Goal: Task Accomplishment & Management: Manage account settings

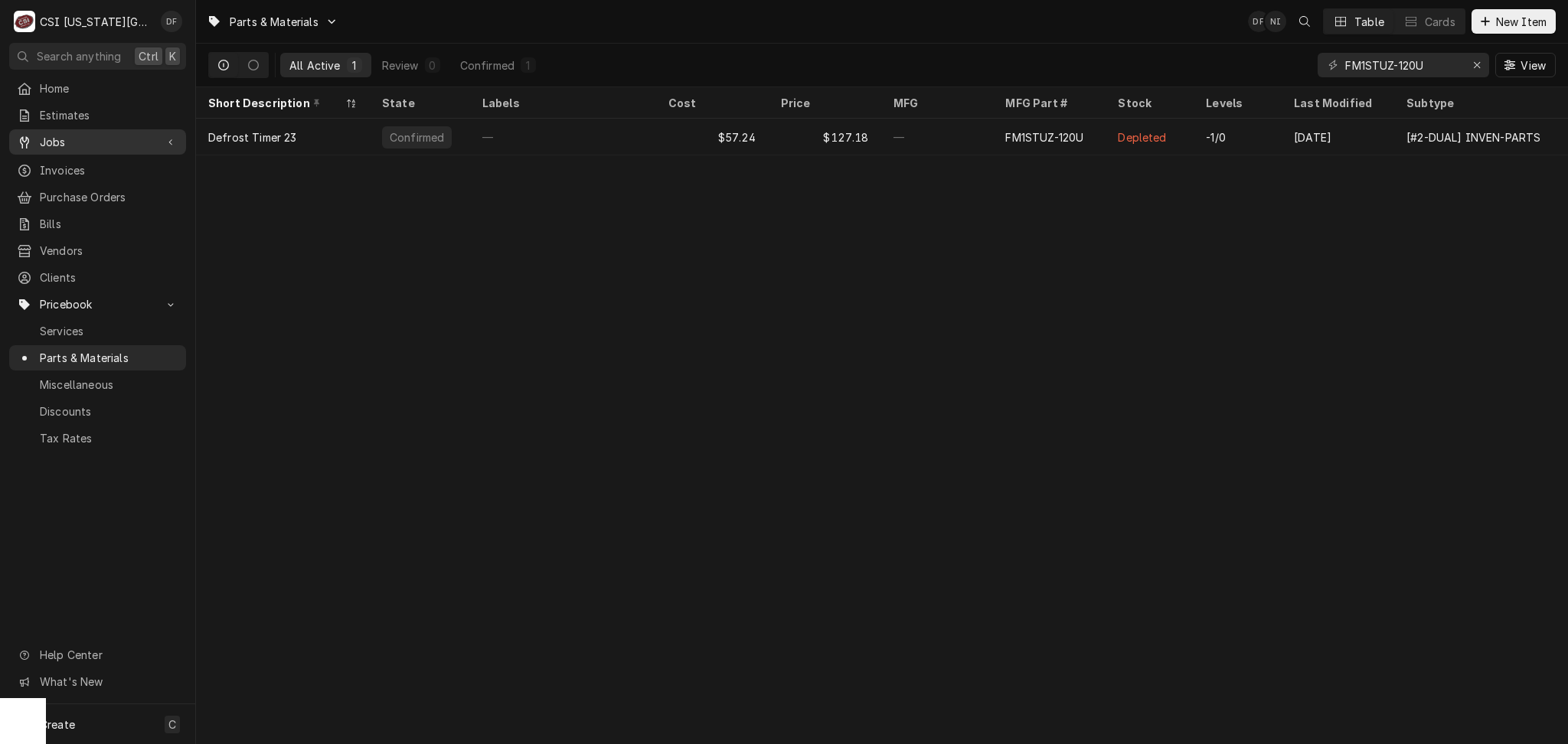
click at [77, 134] on span "Jobs" at bounding box center [98, 142] width 115 height 16
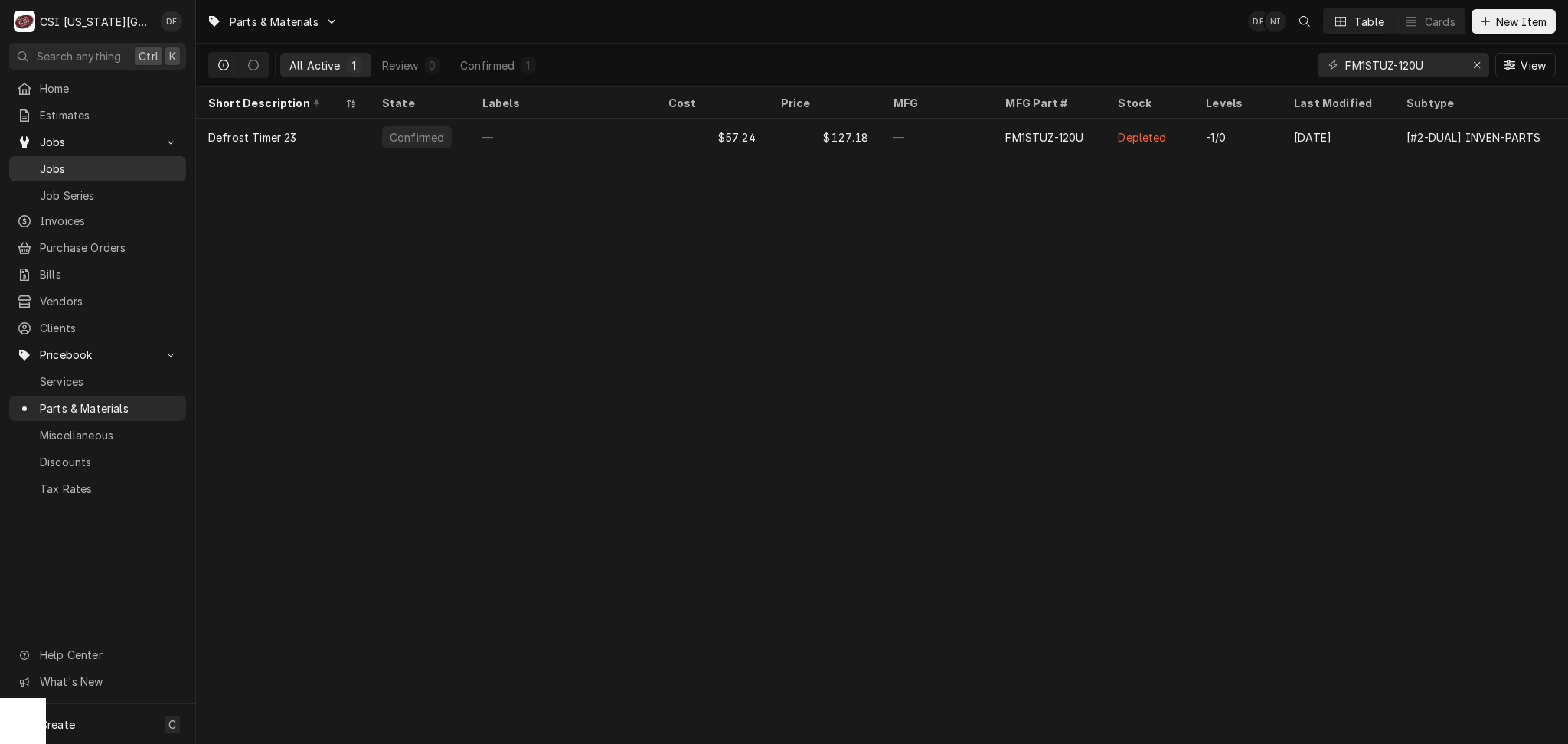
click at [74, 169] on span "Jobs" at bounding box center [109, 169] width 139 height 16
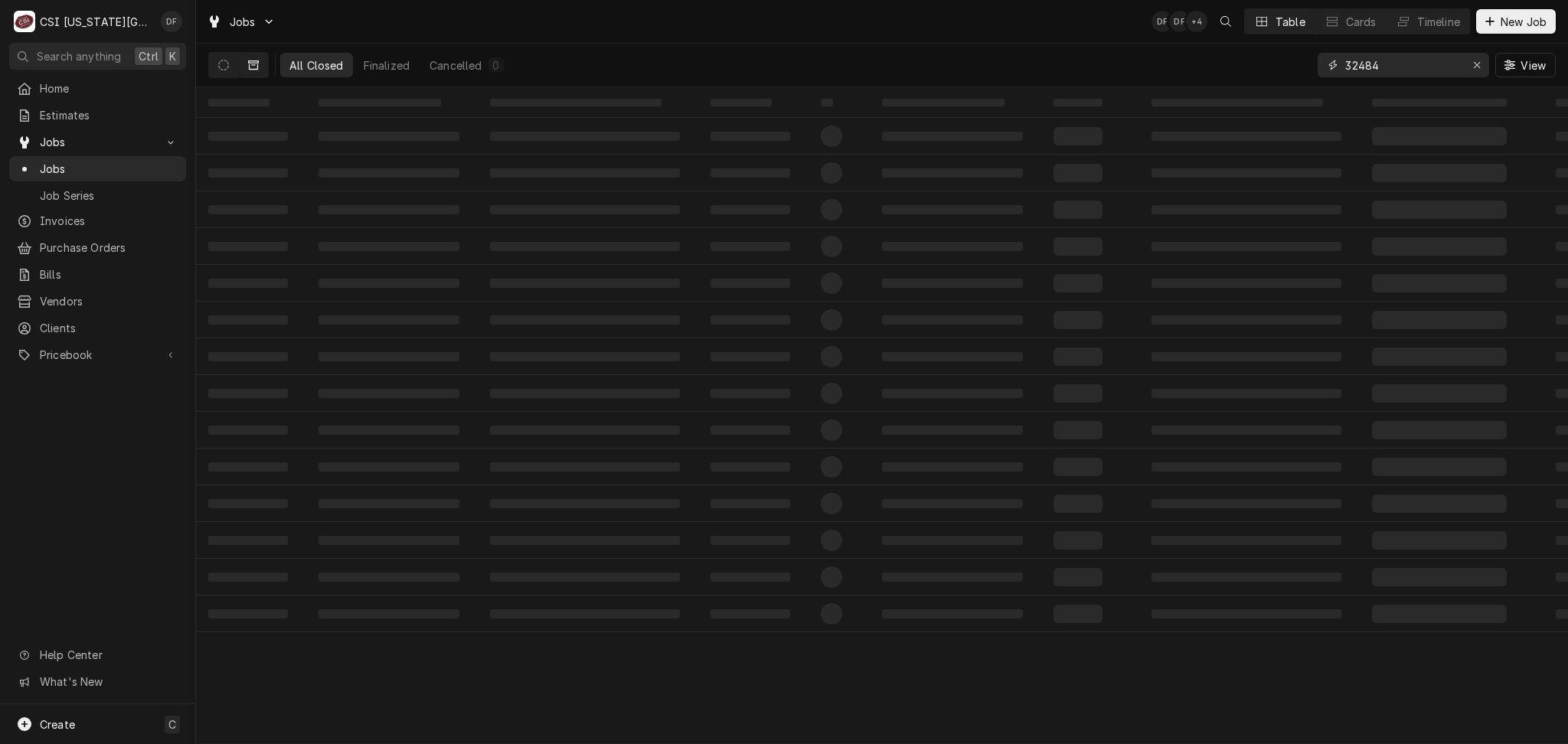
drag, startPoint x: 1397, startPoint y: 67, endPoint x: 1179, endPoint y: 73, distance: 218.1
click at [1179, 73] on div "All Closed Finalized Cancelled 0 32484 View" at bounding box center [882, 65] width 1348 height 43
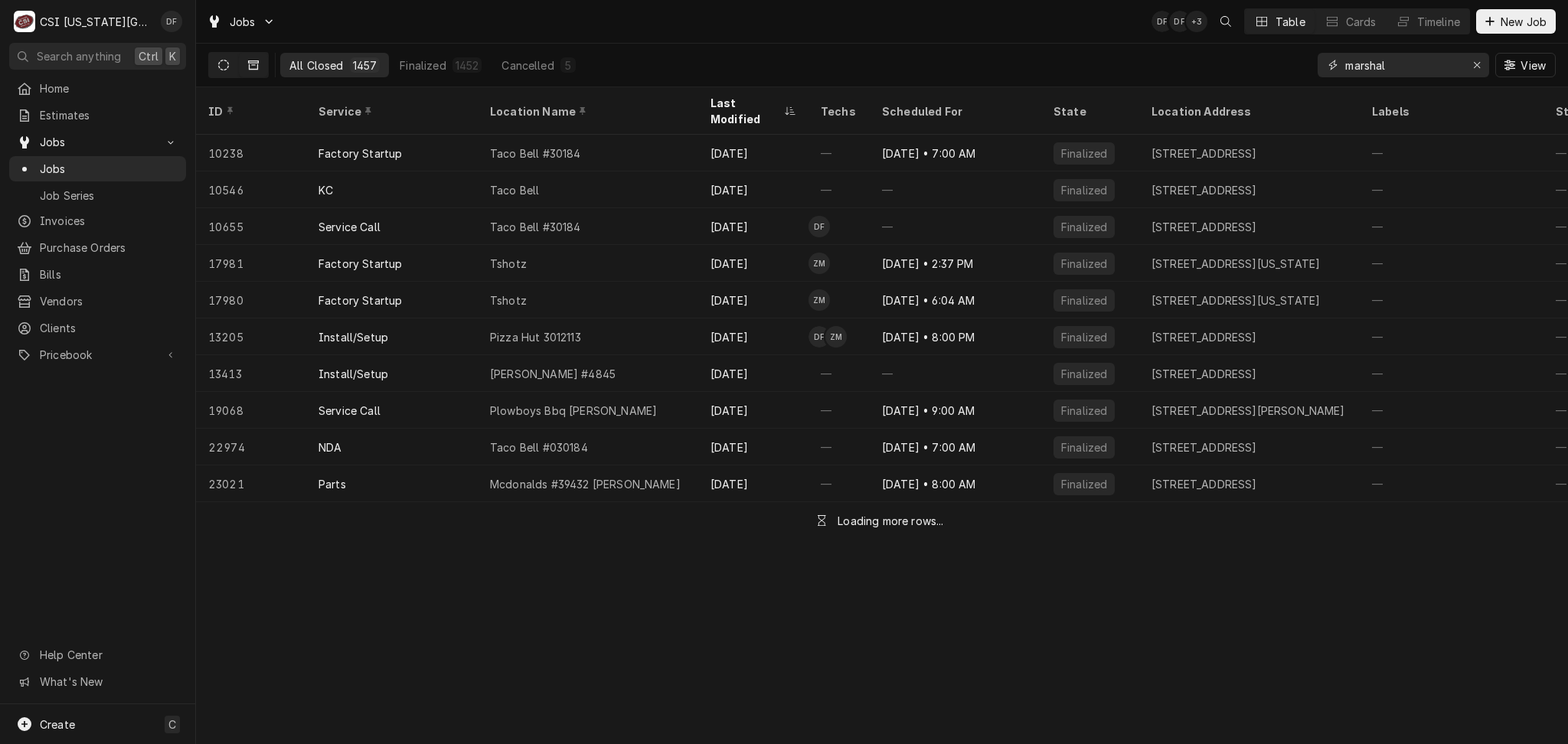
type input "marshal"
click at [233, 67] on button "Dynamic Content Wrapper" at bounding box center [224, 65] width 29 height 25
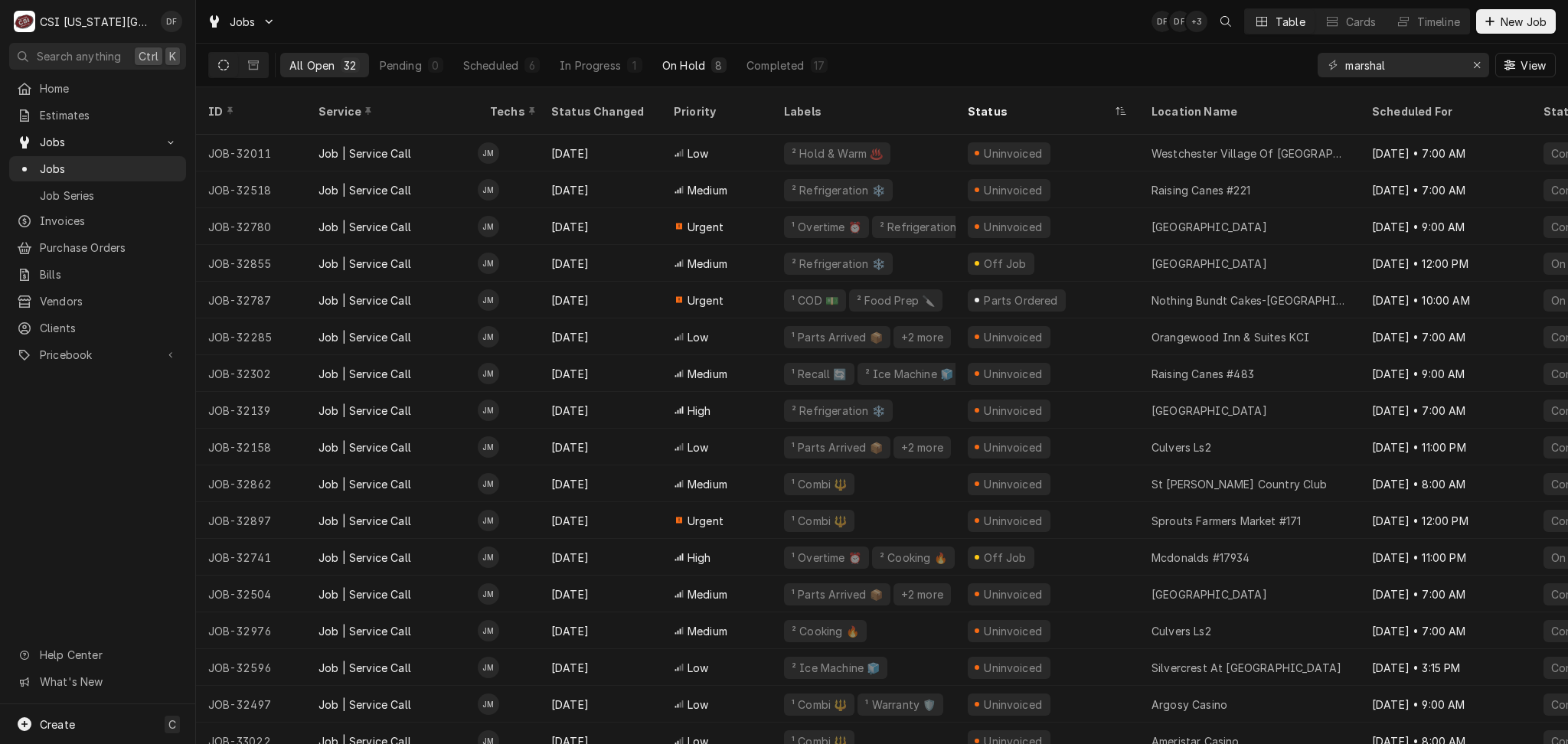
click at [720, 68] on div "8" at bounding box center [719, 66] width 9 height 16
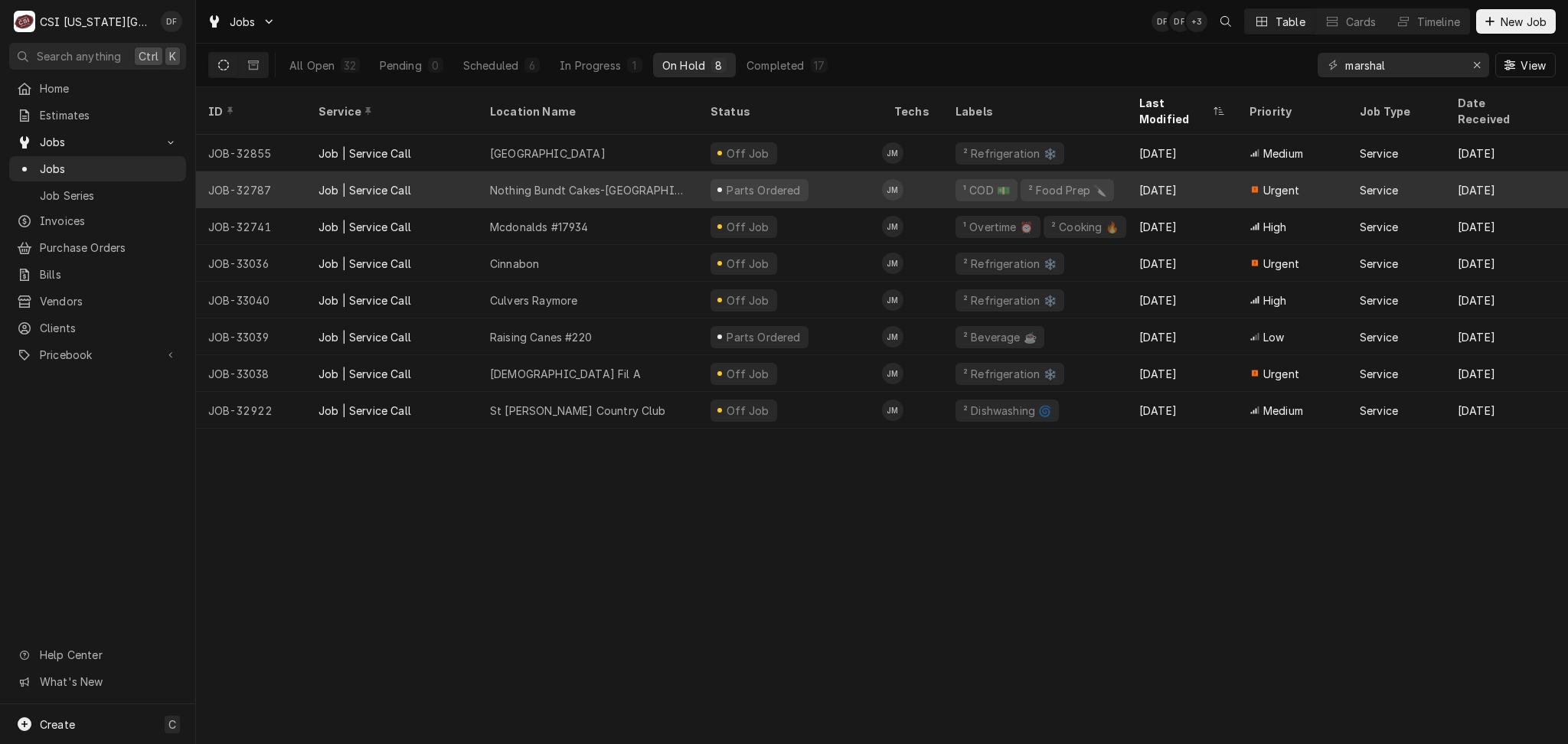
click at [796, 179] on div "Parts Ordered" at bounding box center [760, 191] width 98 height 22
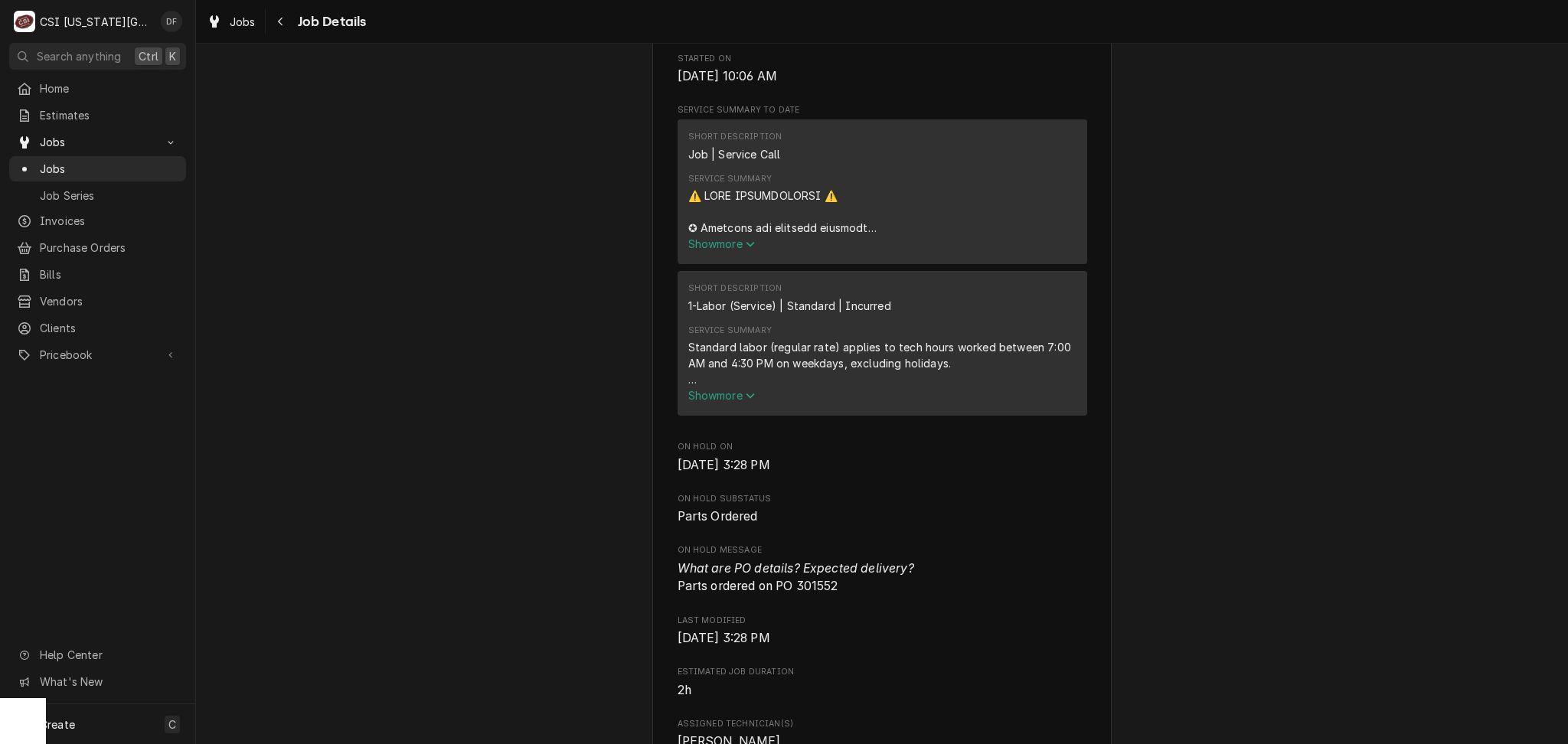
scroll to position [714, 0]
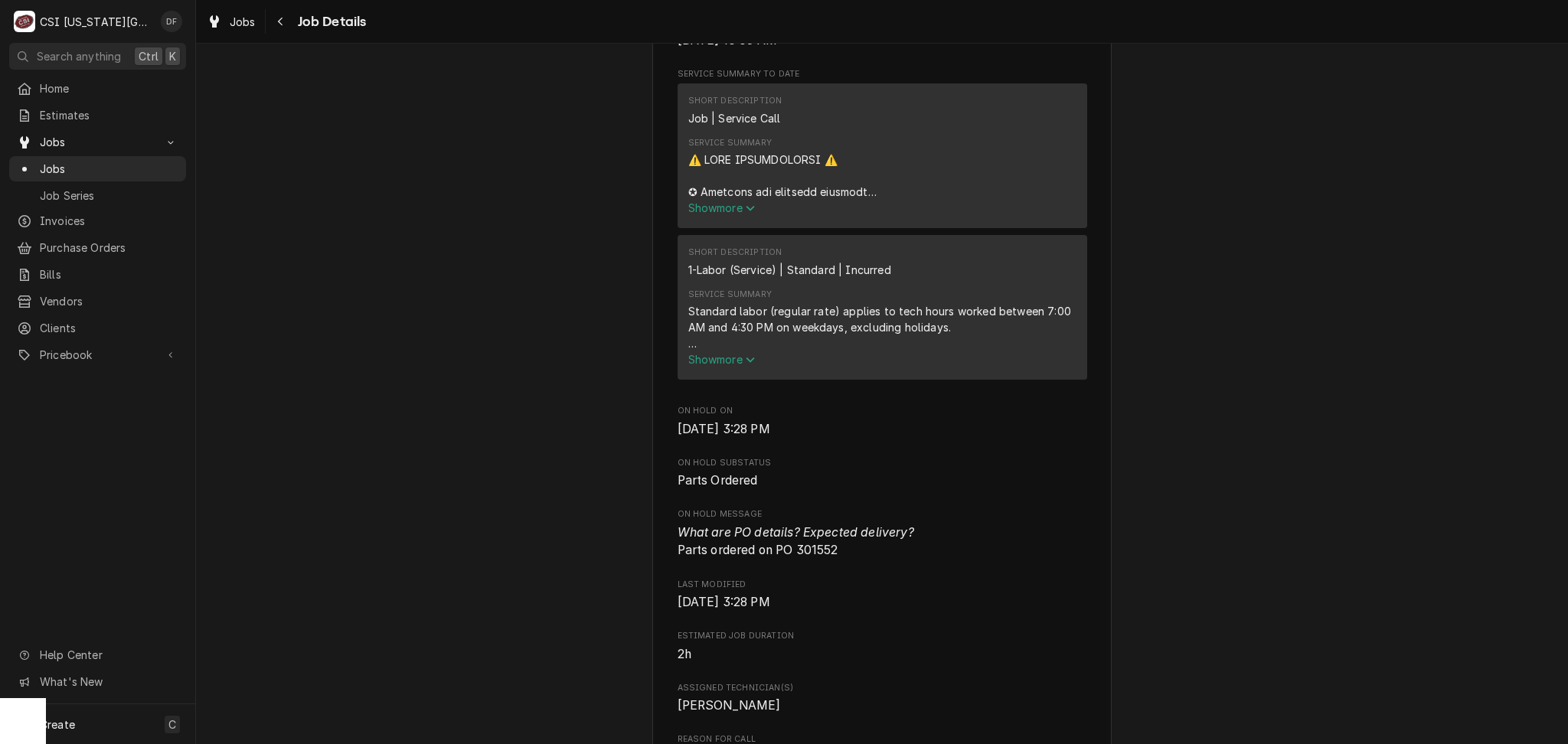
click at [706, 215] on span "Show more" at bounding box center [722, 207] width 67 height 13
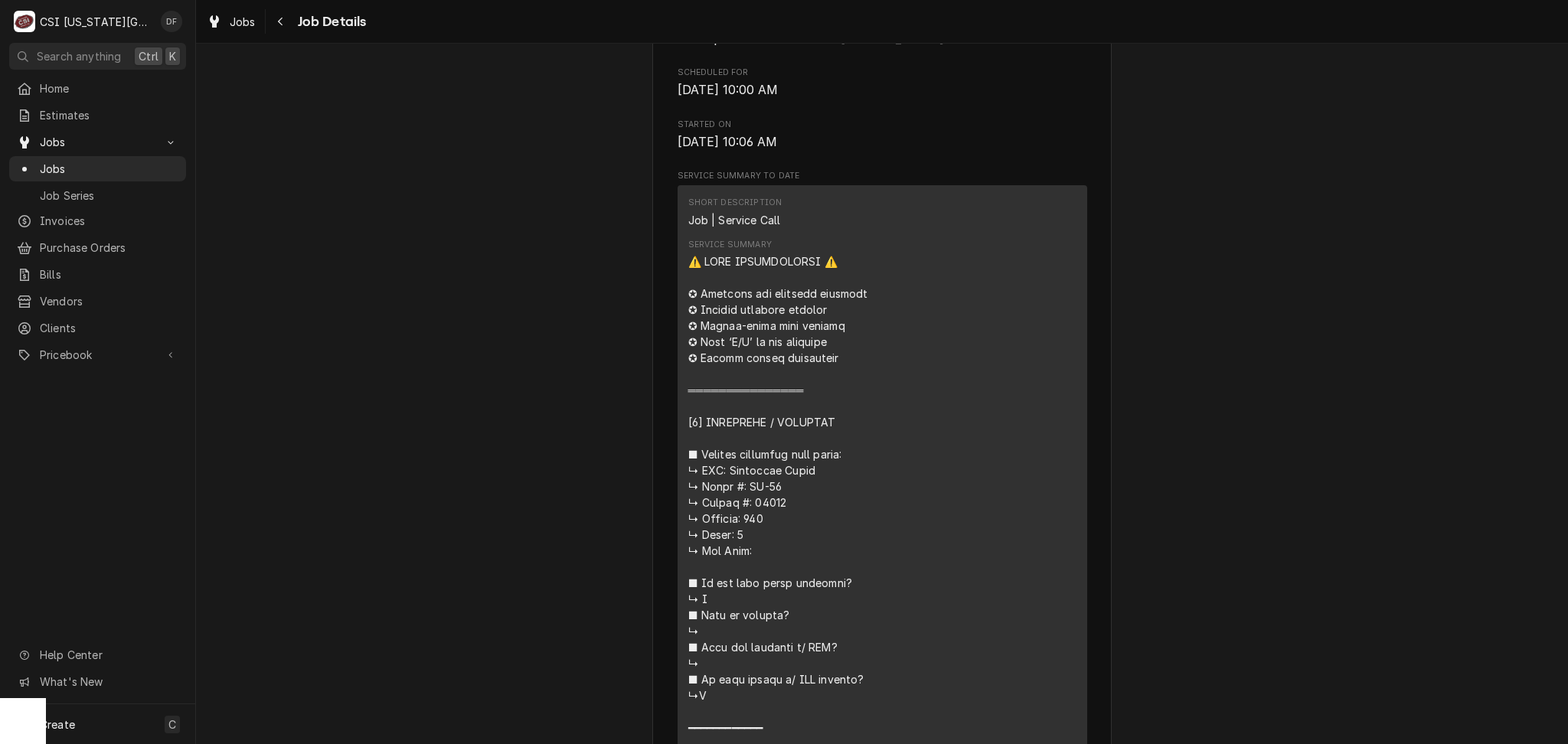
scroll to position [0, 0]
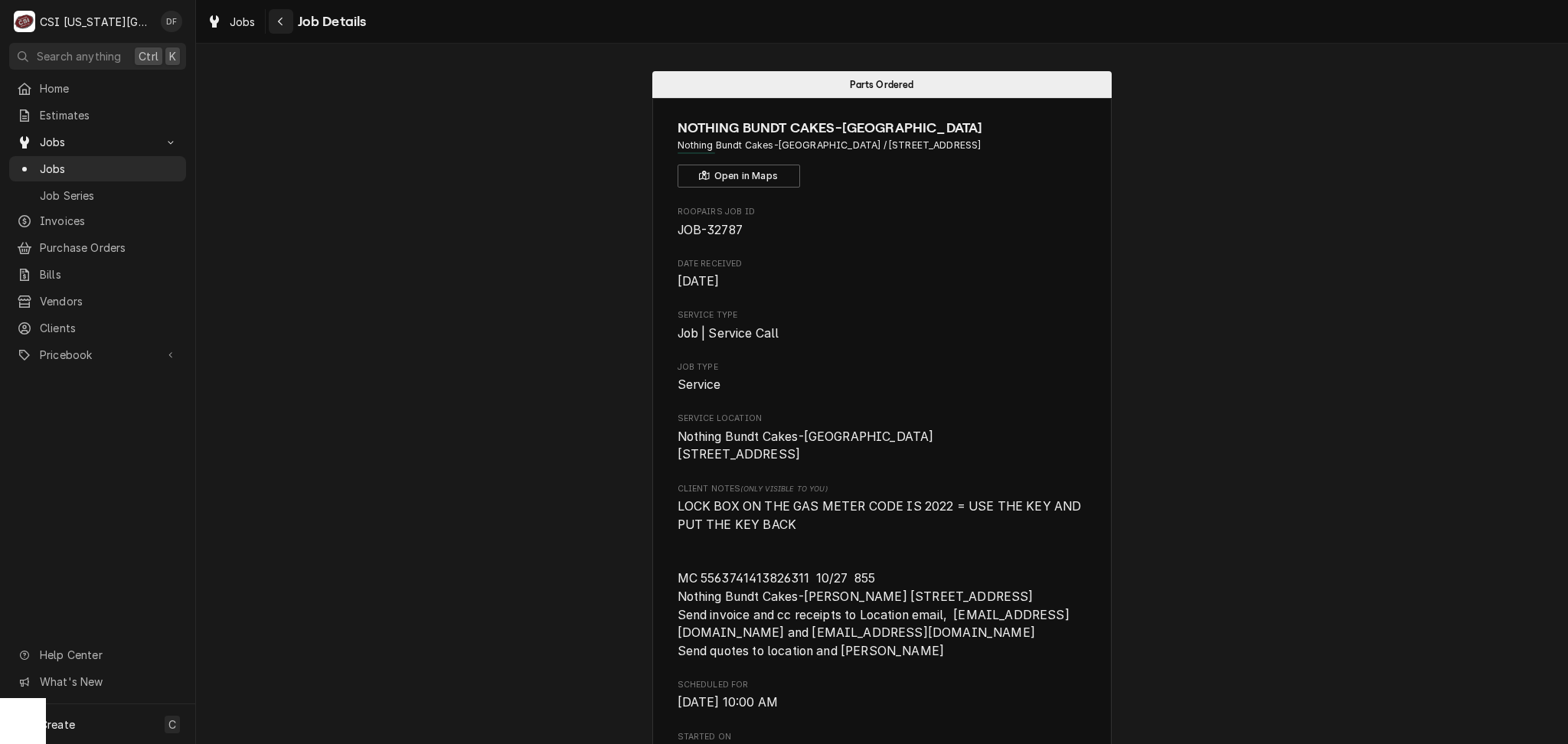
click at [283, 23] on icon "Navigate back" at bounding box center [280, 21] width 7 height 10
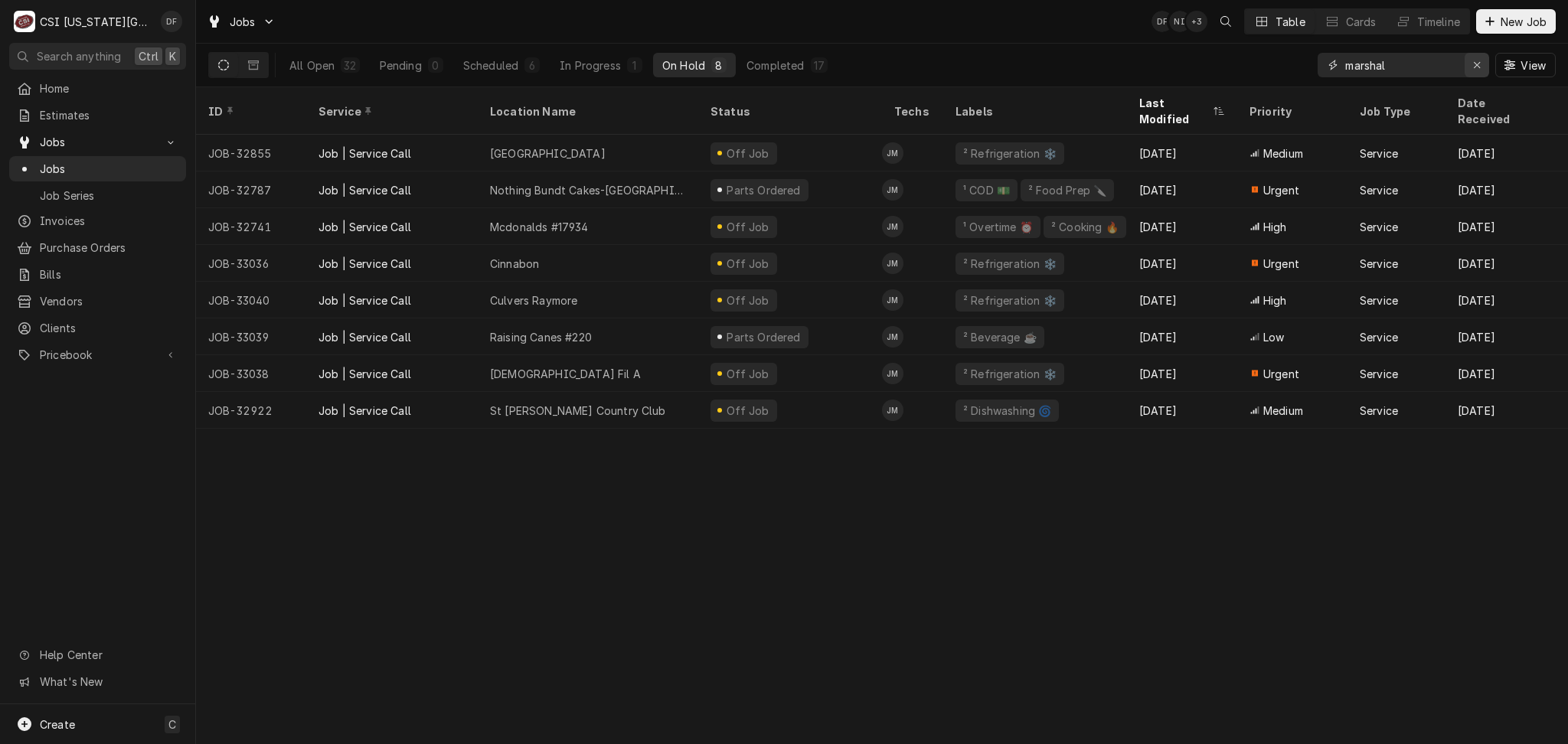
click at [1477, 62] on icon "Erase input" at bounding box center [1477, 65] width 9 height 10
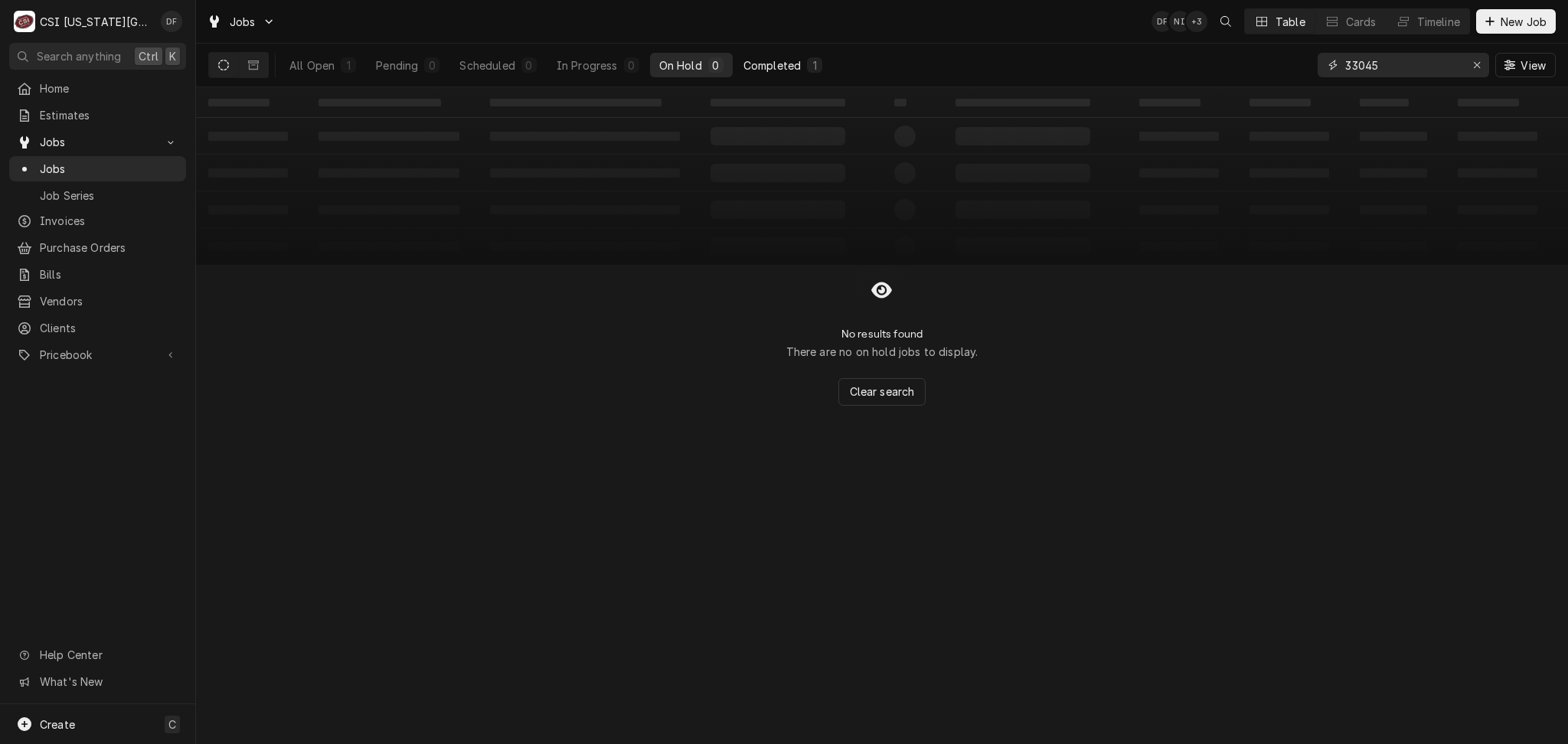
type input "33045"
click at [808, 67] on div "1" at bounding box center [814, 65] width 15 height 15
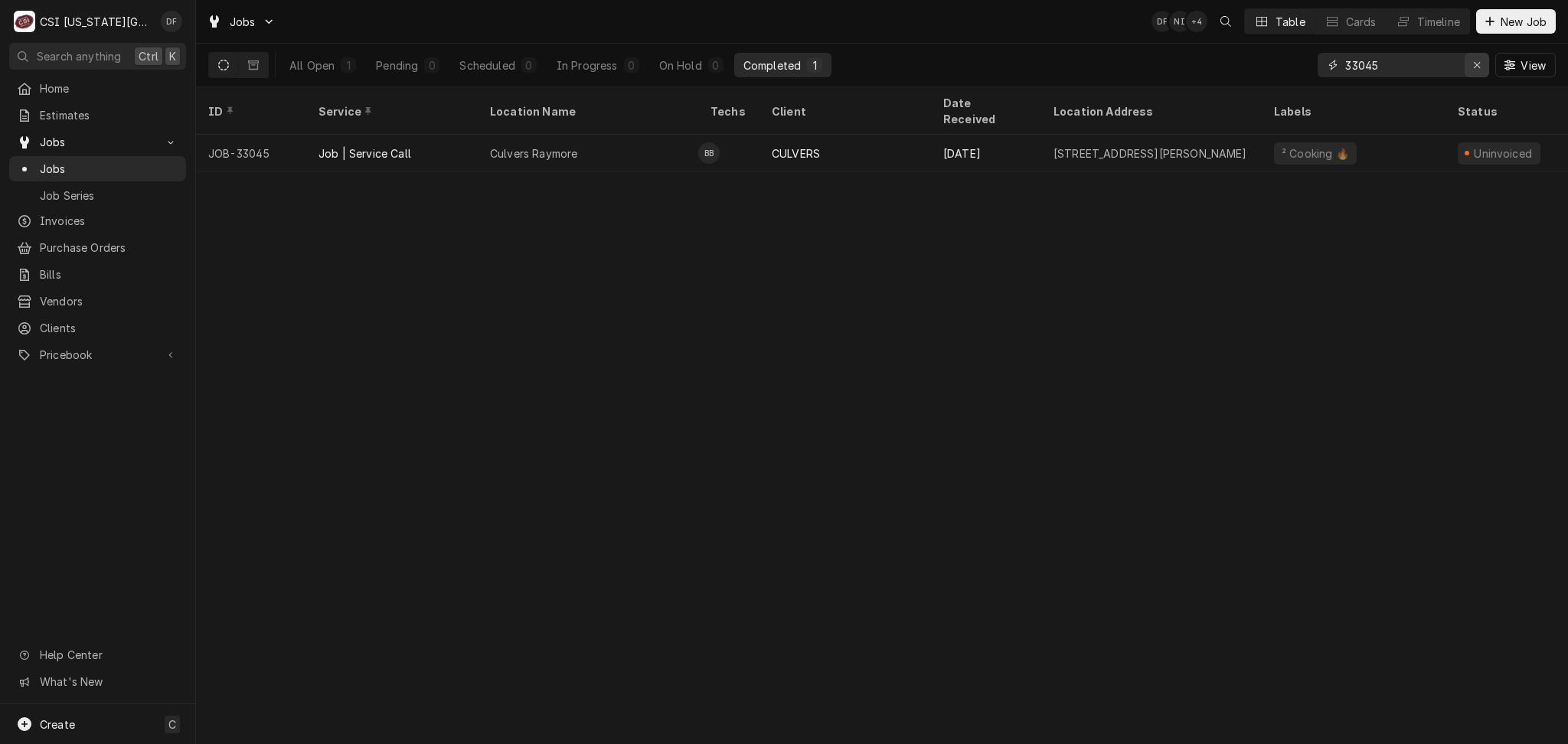
click at [1477, 64] on icon "Erase input" at bounding box center [1477, 65] width 6 height 6
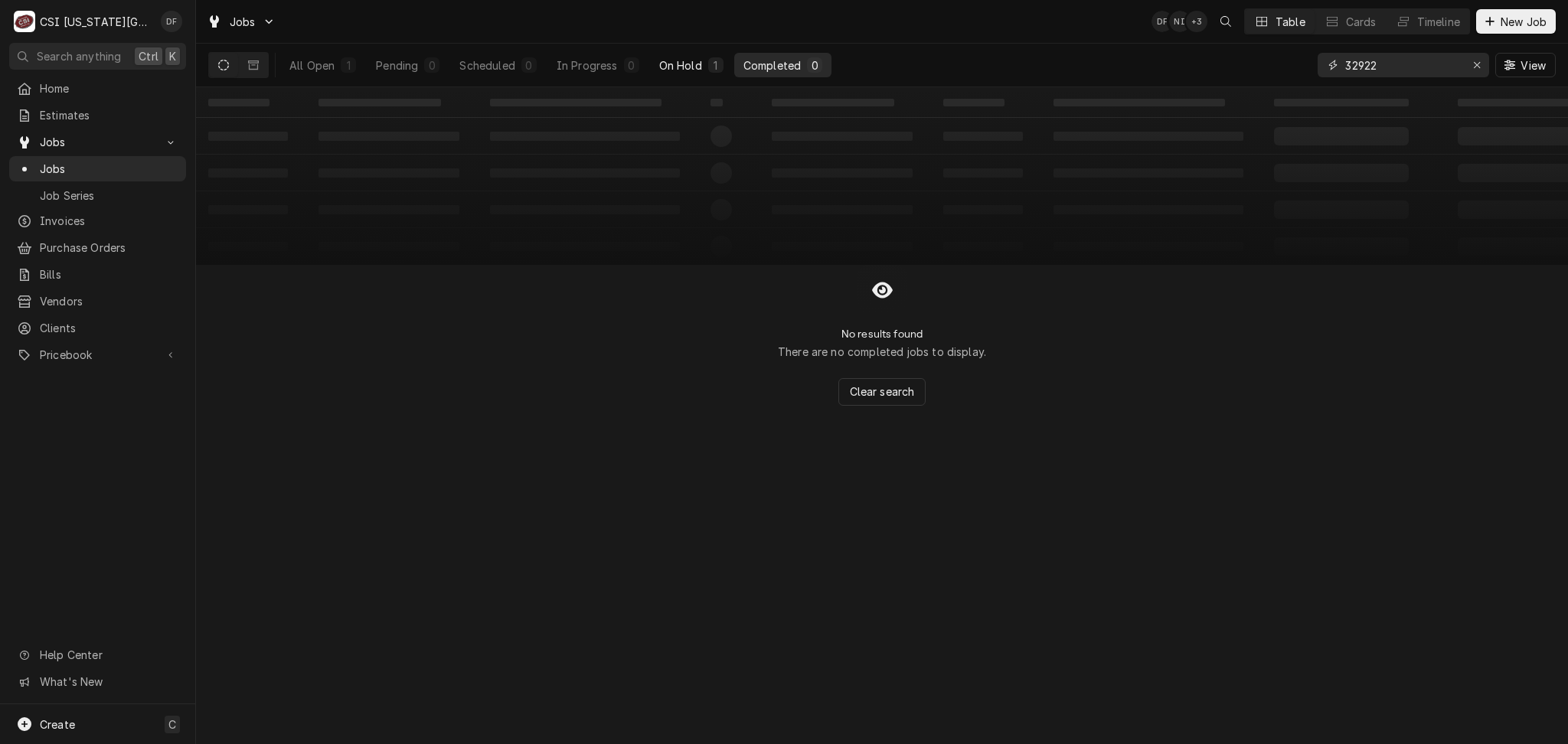
type input "32922"
click at [683, 69] on div "On Hold" at bounding box center [681, 66] width 43 height 16
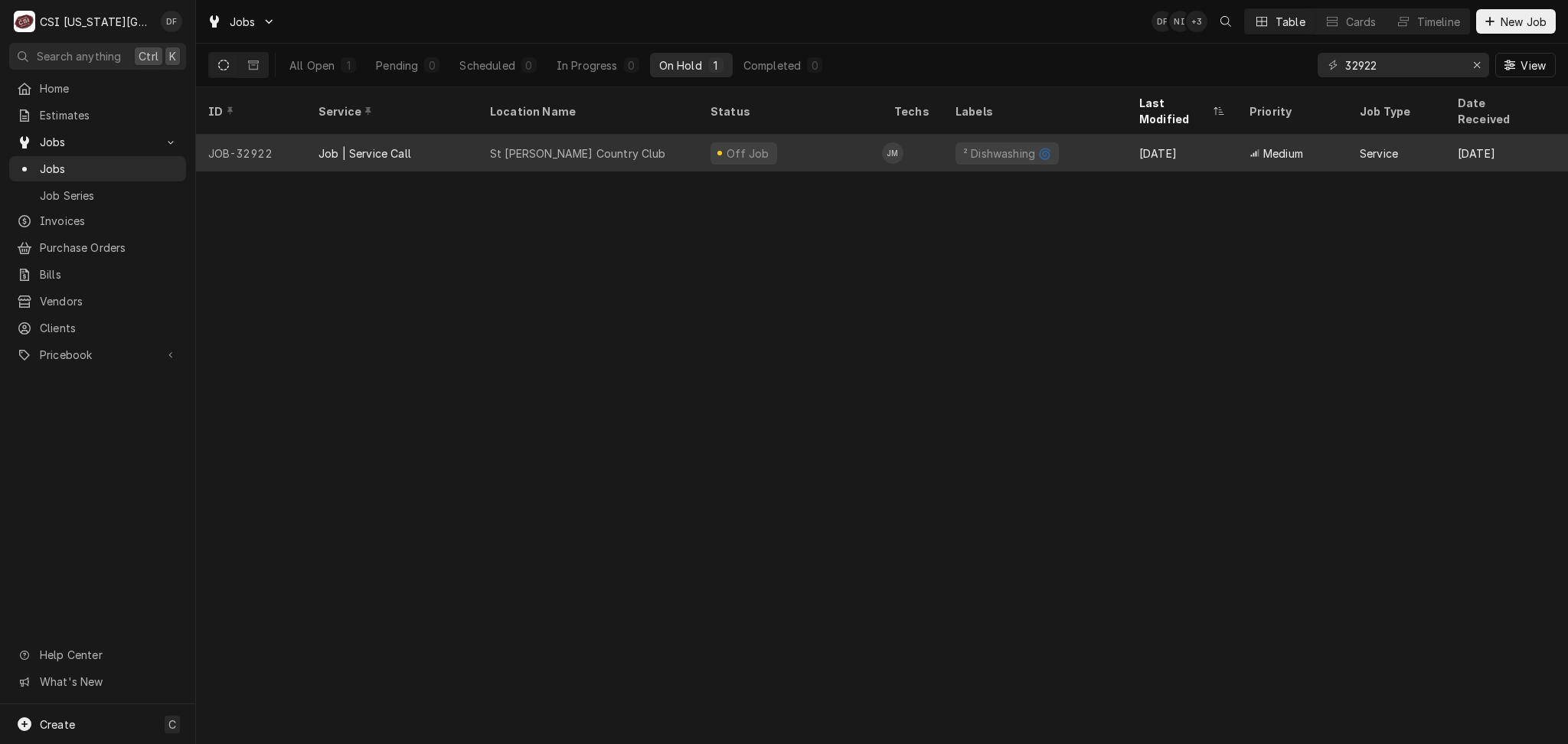
click at [795, 146] on div "Off Job" at bounding box center [790, 153] width 183 height 37
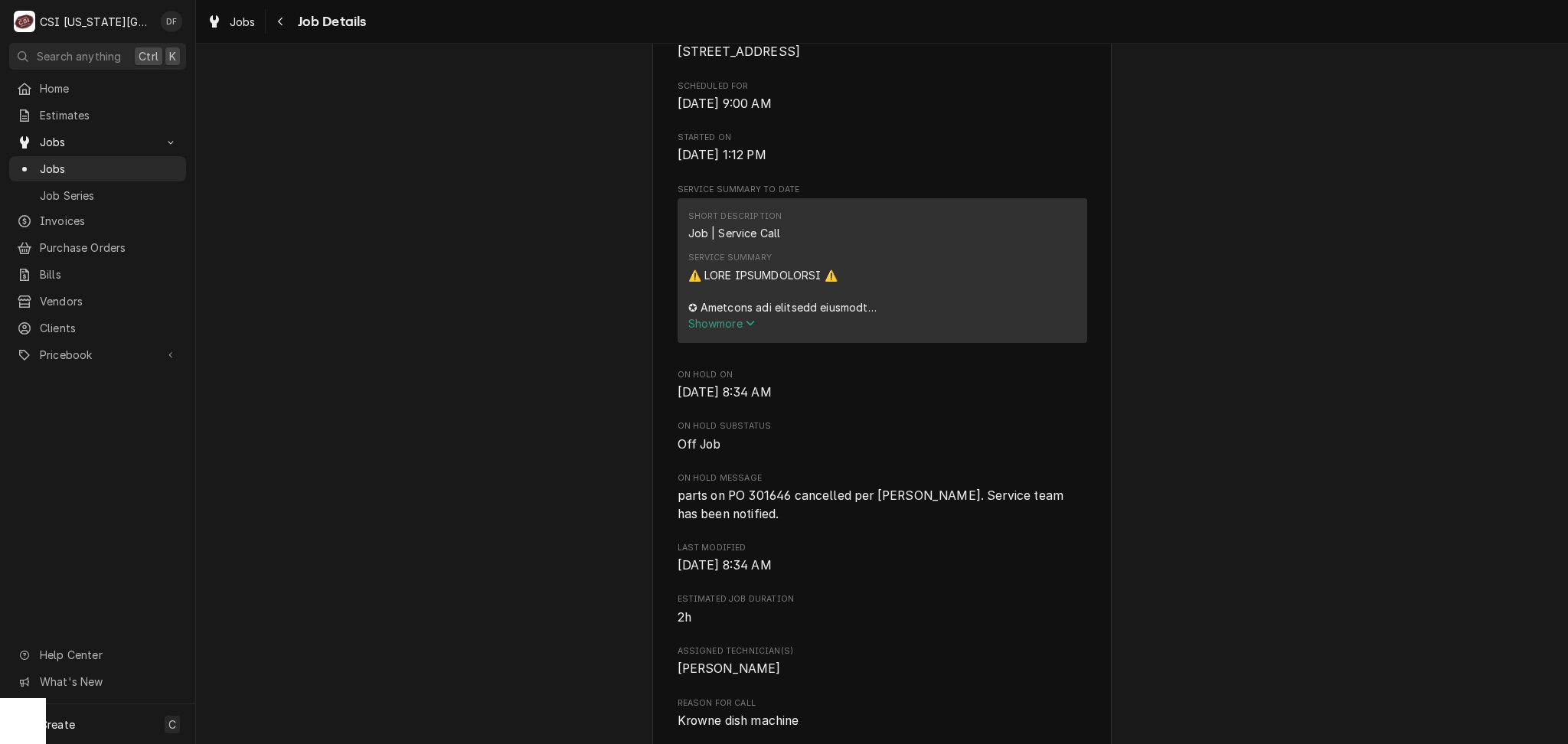
scroll to position [408, 0]
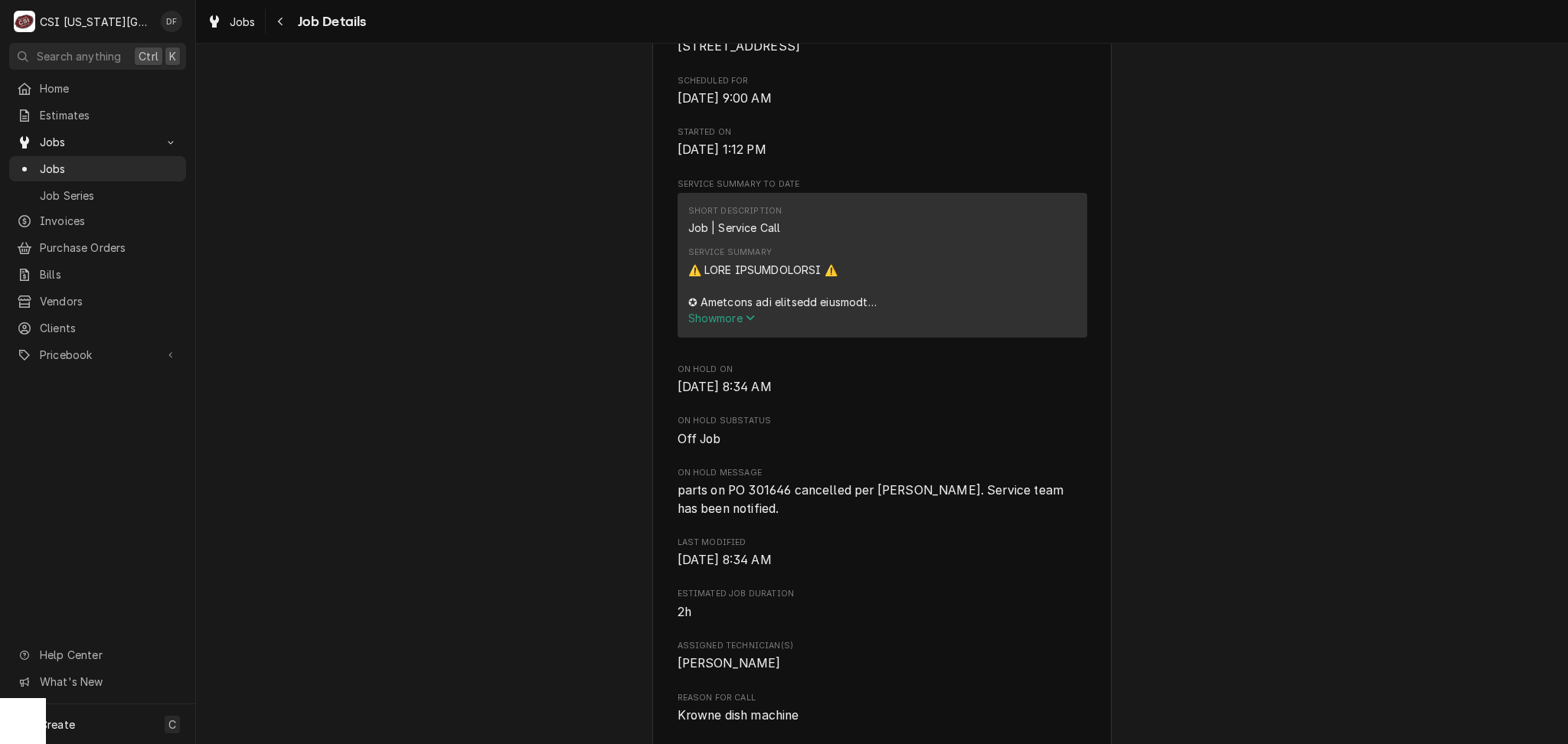
click at [715, 324] on span "Show more" at bounding box center [722, 318] width 67 height 13
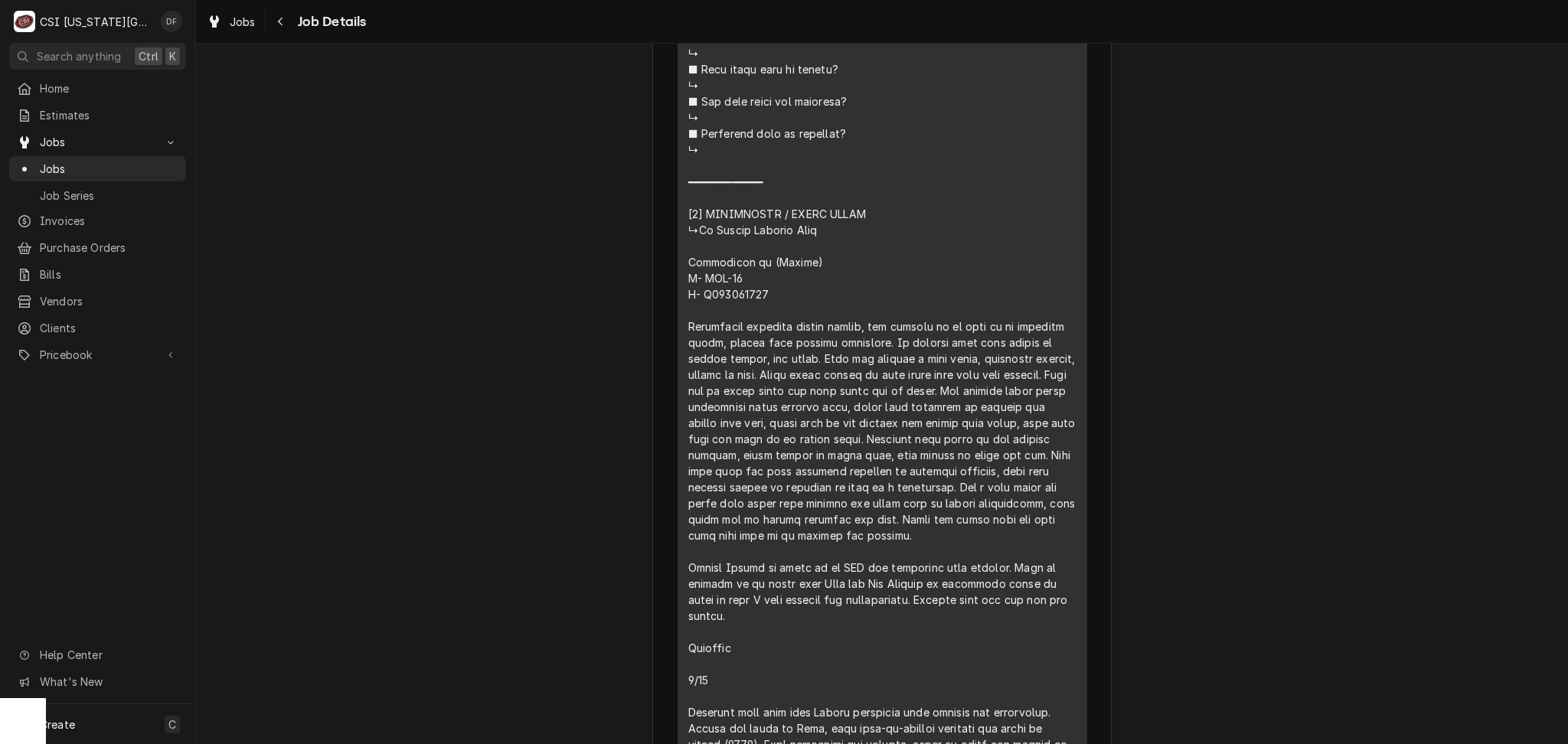
scroll to position [1122, 0]
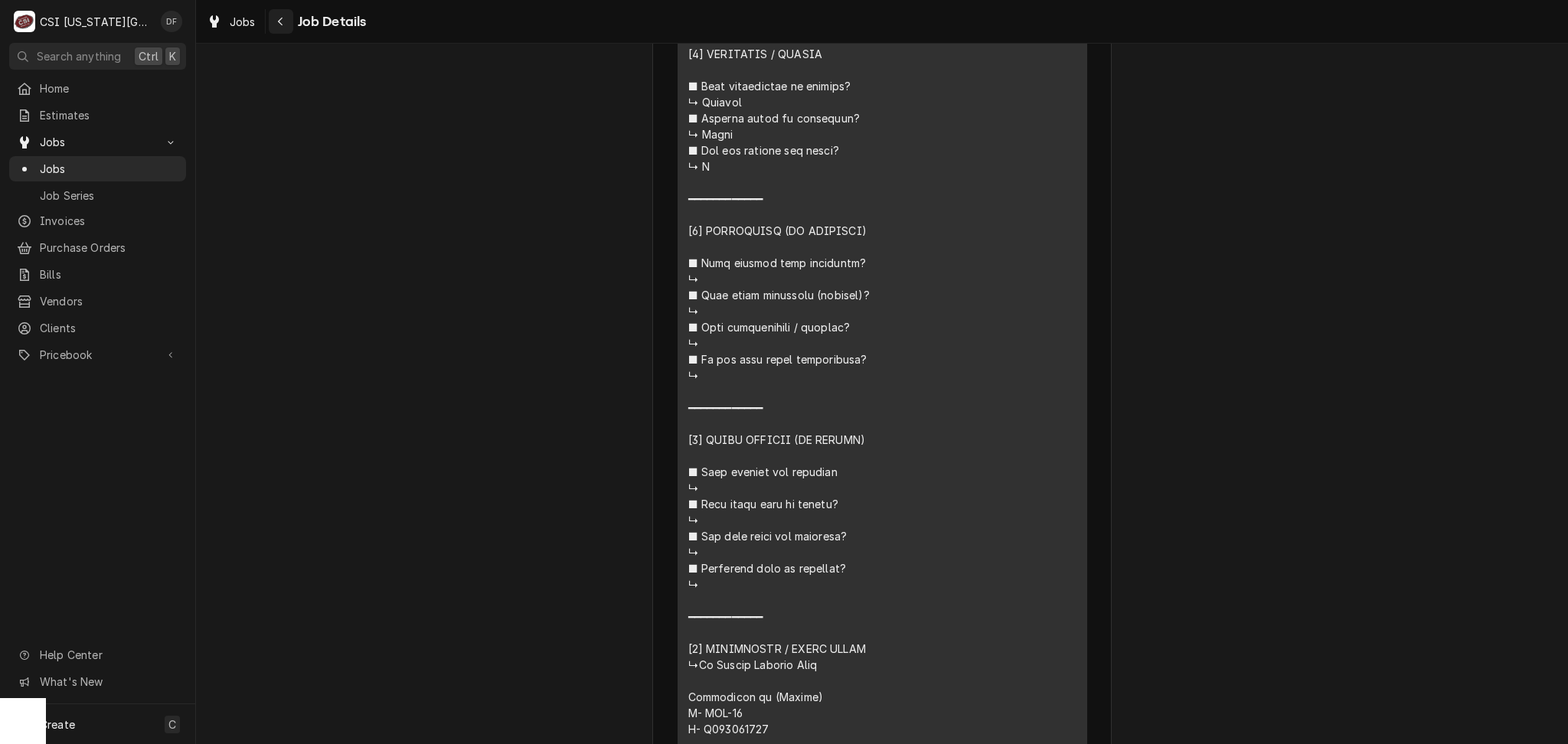
click at [277, 25] on icon "Navigate back" at bounding box center [280, 21] width 7 height 10
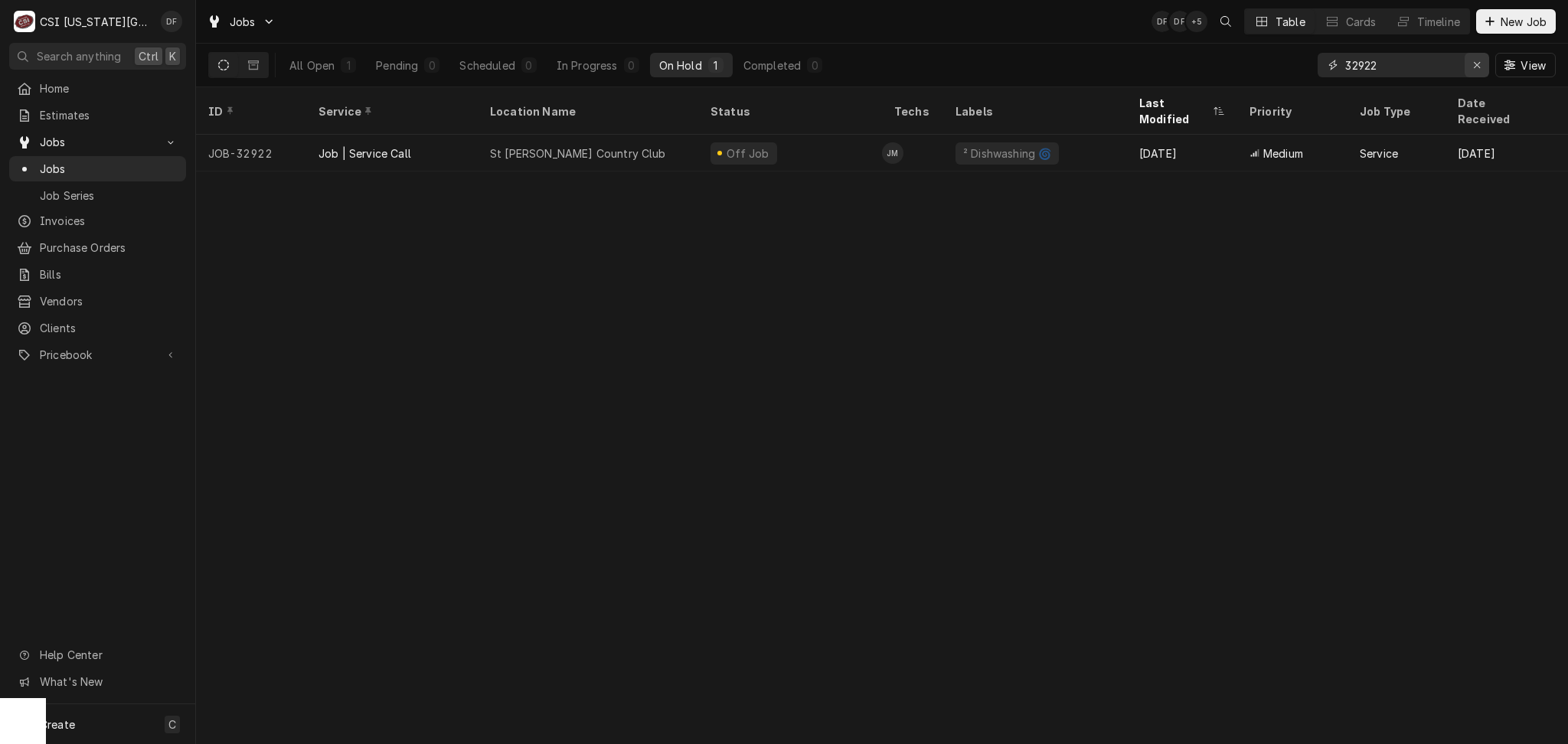
click at [1479, 63] on icon "Erase input" at bounding box center [1477, 65] width 9 height 10
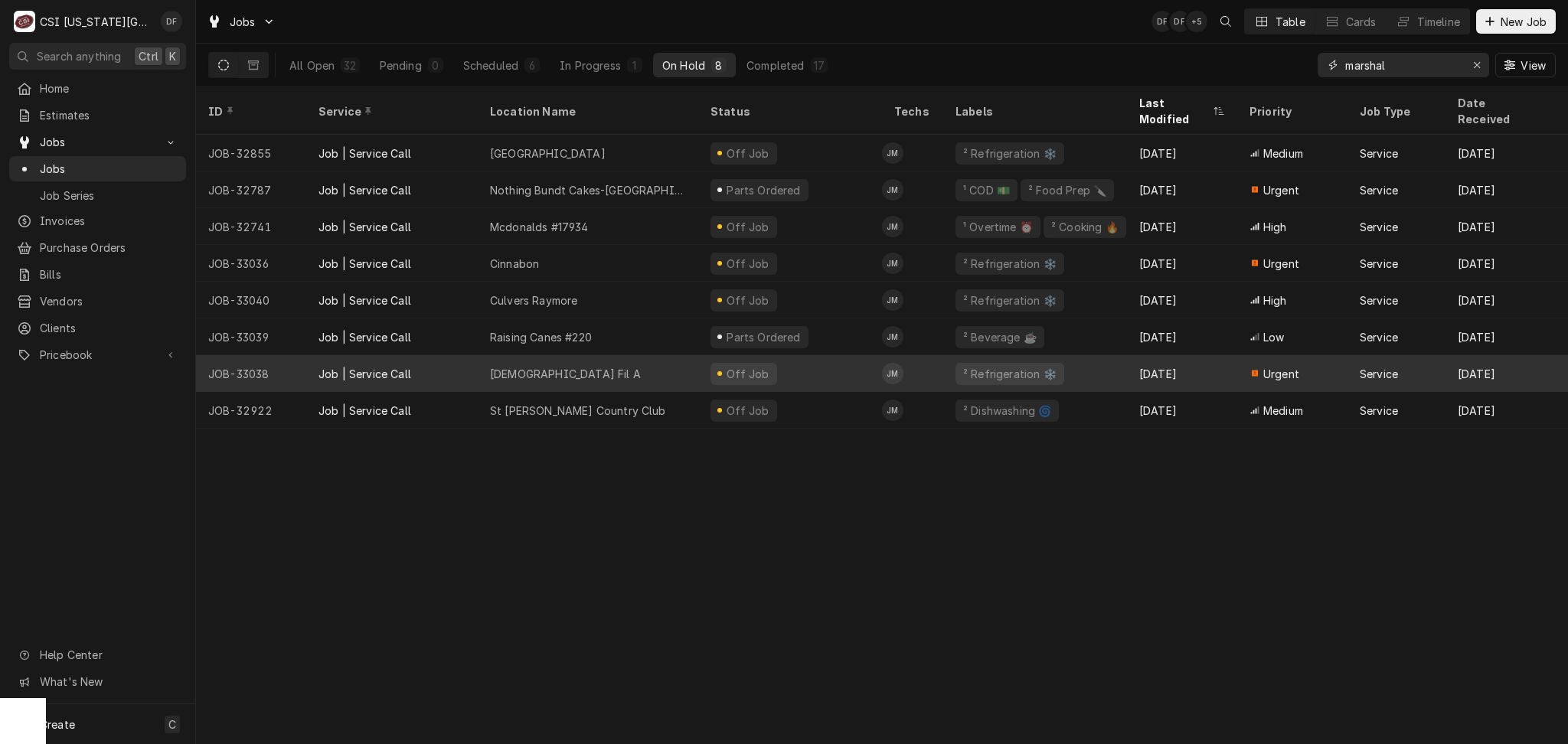
type input "marshal"
click at [715, 363] on div "Off Job" at bounding box center [744, 374] width 67 height 22
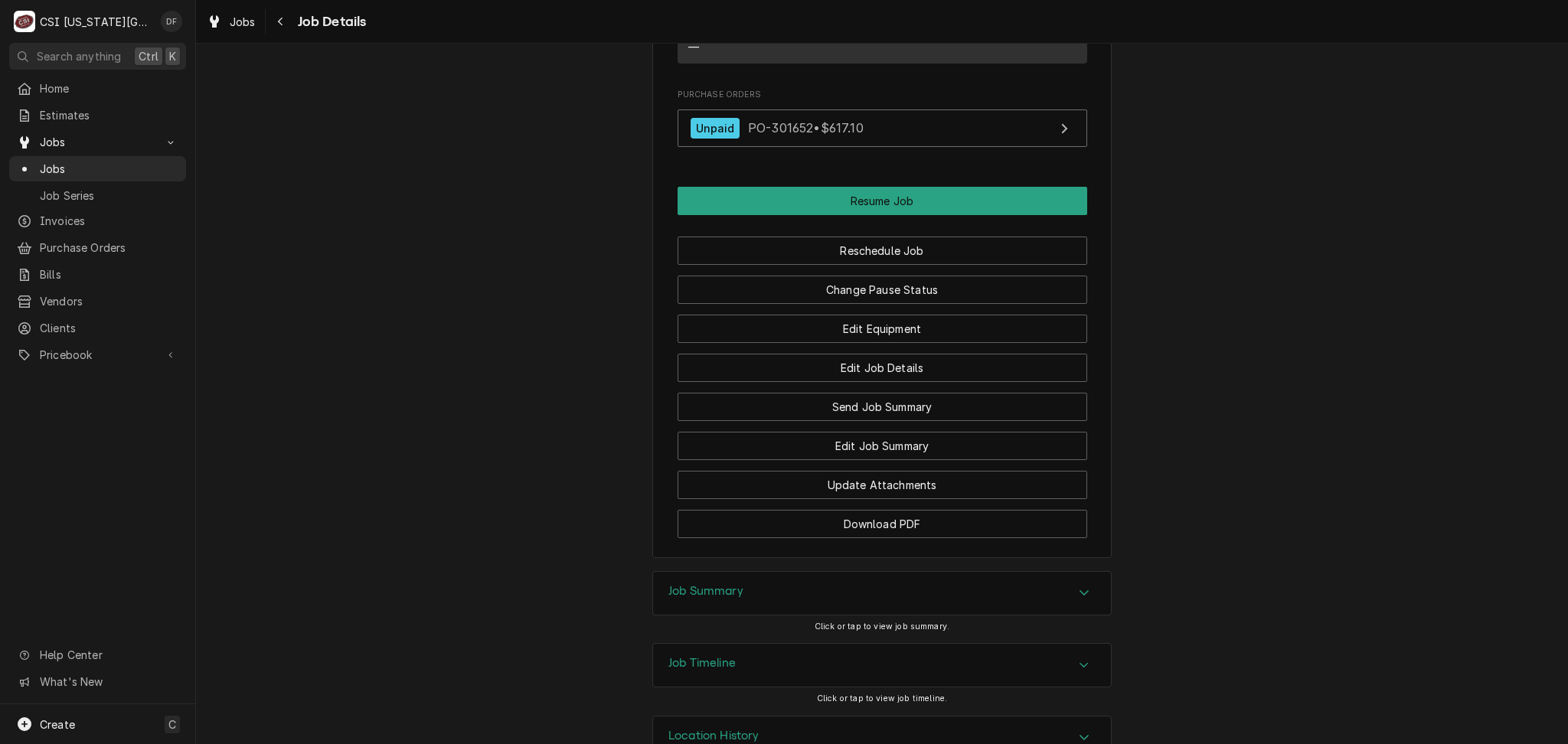
scroll to position [1592, 0]
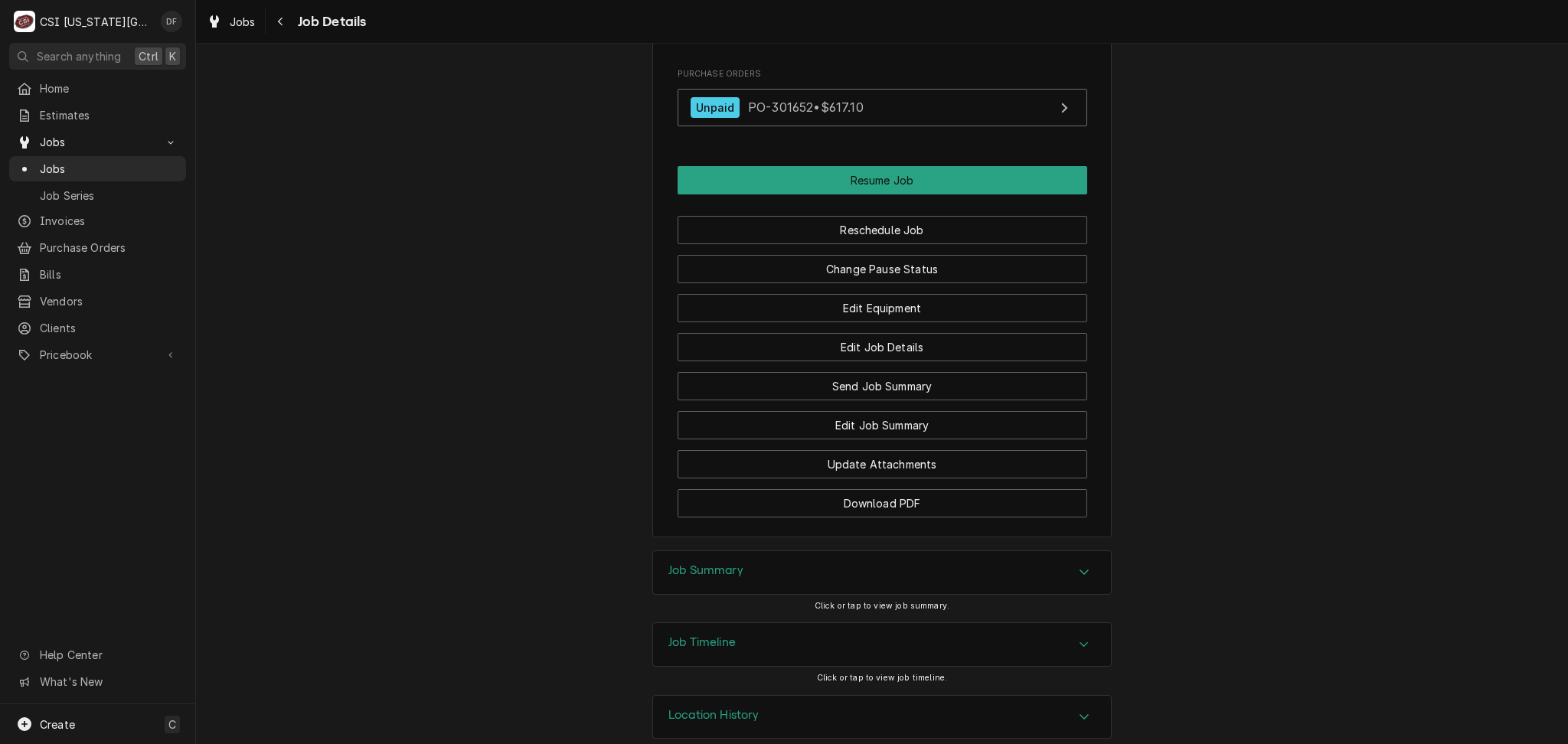
click at [801, 696] on div "Location History" at bounding box center [882, 718] width 458 height 43
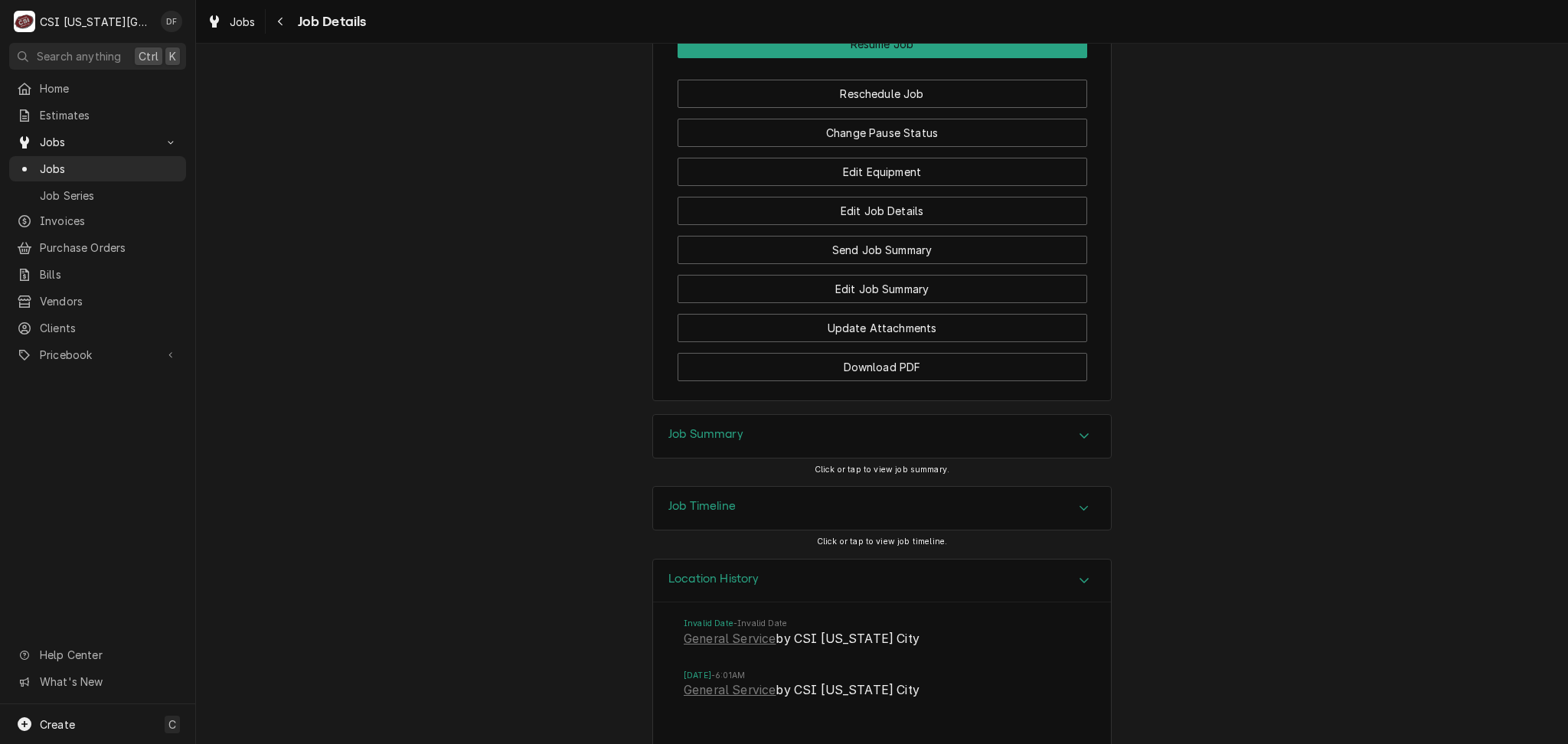
scroll to position [1734, 0]
click at [719, 676] on link "General Service" at bounding box center [729, 685] width 92 height 18
click at [821, 415] on div "Job Summary" at bounding box center [882, 431] width 458 height 43
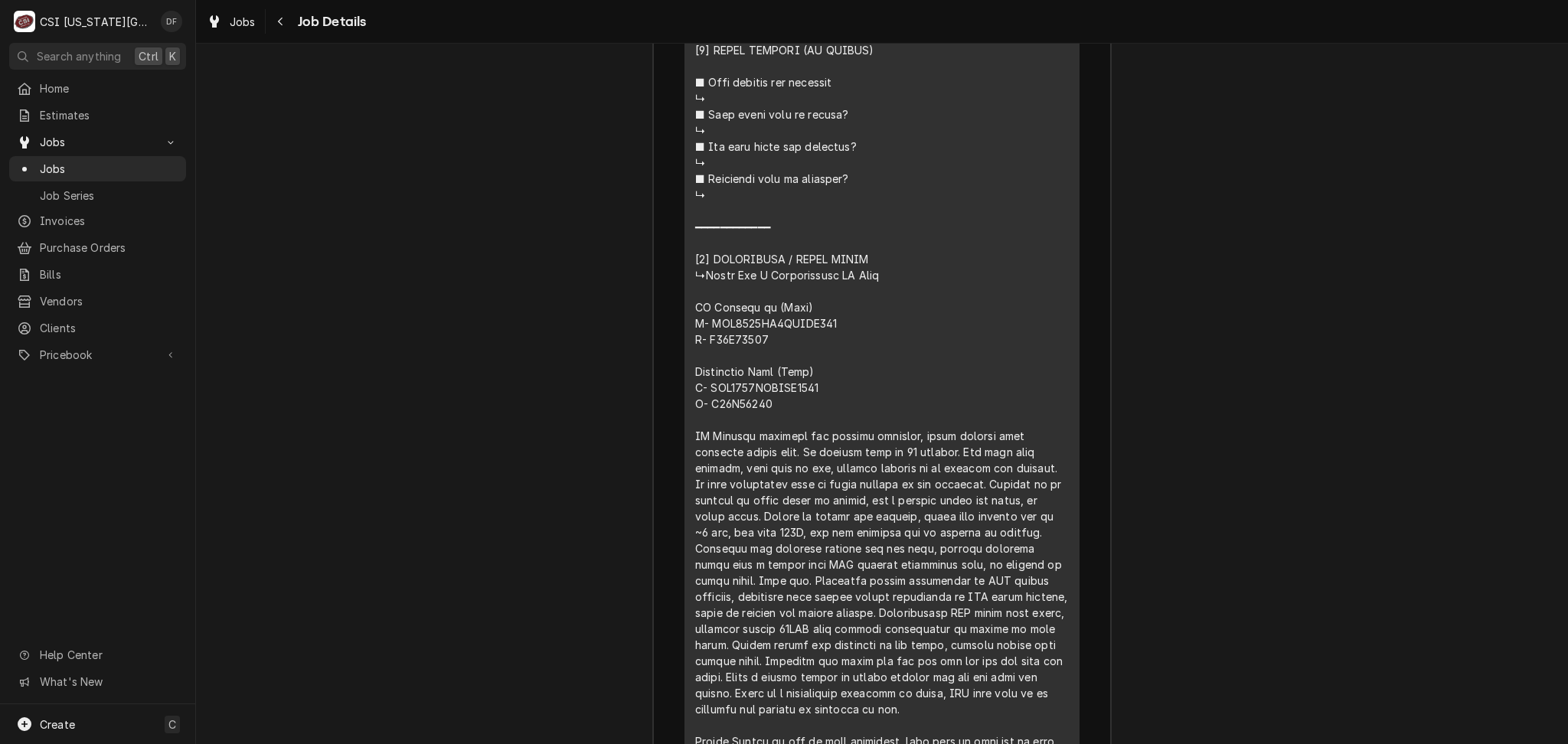
scroll to position [3469, 0]
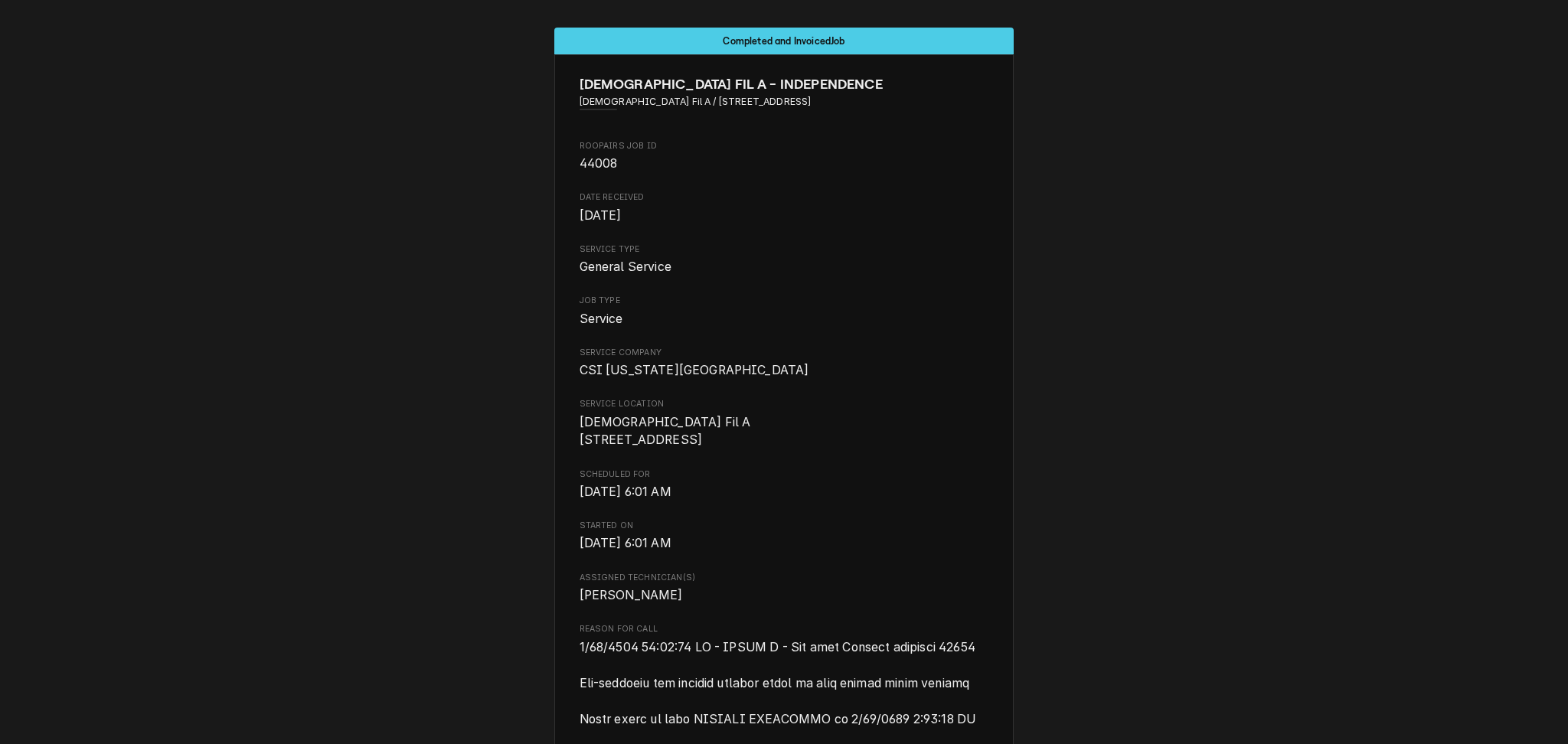
drag, startPoint x: 627, startPoint y: 98, endPoint x: 840, endPoint y: 106, distance: 213.2
click at [838, 106] on span "Chick Fil A / 18785 E 39Th Street, Independence, MO 64057" at bounding box center [784, 102] width 409 height 14
click at [850, 103] on span "Chick Fil A / 18785 E 39Th Street, Independence, MO 64057" at bounding box center [784, 102] width 409 height 14
drag, startPoint x: 842, startPoint y: 96, endPoint x: 811, endPoint y: 96, distance: 31.0
click at [809, 96] on span "Chick Fil A / 18785 E 39Th Street, Independence, MO 64057" at bounding box center [784, 102] width 409 height 14
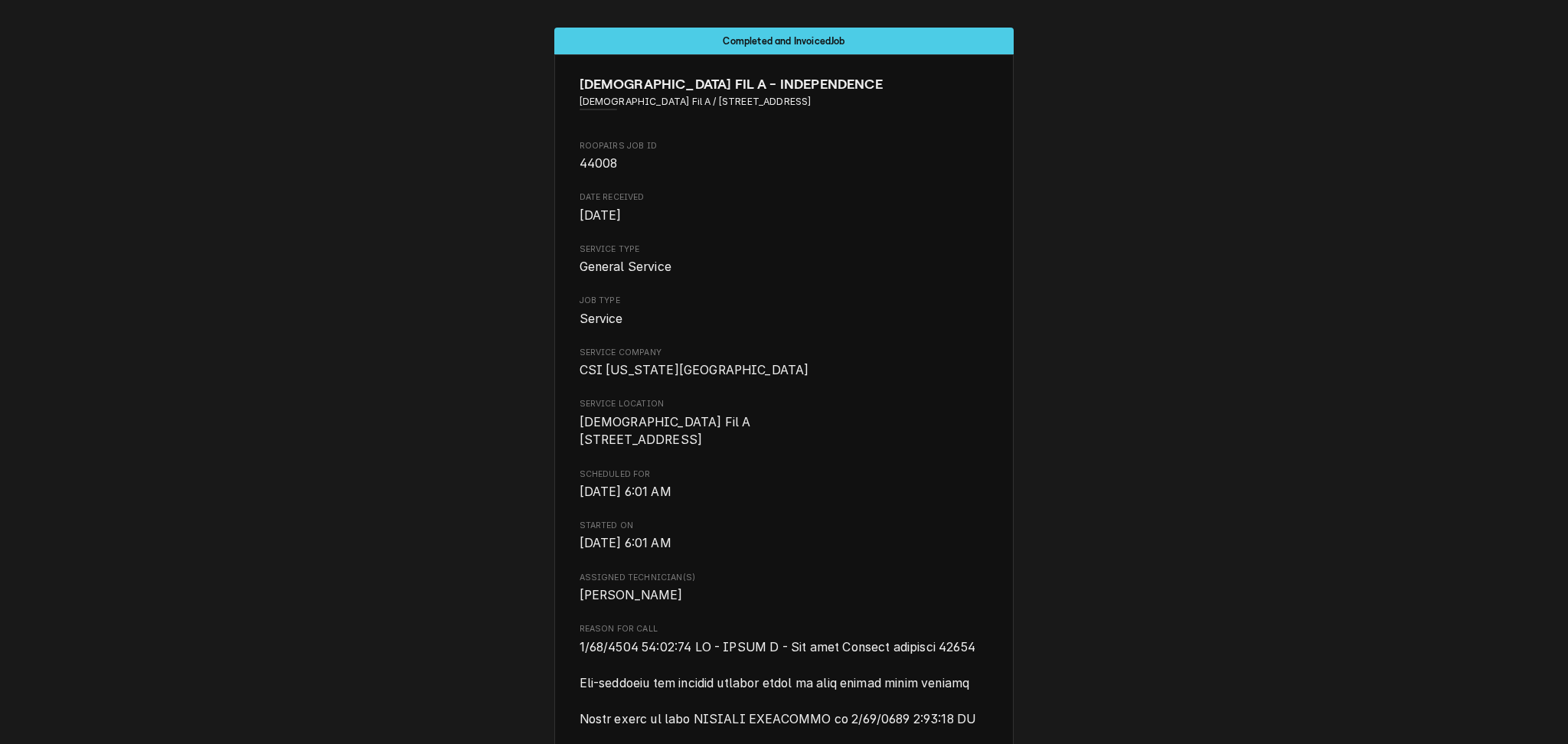
drag, startPoint x: 843, startPoint y: 99, endPoint x: 628, endPoint y: 99, distance: 215.0
click at [628, 99] on span "Chick Fil A / 18785 E 39Th Street, Independence, MO 64057" at bounding box center [784, 102] width 409 height 14
copy span "18785 E 39Th Street, Independence, MO 64057"
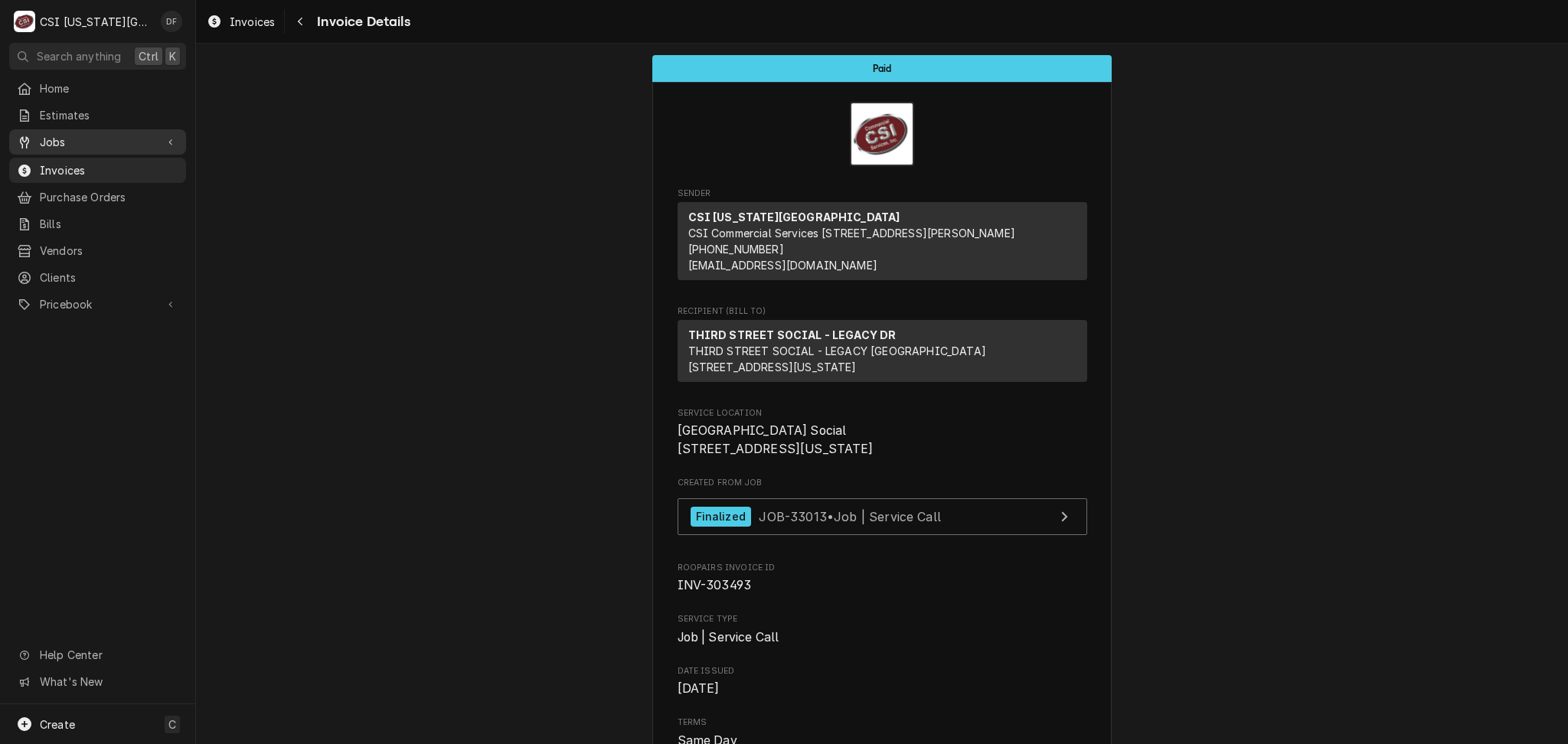
click at [93, 147] on link "Jobs" at bounding box center [97, 143] width 177 height 26
click at [96, 163] on span "Jobs" at bounding box center [109, 169] width 139 height 16
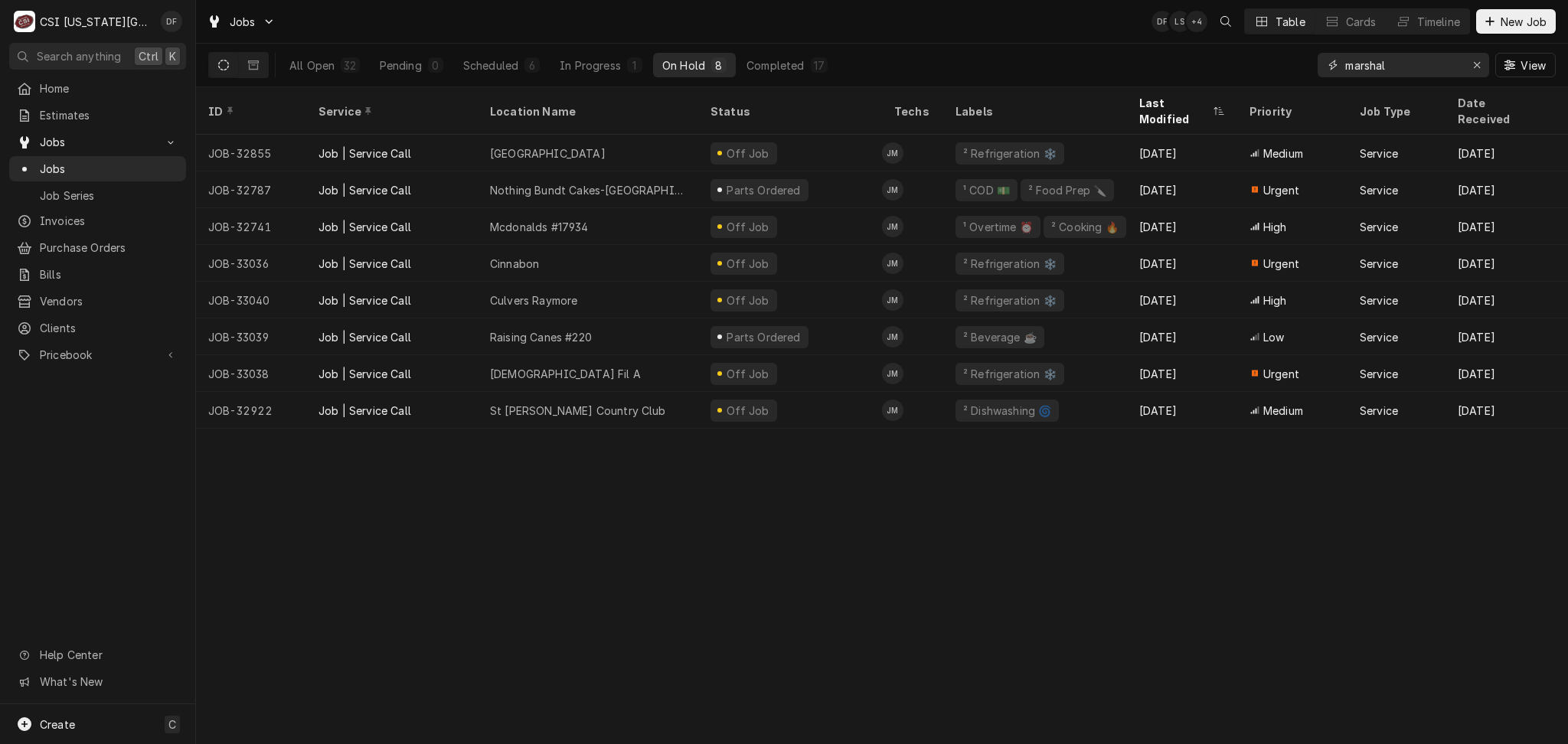
drag, startPoint x: 1400, startPoint y: 66, endPoint x: 1336, endPoint y: 71, distance: 64.2
click at [1336, 71] on div "marshal" at bounding box center [1404, 65] width 171 height 25
paste input "[STREET_ADDRESS]"
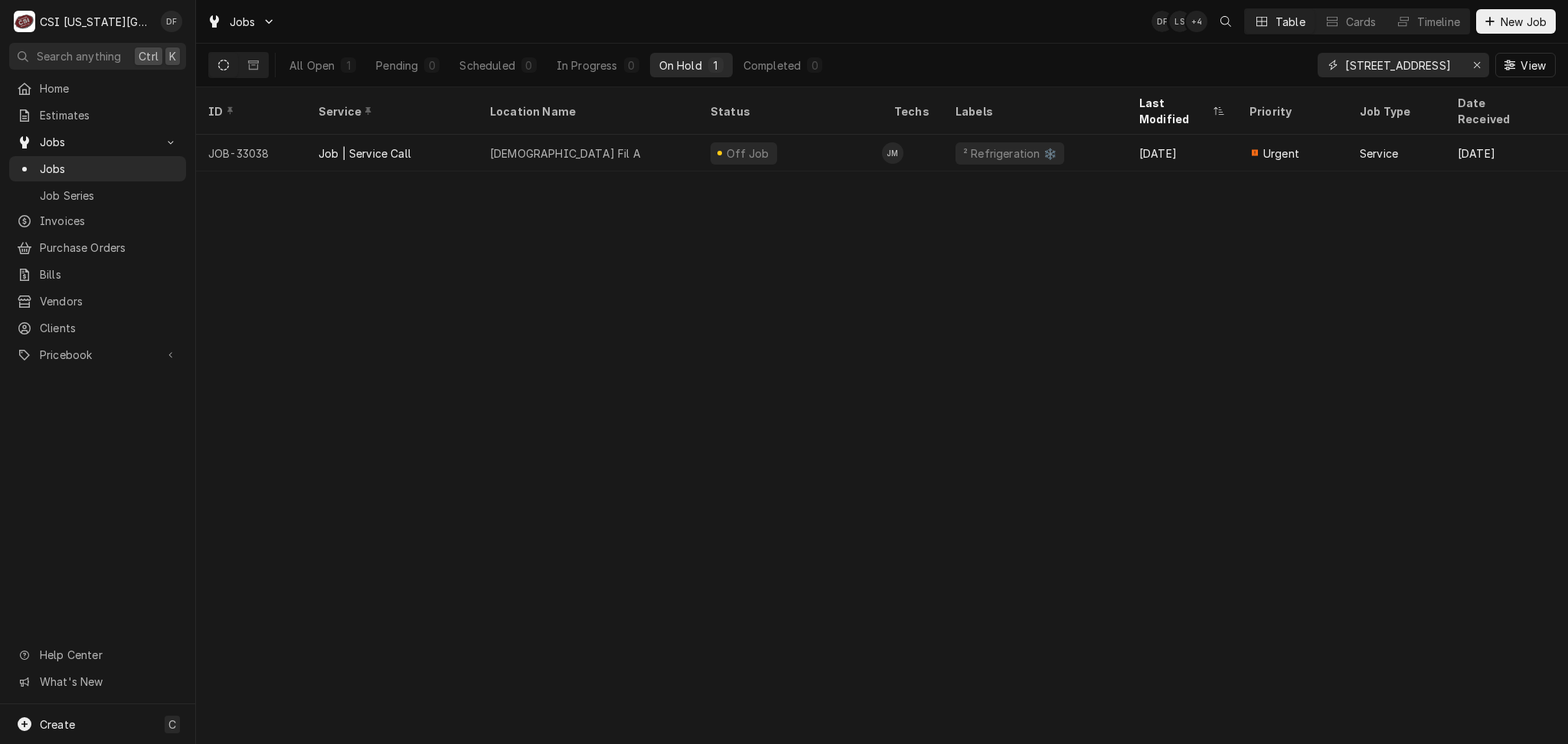
click at [1429, 70] on input "[STREET_ADDRESS]" at bounding box center [1402, 65] width 115 height 25
drag, startPoint x: 1457, startPoint y: 65, endPoint x: 1415, endPoint y: 66, distance: 42.0
click at [1415, 66] on input "18785 E 39Th Street, Independence, MO 64057" at bounding box center [1402, 65] width 115 height 25
click at [248, 66] on icon "Dynamic Content Wrapper" at bounding box center [253, 65] width 10 height 10
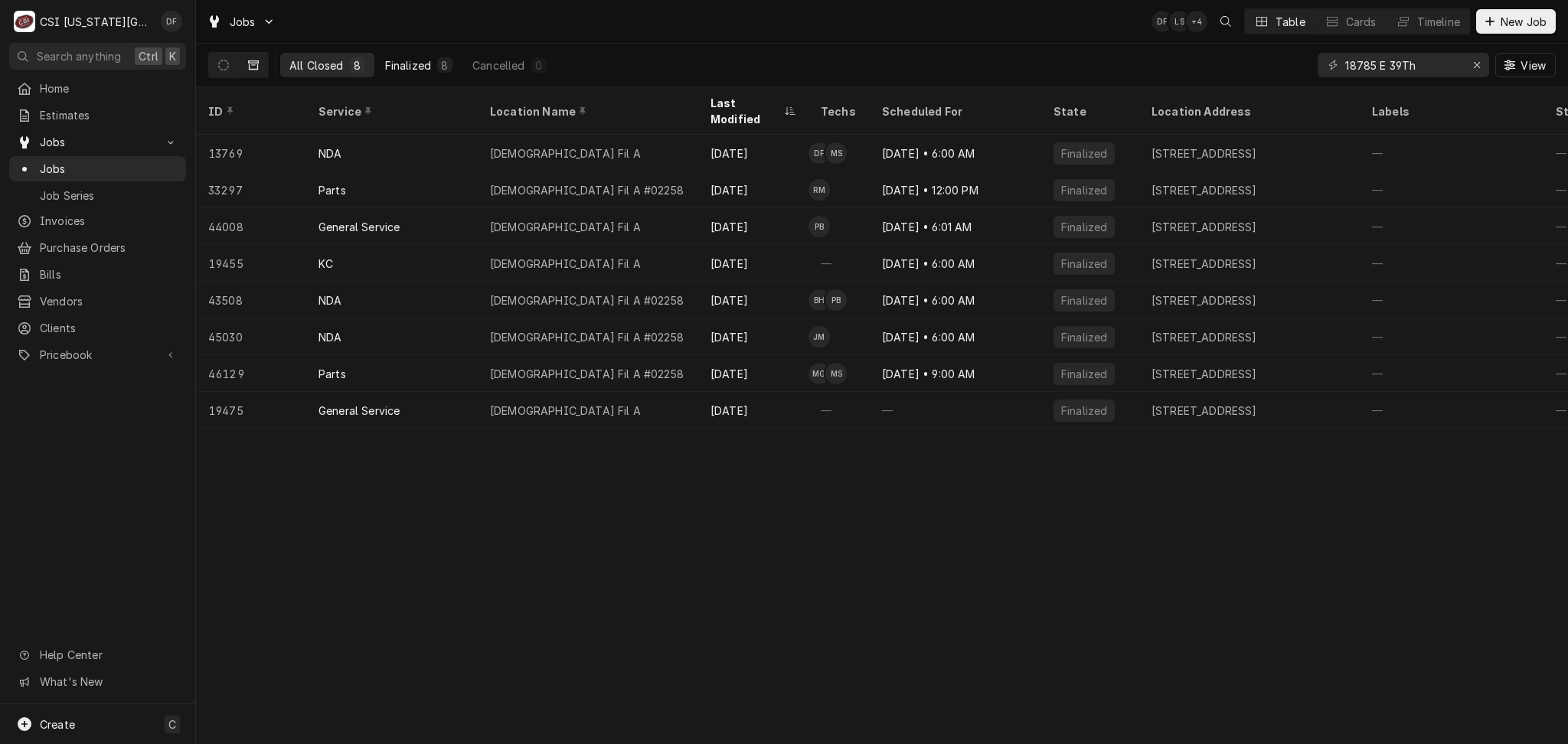
click at [438, 70] on div "8" at bounding box center [445, 65] width 15 height 15
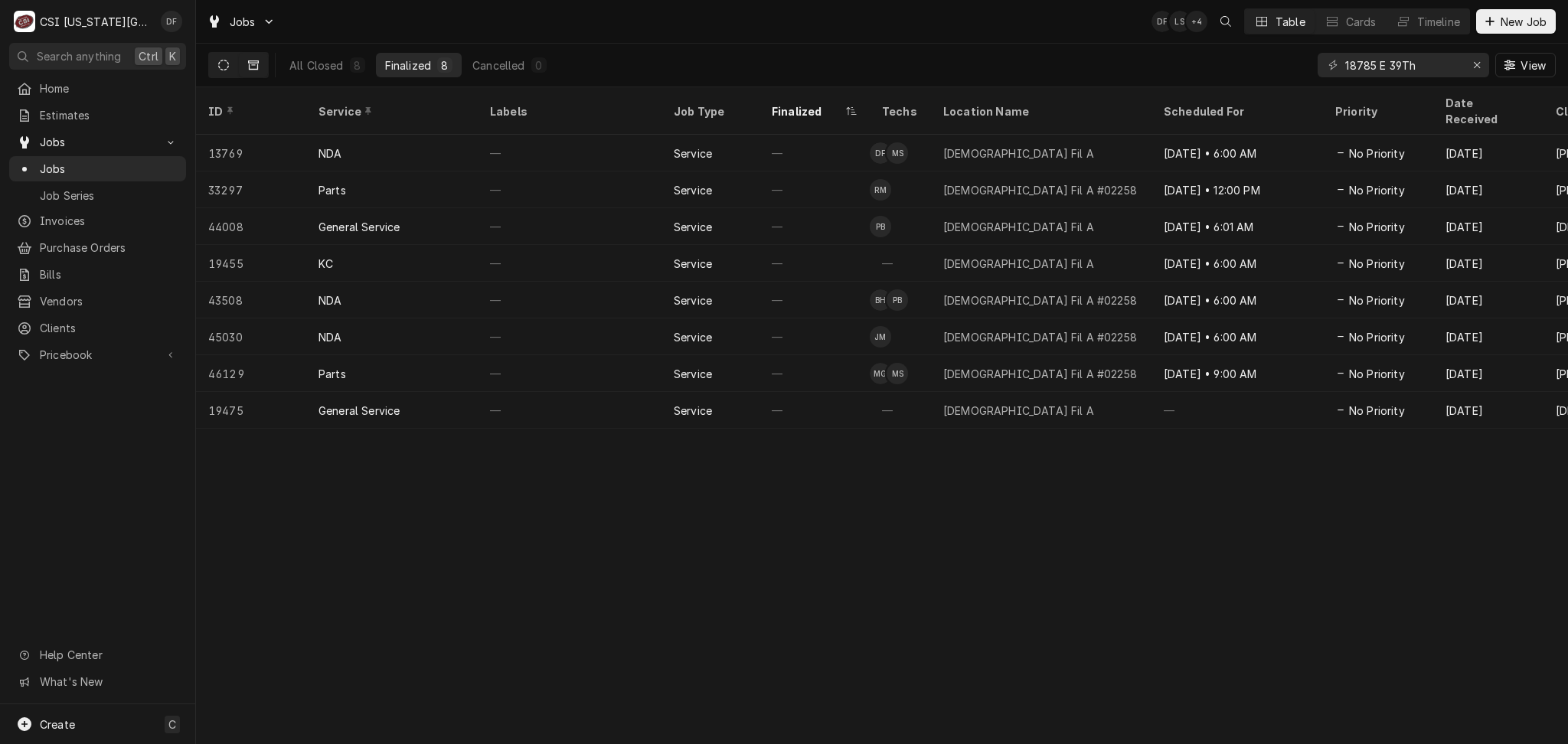
click at [224, 67] on icon "Dynamic Content Wrapper" at bounding box center [223, 65] width 10 height 10
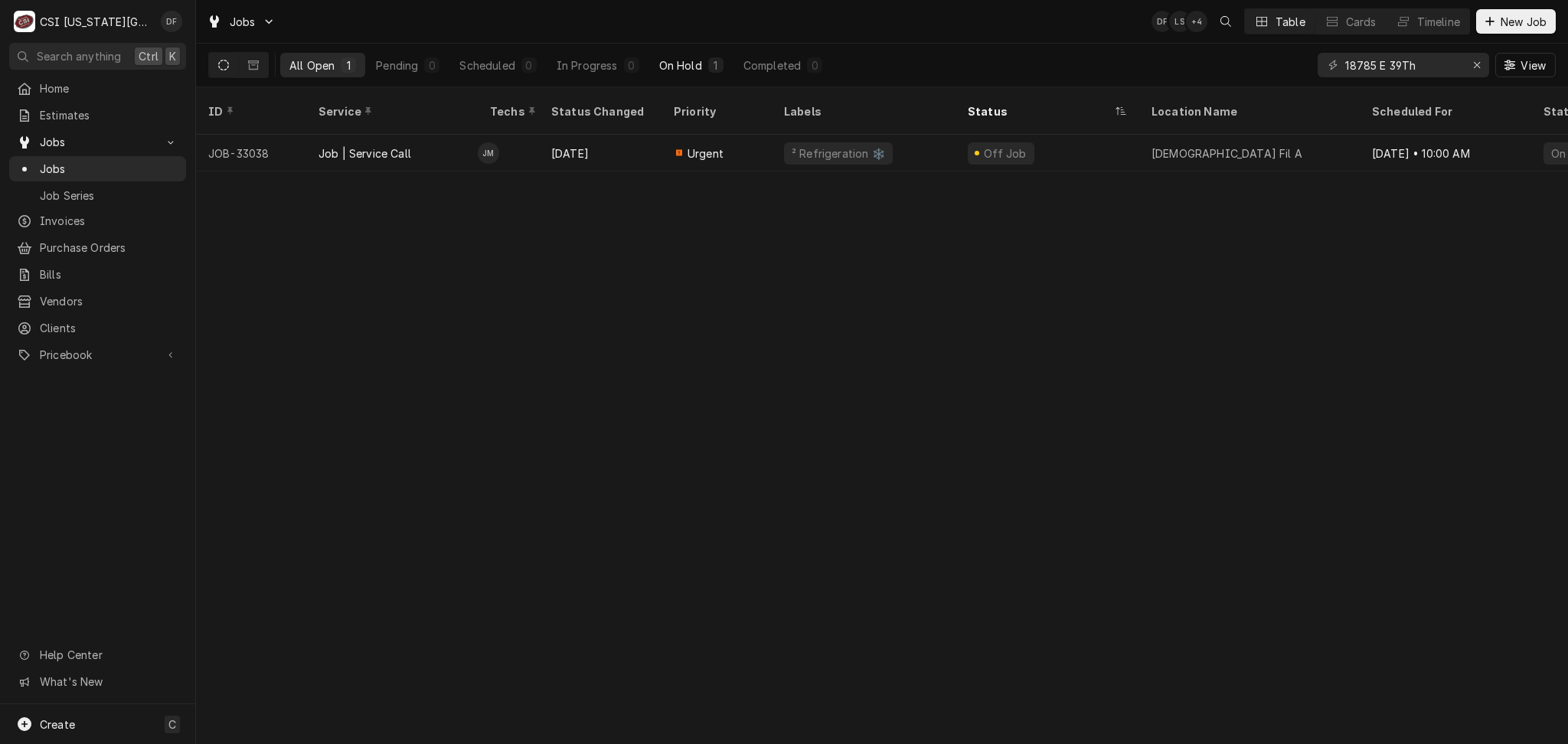
click at [716, 62] on div "1" at bounding box center [715, 66] width 9 height 16
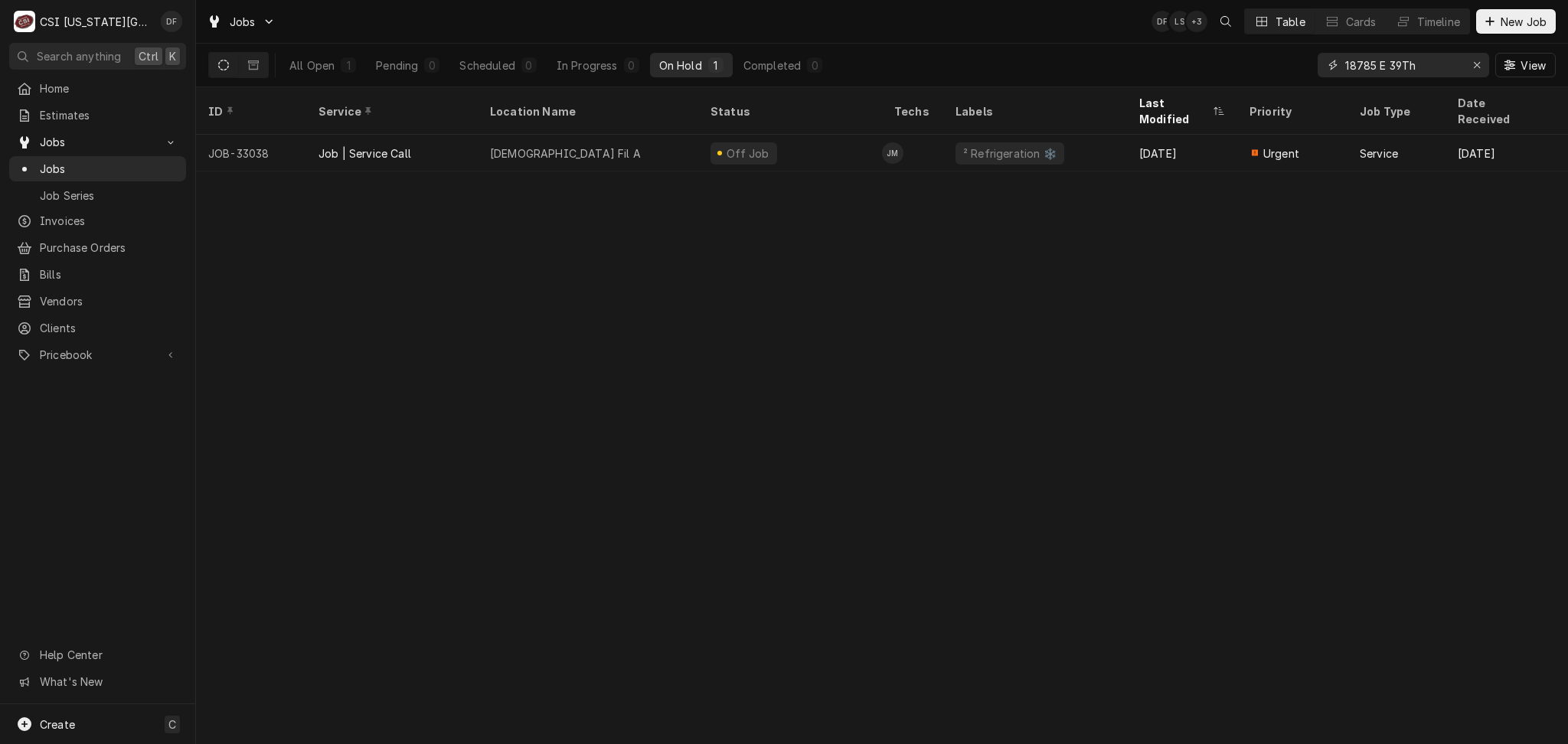
drag, startPoint x: 1427, startPoint y: 64, endPoint x: 1269, endPoint y: 78, distance: 158.6
click at [1270, 75] on div "All Open 1 Pending 0 Scheduled 0 In Progress 0 On Hold 1 Completed 0 18785 E 39…" at bounding box center [882, 65] width 1348 height 43
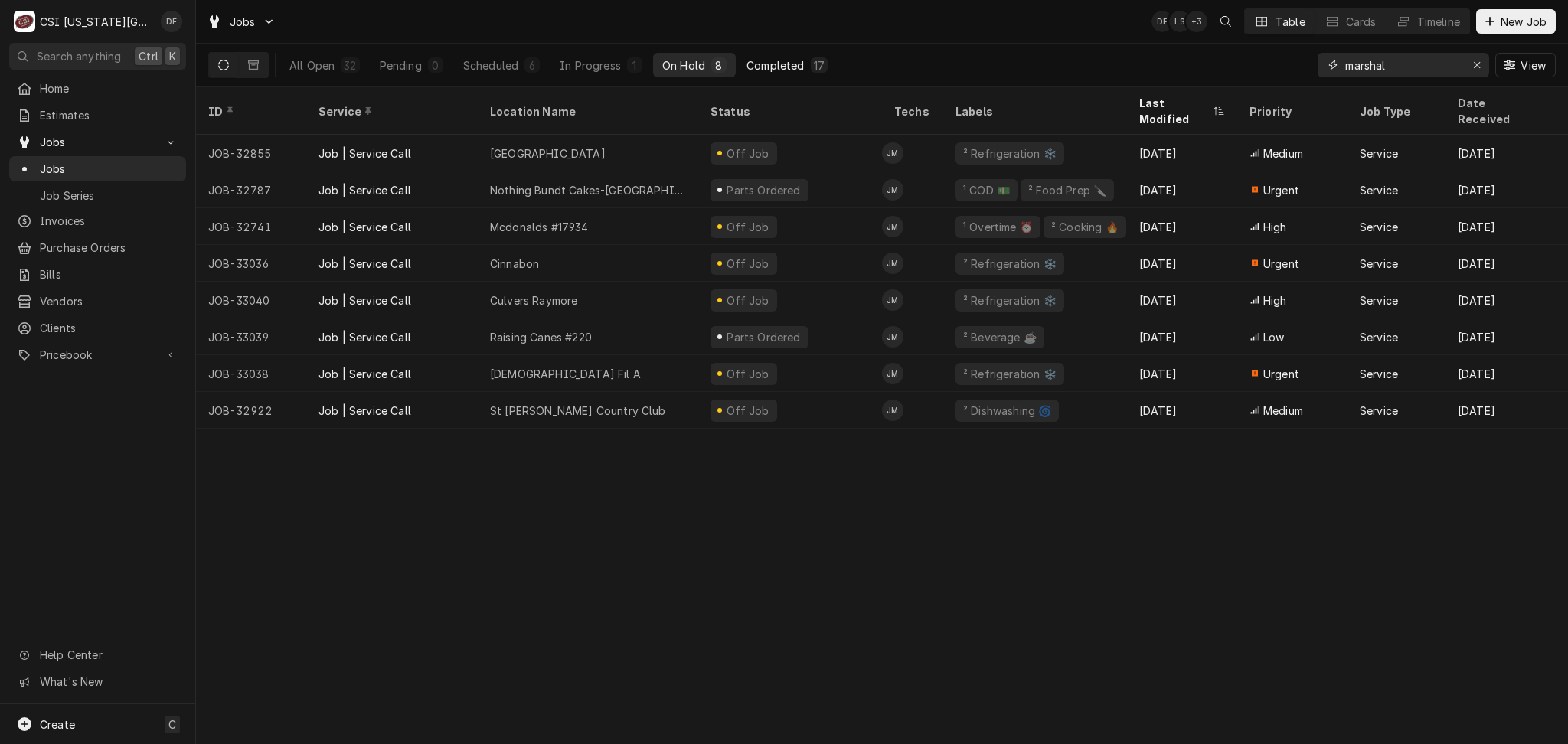
type input "marshal"
click at [807, 69] on button "Completed 17" at bounding box center [787, 65] width 99 height 25
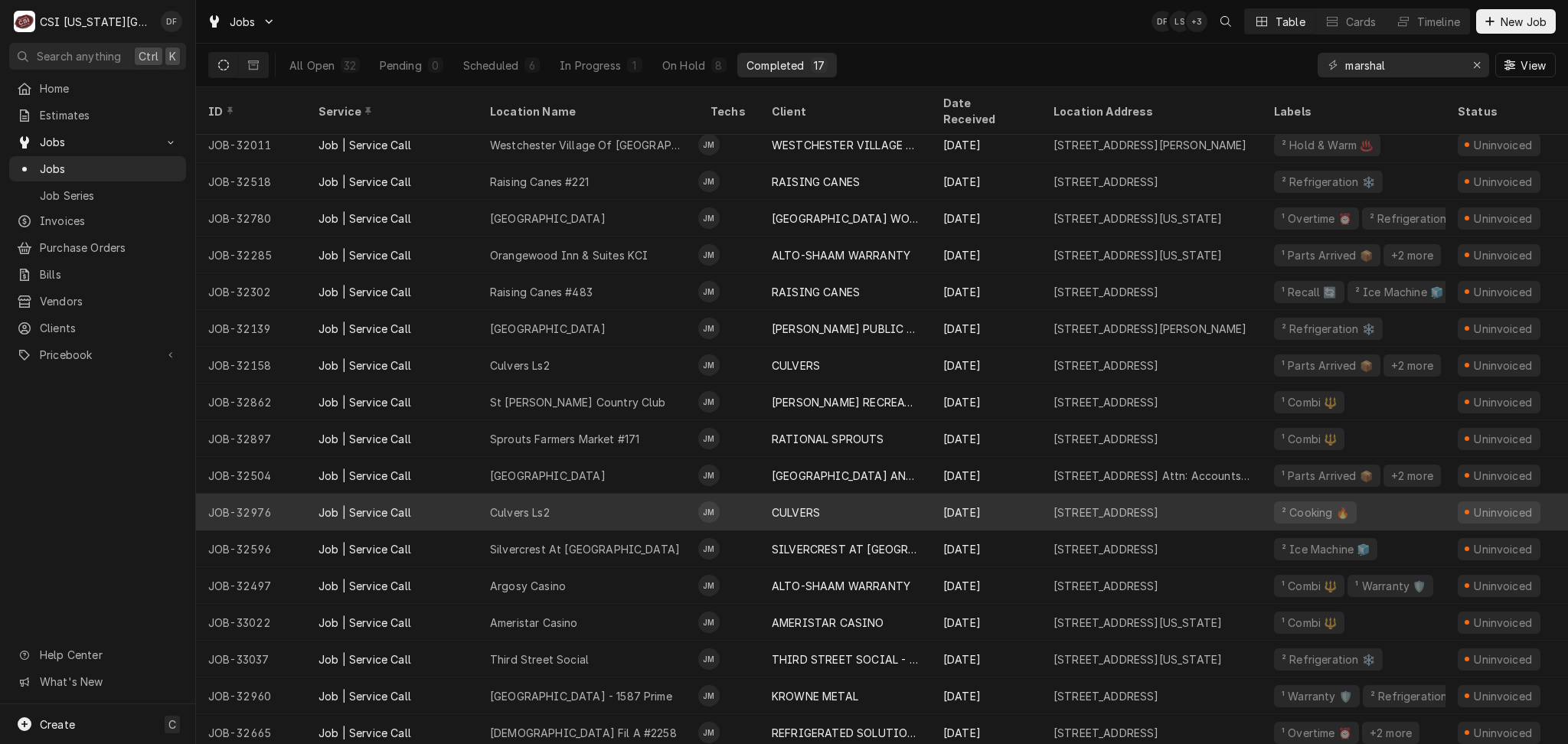
scroll to position [12, 0]
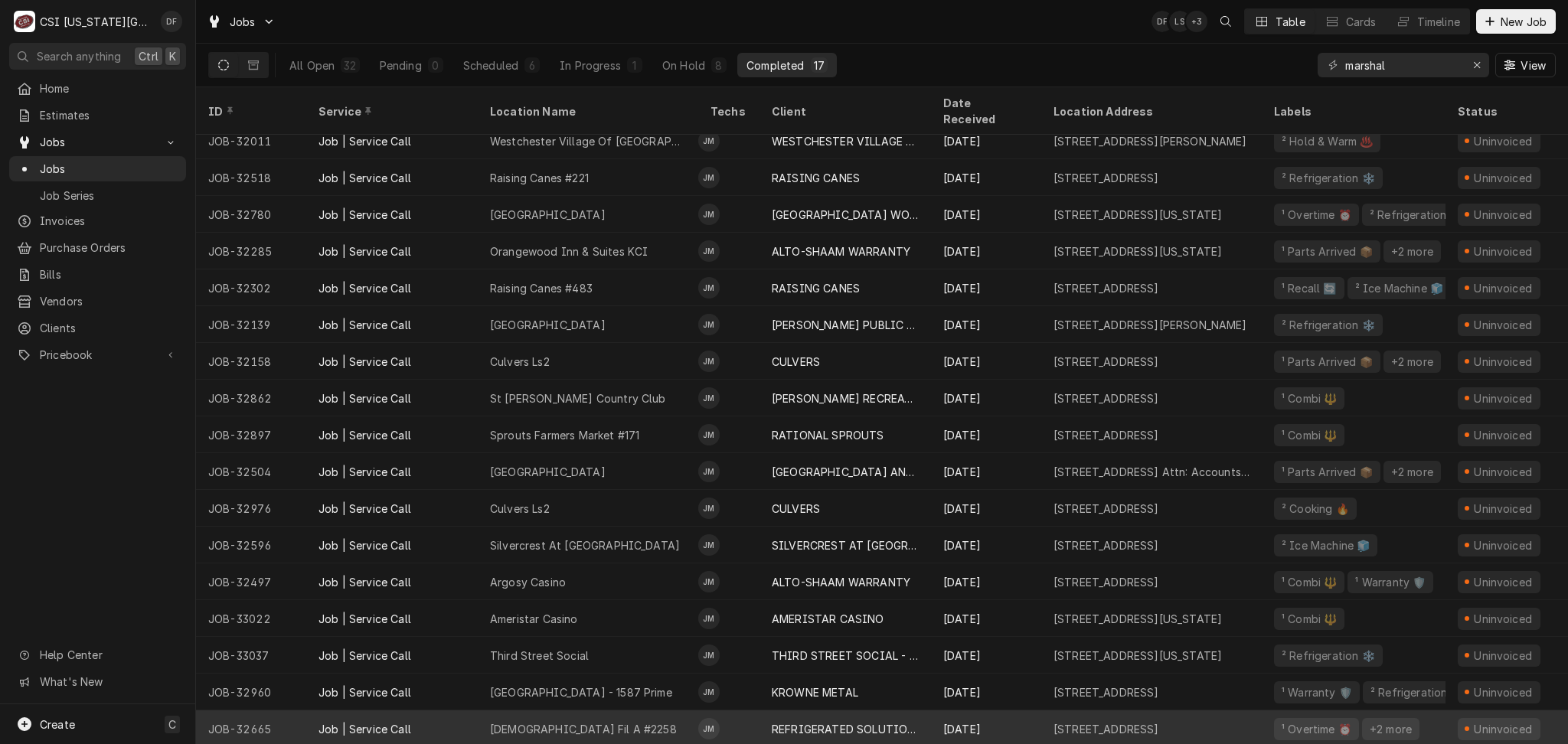
click at [802, 721] on div "REFRIGERATED SOLUTIONS GROUP (2)" at bounding box center [844, 729] width 147 height 16
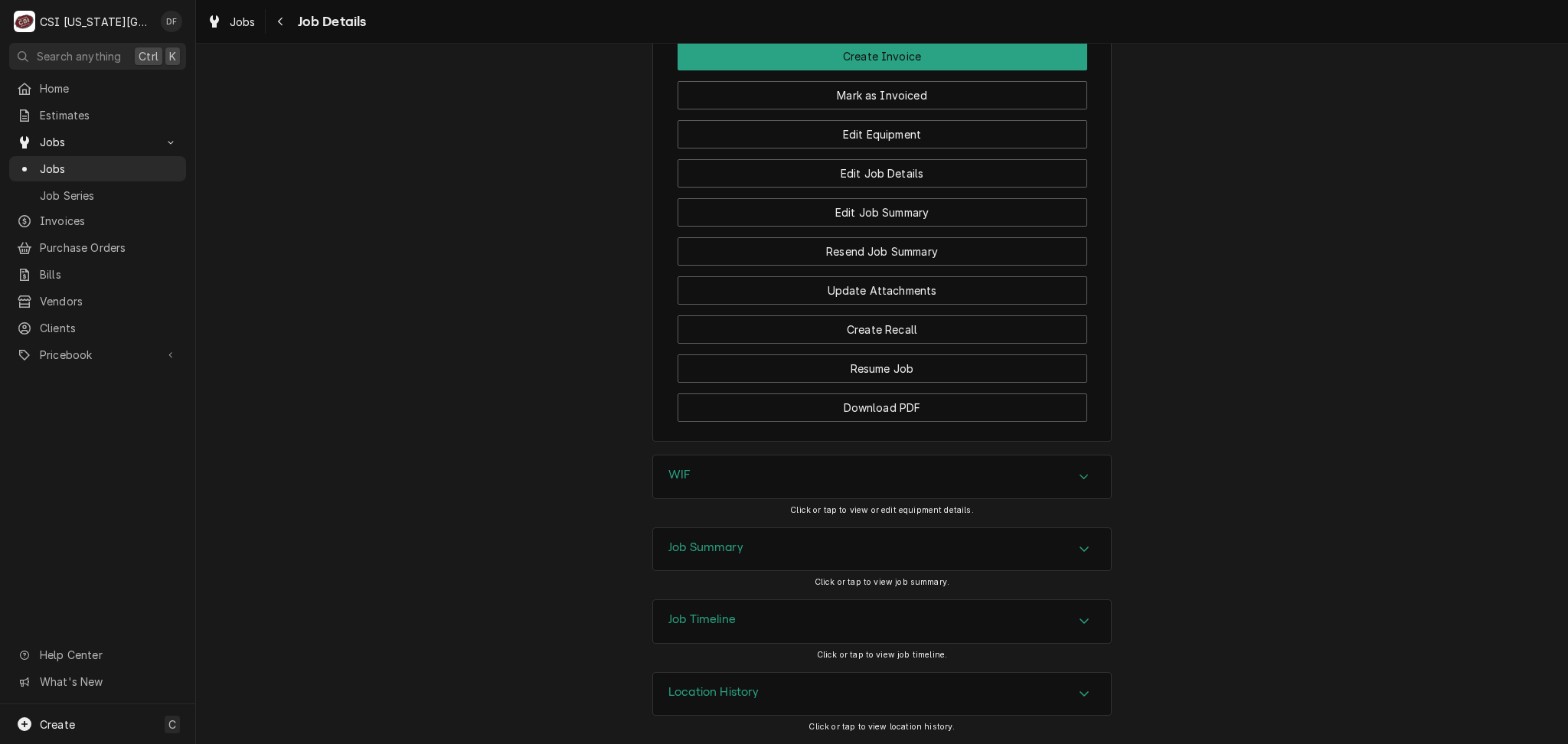
scroll to position [2406, 0]
click at [726, 694] on h3 "Location History" at bounding box center [714, 692] width 91 height 14
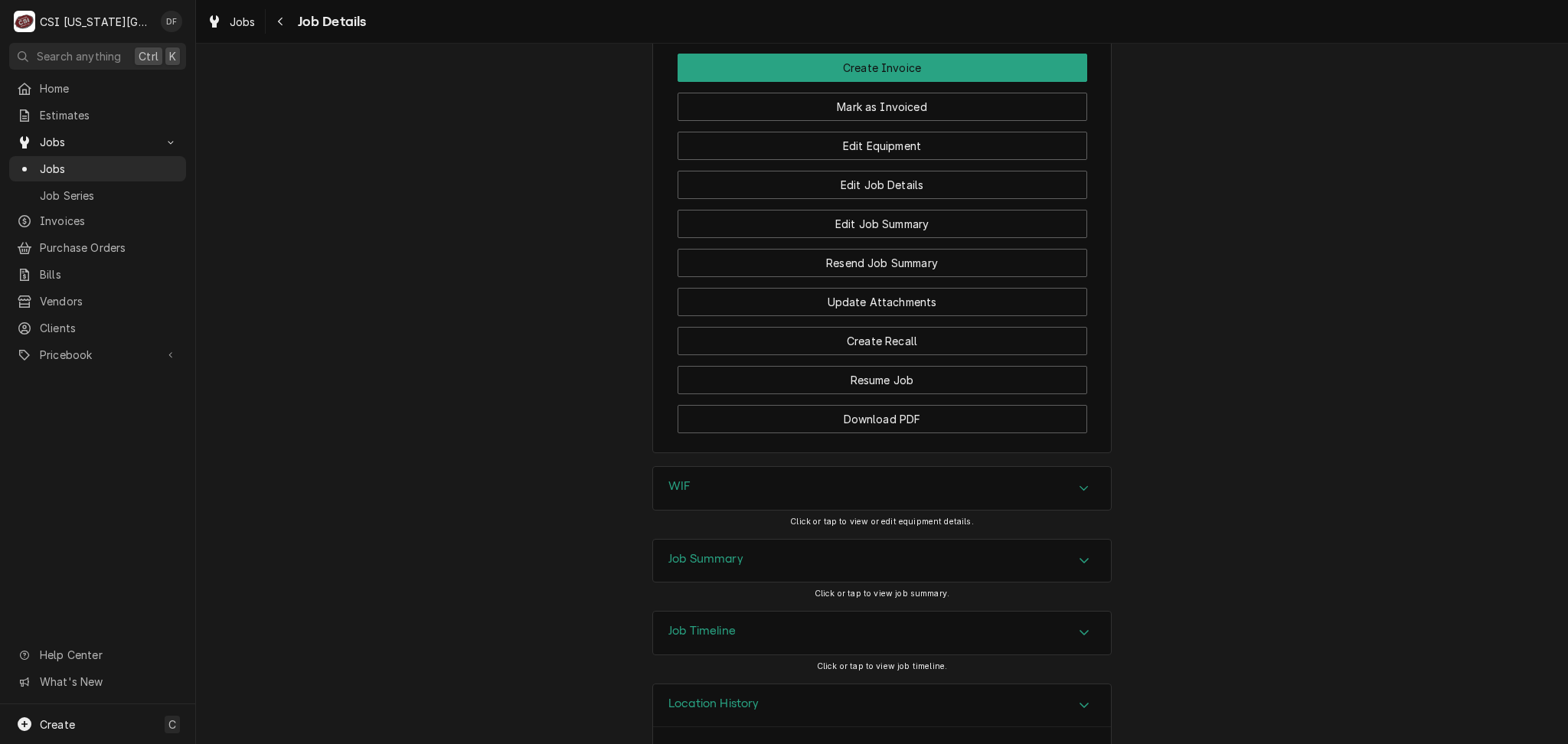
scroll to position [2343, 0]
click at [832, 581] on div "Job Summary" at bounding box center [882, 560] width 458 height 43
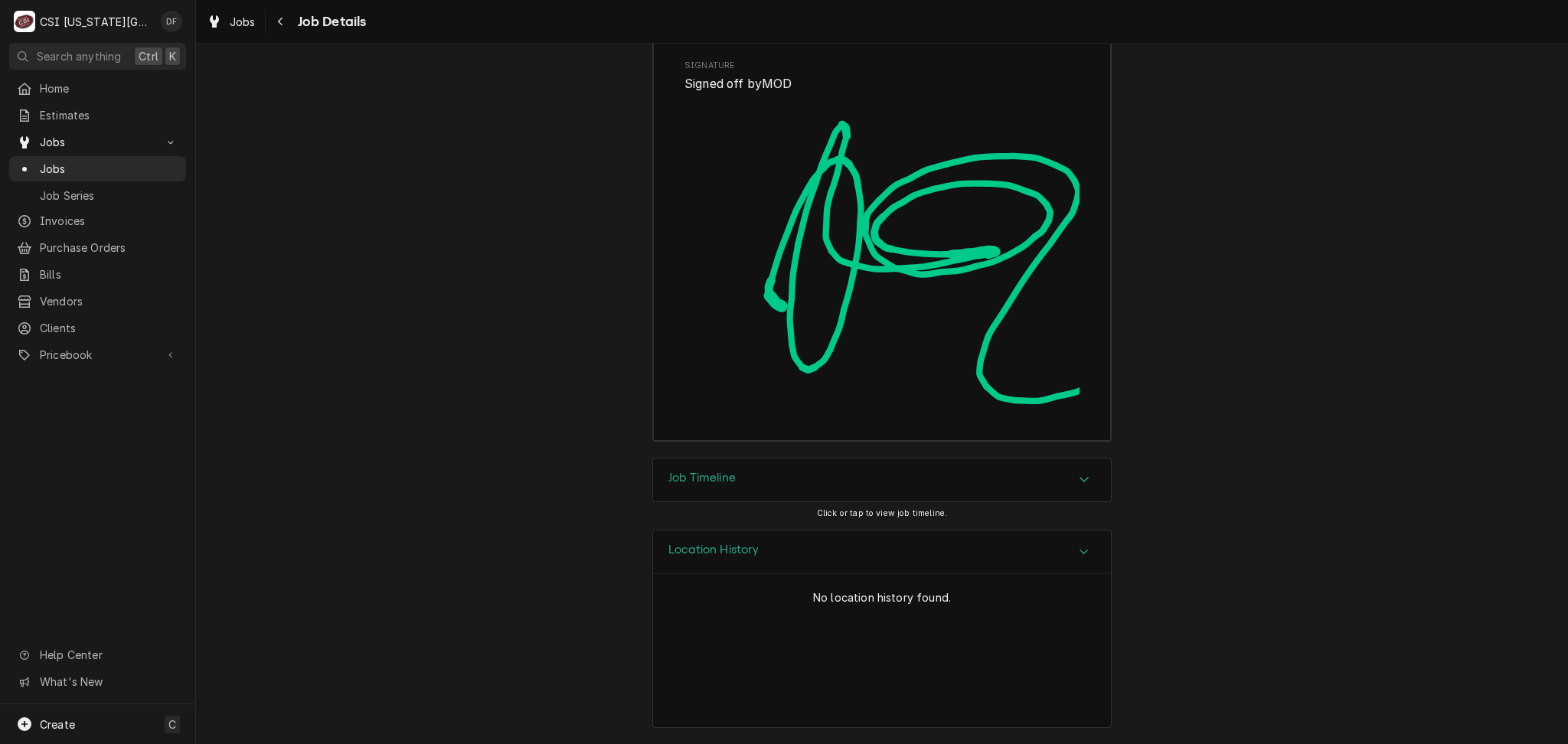
scroll to position [6972, 0]
click at [749, 480] on div "Job Timeline" at bounding box center [882, 480] width 458 height 43
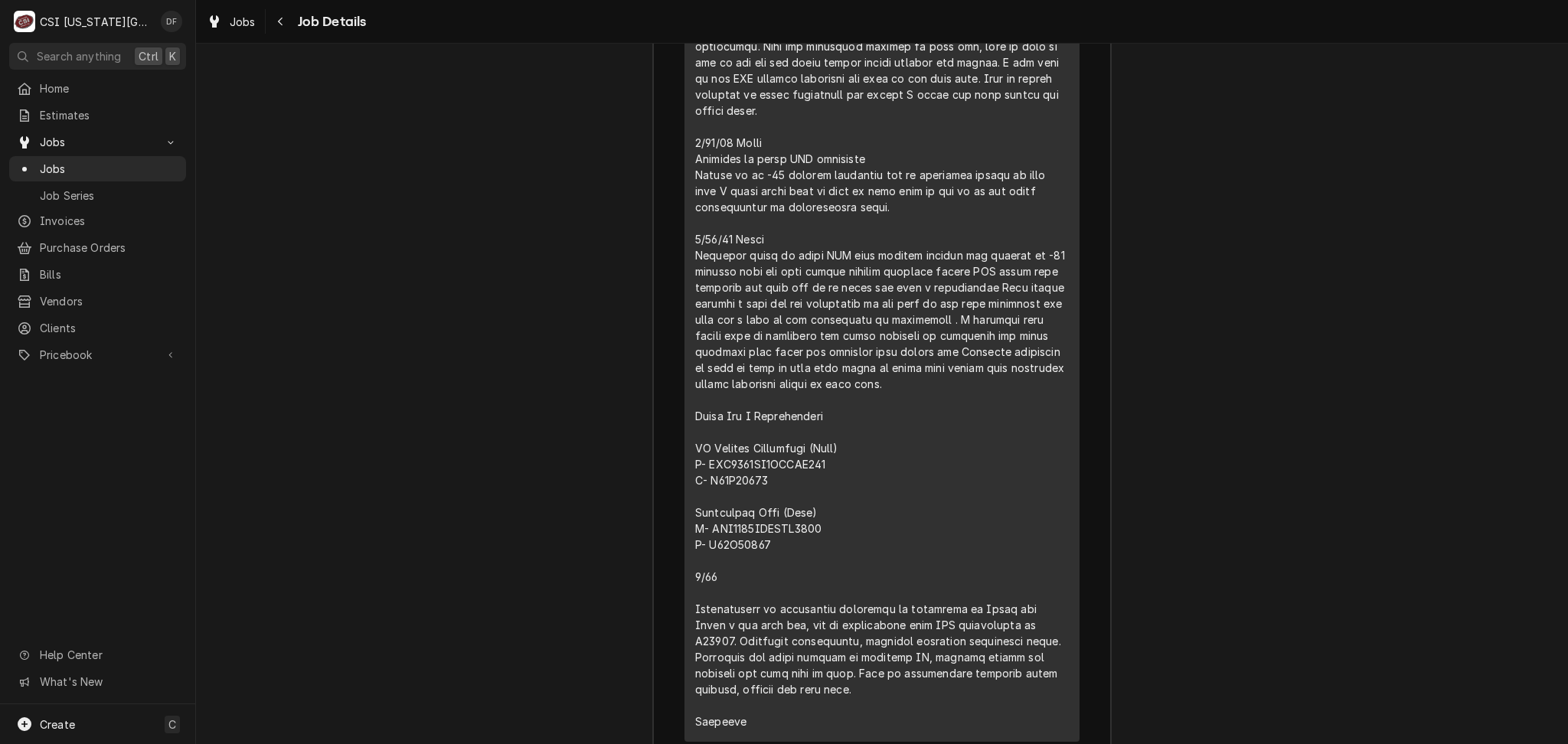
scroll to position [5544, 0]
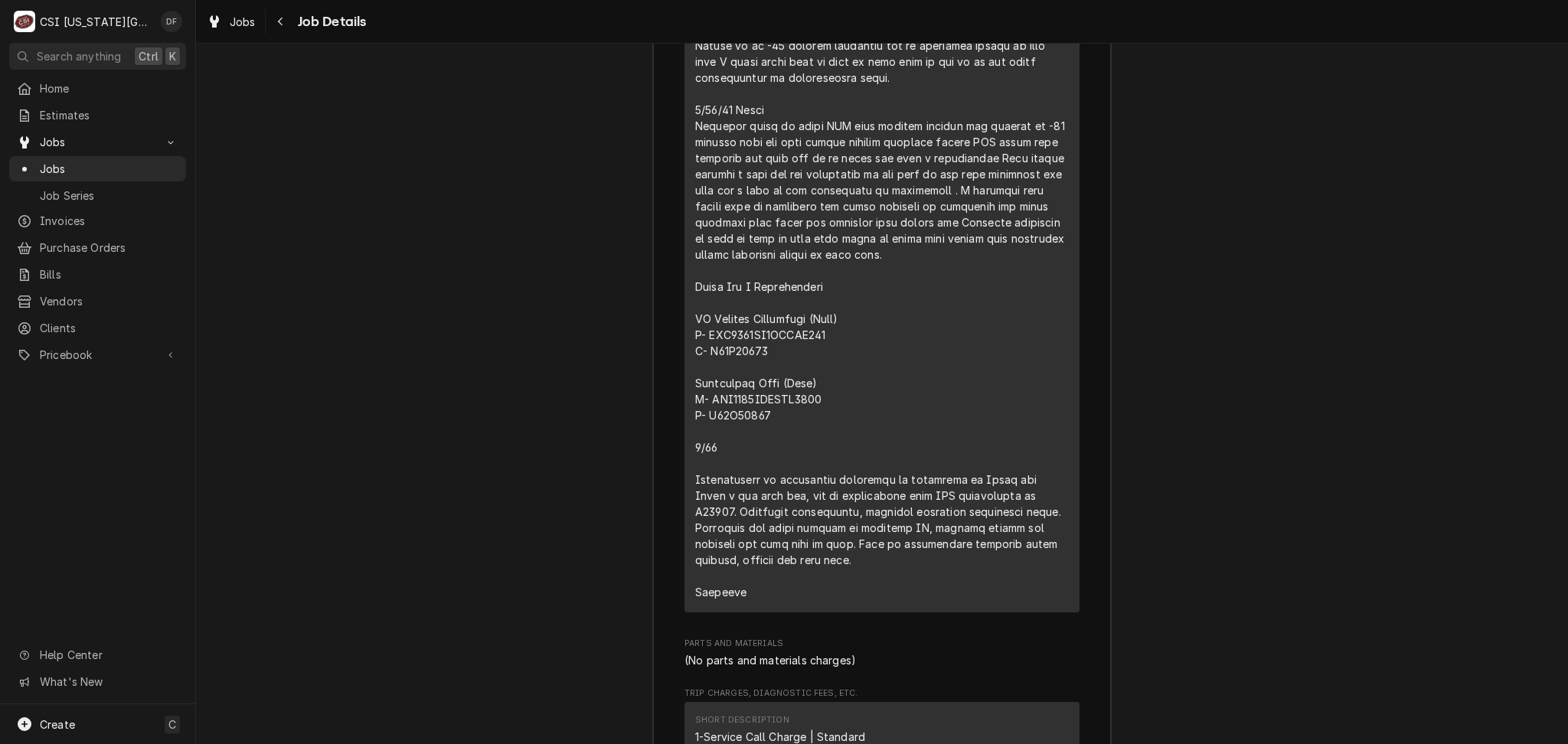
drag, startPoint x: 998, startPoint y: 565, endPoint x: 680, endPoint y: 525, distance: 320.5
drag, startPoint x: 1038, startPoint y: 548, endPoint x: 688, endPoint y: 529, distance: 350.5
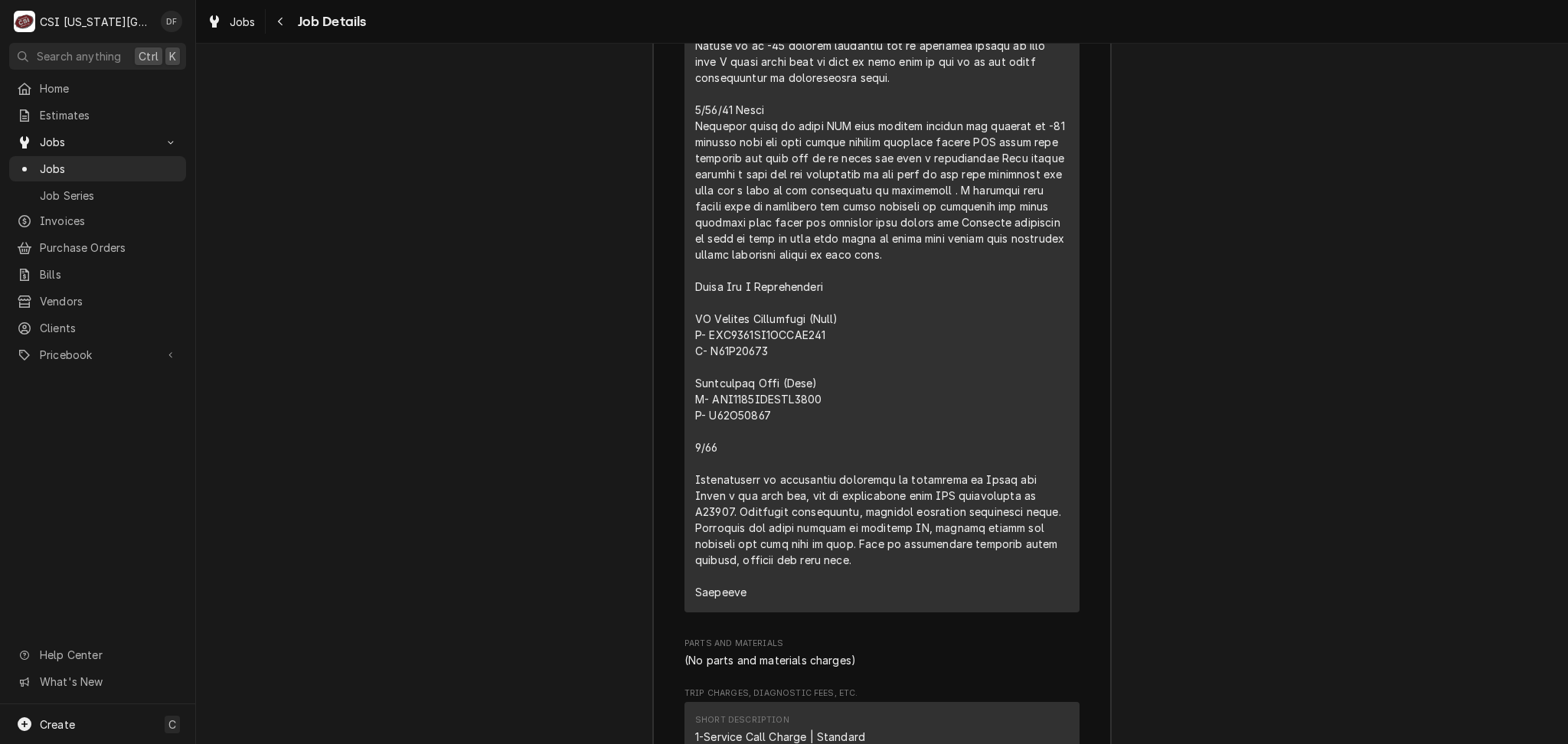
drag, startPoint x: 686, startPoint y: 527, endPoint x: 1001, endPoint y: 630, distance: 331.4
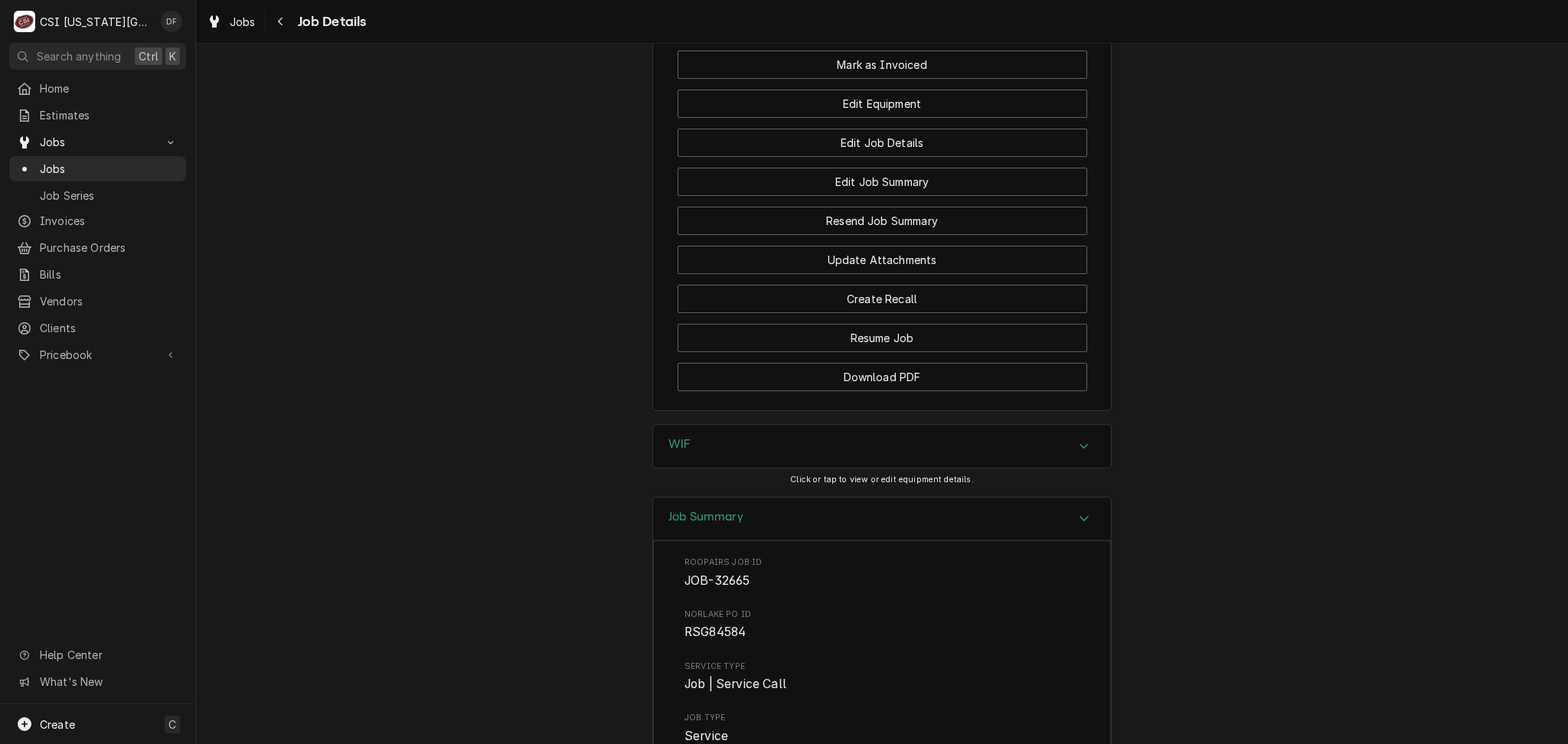
scroll to position [2278, 0]
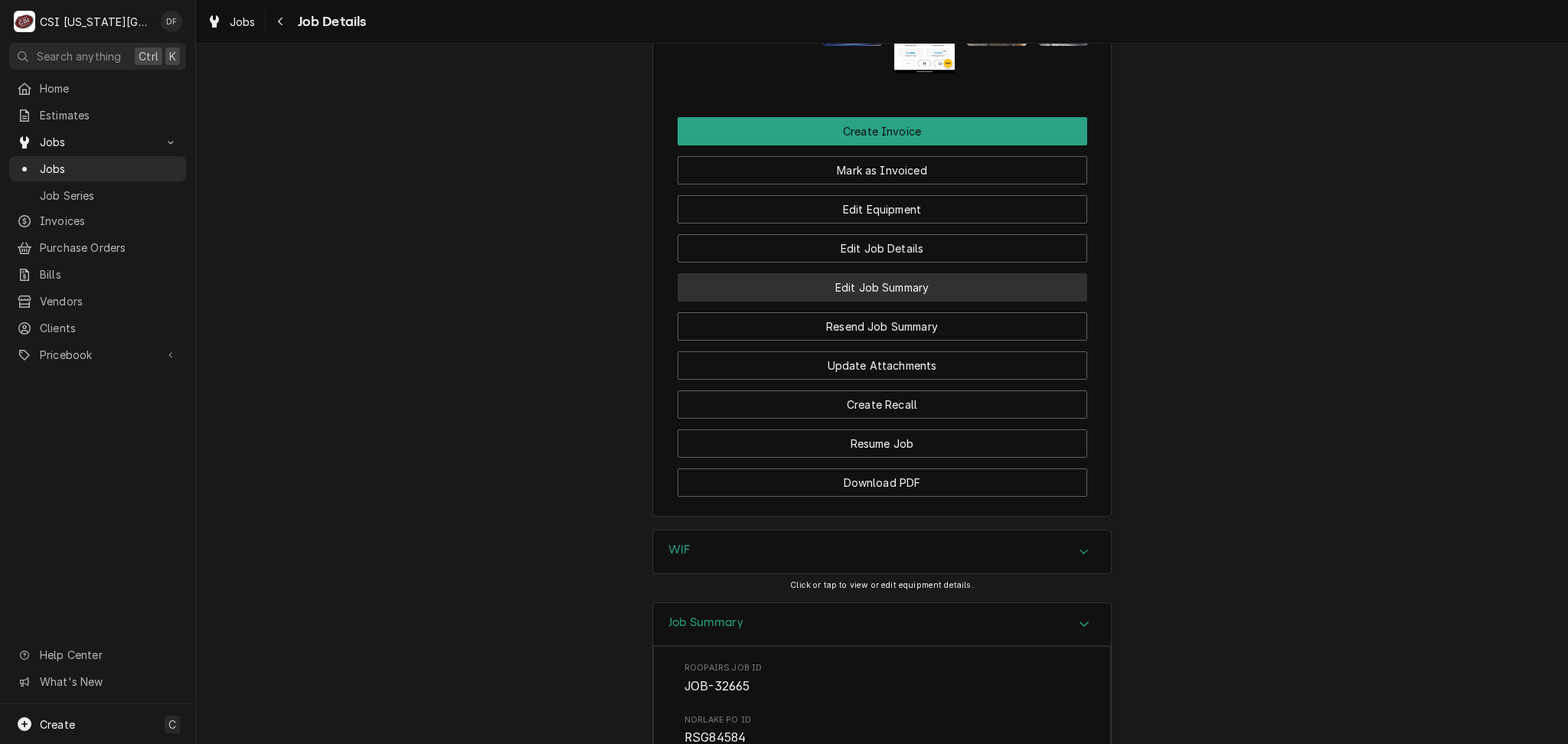
click at [908, 302] on button "Edit Job Summary" at bounding box center [882, 287] width 409 height 28
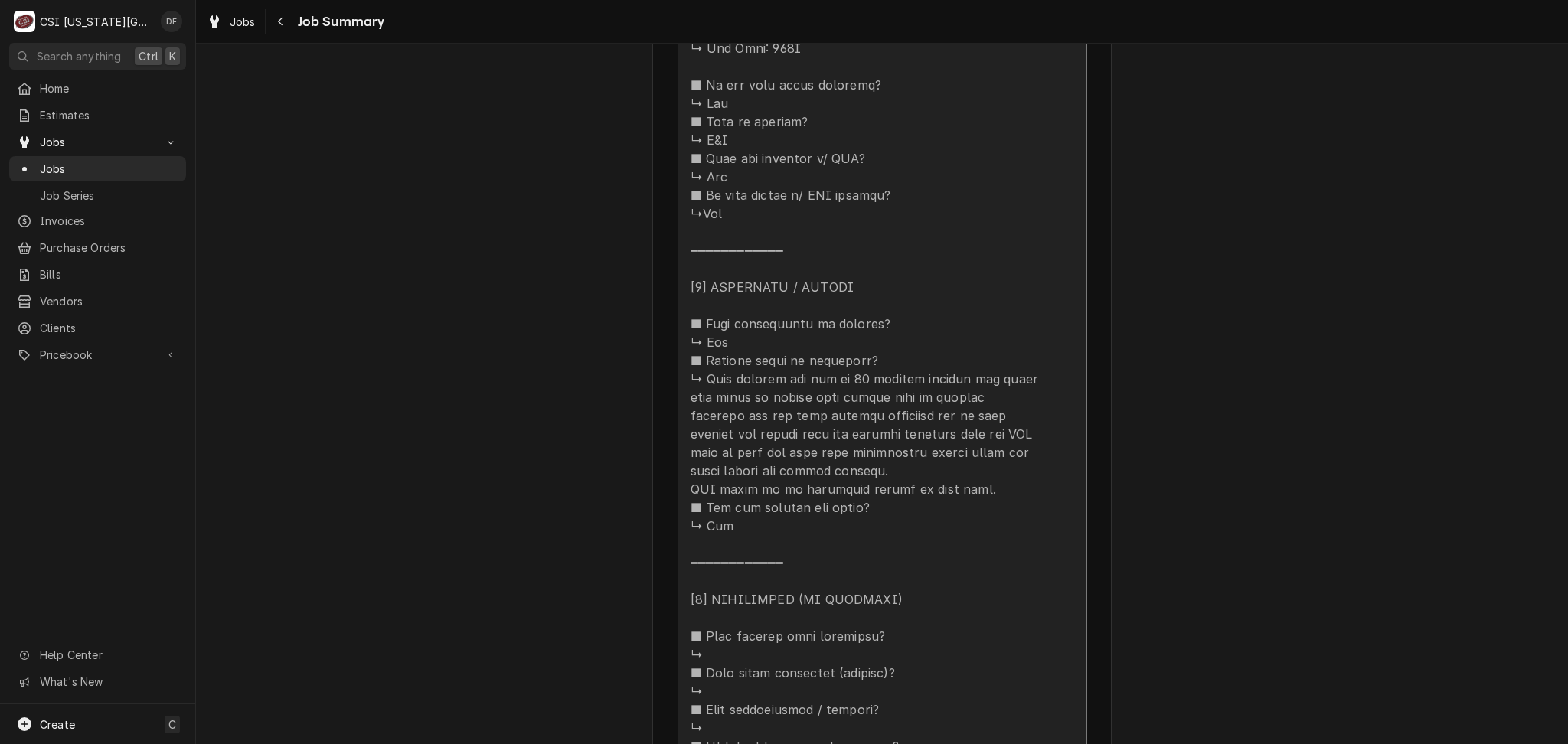
scroll to position [1326, 0]
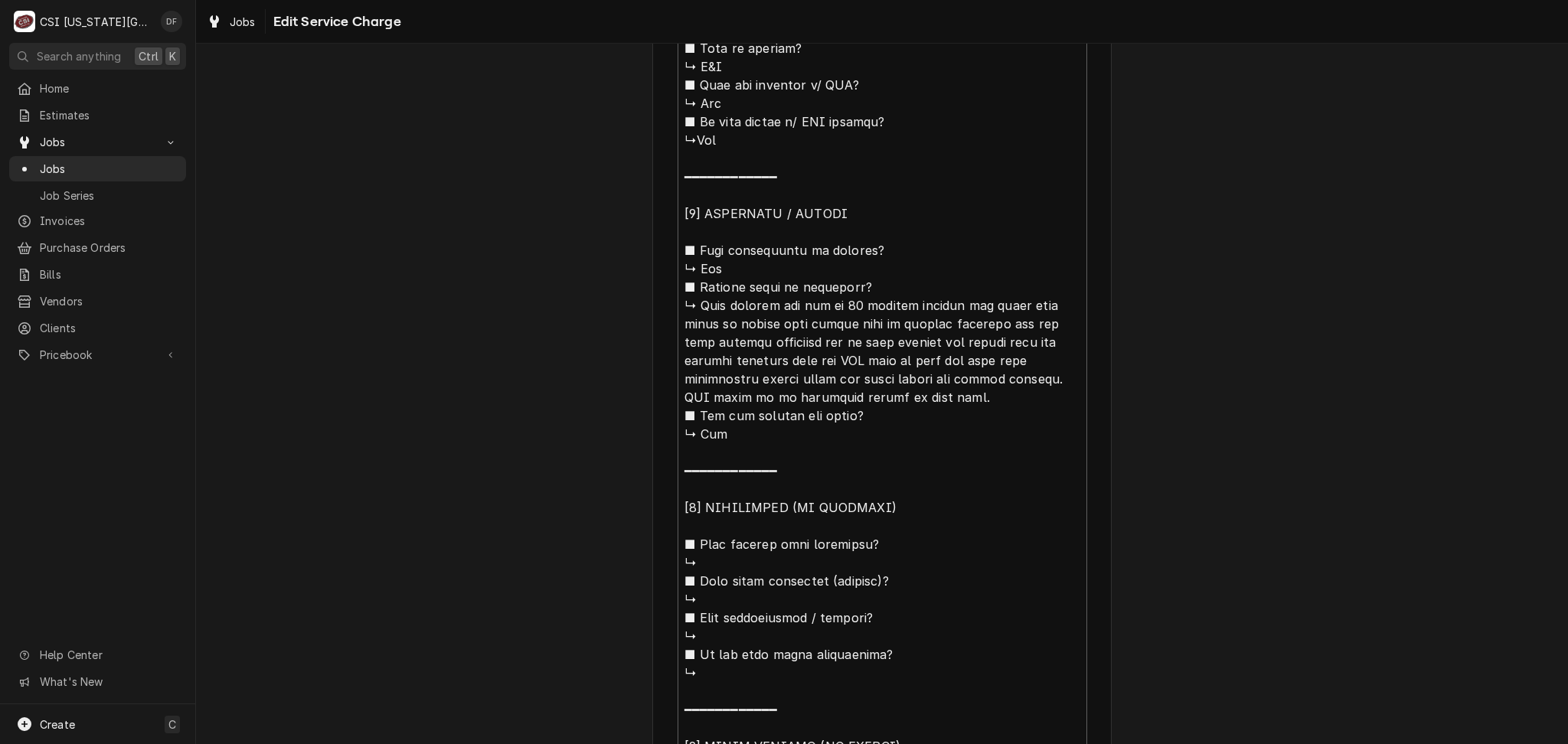
scroll to position [37, 0]
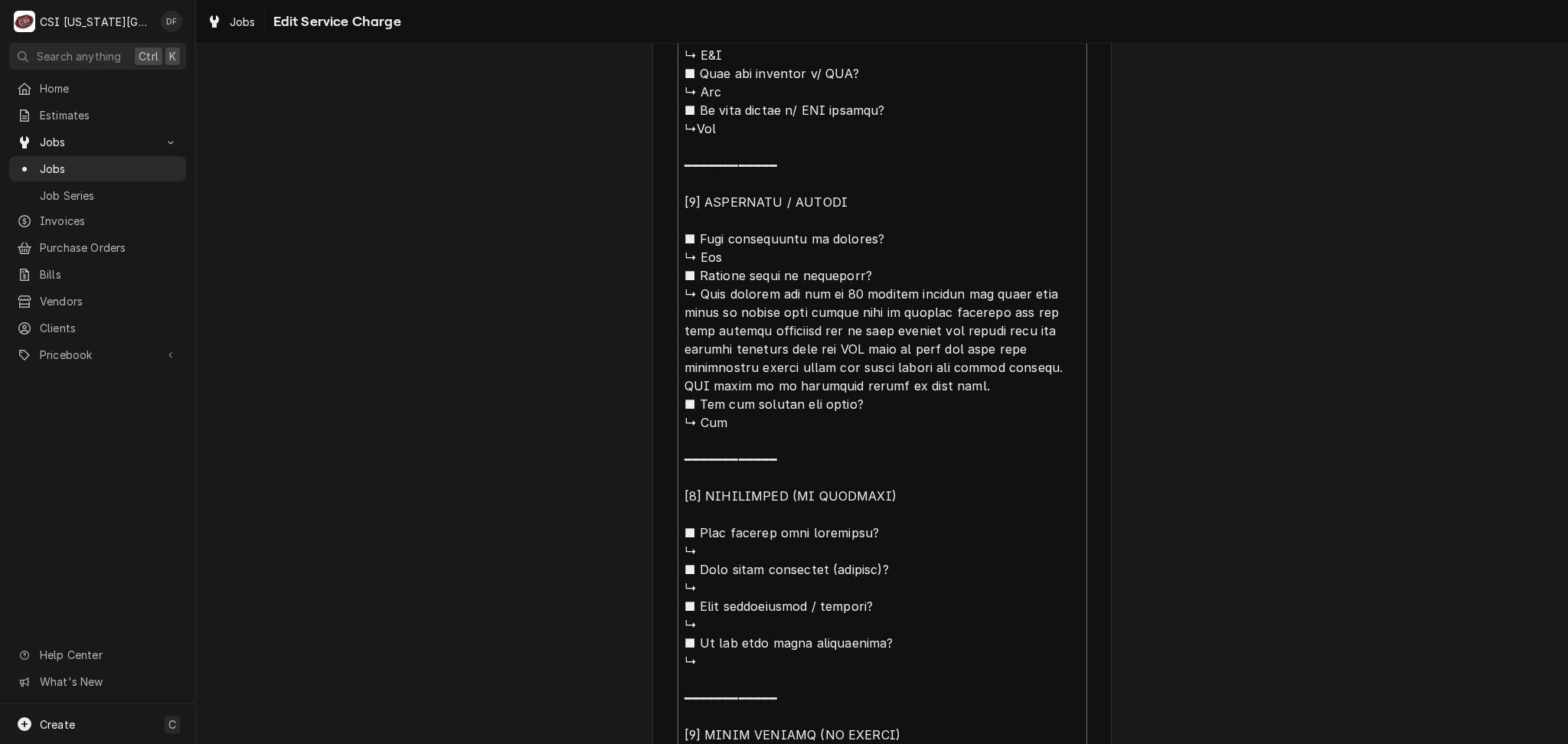
type textarea "x"
type textarea "⚠️ 𝗙𝗢𝗥𝗠 𝗜𝗡𝗦𝗧𝗥𝗨𝗖𝗧𝗜𝗢𝗡𝗦 ⚠️ ✪ 𝗖𝗼𝗺𝗽𝗹𝗲𝘁𝗲 𝗮𝗹𝗹 𝗿𝗲𝗹𝗲𝘃𝗮𝗻𝘁 𝘀𝗲𝗰𝘁𝗶𝗼𝗻𝘀 ✪ 𝗣𝗿𝗼𝘃𝗶𝗱𝗲 𝗱𝗲𝘁𝗮𝗶𝗹𝗲𝗱 𝗮𝗻𝘀…"
type textarea "x"
type textarea "⚠️ 𝗙𝗢𝗥𝗠 𝗜𝗡𝗦𝗧𝗥𝗨𝗖𝗧𝗜𝗢𝗡𝗦 ⚠️ ✪ 𝗖𝗼𝗺𝗽𝗹𝗲𝘁𝗲 𝗮𝗹𝗹 𝗿𝗲𝗹𝗲𝘃𝗮𝗻𝘁 𝘀𝗲𝗰𝘁𝗶𝗼𝗻𝘀 ✪ 𝗣𝗿𝗼𝘃𝗶𝗱𝗲 𝗱𝗲𝘁𝗮𝗶𝗹𝗲𝗱 𝗮𝗻𝘀…"
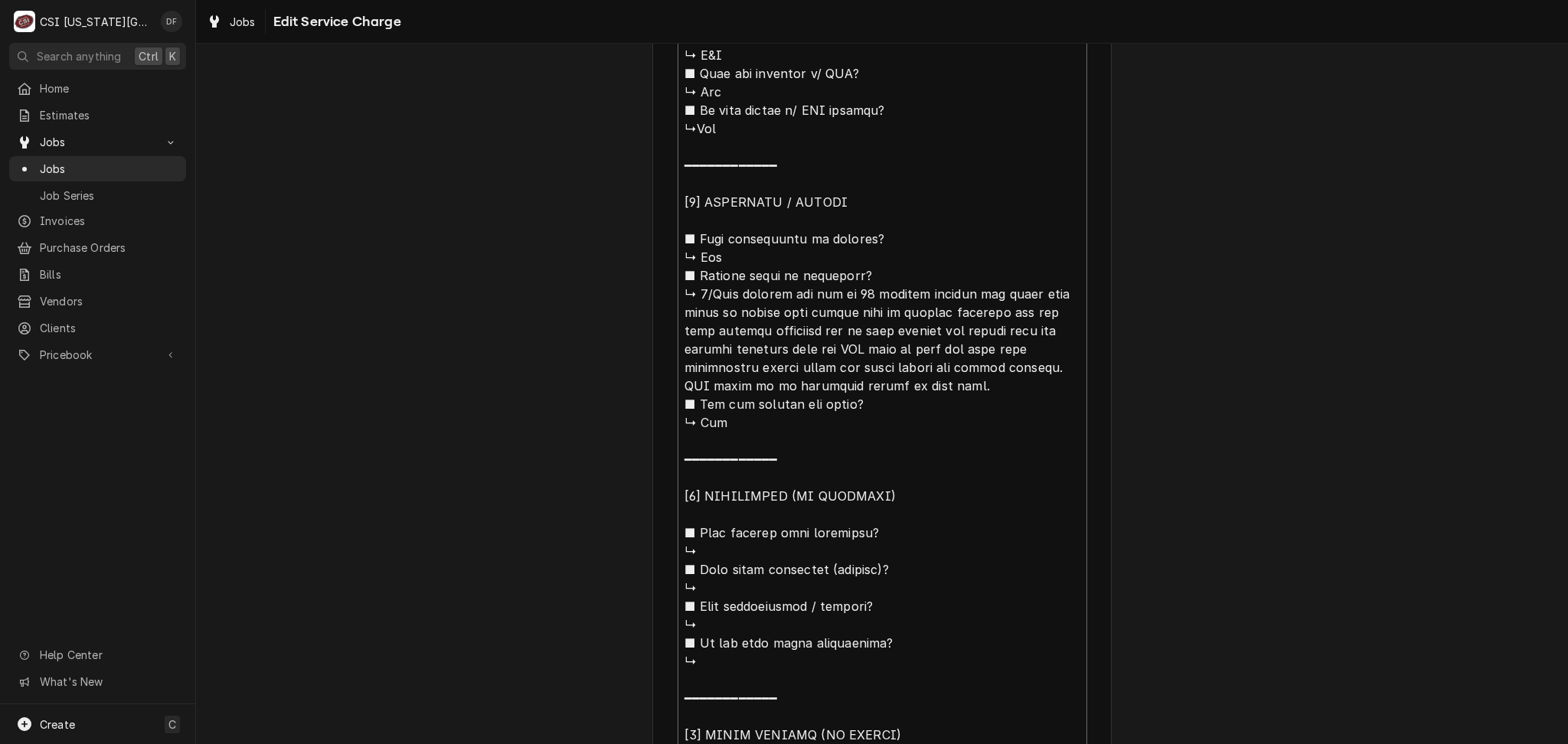
type textarea "x"
type textarea "⚠️ 𝗙𝗢𝗥𝗠 𝗜𝗡𝗦𝗧𝗥𝗨𝗖𝗧𝗜𝗢𝗡𝗦 ⚠️ ✪ 𝗖𝗼𝗺𝗽𝗹𝗲𝘁𝗲 𝗮𝗹𝗹 𝗿𝗲𝗹𝗲𝘃𝗮𝗻𝘁 𝘀𝗲𝗰𝘁𝗶𝗼𝗻𝘀 ✪ 𝗣𝗿𝗼𝘃𝗶𝗱𝗲 𝗱𝗲𝘁𝗮𝗶𝗹𝗲𝗱 𝗮𝗻𝘀…"
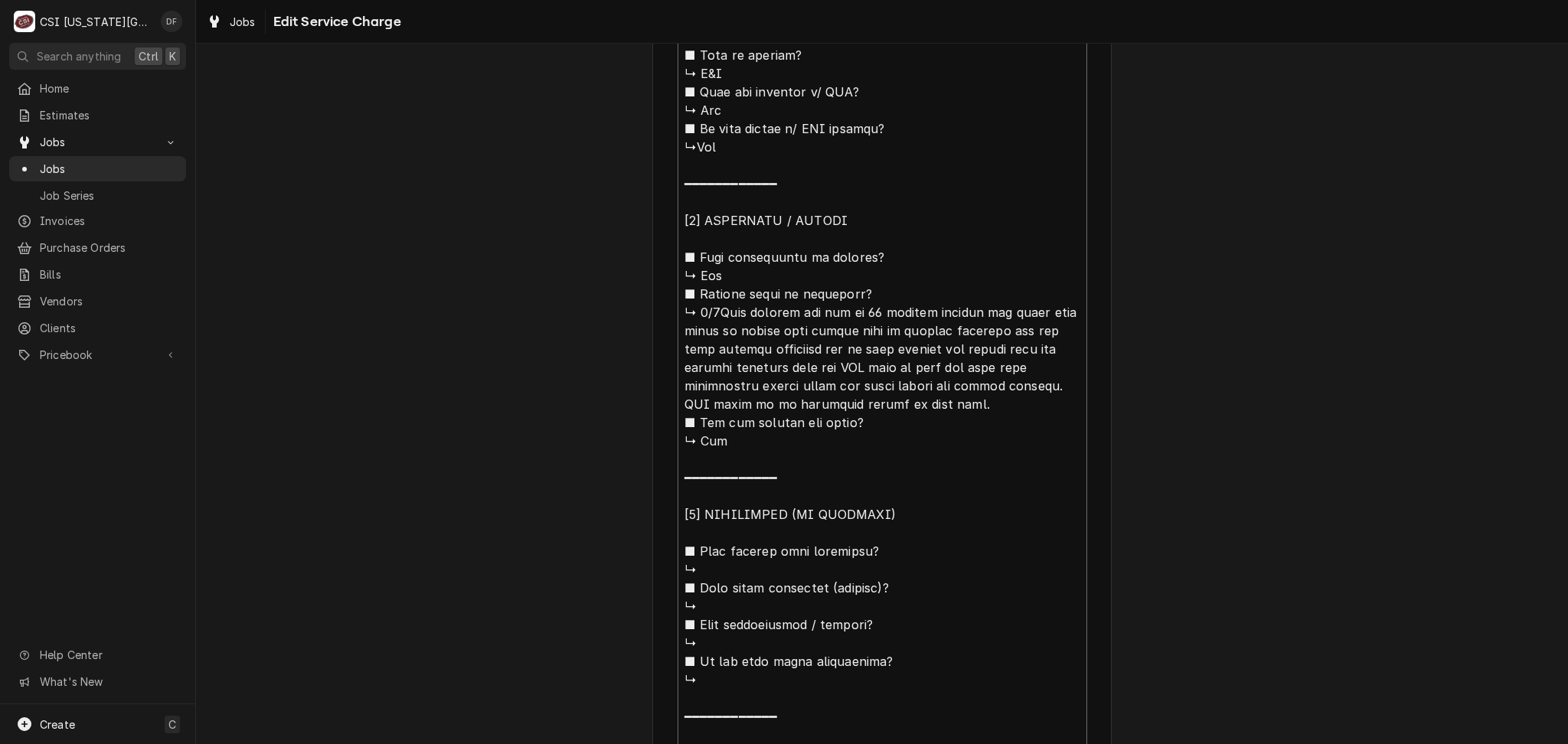
type textarea "x"
type textarea "⚠️ 𝗙𝗢𝗥𝗠 𝗜𝗡𝗦𝗧𝗥𝗨𝗖𝗧𝗜𝗢𝗡𝗦 ⚠️ ✪ 𝗖𝗼𝗺𝗽𝗹𝗲𝘁𝗲 𝗮𝗹𝗹 𝗿𝗲𝗹𝗲𝘃𝗮𝗻𝘁 𝘀𝗲𝗰𝘁𝗶𝗼𝗻𝘀 ✪ 𝗣𝗿𝗼𝘃𝗶𝗱𝗲 𝗱𝗲𝘁𝗮𝗶𝗹𝗲𝗱 𝗮𝗻𝘀…"
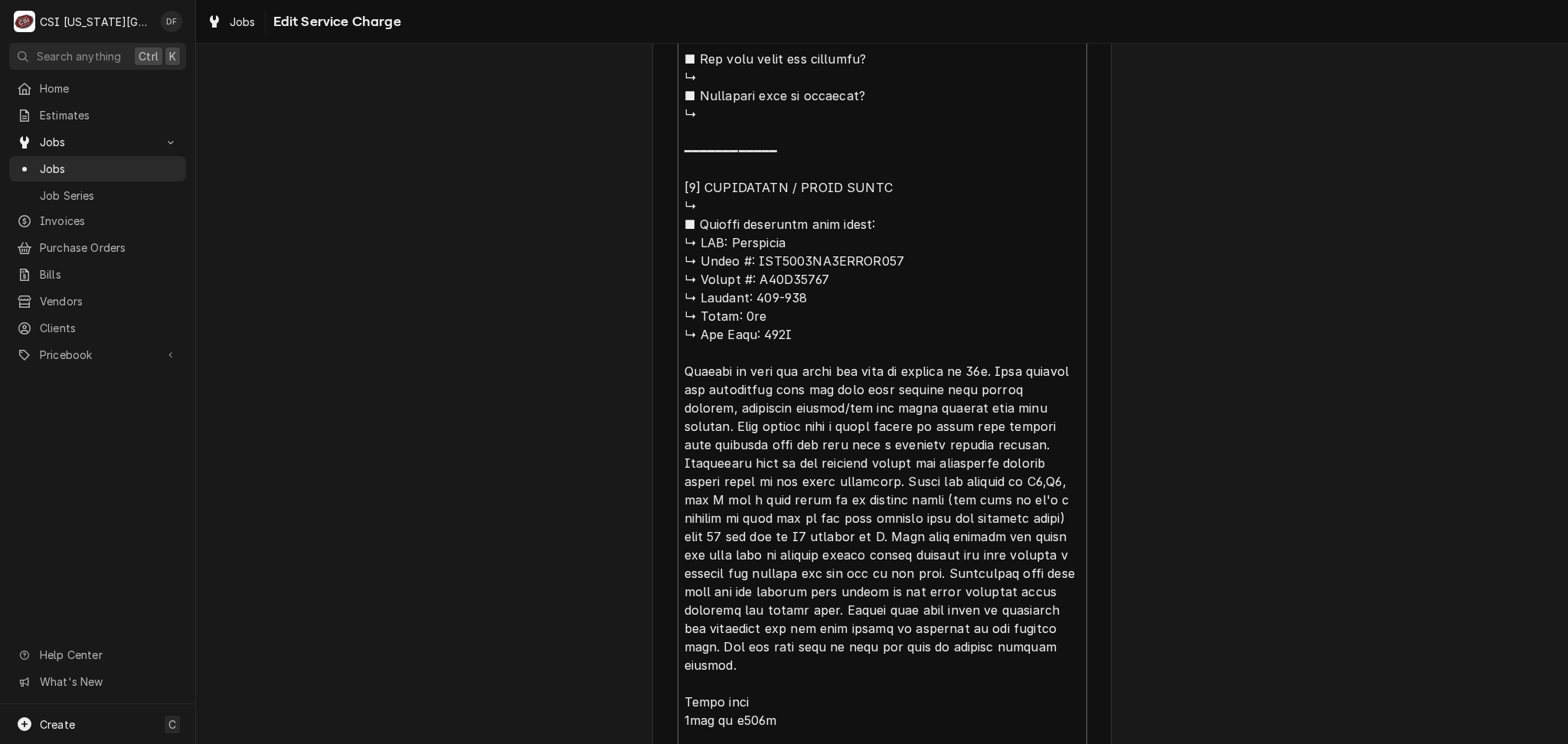
scroll to position [1837, 0]
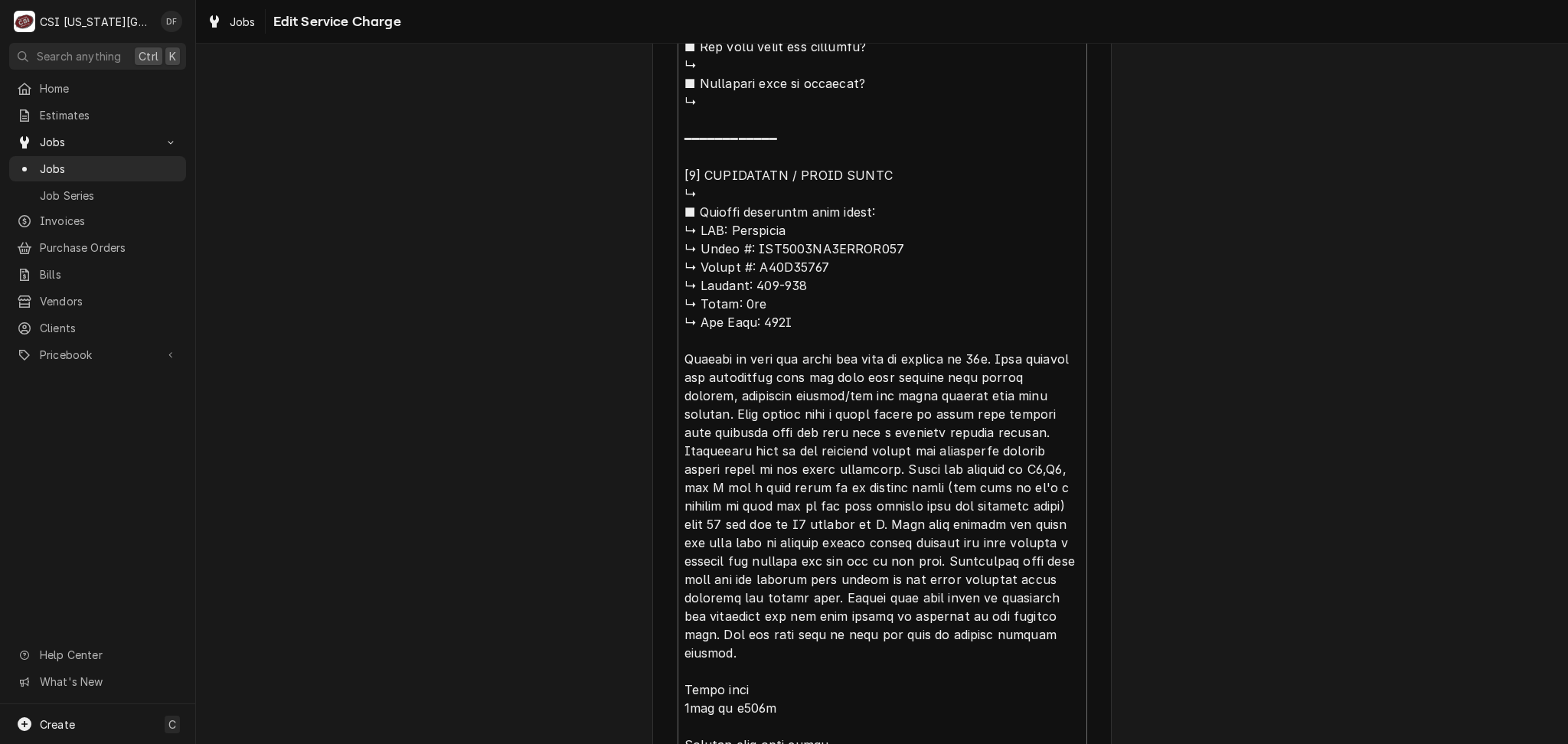
click at [707, 195] on textarea "Service Summary" at bounding box center [882, 275] width 409 height 2879
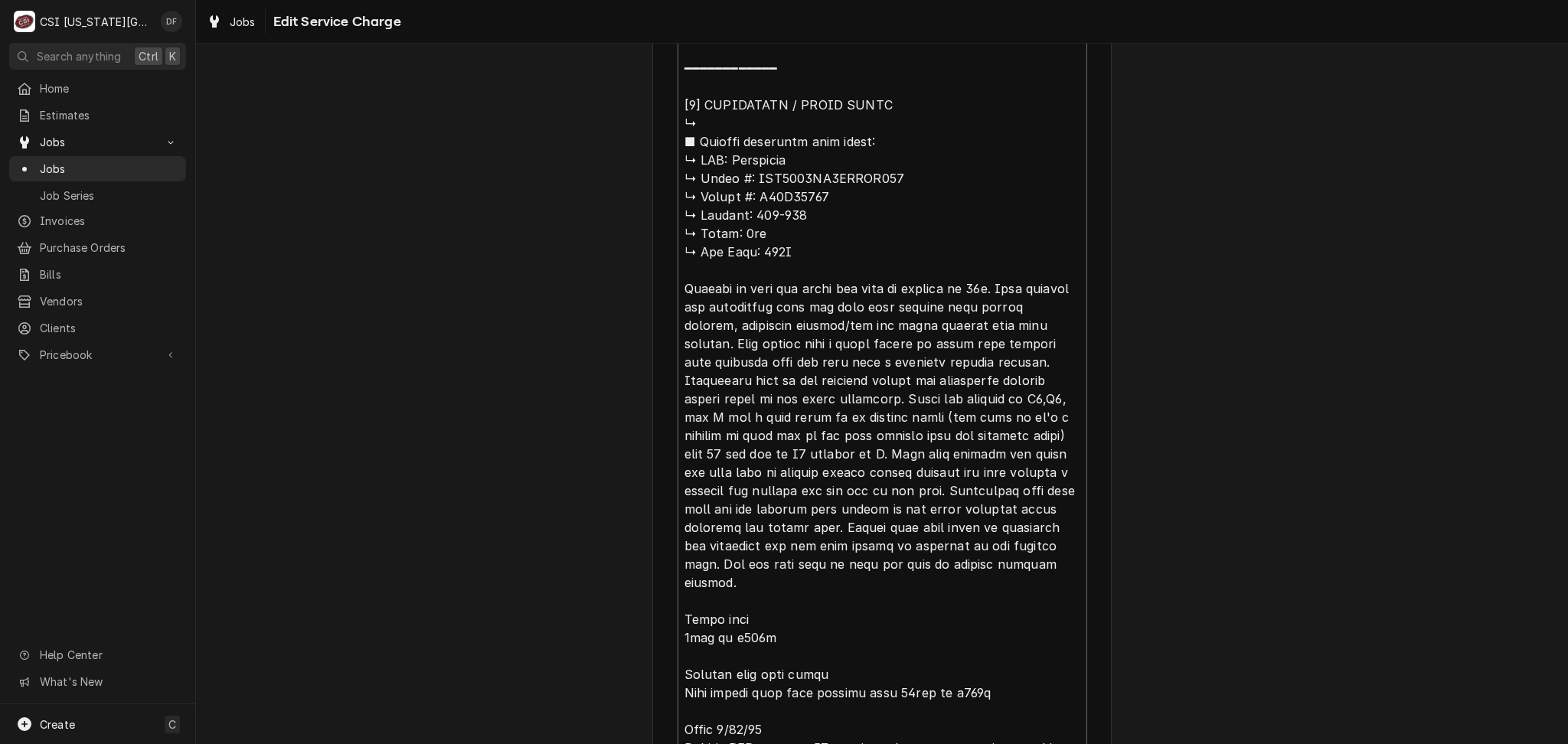
scroll to position [1817, 0]
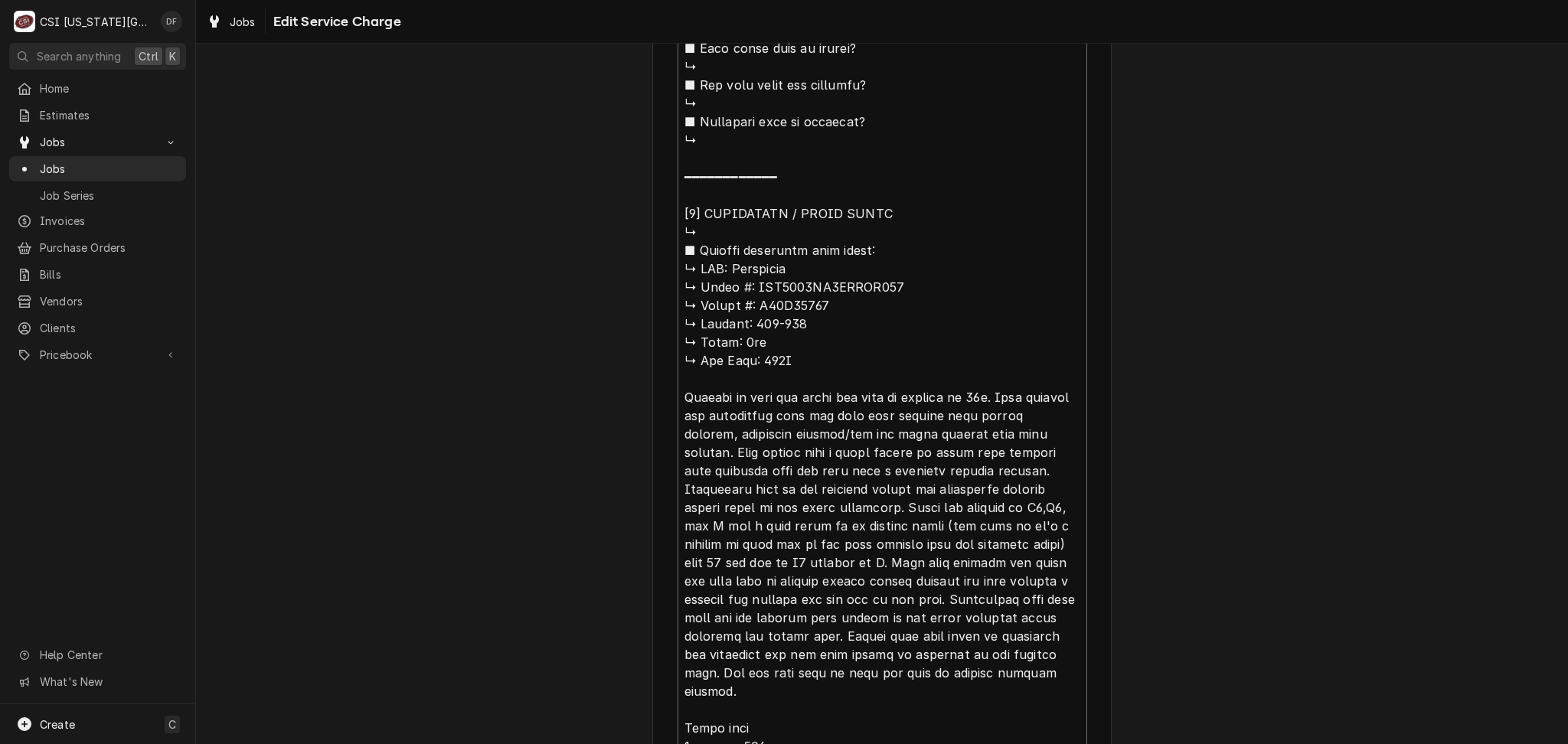
type textarea "x"
type textarea "⚠️ 𝗙𝗢𝗥𝗠 𝗜𝗡𝗦𝗧𝗥𝗨𝗖𝗧𝗜𝗢𝗡𝗦 ⚠️ ✪ 𝗖𝗼𝗺𝗽𝗹𝗲𝘁𝗲 𝗮𝗹𝗹 𝗿𝗲𝗹𝗲𝘃𝗮𝗻𝘁 𝘀𝗲𝗰𝘁𝗶𝗼𝗻𝘀 ✪ 𝗣𝗿𝗼𝘃𝗶𝗱𝗲 𝗱𝗲𝘁𝗮𝗶𝗹𝗲𝗱 𝗮𝗻𝘀…"
type textarea "x"
type textarea "⚠️ 𝗙𝗢𝗥𝗠 𝗜𝗡𝗦𝗧𝗥𝗨𝗖𝗧𝗜𝗢𝗡𝗦 ⚠️ ✪ 𝗖𝗼𝗺𝗽𝗹𝗲𝘁𝗲 𝗮𝗹𝗹 𝗿𝗲𝗹𝗲𝘃𝗮𝗻𝘁 𝘀𝗲𝗰𝘁𝗶𝗼𝗻𝘀 ✪ 𝗣𝗿𝗼𝘃𝗶𝗱𝗲 𝗱𝗲𝘁𝗮𝗶𝗹𝗲𝗱 𝗮𝗻𝘀…"
type textarea "x"
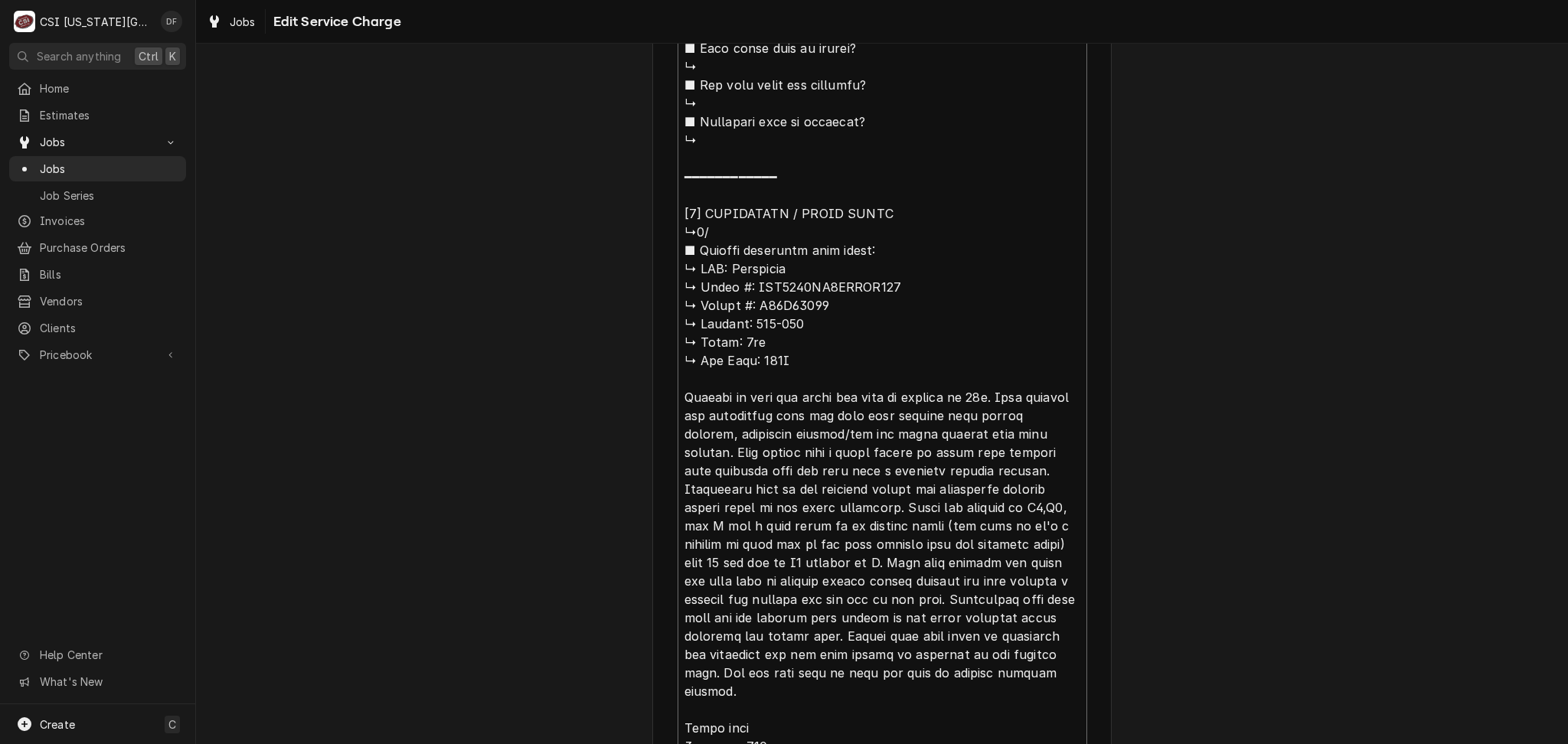
type textarea "⚠️ 𝗙𝗢𝗥𝗠 𝗜𝗡𝗦𝗧𝗥𝗨𝗖𝗧𝗜𝗢𝗡𝗦 ⚠️ ✪ 𝗖𝗼𝗺𝗽𝗹𝗲𝘁𝗲 𝗮𝗹𝗹 𝗿𝗲𝗹𝗲𝘃𝗮𝗻𝘁 𝘀𝗲𝗰𝘁𝗶𝗼𝗻𝘀 ✪ 𝗣𝗿𝗼𝘃𝗶𝗱𝗲 𝗱𝗲𝘁𝗮𝗶𝗹𝗲𝗱 𝗮𝗻𝘀…"
type textarea "x"
type textarea "⚠️ 𝗙𝗢𝗥𝗠 𝗜𝗡𝗦𝗧𝗥𝗨𝗖𝗧𝗜𝗢𝗡𝗦 ⚠️ ✪ 𝗖𝗼𝗺𝗽𝗹𝗲𝘁𝗲 𝗮𝗹𝗹 𝗿𝗲𝗹𝗲𝘃𝗮𝗻𝘁 𝘀𝗲𝗰𝘁𝗶𝗼𝗻𝘀 ✪ 𝗣𝗿𝗼𝘃𝗶𝗱𝗲 𝗱𝗲𝘁𝗮𝗶𝗹𝗲𝗱 𝗮𝗻𝘀…"
drag, startPoint x: 823, startPoint y: 285, endPoint x: 1206, endPoint y: 227, distance: 387.4
click at [1206, 227] on div "Use the fields below to edit this service charge Short Description Job | Servic…" at bounding box center [882, 55] width 1373 height 3625
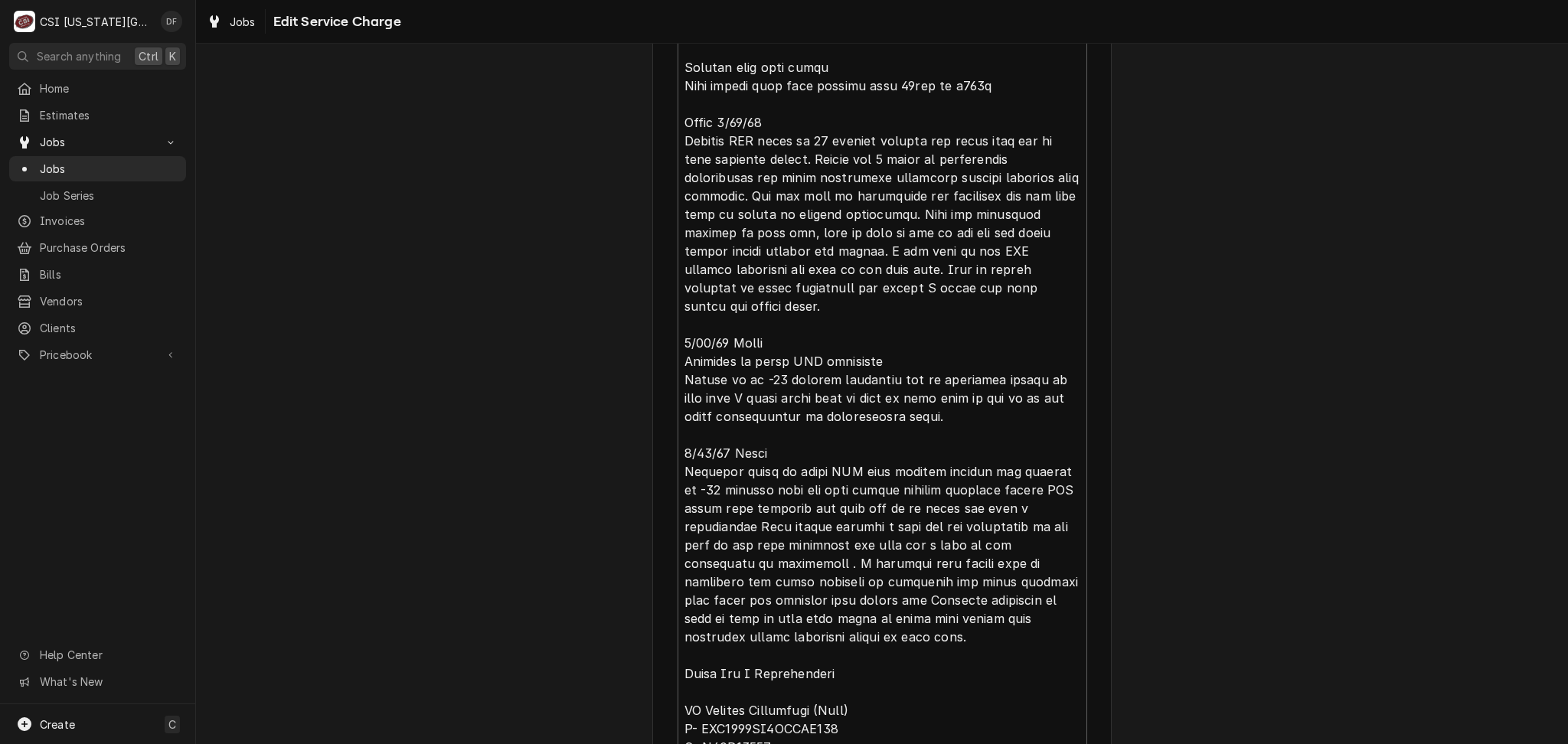
scroll to position [2531, 0]
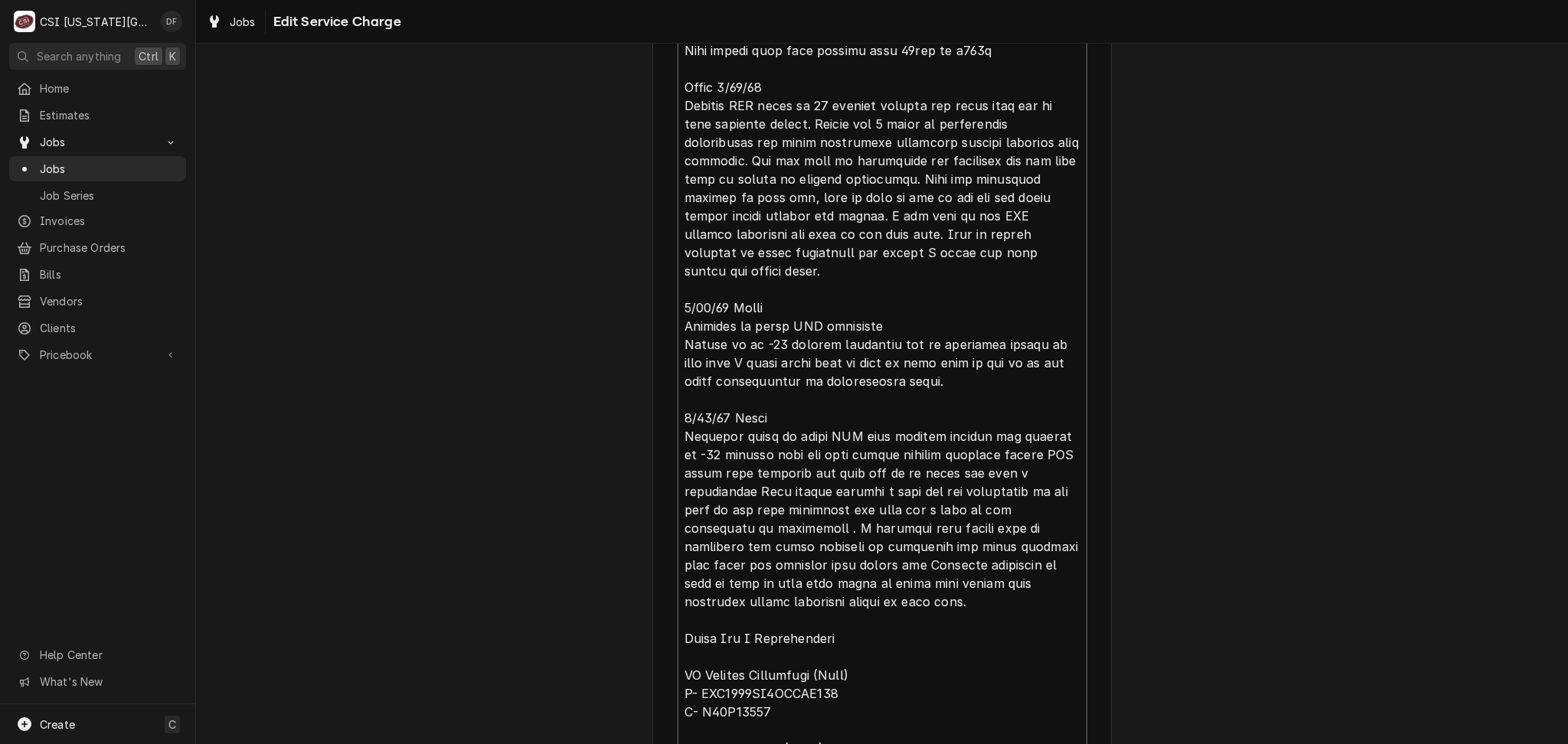
type textarea "x"
type textarea "⚠️ 𝗙𝗢𝗥𝗠 𝗜𝗡𝗦𝗧𝗥𝗨𝗖𝗧𝗜𝗢𝗡𝗦 ⚠️ ✪ 𝗖𝗼𝗺𝗽𝗹𝗲𝘁𝗲 𝗮𝗹𝗹 𝗿𝗲𝗹𝗲𝘃𝗮𝗻𝘁 𝘀𝗲𝗰𝘁𝗶𝗼𝗻𝘀 ✪ 𝗣𝗿𝗼𝘃𝗶𝗱𝗲 𝗱𝗲𝘁𝗮𝗶𝗹𝗲𝗱 𝗮𝗻𝘀…"
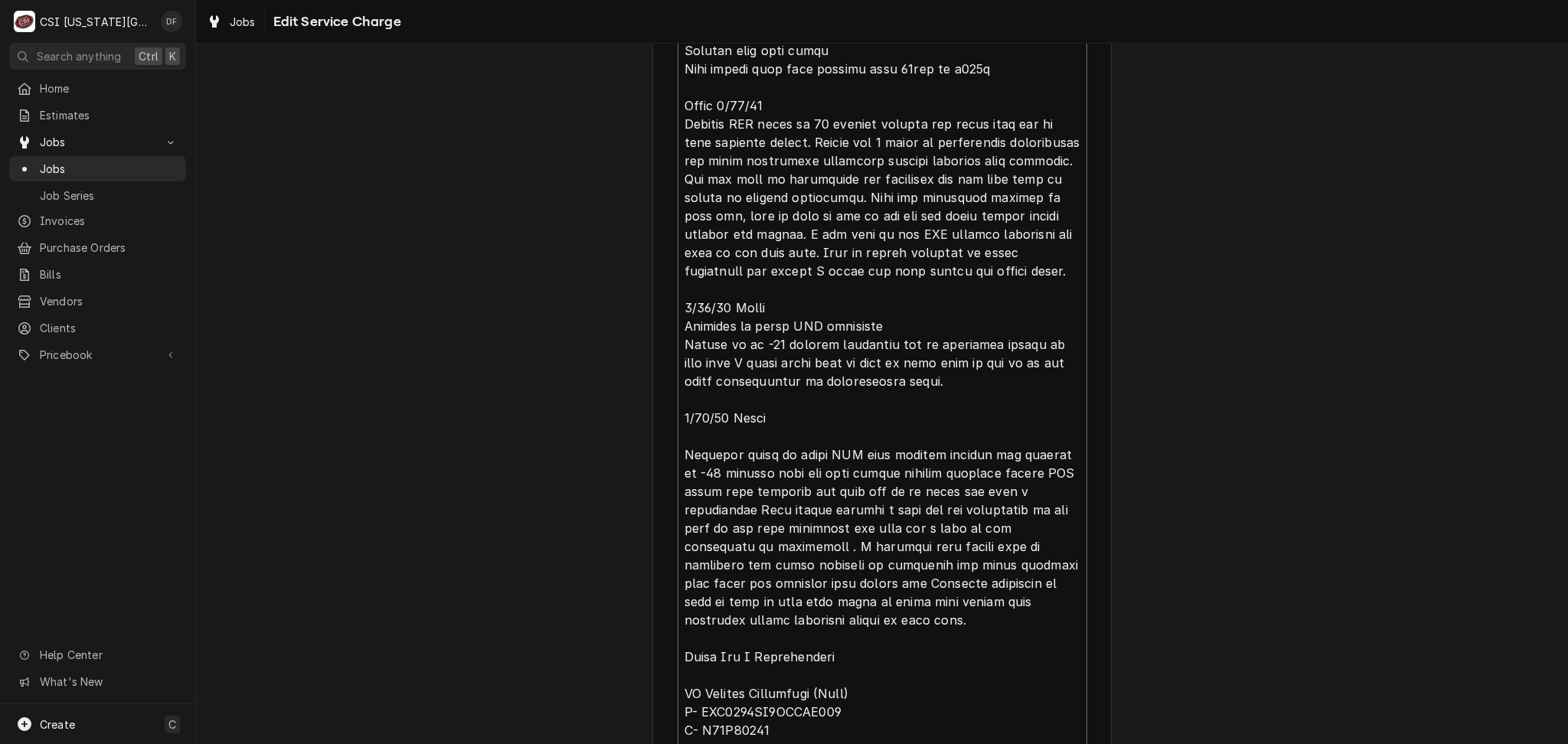
type textarea "x"
type textarea "⚠️ 𝗙𝗢𝗥𝗠 𝗜𝗡𝗦𝗧𝗥𝗨𝗖𝗧𝗜𝗢𝗡𝗦 ⚠️ ✪ 𝗖𝗼𝗺𝗽𝗹𝗲𝘁𝗲 𝗮𝗹𝗹 𝗿𝗲𝗹𝗲𝘃𝗮𝗻𝘁 𝘀𝗲𝗰𝘁𝗶𝗼𝗻𝘀 ✪ 𝗣𝗿𝗼𝘃𝗶𝗱𝗲 𝗱𝗲𝘁𝗮𝗶𝗹𝗲𝗱 𝗮𝗻𝘀…"
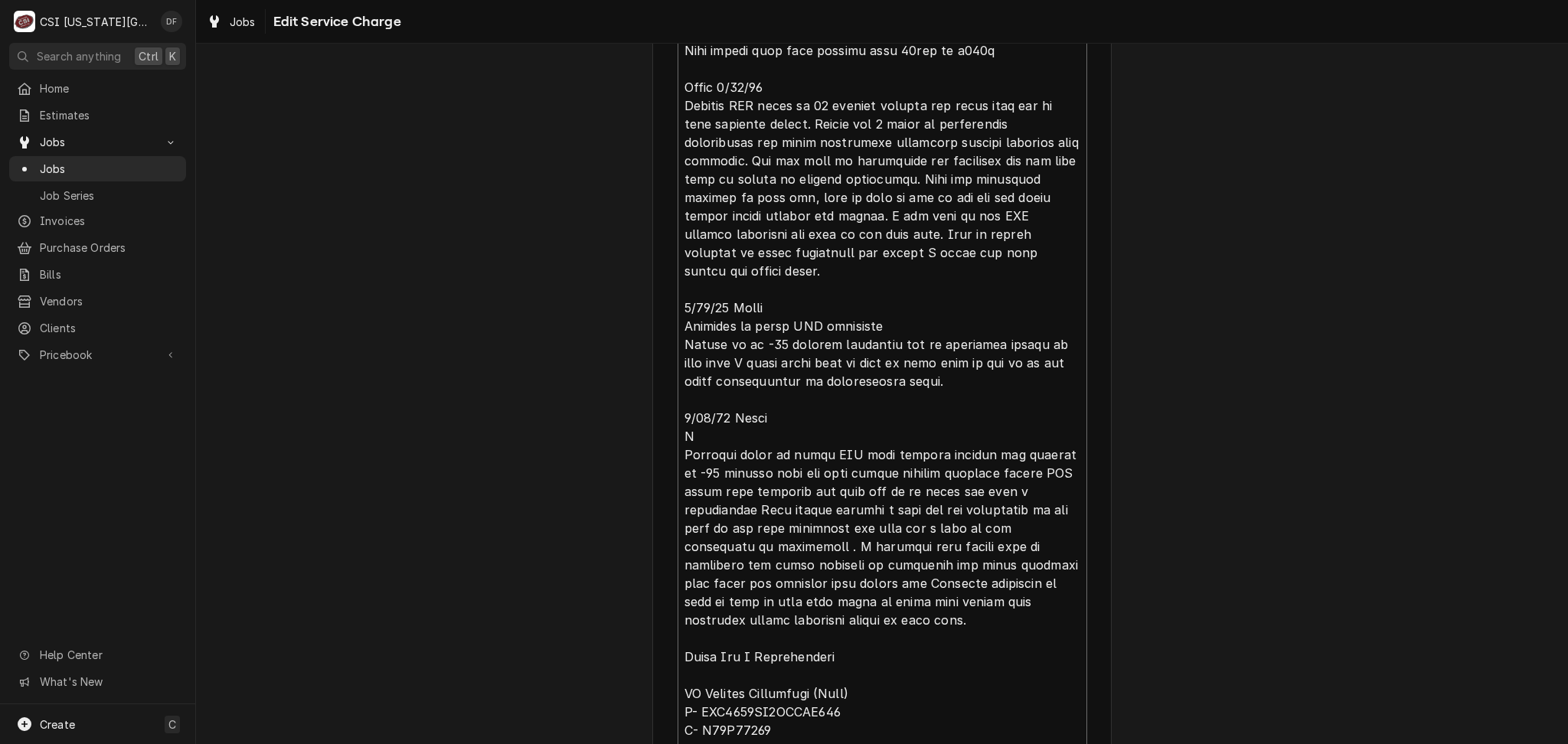
type textarea "x"
type textarea "⚠️ 𝗙𝗢𝗥𝗠 𝗜𝗡𝗦𝗧𝗥𝗨𝗖𝗧𝗜𝗢𝗡𝗦 ⚠️ ✪ 𝗖𝗼𝗺𝗽𝗹𝗲𝘁𝗲 𝗮𝗹𝗹 𝗿𝗲𝗹𝗲𝘃𝗮𝗻𝘁 𝘀𝗲𝗰𝘁𝗶𝗼𝗻𝘀 ✪ 𝗣𝗿𝗼𝘃𝗶𝗱𝗲 𝗱𝗲𝘁𝗮𝗶𝗹𝗲𝗱 𝗮𝗻𝘀…"
type textarea "x"
type textarea "⚠️ 𝗙𝗢𝗥𝗠 𝗜𝗡𝗦𝗧𝗥𝗨𝗖𝗧𝗜𝗢𝗡𝗦 ⚠️ ✪ 𝗖𝗼𝗺𝗽𝗹𝗲𝘁𝗲 𝗮𝗹𝗹 𝗿𝗲𝗹𝗲𝘃𝗮𝗻𝘁 𝘀𝗲𝗰𝘁𝗶𝗼𝗻𝘀 ✪ 𝗣𝗿𝗼𝘃𝗶𝗱𝗲 𝗱𝗲𝘁𝗮𝗶𝗹𝗲𝗱 𝗮𝗻𝘀…"
type textarea "x"
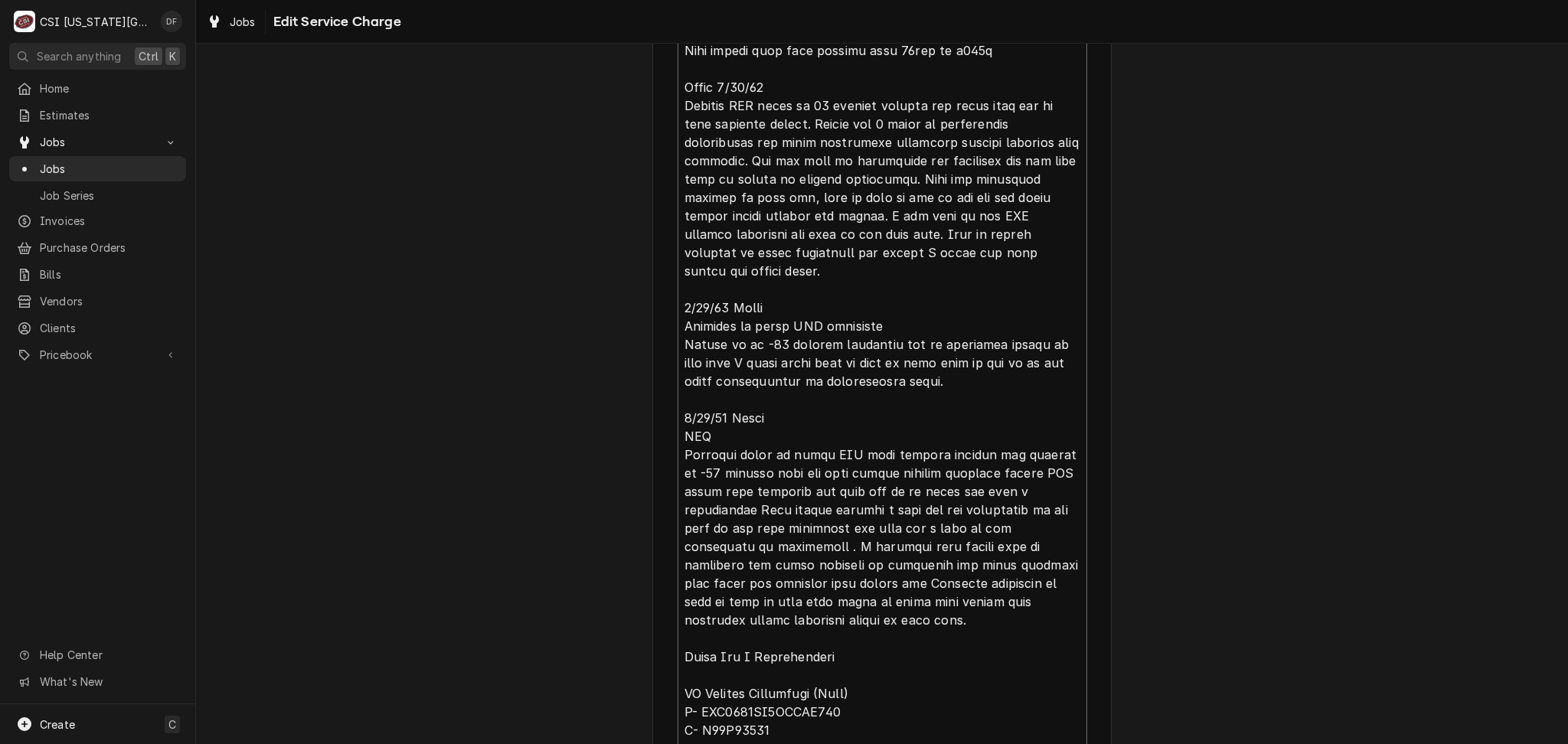
type textarea "⚠️ 𝗙𝗢𝗥𝗠 𝗜𝗡𝗦𝗧𝗥𝗨𝗖𝗧𝗜𝗢𝗡𝗦 ⚠️ ✪ 𝗖𝗼𝗺𝗽𝗹𝗲𝘁𝗲 𝗮𝗹𝗹 𝗿𝗲𝗹𝗲𝘃𝗮𝗻𝘁 𝘀𝗲𝗰𝘁𝗶𝗼𝗻𝘀 ✪ 𝗣𝗿𝗼𝘃𝗶𝗱𝗲 𝗱𝗲𝘁𝗮𝗶𝗹𝗲𝗱 𝗮𝗻𝘀…"
type textarea "x"
type textarea "⚠️ 𝗙𝗢𝗥𝗠 𝗜𝗡𝗦𝗧𝗥𝗨𝗖𝗧𝗜𝗢𝗡𝗦 ⚠️ ✪ 𝗖𝗼𝗺𝗽𝗹𝗲𝘁𝗲 𝗮𝗹𝗹 𝗿𝗲𝗹𝗲𝘃𝗮𝗻𝘁 𝘀𝗲𝗰𝘁𝗶𝗼𝗻𝘀 ✪ 𝗣𝗿𝗼𝘃𝗶𝗱𝗲 𝗱𝗲𝘁𝗮𝗶𝗹𝗲𝗱 𝗮𝗻𝘀…"
type textarea "x"
type textarea "⚠️ 𝗙𝗢𝗥𝗠 𝗜𝗡𝗦𝗧𝗥𝗨𝗖𝗧𝗜𝗢𝗡𝗦 ⚠️ ✪ 𝗖𝗼𝗺𝗽𝗹𝗲𝘁𝗲 𝗮𝗹𝗹 𝗿𝗲𝗹𝗲𝘃𝗮𝗻𝘁 𝘀𝗲𝗰𝘁𝗶𝗼𝗻𝘀 ✪ 𝗣𝗿𝗼𝘃𝗶𝗱𝗲 𝗱𝗲𝘁𝗮𝗶𝗹𝗲𝗱 𝗮𝗻𝘀…"
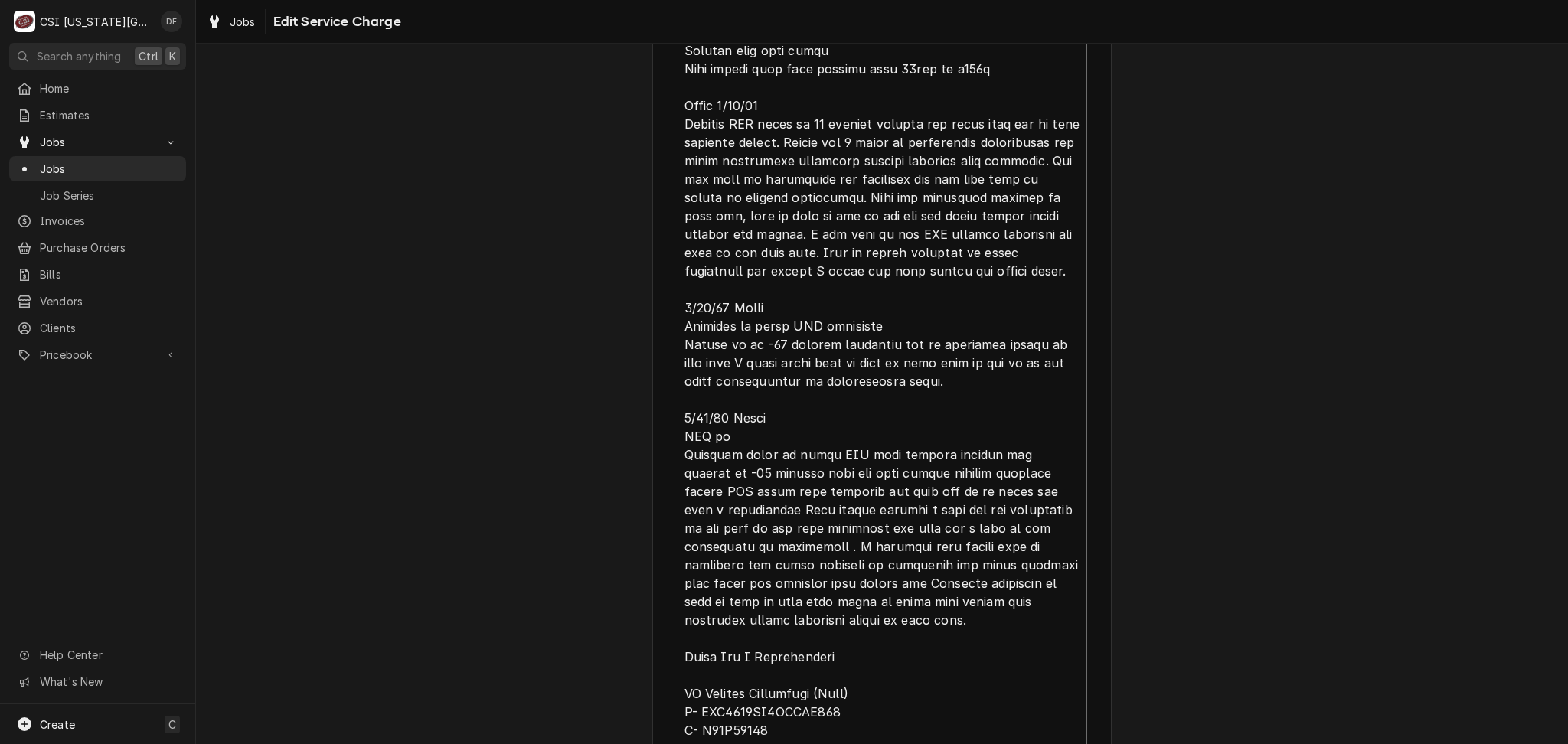
type textarea "x"
type textarea "⚠️ 𝗙𝗢𝗥𝗠 𝗜𝗡𝗦𝗧𝗥𝗨𝗖𝗧𝗜𝗢𝗡𝗦 ⚠️ ✪ 𝗖𝗼𝗺𝗽𝗹𝗲𝘁𝗲 𝗮𝗹𝗹 𝗿𝗲𝗹𝗲𝘃𝗮𝗻𝘁 𝘀𝗲𝗰𝘁𝗶𝗼𝗻𝘀 ✪ 𝗣𝗿𝗼𝘃𝗶𝗱𝗲 𝗱𝗲𝘁𝗮𝗶𝗹𝗲𝗱 𝗮𝗻𝘀…"
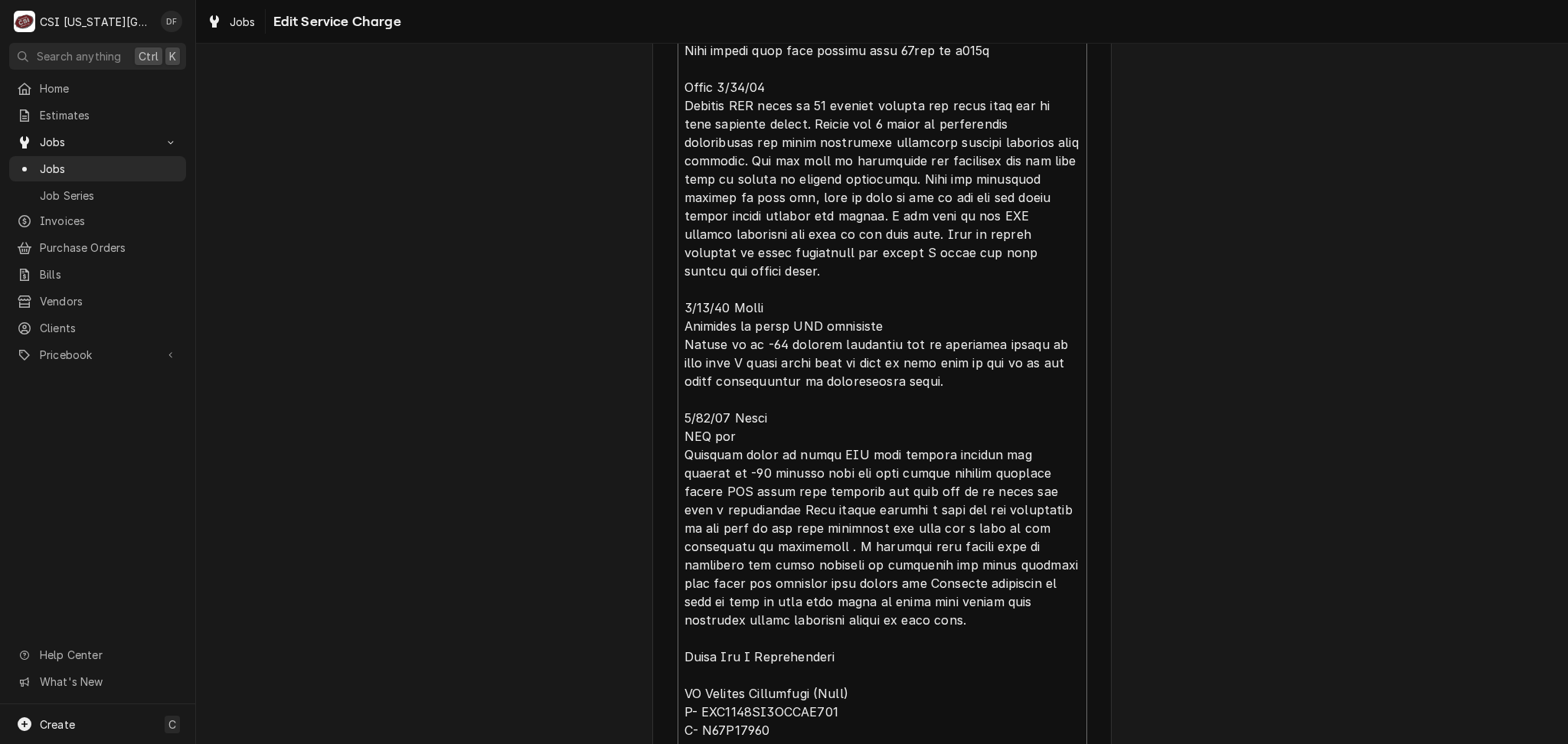
type textarea "x"
type textarea "⚠️ 𝗙𝗢𝗥𝗠 𝗜𝗡𝗦𝗧𝗥𝗨𝗖𝗧𝗜𝗢𝗡𝗦 ⚠️ ✪ 𝗖𝗼𝗺𝗽𝗹𝗲𝘁𝗲 𝗮𝗹𝗹 𝗿𝗲𝗹𝗲𝘃𝗮𝗻𝘁 𝘀𝗲𝗰𝘁𝗶𝗼𝗻𝘀 ✪ 𝗣𝗿𝗼𝘃𝗶𝗱𝗲 𝗱𝗲𝘁𝗮𝗶𝗹𝗲𝗱 𝗮𝗻𝘀…"
type textarea "x"
type textarea "⚠️ 𝗙𝗢𝗥𝗠 𝗜𝗡𝗦𝗧𝗥𝗨𝗖𝗧𝗜𝗢𝗡𝗦 ⚠️ ✪ 𝗖𝗼𝗺𝗽𝗹𝗲𝘁𝗲 𝗮𝗹𝗹 𝗿𝗲𝗹𝗲𝘃𝗮𝗻𝘁 𝘀𝗲𝗰𝘁𝗶𝗼𝗻𝘀 ✪ 𝗣𝗿𝗼𝘃𝗶𝗱𝗲 𝗱𝗲𝘁𝗮𝗶𝗹𝗲𝗱 𝗮𝗻𝘀…"
type textarea "x"
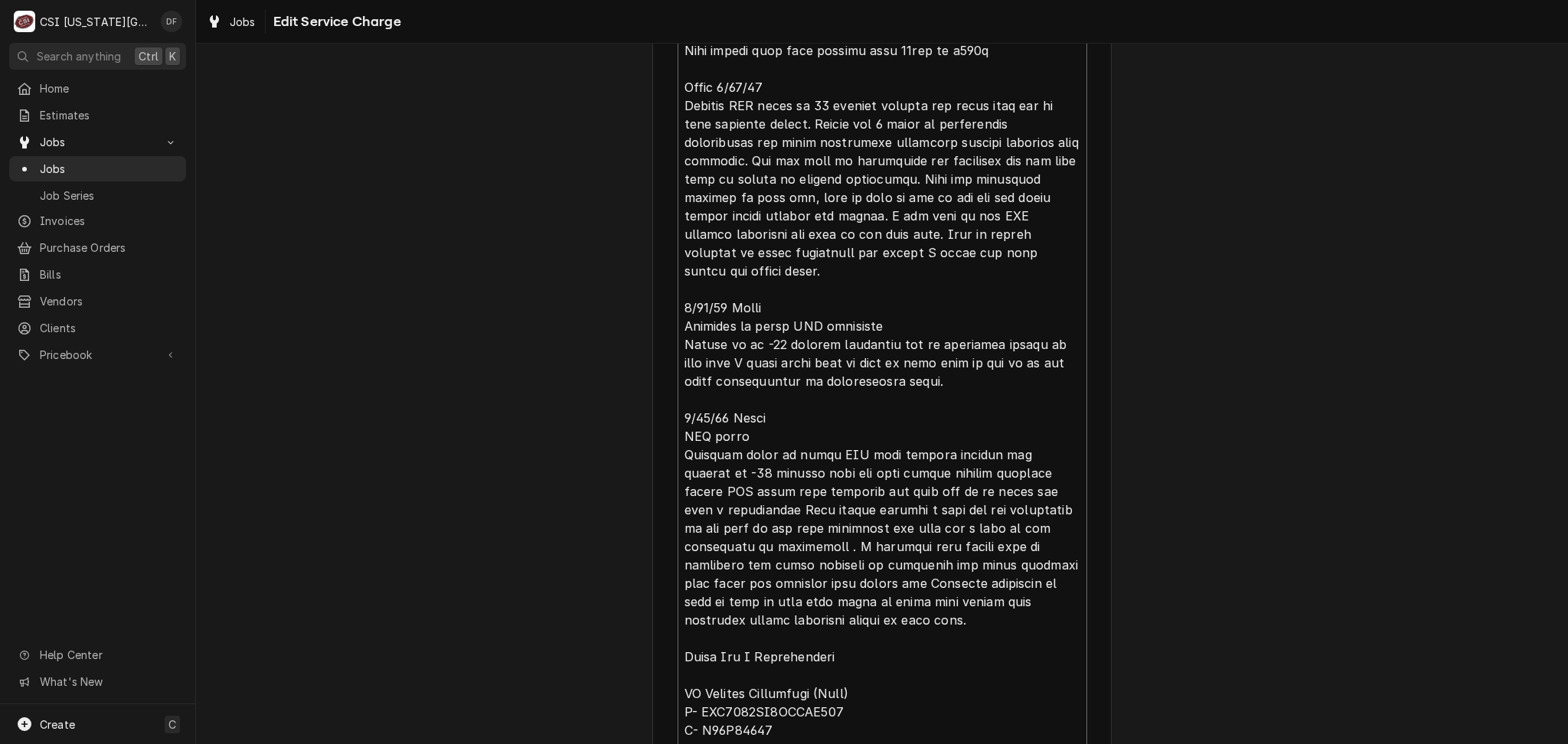
type textarea "⚠️ 𝗙𝗢𝗥𝗠 𝗜𝗡𝗦𝗧𝗥𝗨𝗖𝗧𝗜𝗢𝗡𝗦 ⚠️ ✪ 𝗖𝗼𝗺𝗽𝗹𝗲𝘁𝗲 𝗮𝗹𝗹 𝗿𝗲𝗹𝗲𝘃𝗮𝗻𝘁 𝘀𝗲𝗰𝘁𝗶𝗼𝗻𝘀 ✪ 𝗣𝗿𝗼𝘃𝗶𝗱𝗲 𝗱𝗲𝘁𝗮𝗶𝗹𝗲𝗱 𝗮𝗻𝘀…"
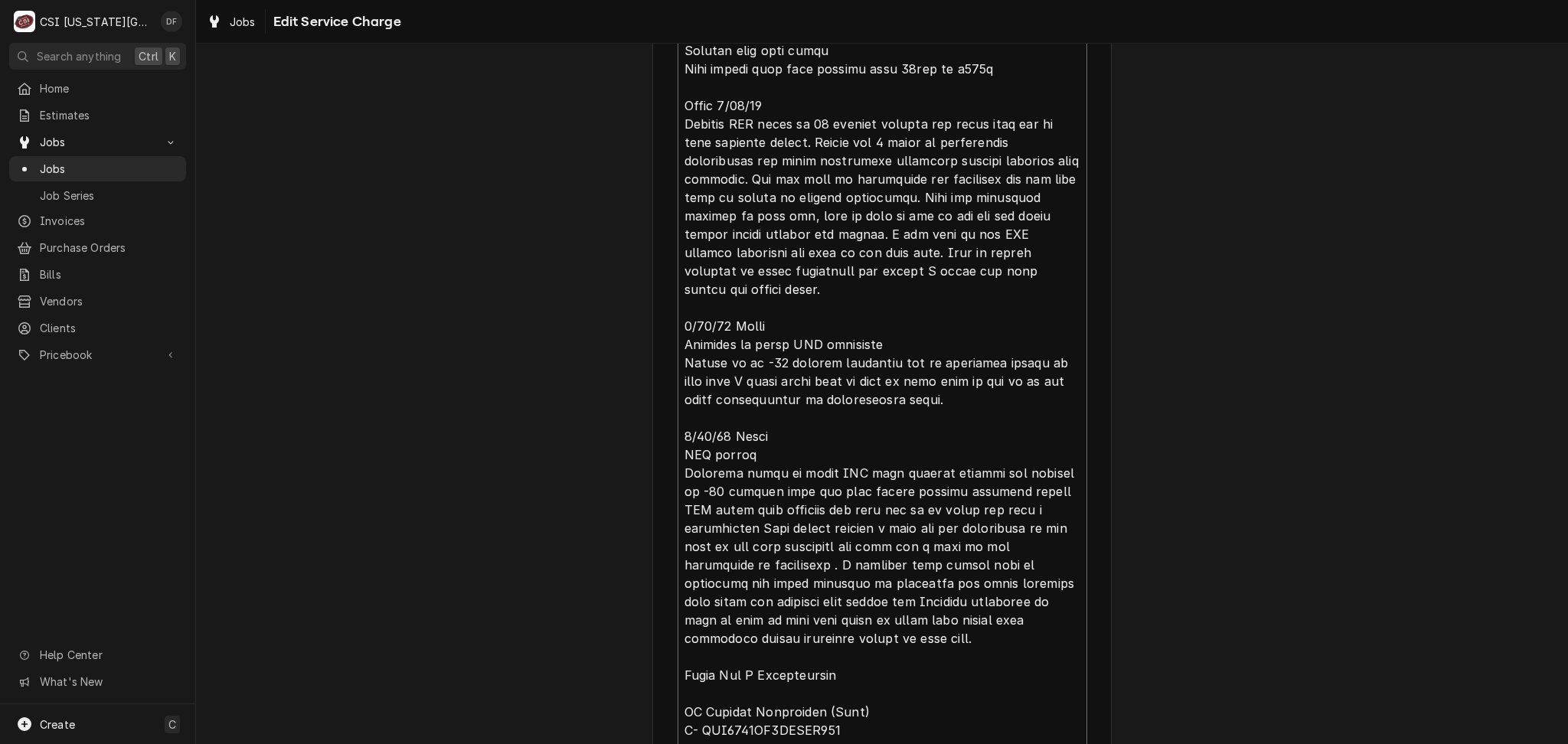
type textarea "x"
type textarea "⚠️ 𝗙𝗢𝗥𝗠 𝗜𝗡𝗦𝗧𝗥𝗨𝗖𝗧𝗜𝗢𝗡𝗦 ⚠️ ✪ 𝗖𝗼𝗺𝗽𝗹𝗲𝘁𝗲 𝗮𝗹𝗹 𝗿𝗲𝗹𝗲𝘃𝗮𝗻𝘁 𝘀𝗲𝗰𝘁𝗶𝗼𝗻𝘀 ✪ 𝗣𝗿𝗼𝘃𝗶𝗱𝗲 𝗱𝗲𝘁𝗮𝗶𝗹𝗲𝗱 𝗮𝗻𝘀…"
type textarea "x"
type textarea "⚠️ 𝗙𝗢𝗥𝗠 𝗜𝗡𝗦𝗧𝗥𝗨𝗖𝗧𝗜𝗢𝗡𝗦 ⚠️ ✪ 𝗖𝗼𝗺𝗽𝗹𝗲𝘁𝗲 𝗮𝗹𝗹 𝗿𝗲𝗹𝗲𝘃𝗮𝗻𝘁 𝘀𝗲𝗰𝘁𝗶𝗼𝗻𝘀 ✪ 𝗣𝗿𝗼𝘃𝗶𝗱𝗲 𝗱𝗲𝘁𝗮𝗶𝗹𝗲𝗱 𝗮𝗻𝘀…"
type textarea "x"
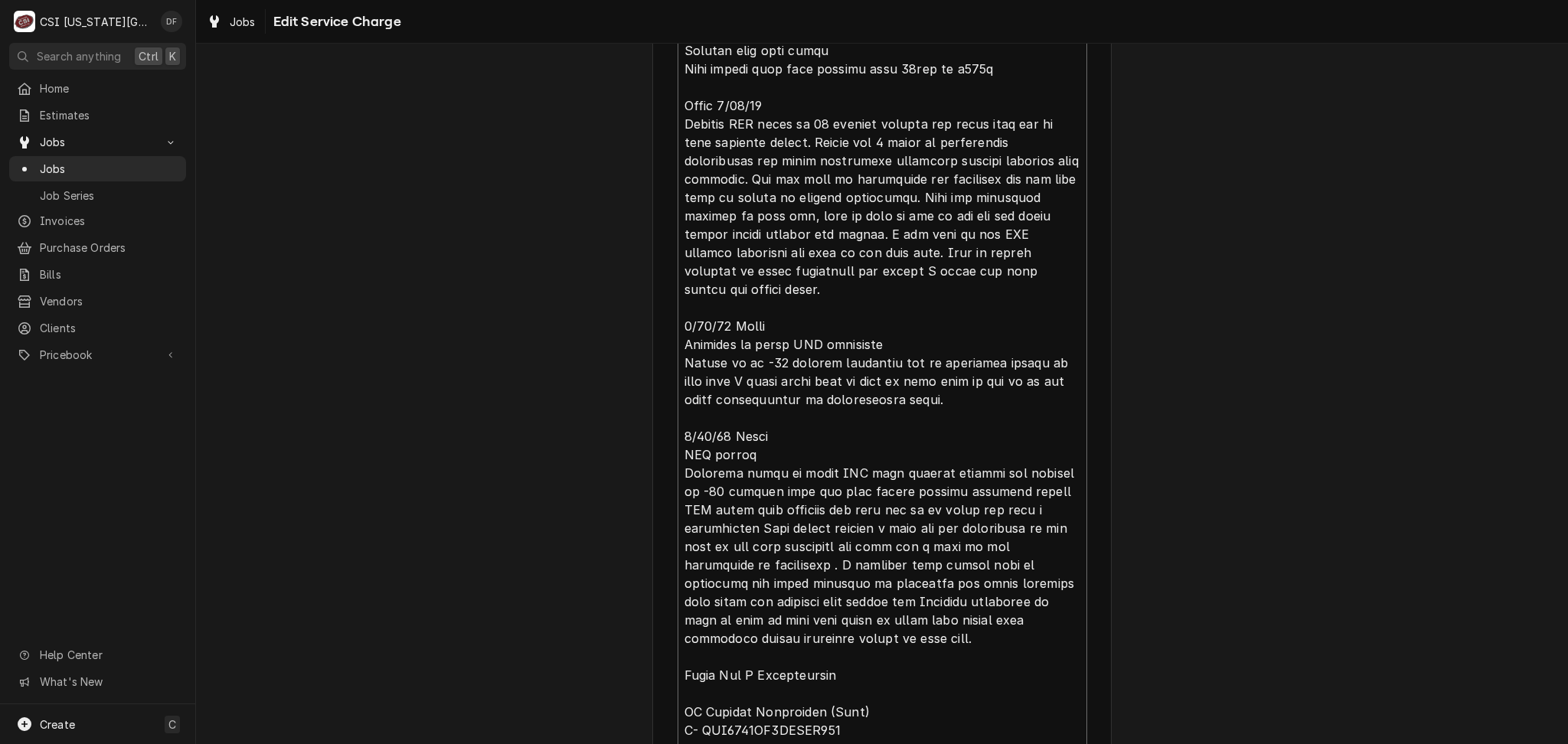
type textarea "⚠️ 𝗙𝗢𝗥𝗠 𝗜𝗡𝗦𝗧𝗥𝗨𝗖𝗧𝗜𝗢𝗡𝗦 ⚠️ ✪ 𝗖𝗼𝗺𝗽𝗹𝗲𝘁𝗲 𝗮𝗹𝗹 𝗿𝗲𝗹𝗲𝘃𝗮𝗻𝘁 𝘀𝗲𝗰𝘁𝗶𝗼𝗻𝘀 ✪ 𝗣𝗿𝗼𝘃𝗶𝗱𝗲 𝗱𝗲𝘁𝗮𝗶𝗹𝗲𝗱 𝗮𝗻𝘀…"
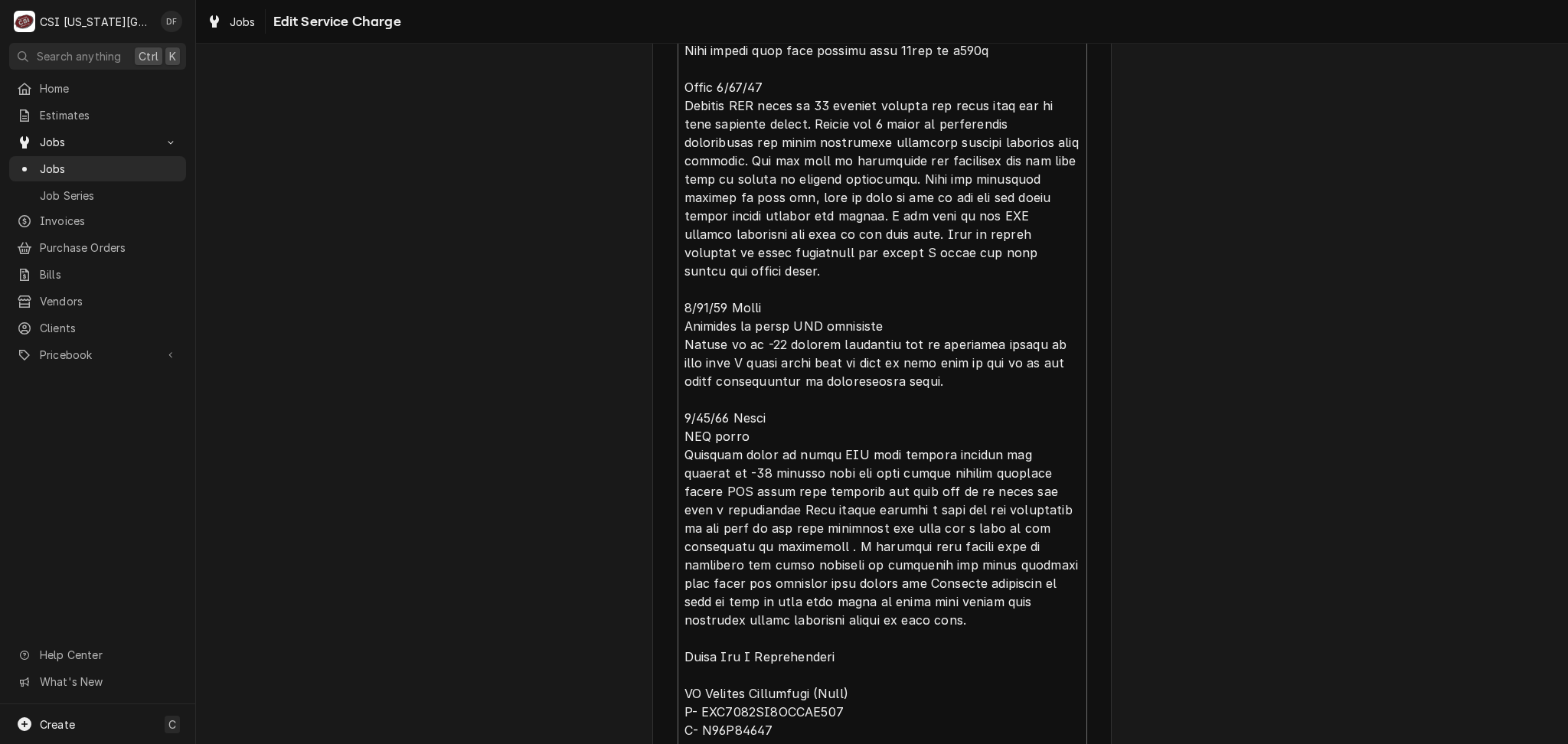
type textarea "x"
type textarea "⚠️ 𝗙𝗢𝗥𝗠 𝗜𝗡𝗦𝗧𝗥𝗨𝗖𝗧𝗜𝗢𝗡𝗦 ⚠️ ✪ 𝗖𝗼𝗺𝗽𝗹𝗲𝘁𝗲 𝗮𝗹𝗹 𝗿𝗲𝗹𝗲𝘃𝗮𝗻𝘁 𝘀𝗲𝗰𝘁𝗶𝗼𝗻𝘀 ✪ 𝗣𝗿𝗼𝘃𝗶𝗱𝗲 𝗱𝗲𝘁𝗮𝗶𝗹𝗲𝗱 𝗮𝗻𝘀…"
type textarea "x"
type textarea "⚠️ 𝗙𝗢𝗥𝗠 𝗜𝗡𝗦𝗧𝗥𝗨𝗖𝗧𝗜𝗢𝗡𝗦 ⚠️ ✪ 𝗖𝗼𝗺𝗽𝗹𝗲𝘁𝗲 𝗮𝗹𝗹 𝗿𝗲𝗹𝗲𝘃𝗮𝗻𝘁 𝘀𝗲𝗰𝘁𝗶𝗼𝗻𝘀 ✪ 𝗣𝗿𝗼𝘃𝗶𝗱𝗲 𝗱𝗲𝘁𝗮𝗶𝗹𝗲𝗱 𝗮𝗻𝘀…"
type textarea "x"
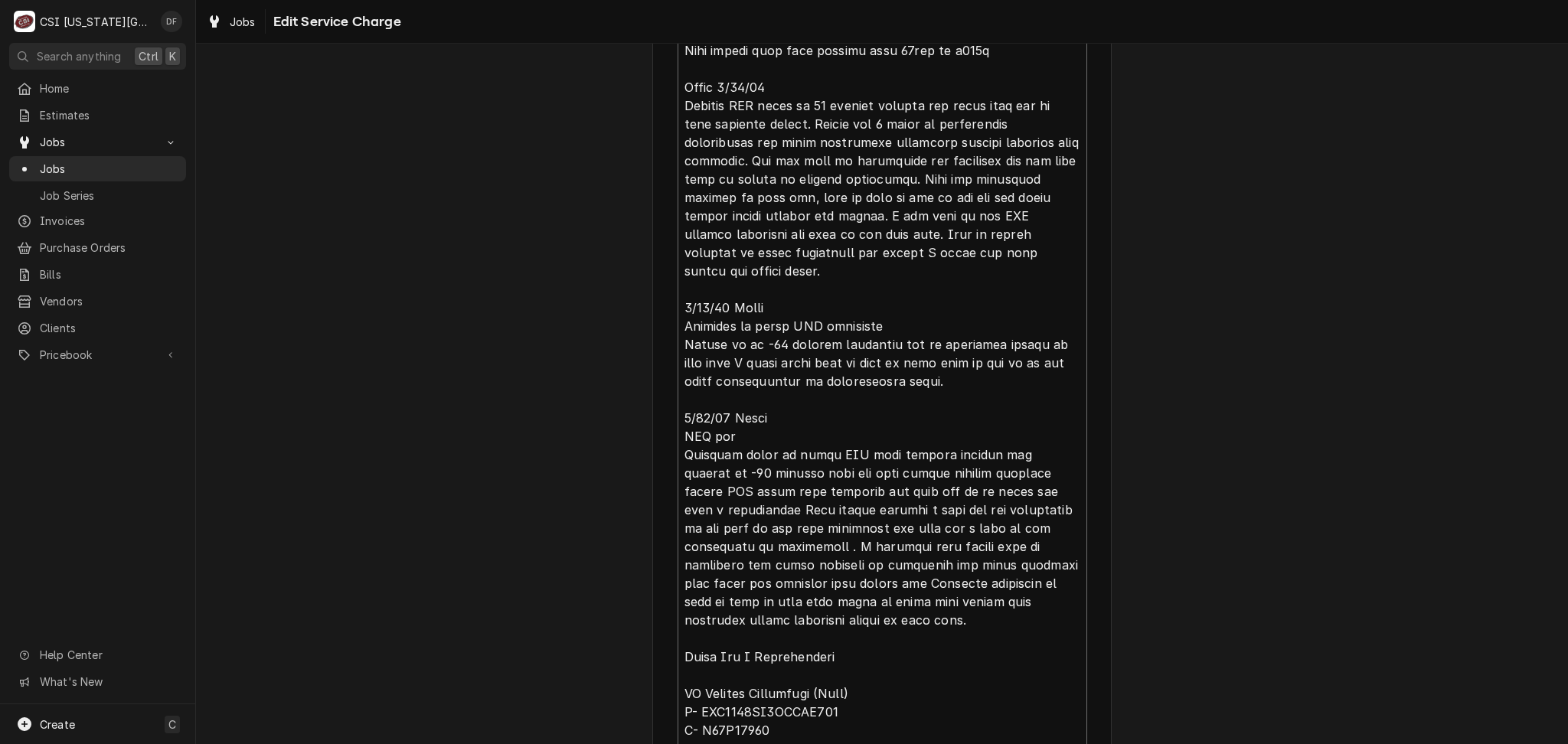
type textarea "⚠️ 𝗙𝗢𝗥𝗠 𝗜𝗡𝗦𝗧𝗥𝗨𝗖𝗧𝗜𝗢𝗡𝗦 ⚠️ ✪ 𝗖𝗼𝗺𝗽𝗹𝗲𝘁𝗲 𝗮𝗹𝗹 𝗿𝗲𝗹𝗲𝘃𝗮𝗻𝘁 𝘀𝗲𝗰𝘁𝗶𝗼𝗻𝘀 ✪ 𝗣𝗿𝗼𝘃𝗶𝗱𝗲 𝗱𝗲𝘁𝗮𝗶𝗹𝗲𝗱 𝗮𝗻𝘀…"
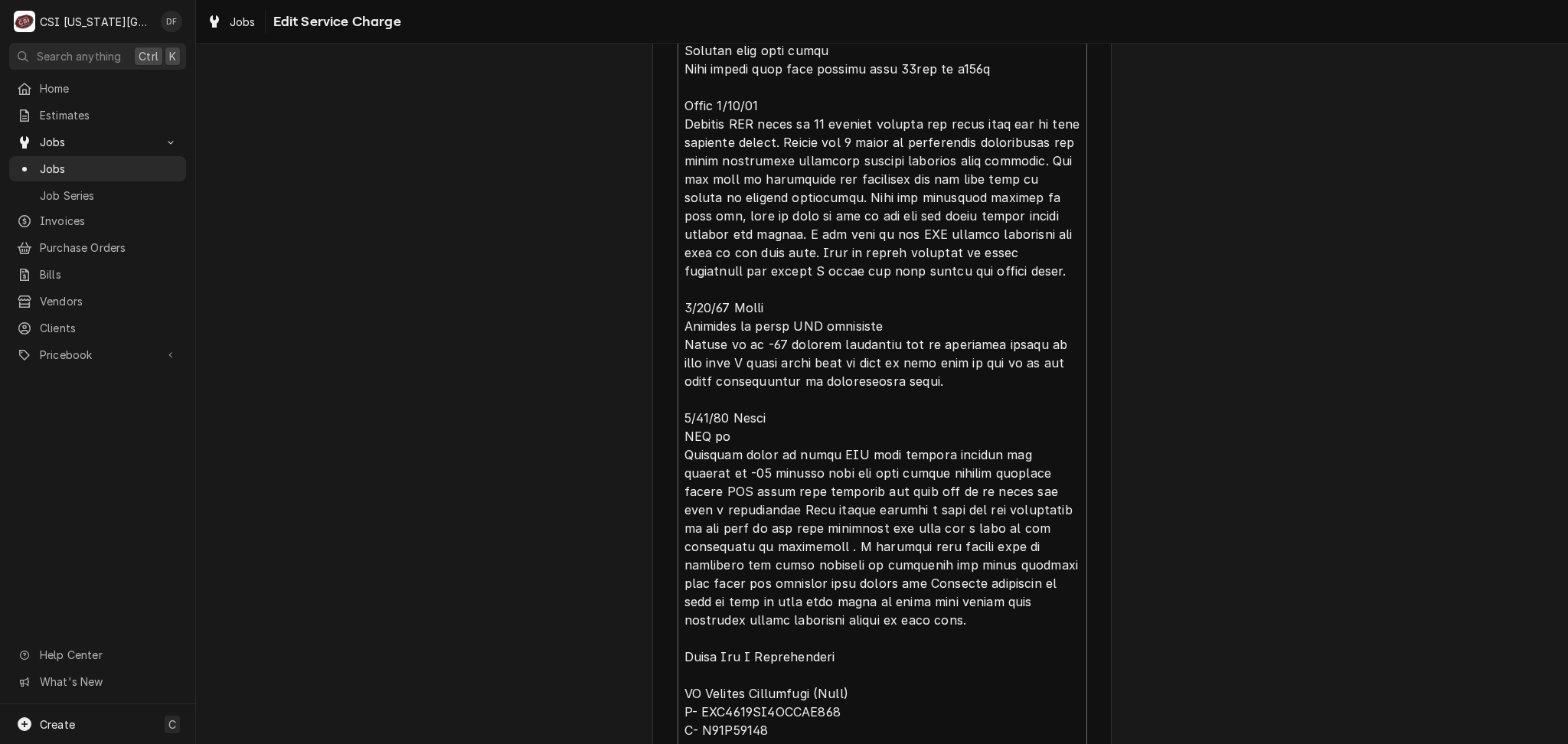
type textarea "x"
type textarea "⚠️ 𝗙𝗢𝗥𝗠 𝗜𝗡𝗦𝗧𝗥𝗨𝗖𝗧𝗜𝗢𝗡𝗦 ⚠️ ✪ 𝗖𝗼𝗺𝗽𝗹𝗲𝘁𝗲 𝗮𝗹𝗹 𝗿𝗲𝗹𝗲𝘃𝗮𝗻𝘁 𝘀𝗲𝗰𝘁𝗶𝗼𝗻𝘀 ✪ 𝗣𝗿𝗼𝘃𝗶𝗱𝗲 𝗱𝗲𝘁𝗮𝗶𝗹𝗲𝗱 𝗮𝗻𝘀…"
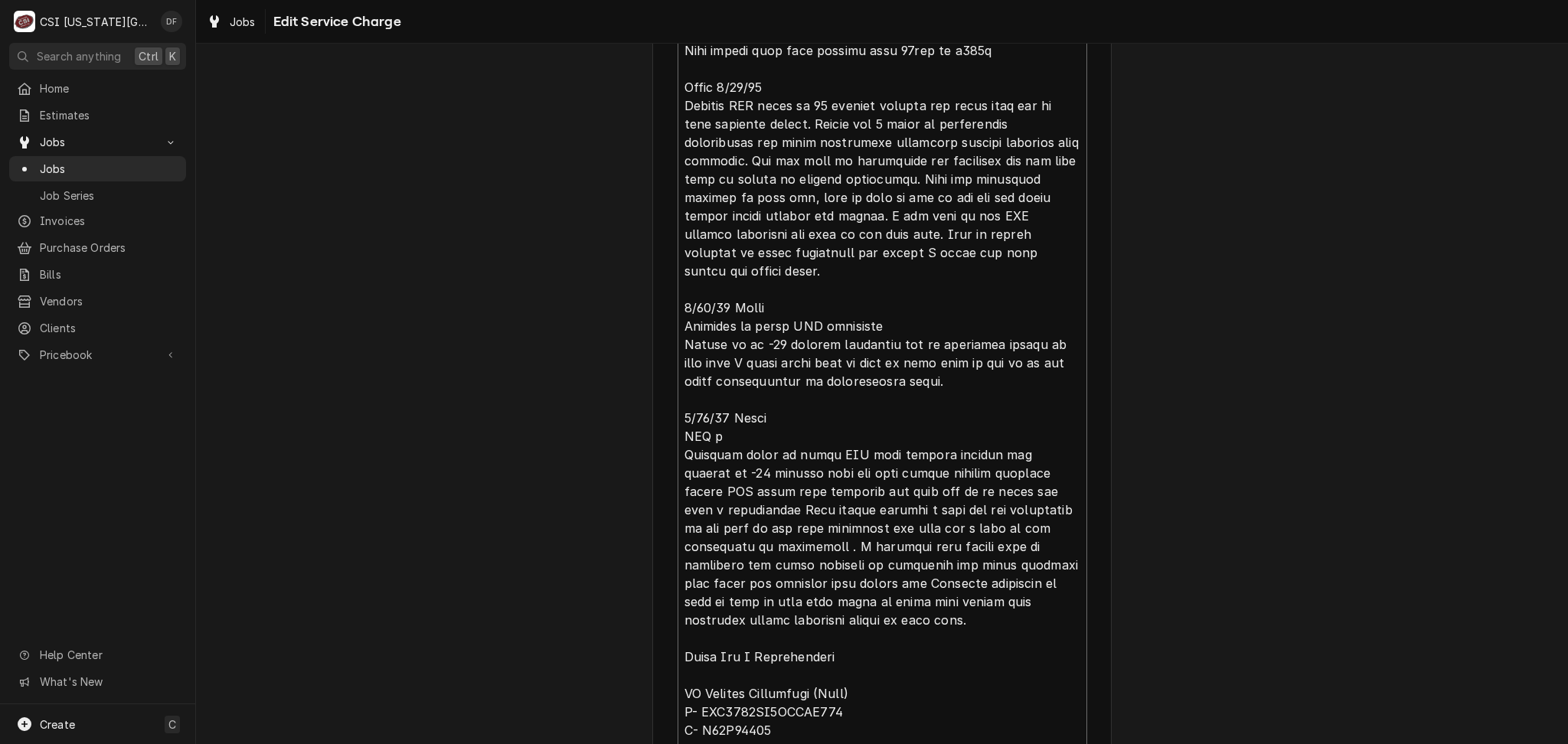
type textarea "x"
type textarea "⚠️ 𝗙𝗢𝗥𝗠 𝗜𝗡𝗦𝗧𝗥𝗨𝗖𝗧𝗜𝗢𝗡𝗦 ⚠️ ✪ 𝗖𝗼𝗺𝗽𝗹𝗲𝘁𝗲 𝗮𝗹𝗹 𝗿𝗲𝗹𝗲𝘃𝗮𝗻𝘁 𝘀𝗲𝗰𝘁𝗶𝗼𝗻𝘀 ✪ 𝗣𝗿𝗼𝘃𝗶𝗱𝗲 𝗱𝗲𝘁𝗮𝗶𝗹𝗲𝗱 𝗮𝗻𝘀…"
type textarea "x"
type textarea "⚠️ 𝗙𝗢𝗥𝗠 𝗜𝗡𝗦𝗧𝗥𝗨𝗖𝗧𝗜𝗢𝗡𝗦 ⚠️ ✪ 𝗖𝗼𝗺𝗽𝗹𝗲𝘁𝗲 𝗮𝗹𝗹 𝗿𝗲𝗹𝗲𝘃𝗮𝗻𝘁 𝘀𝗲𝗰𝘁𝗶𝗼𝗻𝘀 ✪ 𝗣𝗿𝗼𝘃𝗶𝗱𝗲 𝗱𝗲𝘁𝗮𝗶𝗹𝗲𝗱 𝗮𝗻𝘀…"
type textarea "x"
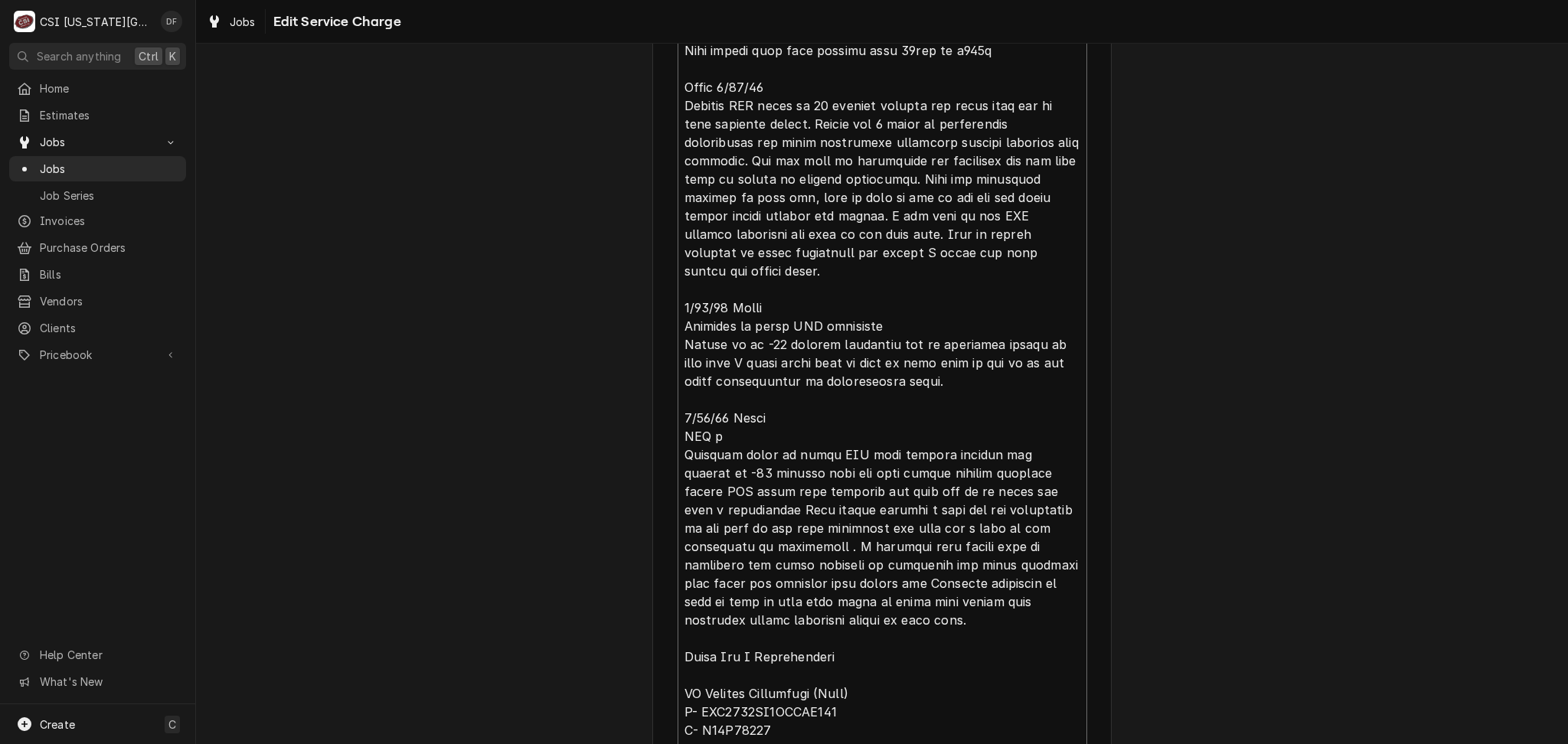
type textarea "⚠️ 𝗙𝗢𝗥𝗠 𝗜𝗡𝗦𝗧𝗥𝗨𝗖𝗧𝗜𝗢𝗡𝗦 ⚠️ ✪ 𝗖𝗼𝗺𝗽𝗹𝗲𝘁𝗲 𝗮𝗹𝗹 𝗿𝗲𝗹𝗲𝘃𝗮𝗻𝘁 𝘀𝗲𝗰𝘁𝗶𝗼𝗻𝘀 ✪ 𝗣𝗿𝗼𝘃𝗶𝗱𝗲 𝗱𝗲𝘁𝗮𝗶𝗹𝗲𝗱 𝗮𝗻𝘀…"
type textarea "x"
type textarea "⚠️ 𝗙𝗢𝗥𝗠 𝗜𝗡𝗦𝗧𝗥𝗨𝗖𝗧𝗜𝗢𝗡𝗦 ⚠️ ✪ 𝗖𝗼𝗺𝗽𝗹𝗲𝘁𝗲 𝗮𝗹𝗹 𝗿𝗲𝗹𝗲𝘃𝗮𝗻𝘁 𝘀𝗲𝗰𝘁𝗶𝗼𝗻𝘀 ✪ 𝗣𝗿𝗼𝘃𝗶𝗱𝗲 𝗱𝗲𝘁𝗮𝗶𝗹𝗲𝗱 𝗮𝗻𝘀…"
type textarea "x"
type textarea "⚠️ 𝗙𝗢𝗥𝗠 𝗜𝗡𝗦𝗧𝗥𝗨𝗖𝗧𝗜𝗢𝗡𝗦 ⚠️ ✪ 𝗖𝗼𝗺𝗽𝗹𝗲𝘁𝗲 𝗮𝗹𝗹 𝗿𝗲𝗹𝗲𝘃𝗮𝗻𝘁 𝘀𝗲𝗰𝘁𝗶𝗼𝗻𝘀 ✪ 𝗣𝗿𝗼𝘃𝗶𝗱𝗲 𝗱𝗲𝘁𝗮𝗶𝗹𝗲𝗱 𝗮𝗻𝘀…"
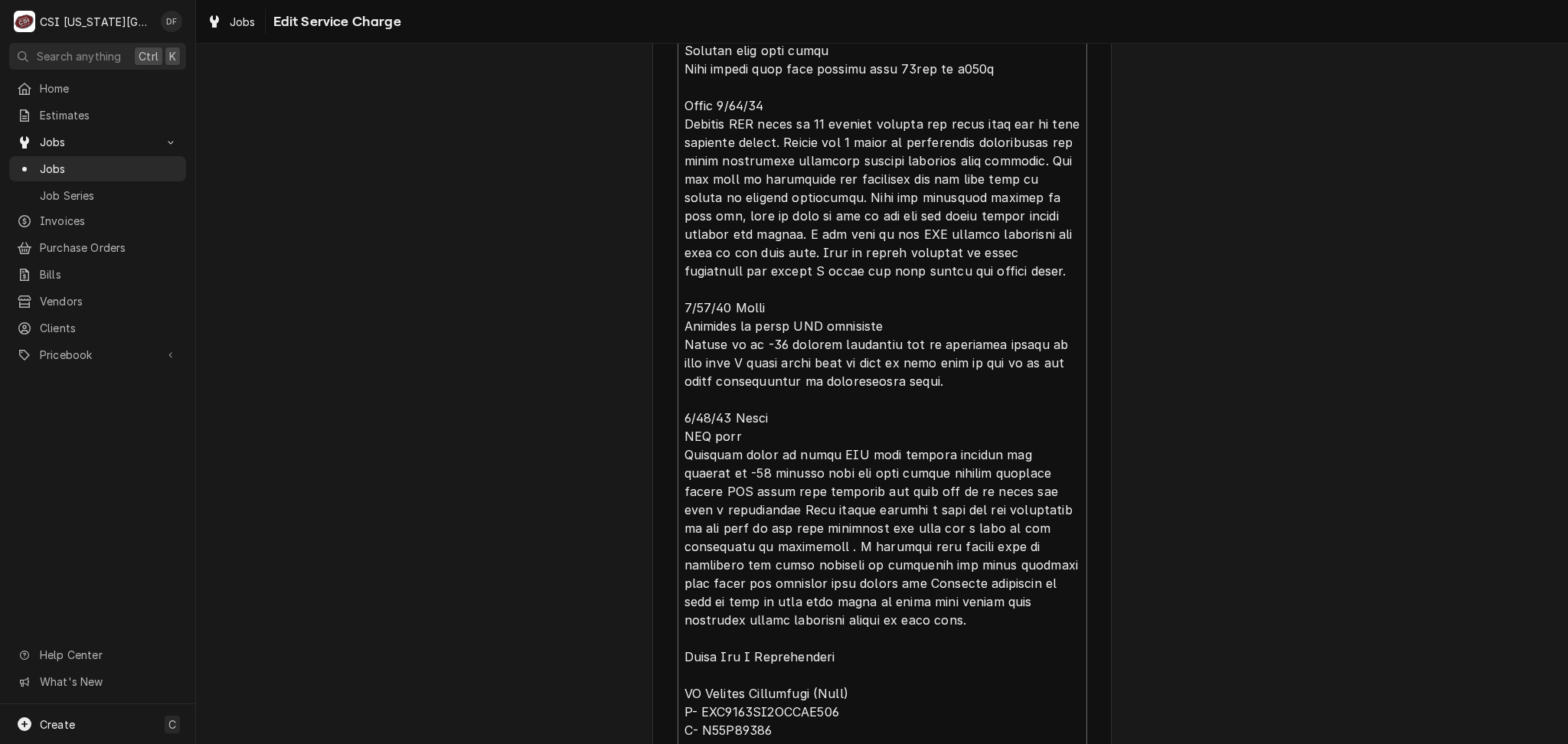
type textarea "x"
type textarea "⚠️ 𝗙𝗢𝗥𝗠 𝗜𝗡𝗦𝗧𝗥𝗨𝗖𝗧𝗜𝗢𝗡𝗦 ⚠️ ✪ 𝗖𝗼𝗺𝗽𝗹𝗲𝘁𝗲 𝗮𝗹𝗹 𝗿𝗲𝗹𝗲𝘃𝗮𝗻𝘁 𝘀𝗲𝗰𝘁𝗶𝗼𝗻𝘀 ✪ 𝗣𝗿𝗼𝘃𝗶𝗱𝗲 𝗱𝗲𝘁𝗮𝗶𝗹𝗲𝗱 𝗮𝗻𝘀…"
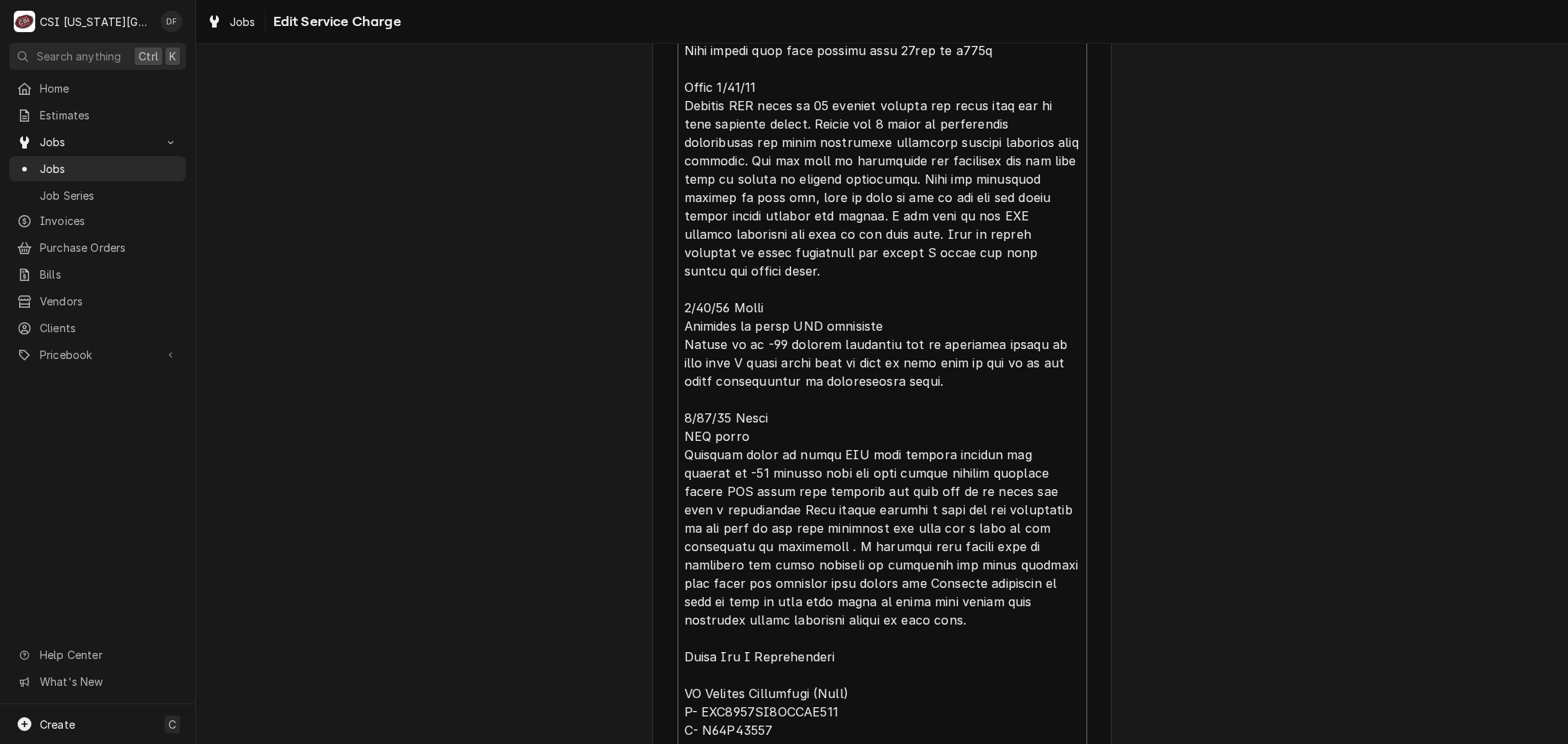
type textarea "x"
type textarea "⚠️ 𝗙𝗢𝗥𝗠 𝗜𝗡𝗦𝗧𝗥𝗨𝗖𝗧𝗜𝗢𝗡𝗦 ⚠️ ✪ 𝗖𝗼𝗺𝗽𝗹𝗲𝘁𝗲 𝗮𝗹𝗹 𝗿𝗲𝗹𝗲𝘃𝗮𝗻𝘁 𝘀𝗲𝗰𝘁𝗶𝗼𝗻𝘀 ✪ 𝗣𝗿𝗼𝘃𝗶𝗱𝗲 𝗱𝗲𝘁𝗮𝗶𝗹𝗲𝗱 𝗮𝗻𝘀…"
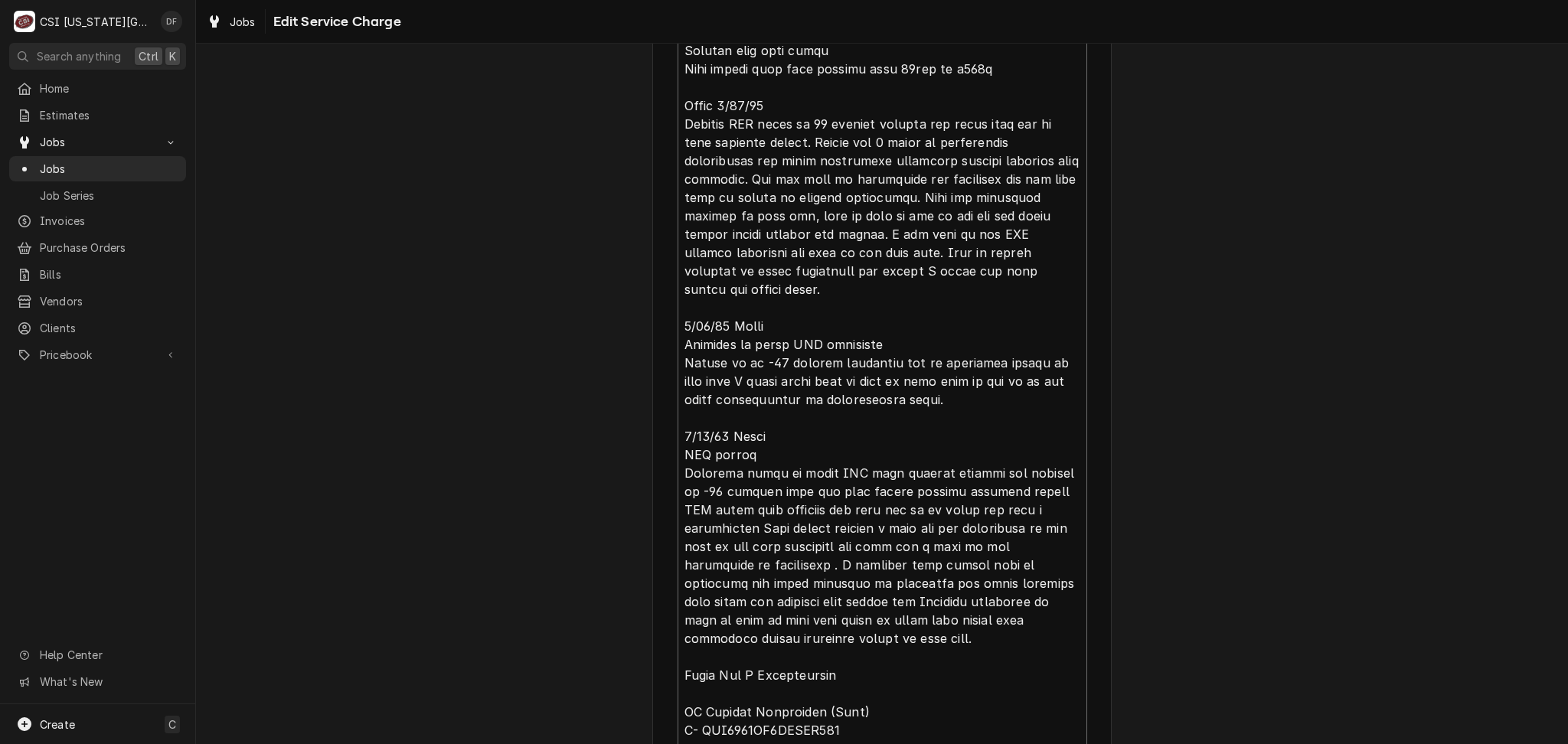
type textarea "x"
type textarea "⚠️ 𝗙𝗢𝗥𝗠 𝗜𝗡𝗦𝗧𝗥𝗨𝗖𝗧𝗜𝗢𝗡𝗦 ⚠️ ✪ 𝗖𝗼𝗺𝗽𝗹𝗲𝘁𝗲 𝗮𝗹𝗹 𝗿𝗲𝗹𝗲𝘃𝗮𝗻𝘁 𝘀𝗲𝗰𝘁𝗶𝗼𝗻𝘀 ✪ 𝗣𝗿𝗼𝘃𝗶𝗱𝗲 𝗱𝗲𝘁𝗮𝗶𝗹𝗲𝗱 𝗮𝗻𝘀…"
type textarea "x"
type textarea "⚠️ 𝗙𝗢𝗥𝗠 𝗜𝗡𝗦𝗧𝗥𝗨𝗖𝗧𝗜𝗢𝗡𝗦 ⚠️ ✪ 𝗖𝗼𝗺𝗽𝗹𝗲𝘁𝗲 𝗮𝗹𝗹 𝗿𝗲𝗹𝗲𝘃𝗮𝗻𝘁 𝘀𝗲𝗰𝘁𝗶𝗼𝗻𝘀 ✪ 𝗣𝗿𝗼𝘃𝗶𝗱𝗲 𝗱𝗲𝘁𝗮𝗶𝗹𝗲𝗱 𝗮𝗻𝘀…"
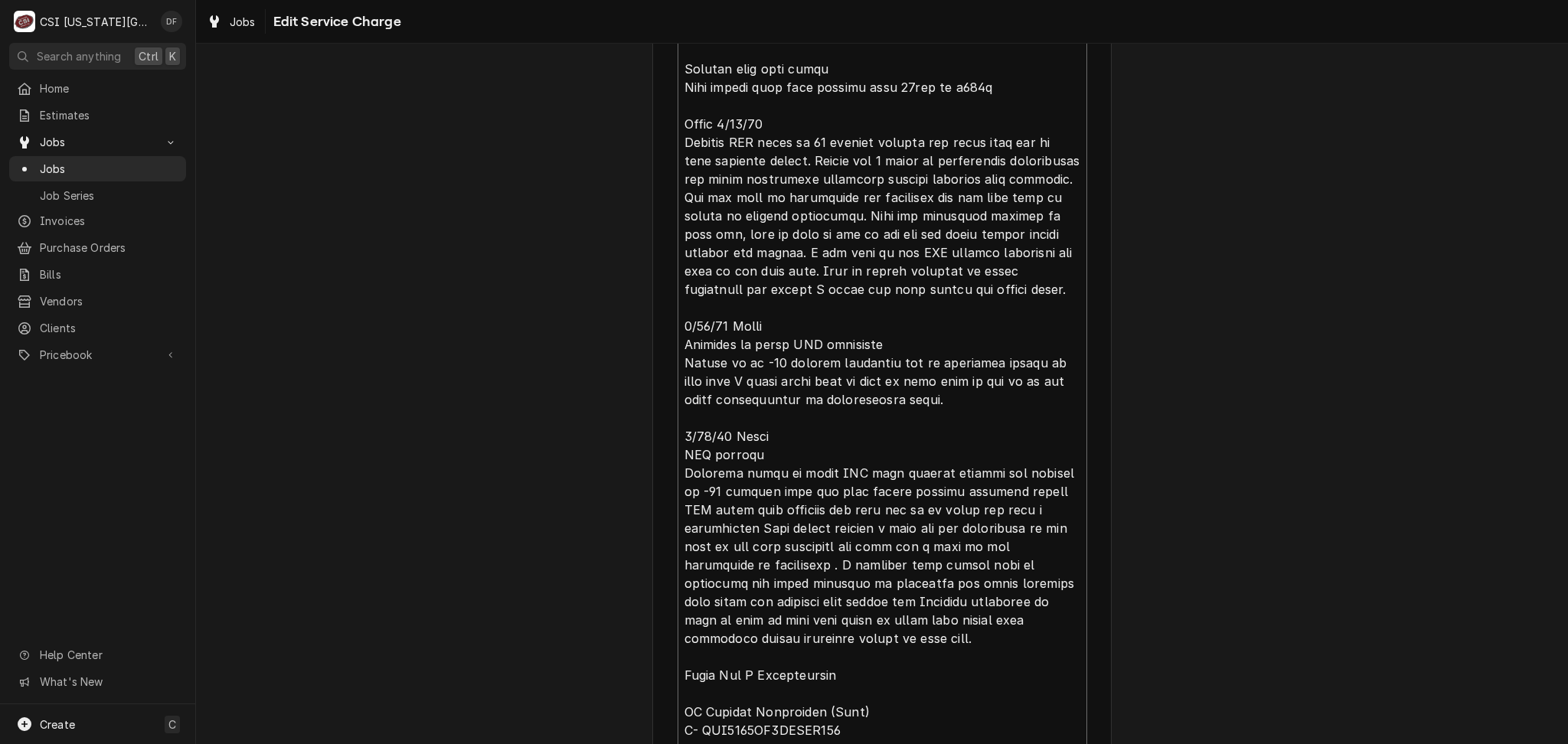
type textarea "x"
type textarea "⚠️ 𝗙𝗢𝗥𝗠 𝗜𝗡𝗦𝗧𝗥𝗨𝗖𝗧𝗜𝗢𝗡𝗦 ⚠️ ✪ 𝗖𝗼𝗺𝗽𝗹𝗲𝘁𝗲 𝗮𝗹𝗹 𝗿𝗲𝗹𝗲𝘃𝗮𝗻𝘁 𝘀𝗲𝗰𝘁𝗶𝗼𝗻𝘀 ✪ 𝗣𝗿𝗼𝘃𝗶𝗱𝗲 𝗱𝗲𝘁𝗮𝗶𝗹𝗲𝗱 𝗮𝗻𝘀…"
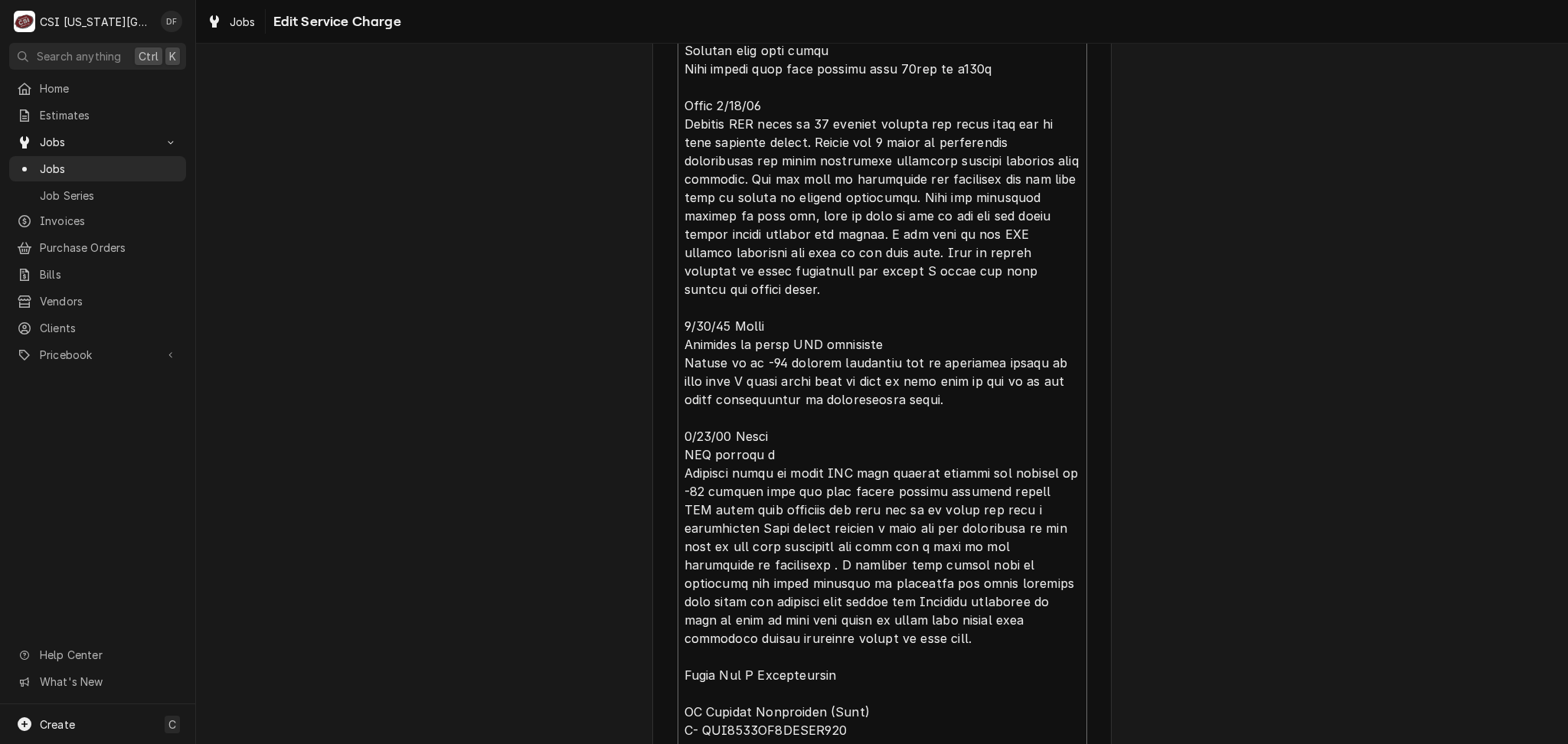
type textarea "x"
type textarea "⚠️ 𝗙𝗢𝗥𝗠 𝗜𝗡𝗦𝗧𝗥𝗨𝗖𝗧𝗜𝗢𝗡𝗦 ⚠️ ✪ 𝗖𝗼𝗺𝗽𝗹𝗲𝘁𝗲 𝗮𝗹𝗹 𝗿𝗲𝗹𝗲𝘃𝗮𝗻𝘁 𝘀𝗲𝗰𝘁𝗶𝗼𝗻𝘀 ✪ 𝗣𝗿𝗼𝘃𝗶𝗱𝗲 𝗱𝗲𝘁𝗮𝗶𝗹𝗲𝗱 𝗮𝗻𝘀…"
type textarea "x"
type textarea "⚠️ 𝗙𝗢𝗥𝗠 𝗜𝗡𝗦𝗧𝗥𝗨𝗖𝗧𝗜𝗢𝗡𝗦 ⚠️ ✪ 𝗖𝗼𝗺𝗽𝗹𝗲𝘁𝗲 𝗮𝗹𝗹 𝗿𝗲𝗹𝗲𝘃𝗮𝗻𝘁 𝘀𝗲𝗰𝘁𝗶𝗼𝗻𝘀 ✪ 𝗣𝗿𝗼𝘃𝗶𝗱𝗲 𝗱𝗲𝘁𝗮𝗶𝗹𝗲𝗱 𝗮𝗻𝘀…"
type textarea "x"
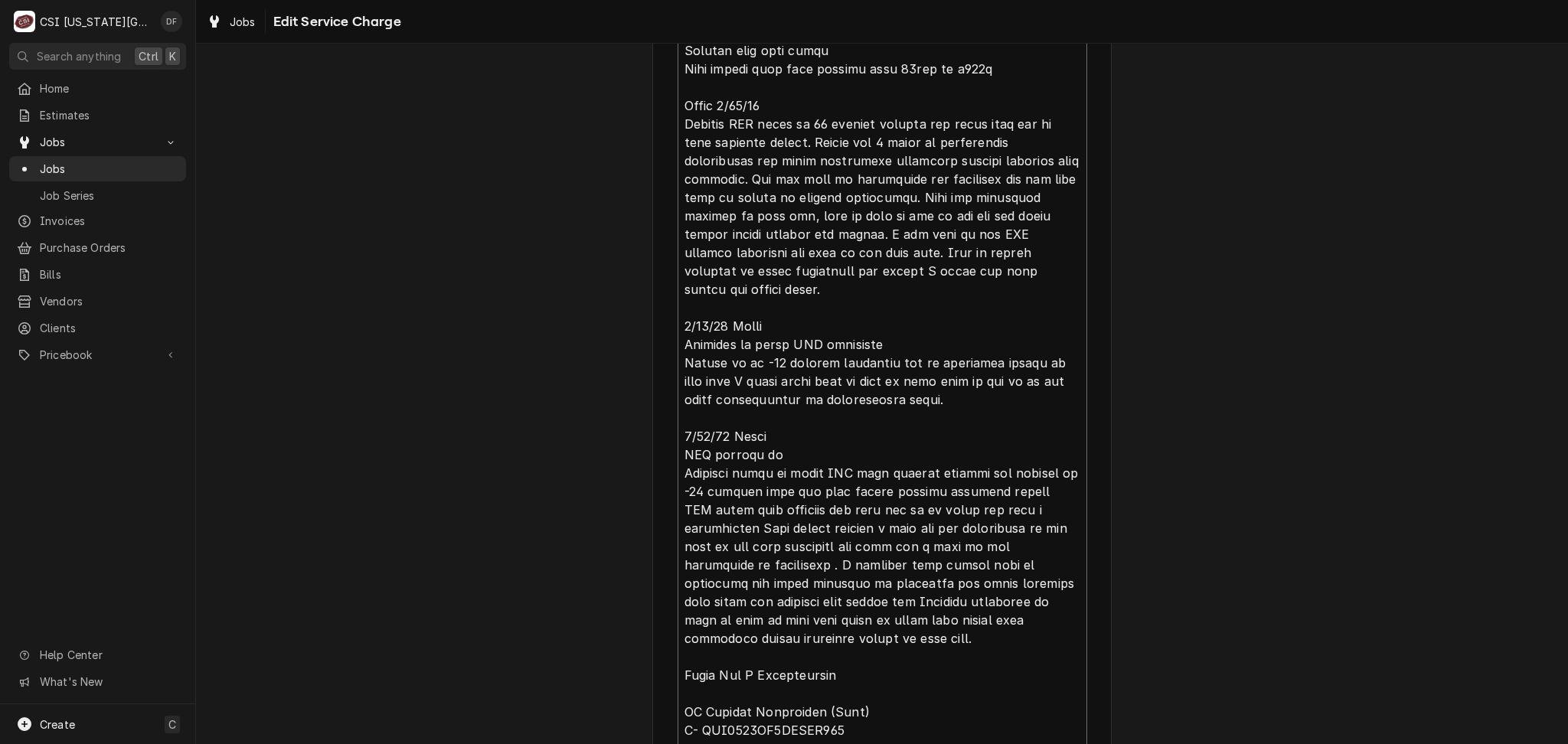
type textarea "⚠️ 𝗙𝗢𝗥𝗠 𝗜𝗡𝗦𝗧𝗥𝗨𝗖𝗧𝗜𝗢𝗡𝗦 ⚠️ ✪ 𝗖𝗼𝗺𝗽𝗹𝗲𝘁𝗲 𝗮𝗹𝗹 𝗿𝗲𝗹𝗲𝘃𝗮𝗻𝘁 𝘀𝗲𝗰𝘁𝗶𝗼𝗻𝘀 ✪ 𝗣𝗿𝗼𝘃𝗶𝗱𝗲 𝗱𝗲𝘁𝗮𝗶𝗹𝗲𝗱 𝗮𝗻𝘀…"
type textarea "x"
type textarea "⚠️ 𝗙𝗢𝗥𝗠 𝗜𝗡𝗦𝗧𝗥𝗨𝗖𝗧𝗜𝗢𝗡𝗦 ⚠️ ✪ 𝗖𝗼𝗺𝗽𝗹𝗲𝘁𝗲 𝗮𝗹𝗹 𝗿𝗲𝗹𝗲𝘃𝗮𝗻𝘁 𝘀𝗲𝗰𝘁𝗶𝗼𝗻𝘀 ✪ 𝗣𝗿𝗼𝘃𝗶𝗱𝗲 𝗱𝗲𝘁𝗮𝗶𝗹𝗲𝗱 𝗮𝗻𝘀…"
type textarea "x"
type textarea "⚠️ 𝗙𝗢𝗥𝗠 𝗜𝗡𝗦𝗧𝗥𝗨𝗖𝗧𝗜𝗢𝗡𝗦 ⚠️ ✪ 𝗖𝗼𝗺𝗽𝗹𝗲𝘁𝗲 𝗮𝗹𝗹 𝗿𝗲𝗹𝗲𝘃𝗮𝗻𝘁 𝘀𝗲𝗰𝘁𝗶𝗼𝗻𝘀 ✪ 𝗣𝗿𝗼𝘃𝗶𝗱𝗲 𝗱𝗲𝘁𝗮𝗶𝗹𝗲𝗱 𝗮𝗻𝘀…"
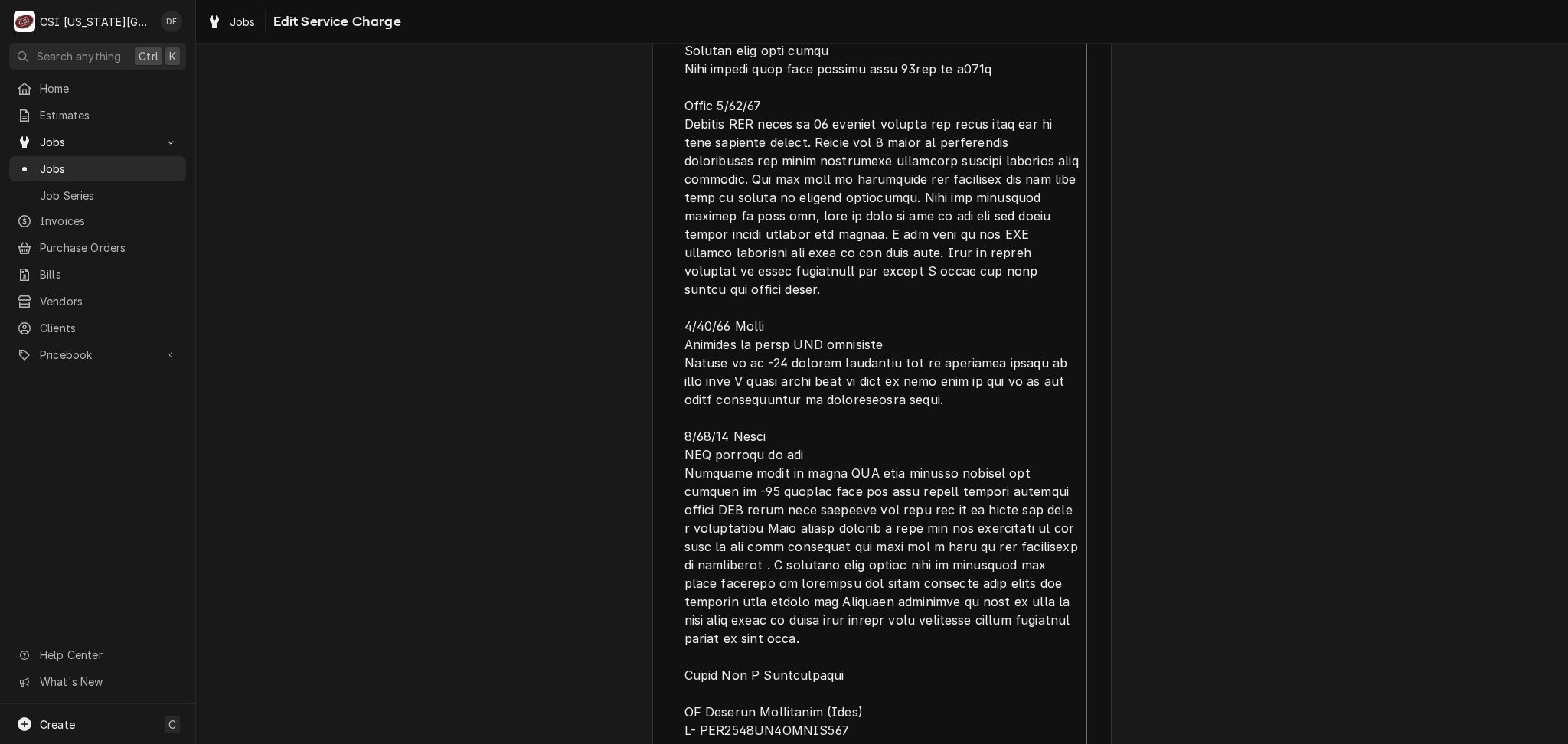
type textarea "x"
type textarea "⚠️ 𝗙𝗢𝗥𝗠 𝗜𝗡𝗦𝗧𝗥𝗨𝗖𝗧𝗜𝗢𝗡𝗦 ⚠️ ✪ 𝗖𝗼𝗺𝗽𝗹𝗲𝘁𝗲 𝗮𝗹𝗹 𝗿𝗲𝗹𝗲𝘃𝗮𝗻𝘁 𝘀𝗲𝗰𝘁𝗶𝗼𝗻𝘀 ✪ 𝗣𝗿𝗼𝘃𝗶𝗱𝗲 𝗱𝗲𝘁𝗮𝗶𝗹𝗲𝗱 𝗮𝗻𝘀…"
type textarea "x"
type textarea "⚠️ 𝗙𝗢𝗥𝗠 𝗜𝗡𝗦𝗧𝗥𝗨𝗖𝗧𝗜𝗢𝗡𝗦 ⚠️ ✪ 𝗖𝗼𝗺𝗽𝗹𝗲𝘁𝗲 𝗮𝗹𝗹 𝗿𝗲𝗹𝗲𝘃𝗮𝗻𝘁 𝘀𝗲𝗰𝘁𝗶𝗼𝗻𝘀 ✪ 𝗣𝗿𝗼𝘃𝗶𝗱𝗲 𝗱𝗲𝘁𝗮𝗶𝗹𝗲𝗱 𝗮𝗻𝘀…"
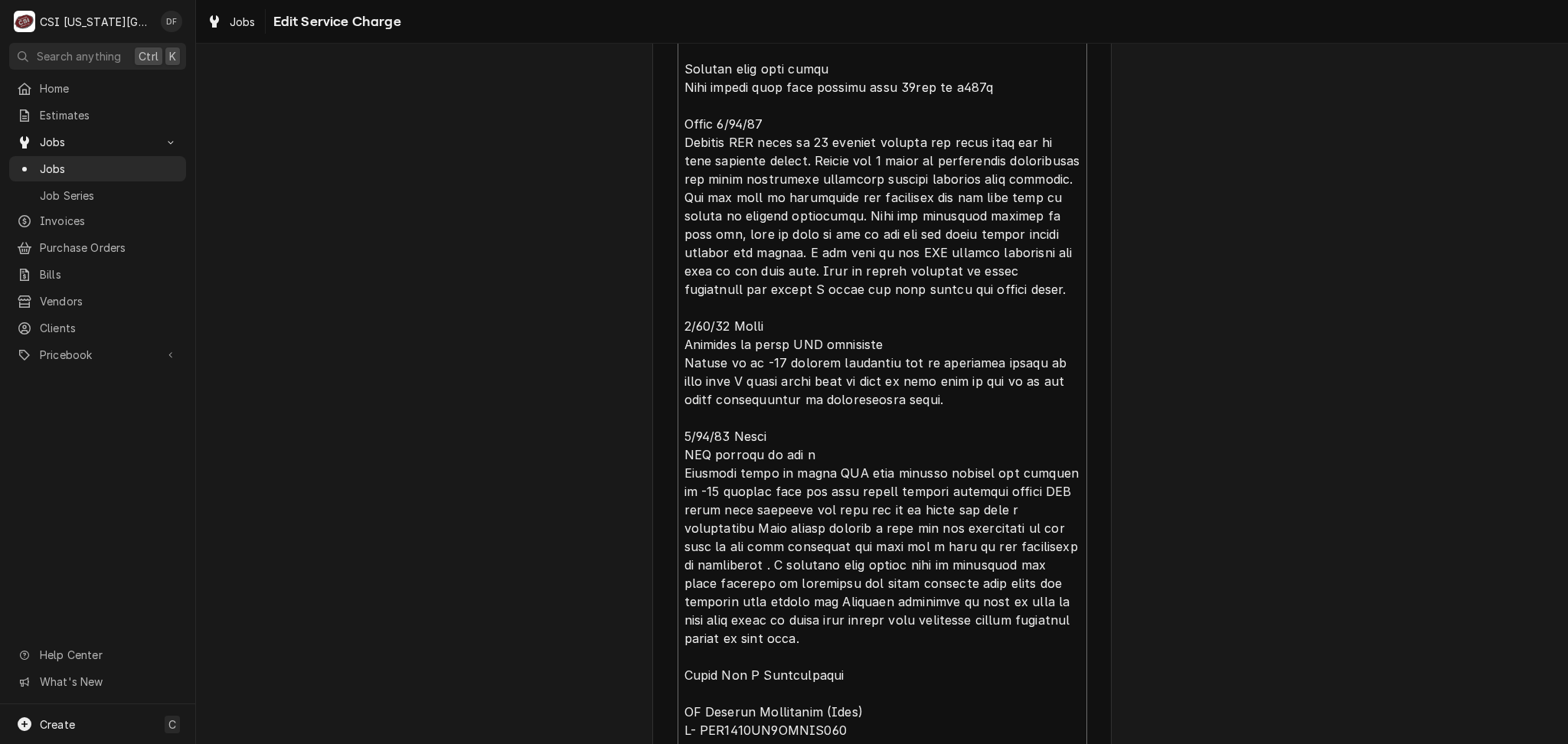
type textarea "x"
type textarea "⚠️ 𝗙𝗢𝗥𝗠 𝗜𝗡𝗦𝗧𝗥𝗨𝗖𝗧𝗜𝗢𝗡𝗦 ⚠️ ✪ 𝗖𝗼𝗺𝗽𝗹𝗲𝘁𝗲 𝗮𝗹𝗹 𝗿𝗲𝗹𝗲𝘃𝗮𝗻𝘁 𝘀𝗲𝗰𝘁𝗶𝗼𝗻𝘀 ✪ 𝗣𝗿𝗼𝘃𝗶𝗱𝗲 𝗱𝗲𝘁𝗮𝗶𝗹𝗲𝗱 𝗮𝗻𝘀…"
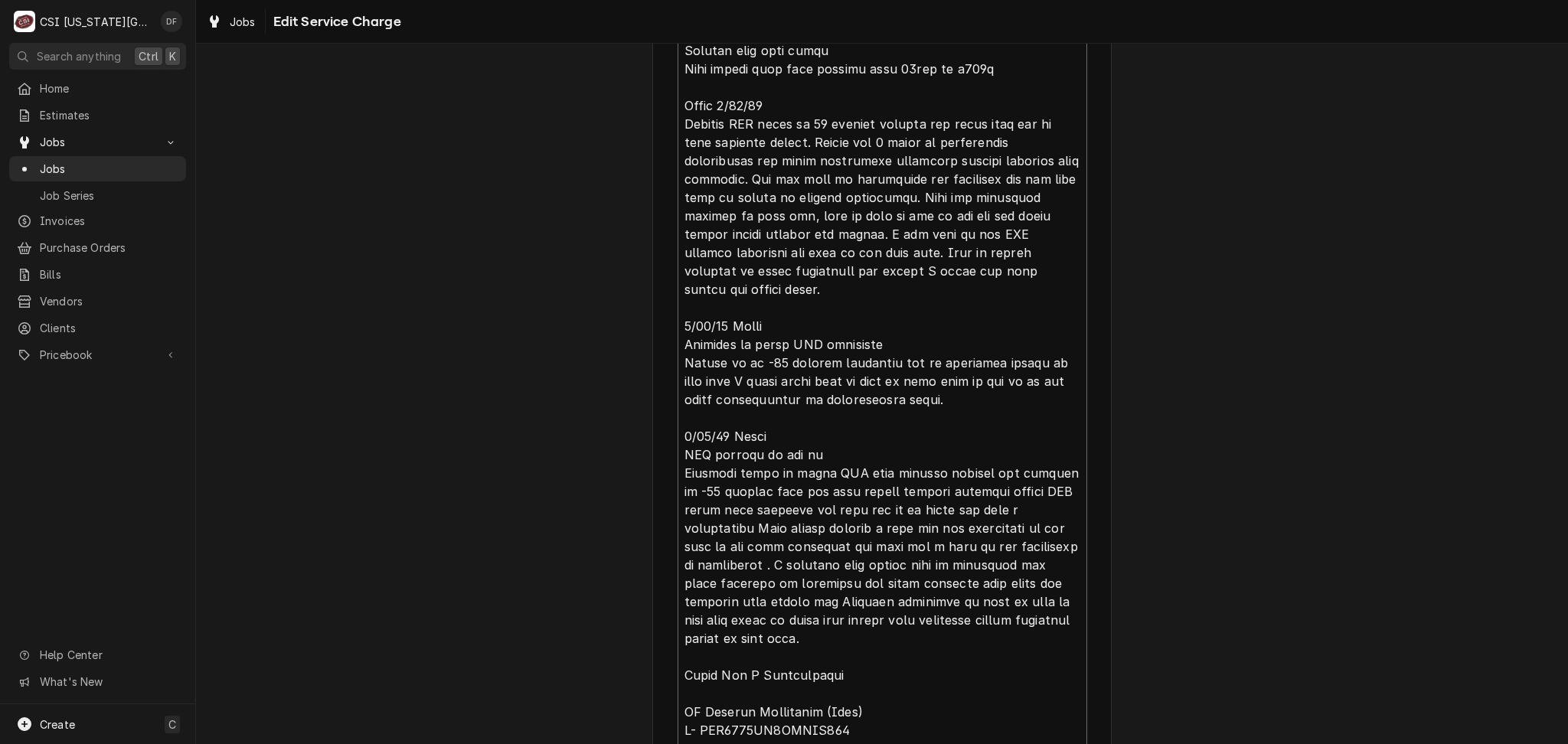
type textarea "x"
type textarea "⚠️ 𝗙𝗢𝗥𝗠 𝗜𝗡𝗦𝗧𝗥𝗨𝗖𝗧𝗜𝗢𝗡𝗦 ⚠️ ✪ 𝗖𝗼𝗺𝗽𝗹𝗲𝘁𝗲 𝗮𝗹𝗹 𝗿𝗲𝗹𝗲𝘃𝗮𝗻𝘁 𝘀𝗲𝗰𝘁𝗶𝗼𝗻𝘀 ✪ 𝗣𝗿𝗼𝘃𝗶𝗱𝗲 𝗱𝗲𝘁𝗮𝗶𝗹𝗲𝗱 𝗮𝗻𝘀…"
type textarea "x"
type textarea "⚠️ 𝗙𝗢𝗥𝗠 𝗜𝗡𝗦𝗧𝗥𝗨𝗖𝗧𝗜𝗢𝗡𝗦 ⚠️ ✪ 𝗖𝗼𝗺𝗽𝗹𝗲𝘁𝗲 𝗮𝗹𝗹 𝗿𝗲𝗹𝗲𝘃𝗮𝗻𝘁 𝘀𝗲𝗰𝘁𝗶𝗼𝗻𝘀 ✪ 𝗣𝗿𝗼𝘃𝗶𝗱𝗲 𝗱𝗲𝘁𝗮𝗶𝗹𝗲𝗱 𝗮𝗻𝘀…"
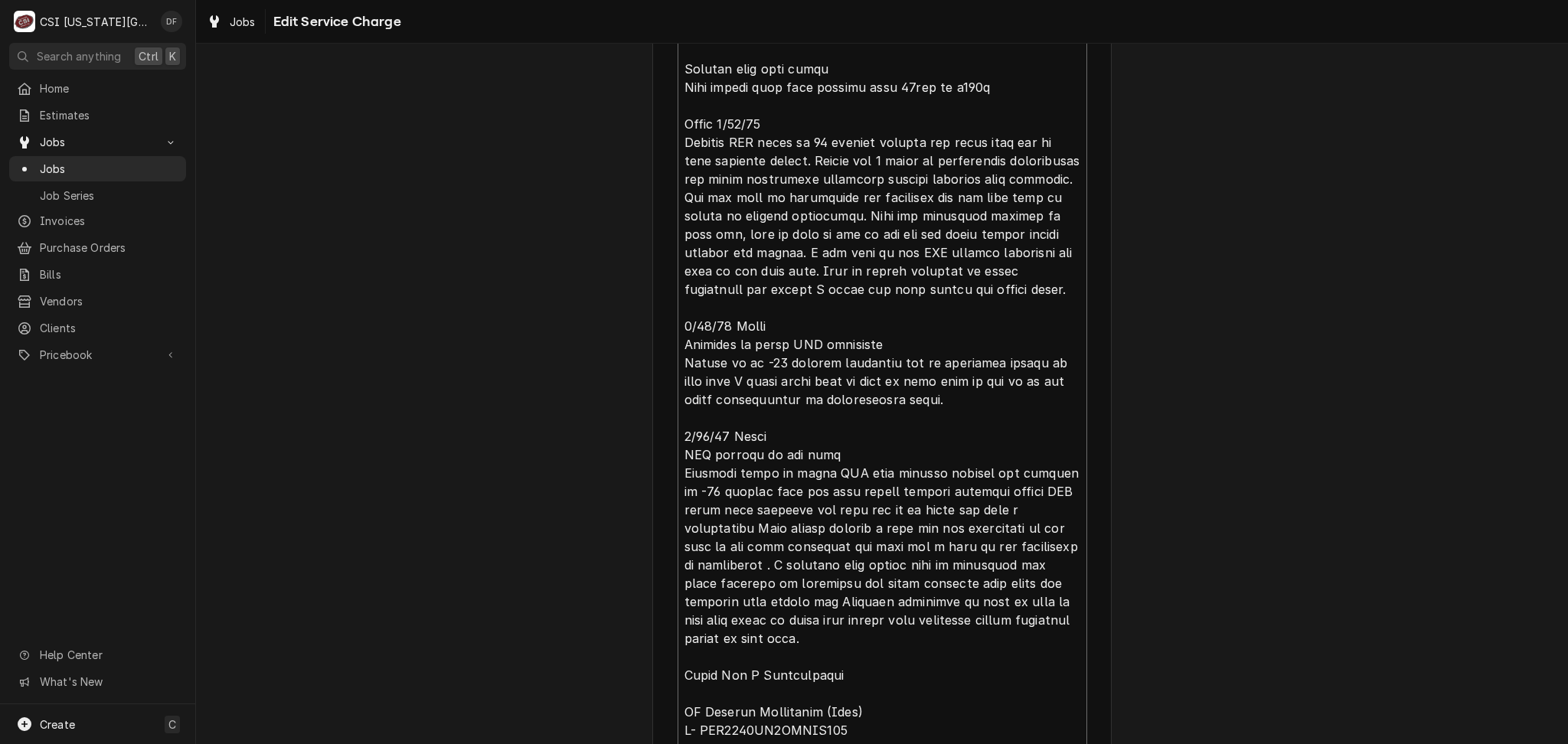
type textarea "x"
type textarea "⚠️ 𝗙𝗢𝗥𝗠 𝗜𝗡𝗦𝗧𝗥𝗨𝗖𝗧𝗜𝗢𝗡𝗦 ⚠️ ✪ 𝗖𝗼𝗺𝗽𝗹𝗲𝘁𝗲 𝗮𝗹𝗹 𝗿𝗲𝗹𝗲𝘃𝗮𝗻𝘁 𝘀𝗲𝗰𝘁𝗶𝗼𝗻𝘀 ✪ 𝗣𝗿𝗼𝘃𝗶𝗱𝗲 𝗱𝗲𝘁𝗮𝗶𝗹𝗲𝗱 𝗮𝗻𝘀…"
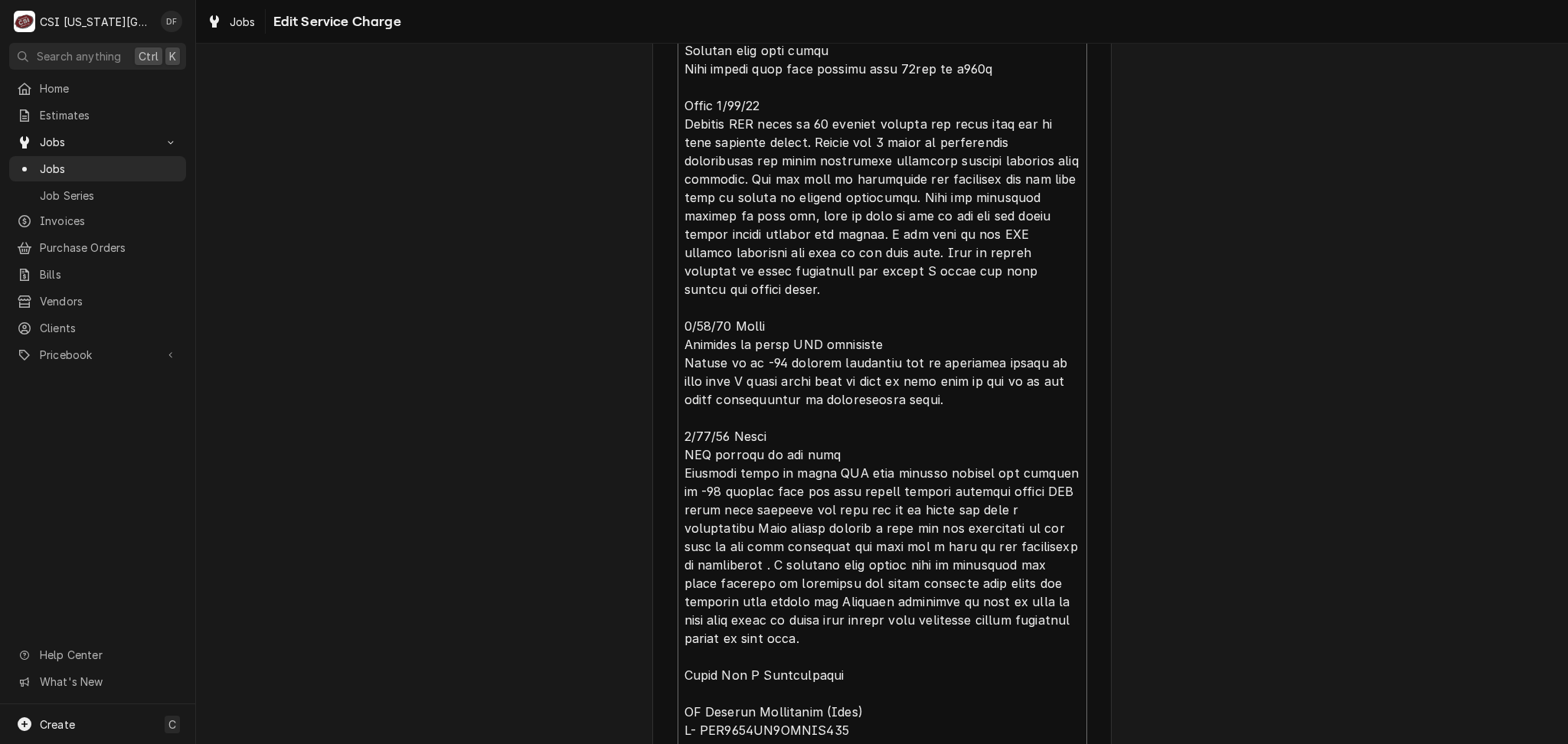
type textarea "x"
type textarea "⚠️ 𝗙𝗢𝗥𝗠 𝗜𝗡𝗦𝗧𝗥𝗨𝗖𝗧𝗜𝗢𝗡𝗦 ⚠️ ✪ 𝗖𝗼𝗺𝗽𝗹𝗲𝘁𝗲 𝗮𝗹𝗹 𝗿𝗲𝗹𝗲𝘃𝗮𝗻𝘁 𝘀𝗲𝗰𝘁𝗶𝗼𝗻𝘀 ✪ 𝗣𝗿𝗼𝘃𝗶𝗱𝗲 𝗱𝗲𝘁𝗮𝗶𝗹𝗲𝗱 𝗮𝗻𝘀…"
type textarea "x"
type textarea "⚠️ 𝗙𝗢𝗥𝗠 𝗜𝗡𝗦𝗧𝗥𝗨𝗖𝗧𝗜𝗢𝗡𝗦 ⚠️ ✪ 𝗖𝗼𝗺𝗽𝗹𝗲𝘁𝗲 𝗮𝗹𝗹 𝗿𝗲𝗹𝗲𝘃𝗮𝗻𝘁 𝘀𝗲𝗰𝘁𝗶𝗼𝗻𝘀 ✪ 𝗣𝗿𝗼𝘃𝗶𝗱𝗲 𝗱𝗲𝘁𝗮𝗶𝗹𝗲𝗱 𝗮𝗻𝘀…"
type textarea "x"
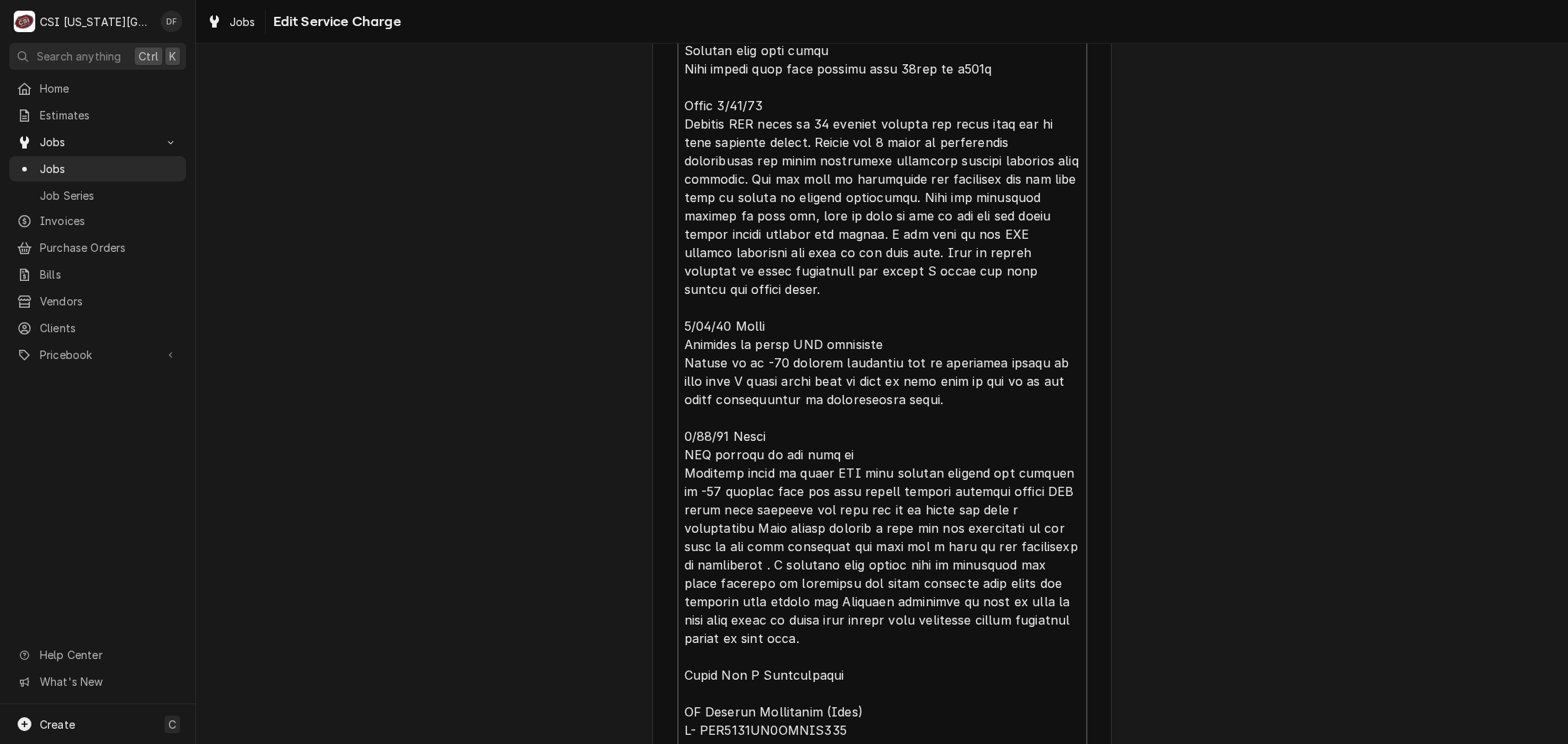
type textarea "⚠️ 𝗙𝗢𝗥𝗠 𝗜𝗡𝗦𝗧𝗥𝗨𝗖𝗧𝗜𝗢𝗡𝗦 ⚠️ ✪ 𝗖𝗼𝗺𝗽𝗹𝗲𝘁𝗲 𝗮𝗹𝗹 𝗿𝗲𝗹𝗲𝘃𝗮𝗻𝘁 𝘀𝗲𝗰𝘁𝗶𝗼𝗻𝘀 ✪ 𝗣𝗿𝗼𝘃𝗶𝗱𝗲 𝗱𝗲𝘁𝗮𝗶𝗹𝗲𝗱 𝗮𝗻𝘀…"
type textarea "x"
type textarea "⚠️ 𝗙𝗢𝗥𝗠 𝗜𝗡𝗦𝗧𝗥𝗨𝗖𝗧𝗜𝗢𝗡𝗦 ⚠️ ✪ 𝗖𝗼𝗺𝗽𝗹𝗲𝘁𝗲 𝗮𝗹𝗹 𝗿𝗲𝗹𝗲𝘃𝗮𝗻𝘁 𝘀𝗲𝗰𝘁𝗶𝗼𝗻𝘀 ✪ 𝗣𝗿𝗼𝘃𝗶𝗱𝗲 𝗱𝗲𝘁𝗮𝗶𝗹𝗲𝗱 𝗮𝗻𝘀…"
type textarea "x"
type textarea "⚠️ 𝗙𝗢𝗥𝗠 𝗜𝗡𝗦𝗧𝗥𝗨𝗖𝗧𝗜𝗢𝗡𝗦 ⚠️ ✪ 𝗖𝗼𝗺𝗽𝗹𝗲𝘁𝗲 𝗮𝗹𝗹 𝗿𝗲𝗹𝗲𝘃𝗮𝗻𝘁 𝘀𝗲𝗰𝘁𝗶𝗼𝗻𝘀 ✪ 𝗣𝗿𝗼𝘃𝗶𝗱𝗲 𝗱𝗲𝘁𝗮𝗶𝗹𝗲𝗱 𝗮𝗻𝘀…"
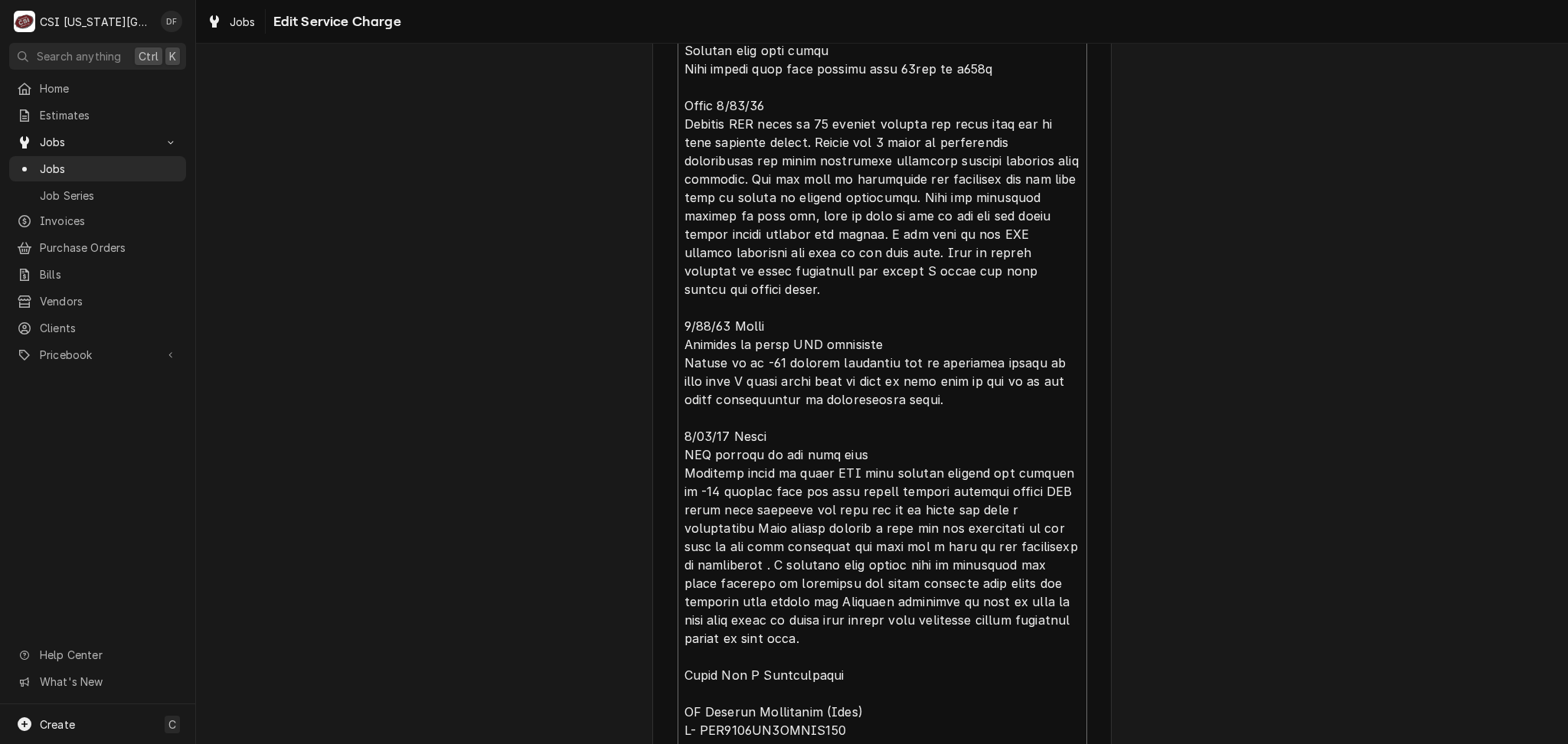
type textarea "x"
type textarea "⚠️ 𝗙𝗢𝗥𝗠 𝗜𝗡𝗦𝗧𝗥𝗨𝗖𝗧𝗜𝗢𝗡𝗦 ⚠️ ✪ 𝗖𝗼𝗺𝗽𝗹𝗲𝘁𝗲 𝗮𝗹𝗹 𝗿𝗲𝗹𝗲𝘃𝗮𝗻𝘁 𝘀𝗲𝗰𝘁𝗶𝗼𝗻𝘀 ✪ 𝗣𝗿𝗼𝘃𝗶𝗱𝗲 𝗱𝗲𝘁𝗮𝗶𝗹𝗲𝗱 𝗮𝗻𝘀…"
type textarea "x"
type textarea "⚠️ 𝗙𝗢𝗥𝗠 𝗜𝗡𝗦𝗧𝗥𝗨𝗖𝗧𝗜𝗢𝗡𝗦 ⚠️ ✪ 𝗖𝗼𝗺𝗽𝗹𝗲𝘁𝗲 𝗮𝗹𝗹 𝗿𝗲𝗹𝗲𝘃𝗮𝗻𝘁 𝘀𝗲𝗰𝘁𝗶𝗼𝗻𝘀 ✪ 𝗣𝗿𝗼𝘃𝗶𝗱𝗲 𝗱𝗲𝘁𝗮𝗶𝗹𝗲𝗱 𝗮𝗻𝘀…"
type textarea "x"
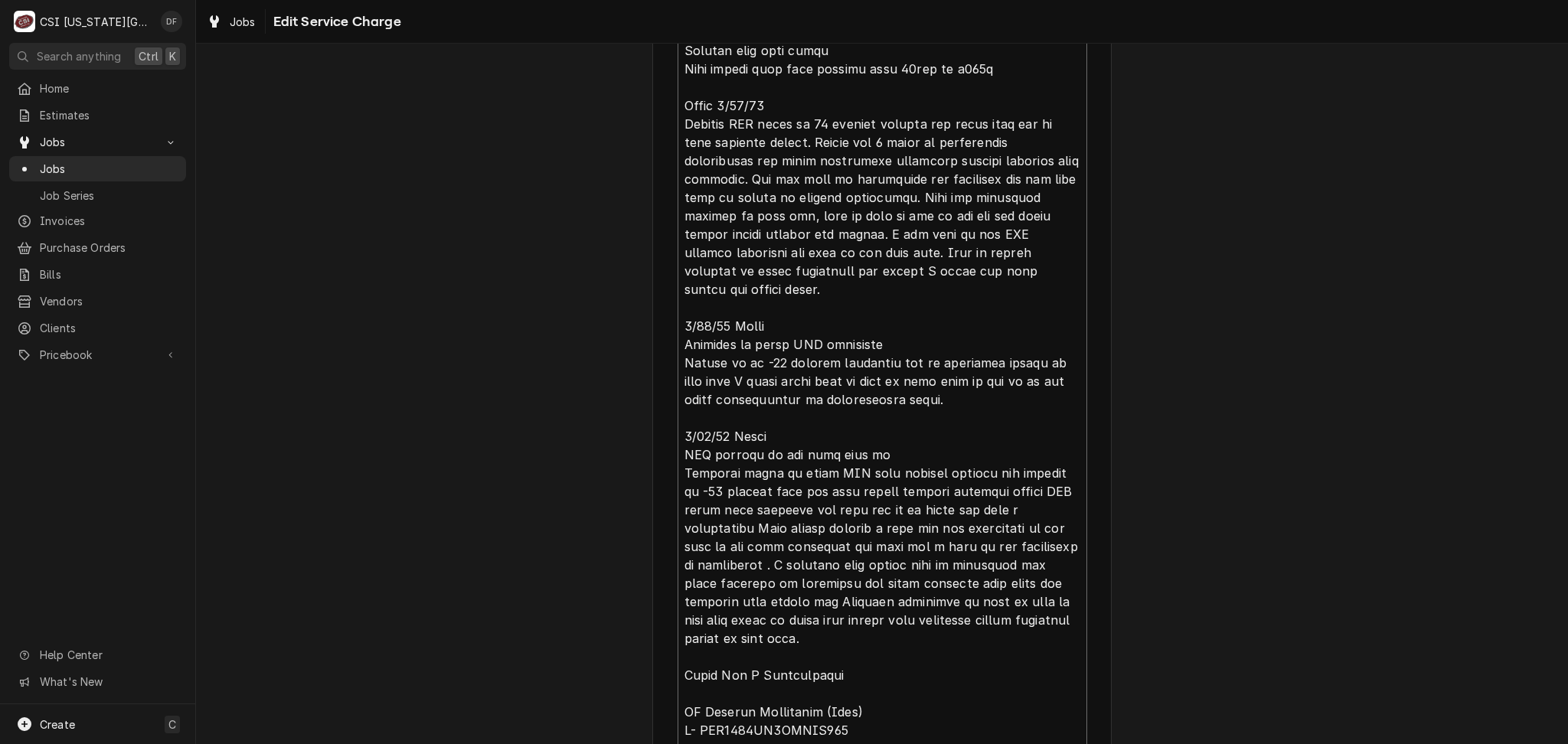
type textarea "⚠️ 𝗙𝗢𝗥𝗠 𝗜𝗡𝗦𝗧𝗥𝗨𝗖𝗧𝗜𝗢𝗡𝗦 ⚠️ ✪ 𝗖𝗼𝗺𝗽𝗹𝗲𝘁𝗲 𝗮𝗹𝗹 𝗿𝗲𝗹𝗲𝘃𝗮𝗻𝘁 𝘀𝗲𝗰𝘁𝗶𝗼𝗻𝘀 ✪ 𝗣𝗿𝗼𝘃𝗶𝗱𝗲 𝗱𝗲𝘁𝗮𝗶𝗹𝗲𝗱 𝗮𝗻𝘀…"
type textarea "x"
type textarea "⚠️ 𝗙𝗢𝗥𝗠 𝗜𝗡𝗦𝗧𝗥𝗨𝗖𝗧𝗜𝗢𝗡𝗦 ⚠️ ✪ 𝗖𝗼𝗺𝗽𝗹𝗲𝘁𝗲 𝗮𝗹𝗹 𝗿𝗲𝗹𝗲𝘃𝗮𝗻𝘁 𝘀𝗲𝗰𝘁𝗶𝗼𝗻𝘀 ✪ 𝗣𝗿𝗼𝘃𝗶𝗱𝗲 𝗱𝗲𝘁𝗮𝗶𝗹𝗲𝗱 𝗮𝗻𝘀…"
type textarea "x"
type textarea "⚠️ 𝗙𝗢𝗥𝗠 𝗜𝗡𝗦𝗧𝗥𝗨𝗖𝗧𝗜𝗢𝗡𝗦 ⚠️ ✪ 𝗖𝗼𝗺𝗽𝗹𝗲𝘁𝗲 𝗮𝗹𝗹 𝗿𝗲𝗹𝗲𝘃𝗮𝗻𝘁 𝘀𝗲𝗰𝘁𝗶𝗼𝗻𝘀 ✪ 𝗣𝗿𝗼𝘃𝗶𝗱𝗲 𝗱𝗲𝘁𝗮𝗶𝗹𝗲𝗱 𝗮𝗻𝘀…"
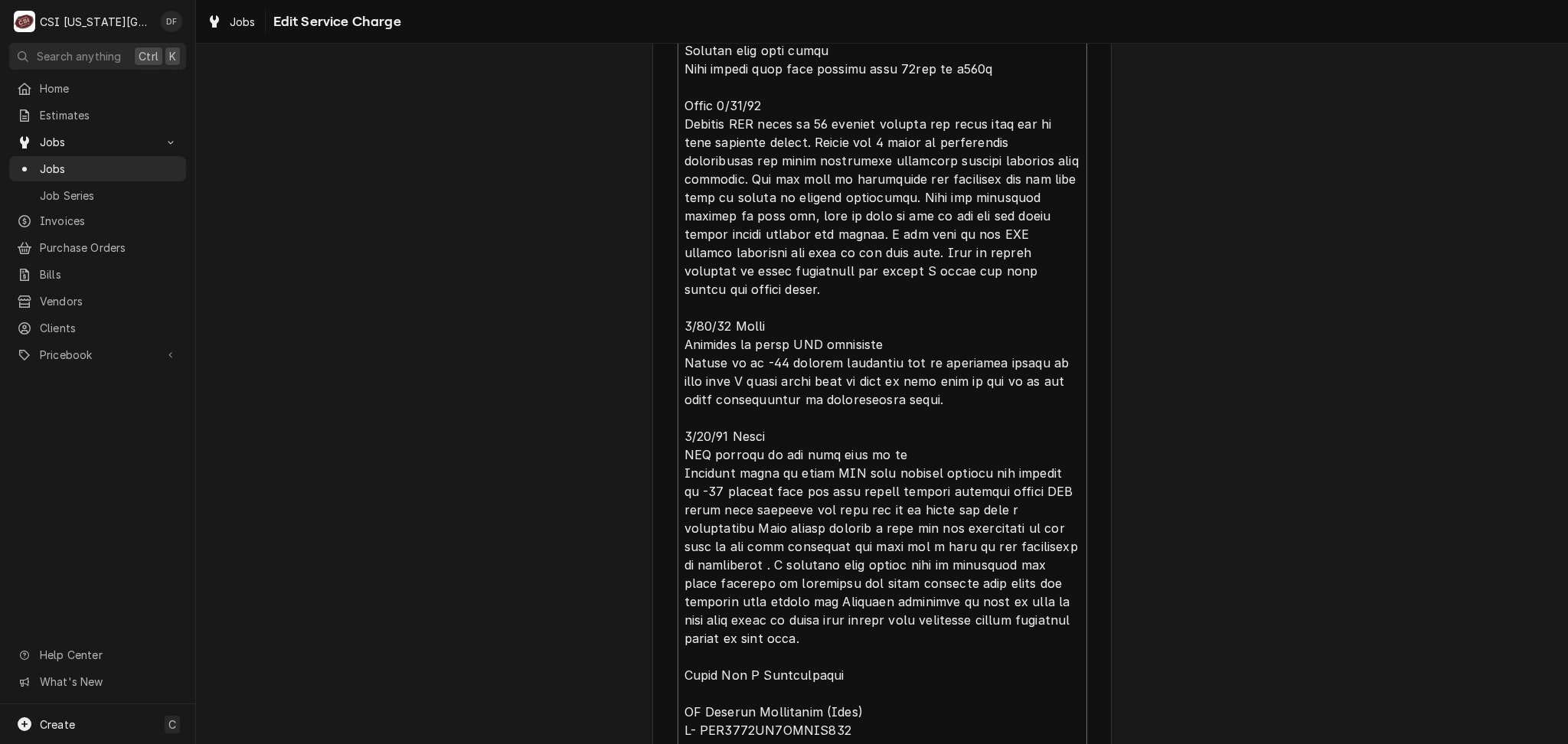
type textarea "x"
type textarea "⚠️ 𝗙𝗢𝗥𝗠 𝗜𝗡𝗦𝗧𝗥𝗨𝗖𝗧𝗜𝗢𝗡𝗦 ⚠️ ✪ 𝗖𝗼𝗺𝗽𝗹𝗲𝘁𝗲 𝗮𝗹𝗹 𝗿𝗲𝗹𝗲𝘃𝗮𝗻𝘁 𝘀𝗲𝗰𝘁𝗶𝗼𝗻𝘀 ✪ 𝗣𝗿𝗼𝘃𝗶𝗱𝗲 𝗱𝗲𝘁𝗮𝗶𝗹𝗲𝗱 𝗮𝗻𝘀…"
type textarea "x"
type textarea "⚠️ 𝗙𝗢𝗥𝗠 𝗜𝗡𝗦𝗧𝗥𝗨𝗖𝗧𝗜𝗢𝗡𝗦 ⚠️ ✪ 𝗖𝗼𝗺𝗽𝗹𝗲𝘁𝗲 𝗮𝗹𝗹 𝗿𝗲𝗹𝗲𝘃𝗮𝗻𝘁 𝘀𝗲𝗰𝘁𝗶𝗼𝗻𝘀 ✪ 𝗣𝗿𝗼𝘃𝗶𝗱𝗲 𝗱𝗲𝘁𝗮𝗶𝗹𝗲𝗱 𝗮𝗻𝘀…"
type textarea "x"
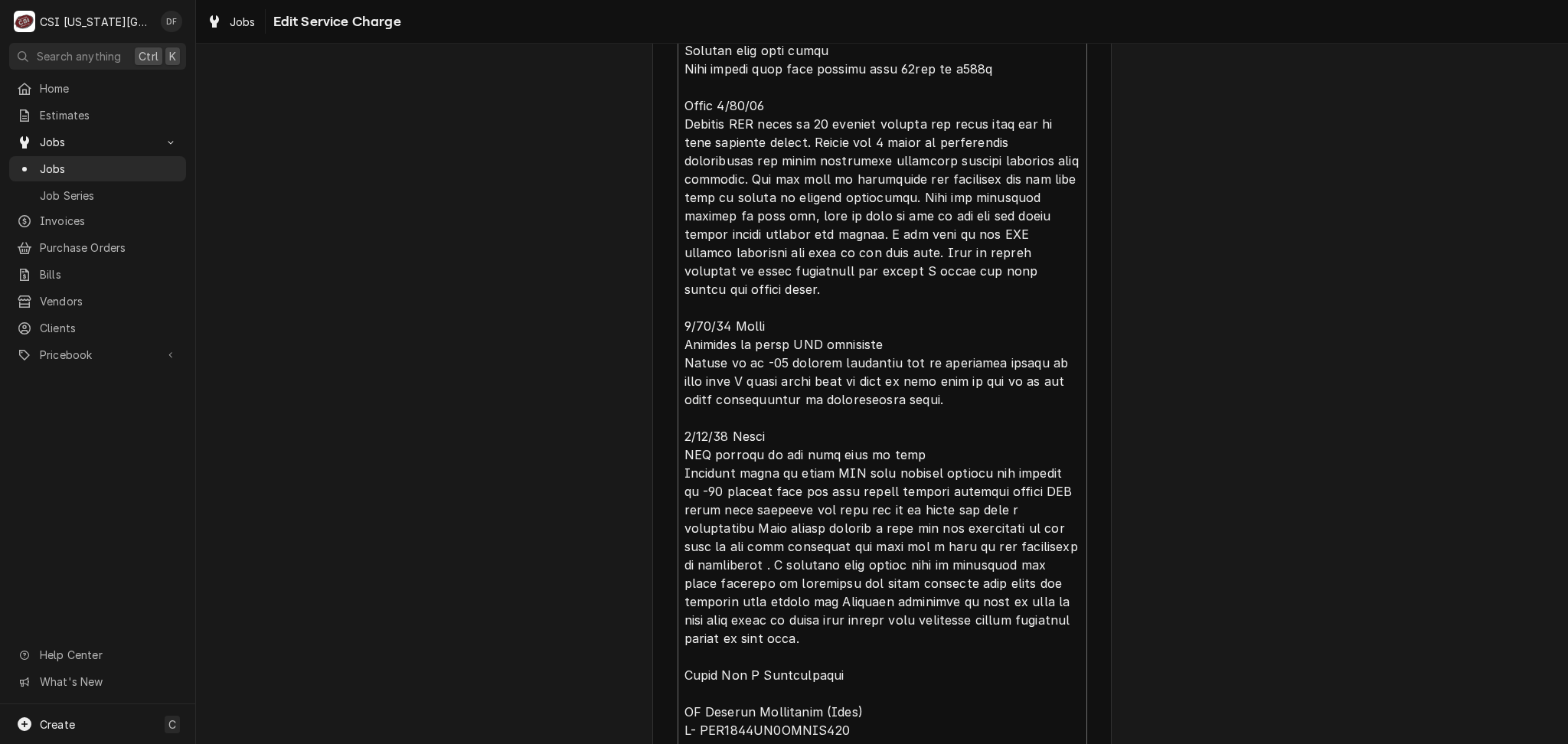
type textarea "⚠️ 𝗙𝗢𝗥𝗠 𝗜𝗡𝗦𝗧𝗥𝗨𝗖𝗧𝗜𝗢𝗡𝗦 ⚠️ ✪ 𝗖𝗼𝗺𝗽𝗹𝗲𝘁𝗲 𝗮𝗹𝗹 𝗿𝗲𝗹𝗲𝘃𝗮𝗻𝘁 𝘀𝗲𝗰𝘁𝗶𝗼𝗻𝘀 ✪ 𝗣𝗿𝗼𝘃𝗶𝗱𝗲 𝗱𝗲𝘁𝗮𝗶𝗹𝗲𝗱 𝗮𝗻𝘀…"
type textarea "x"
type textarea "⚠️ 𝗙𝗢𝗥𝗠 𝗜𝗡𝗦𝗧𝗥𝗨𝗖𝗧𝗜𝗢𝗡𝗦 ⚠️ ✪ 𝗖𝗼𝗺𝗽𝗹𝗲𝘁𝗲 𝗮𝗹𝗹 𝗿𝗲𝗹𝗲𝘃𝗮𝗻𝘁 𝘀𝗲𝗰𝘁𝗶𝗼𝗻𝘀 ✪ 𝗣𝗿𝗼𝘃𝗶𝗱𝗲 𝗱𝗲𝘁𝗮𝗶𝗹𝗲𝗱 𝗮𝗻𝘀…"
type textarea "x"
type textarea "⚠️ 𝗙𝗢𝗥𝗠 𝗜𝗡𝗦𝗧𝗥𝗨𝗖𝗧𝗜𝗢𝗡𝗦 ⚠️ ✪ 𝗖𝗼𝗺𝗽𝗹𝗲𝘁𝗲 𝗮𝗹𝗹 𝗿𝗲𝗹𝗲𝘃𝗮𝗻𝘁 𝘀𝗲𝗰𝘁𝗶𝗼𝗻𝘀 ✪ 𝗣𝗿𝗼𝘃𝗶𝗱𝗲 𝗱𝗲𝘁𝗮𝗶𝗹𝗲𝗱 𝗮𝗻𝘀…"
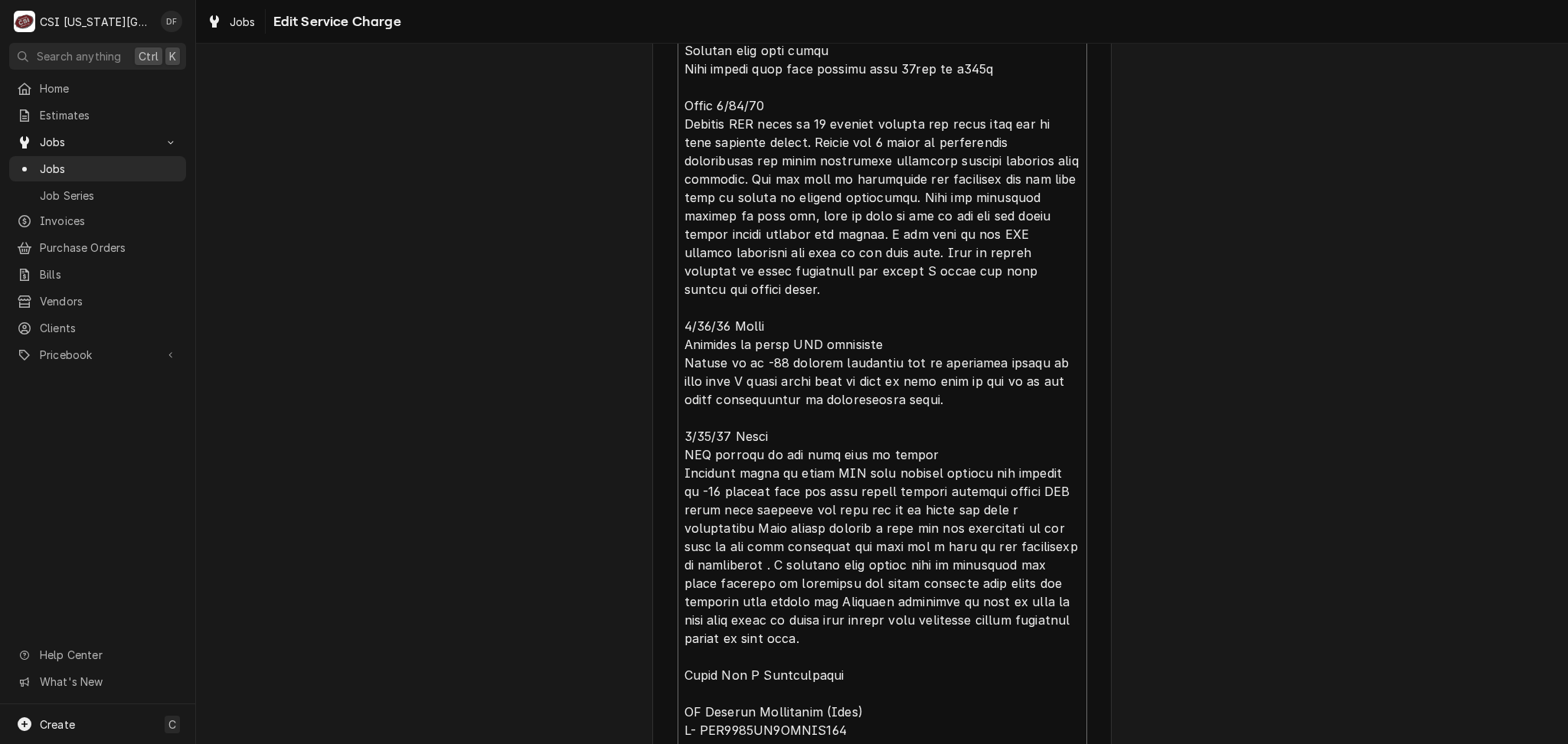
type textarea "x"
type textarea "⚠️ 𝗙𝗢𝗥𝗠 𝗜𝗡𝗦𝗧𝗥𝗨𝗖𝗧𝗜𝗢𝗡𝗦 ⚠️ ✪ 𝗖𝗼𝗺𝗽𝗹𝗲𝘁𝗲 𝗮𝗹𝗹 𝗿𝗲𝗹𝗲𝘃𝗮𝗻𝘁 𝘀𝗲𝗰𝘁𝗶𝗼𝗻𝘀 ✪ 𝗣𝗿𝗼𝘃𝗶𝗱𝗲 𝗱𝗲𝘁𝗮𝗶𝗹𝗲𝗱 𝗮𝗻𝘀…"
type textarea "x"
type textarea "⚠️ 𝗙𝗢𝗥𝗠 𝗜𝗡𝗦𝗧𝗥𝗨𝗖𝗧𝗜𝗢𝗡𝗦 ⚠️ ✪ 𝗖𝗼𝗺𝗽𝗹𝗲𝘁𝗲 𝗮𝗹𝗹 𝗿𝗲𝗹𝗲𝘃𝗮𝗻𝘁 𝘀𝗲𝗰𝘁𝗶𝗼𝗻𝘀 ✪ 𝗣𝗿𝗼𝘃𝗶𝗱𝗲 𝗱𝗲𝘁𝗮𝗶𝗹𝗲𝗱 𝗮𝗻𝘀…"
type textarea "x"
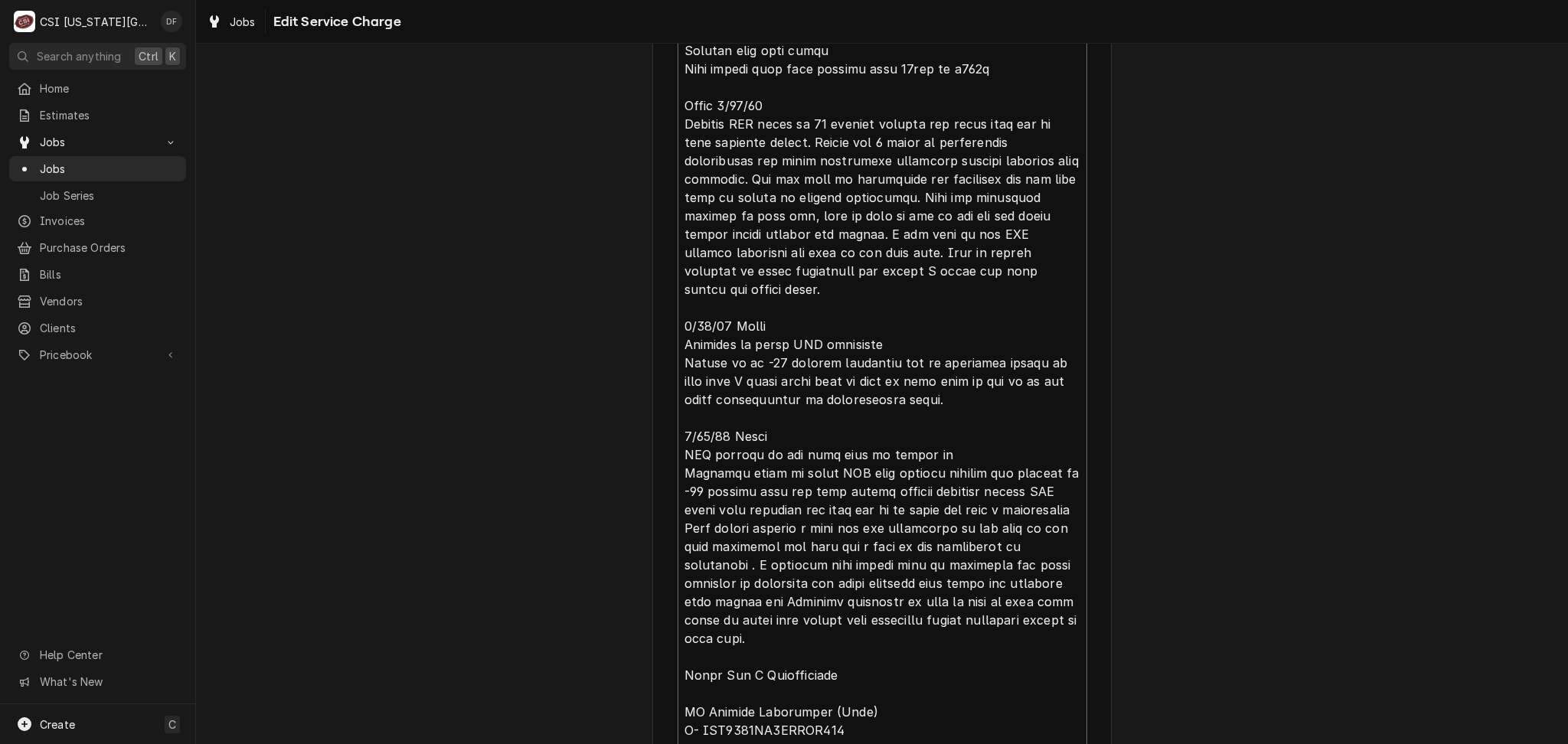
type textarea "⚠️ 𝗙𝗢𝗥𝗠 𝗜𝗡𝗦𝗧𝗥𝗨𝗖𝗧𝗜𝗢𝗡𝗦 ⚠️ ✪ 𝗖𝗼𝗺𝗽𝗹𝗲𝘁𝗲 𝗮𝗹𝗹 𝗿𝗲𝗹𝗲𝘃𝗮𝗻𝘁 𝘀𝗲𝗰𝘁𝗶𝗼𝗻𝘀 ✪ 𝗣𝗿𝗼𝘃𝗶𝗱𝗲 𝗱𝗲𝘁𝗮𝗶𝗹𝗲𝗱 𝗮𝗻𝘀…"
type textarea "x"
type textarea "⚠️ 𝗙𝗢𝗥𝗠 𝗜𝗡𝗦𝗧𝗥𝗨𝗖𝗧𝗜𝗢𝗡𝗦 ⚠️ ✪ 𝗖𝗼𝗺𝗽𝗹𝗲𝘁𝗲 𝗮𝗹𝗹 𝗿𝗲𝗹𝗲𝘃𝗮𝗻𝘁 𝘀𝗲𝗰𝘁𝗶𝗼𝗻𝘀 ✪ 𝗣𝗿𝗼𝘃𝗶𝗱𝗲 𝗱𝗲𝘁𝗮𝗶𝗹𝗲𝗱 𝗮𝗻𝘀…"
type textarea "x"
type textarea "⚠️ 𝗙𝗢𝗥𝗠 𝗜𝗡𝗦𝗧𝗥𝗨𝗖𝗧𝗜𝗢𝗡𝗦 ⚠️ ✪ 𝗖𝗼𝗺𝗽𝗹𝗲𝘁𝗲 𝗮𝗹𝗹 𝗿𝗲𝗹𝗲𝘃𝗮𝗻𝘁 𝘀𝗲𝗰𝘁𝗶𝗼𝗻𝘀 ✪ 𝗣𝗿𝗼𝘃𝗶𝗱𝗲 𝗱𝗲𝘁𝗮𝗶𝗹𝗲𝗱 𝗮𝗻𝘀…"
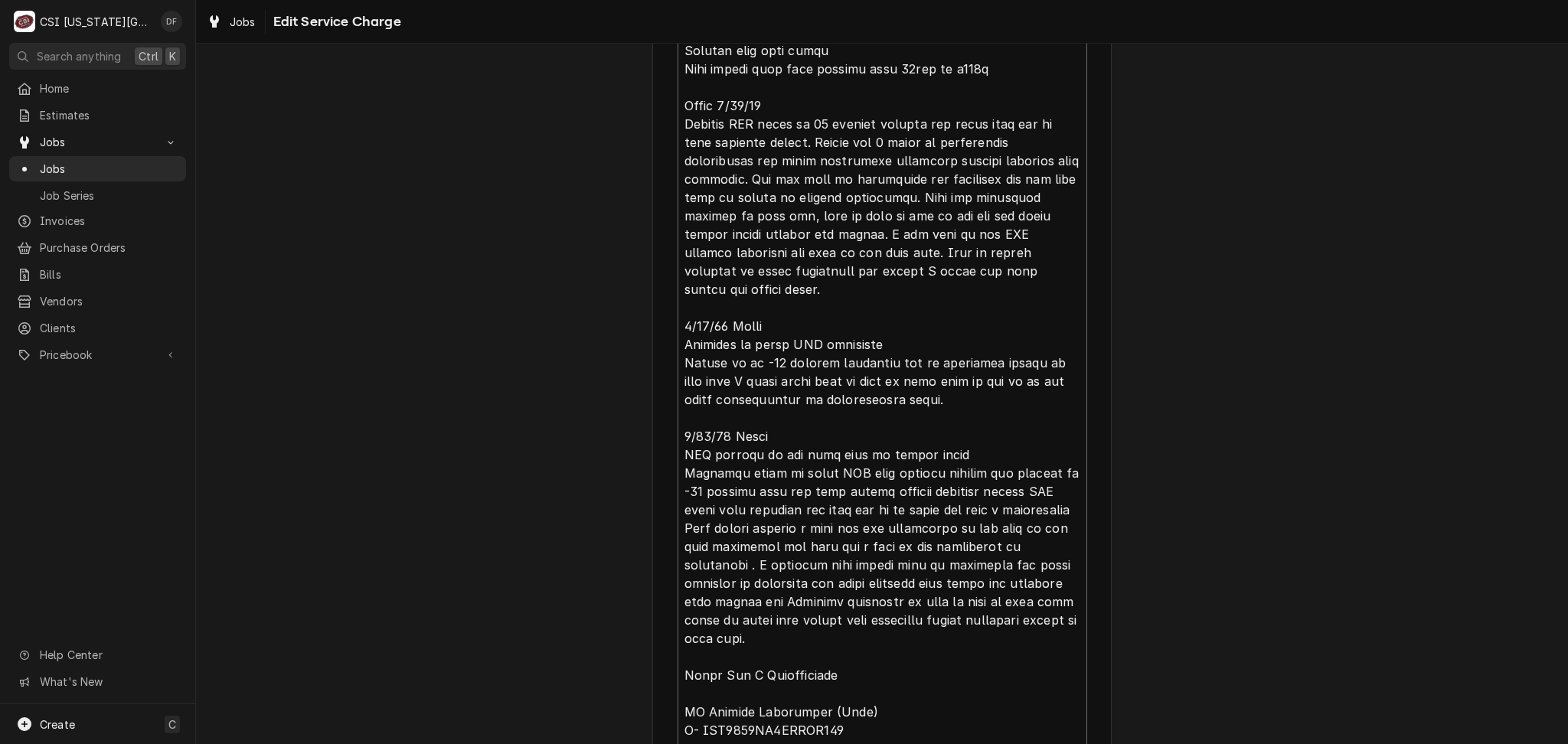
type textarea "x"
type textarea "⚠️ 𝗙𝗢𝗥𝗠 𝗜𝗡𝗦𝗧𝗥𝗨𝗖𝗧𝗜𝗢𝗡𝗦 ⚠️ ✪ 𝗖𝗼𝗺𝗽𝗹𝗲𝘁𝗲 𝗮𝗹𝗹 𝗿𝗲𝗹𝗲𝘃𝗮𝗻𝘁 𝘀𝗲𝗰𝘁𝗶𝗼𝗻𝘀 ✪ 𝗣𝗿𝗼𝘃𝗶𝗱𝗲 𝗱𝗲𝘁𝗮𝗶𝗹𝗲𝗱 𝗮𝗻𝘀…"
type textarea "x"
type textarea "⚠️ 𝗙𝗢𝗥𝗠 𝗜𝗡𝗦𝗧𝗥𝗨𝗖𝗧𝗜𝗢𝗡𝗦 ⚠️ ✪ 𝗖𝗼𝗺𝗽𝗹𝗲𝘁𝗲 𝗮𝗹𝗹 𝗿𝗲𝗹𝗲𝘃𝗮𝗻𝘁 𝘀𝗲𝗰𝘁𝗶𝗼𝗻𝘀 ✪ 𝗣𝗿𝗼𝘃𝗶𝗱𝗲 𝗱𝗲𝘁𝗮𝗶𝗹𝗲𝗱 𝗮𝗻𝘀…"
type textarea "x"
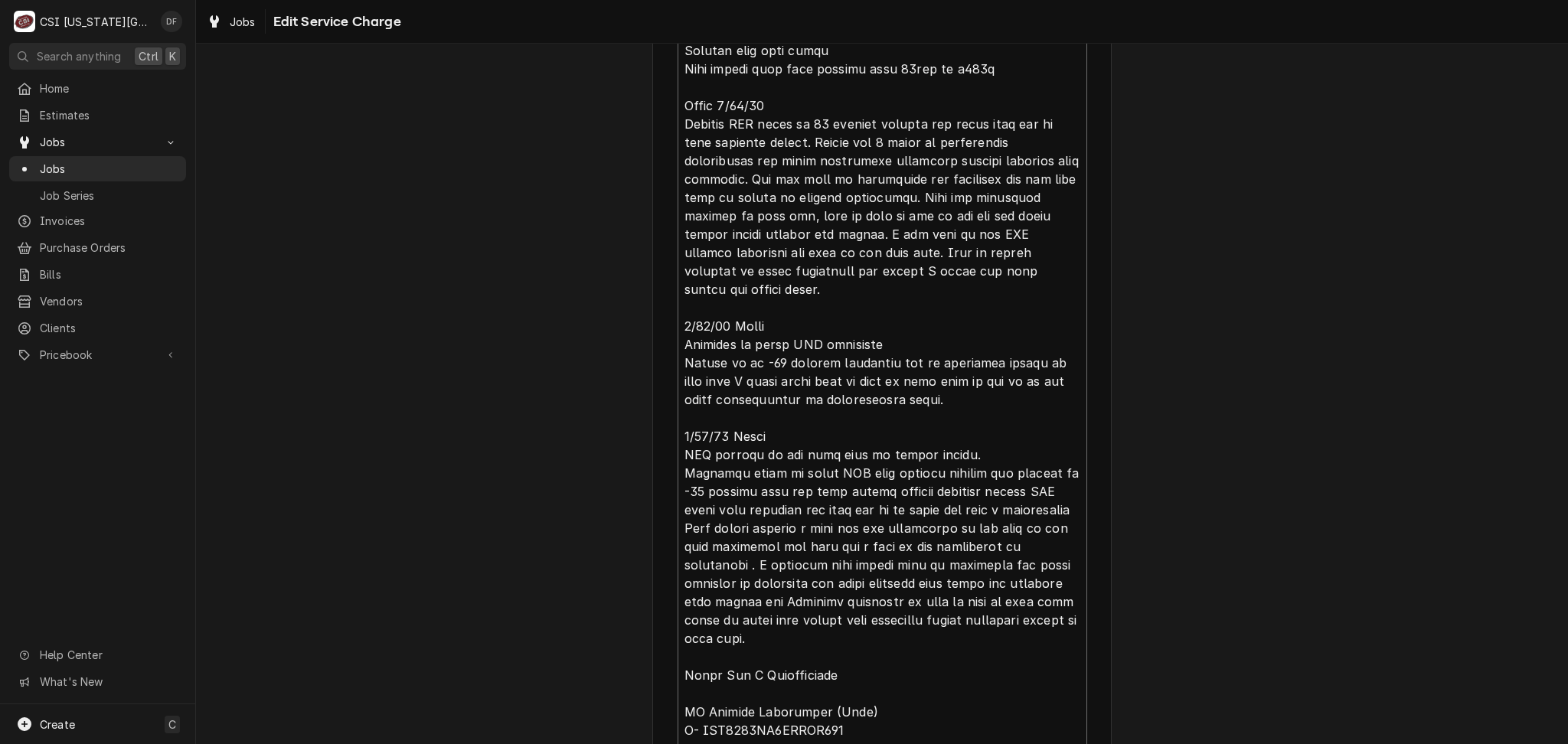
type textarea "⚠️ 𝗙𝗢𝗥𝗠 𝗜𝗡𝗦𝗧𝗥𝗨𝗖𝗧𝗜𝗢𝗡𝗦 ⚠️ ✪ 𝗖𝗼𝗺𝗽𝗹𝗲𝘁𝗲 𝗮𝗹𝗹 𝗿𝗲𝗹𝗲𝘃𝗮𝗻𝘁 𝘀𝗲𝗰𝘁𝗶𝗼𝗻𝘀 ✪ 𝗣𝗿𝗼𝘃𝗶𝗱𝗲 𝗱𝗲𝘁𝗮𝗶𝗹𝗲𝗱 𝗮𝗻𝘀…"
type textarea "x"
type textarea "⚠️ 𝗙𝗢𝗥𝗠 𝗜𝗡𝗦𝗧𝗥𝗨𝗖𝗧𝗜𝗢𝗡𝗦 ⚠️ ✪ 𝗖𝗼𝗺𝗽𝗹𝗲𝘁𝗲 𝗮𝗹𝗹 𝗿𝗲𝗹𝗲𝘃𝗮𝗻𝘁 𝘀𝗲𝗰𝘁𝗶𝗼𝗻𝘀 ✪ 𝗣𝗿𝗼𝘃𝗶𝗱𝗲 𝗱𝗲𝘁𝗮𝗶𝗹𝗲𝗱 𝗮𝗻𝘀…"
type textarea "x"
type textarea "⚠️ 𝗙𝗢𝗥𝗠 𝗜𝗡𝗦𝗧𝗥𝗨𝗖𝗧𝗜𝗢𝗡𝗦 ⚠️ ✪ 𝗖𝗼𝗺𝗽𝗹𝗲𝘁𝗲 𝗮𝗹𝗹 𝗿𝗲𝗹𝗲𝘃𝗮𝗻𝘁 𝘀𝗲𝗰𝘁𝗶𝗼𝗻𝘀 ✪ 𝗣𝗿𝗼𝘃𝗶𝗱𝗲 𝗱𝗲𝘁𝗮𝗶𝗹𝗲𝗱 𝗮𝗻𝘀…"
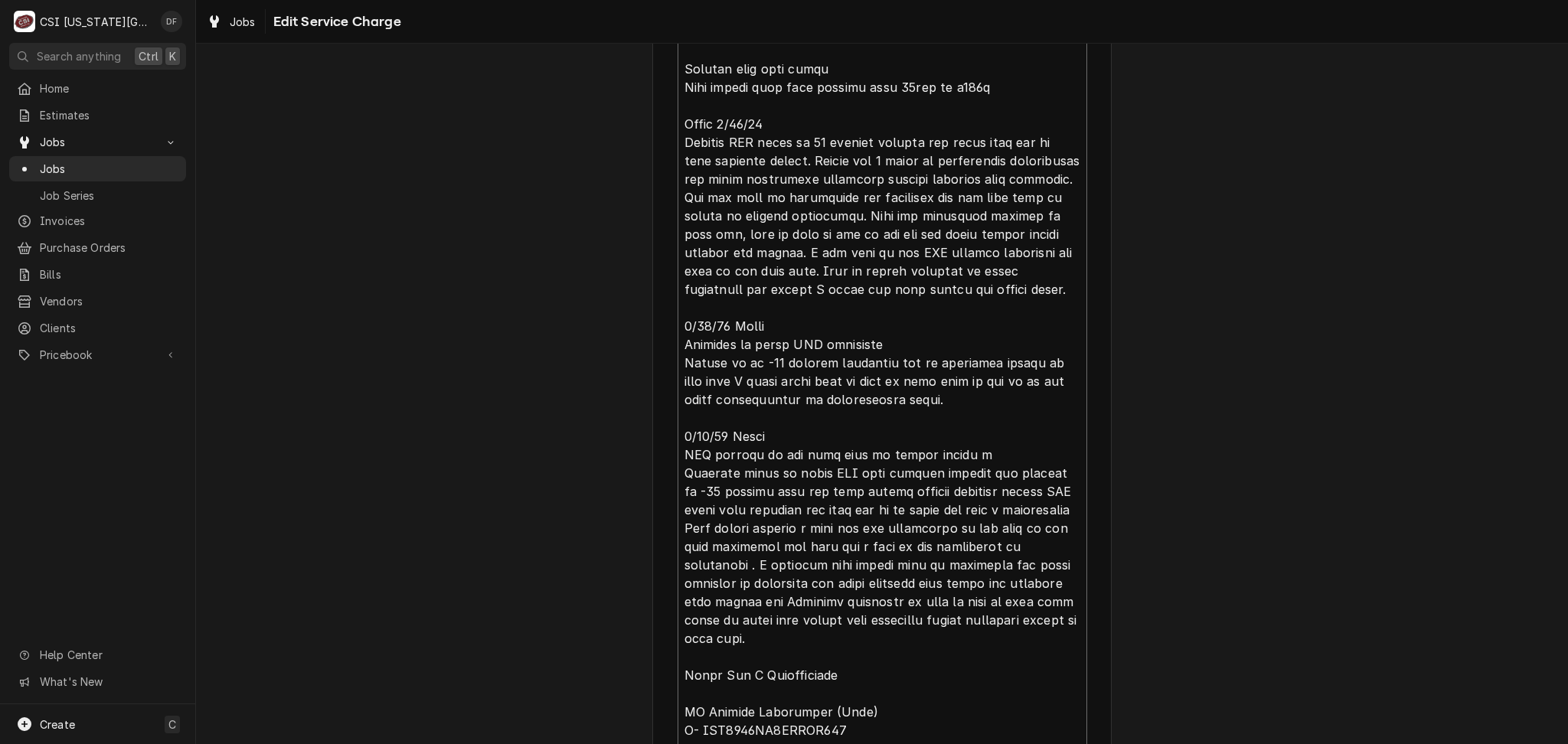
type textarea "x"
type textarea "⚠️ 𝗙𝗢𝗥𝗠 𝗜𝗡𝗦𝗧𝗥𝗨𝗖𝗧𝗜𝗢𝗡𝗦 ⚠️ ✪ 𝗖𝗼𝗺𝗽𝗹𝗲𝘁𝗲 𝗮𝗹𝗹 𝗿𝗲𝗹𝗲𝘃𝗮𝗻𝘁 𝘀𝗲𝗰𝘁𝗶𝗼𝗻𝘀 ✪ 𝗣𝗿𝗼𝘃𝗶𝗱𝗲 𝗱𝗲𝘁𝗮𝗶𝗹𝗲𝗱 𝗮𝗻𝘀…"
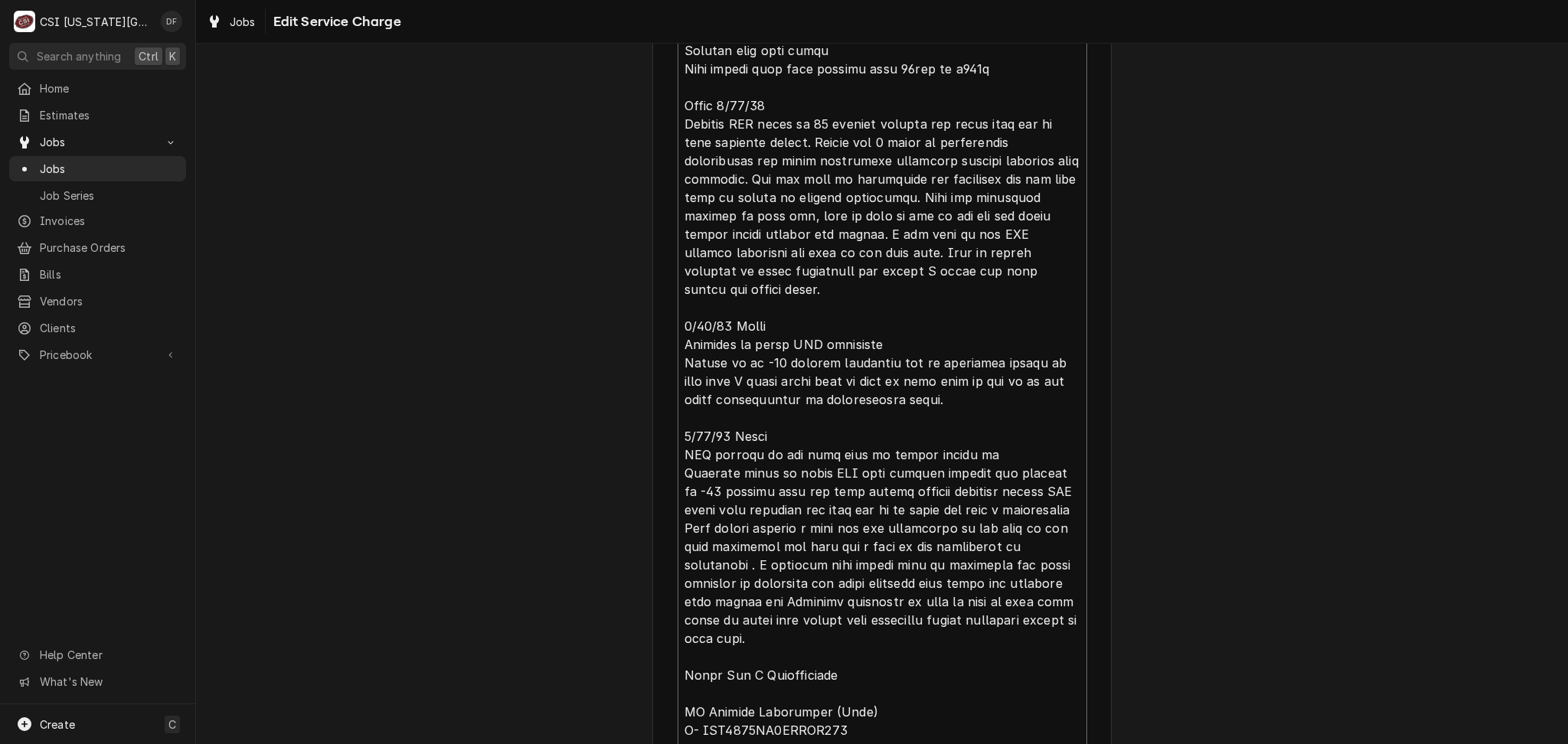
type textarea "x"
type textarea "⚠️ 𝗙𝗢𝗥𝗠 𝗜𝗡𝗦𝗧𝗥𝗨𝗖𝗧𝗜𝗢𝗡𝗦 ⚠️ ✪ 𝗖𝗼𝗺𝗽𝗹𝗲𝘁𝗲 𝗮𝗹𝗹 𝗿𝗲𝗹𝗲𝘃𝗮𝗻𝘁 𝘀𝗲𝗰𝘁𝗶𝗼𝗻𝘀 ✪ 𝗣𝗿𝗼𝘃𝗶𝗱𝗲 𝗱𝗲𝘁𝗮𝗶𝗹𝗲𝗱 𝗮𝗻𝘀…"
type textarea "x"
type textarea "⚠️ 𝗙𝗢𝗥𝗠 𝗜𝗡𝗦𝗧𝗥𝗨𝗖𝗧𝗜𝗢𝗡𝗦 ⚠️ ✪ 𝗖𝗼𝗺𝗽𝗹𝗲𝘁𝗲 𝗮𝗹𝗹 𝗿𝗲𝗹𝗲𝘃𝗮𝗻𝘁 𝘀𝗲𝗰𝘁𝗶𝗼𝗻𝘀 ✪ 𝗣𝗿𝗼𝘃𝗶𝗱𝗲 𝗱𝗲𝘁𝗮𝗶𝗹𝗲𝗱 𝗮𝗻𝘀…"
type textarea "x"
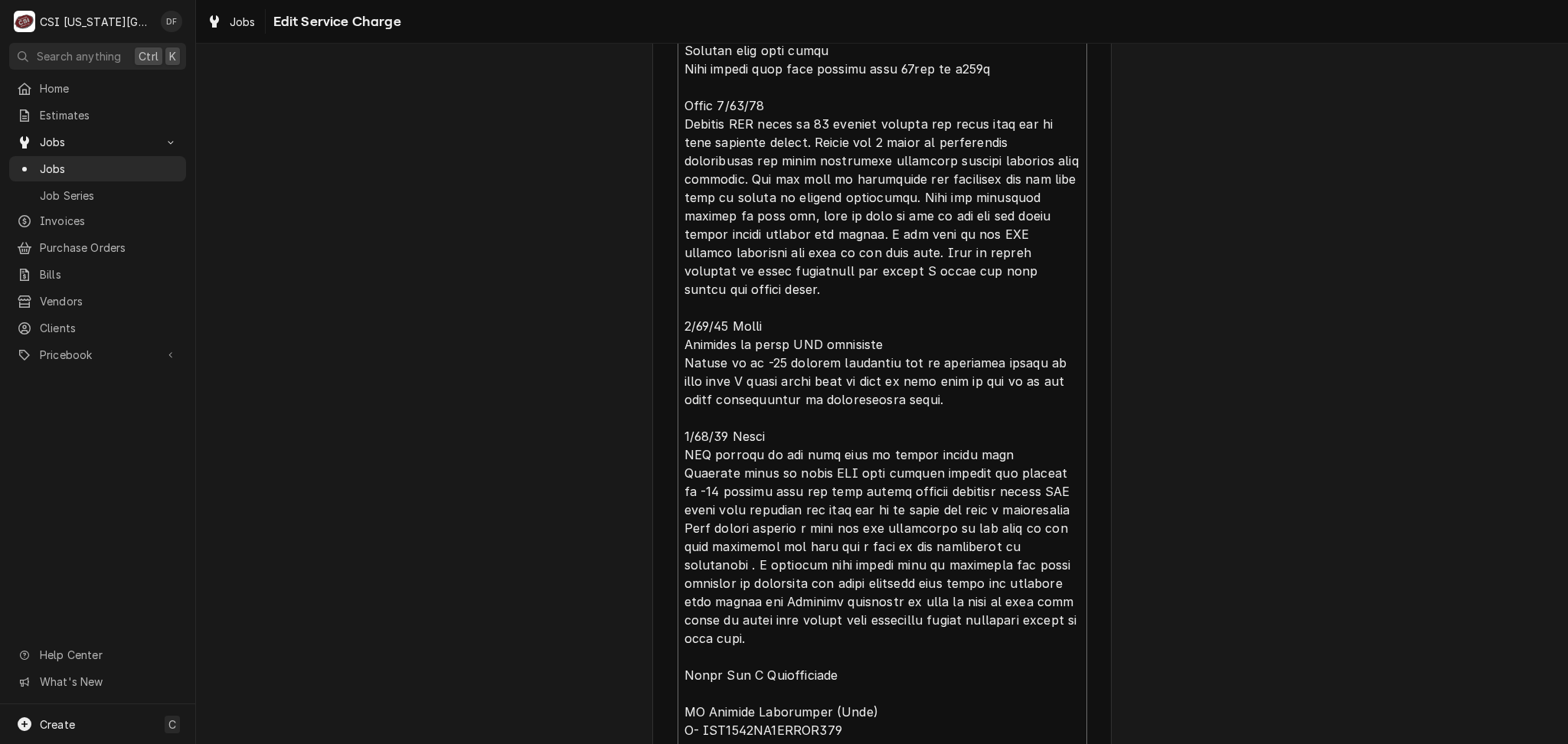
type textarea "⚠️ 𝗙𝗢𝗥𝗠 𝗜𝗡𝗦𝗧𝗥𝗨𝗖𝗧𝗜𝗢𝗡𝗦 ⚠️ ✪ 𝗖𝗼𝗺𝗽𝗹𝗲𝘁𝗲 𝗮𝗹𝗹 𝗿𝗲𝗹𝗲𝘃𝗮𝗻𝘁 𝘀𝗲𝗰𝘁𝗶𝗼𝗻𝘀 ✪ 𝗣𝗿𝗼𝘃𝗶𝗱𝗲 𝗱𝗲𝘁𝗮𝗶𝗹𝗲𝗱 𝗮𝗻𝘀…"
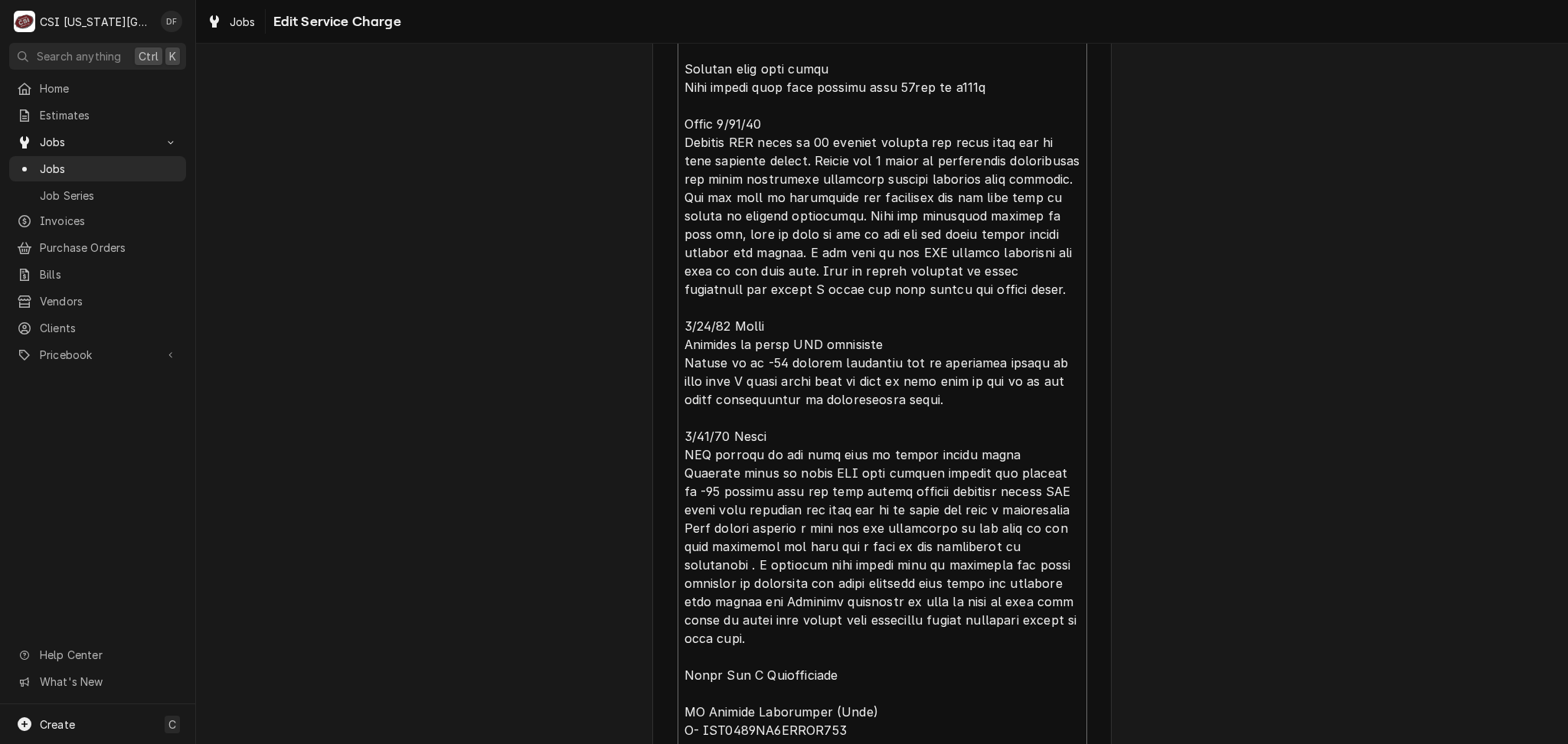
type textarea "x"
type textarea "⚠️ 𝗙𝗢𝗥𝗠 𝗜𝗡𝗦𝗧𝗥𝗨𝗖𝗧𝗜𝗢𝗡𝗦 ⚠️ ✪ 𝗖𝗼𝗺𝗽𝗹𝗲𝘁𝗲 𝗮𝗹𝗹 𝗿𝗲𝗹𝗲𝘃𝗮𝗻𝘁 𝘀𝗲𝗰𝘁𝗶𝗼𝗻𝘀 ✪ 𝗣𝗿𝗼𝘃𝗶𝗱𝗲 𝗱𝗲𝘁𝗮𝗶𝗹𝗲𝗱 𝗮𝗻𝘀…"
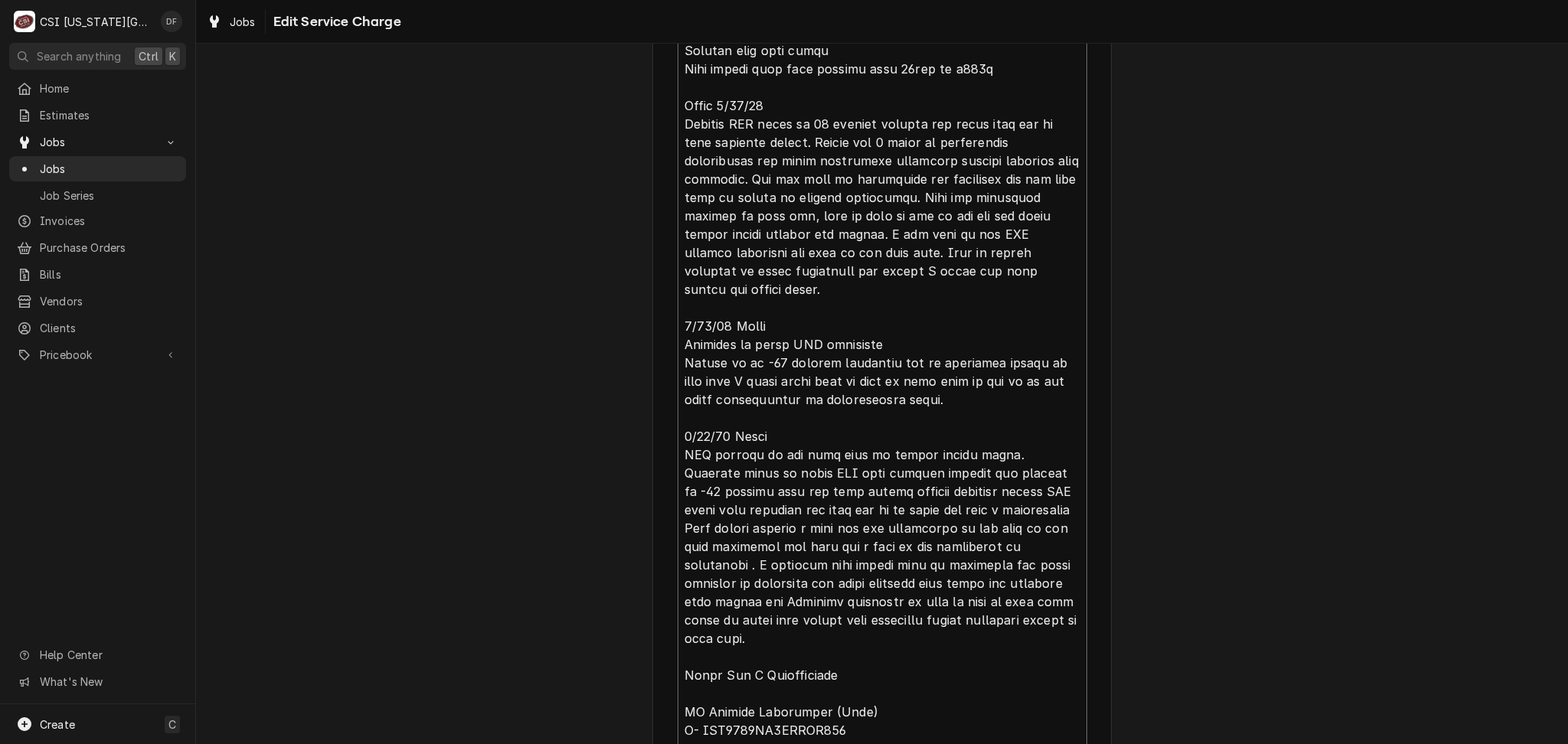
drag, startPoint x: 792, startPoint y: 470, endPoint x: 669, endPoint y: 477, distance: 123.2
type textarea "x"
type textarea "⚠️ 𝗙𝗢𝗥𝗠 𝗜𝗡𝗦𝗧𝗥𝗨𝗖𝗧𝗜𝗢𝗡𝗦 ⚠️ ✪ 𝗖𝗼𝗺𝗽𝗹𝗲𝘁𝗲 𝗮𝗹𝗹 𝗿𝗲𝗹𝗲𝘃𝗮𝗻𝘁 𝘀𝗲𝗰𝘁𝗶𝗼𝗻𝘀 ✪ 𝗣𝗿𝗼𝘃𝗶𝗱𝗲 𝗱𝗲𝘁𝗮𝗶𝗹𝗲𝗱 𝗮𝗻𝘀…"
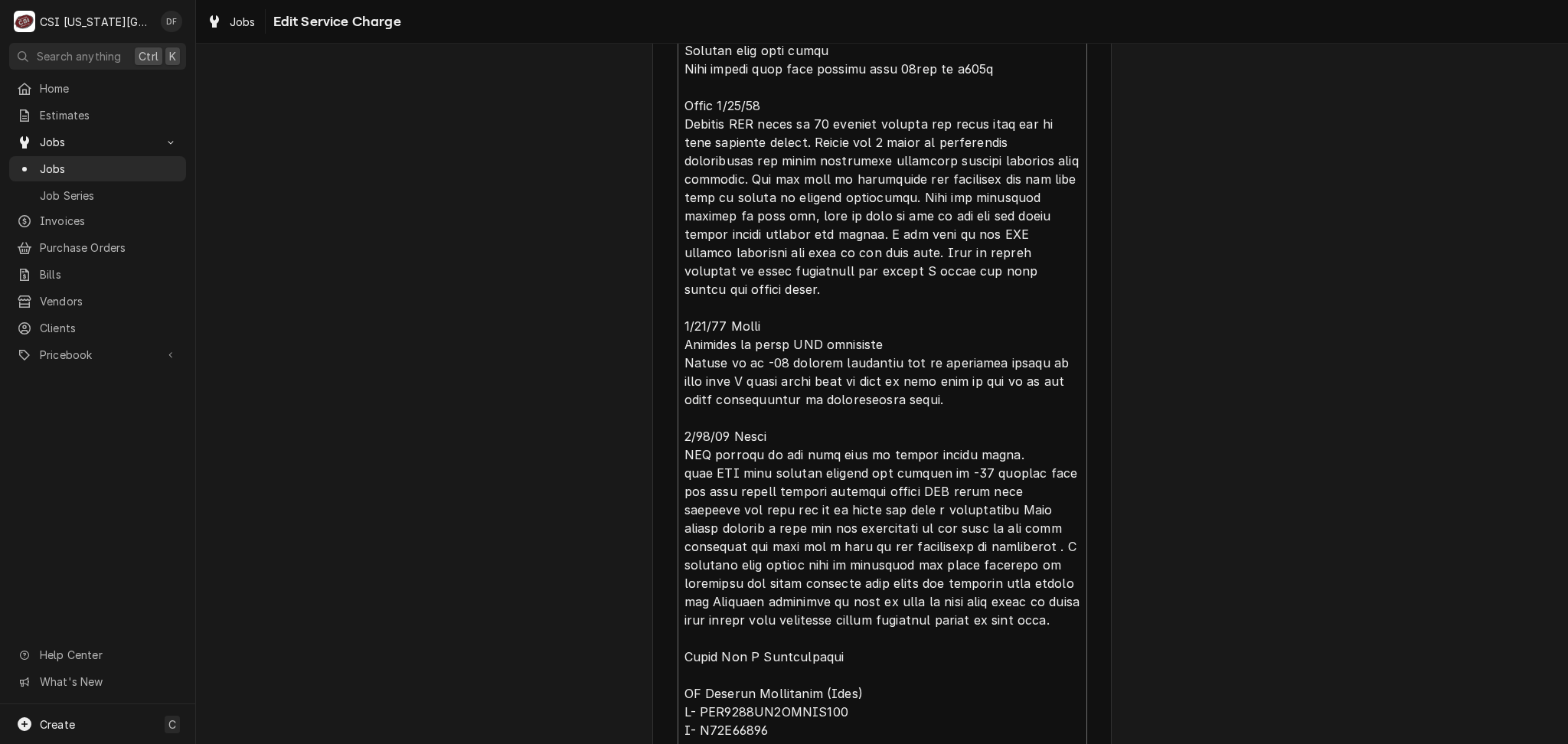
type textarea "x"
type textarea "⚠️ 𝗙𝗢𝗥𝗠 𝗜𝗡𝗦𝗧𝗥𝗨𝗖𝗧𝗜𝗢𝗡𝗦 ⚠️ ✪ 𝗖𝗼𝗺𝗽𝗹𝗲𝘁𝗲 𝗮𝗹𝗹 𝗿𝗲𝗹𝗲𝘃𝗮𝗻𝘁 𝘀𝗲𝗰𝘁𝗶𝗼𝗻𝘀 ✪ 𝗣𝗿𝗼𝘃𝗶𝗱𝗲 𝗱𝗲𝘁𝗮𝗶𝗹𝗲𝗱 𝗮𝗻𝘀…"
drag, startPoint x: 755, startPoint y: 473, endPoint x: 674, endPoint y: 471, distance: 81.0
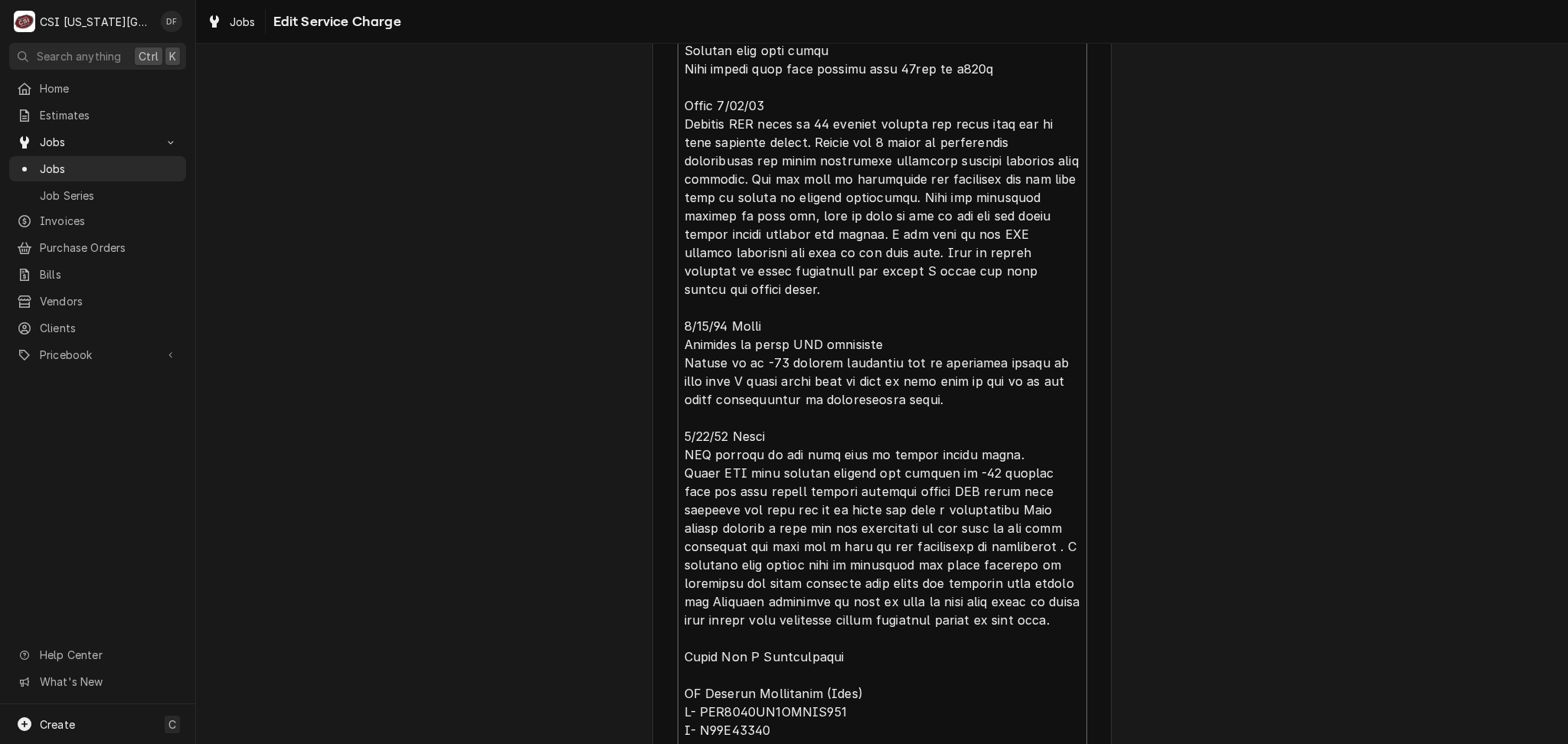
type textarea "x"
type textarea "⚠️ 𝗙𝗢𝗥𝗠 𝗜𝗡𝗦𝗧𝗥𝗨𝗖𝗧𝗜𝗢𝗡𝗦 ⚠️ ✪ 𝗖𝗼𝗺𝗽𝗹𝗲𝘁𝗲 𝗮𝗹𝗹 𝗿𝗲𝗹𝗲𝘃𝗮𝗻𝘁 𝘀𝗲𝗰𝘁𝗶𝗼𝗻𝘀 ✪ 𝗣𝗿𝗼𝘃𝗶𝗱𝗲 𝗱𝗲𝘁𝗮𝗶𝗹𝗲𝗱 𝗮𝗻𝘀…"
type textarea "x"
type textarea "⚠️ 𝗙𝗢𝗥𝗠 𝗜𝗡𝗦𝗧𝗥𝗨𝗖𝗧𝗜𝗢𝗡𝗦 ⚠️ ✪ 𝗖𝗼𝗺𝗽𝗹𝗲𝘁𝗲 𝗮𝗹𝗹 𝗿𝗲𝗹𝗲𝘃𝗮𝗻𝘁 𝘀𝗲𝗰𝘁𝗶𝗼𝗻𝘀 ✪ 𝗣𝗿𝗼𝘃𝗶𝗱𝗲 𝗱𝗲𝘁𝗮𝗶𝗹𝗲𝗱 𝗮𝗻𝘀…"
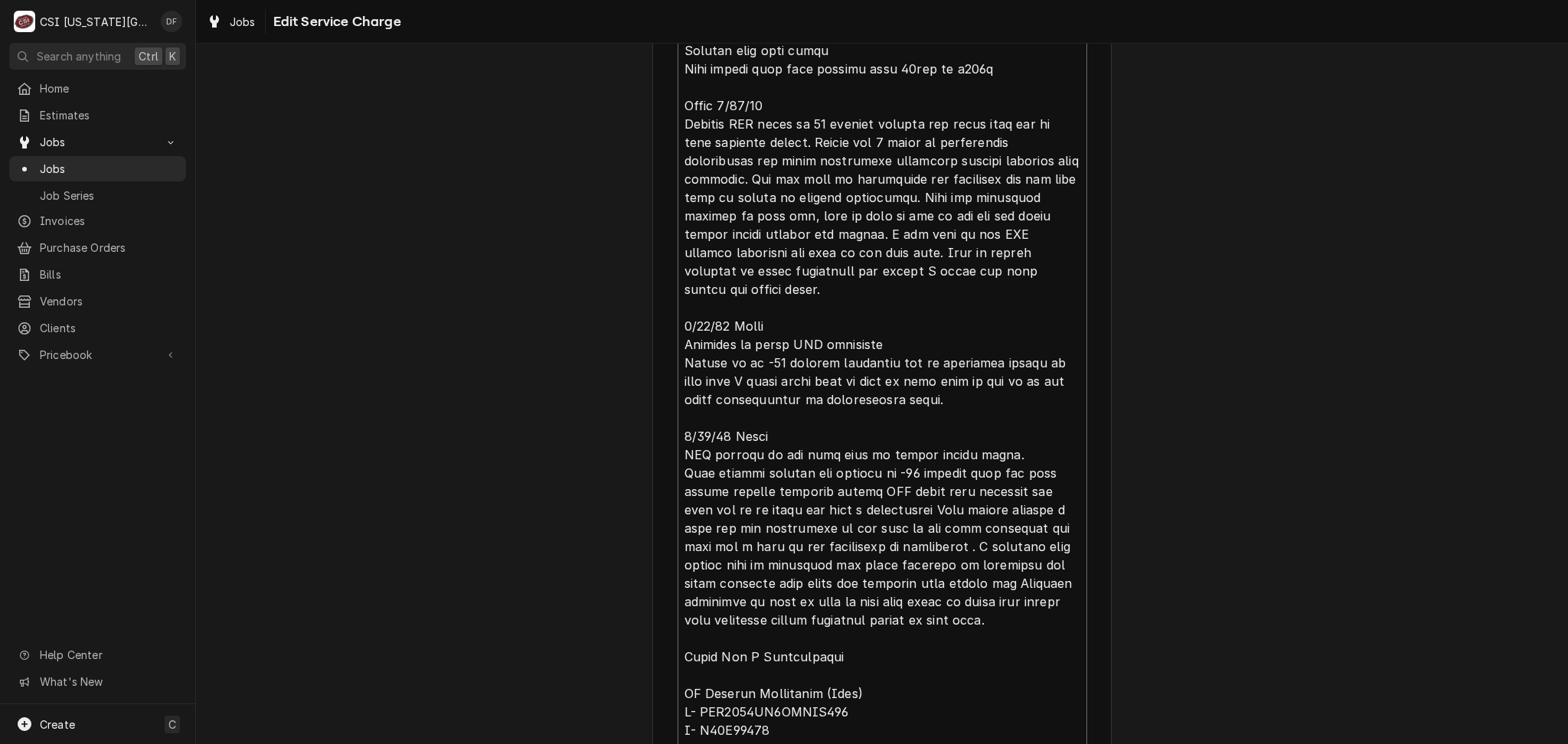
type textarea "x"
type textarea "⚠️ 𝗙𝗢𝗥𝗠 𝗜𝗡𝗦𝗧𝗥𝗨𝗖𝗧𝗜𝗢𝗡𝗦 ⚠️ ✪ 𝗖𝗼𝗺𝗽𝗹𝗲𝘁𝗲 𝗮𝗹𝗹 𝗿𝗲𝗹𝗲𝘃𝗮𝗻𝘁 𝘀𝗲𝗰𝘁𝗶𝗼𝗻𝘀 ✪ 𝗣𝗿𝗼𝘃𝗶𝗱𝗲 𝗱𝗲𝘁𝗮𝗶𝗹𝗲𝗱 𝗮𝗻𝘀…"
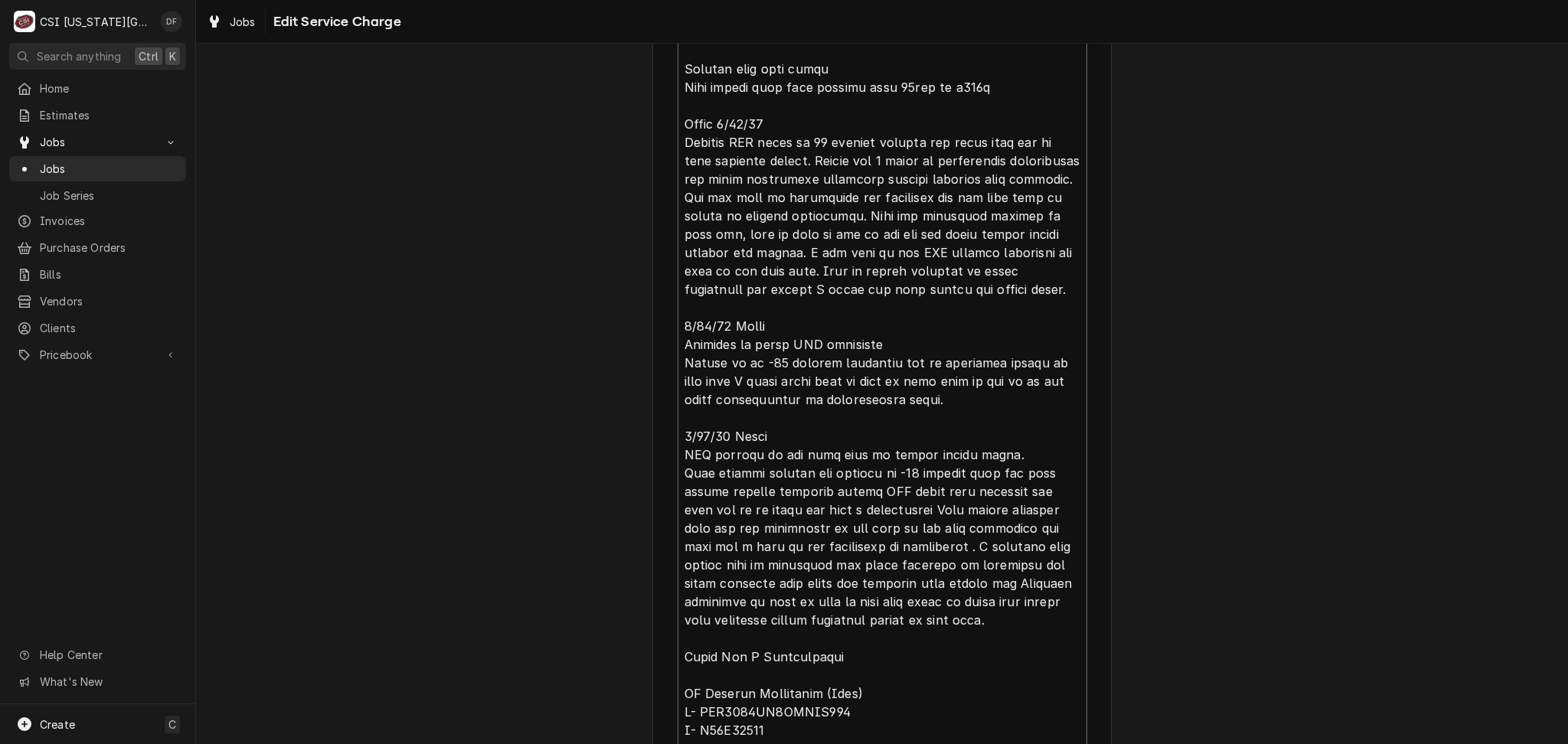
type textarea "x"
type textarea "⚠️ 𝗙𝗢𝗥𝗠 𝗜𝗡𝗦𝗧𝗥𝗨𝗖𝗧𝗜𝗢𝗡𝗦 ⚠️ ✪ 𝗖𝗼𝗺𝗽𝗹𝗲𝘁𝗲 𝗮𝗹𝗹 𝗿𝗲𝗹𝗲𝘃𝗮𝗻𝘁 𝘀𝗲𝗰𝘁𝗶𝗼𝗻𝘀 ✪ 𝗣𝗿𝗼𝘃𝗶𝗱𝗲 𝗱𝗲𝘁𝗮𝗶𝗹𝗲𝗱 𝗮𝗻𝘀…"
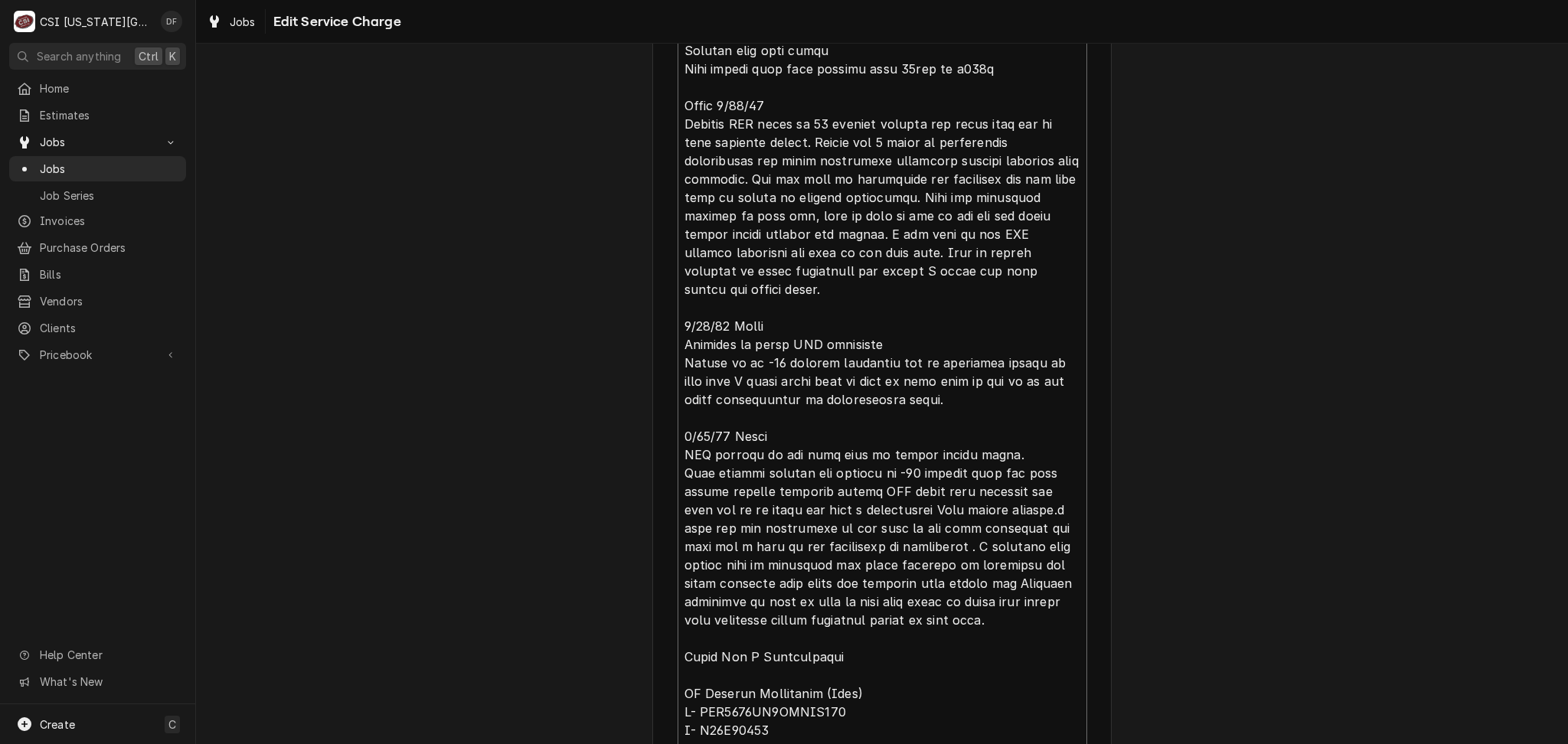
type textarea "x"
type textarea "⚠️ 𝗙𝗢𝗥𝗠 𝗜𝗡𝗦𝗧𝗥𝗨𝗖𝗧𝗜𝗢𝗡𝗦 ⚠️ ✪ 𝗖𝗼𝗺𝗽𝗹𝗲𝘁𝗲 𝗮𝗹𝗹 𝗿𝗲𝗹𝗲𝘃𝗮𝗻𝘁 𝘀𝗲𝗰𝘁𝗶𝗼𝗻𝘀 ✪ 𝗣𝗿𝗼𝘃𝗶𝗱𝗲 𝗱𝗲𝘁𝗮𝗶𝗹𝗲𝗱 𝗮𝗻𝘀…"
drag, startPoint x: 939, startPoint y: 493, endPoint x: 921, endPoint y: 436, distance: 59.8
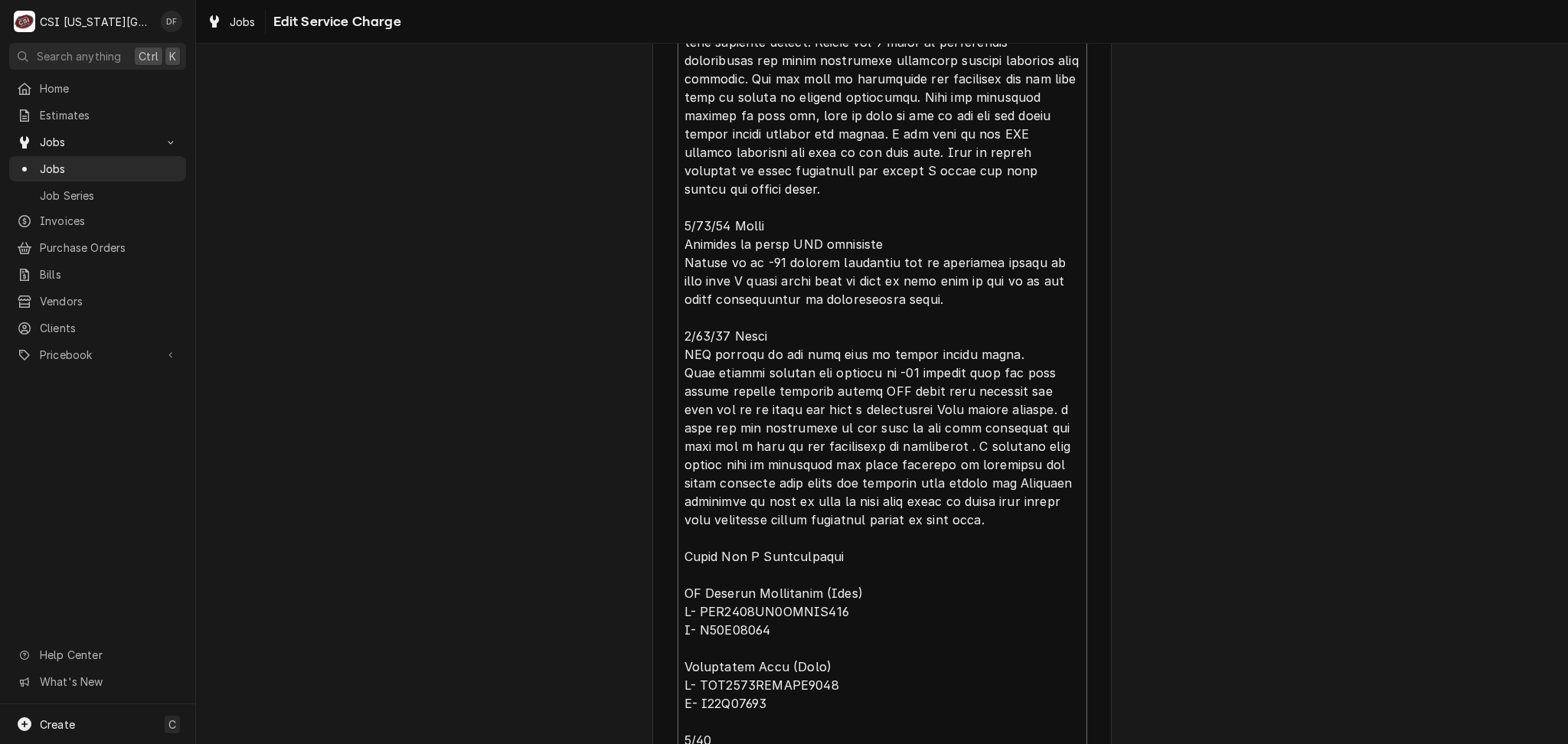
scroll to position [2634, 0]
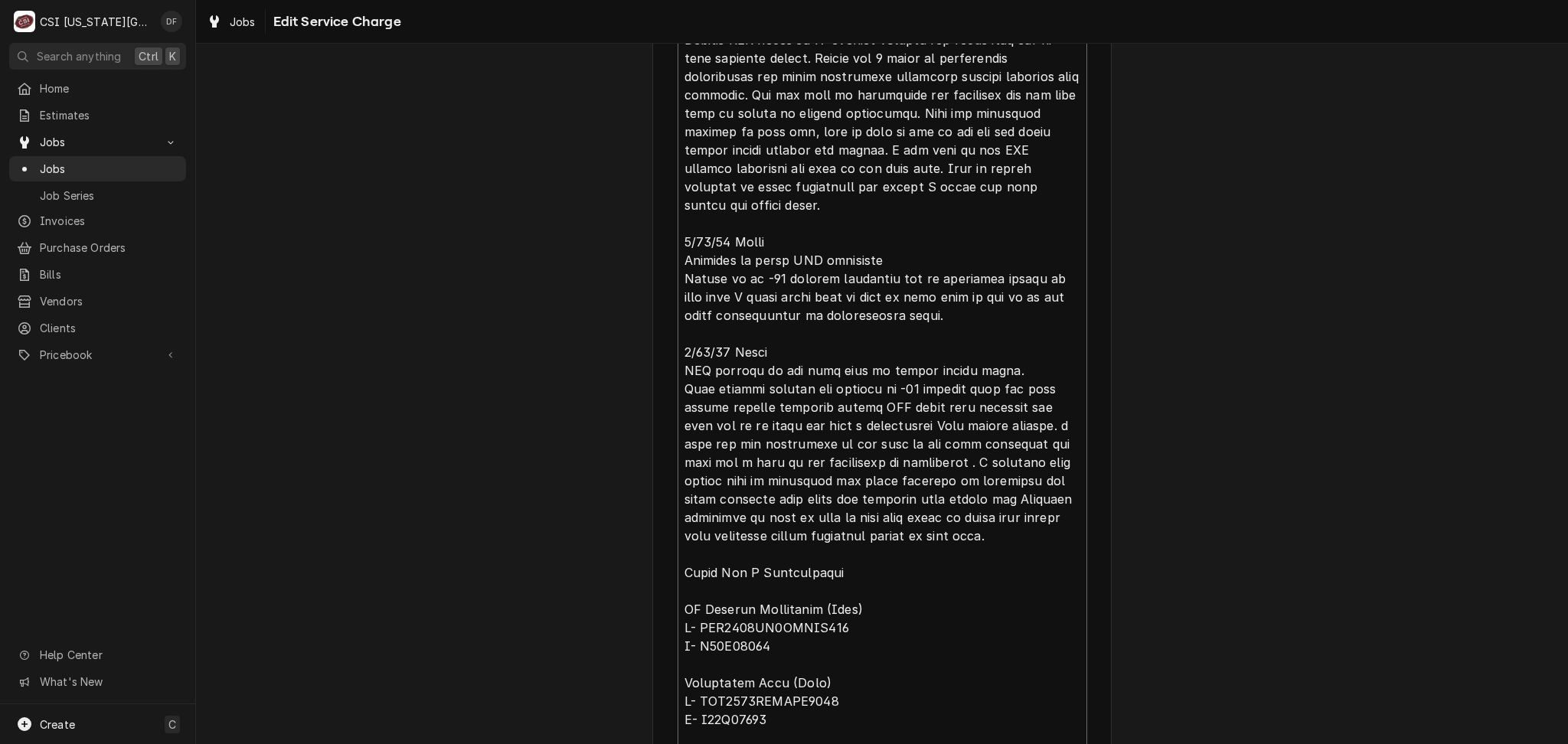
type textarea "x"
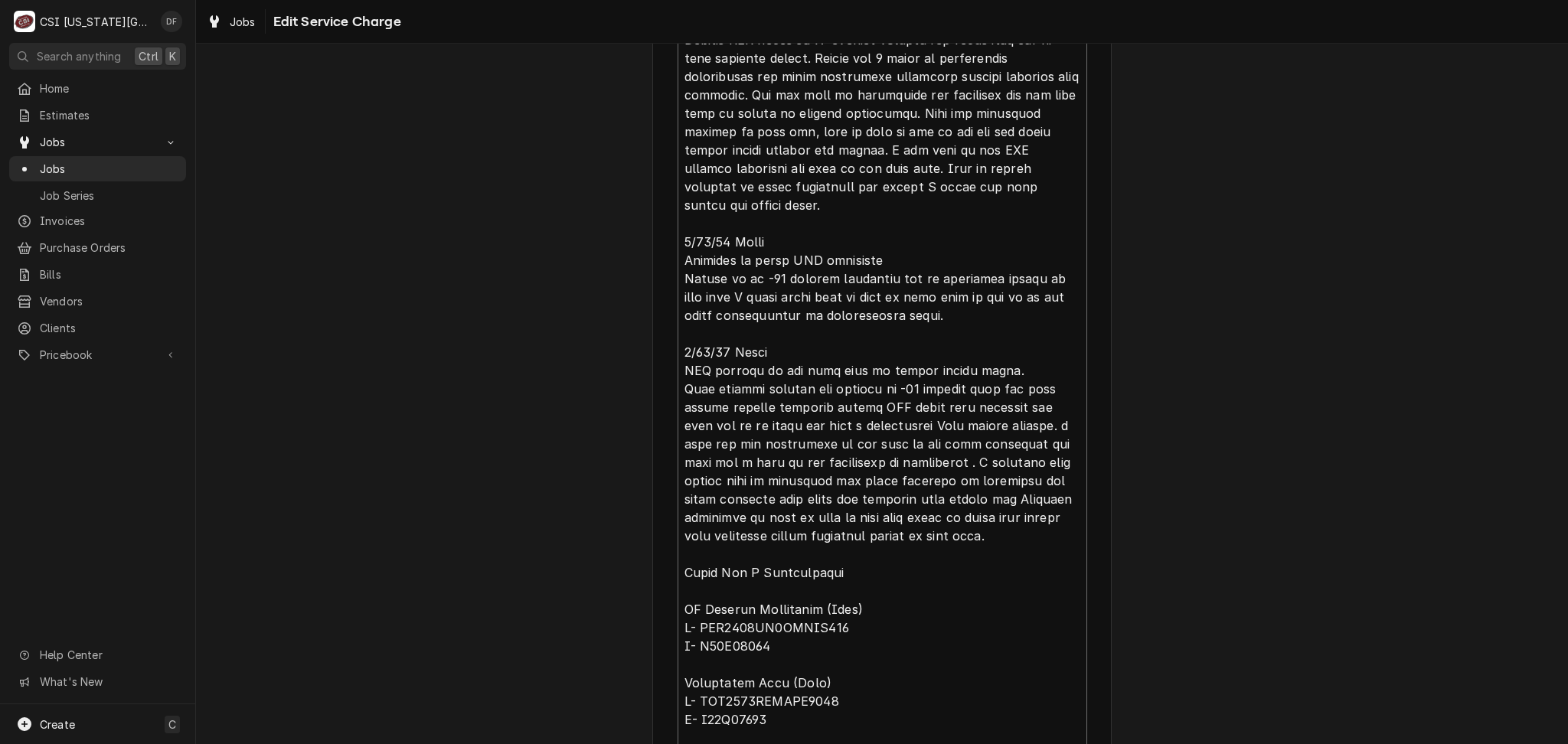
type textarea "⚠️ 𝗙𝗢𝗥𝗠 𝗜𝗡𝗦𝗧𝗥𝗨𝗖𝗧𝗜𝗢𝗡𝗦 ⚠️ ✪ 𝗖𝗼𝗺𝗽𝗹𝗲𝘁𝗲 𝗮𝗹𝗹 𝗿𝗲𝗹𝗲𝘃𝗮𝗻𝘁 𝘀𝗲𝗰𝘁𝗶𝗼𝗻𝘀 ✪ 𝗣𝗿𝗼𝘃𝗶𝗱𝗲 𝗱𝗲𝘁𝗮𝗶𝗹𝗲𝗱 𝗮𝗻𝘀…"
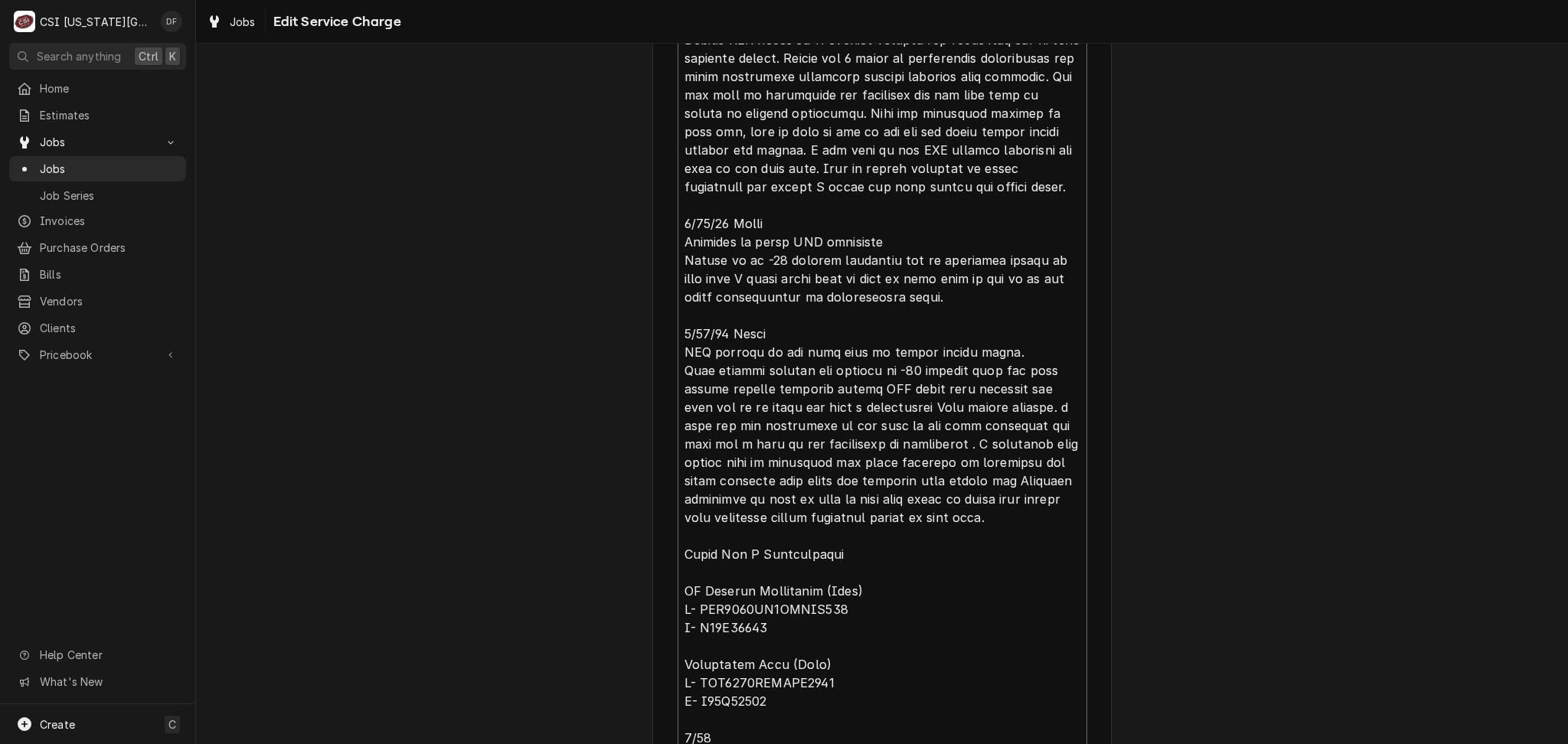
type textarea "x"
type textarea "⚠️ 𝗙𝗢𝗥𝗠 𝗜𝗡𝗦𝗧𝗥𝗨𝗖𝗧𝗜𝗢𝗡𝗦 ⚠️ ✪ 𝗖𝗼𝗺𝗽𝗹𝗲𝘁𝗲 𝗮𝗹𝗹 𝗿𝗲𝗹𝗲𝘃𝗮𝗻𝘁 𝘀𝗲𝗰𝘁𝗶𝗼𝗻𝘀 ✪ 𝗣𝗿𝗼𝘃𝗶𝗱𝗲 𝗱𝗲𝘁𝗮𝗶𝗹𝗲𝗱 𝗮𝗻𝘀…"
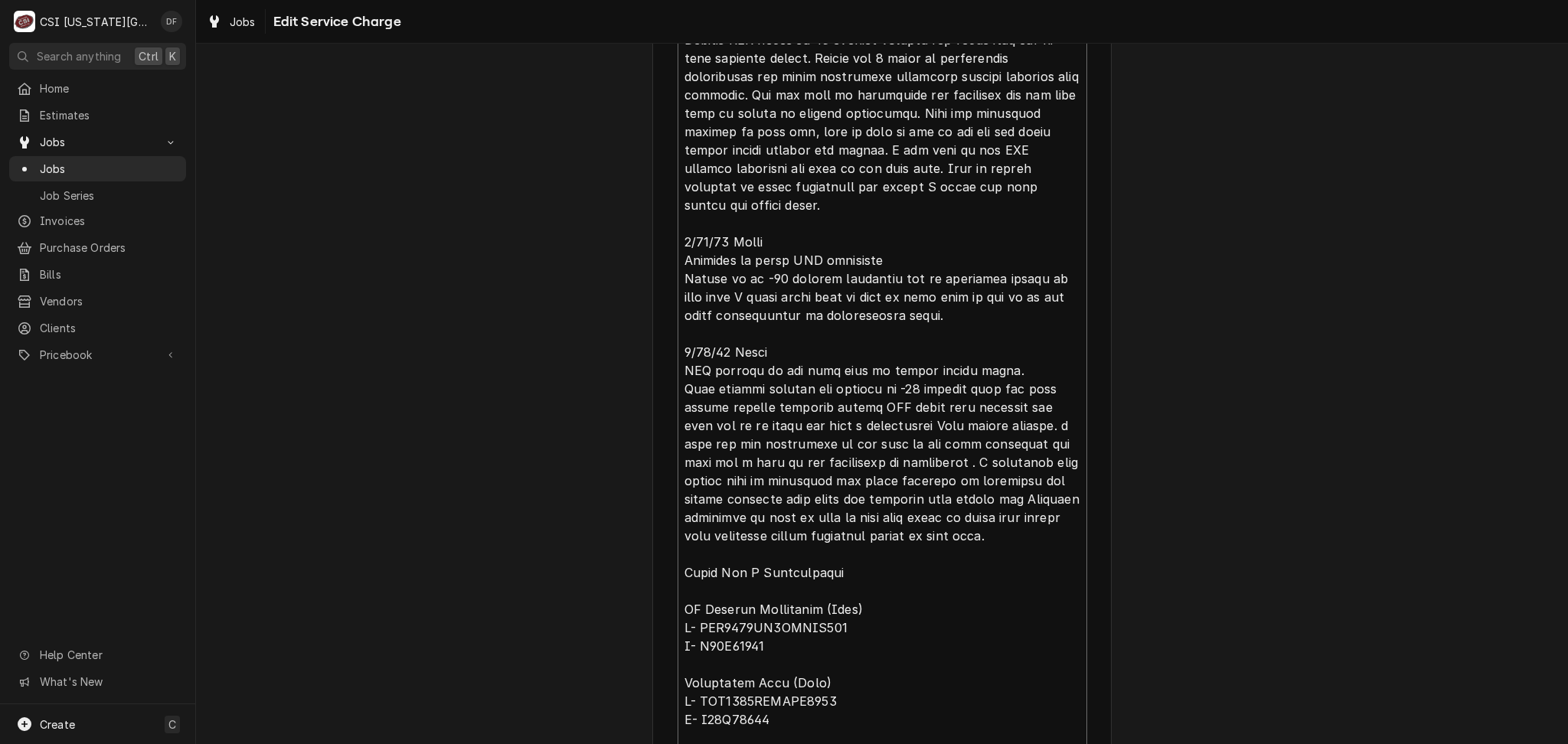
type textarea "x"
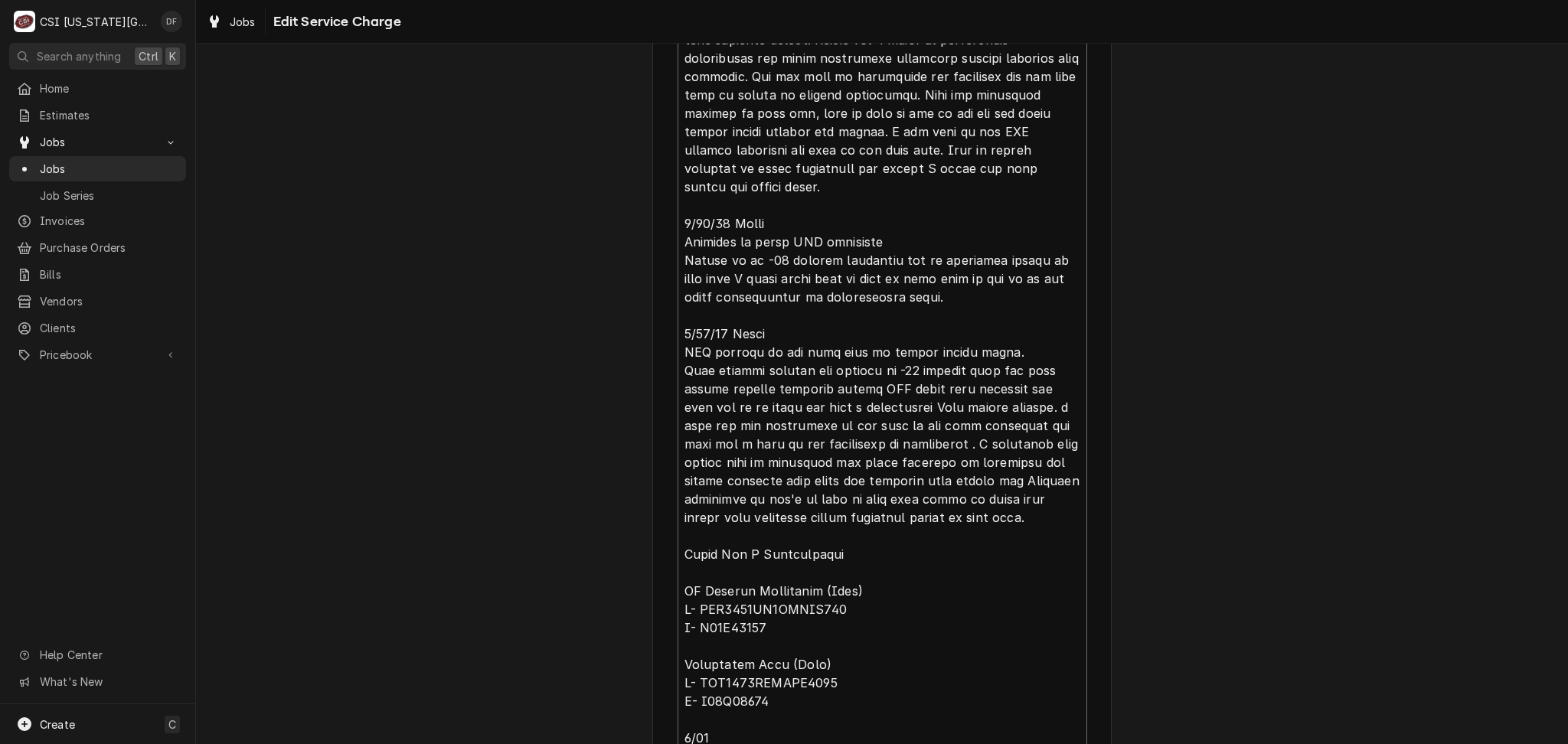
scroll to position [2940, 0]
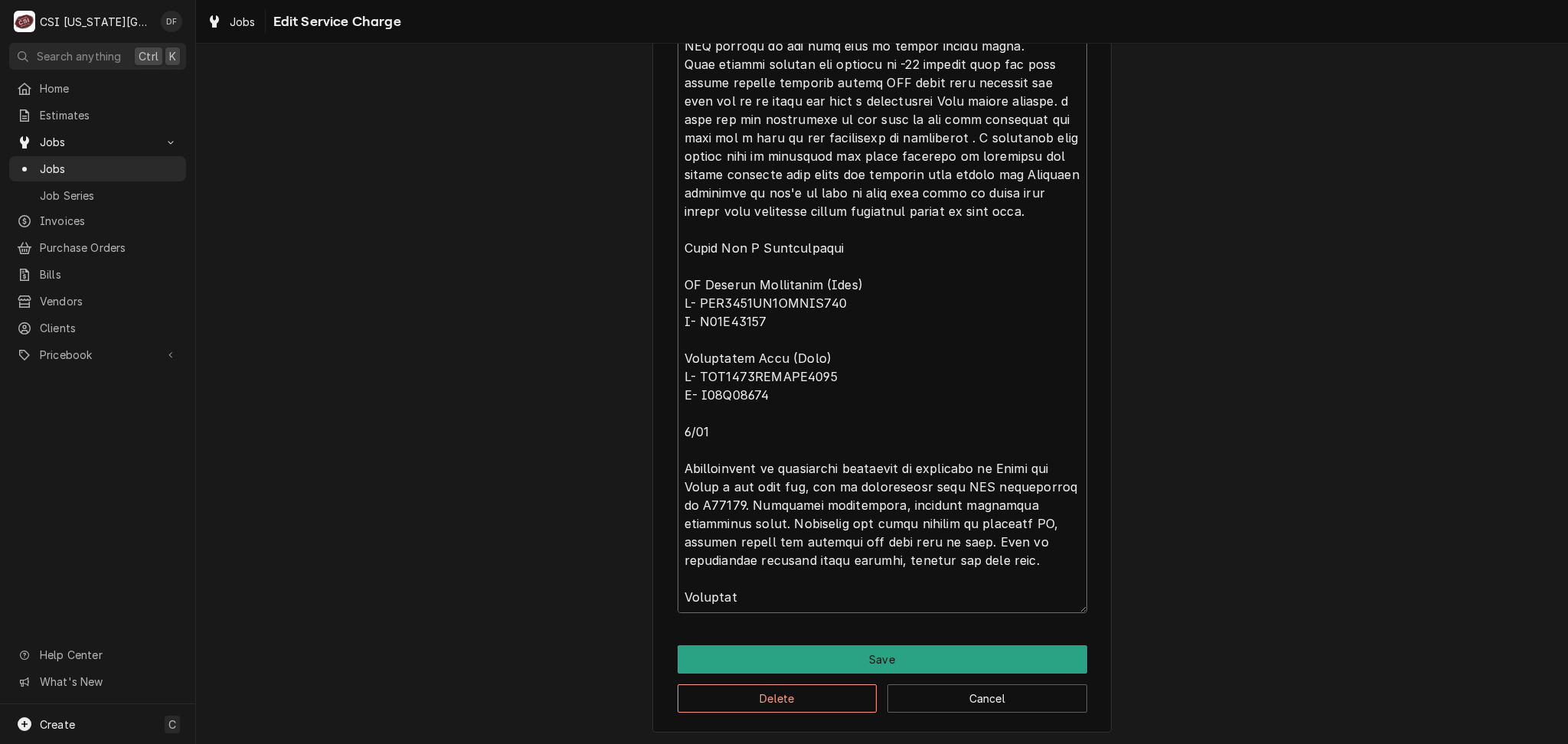
drag, startPoint x: 675, startPoint y: 466, endPoint x: 976, endPoint y: 585, distance: 323.7
drag, startPoint x: 683, startPoint y: 469, endPoint x: 828, endPoint y: 570, distance: 176.7
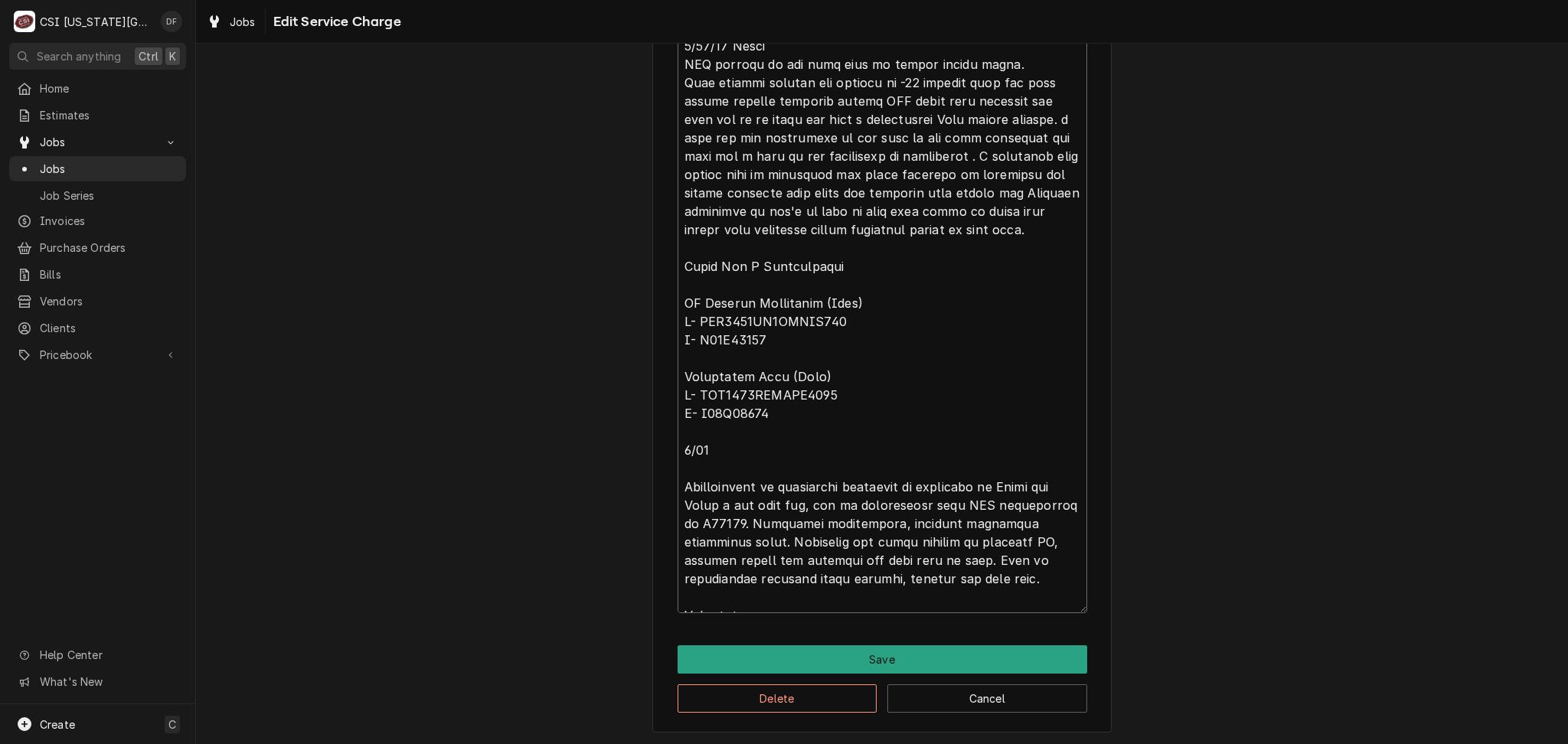
scroll to position [54, 0]
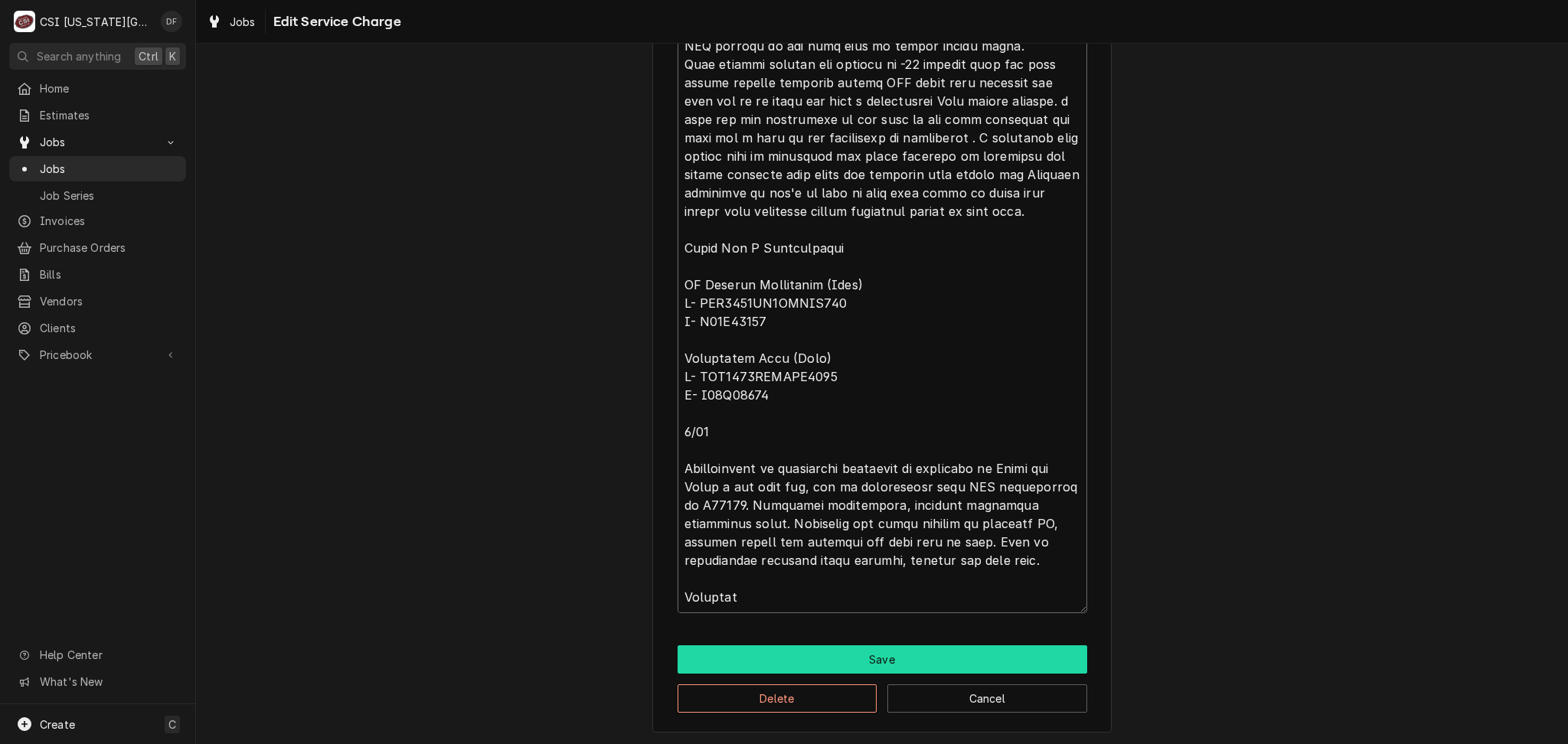
type textarea "⚠️ 𝗙𝗢𝗥𝗠 𝗜𝗡𝗦𝗧𝗥𝗨𝗖𝗧𝗜𝗢𝗡𝗦 ⚠️ ✪ 𝗖𝗼𝗺𝗽𝗹𝗲𝘁𝗲 𝗮𝗹𝗹 𝗿𝗲𝗹𝗲𝘃𝗮𝗻𝘁 𝘀𝗲𝗰𝘁𝗶𝗼𝗻𝘀 ✪ 𝗣𝗿𝗼𝘃𝗶𝗱𝗲 𝗱𝗲𝘁𝗮𝗶𝗹𝗲𝗱 𝗮𝗻𝘀…"
click at [846, 658] on button "Save" at bounding box center [882, 659] width 409 height 28
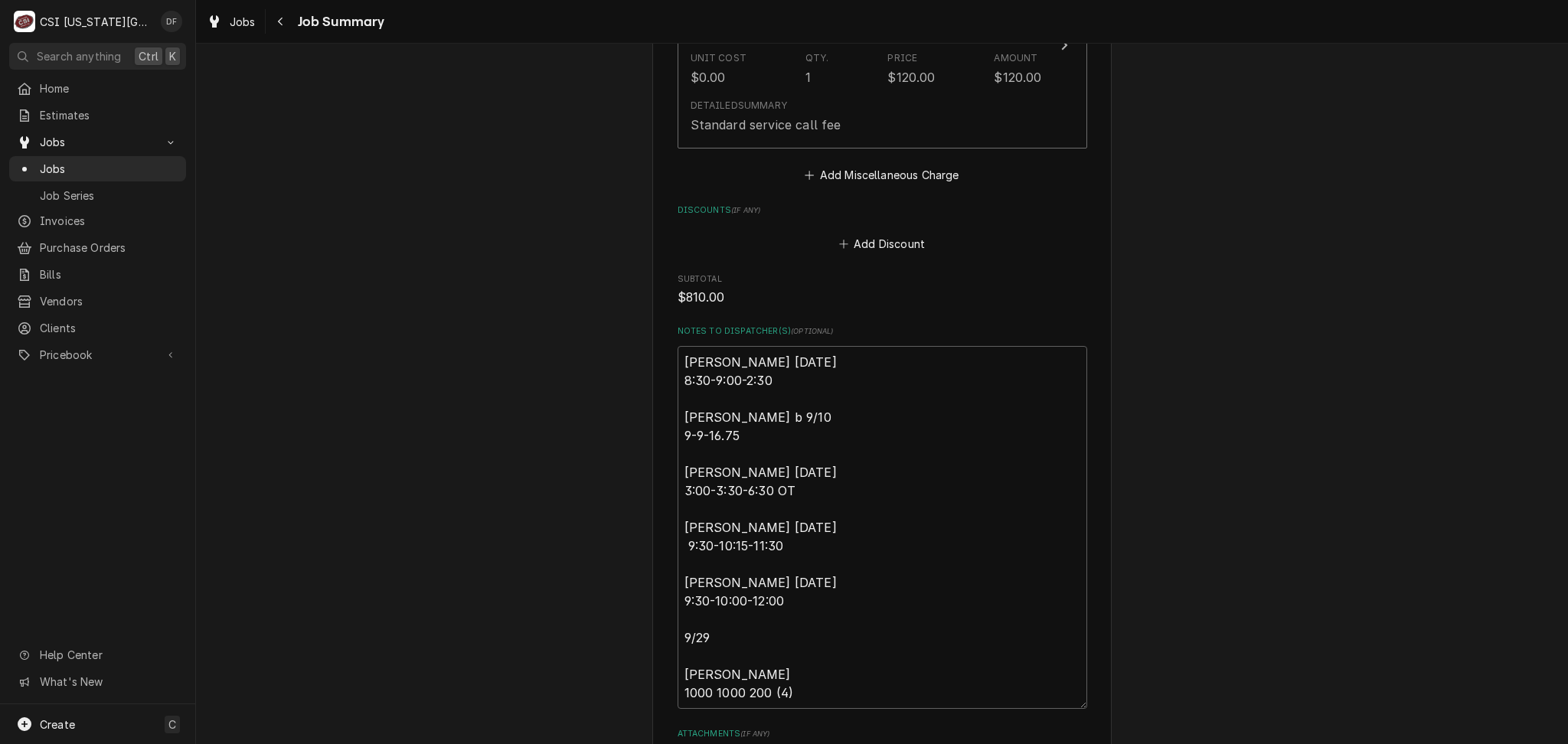
scroll to position [4672, 0]
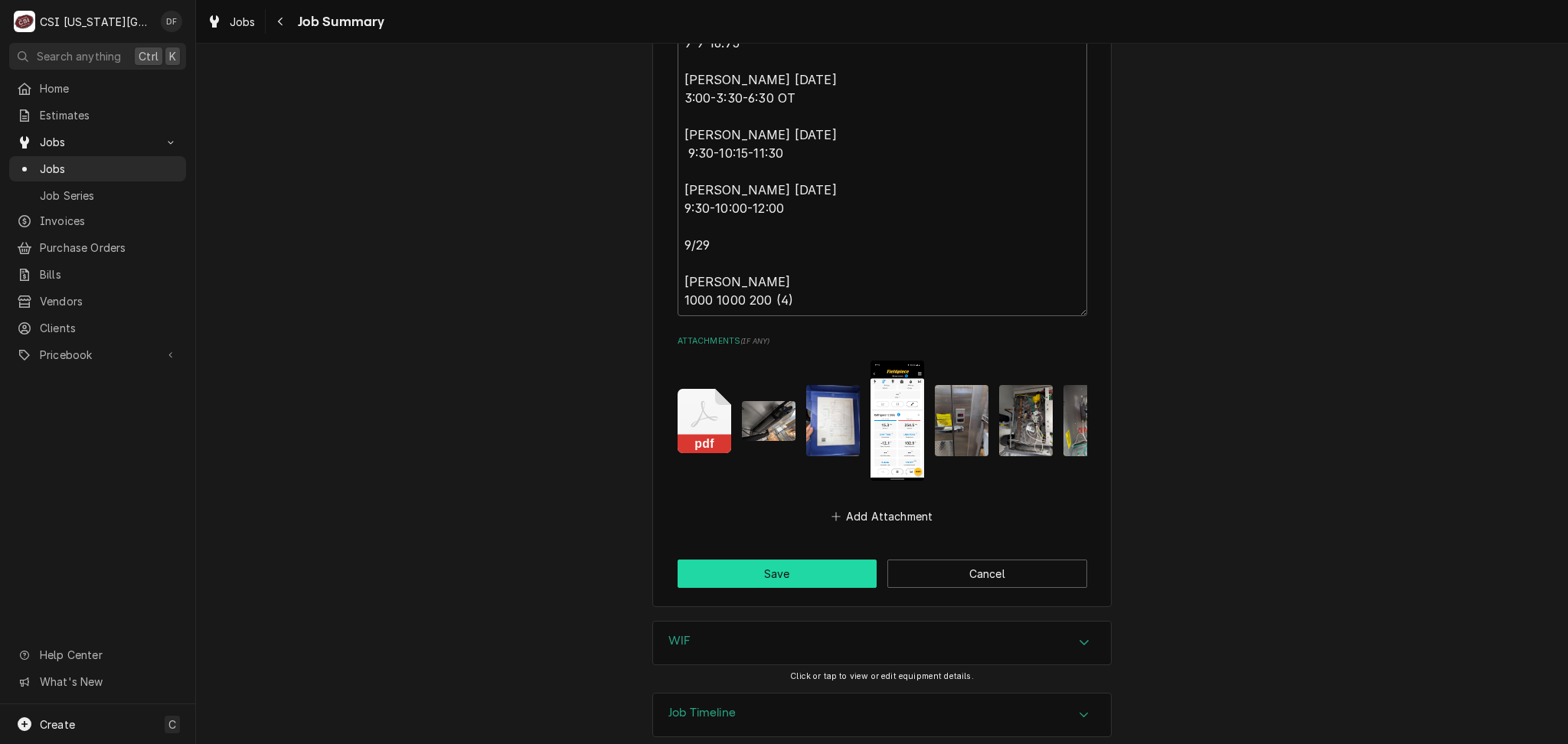
click at [824, 560] on button "Save" at bounding box center [777, 573] width 200 height 28
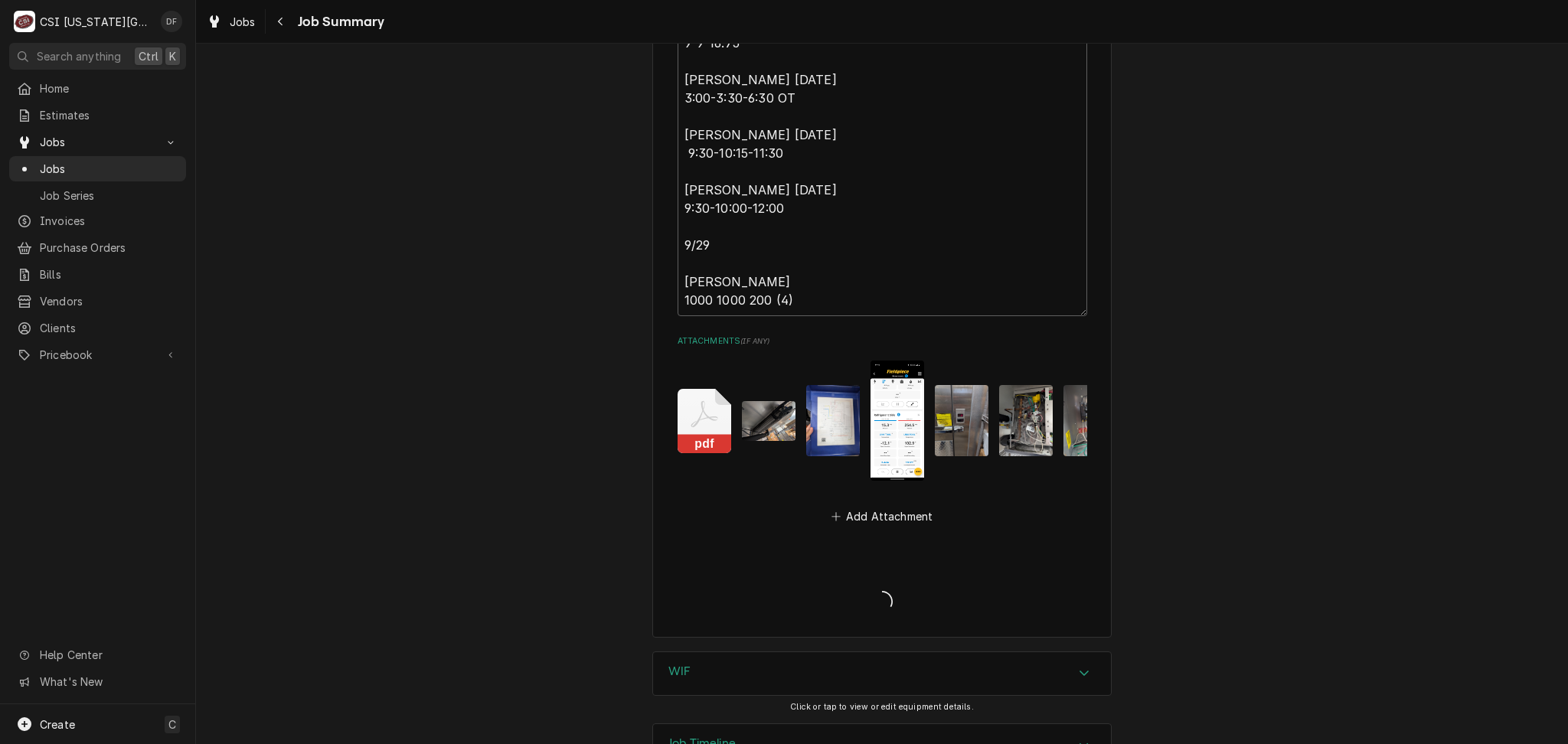
type textarea "x"
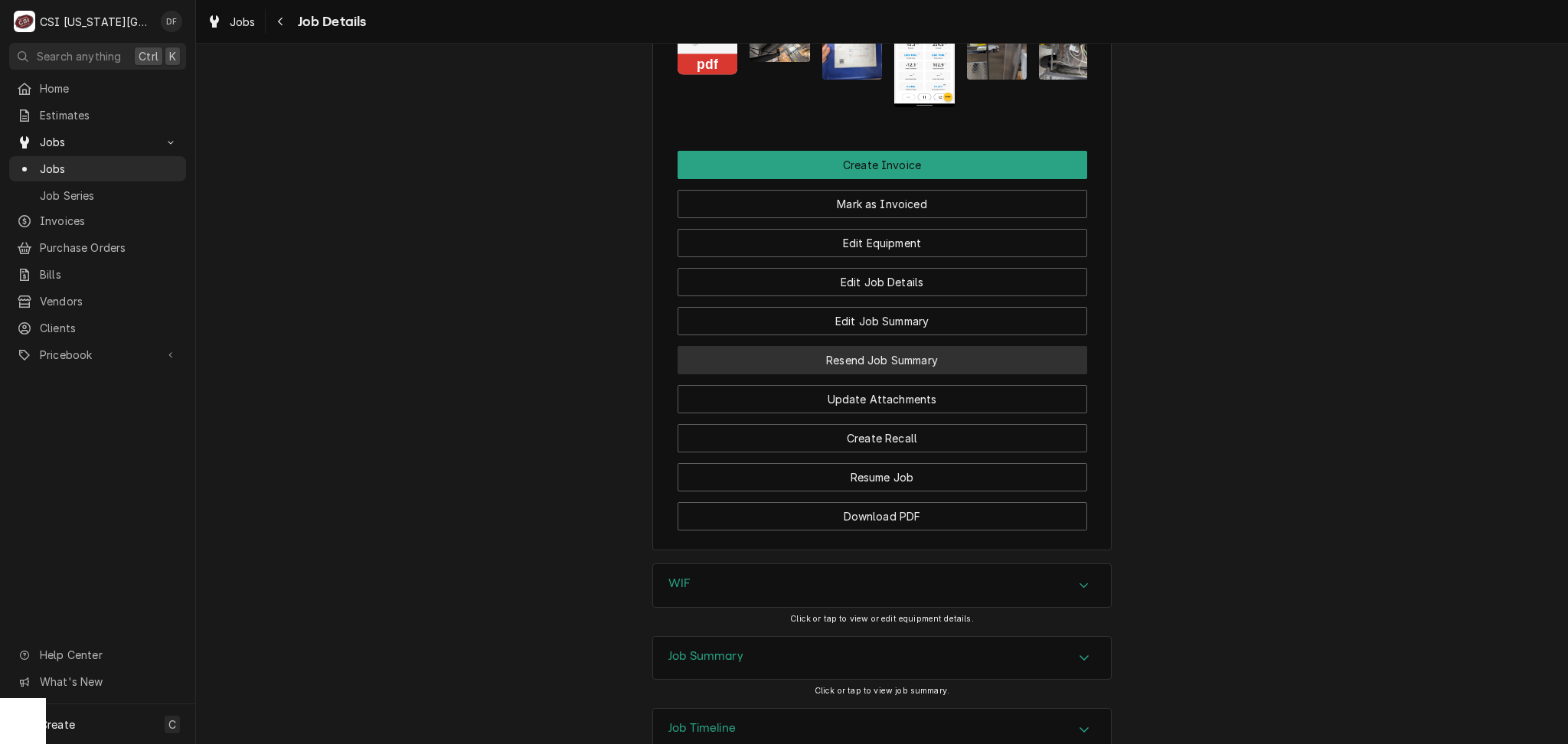
scroll to position [2406, 0]
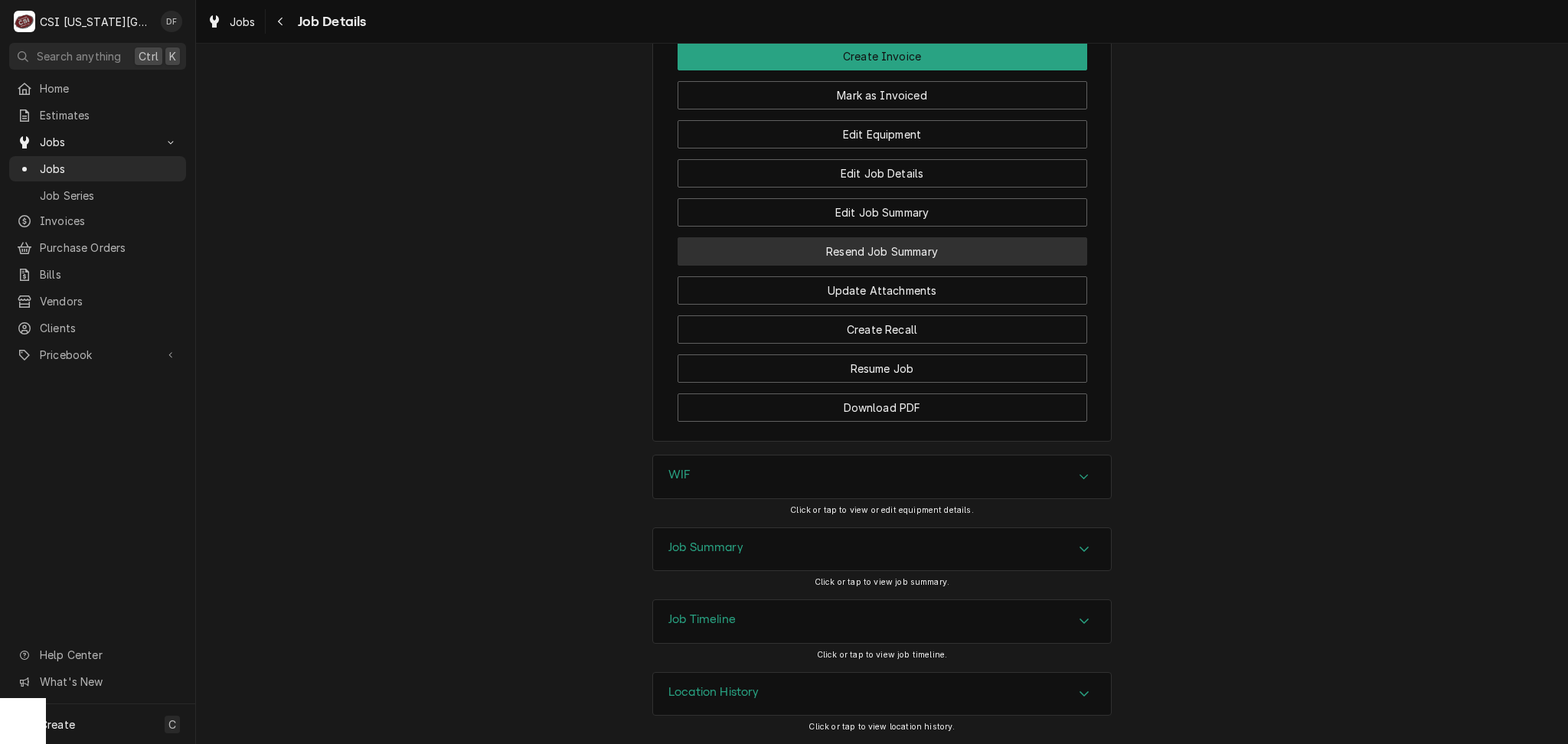
click at [925, 263] on button "Resend Job Summary" at bounding box center [882, 251] width 409 height 28
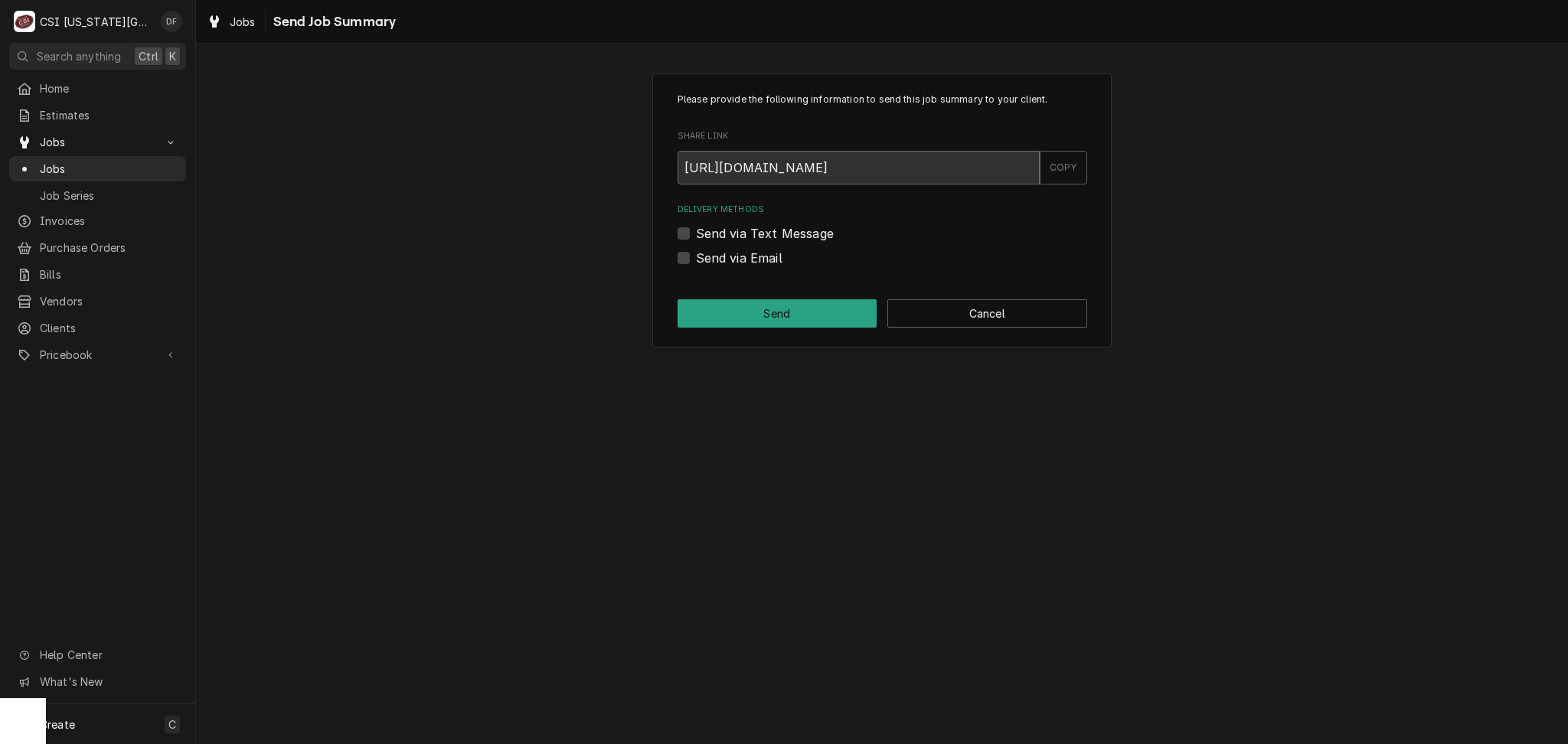
click at [965, 174] on input "[URL][DOMAIN_NAME]" at bounding box center [859, 167] width 362 height 34
drag, startPoint x: 683, startPoint y: 171, endPoint x: 1122, endPoint y: 178, distance: 439.1
click at [1122, 178] on div "Please provide the following information to send this job summary to your clien…" at bounding box center [882, 211] width 1373 height 301
click at [1063, 178] on div "COPY" at bounding box center [1063, 167] width 47 height 34
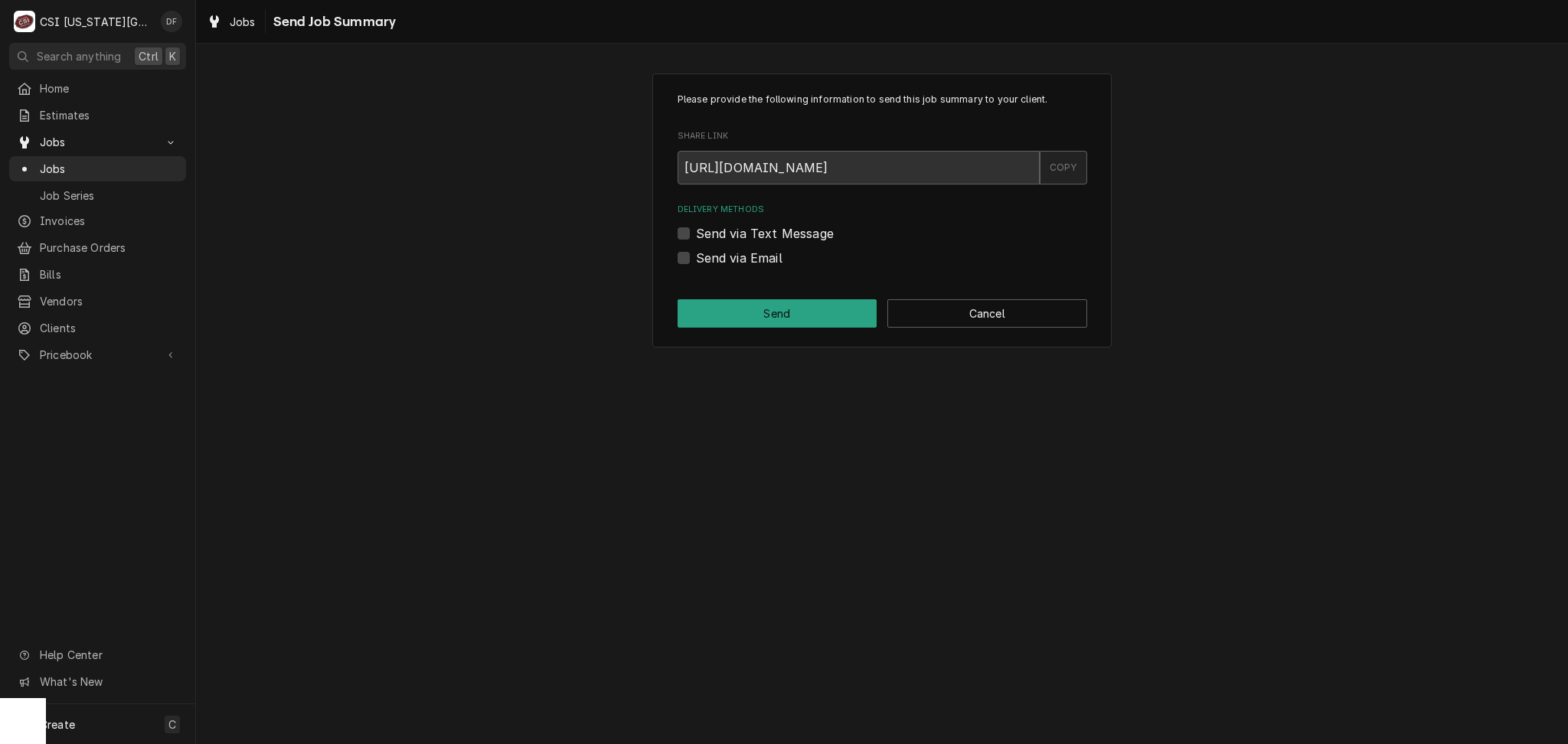
scroll to position [0, 0]
click at [1066, 177] on div "COPY" at bounding box center [1063, 167] width 47 height 34
click at [975, 324] on button "Cancel" at bounding box center [987, 313] width 200 height 28
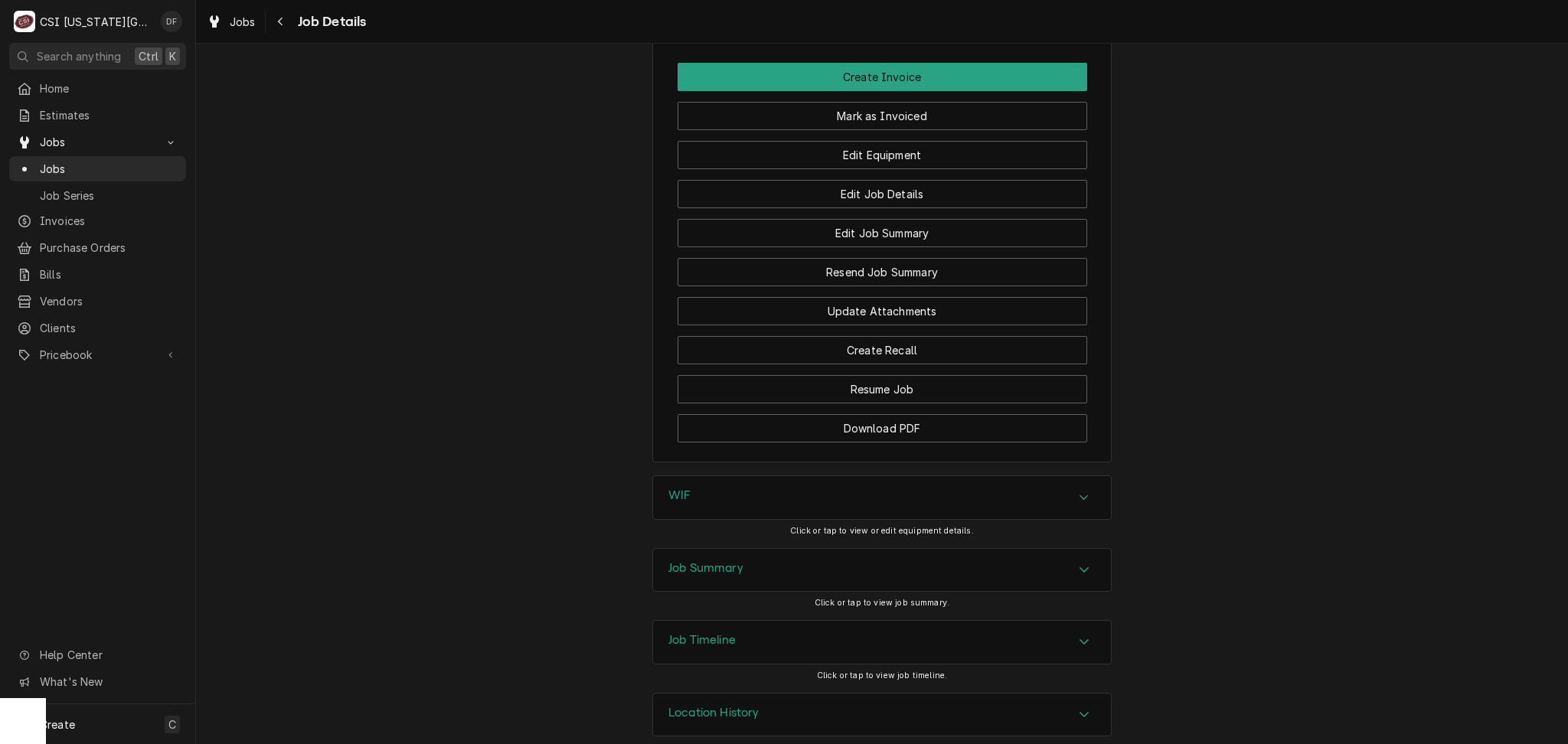
scroll to position [2406, 0]
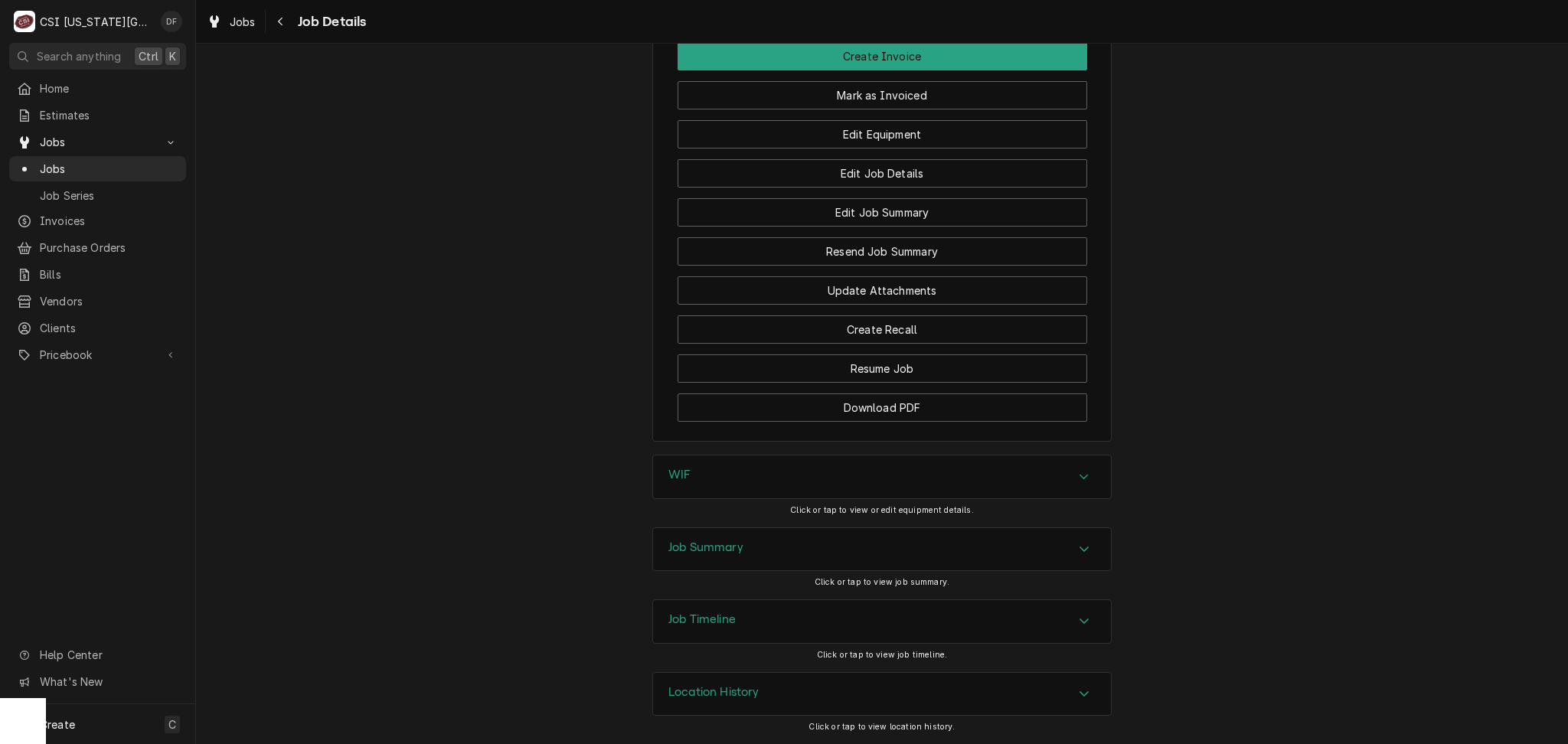
click at [790, 552] on div "Job Summary" at bounding box center [882, 549] width 458 height 43
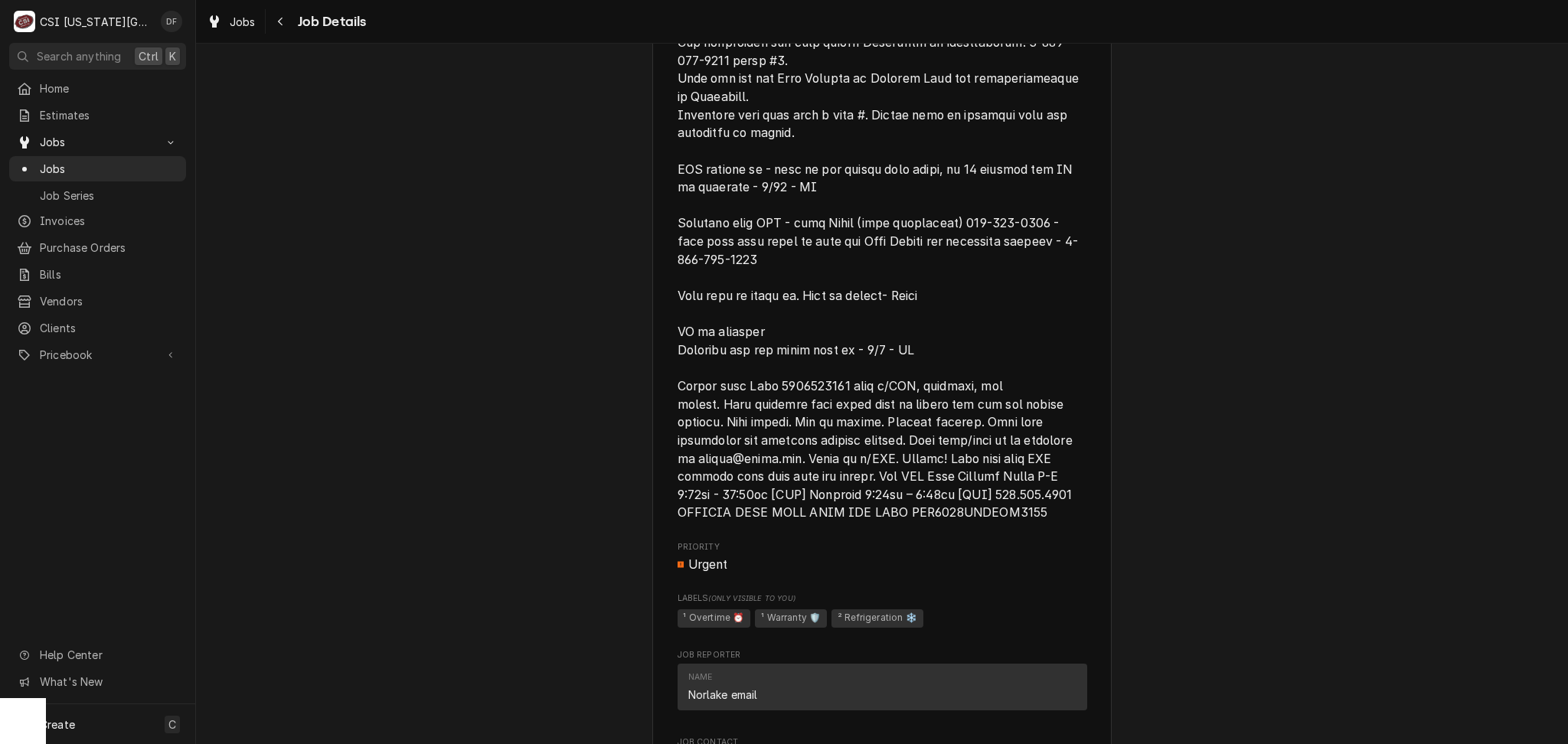
scroll to position [773, 0]
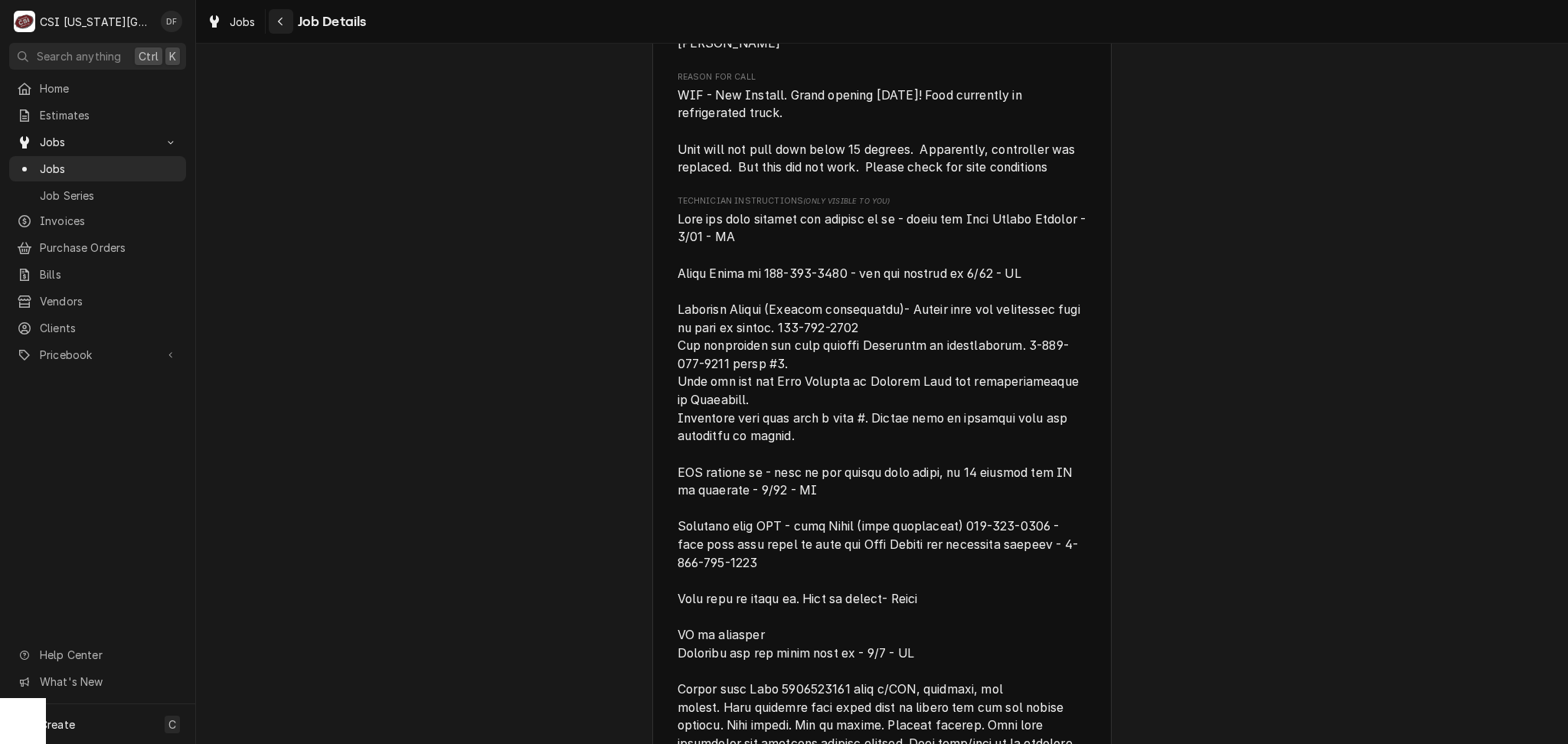
click at [284, 22] on div "Navigate back" at bounding box center [280, 21] width 15 height 15
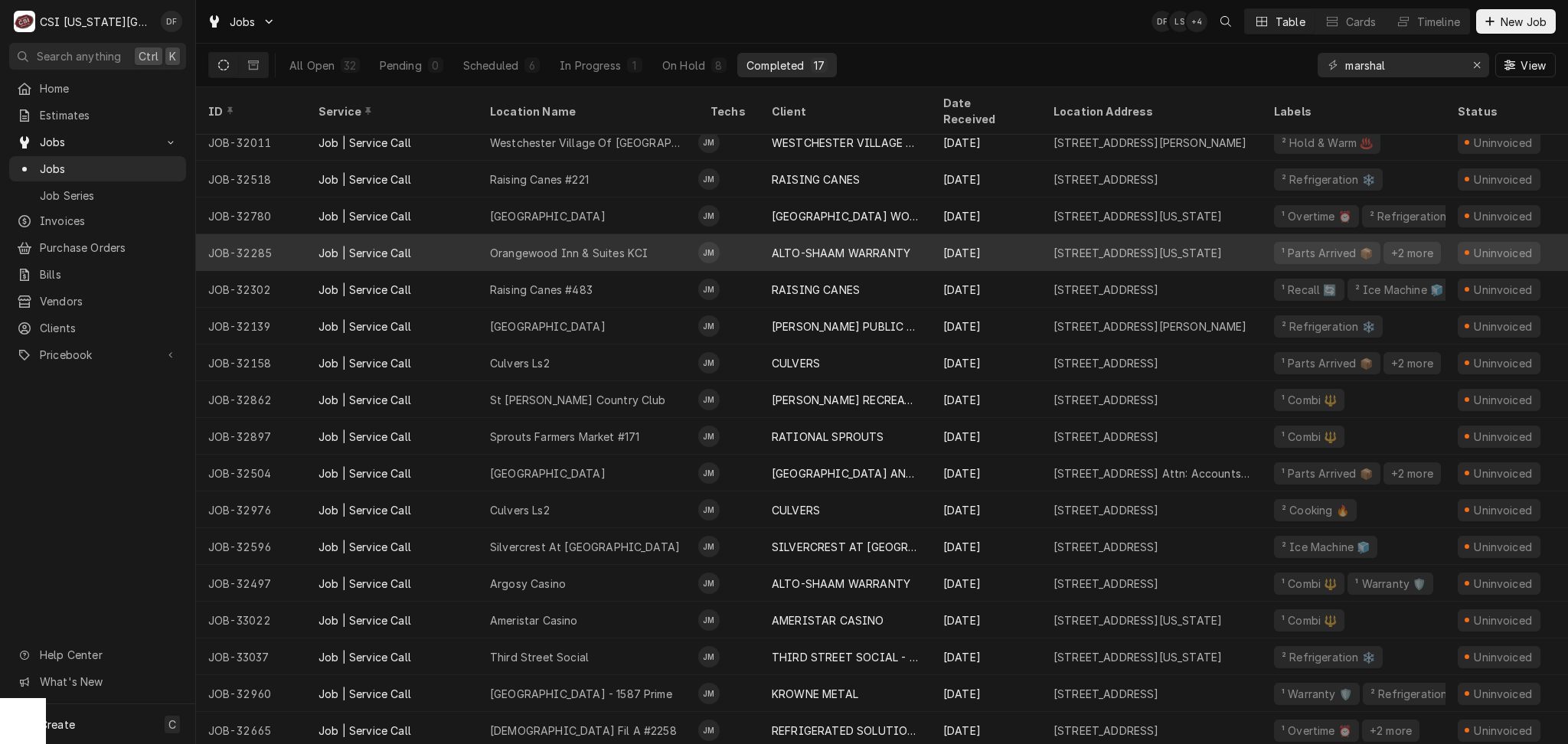
scroll to position [12, 0]
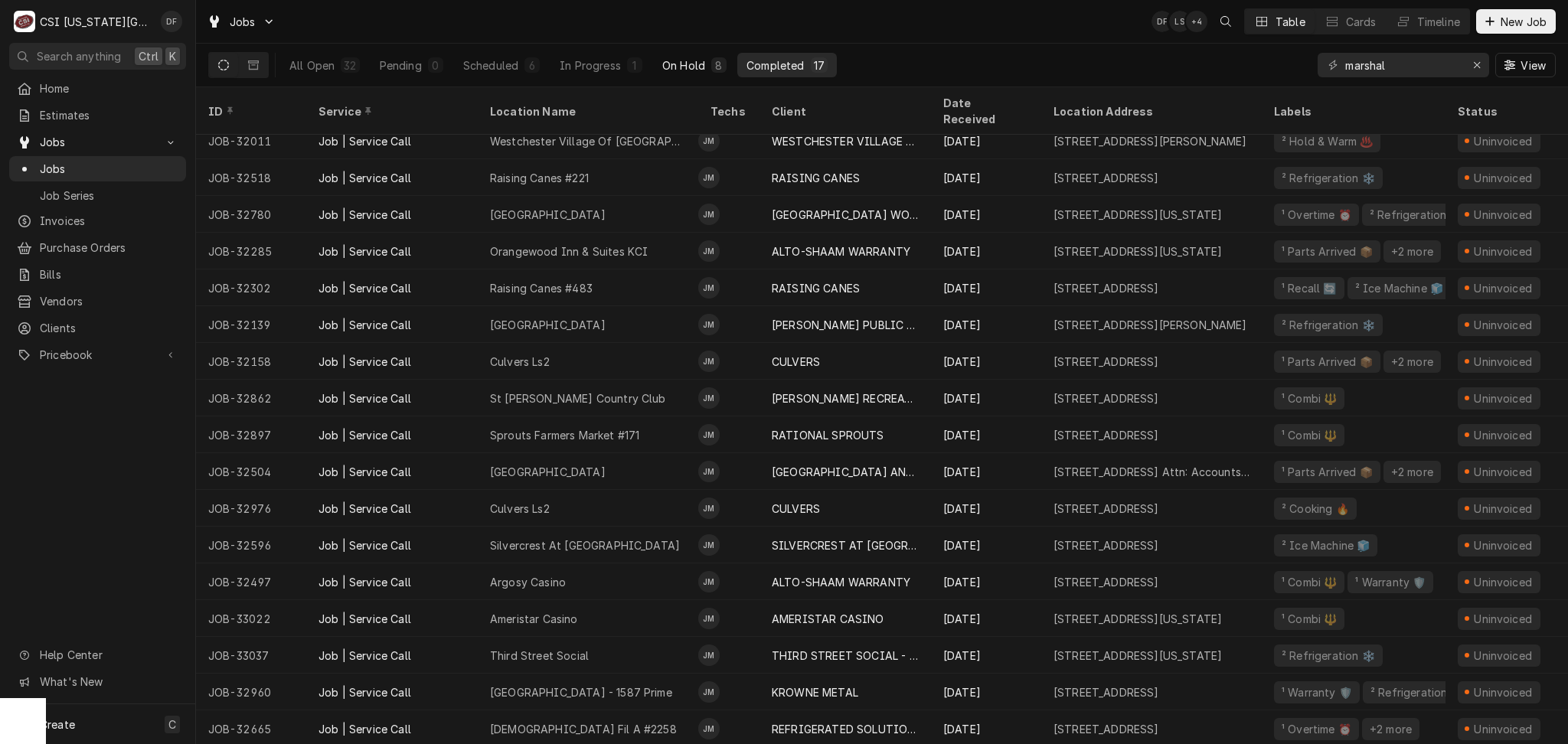
click at [687, 76] on button "On Hold 8" at bounding box center [694, 65] width 83 height 25
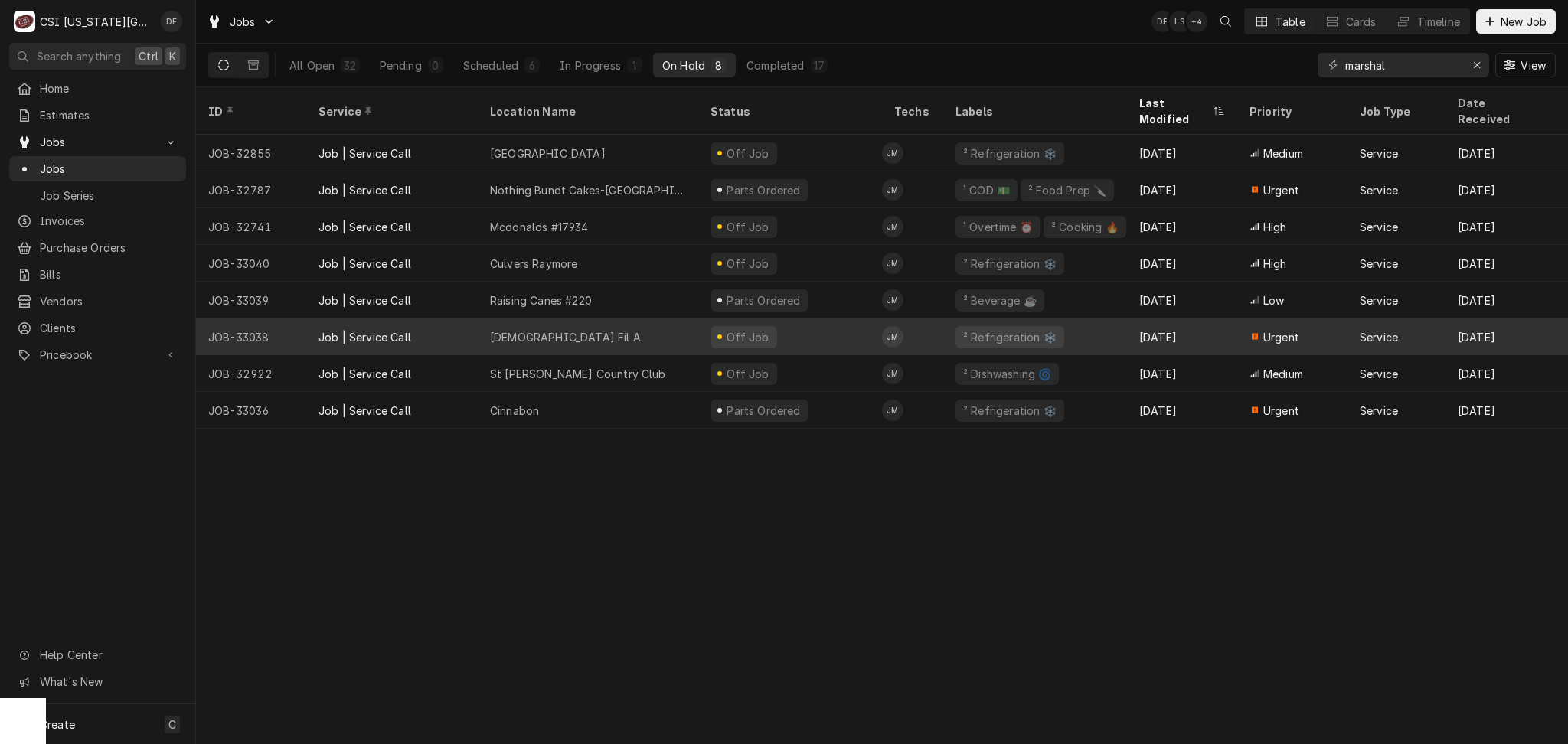
click at [560, 322] on div "Chick Fil A" at bounding box center [587, 337] width 220 height 37
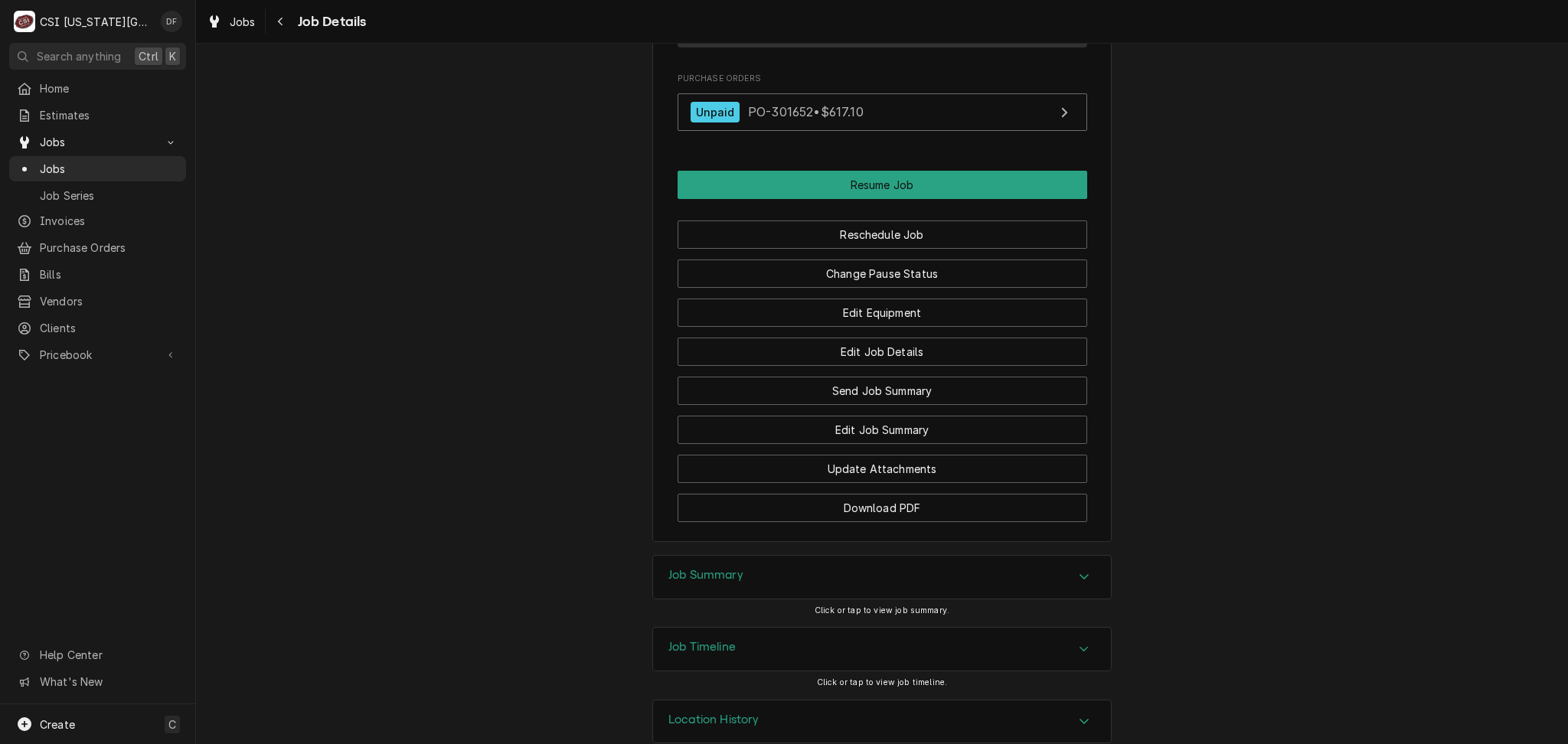
scroll to position [1592, 0]
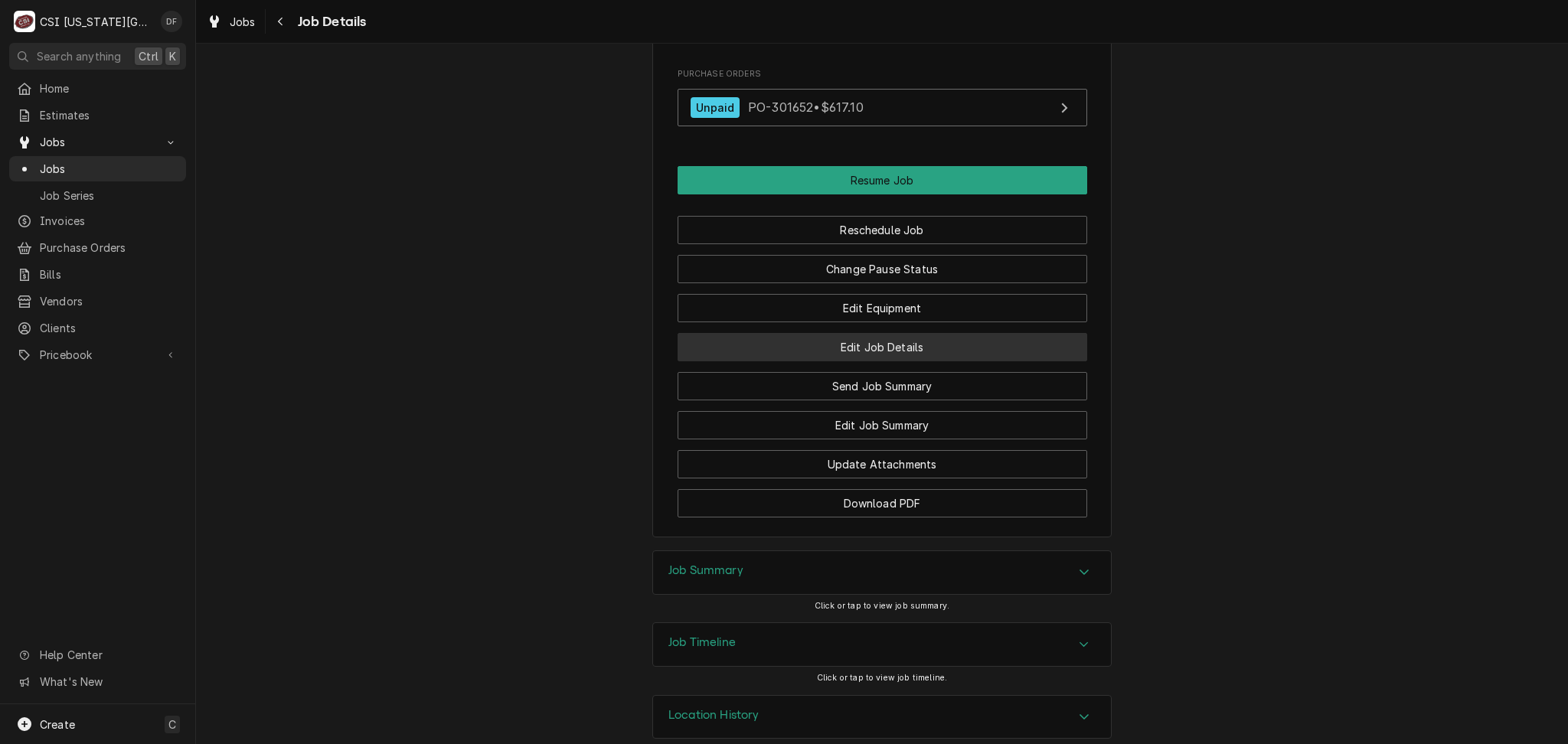
click at [885, 333] on button "Edit Job Details" at bounding box center [882, 347] width 409 height 28
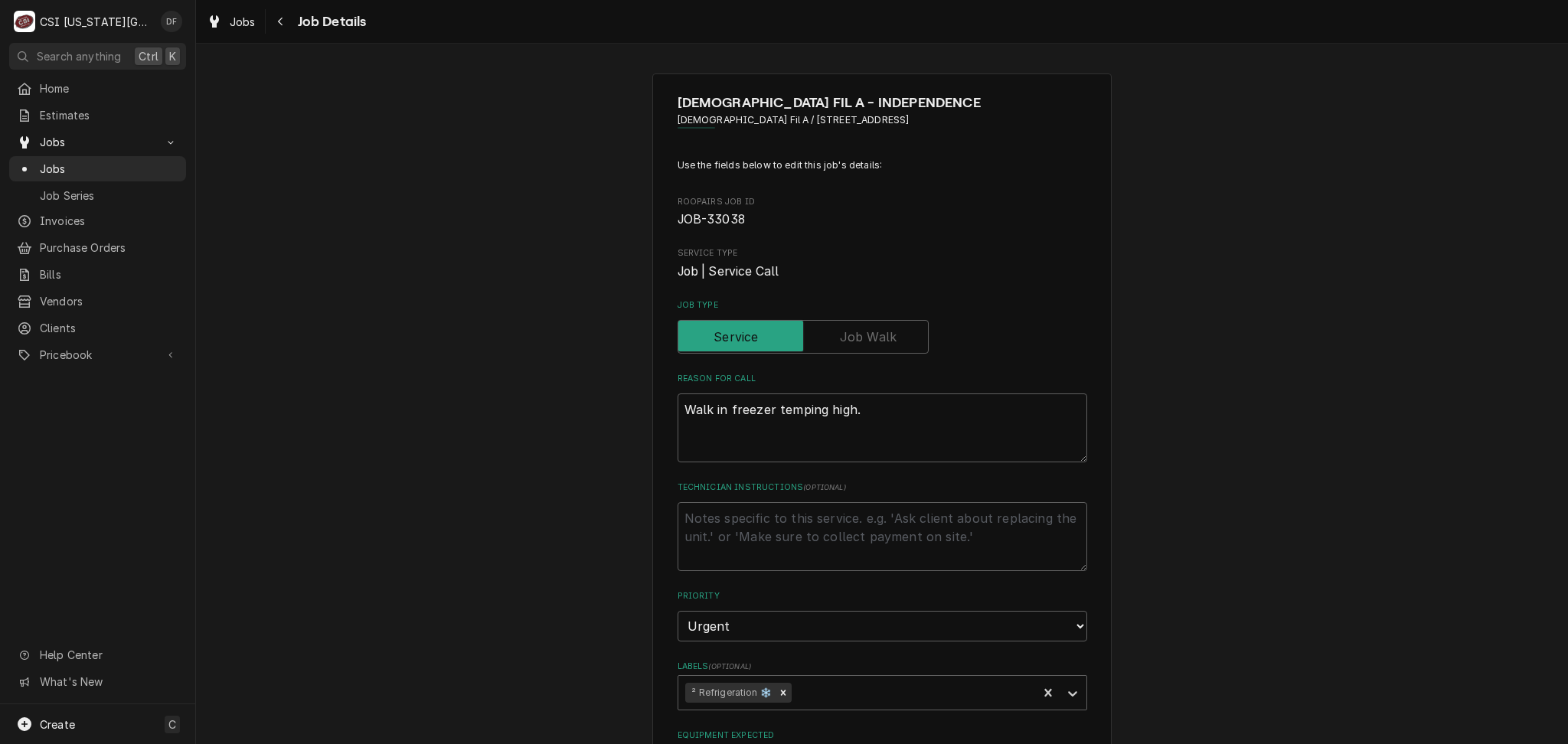
scroll to position [102, 0]
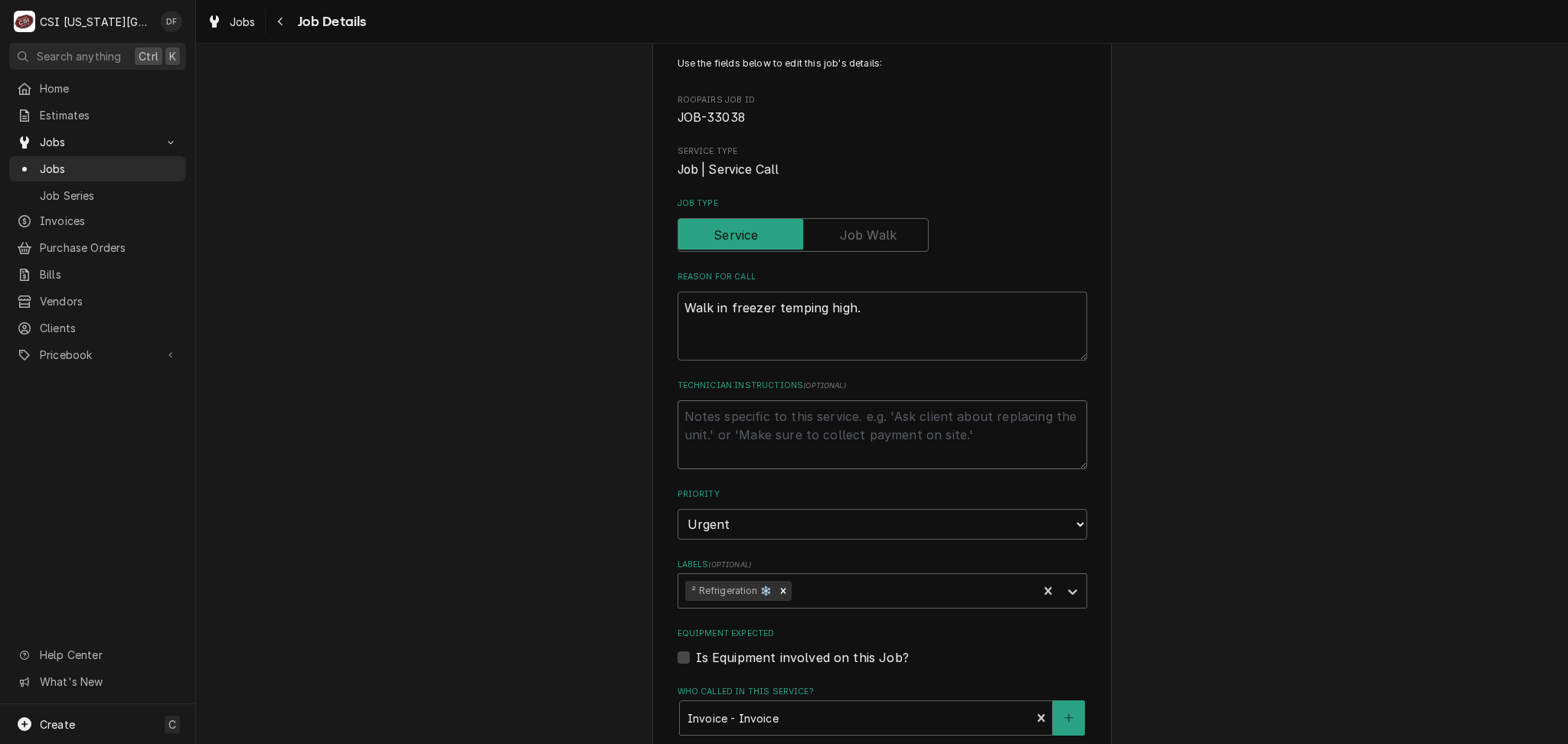
click at [730, 412] on textarea "Technician Instructions ( optional )" at bounding box center [882, 435] width 409 height 69
type textarea "x"
type textarea "9"
type textarea "x"
type textarea "9/"
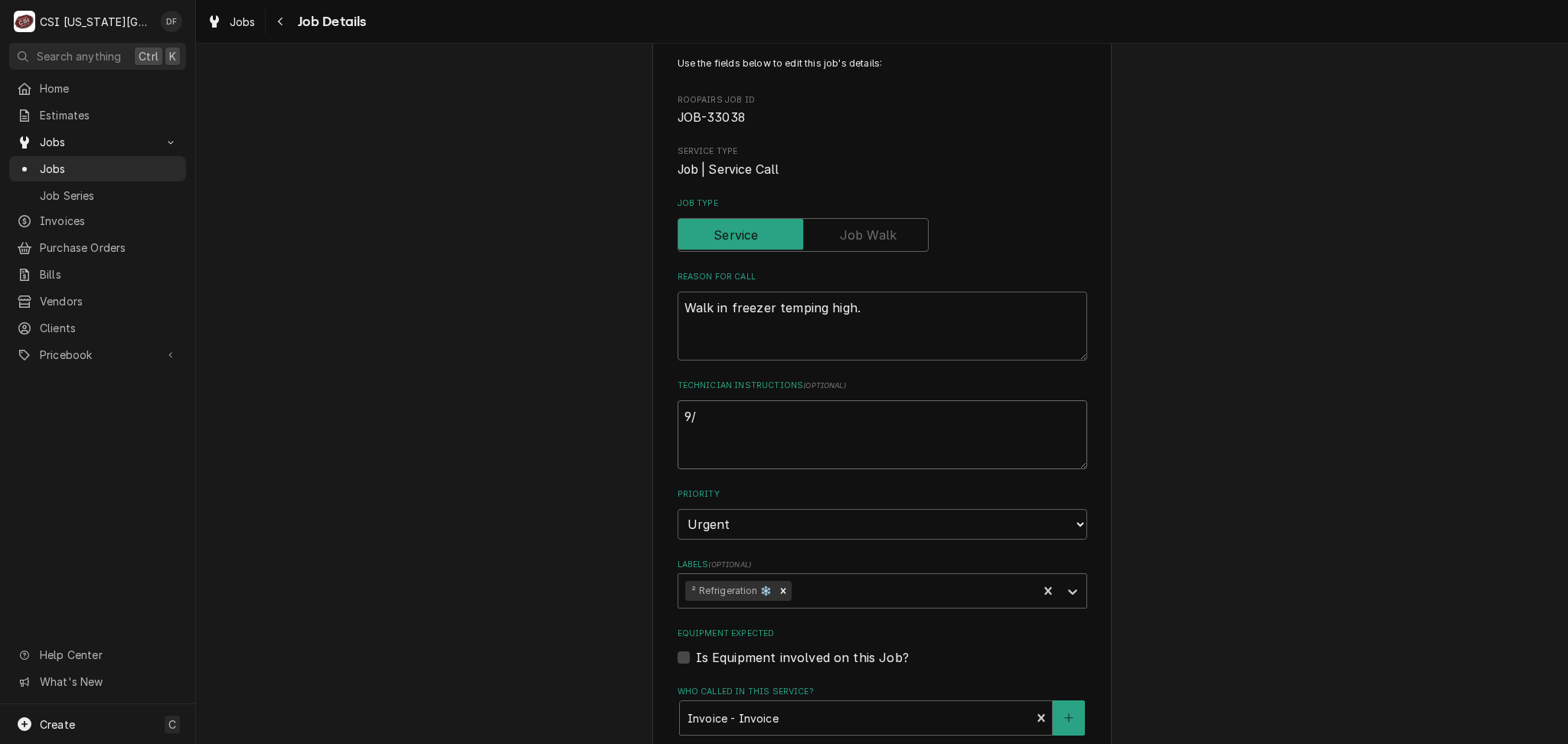
type textarea "x"
type textarea "9/3"
type textarea "x"
type textarea "9/30"
type textarea "x"
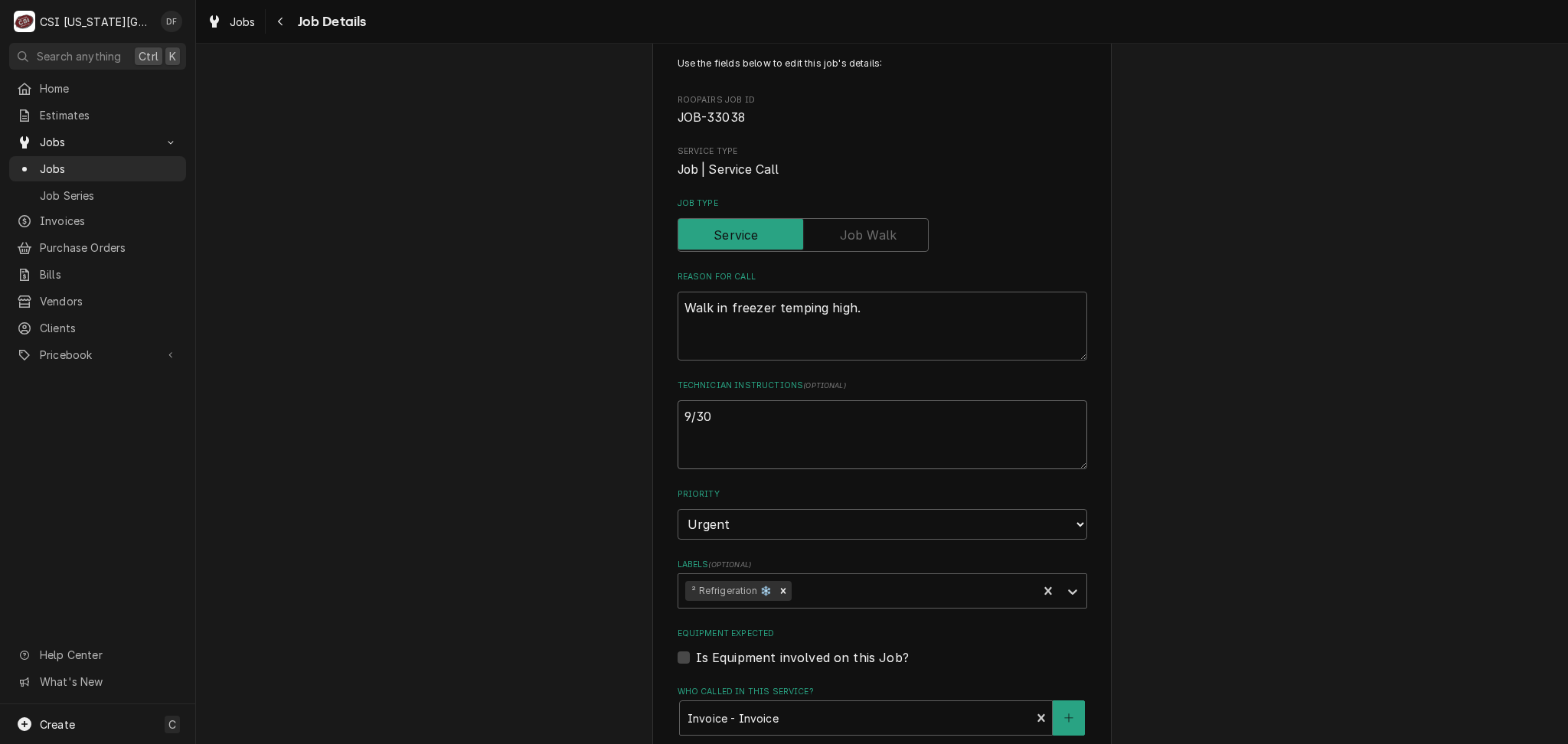
type textarea "9/30"
type textarea "x"
type textarea "9/30 D"
type textarea "x"
type textarea "9/30 DF"
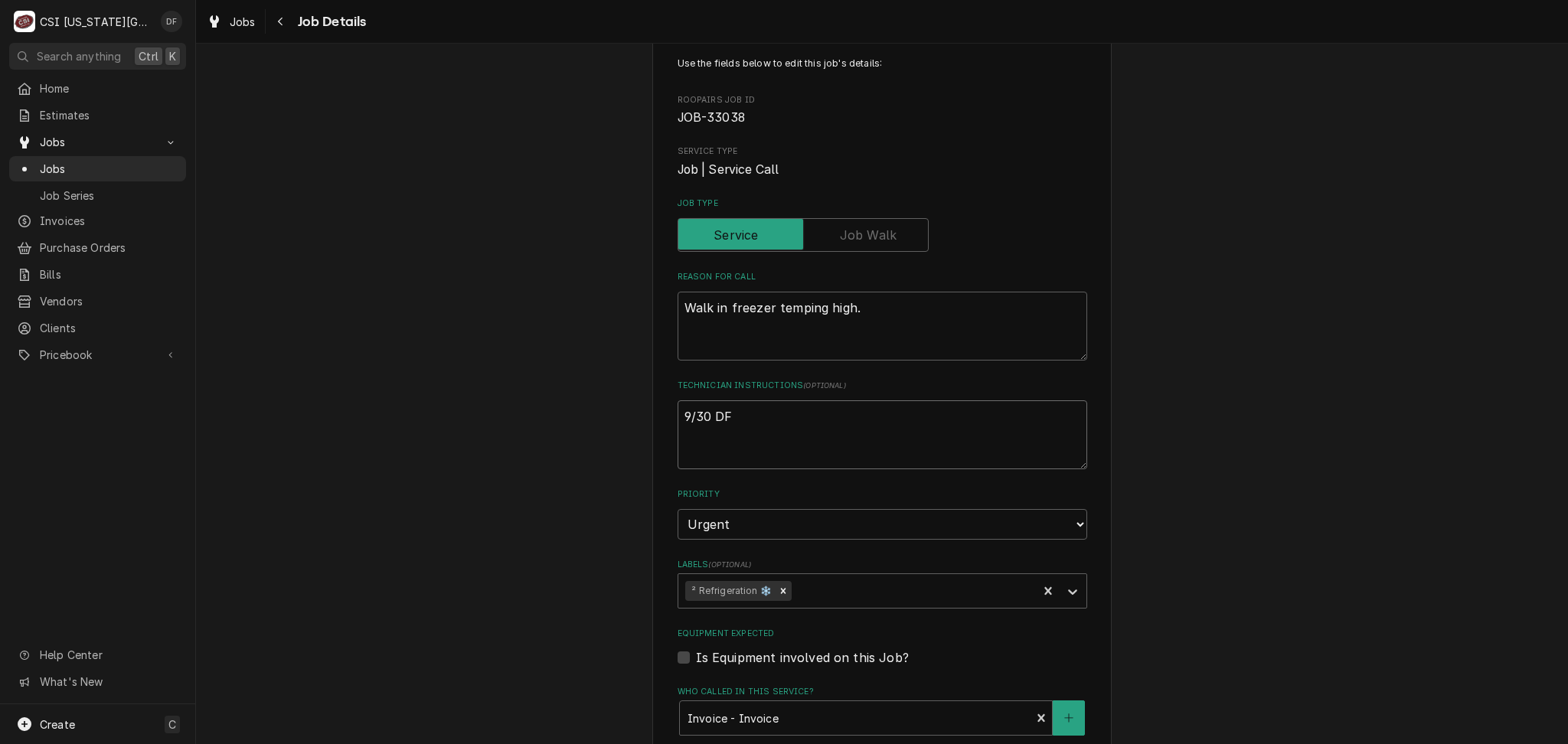
type textarea "x"
type textarea "9/30 DF"
type textarea "x"
type textarea "9/30 DF B"
type textarea "x"
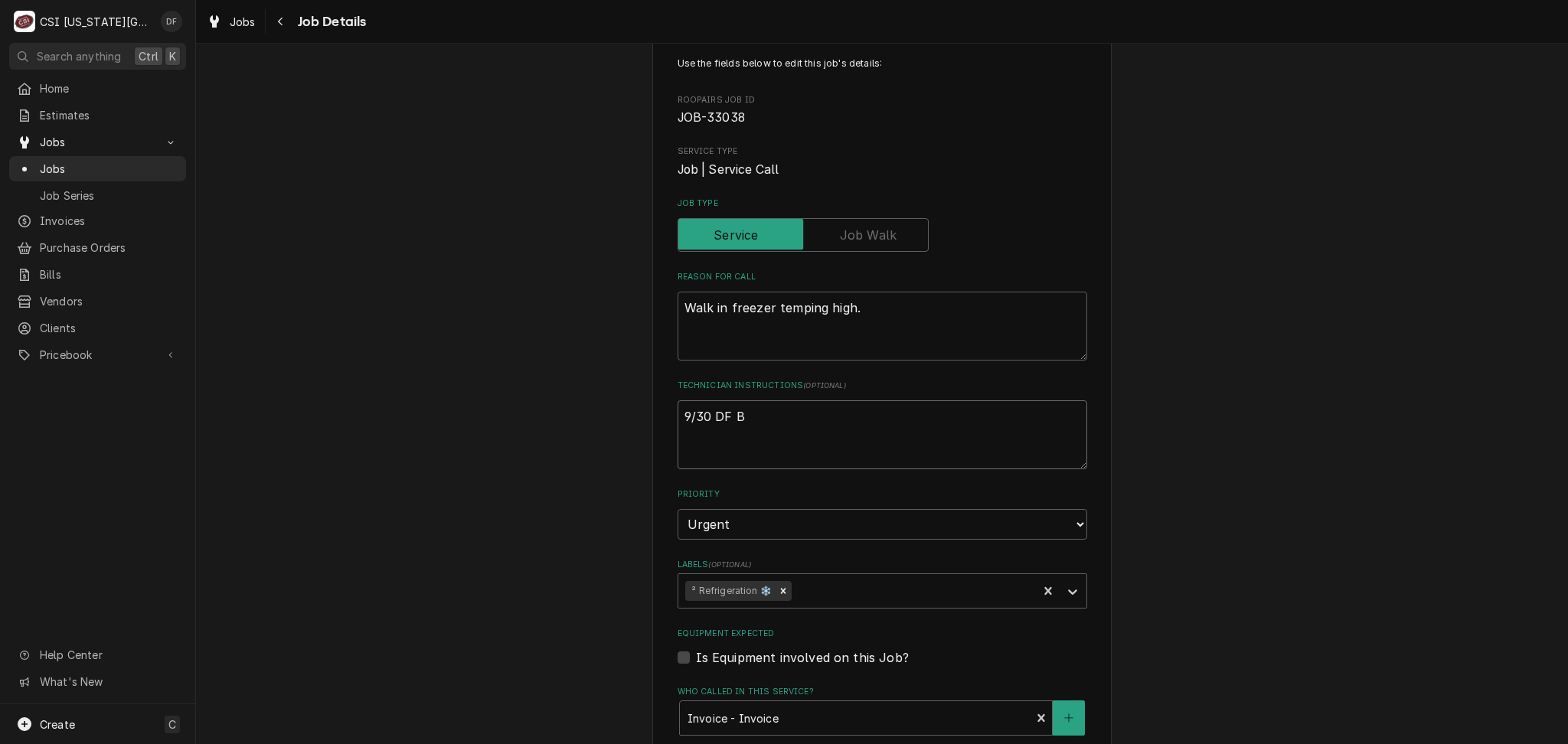
type textarea "9/30 DF Bi"
type textarea "x"
type textarea "9/30 DF Bil"
type textarea "x"
type textarea "9/30 DF Bill"
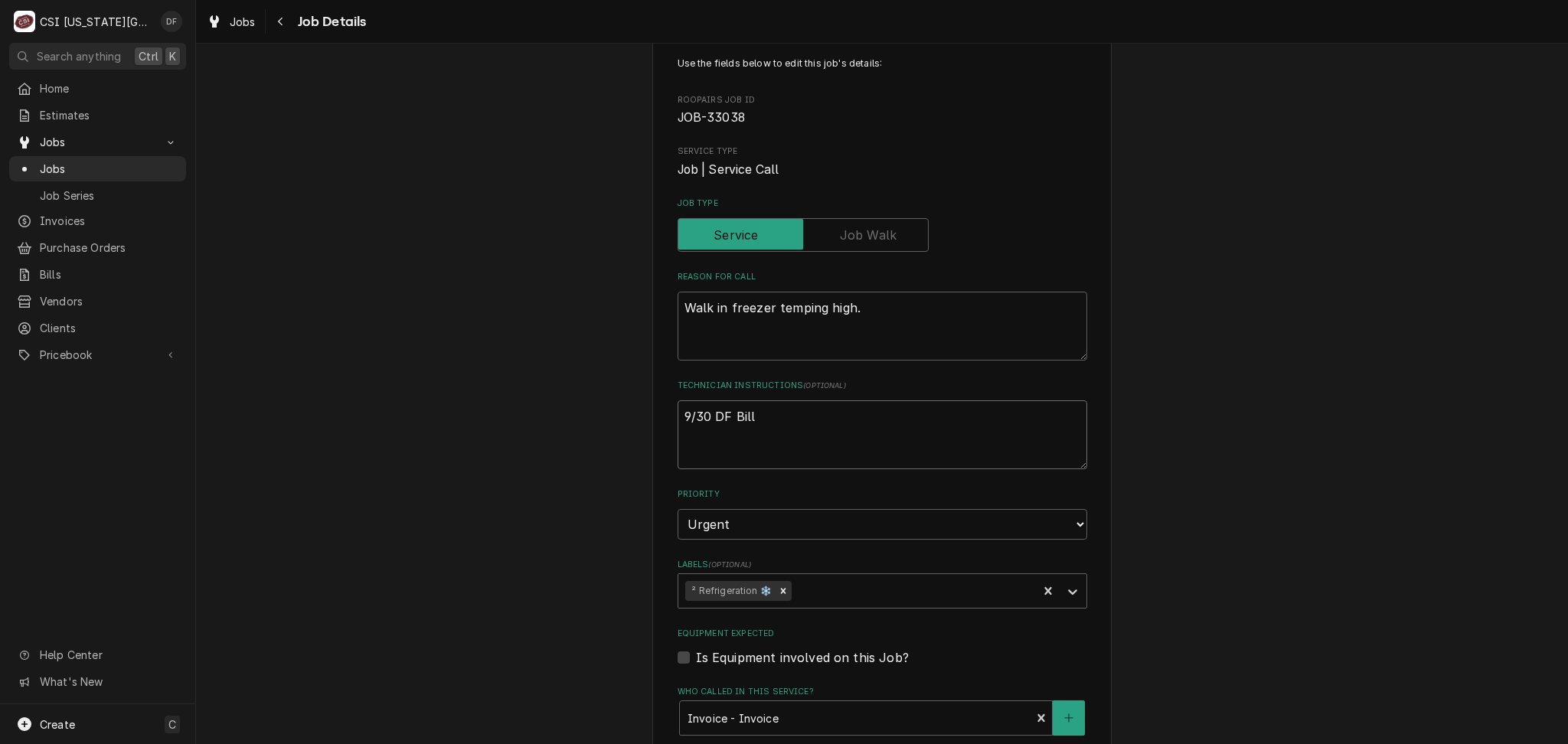
type textarea "x"
type textarea "9/30 DF Bill"
type textarea "x"
type textarea "9/30 DF Bill t"
type textarea "x"
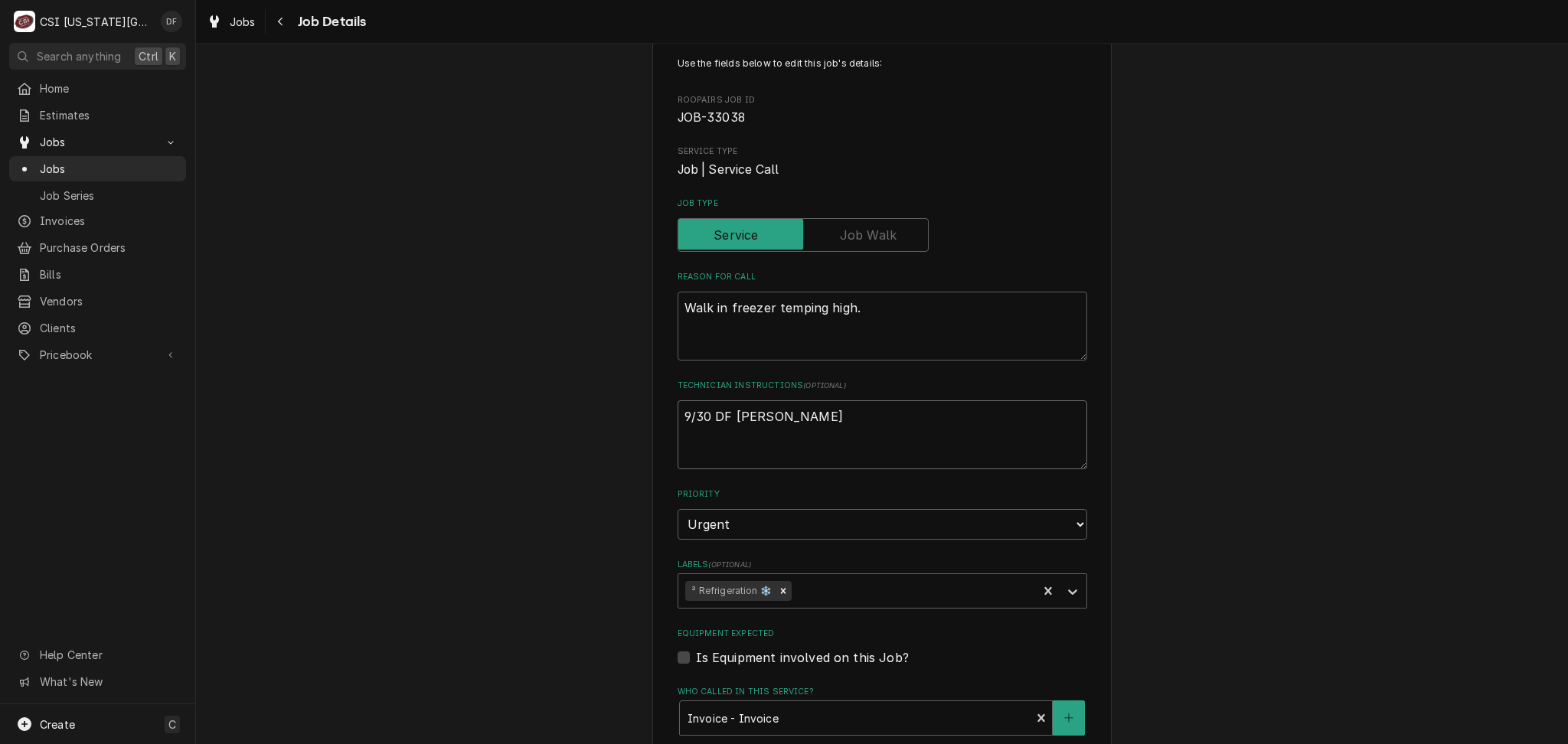
type textarea "9/30 DF Bill to"
type textarea "x"
type textarea "9/30 DF Bill to"
type textarea "x"
type textarea "9/30 DF Bill to R"
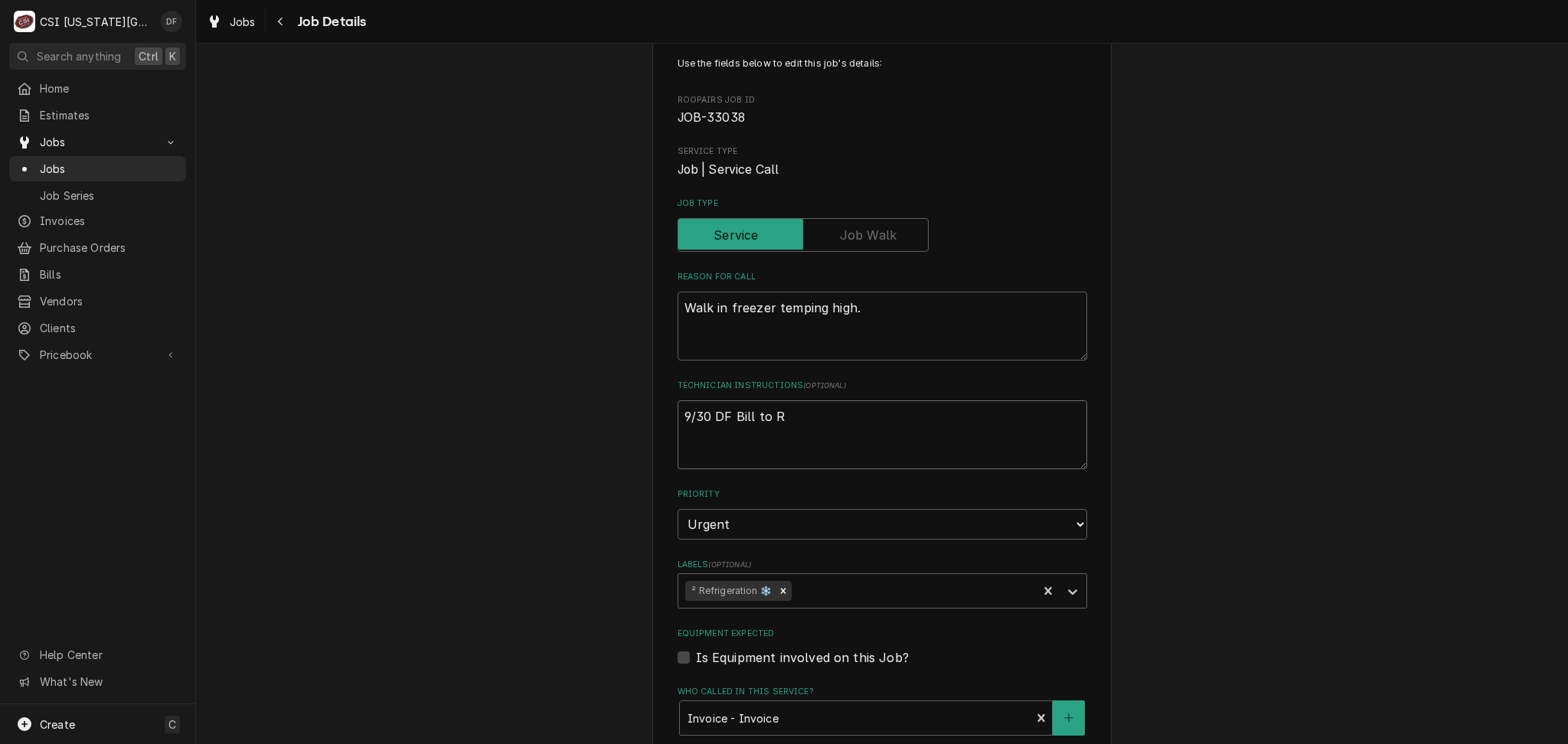
type textarea "x"
type textarea "9/30 DF Bill to RS"
type textarea "x"
type textarea "9/30 DF [PERSON_NAME] to RSG"
type textarea "x"
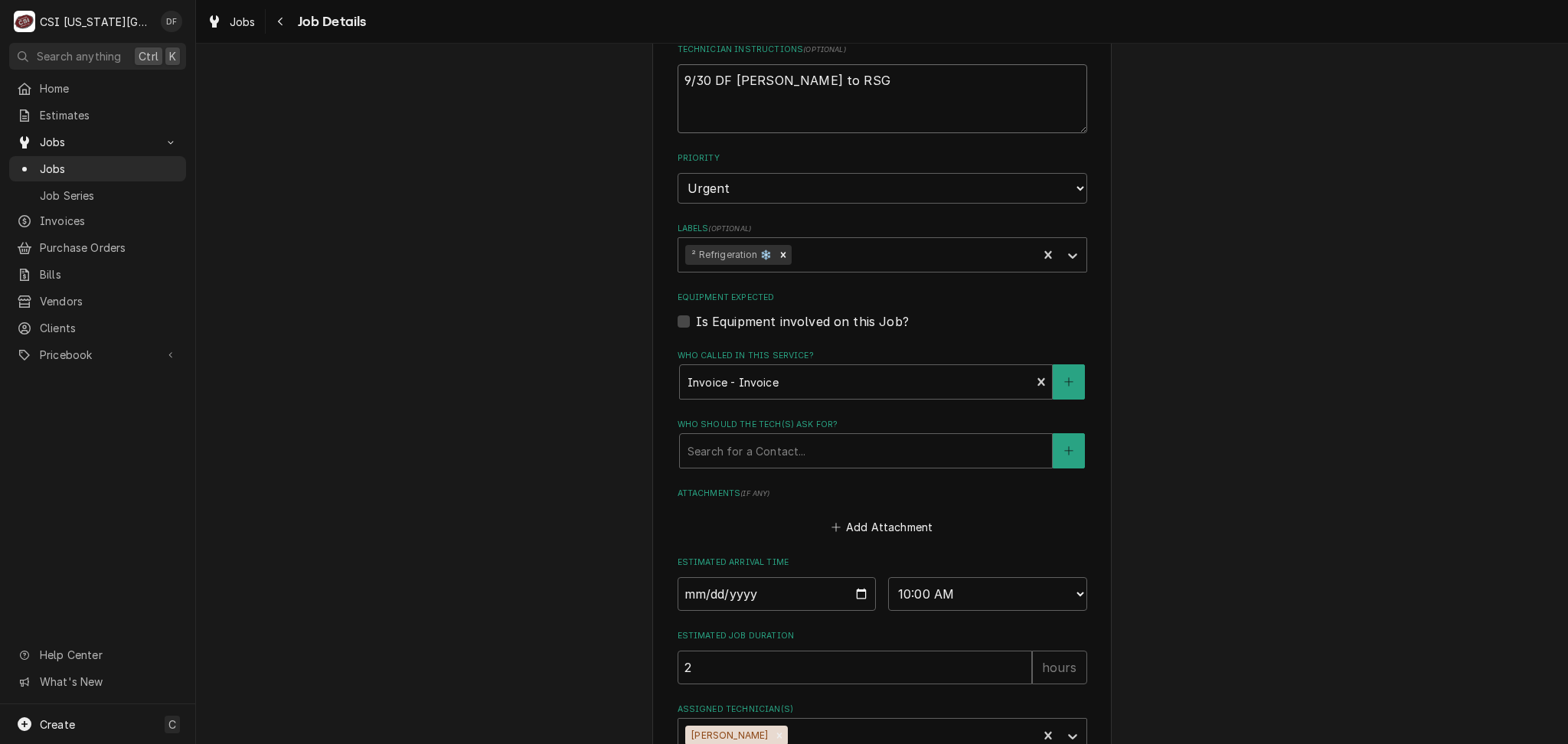
scroll to position [540, 0]
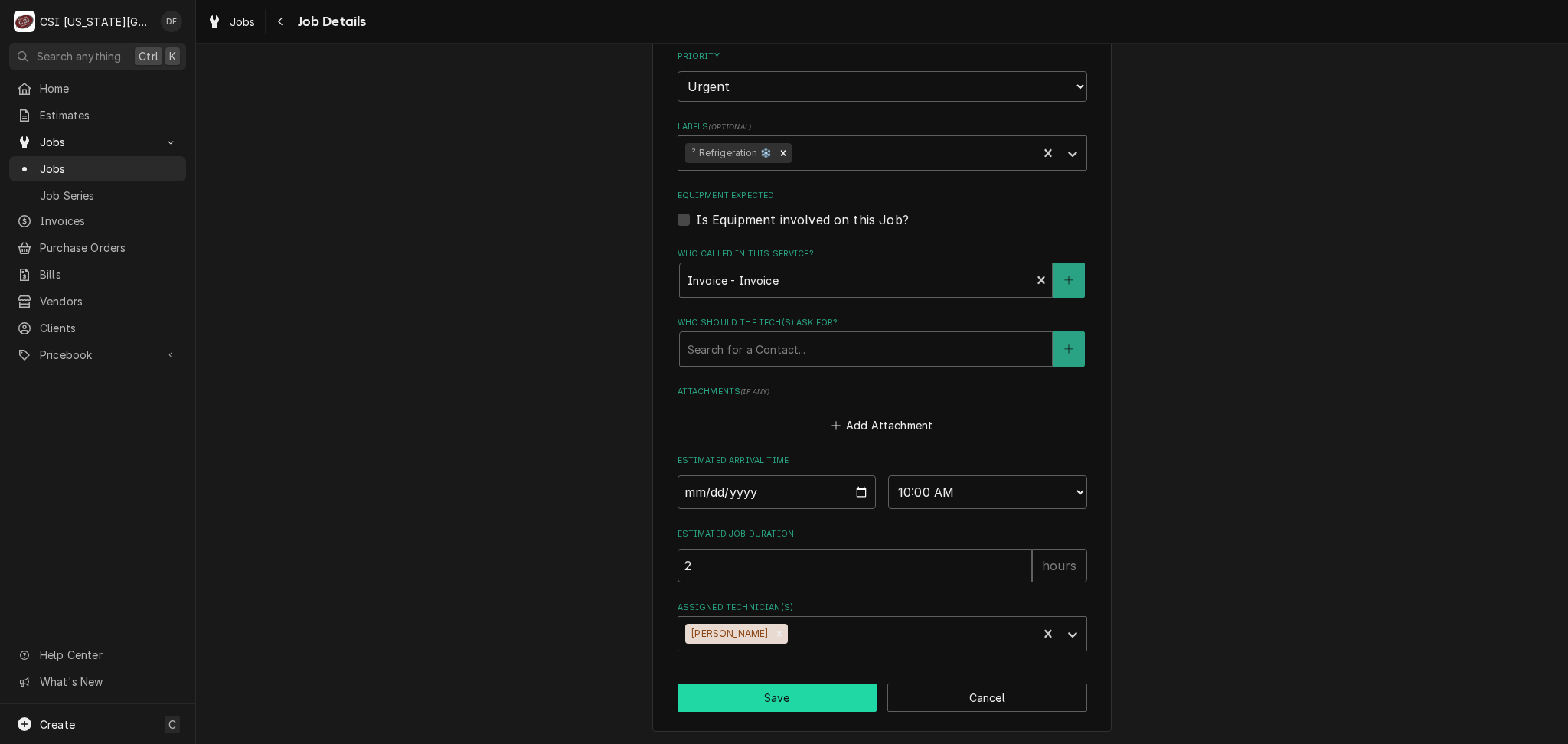
type textarea "9/30 DF [PERSON_NAME] to RSG"
click at [772, 697] on button "Save" at bounding box center [777, 697] width 200 height 28
type textarea "x"
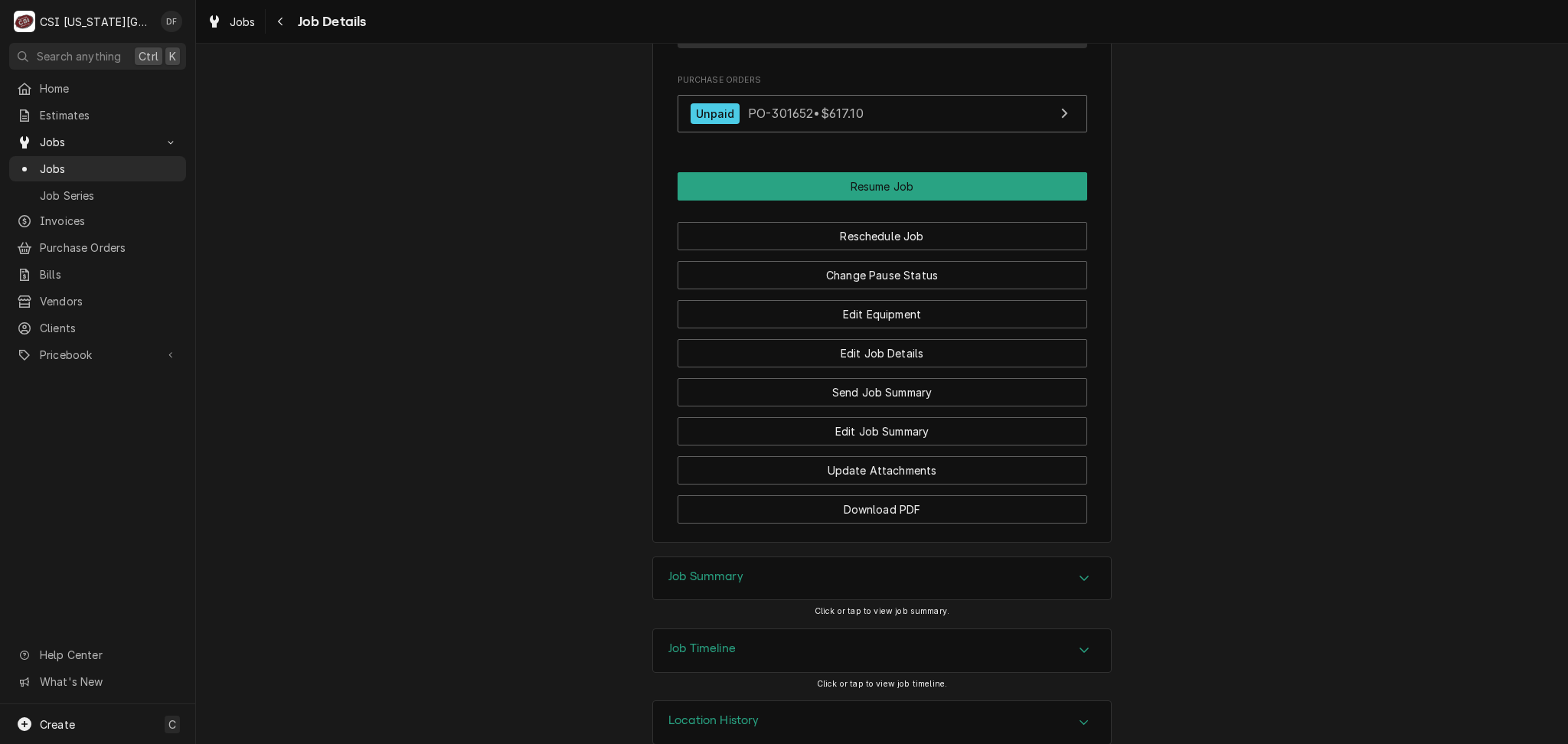
scroll to position [1643, 0]
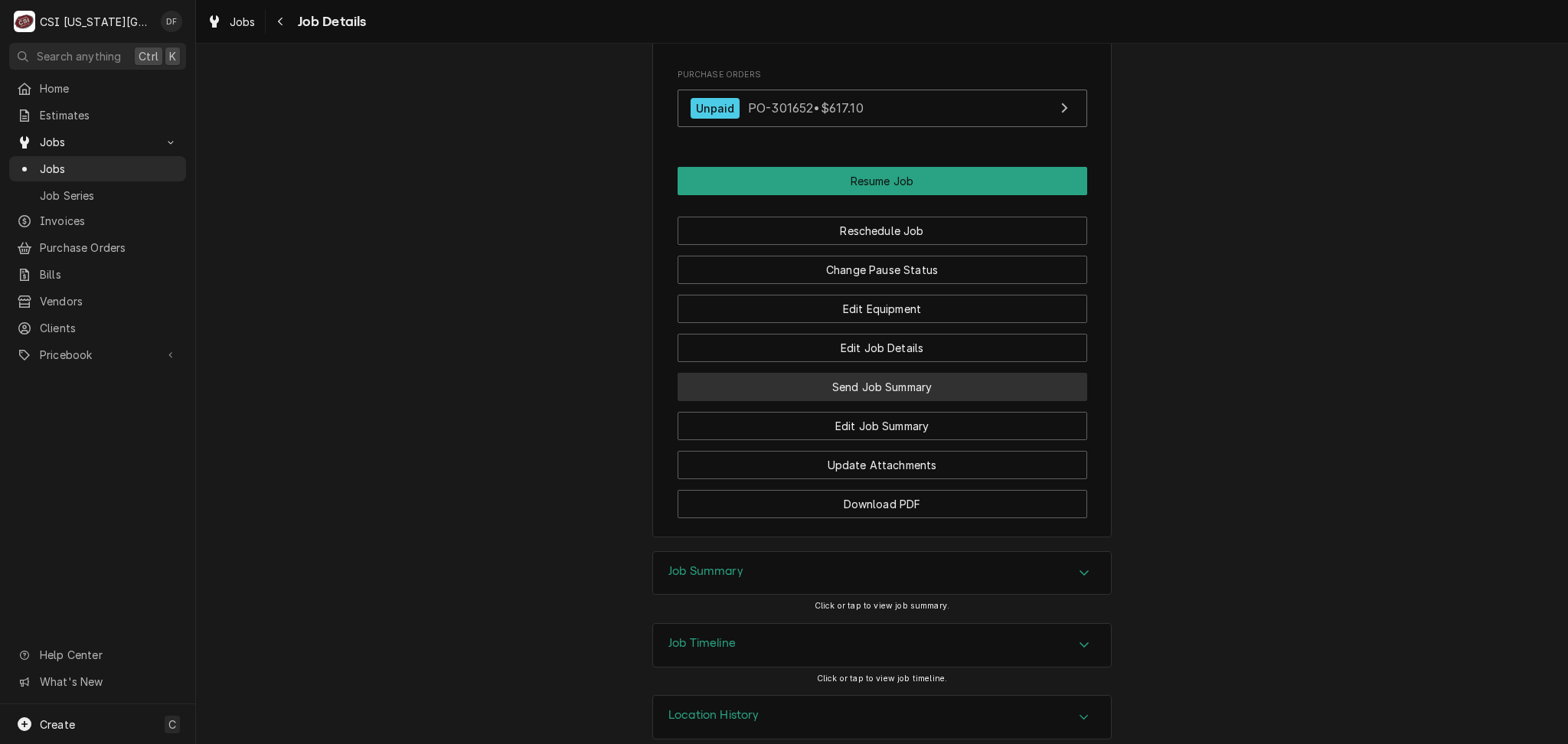
click at [861, 372] on button "Send Job Summary" at bounding box center [882, 386] width 409 height 28
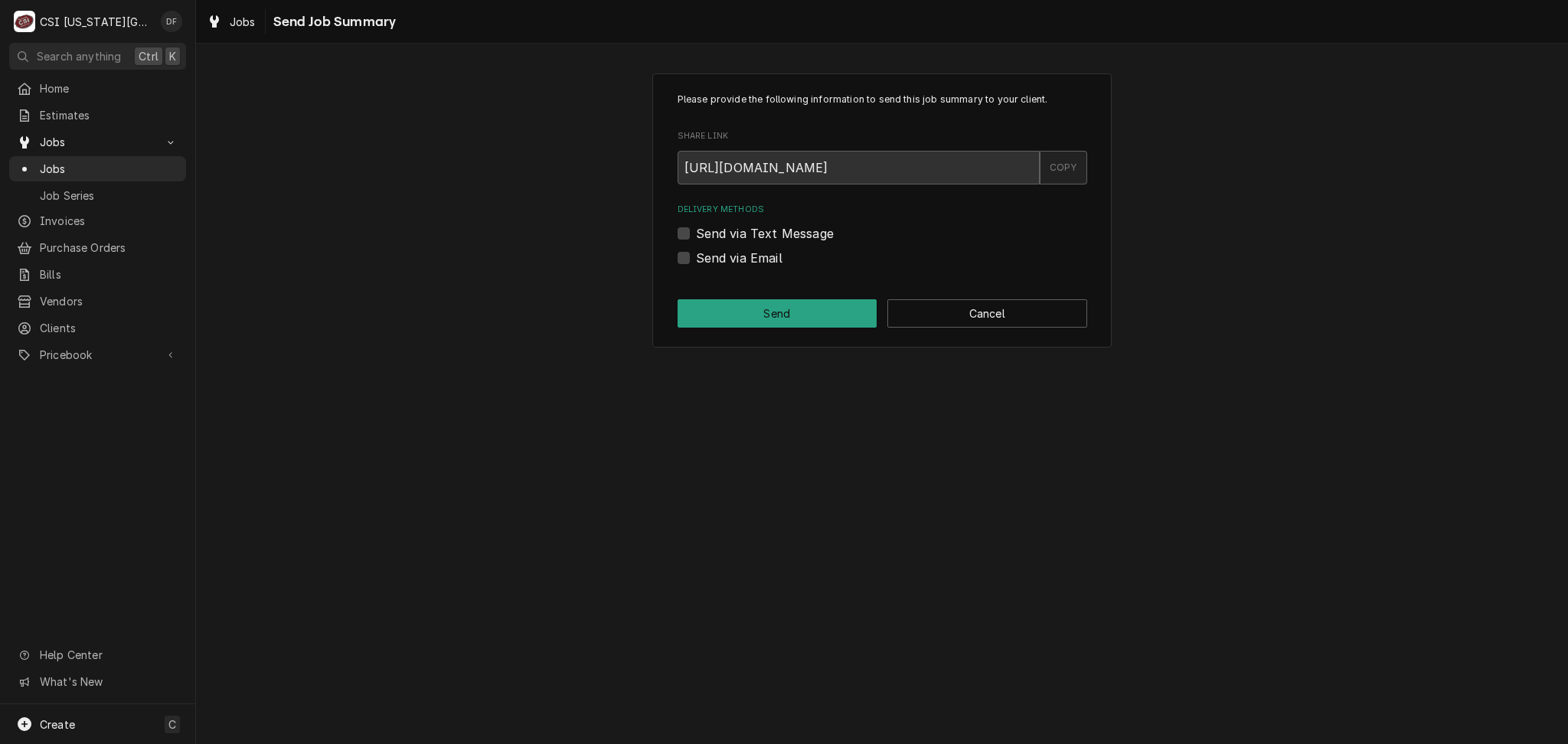
click at [1066, 175] on div "COPY" at bounding box center [1063, 167] width 47 height 34
click at [970, 326] on button "Cancel" at bounding box center [987, 313] width 200 height 28
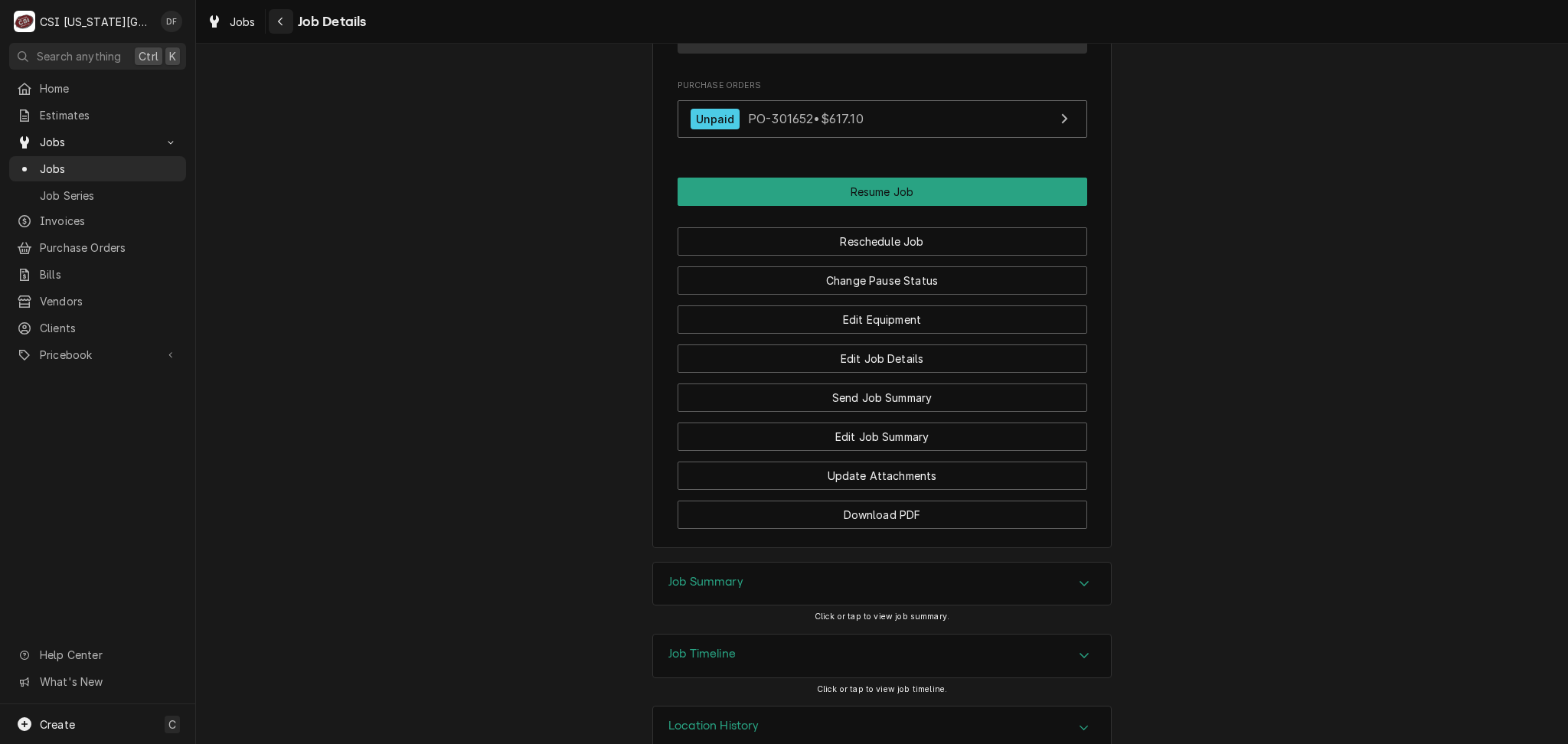
click at [276, 18] on div "Navigate back" at bounding box center [280, 21] width 15 height 15
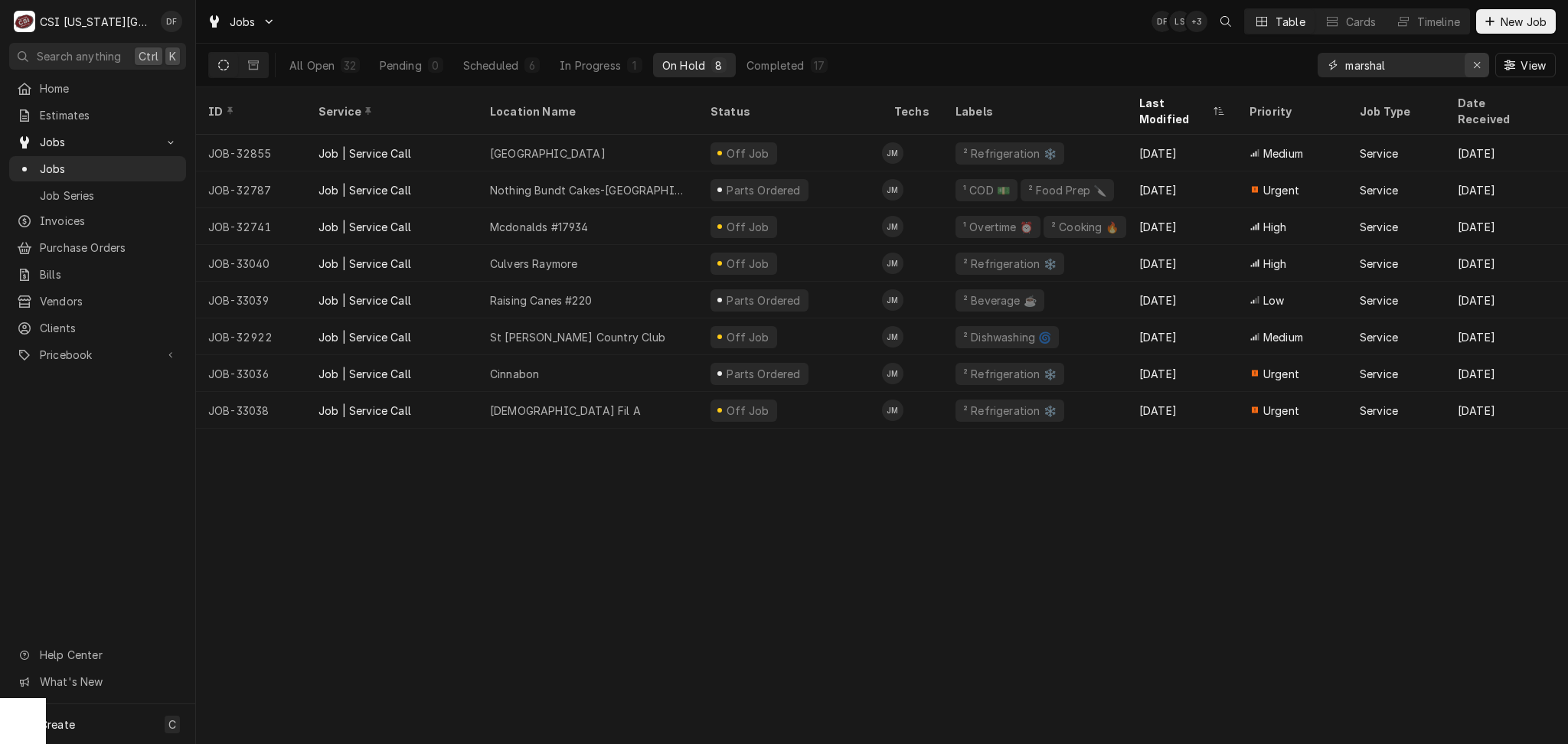
click at [1474, 64] on icon "Erase input" at bounding box center [1477, 65] width 9 height 10
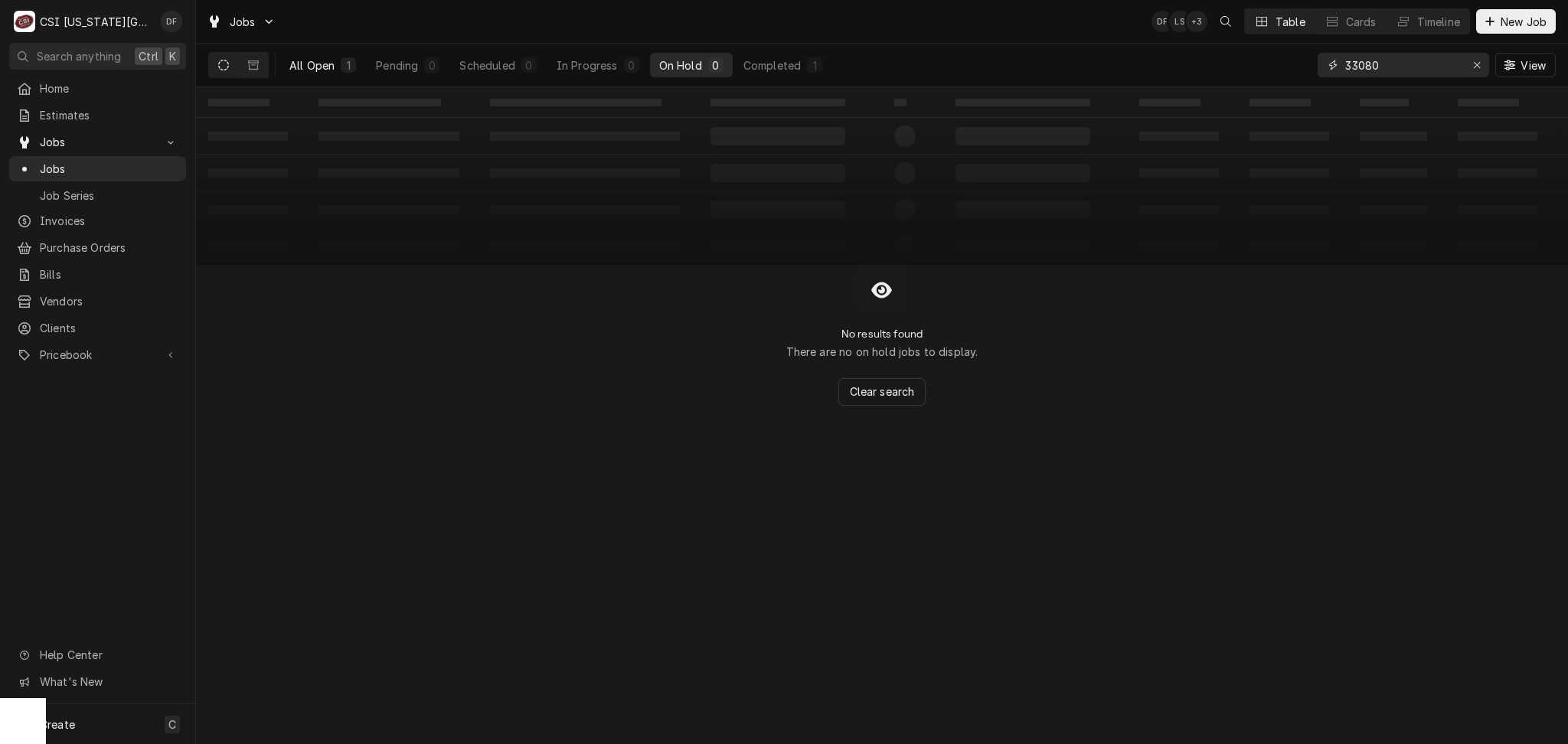
type input "33080"
click at [357, 66] on button "All Open 1" at bounding box center [323, 65] width 85 height 25
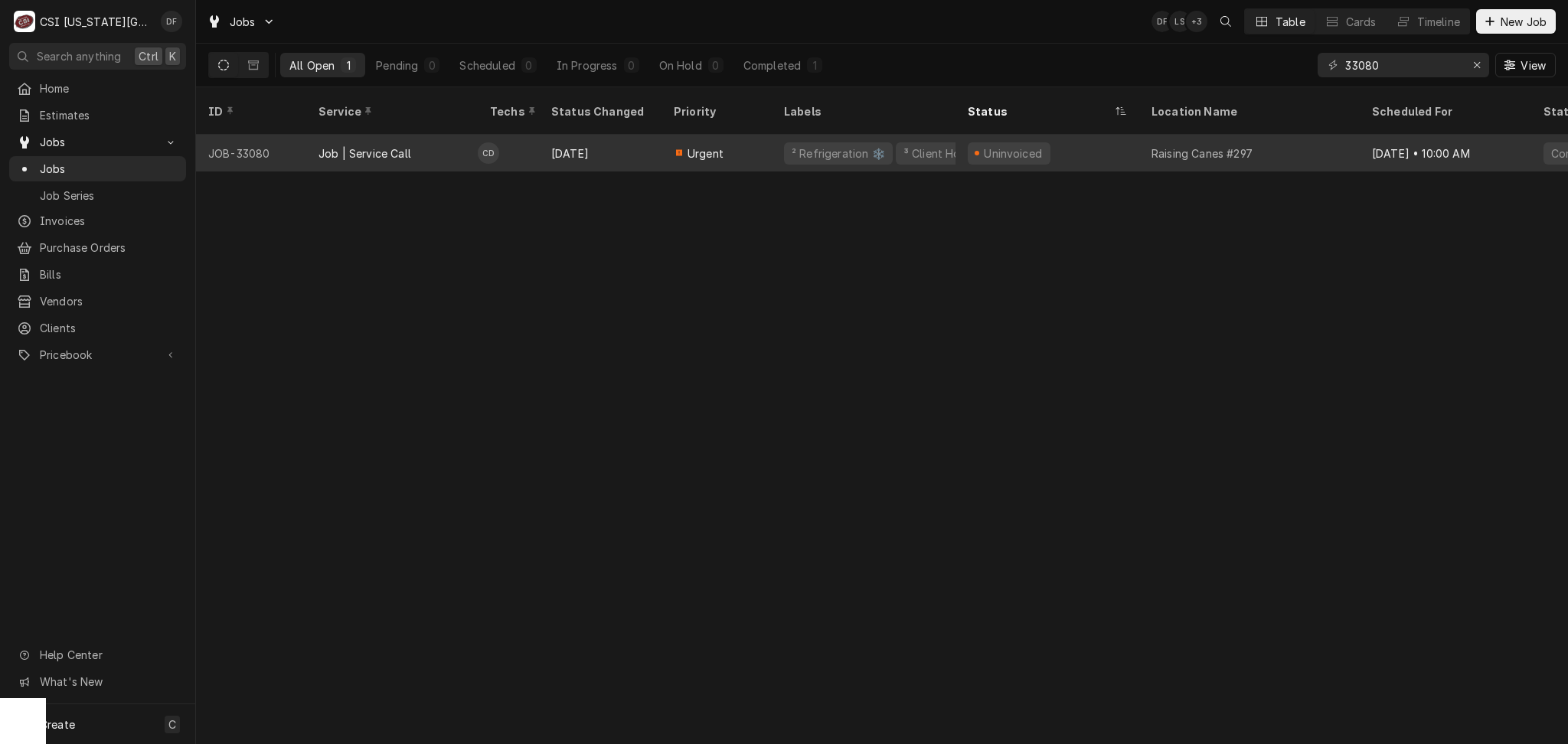
click at [599, 142] on div "[DATE]" at bounding box center [600, 153] width 123 height 37
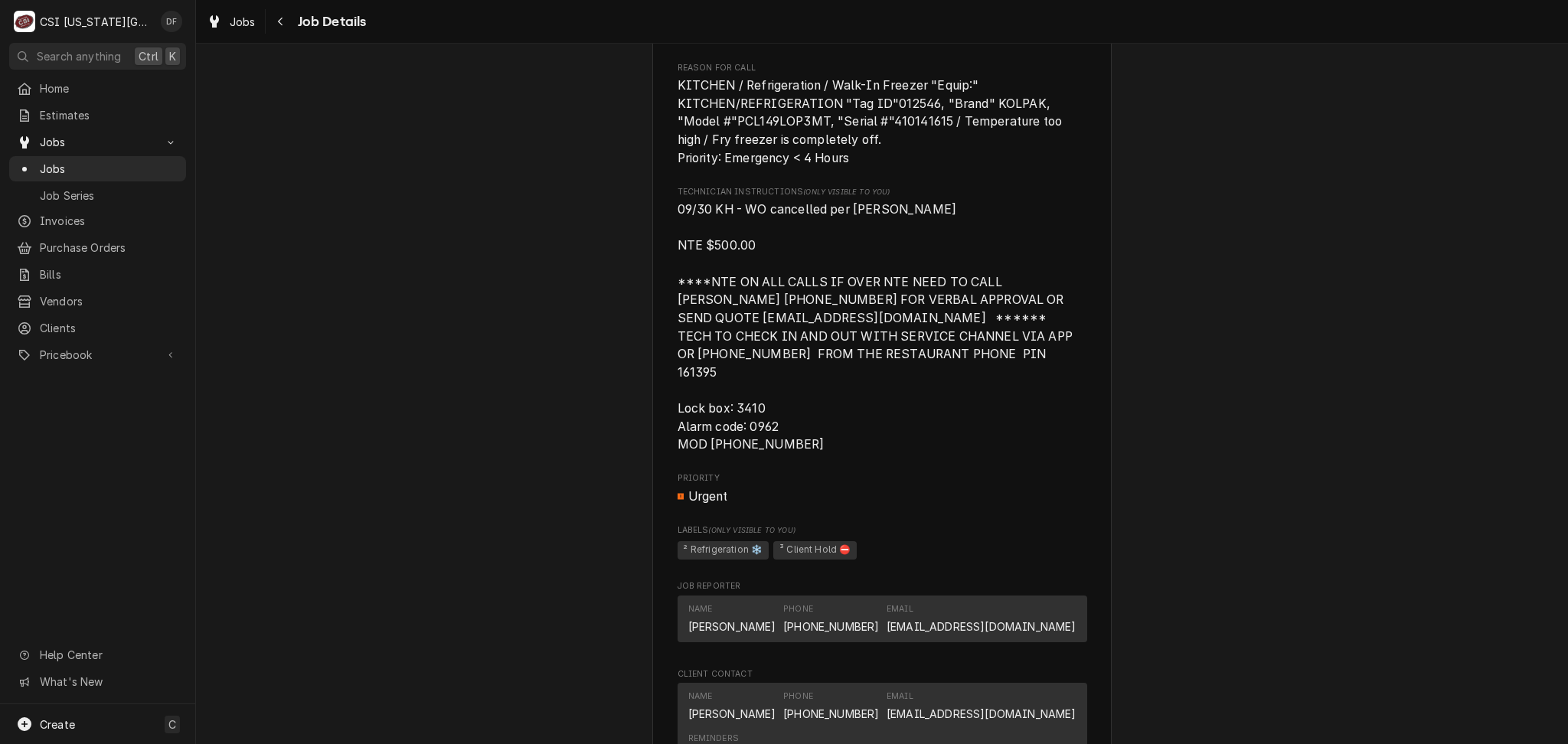
scroll to position [1530, 0]
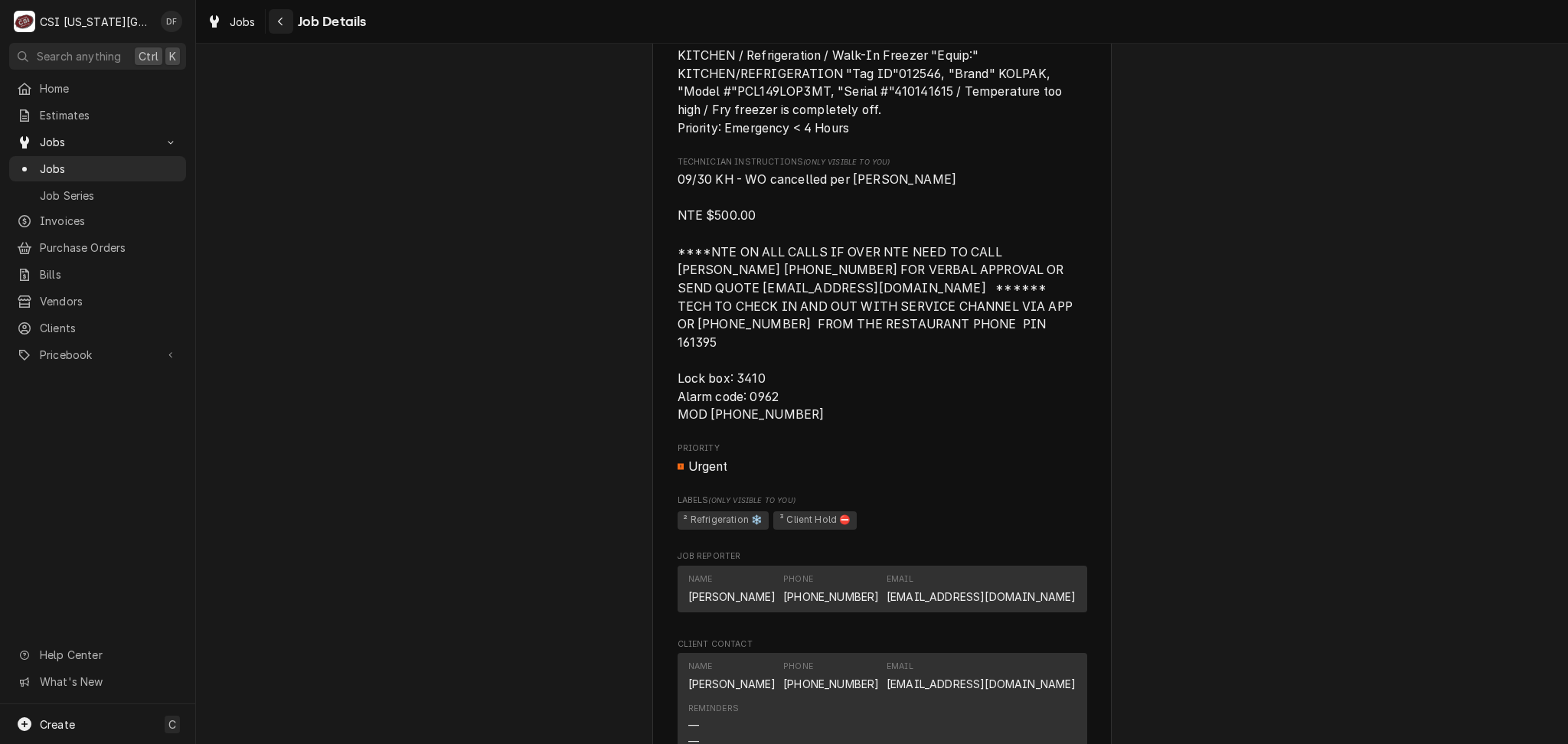
click at [284, 26] on icon "Navigate back" at bounding box center [280, 21] width 7 height 10
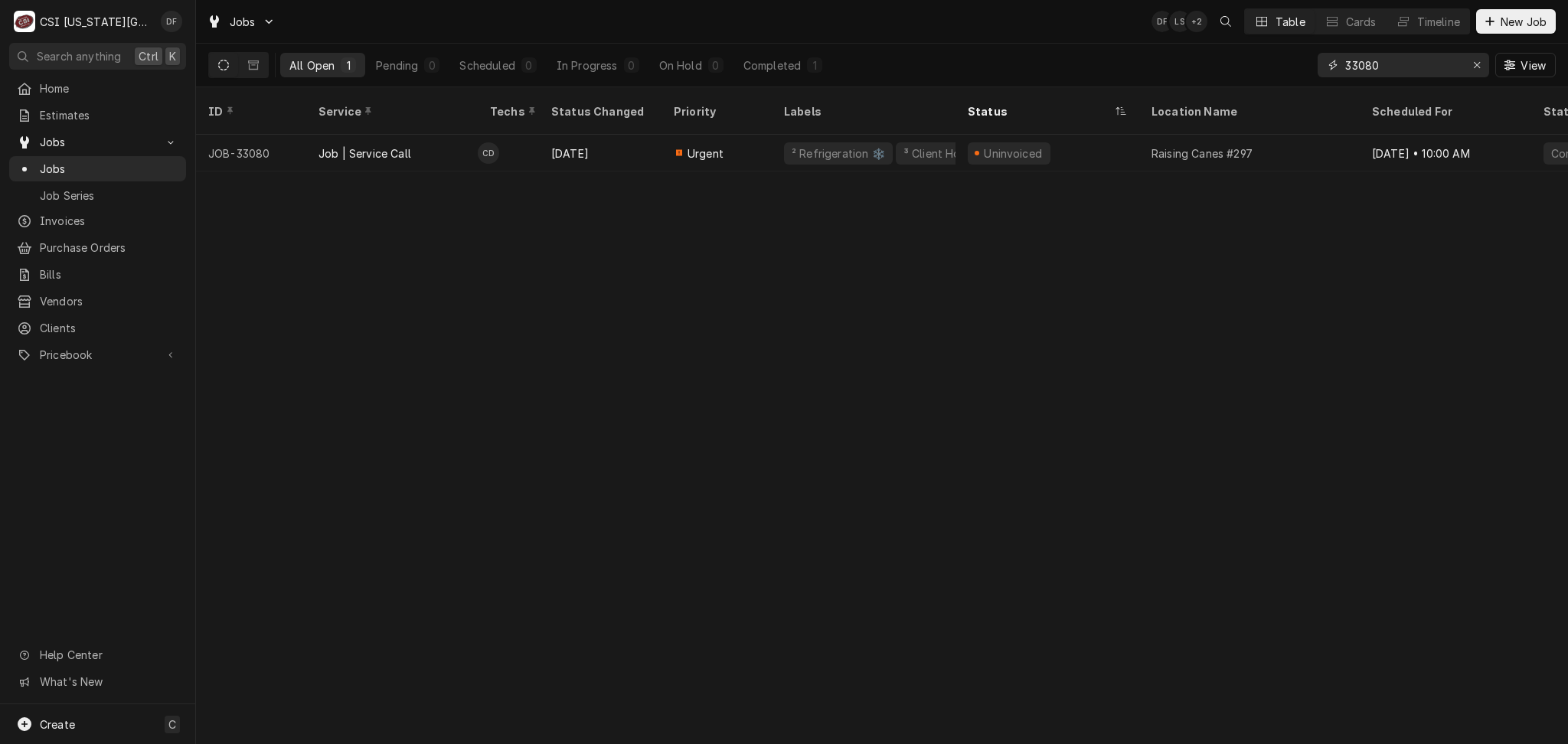
drag, startPoint x: 1477, startPoint y: 61, endPoint x: 1446, endPoint y: 62, distance: 31.0
click at [1477, 61] on icon "Erase input" at bounding box center [1477, 65] width 9 height 10
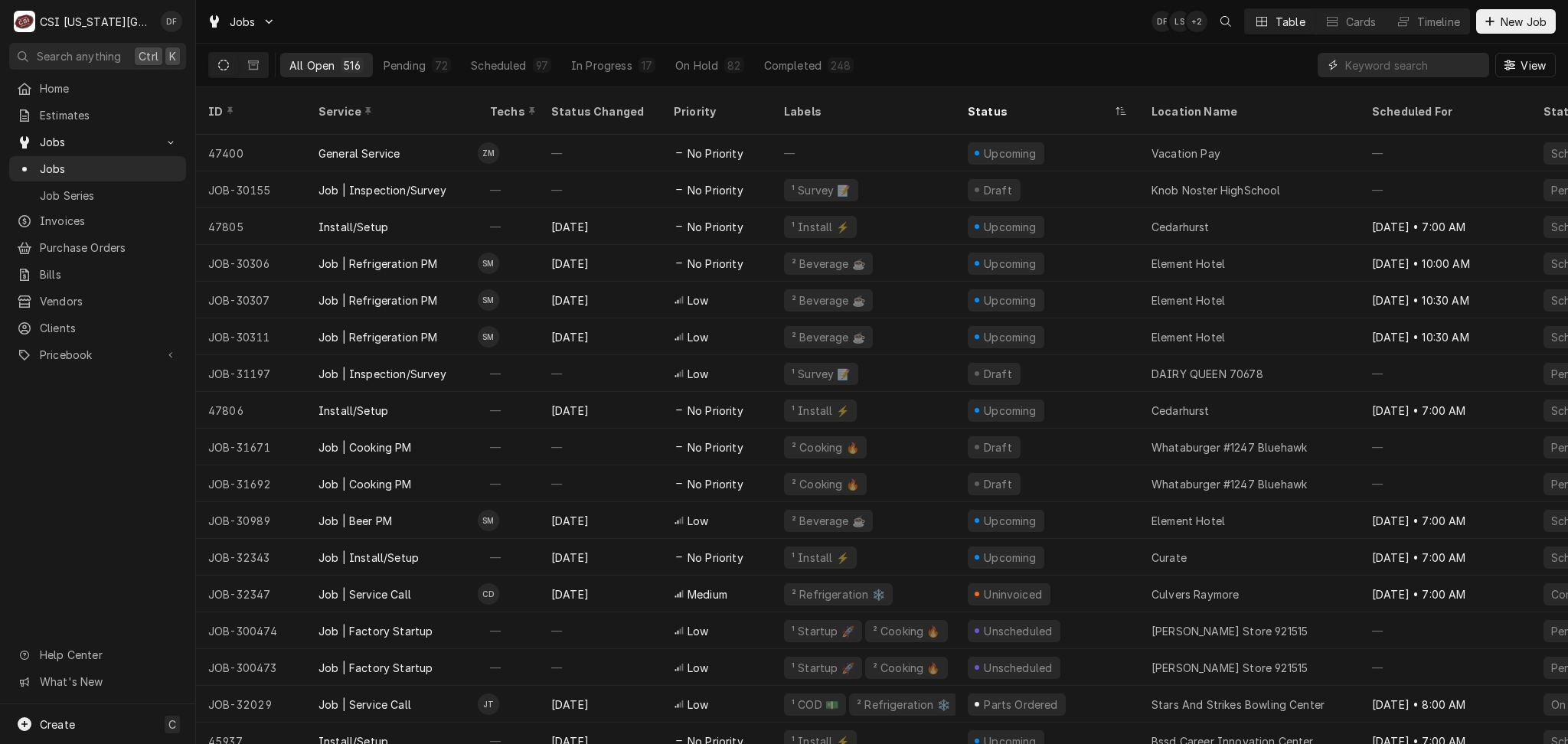
click at [1367, 59] on input "Dynamic Content Wrapper" at bounding box center [1413, 65] width 136 height 25
click at [728, 70] on div "82" at bounding box center [734, 66] width 13 height 16
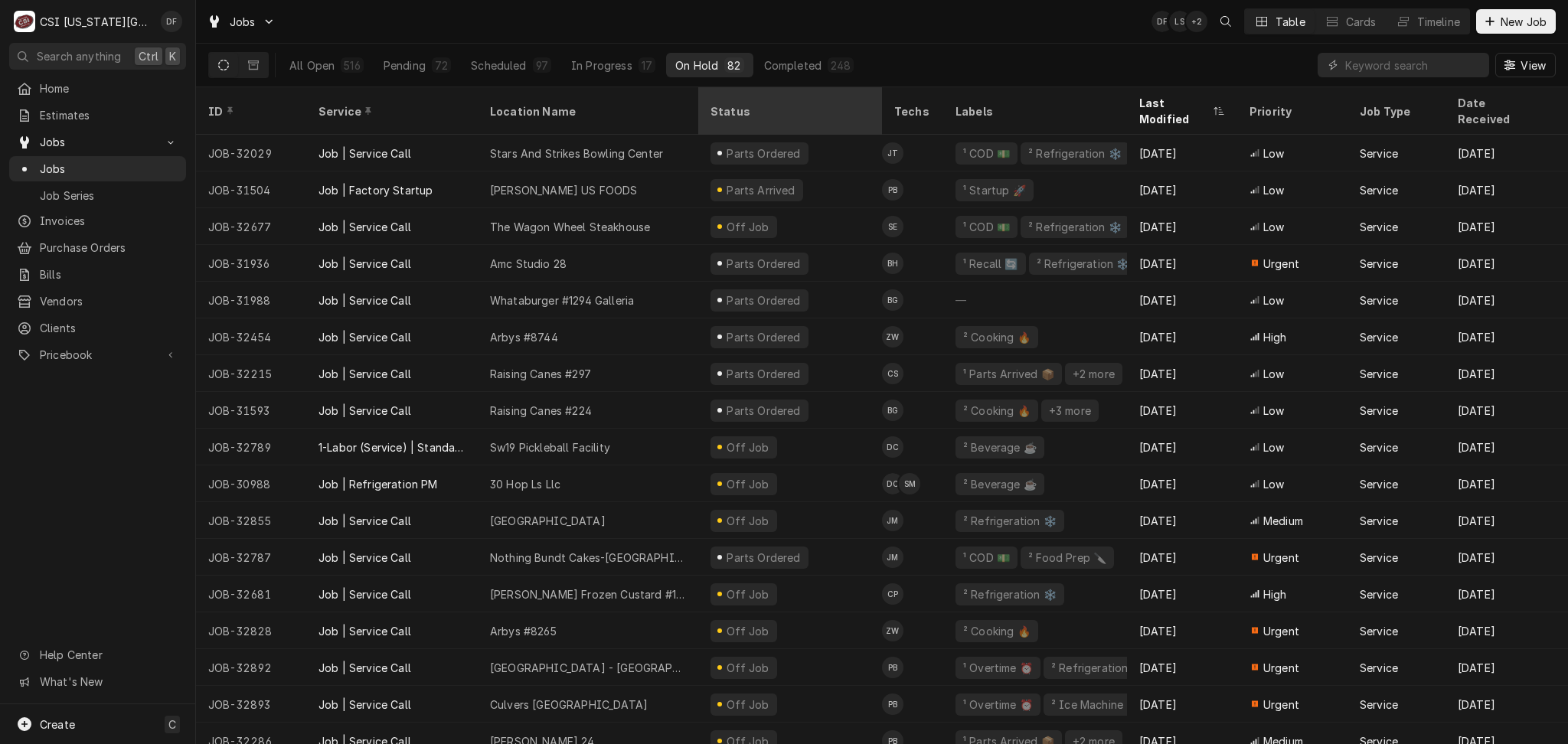
click at [779, 103] on div "Status" at bounding box center [788, 111] width 156 height 16
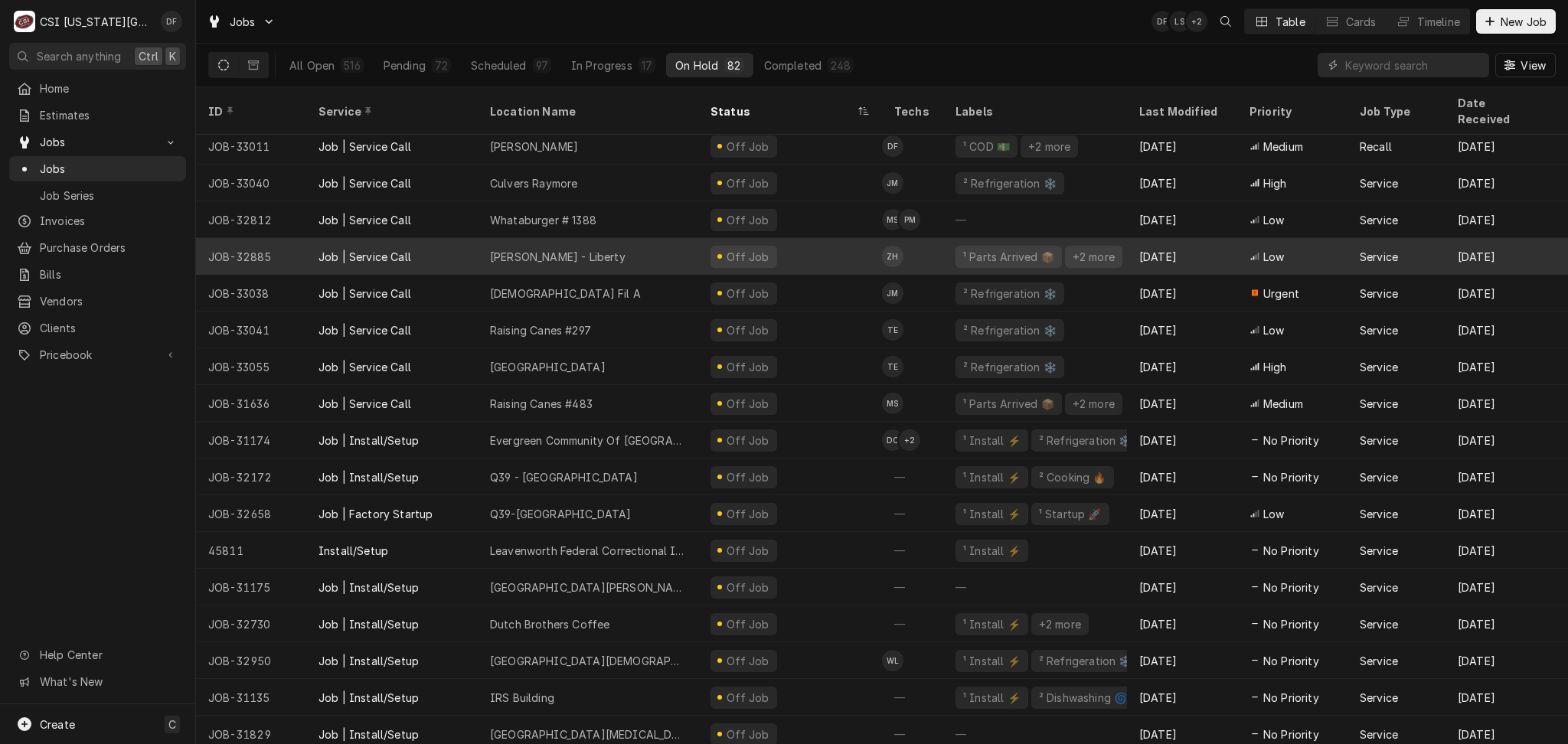
scroll to position [821, 0]
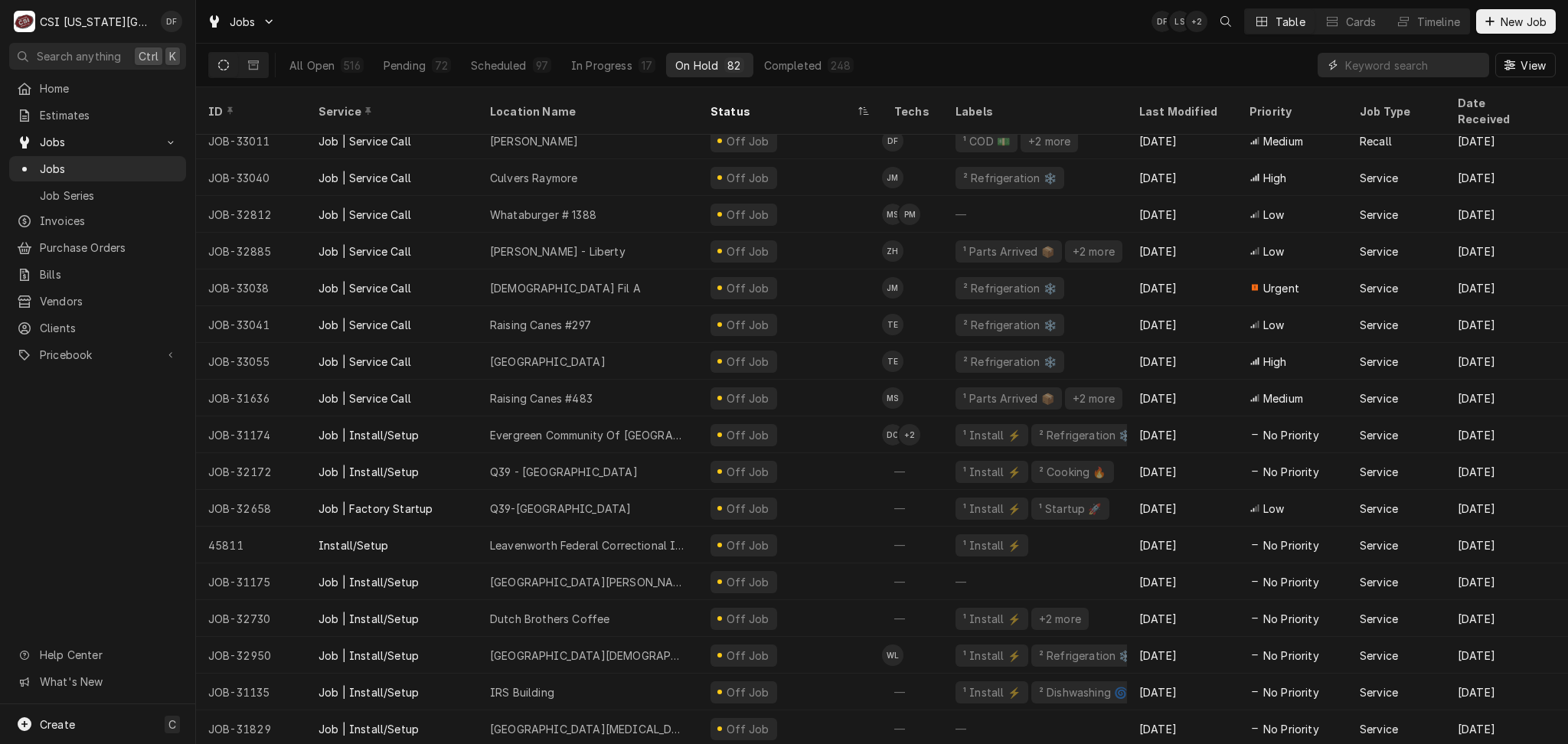
click at [1375, 77] on input "Dynamic Content Wrapper" at bounding box center [1413, 65] width 136 height 25
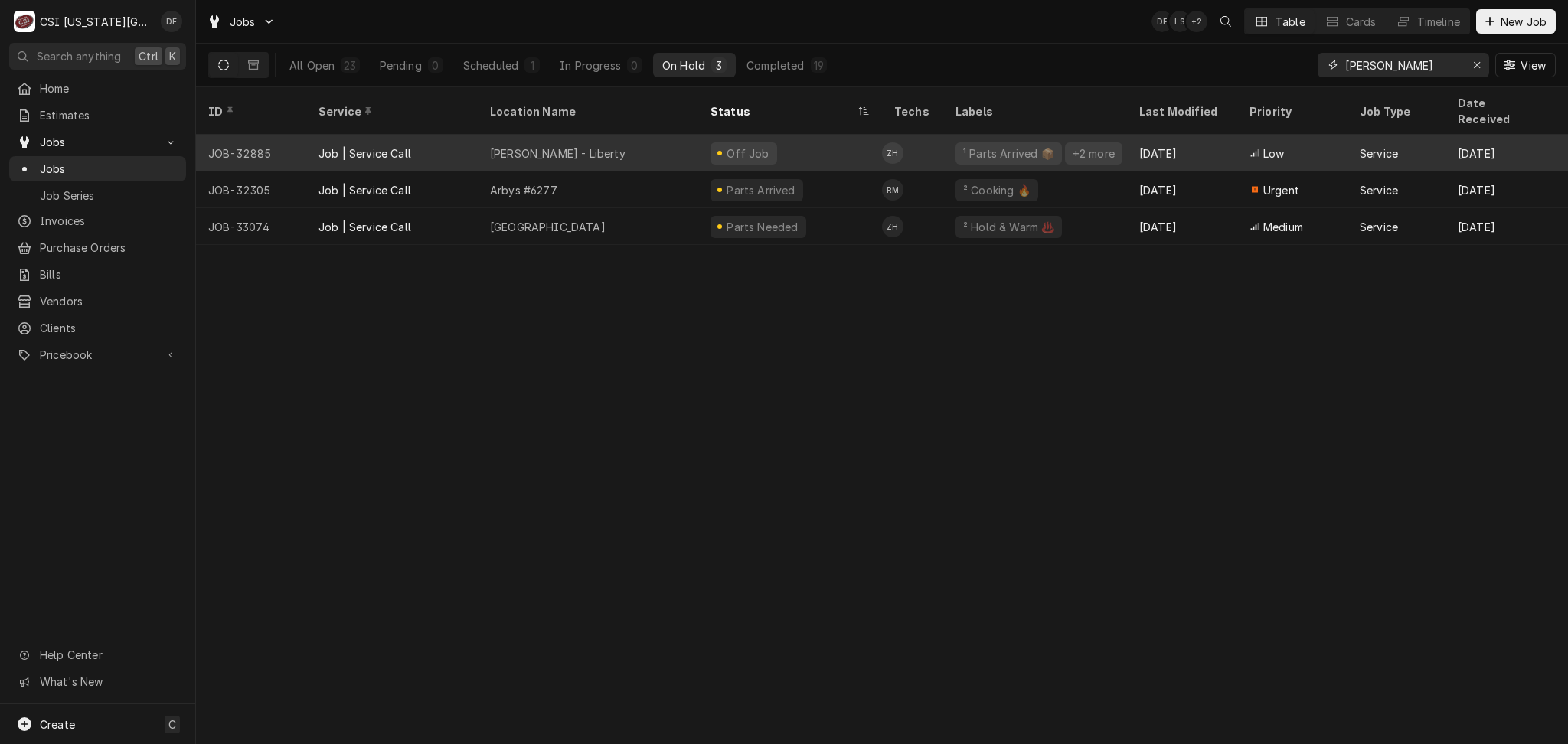
type input "[PERSON_NAME]"
click at [825, 139] on div "Off Job" at bounding box center [790, 153] width 183 height 37
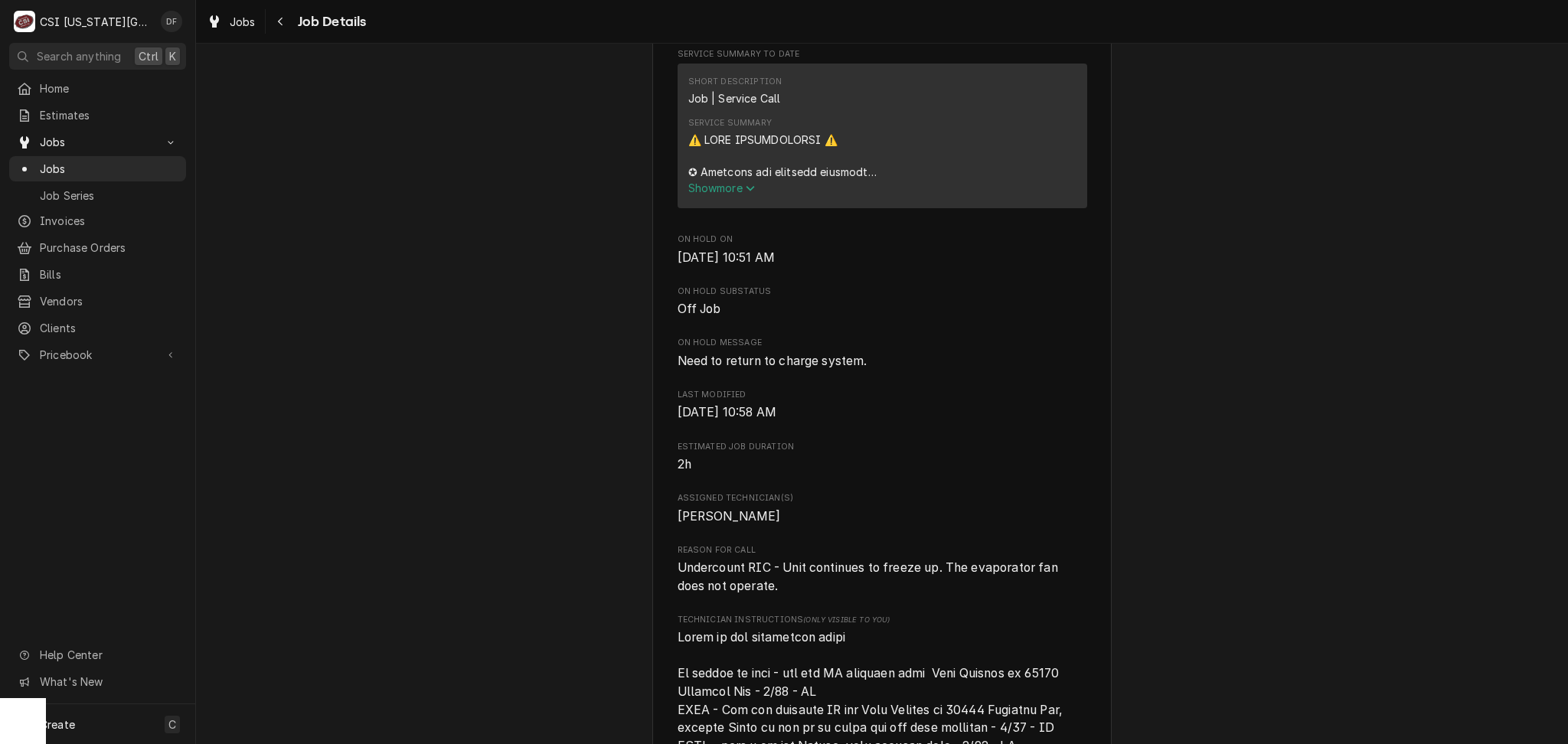
scroll to position [1020, 0]
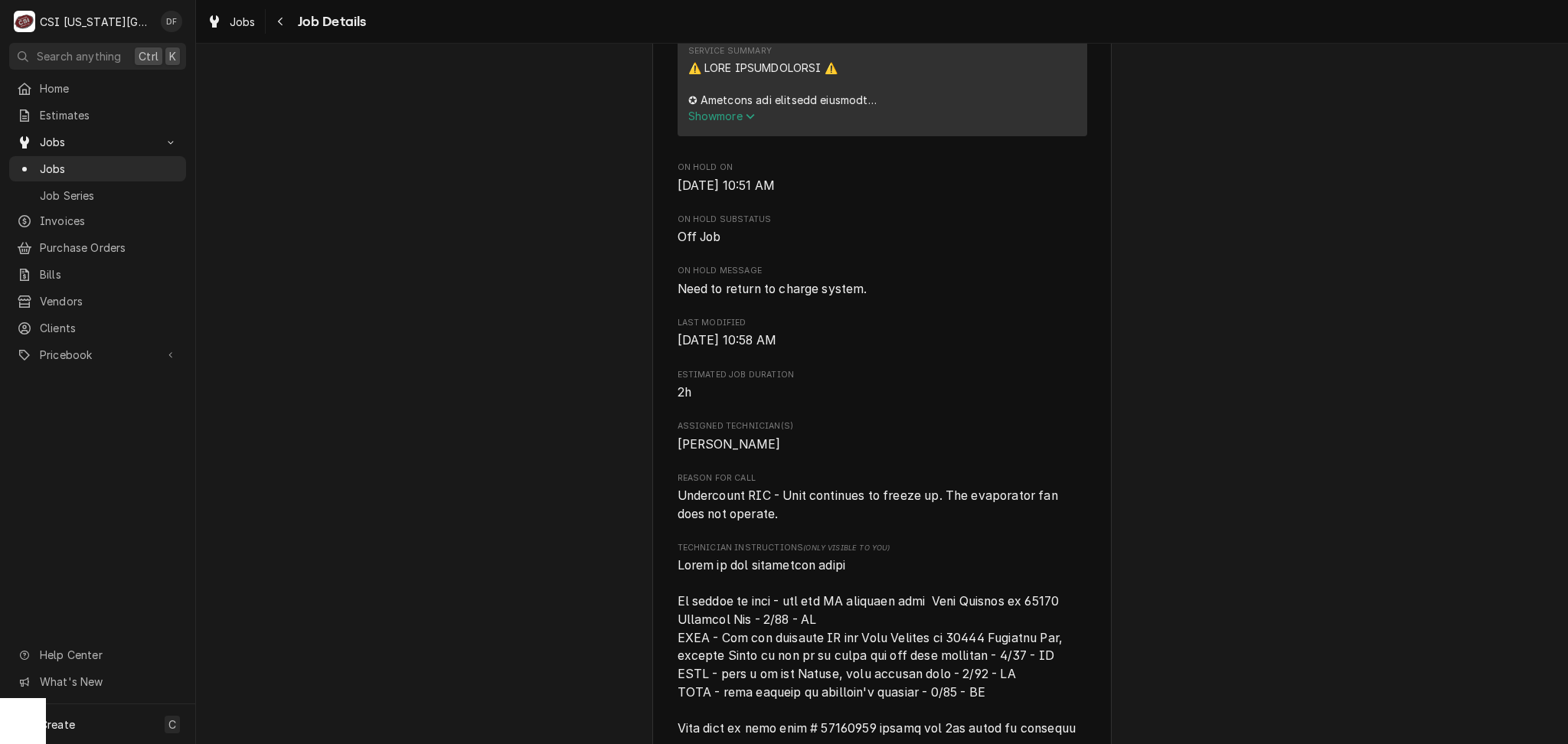
click at [707, 123] on button "Show more" at bounding box center [882, 116] width 389 height 16
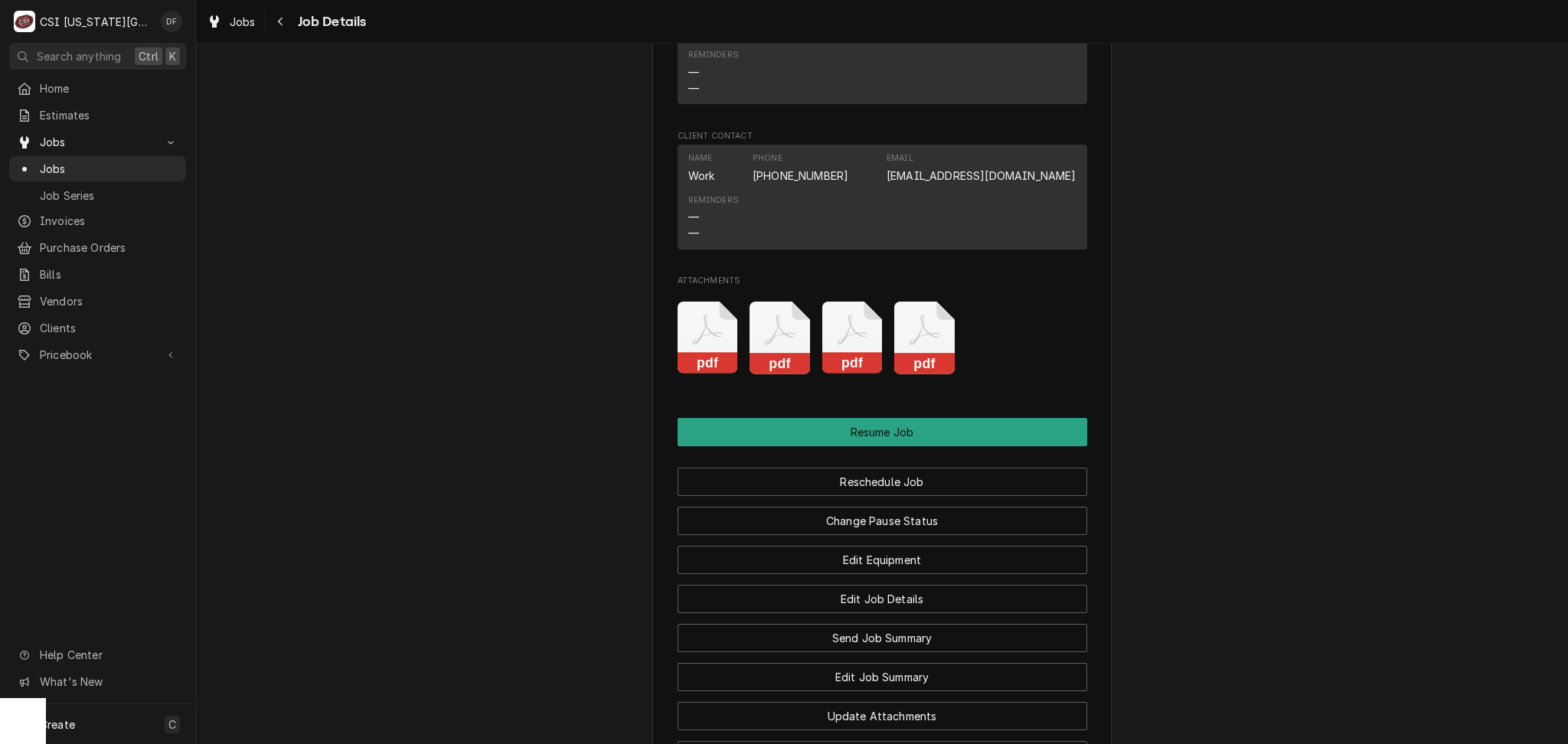
scroll to position [4141, 0]
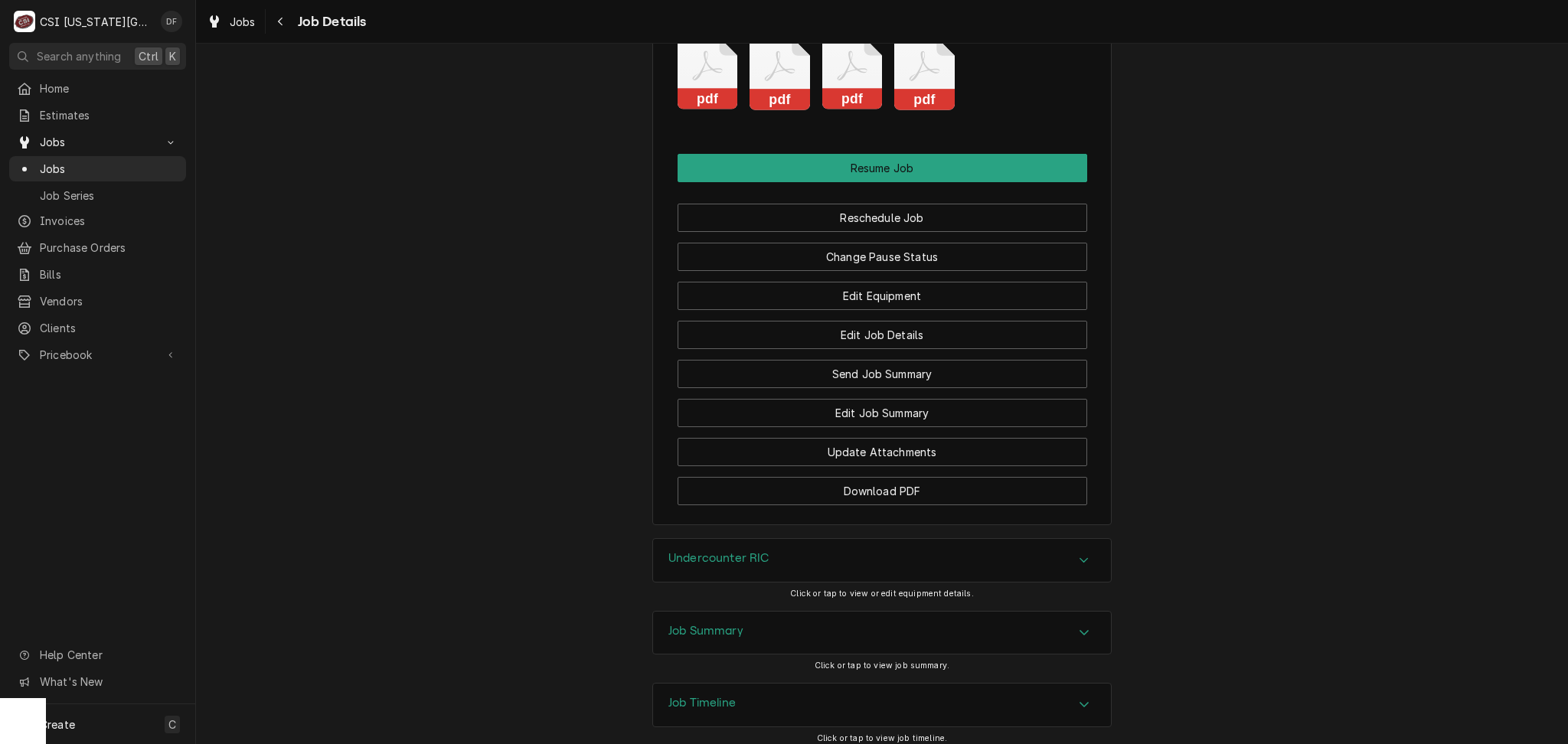
click at [805, 683] on div "Job Timeline" at bounding box center [882, 705] width 458 height 43
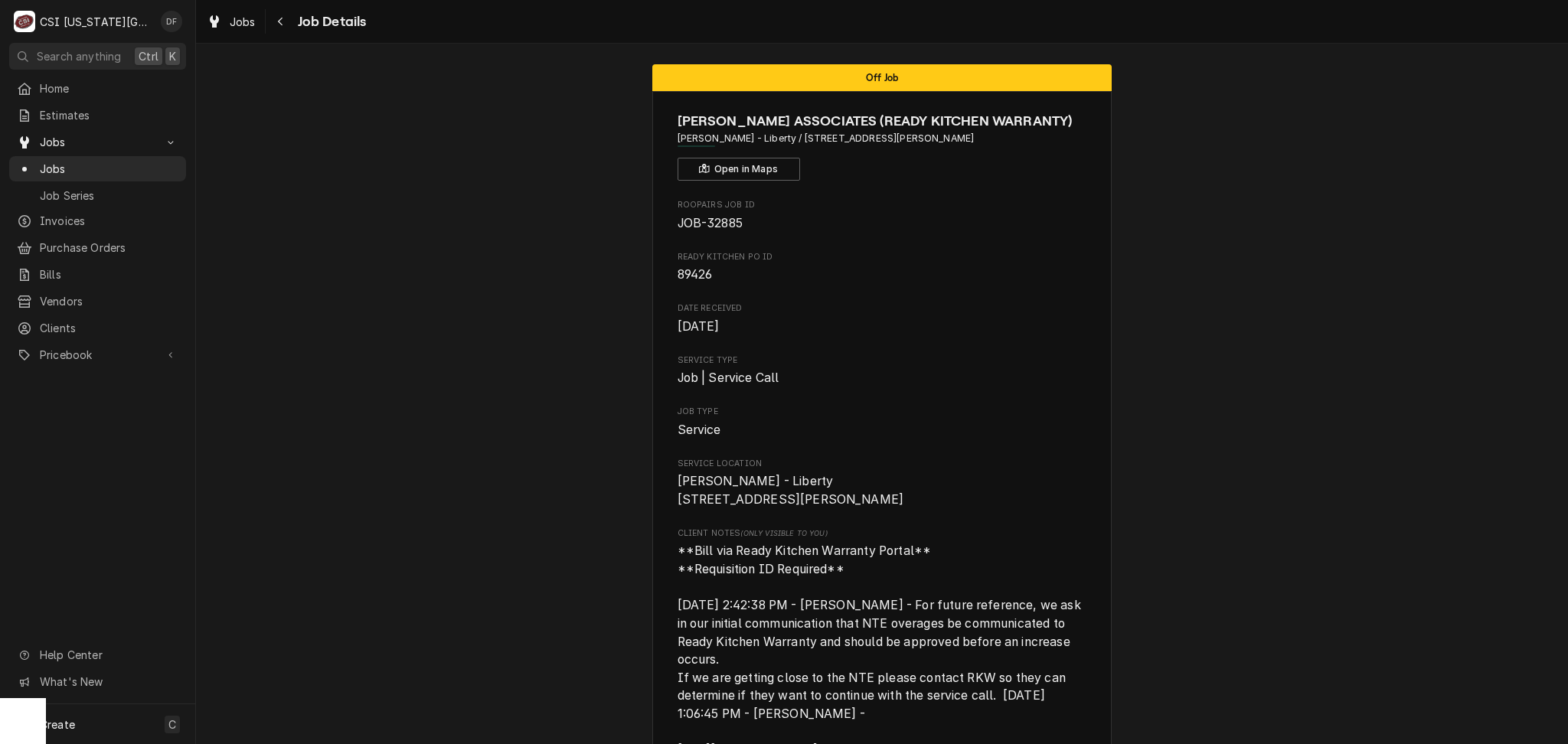
scroll to position [0, 0]
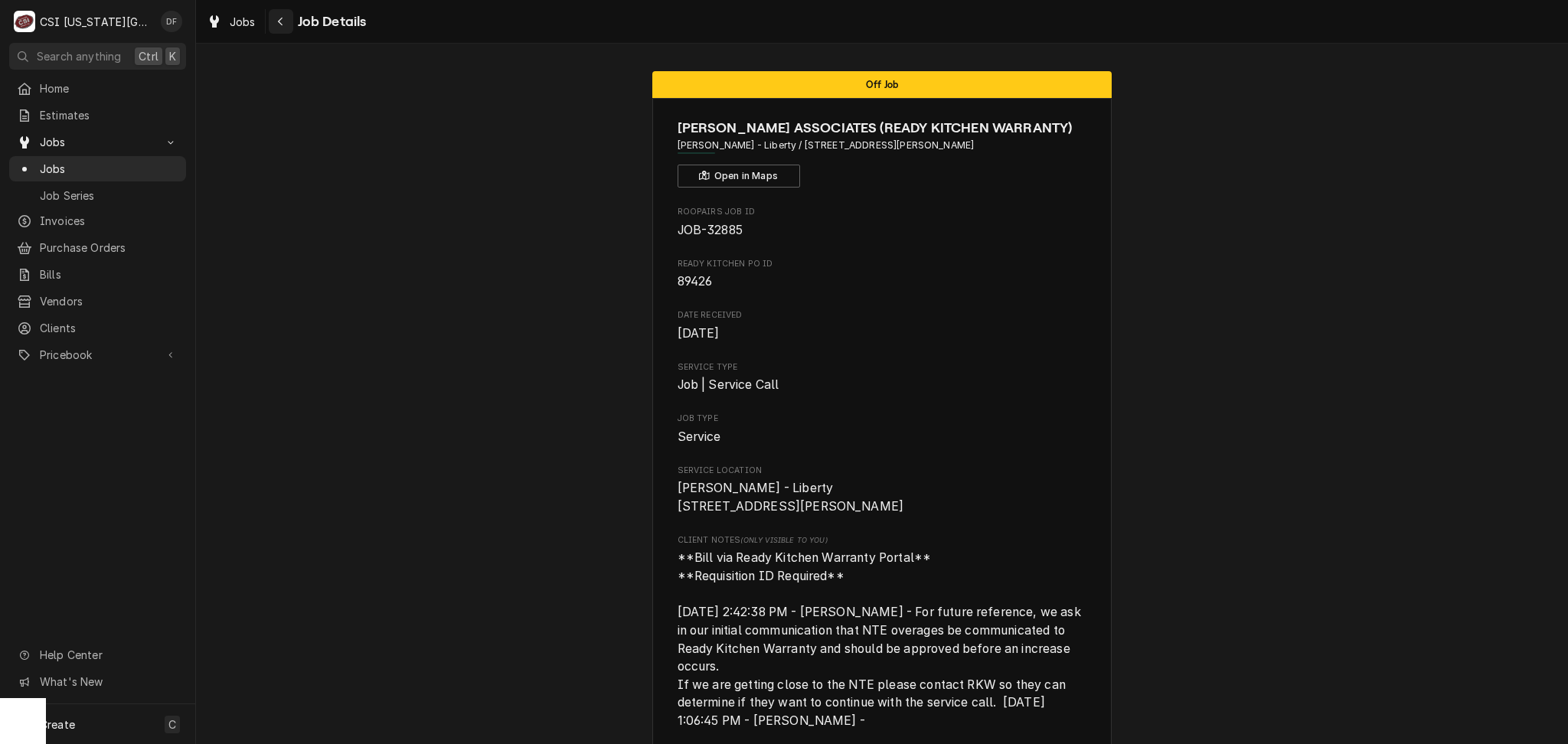
click at [278, 27] on div "Navigate back" at bounding box center [280, 21] width 15 height 15
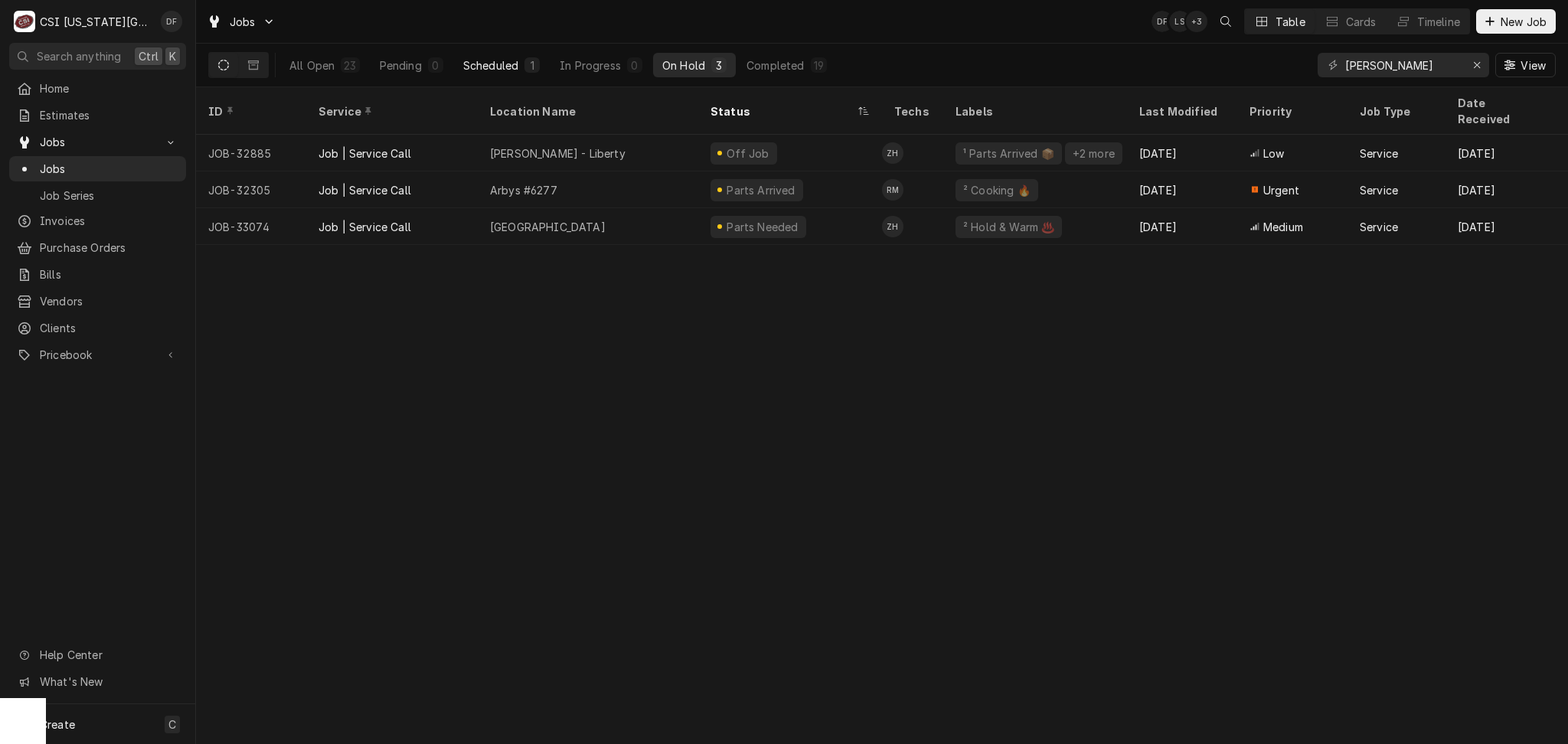
click at [521, 66] on button "Scheduled 1" at bounding box center [502, 65] width 95 height 25
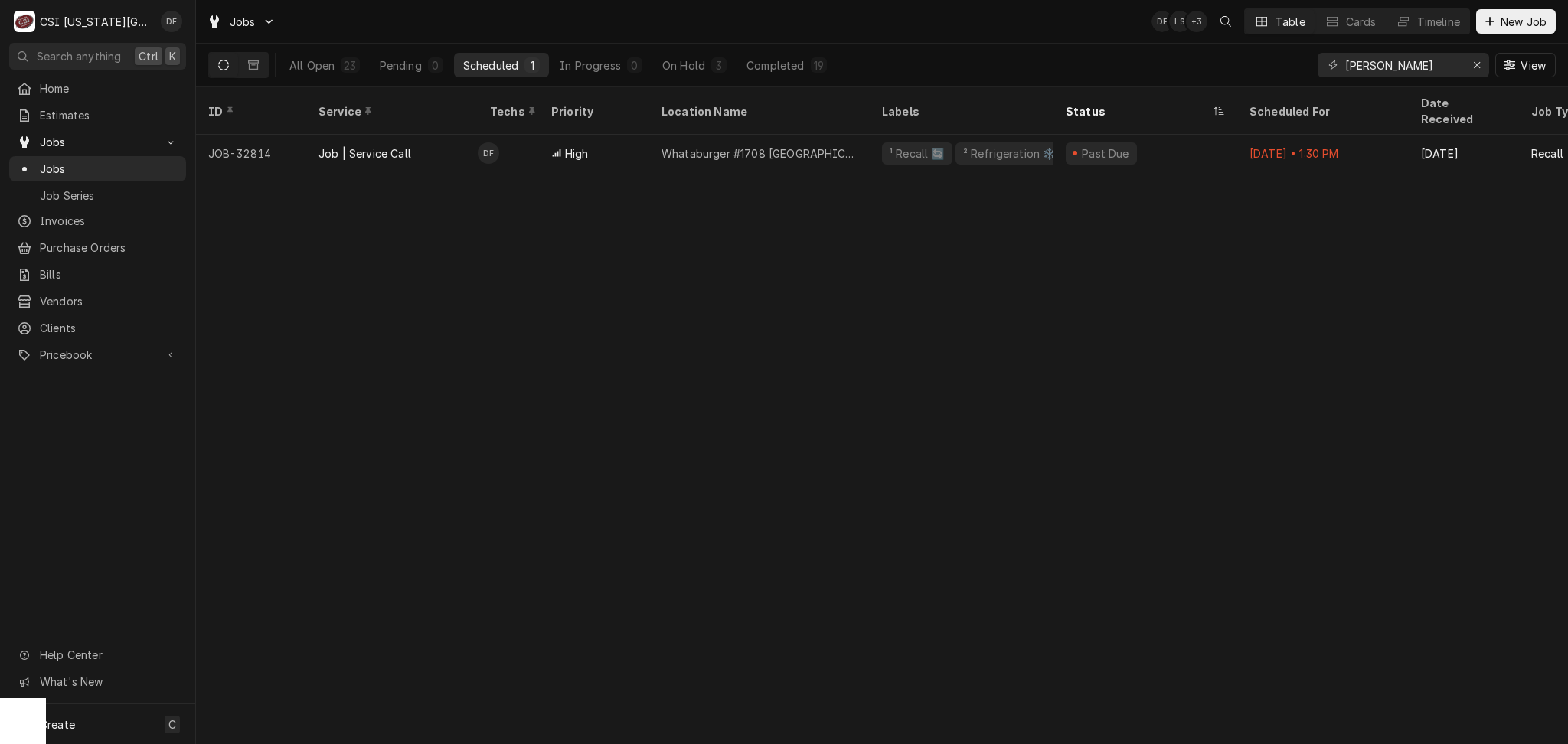
click at [227, 67] on icon "Dynamic Content Wrapper" at bounding box center [223, 65] width 10 height 10
click at [708, 70] on button "On Hold 3" at bounding box center [694, 65] width 83 height 25
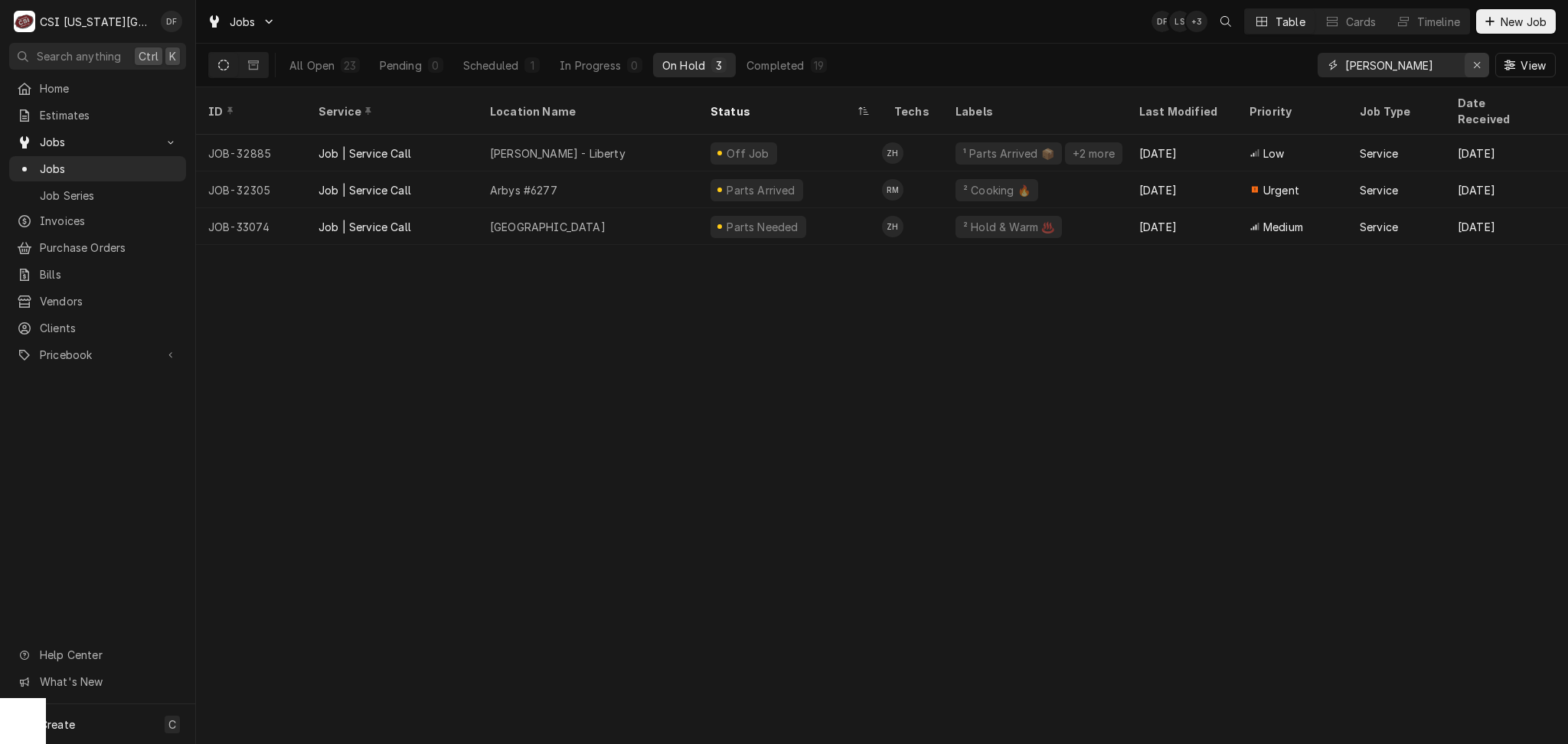
click at [1477, 60] on icon "Erase input" at bounding box center [1477, 65] width 9 height 10
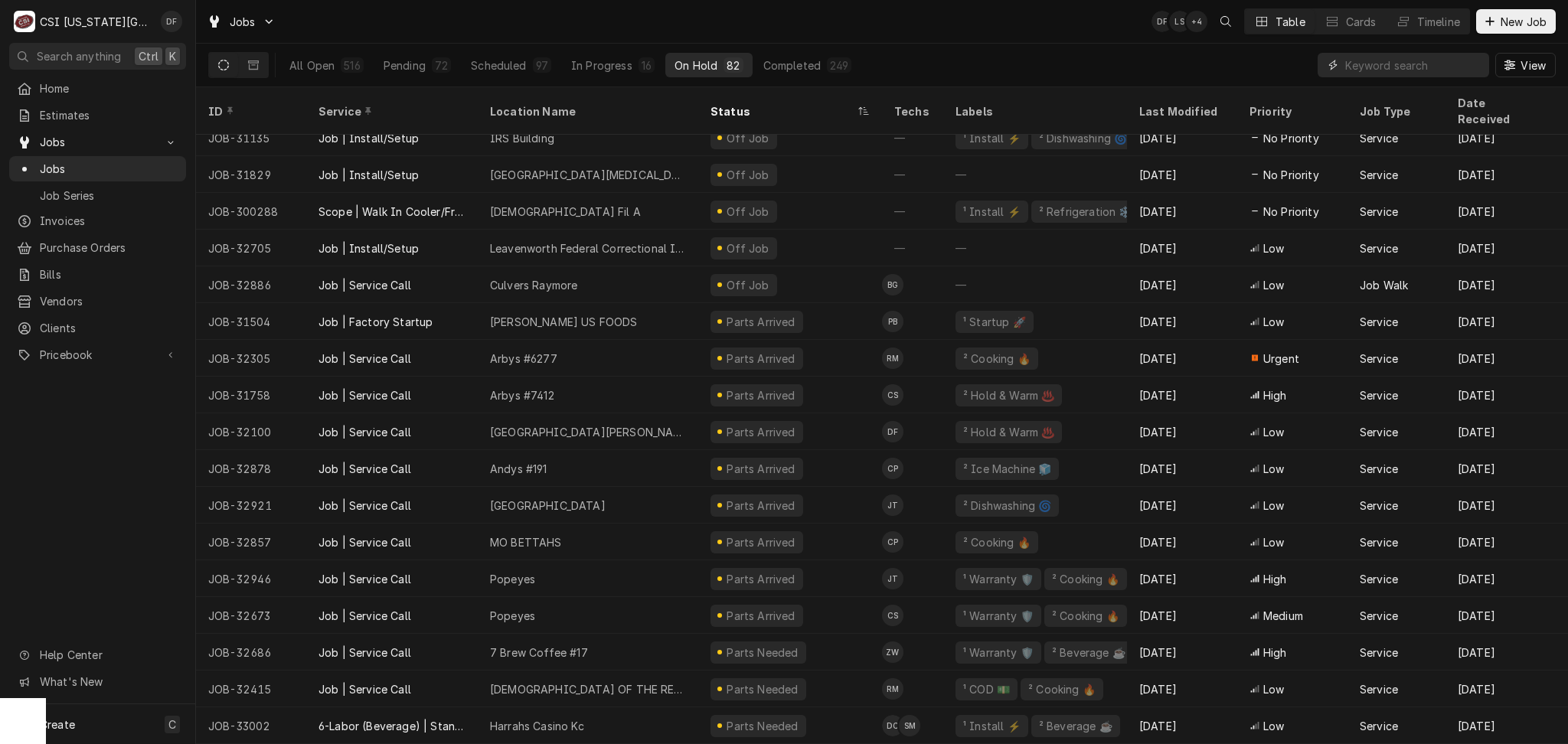
scroll to position [1286, 0]
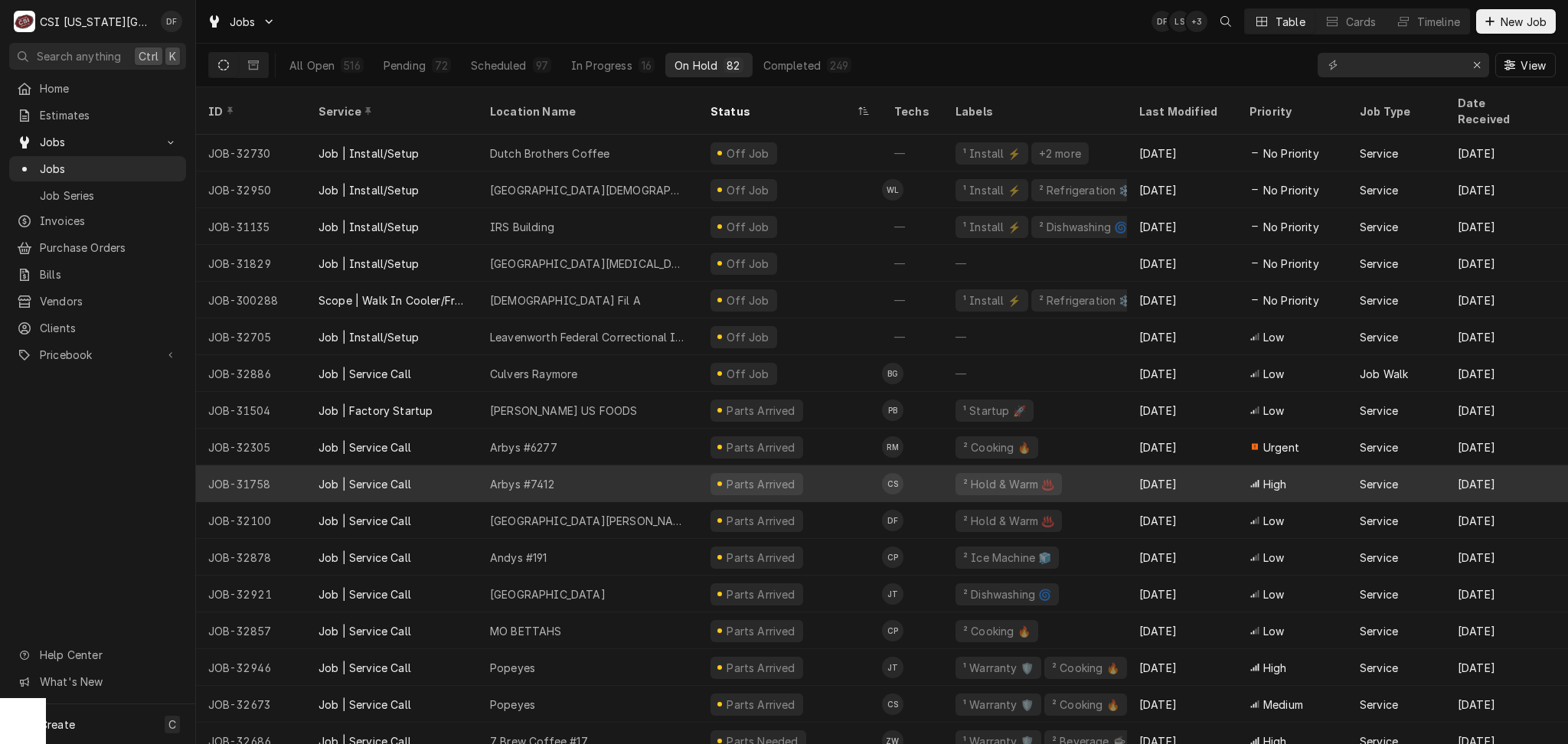
click at [670, 468] on div "Arbys #7412" at bounding box center [587, 484] width 220 height 37
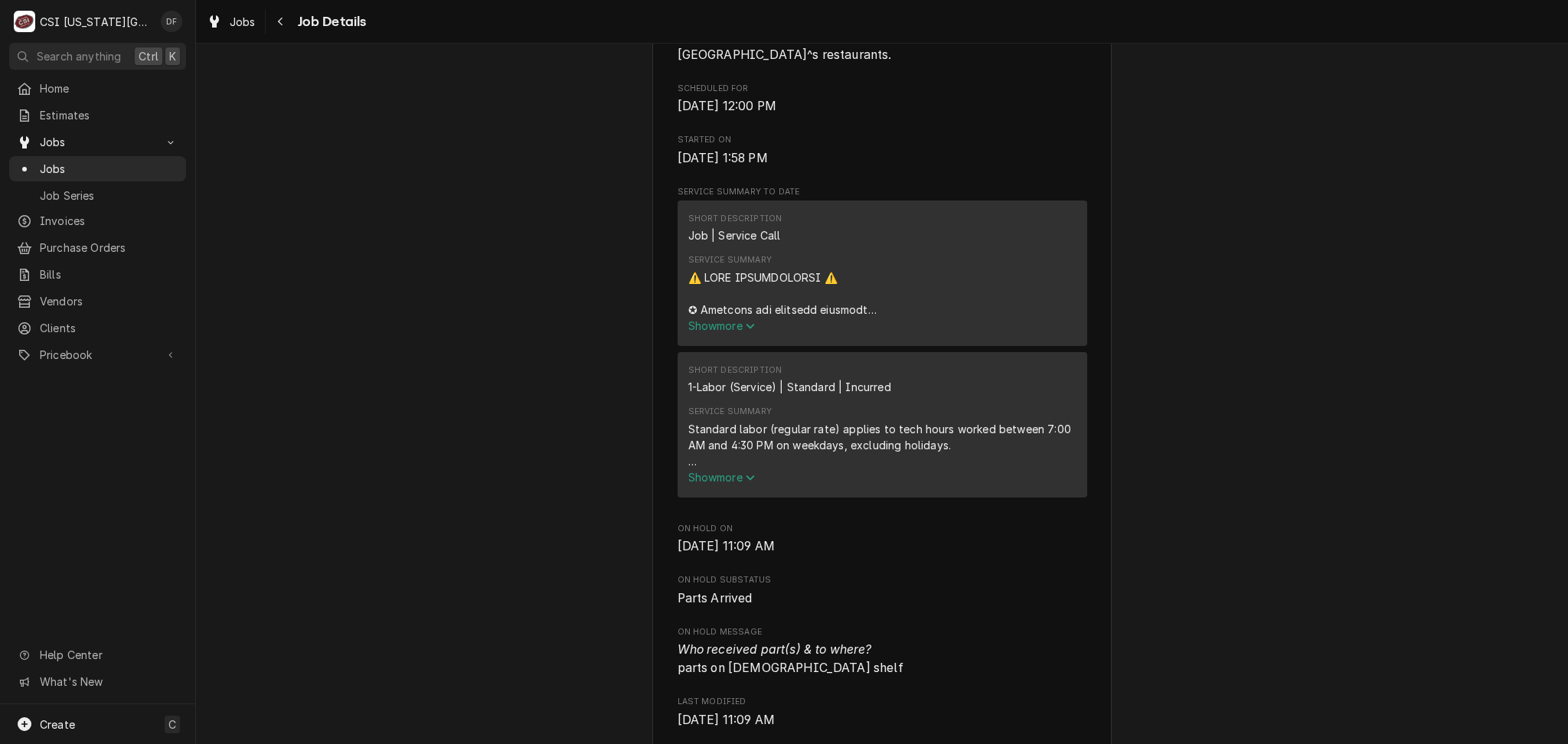
scroll to position [919, 0]
click at [707, 318] on span "Show more" at bounding box center [722, 324] width 67 height 13
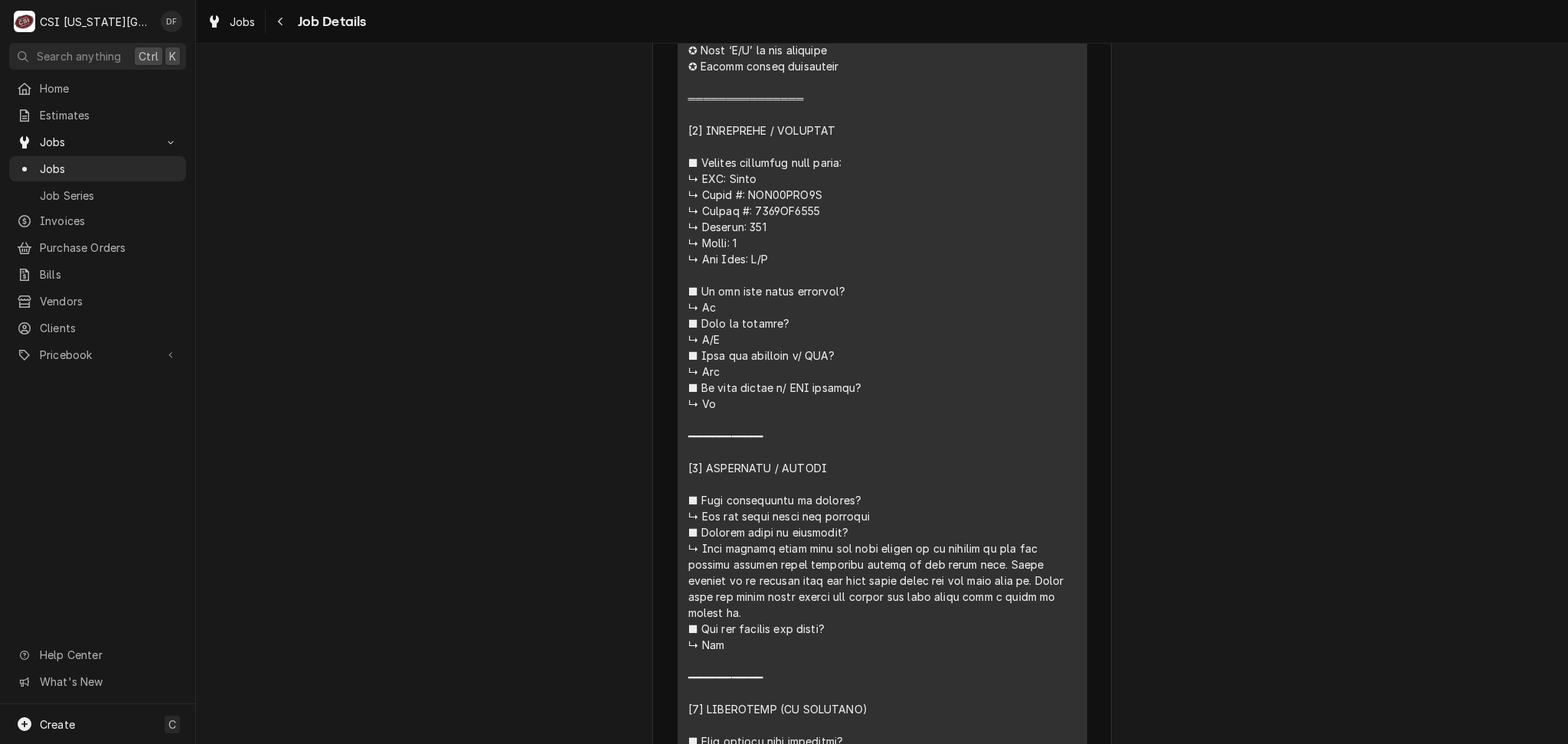
scroll to position [1326, 0]
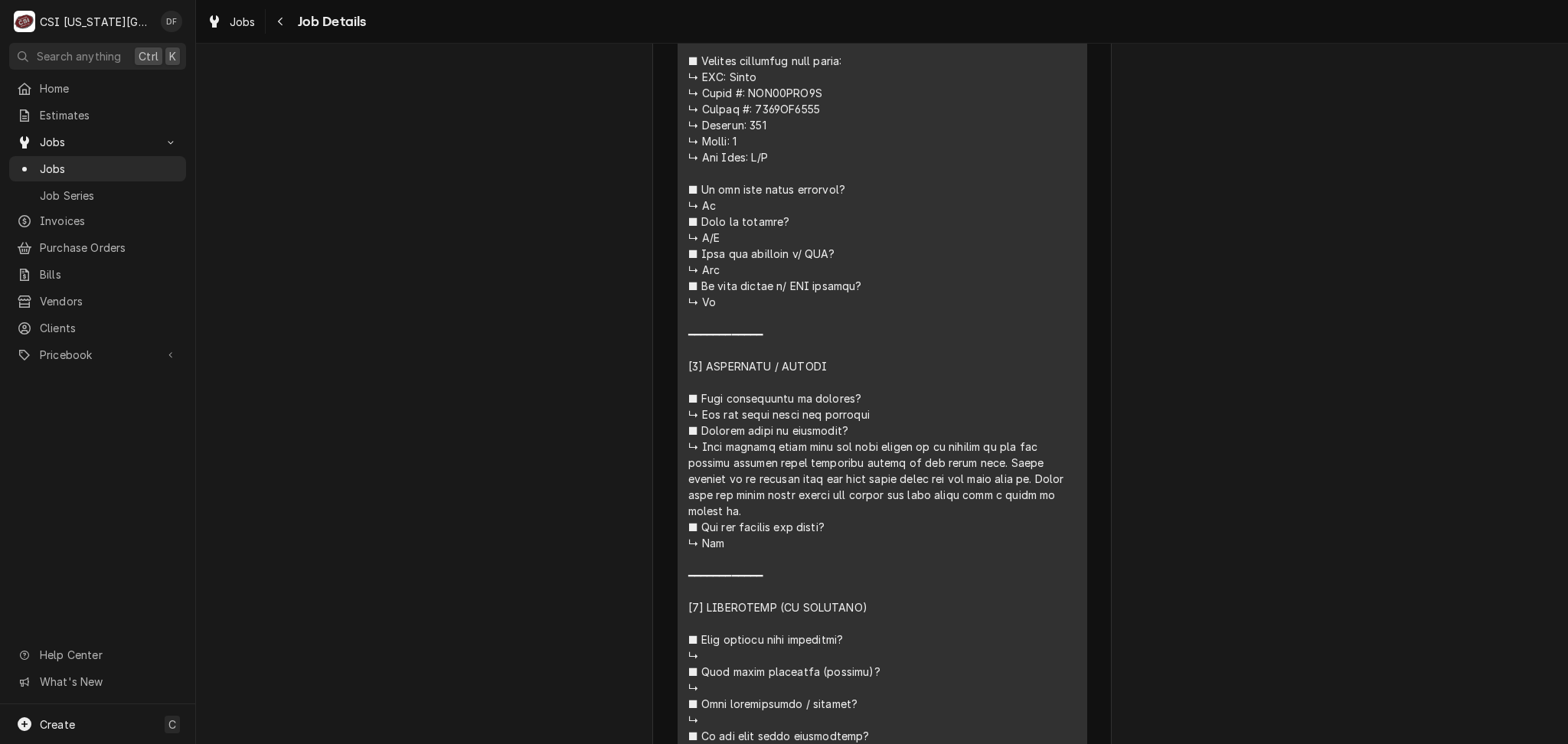
drag, startPoint x: 885, startPoint y: 458, endPoint x: 873, endPoint y: 458, distance: 12.0
click at [873, 458] on div "Service Summary" at bounding box center [882, 486] width 389 height 1253
click at [896, 465] on div "Service Summary" at bounding box center [882, 486] width 389 height 1253
drag, startPoint x: 981, startPoint y: 460, endPoint x: 965, endPoint y: 458, distance: 16.1
click at [965, 458] on div "Service Summary" at bounding box center [882, 486] width 389 height 1253
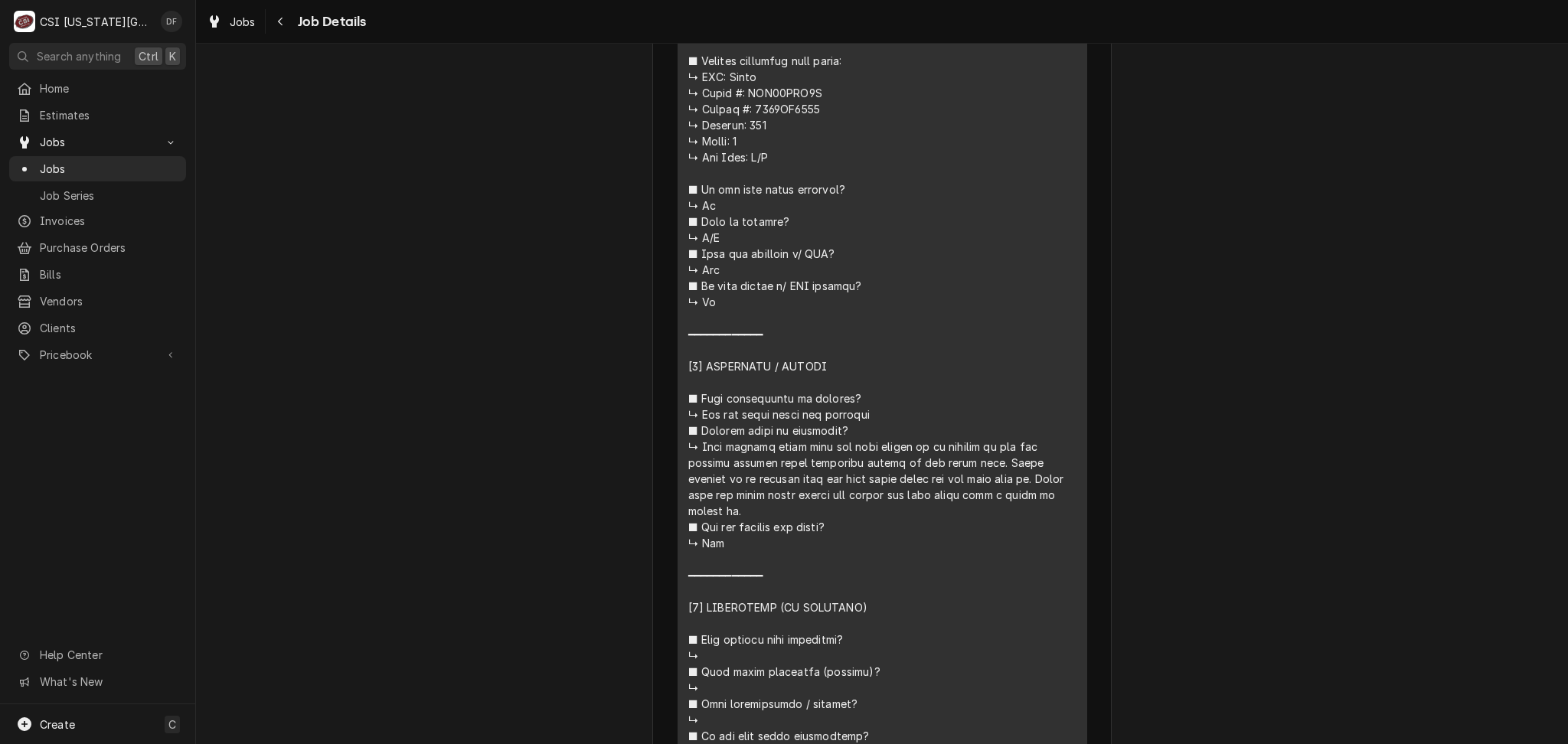
click at [978, 462] on div "Service Summary" at bounding box center [882, 486] width 389 height 1253
drag, startPoint x: 982, startPoint y: 462, endPoint x: 1035, endPoint y: 475, distance: 54.6
click at [1035, 475] on div "Service Summary" at bounding box center [882, 486] width 389 height 1253
click at [1042, 477] on div "Service Summary" at bounding box center [882, 486] width 389 height 1253
drag, startPoint x: 1046, startPoint y: 477, endPoint x: 1005, endPoint y: 467, distance: 42.2
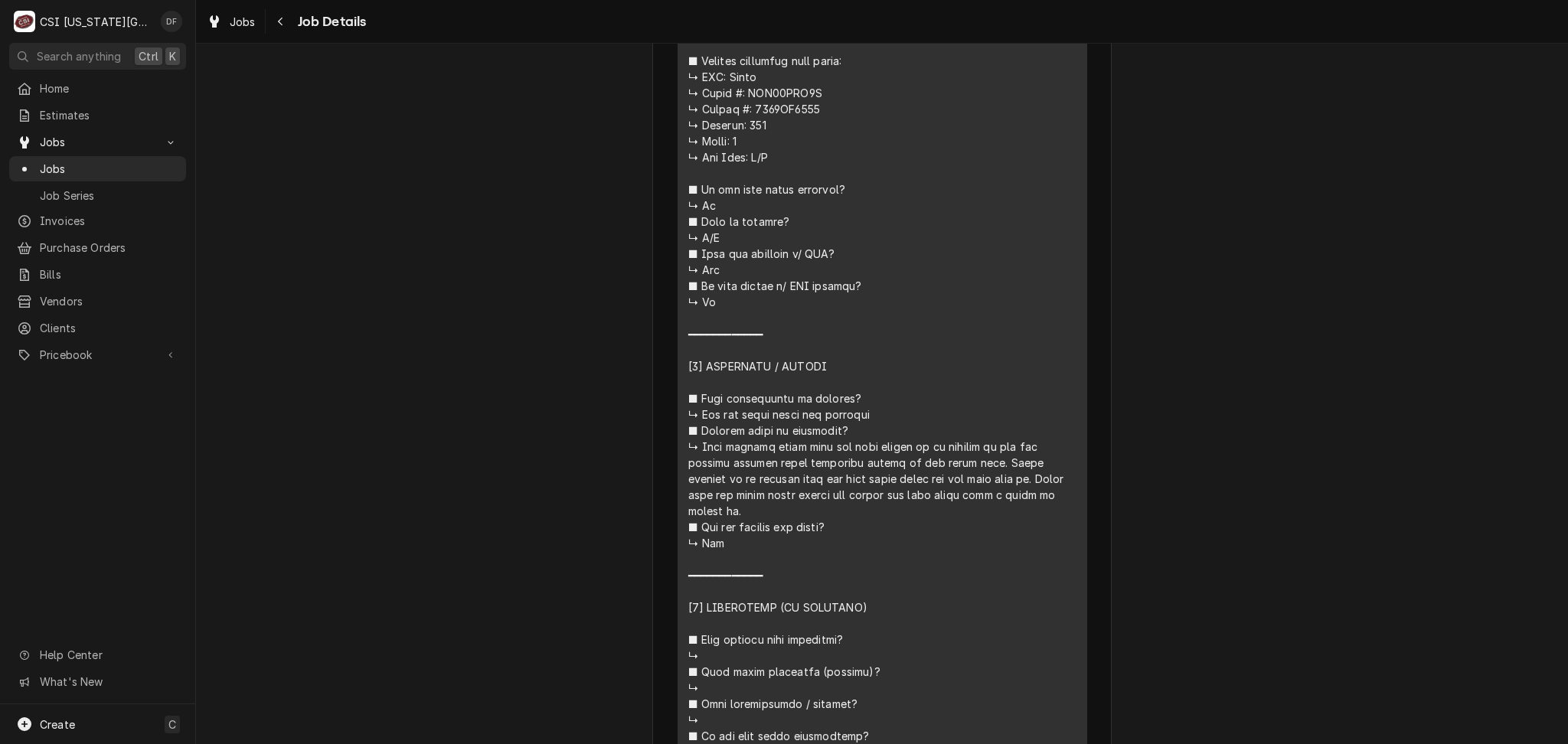
click at [984, 460] on div "Service Summary" at bounding box center [882, 486] width 389 height 1253
click at [1014, 499] on div "Service Summary" at bounding box center [882, 486] width 389 height 1253
drag, startPoint x: 977, startPoint y: 459, endPoint x: 1039, endPoint y: 477, distance: 64.6
click at [1039, 477] on div "Service Summary" at bounding box center [882, 486] width 389 height 1253
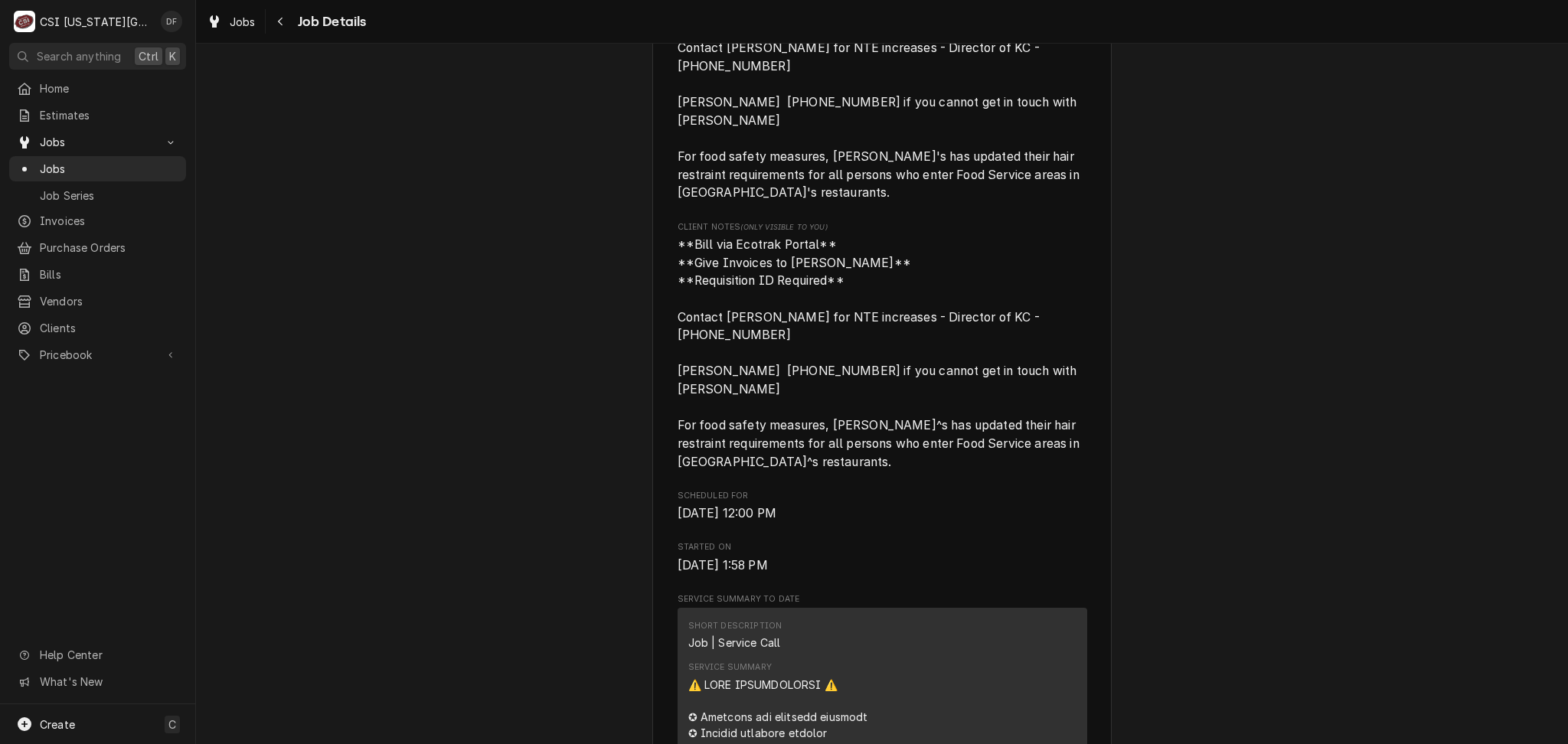
scroll to position [0, 0]
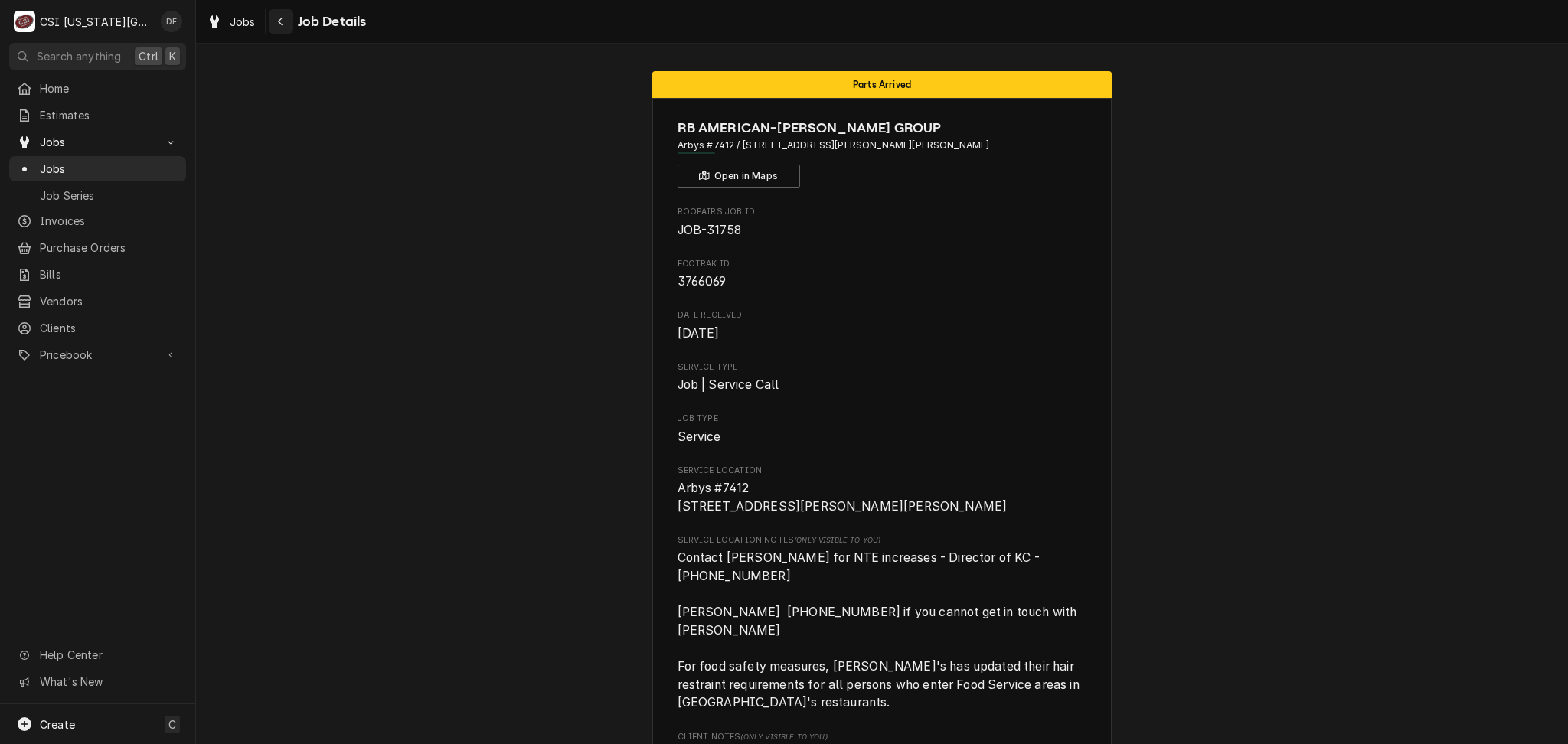
click at [276, 18] on div "Navigate back" at bounding box center [280, 21] width 15 height 15
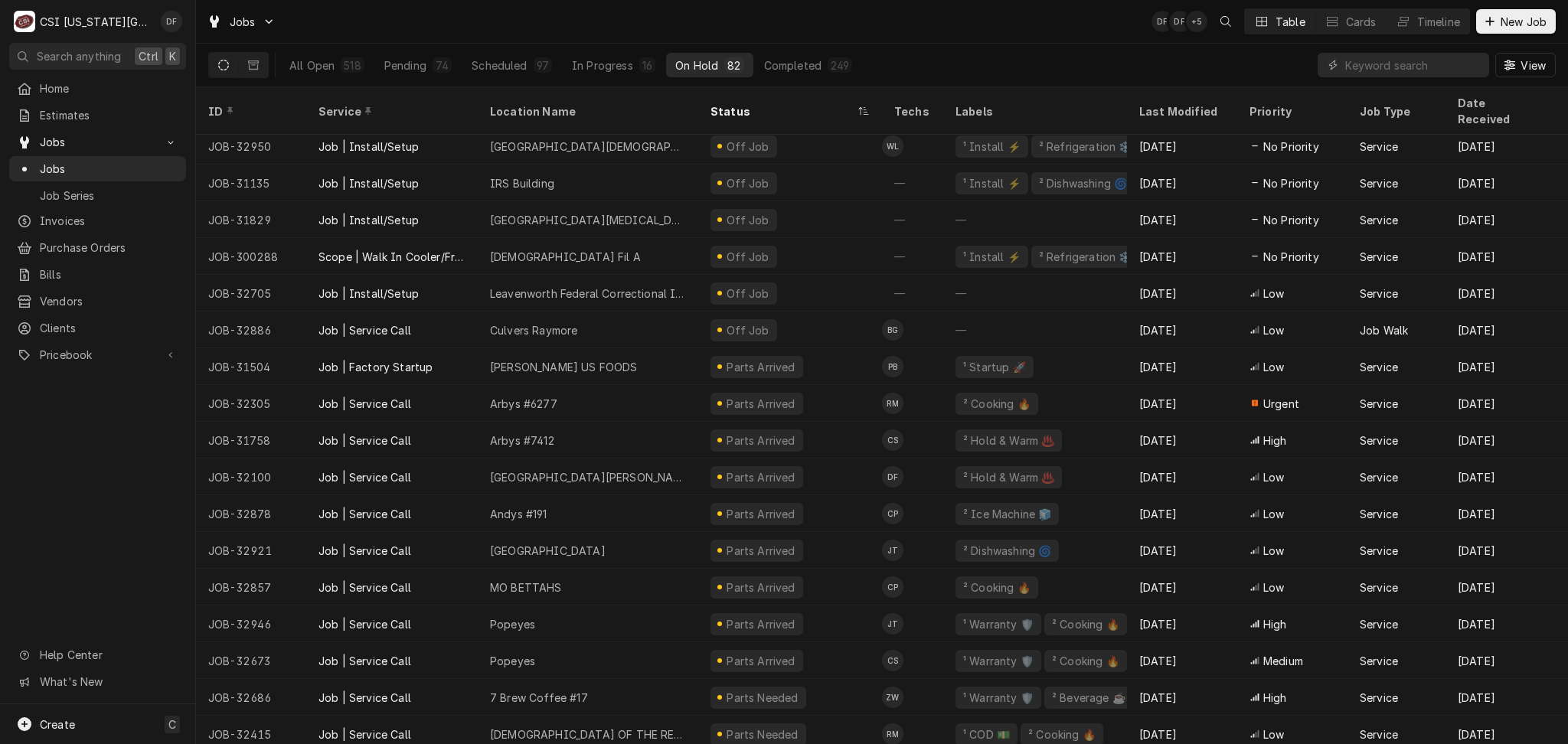
scroll to position [1335, 0]
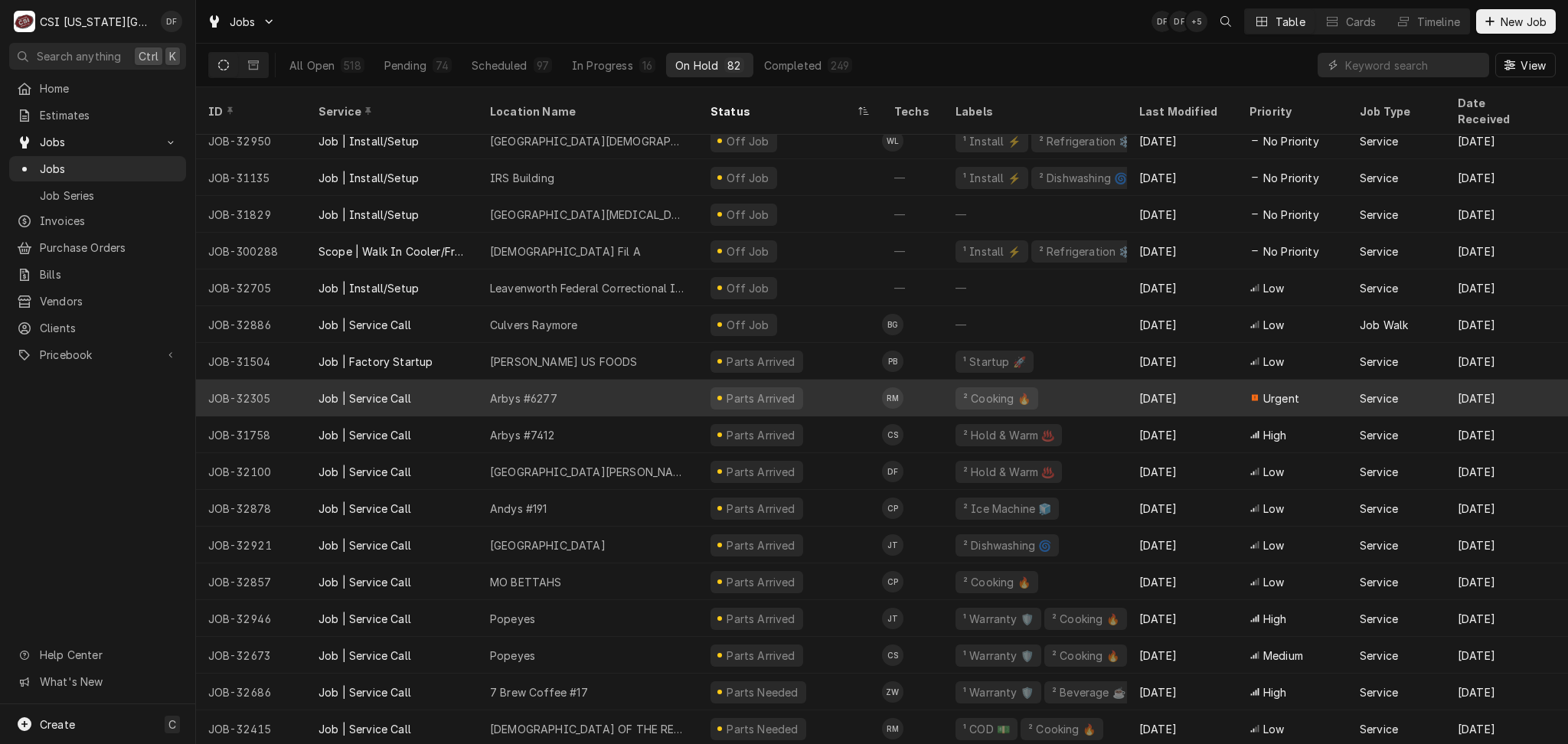
click at [653, 380] on div "Arbys #6277" at bounding box center [587, 398] width 220 height 37
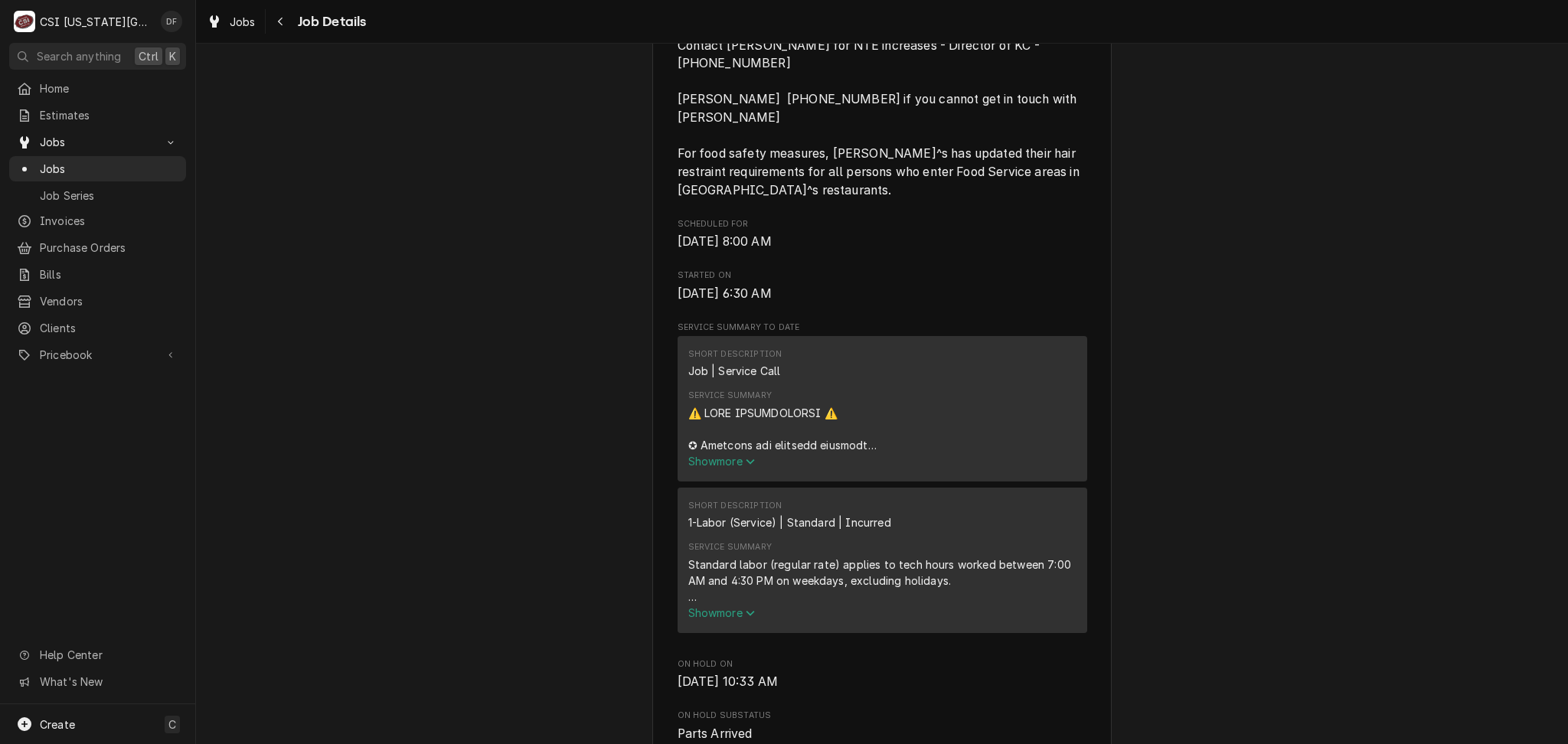
scroll to position [816, 0]
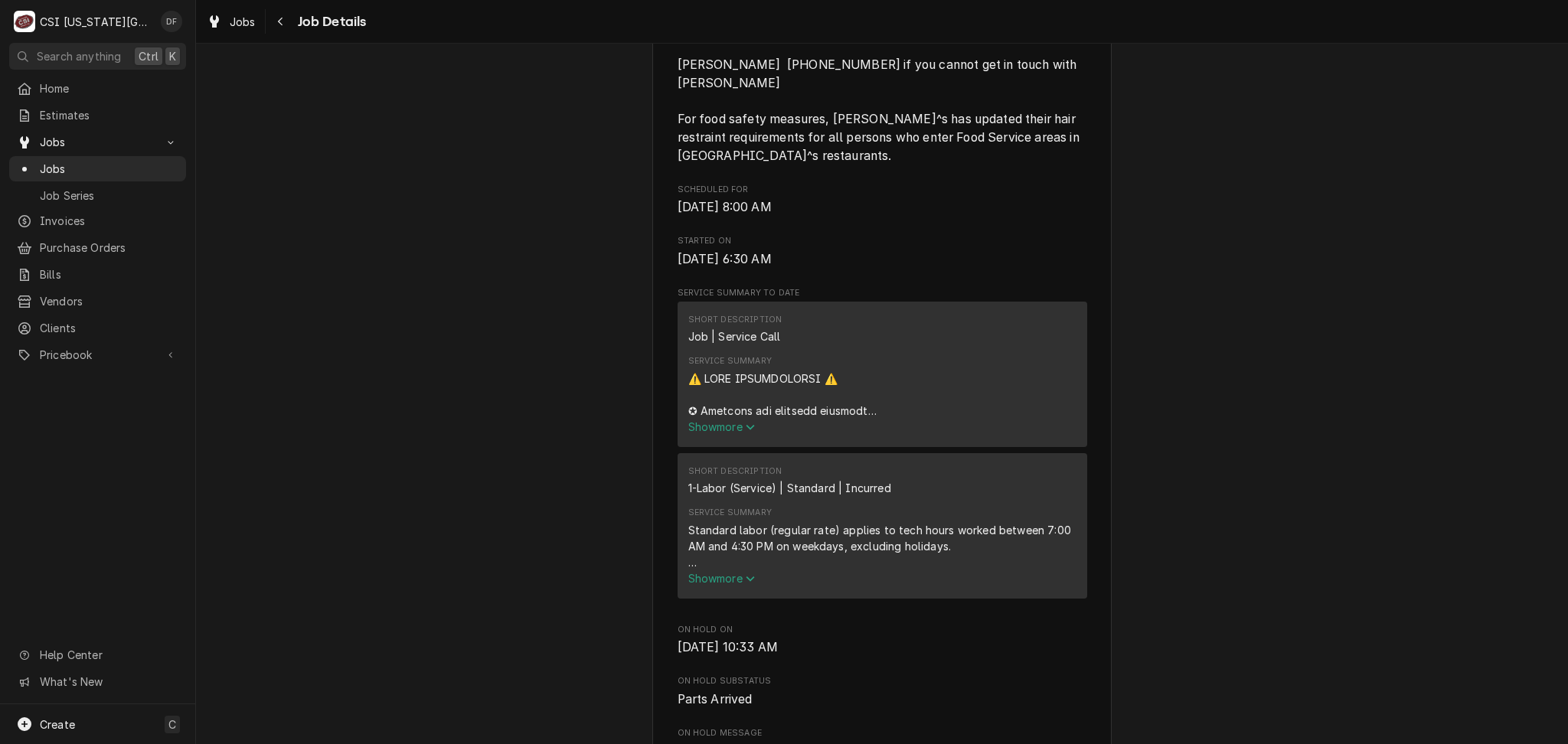
click at [708, 420] on span "Show more" at bounding box center [722, 427] width 67 height 13
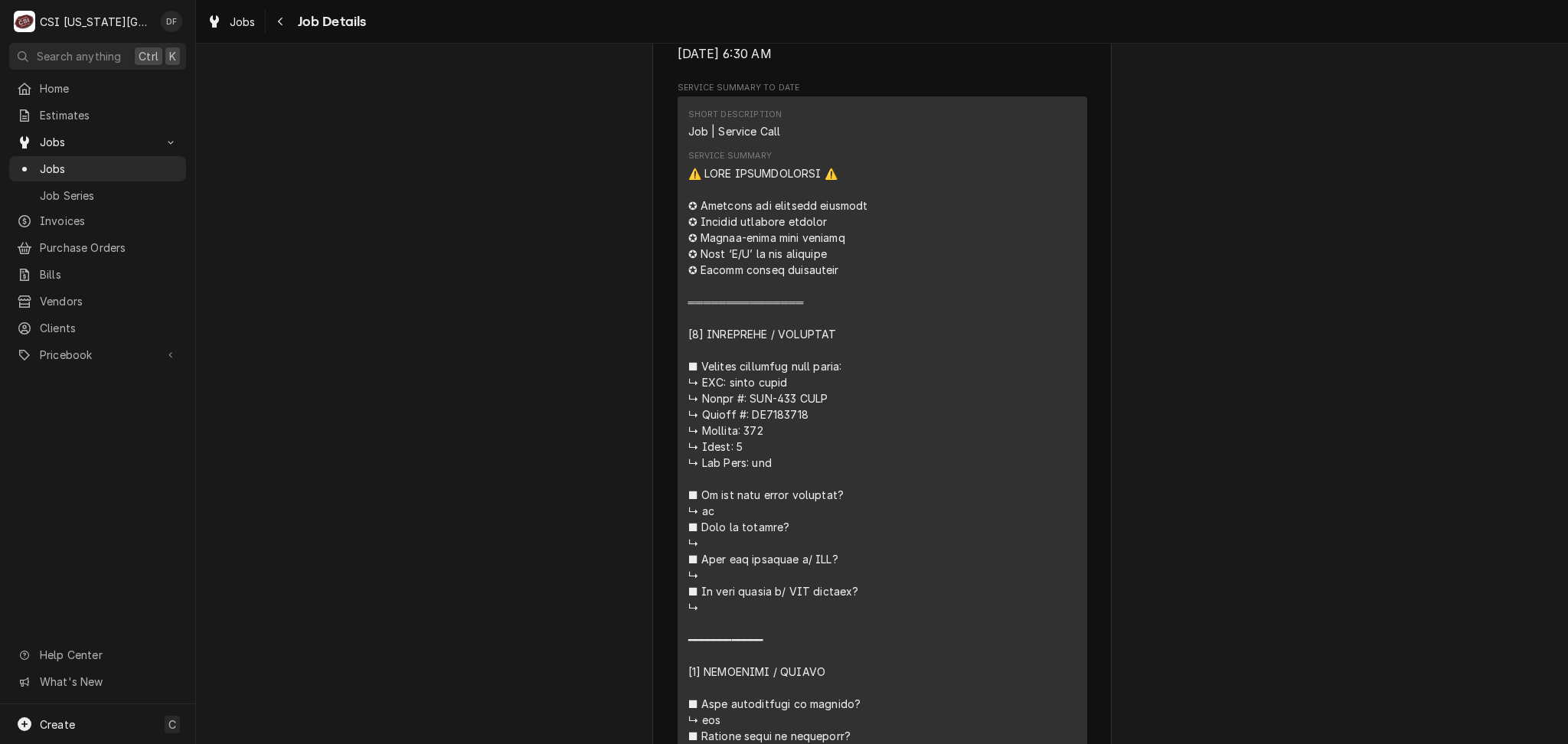
scroll to position [1020, 0]
click at [277, 20] on icon "Navigate back" at bounding box center [280, 21] width 7 height 10
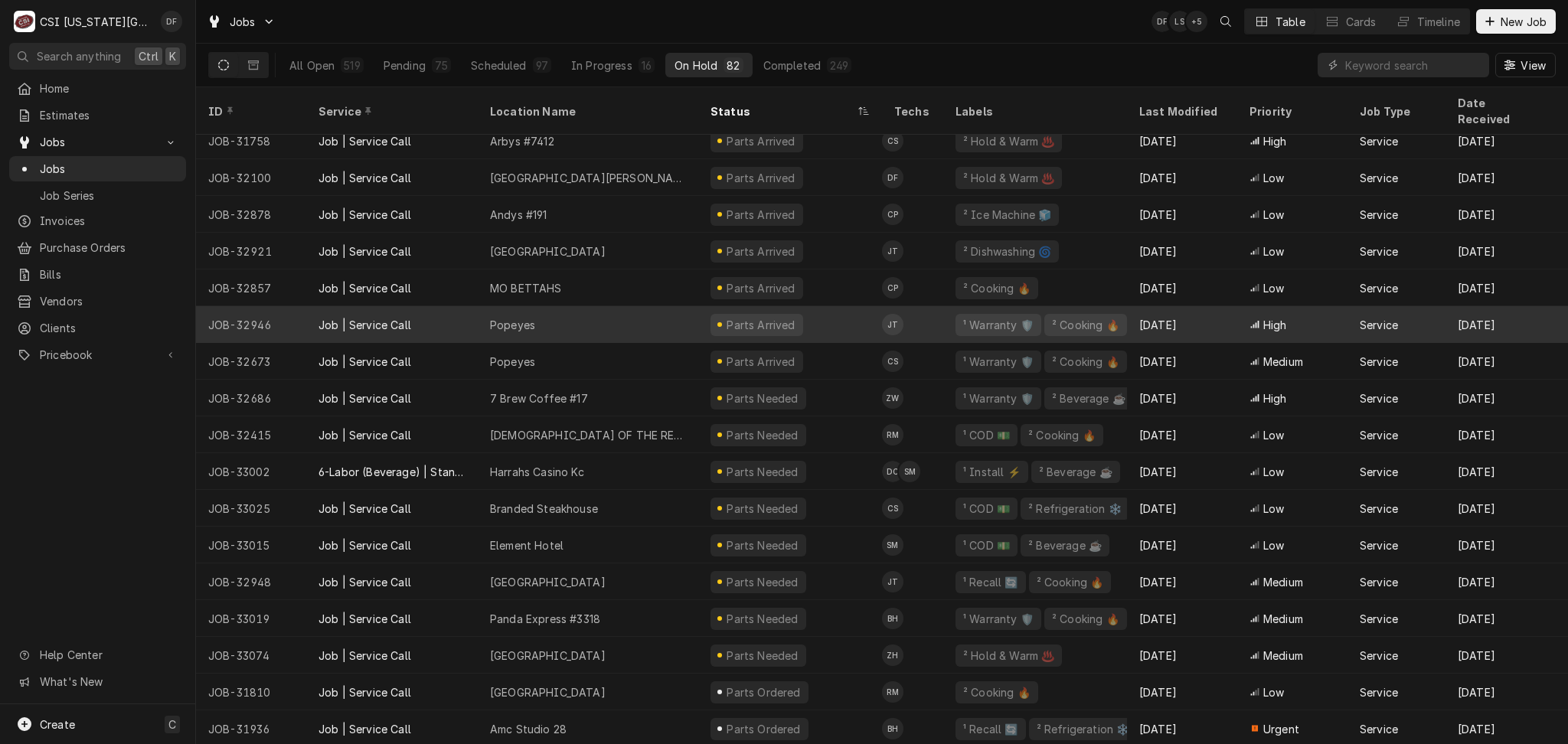
scroll to position [1739, 0]
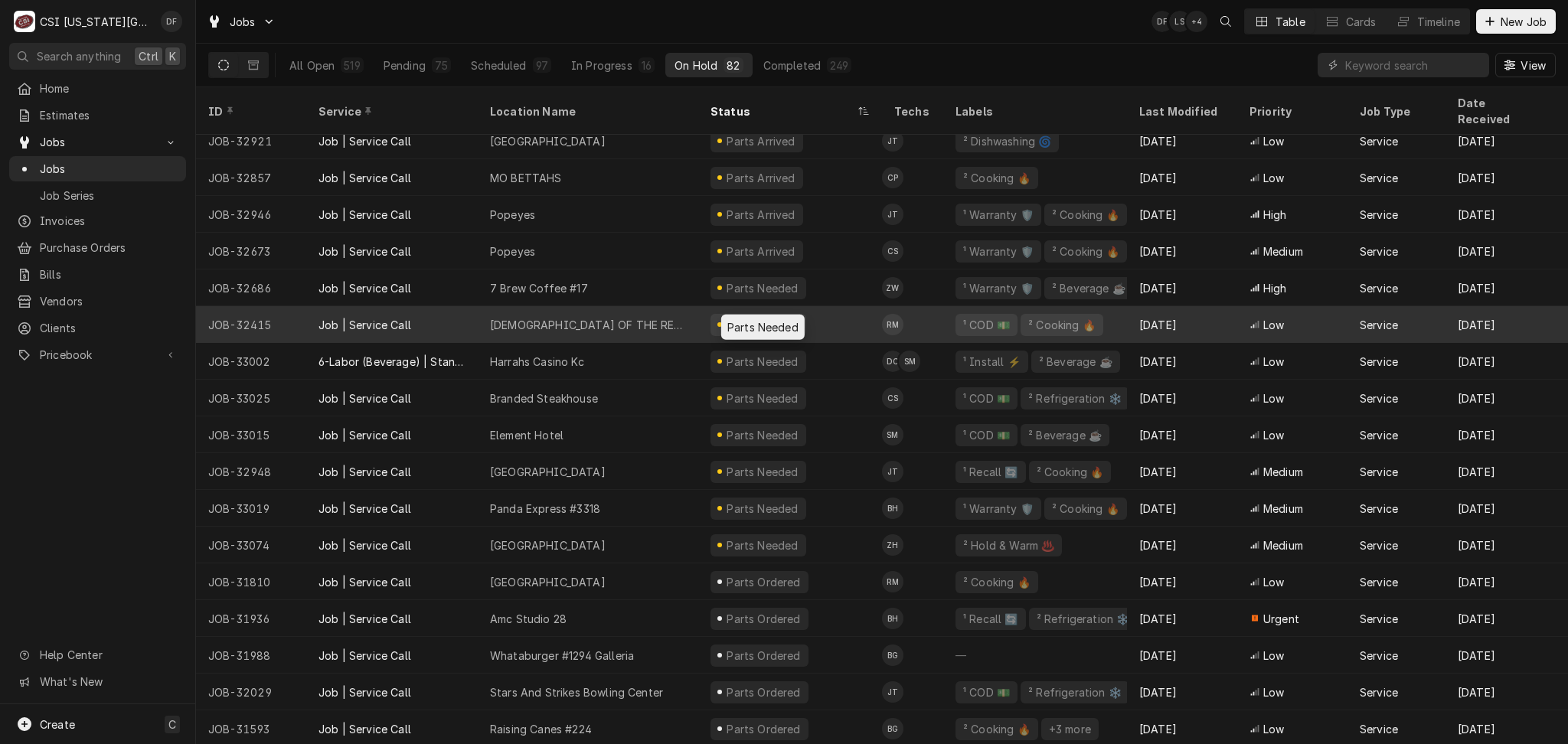
click at [774, 317] on div "Parts Needed" at bounding box center [763, 325] width 75 height 16
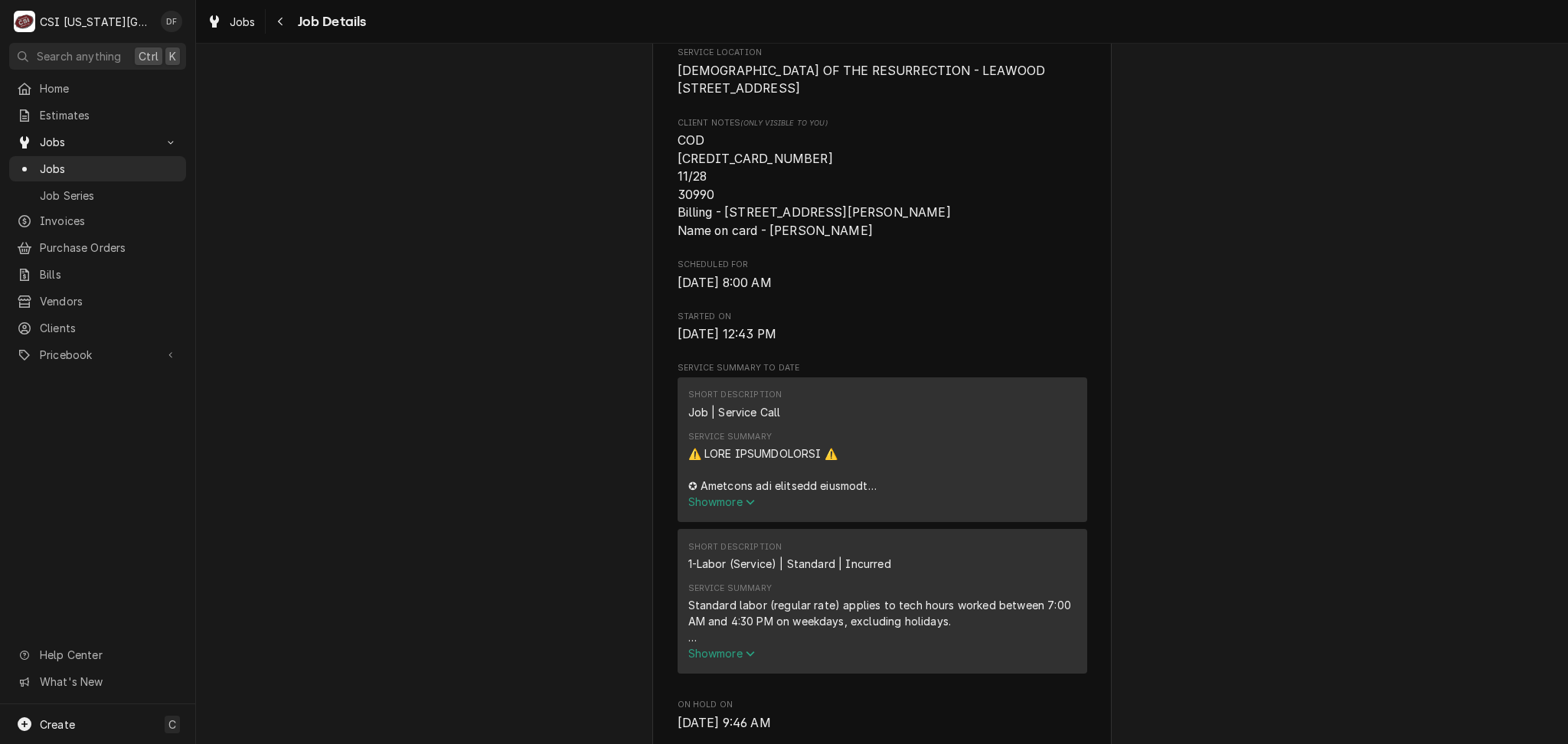
scroll to position [408, 0]
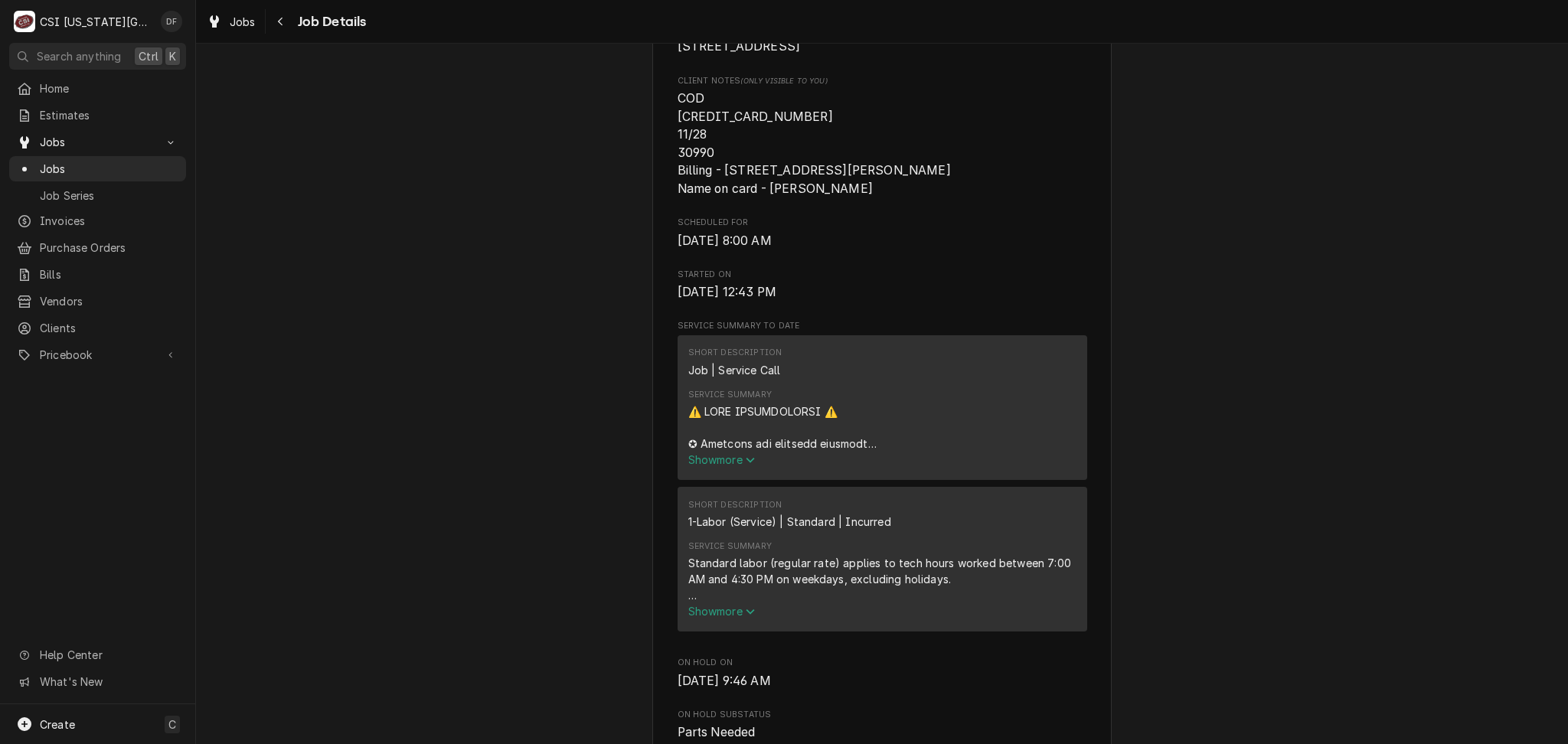
click at [716, 466] on span "Show more" at bounding box center [722, 460] width 67 height 13
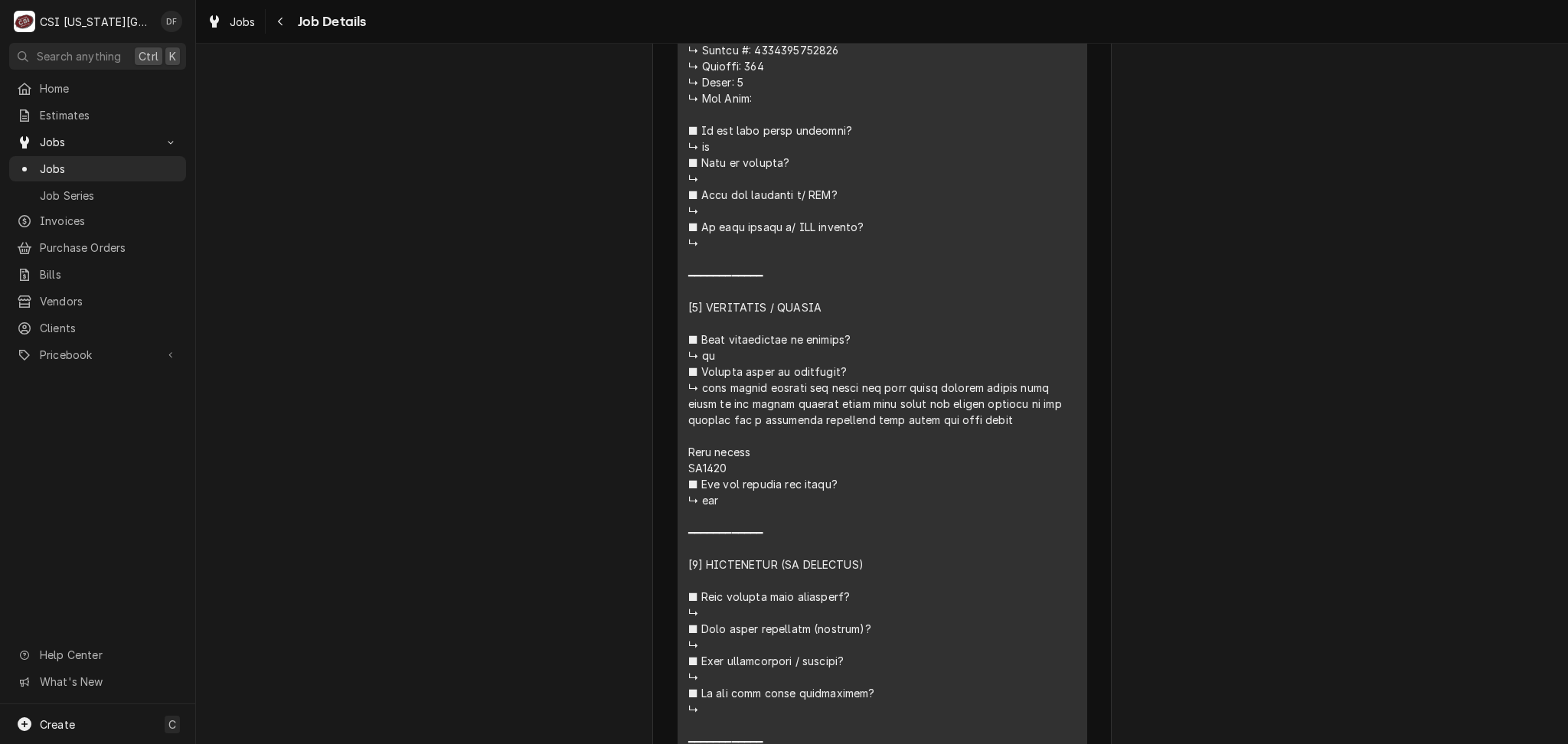
scroll to position [1020, 0]
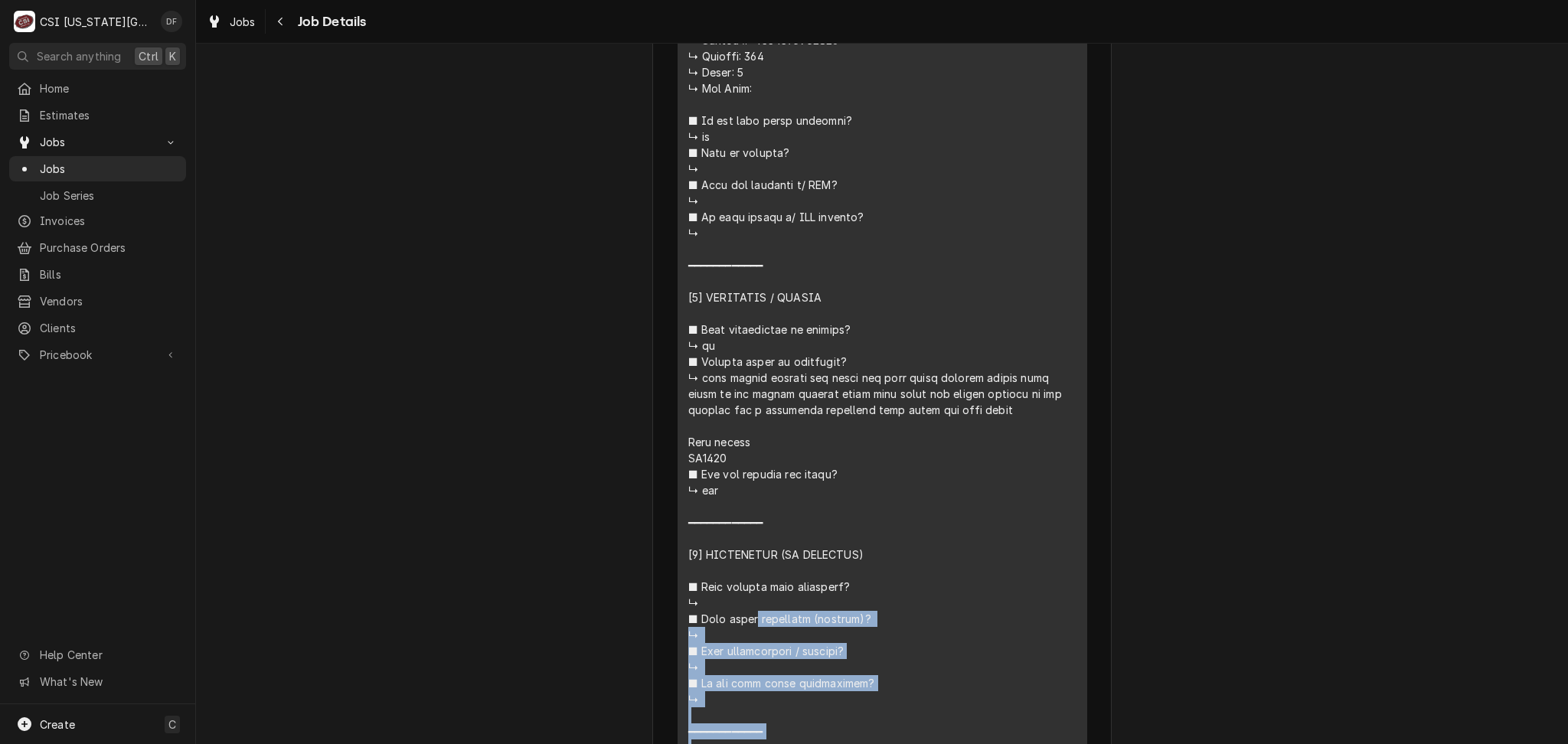
drag, startPoint x: 693, startPoint y: 396, endPoint x: 1062, endPoint y: 408, distance: 369.2
click at [1062, 408] on div "Service Summary" at bounding box center [882, 393] width 389 height 1205
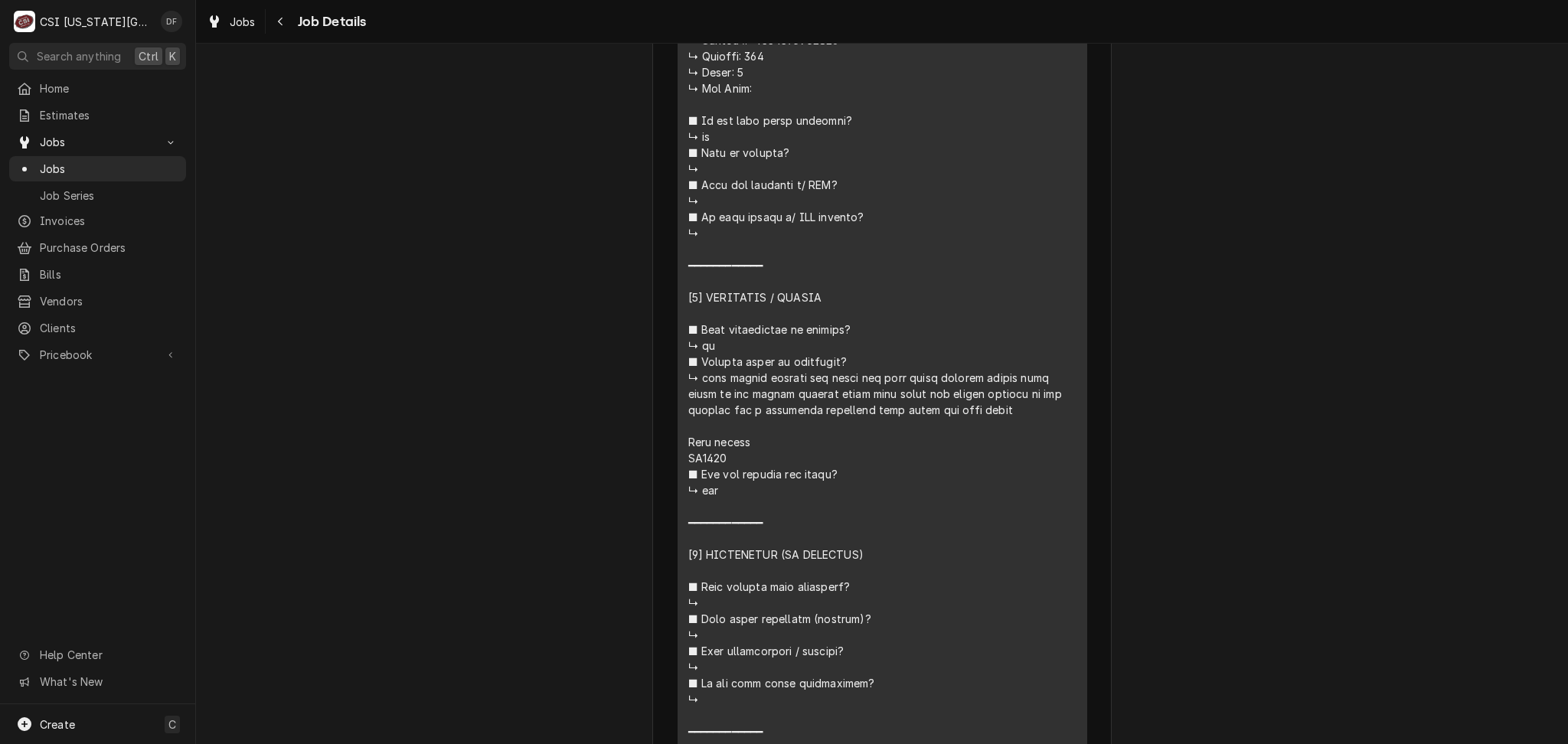
click at [1002, 444] on div "Service Summary" at bounding box center [882, 393] width 389 height 1205
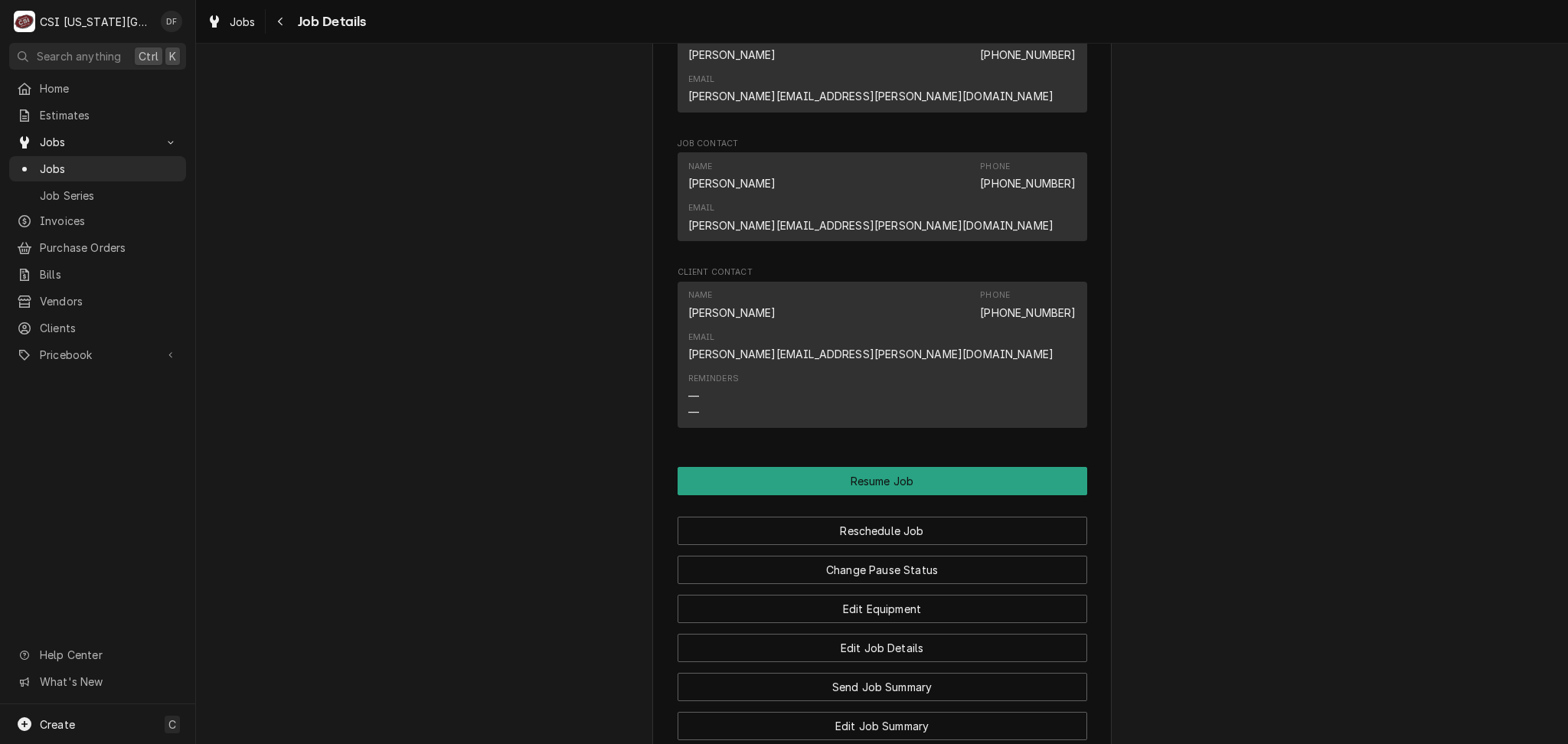
scroll to position [3115, 0]
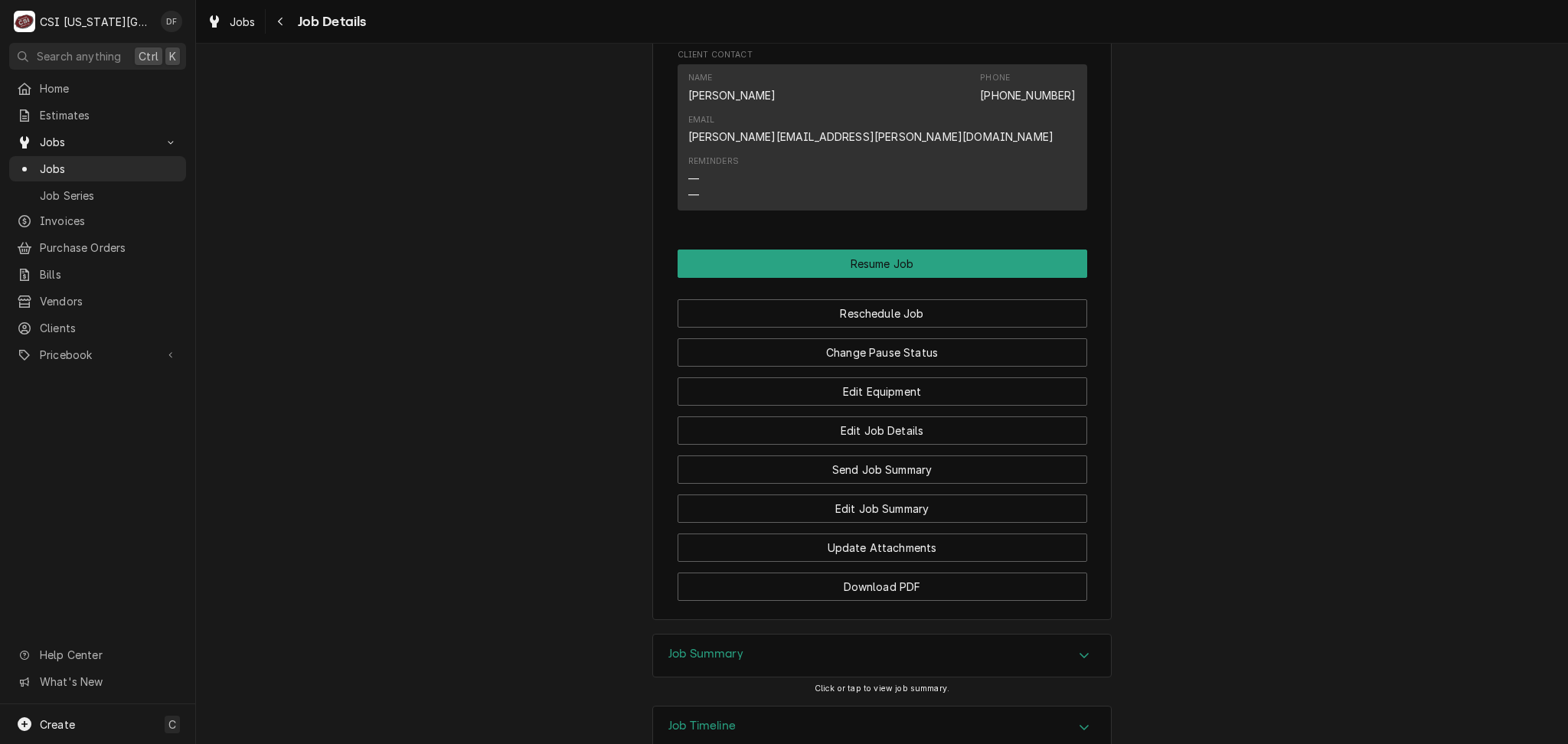
click at [824, 706] on div "Job Timeline" at bounding box center [882, 728] width 458 height 43
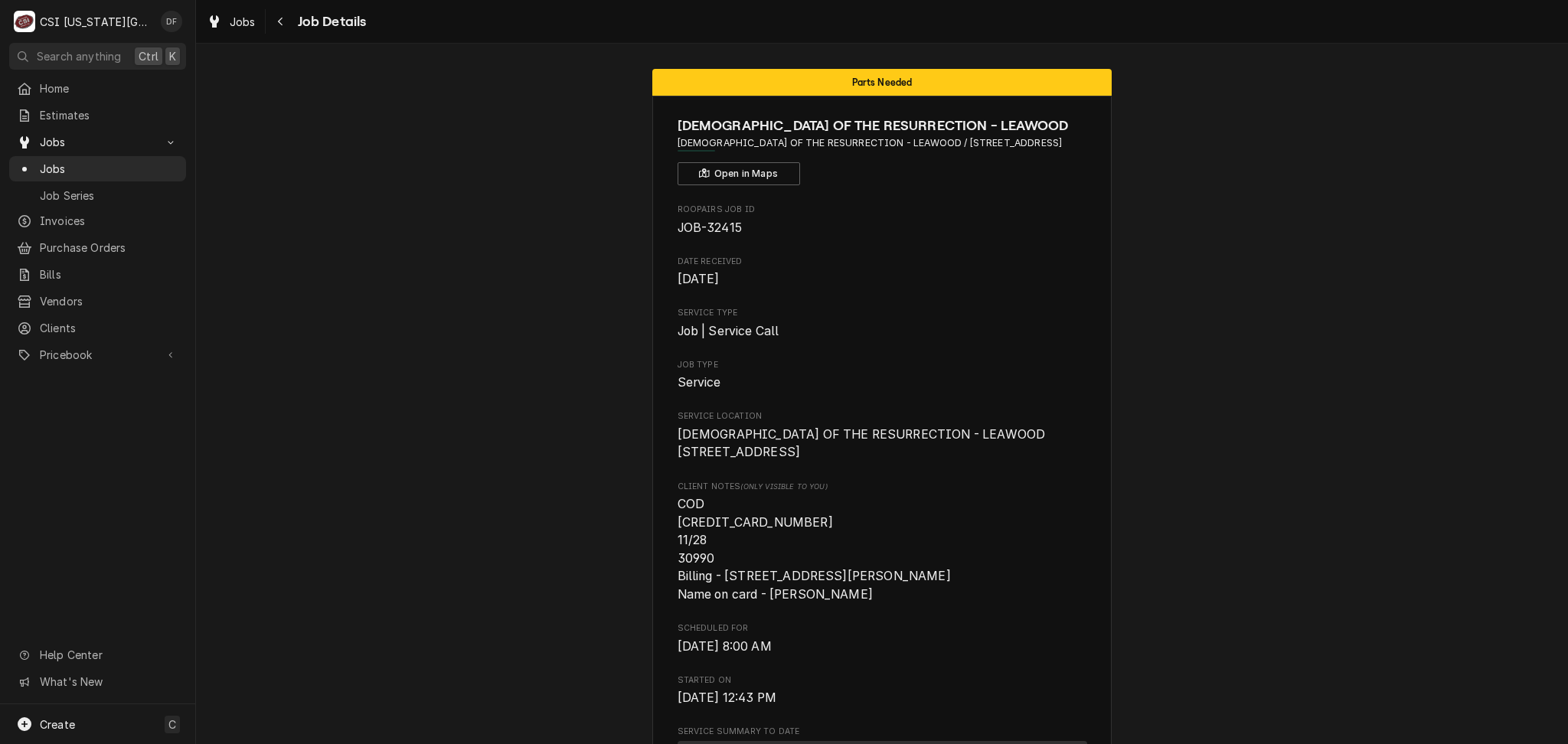
scroll to position [0, 0]
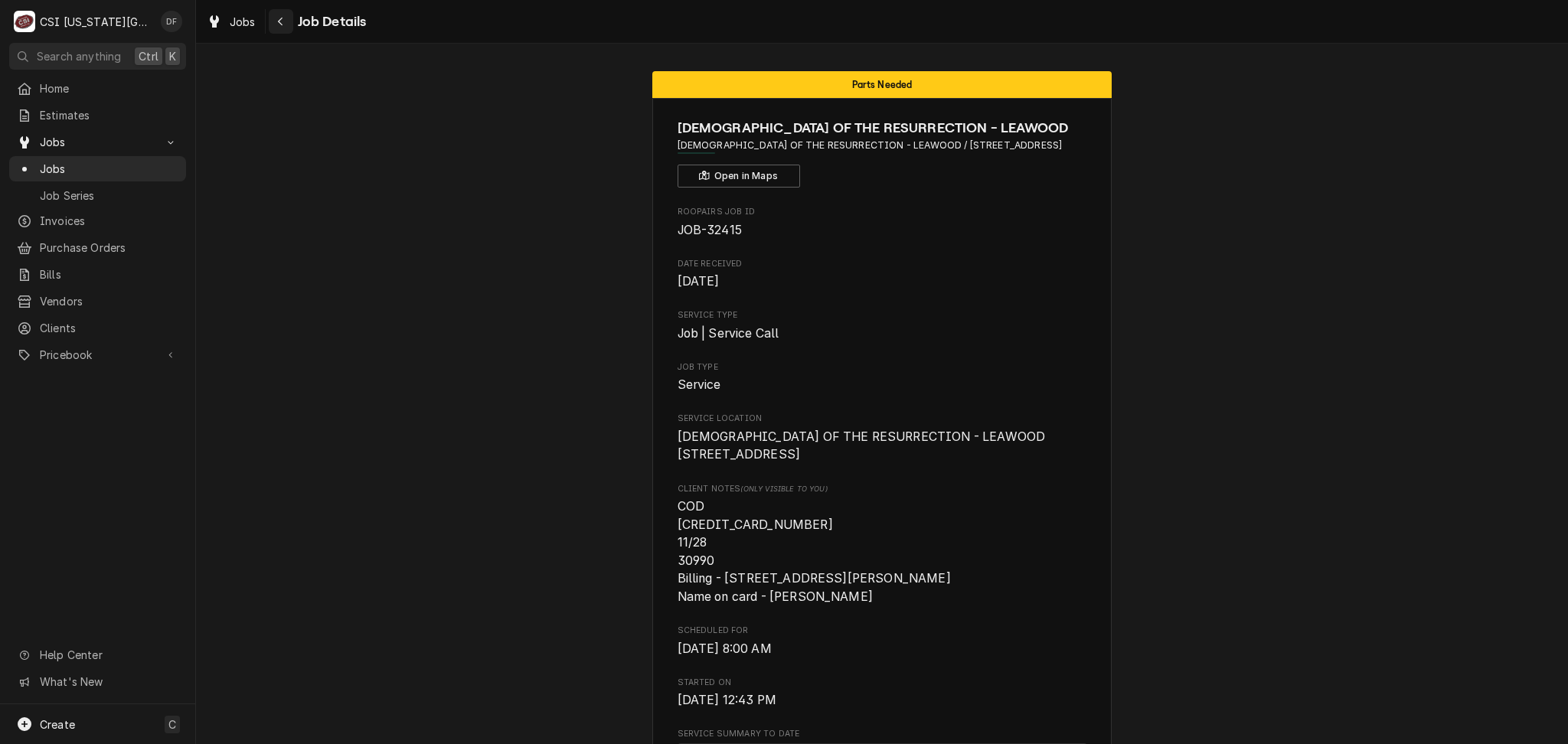
click at [283, 25] on icon "Navigate back" at bounding box center [280, 21] width 7 height 10
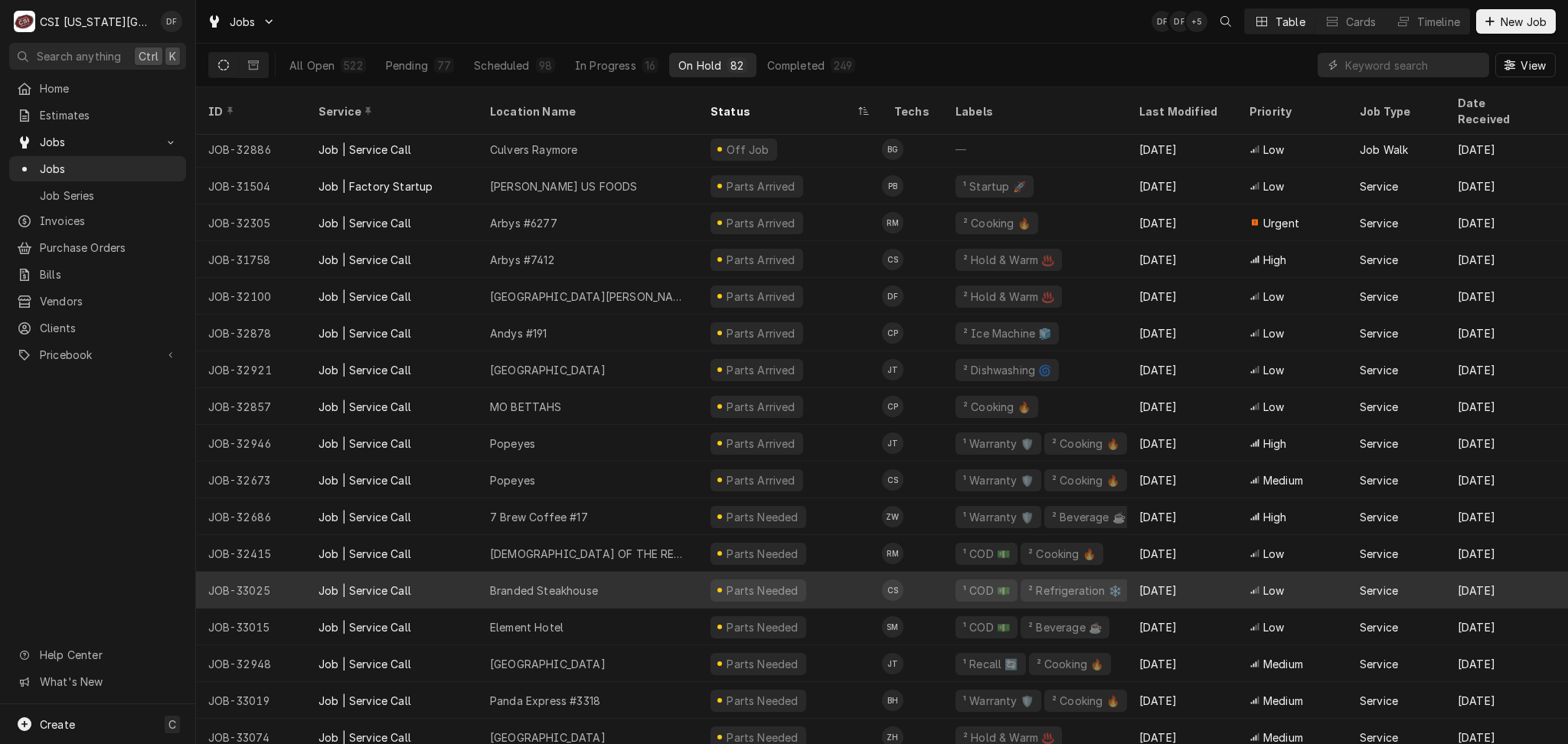
scroll to position [1612, 0]
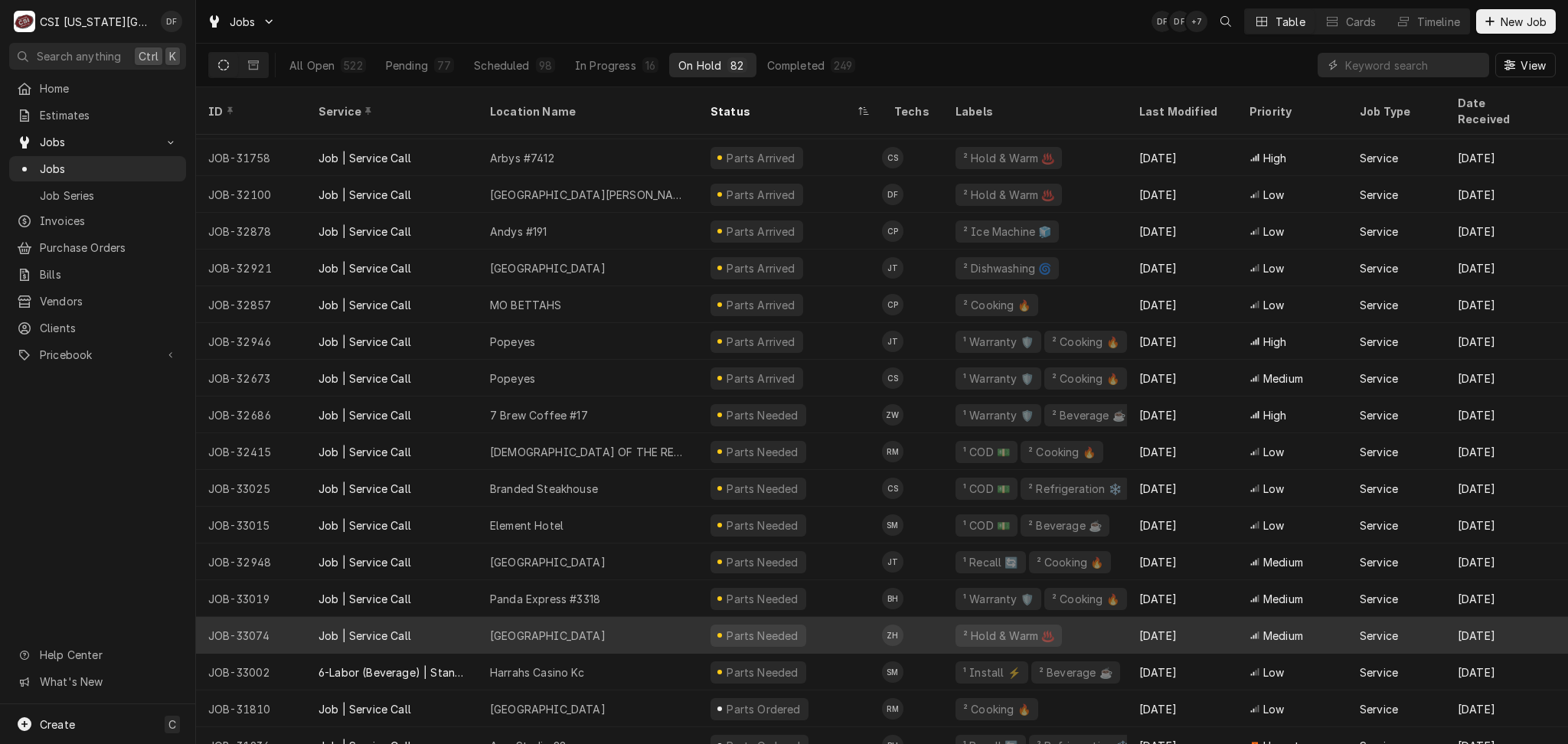
click at [672, 624] on div "[GEOGRAPHIC_DATA]" at bounding box center [587, 635] width 220 height 37
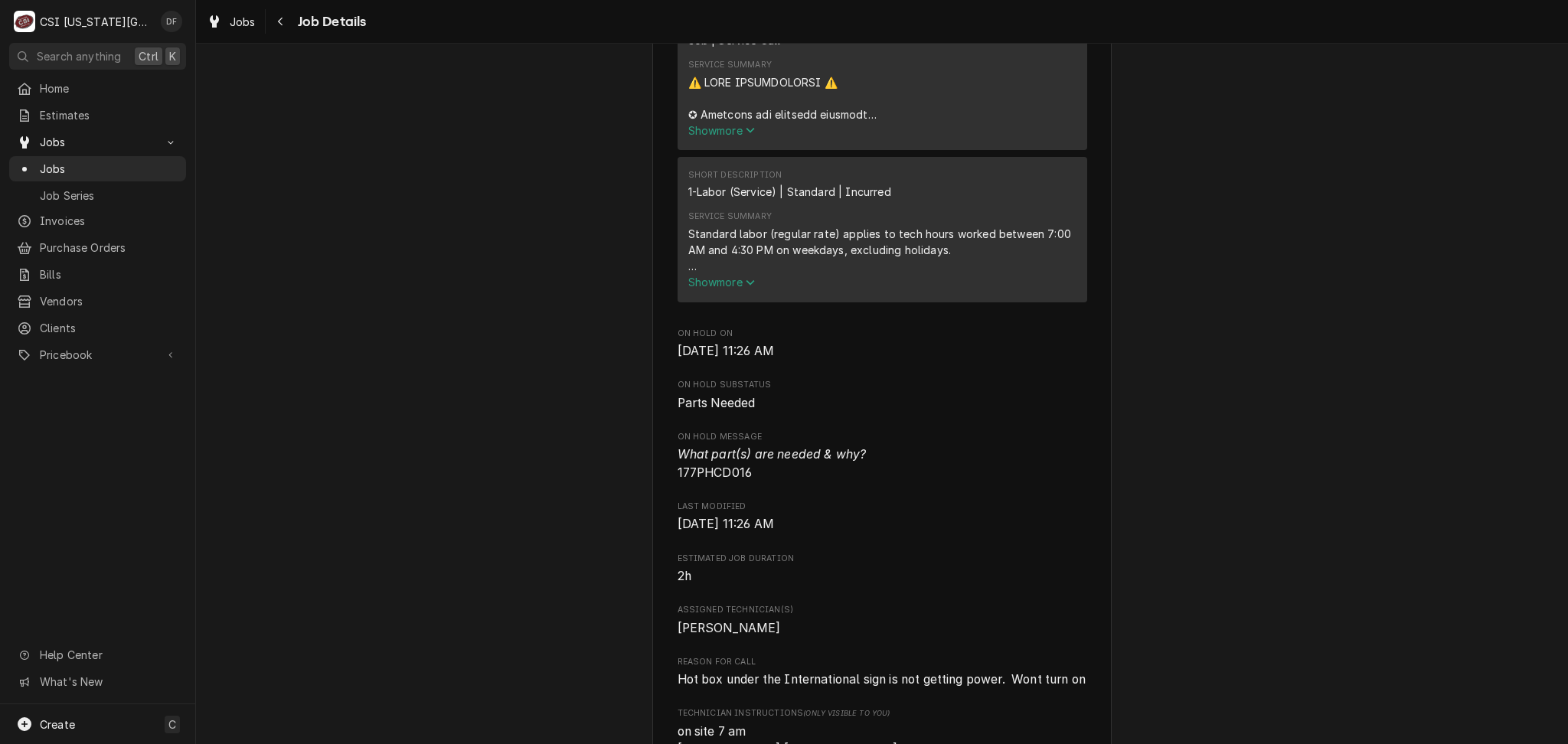
scroll to position [613, 0]
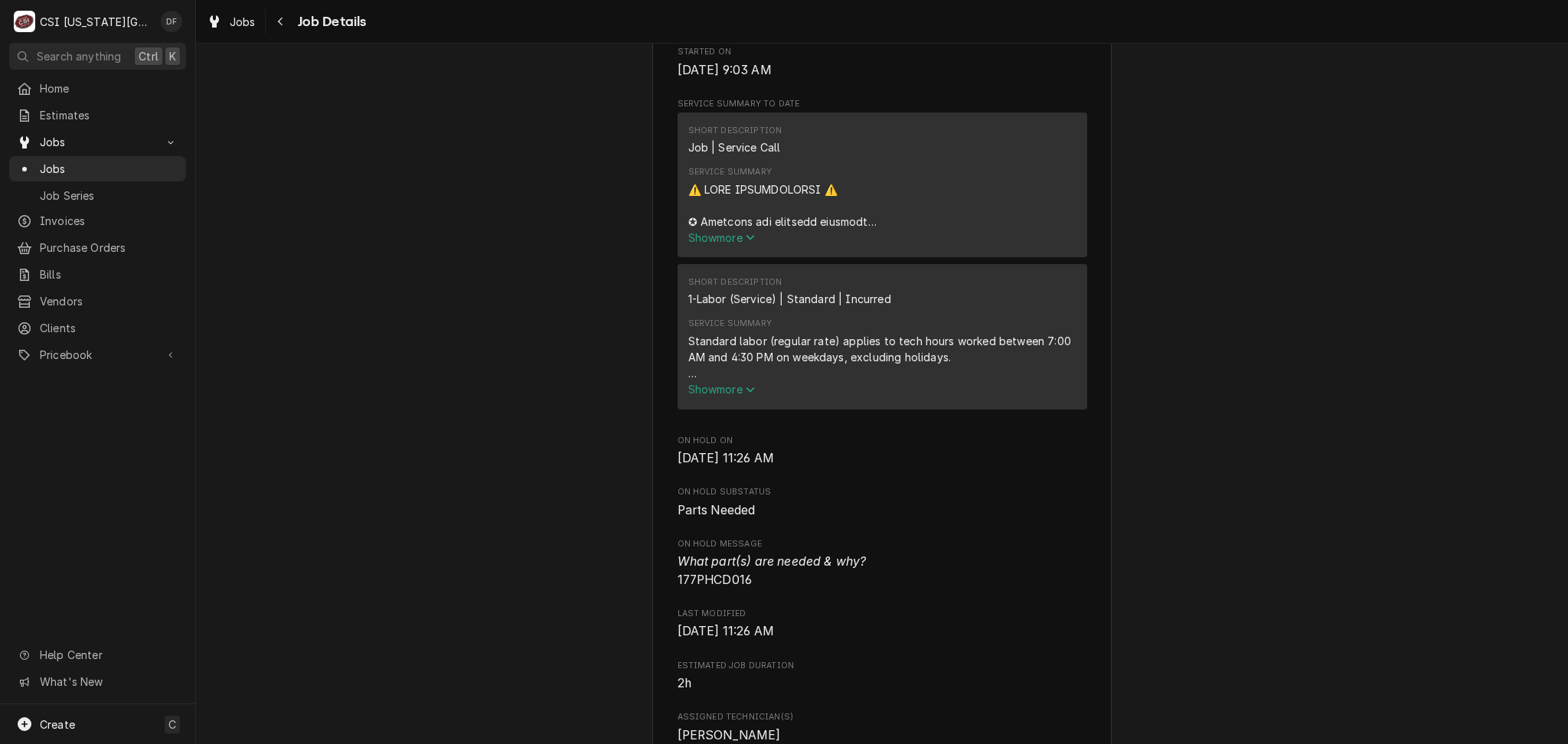
click at [723, 244] on span "Show more" at bounding box center [722, 238] width 67 height 13
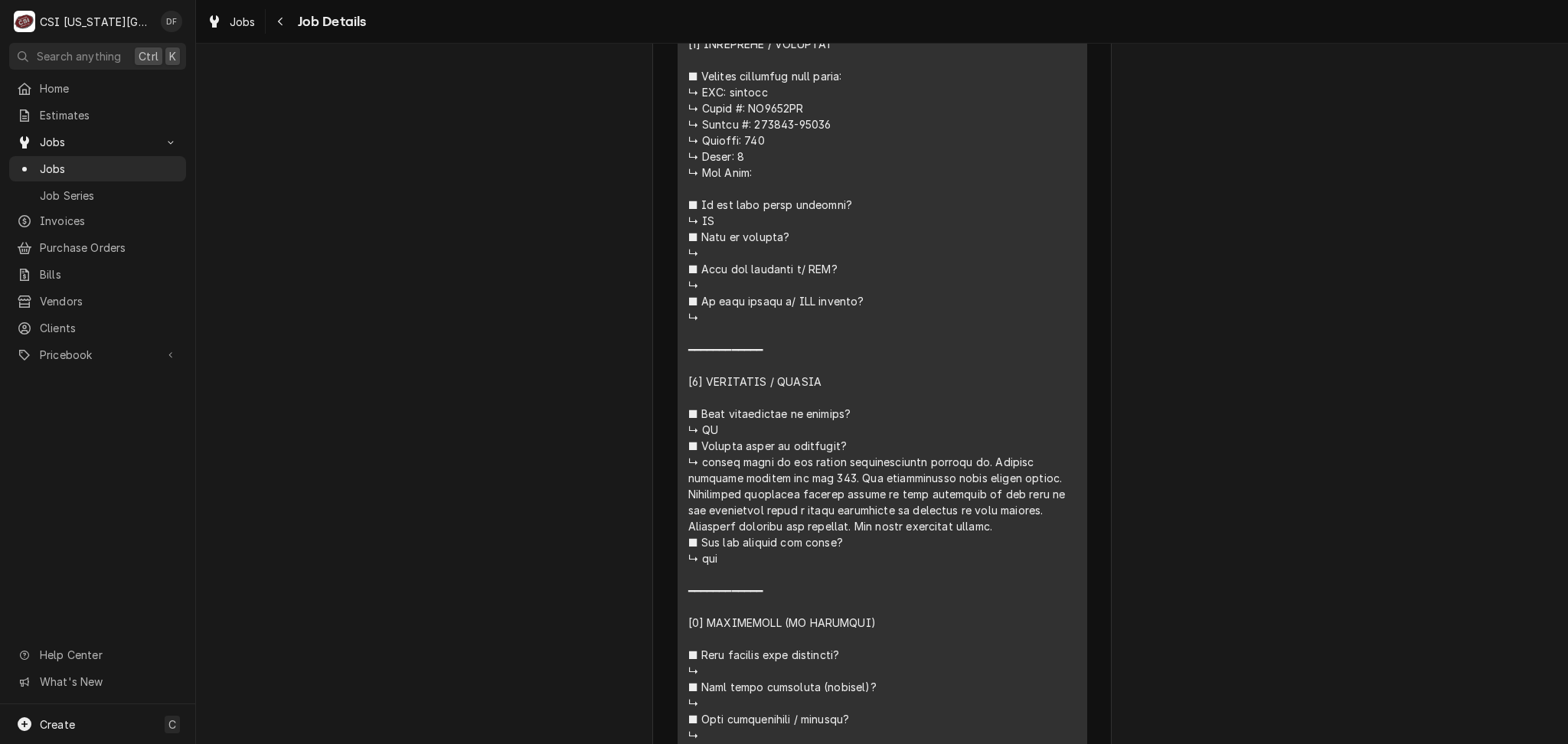
scroll to position [1020, 0]
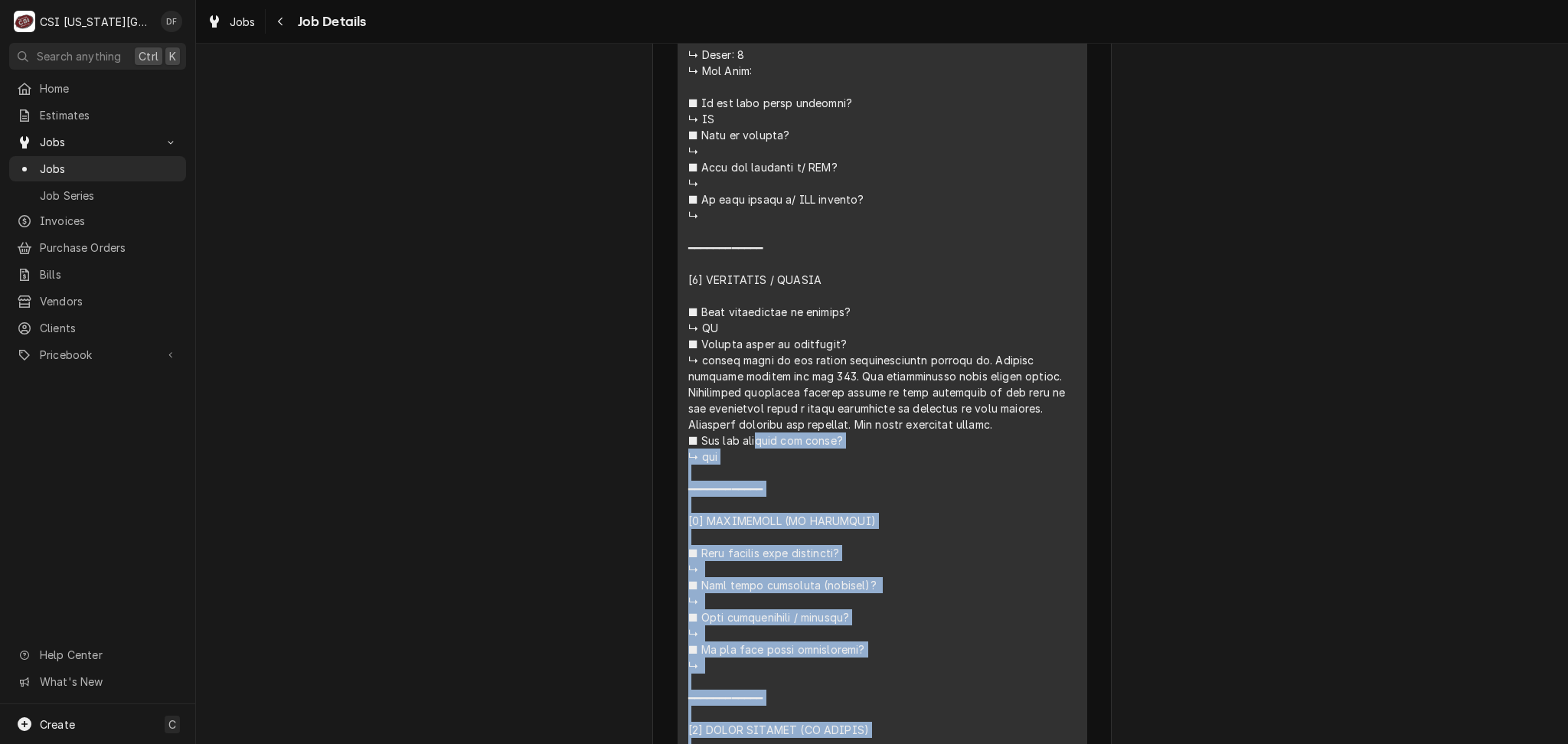
drag, startPoint x: 691, startPoint y: 381, endPoint x: 879, endPoint y: 460, distance: 203.9
click at [879, 460] on div "Service Summary" at bounding box center [882, 456] width 389 height 1366
click div "Service Summary"
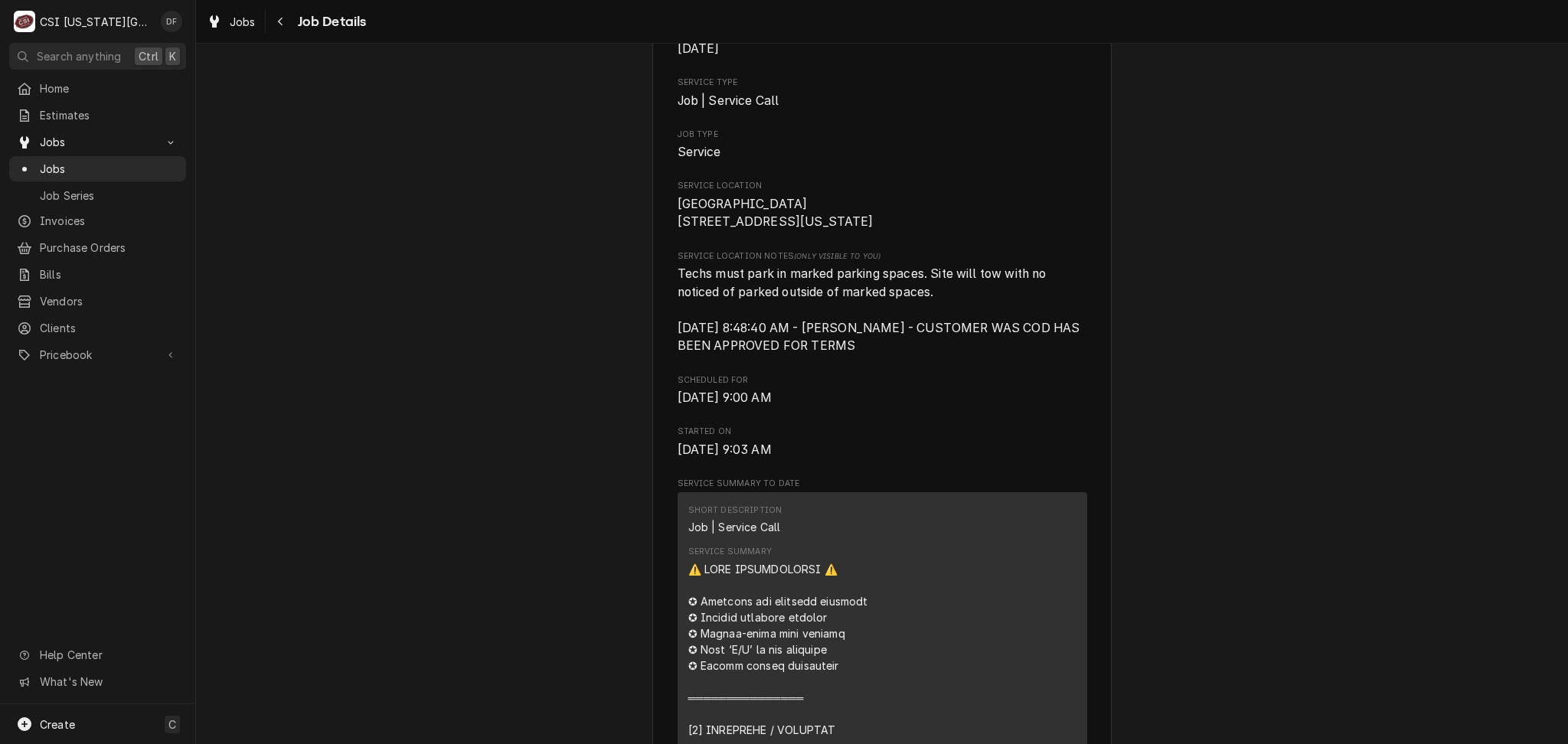
scroll to position [714, 0]
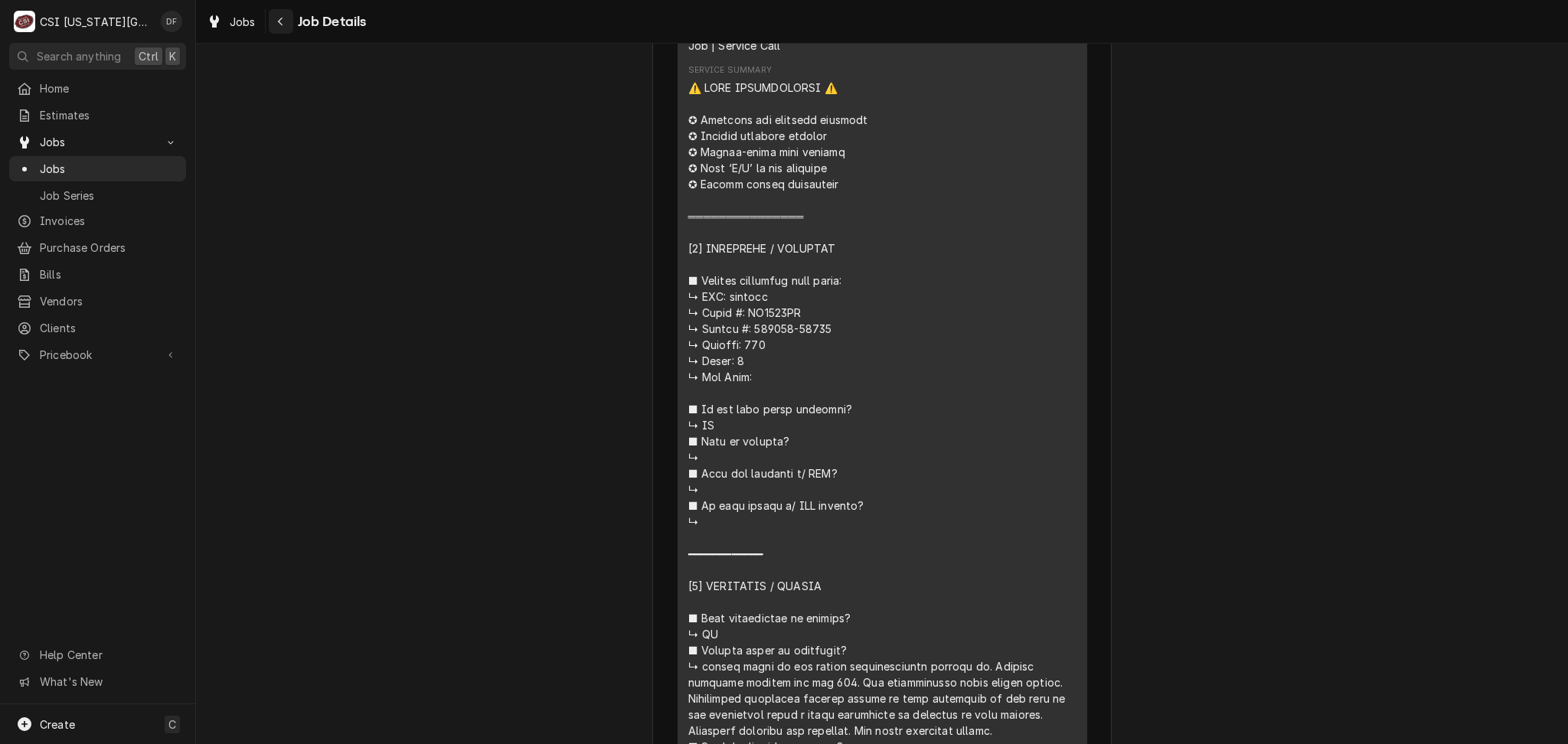
click icon "Navigate back"
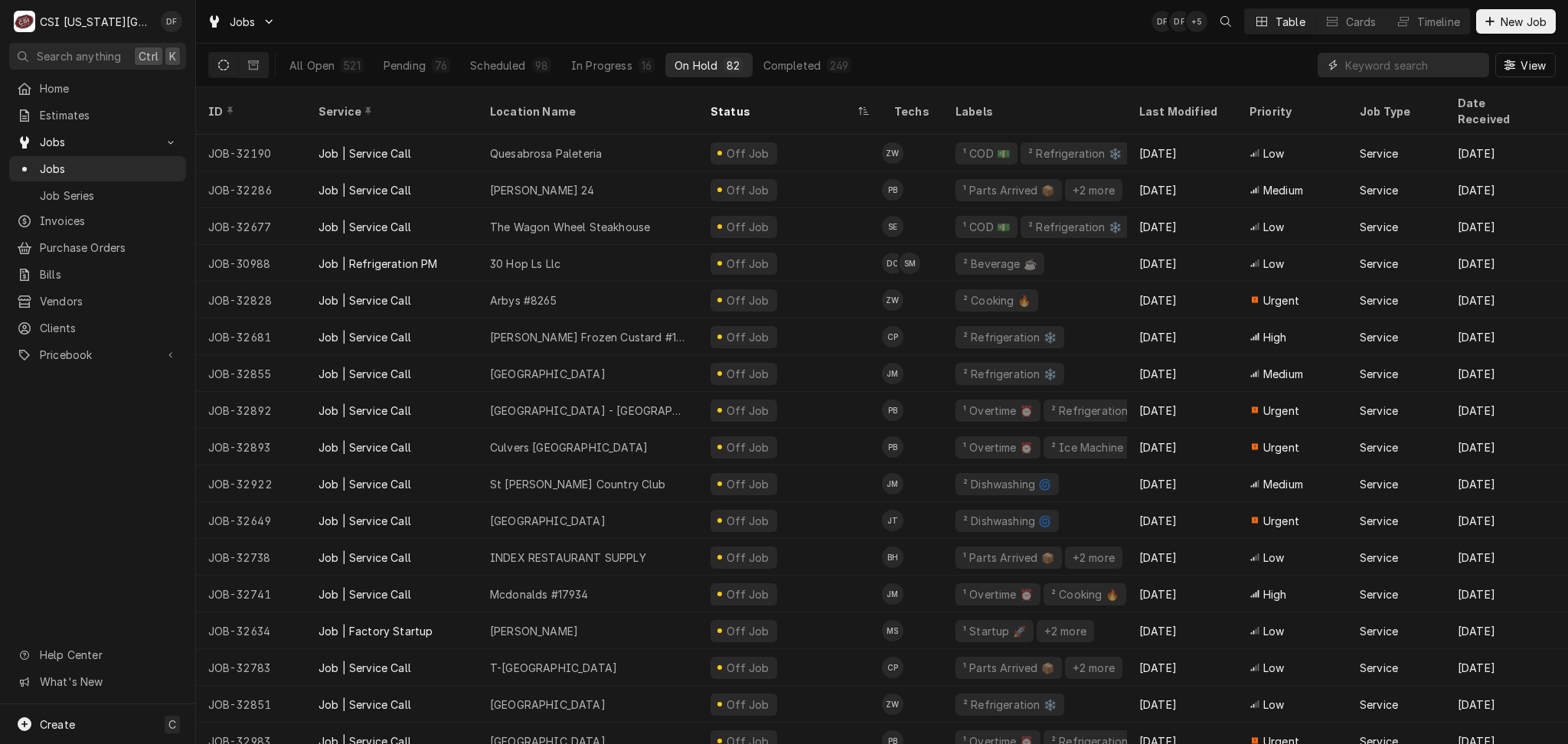
click at [1398, 66] on input "Dynamic Content Wrapper" at bounding box center [1413, 65] width 136 height 25
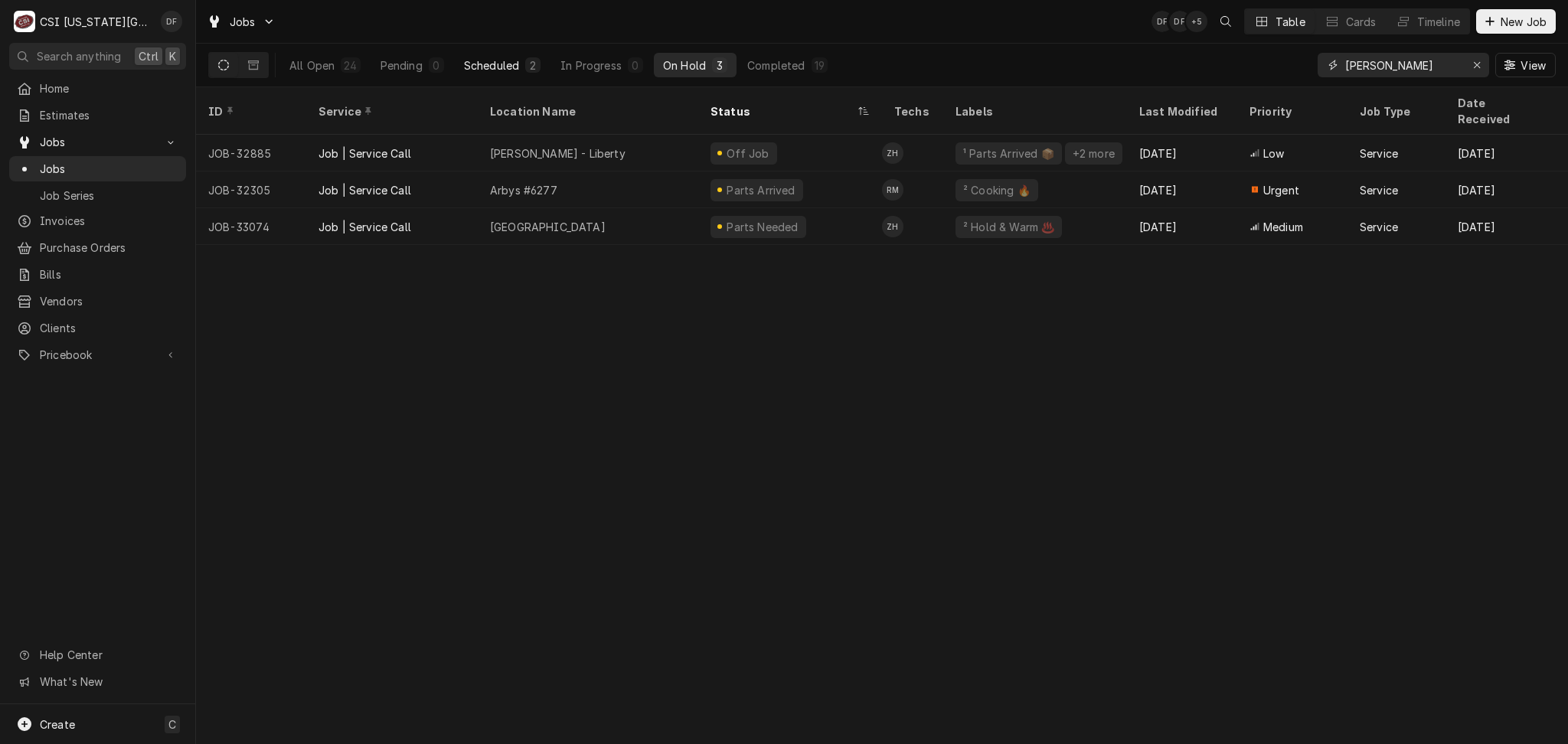
type input "[PERSON_NAME]"
click at [506, 65] on div "Scheduled" at bounding box center [491, 66] width 55 height 16
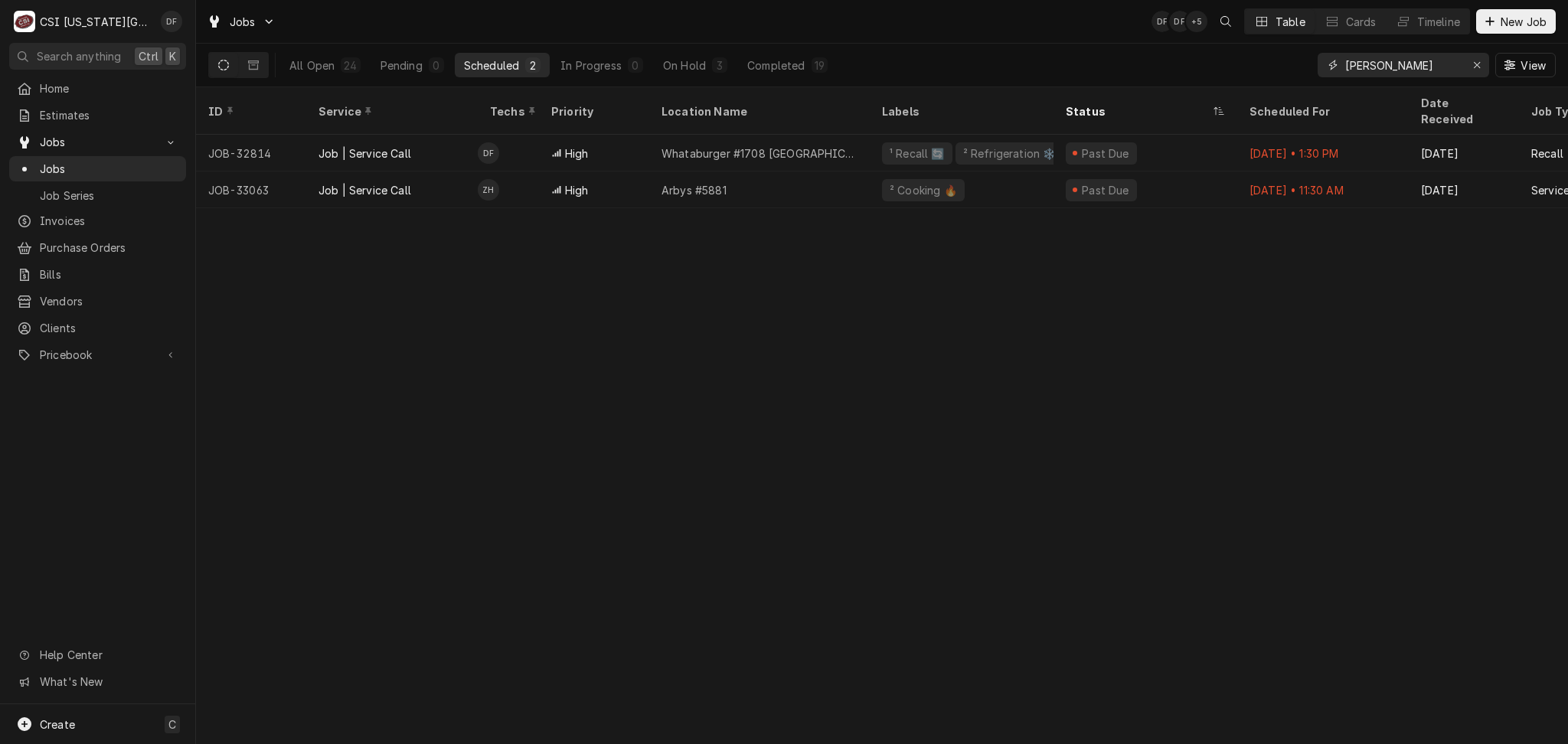
drag, startPoint x: 1392, startPoint y: 63, endPoint x: 1316, endPoint y: 67, distance: 76.1
click at [1318, 67] on div "[PERSON_NAME]" at bounding box center [1404, 65] width 171 height 25
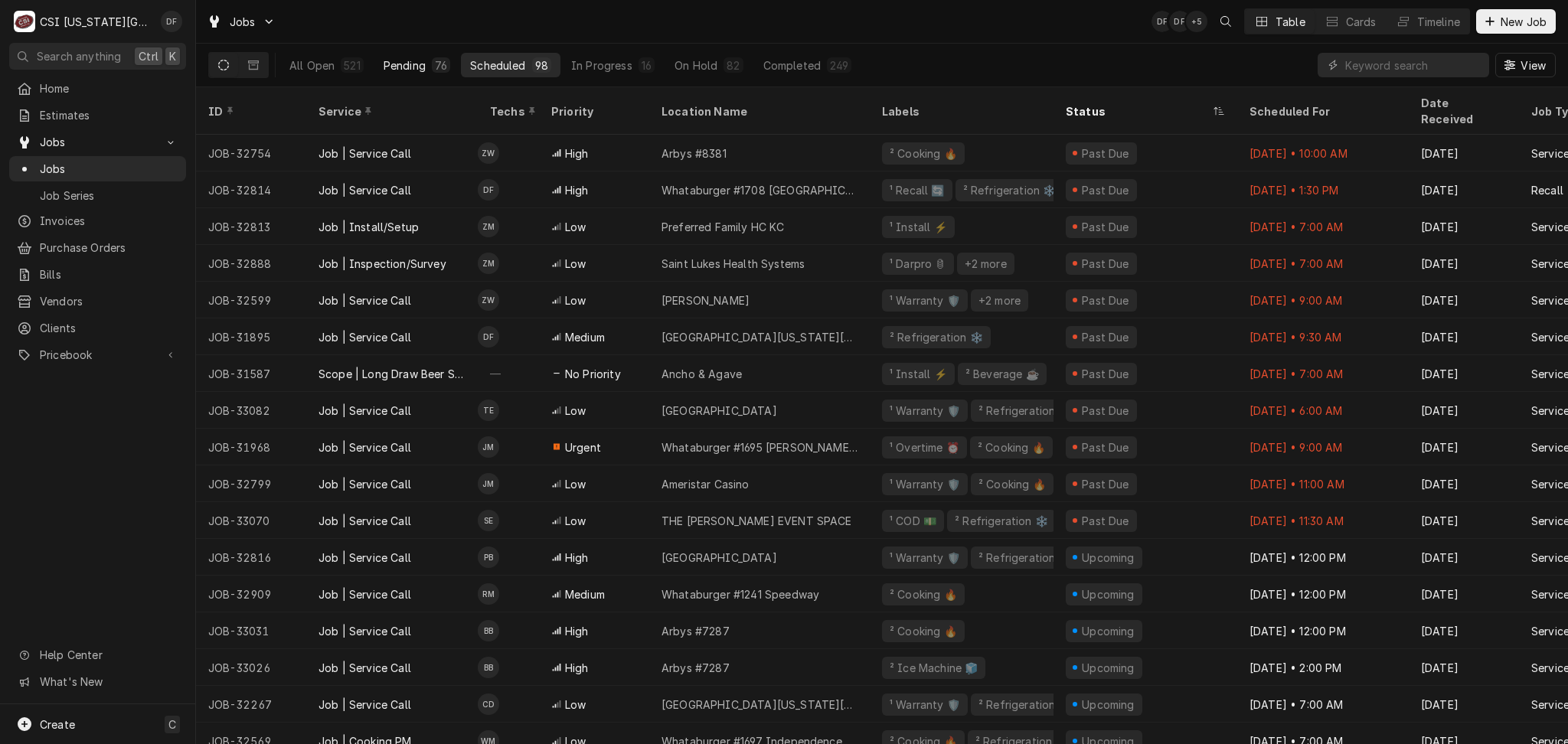
click at [417, 71] on div "Pending" at bounding box center [405, 66] width 42 height 16
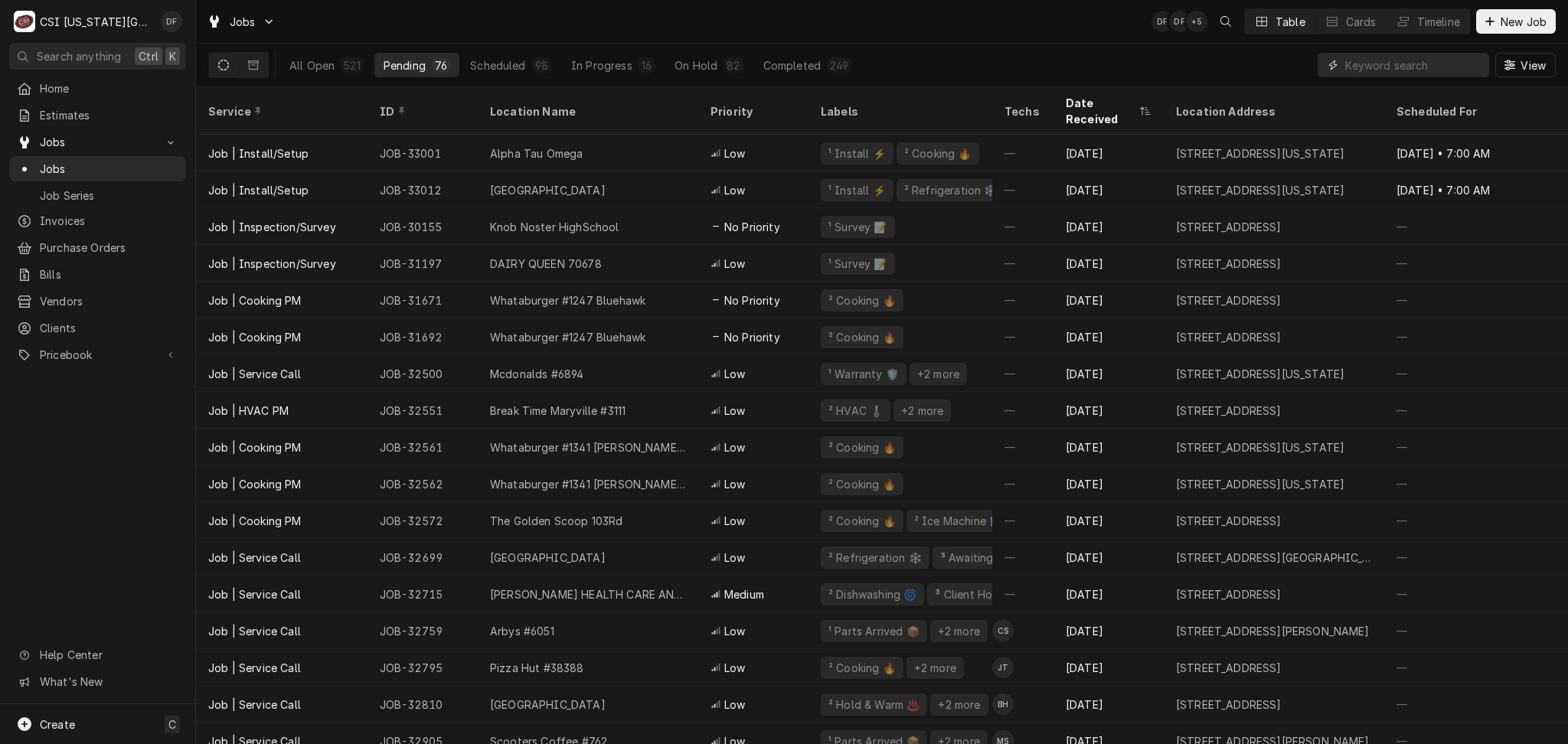
click at [1401, 65] on input "Dynamic Content Wrapper" at bounding box center [1413, 65] width 136 height 25
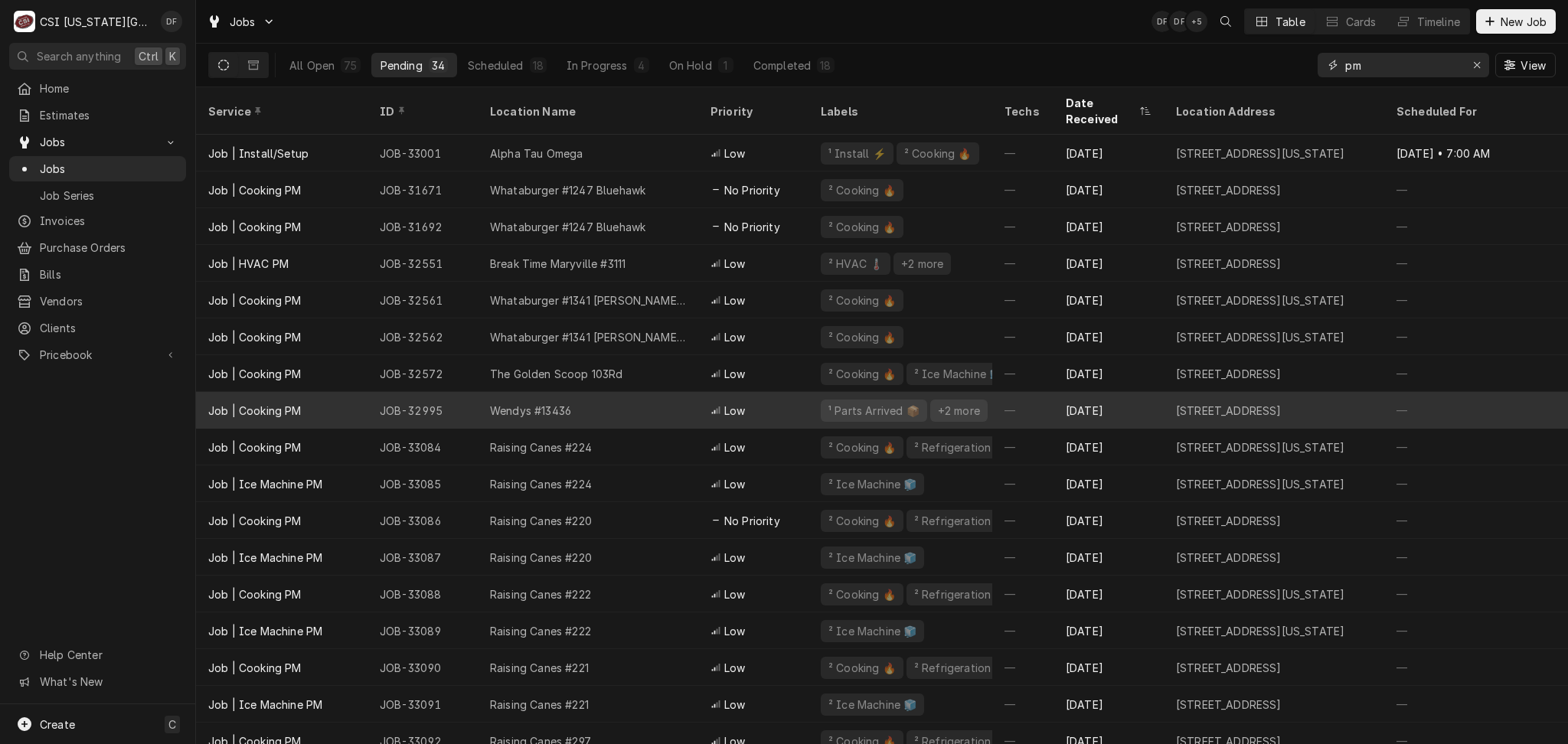
type input "pm"
click at [631, 396] on div "Wendys #13436" at bounding box center [587, 410] width 220 height 37
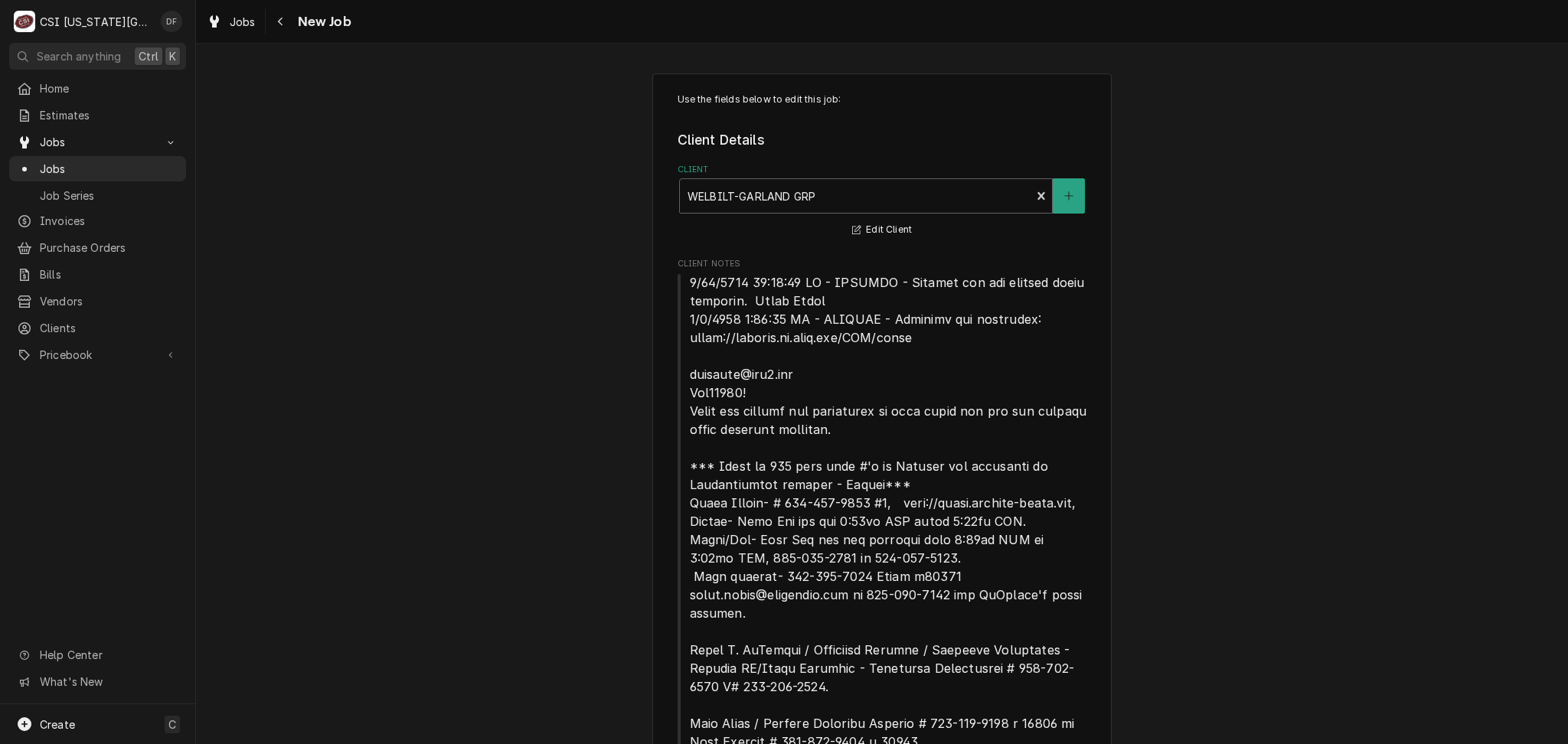
type textarea "x"
click at [277, 22] on icon "Navigate back" at bounding box center [280, 21] width 7 height 10
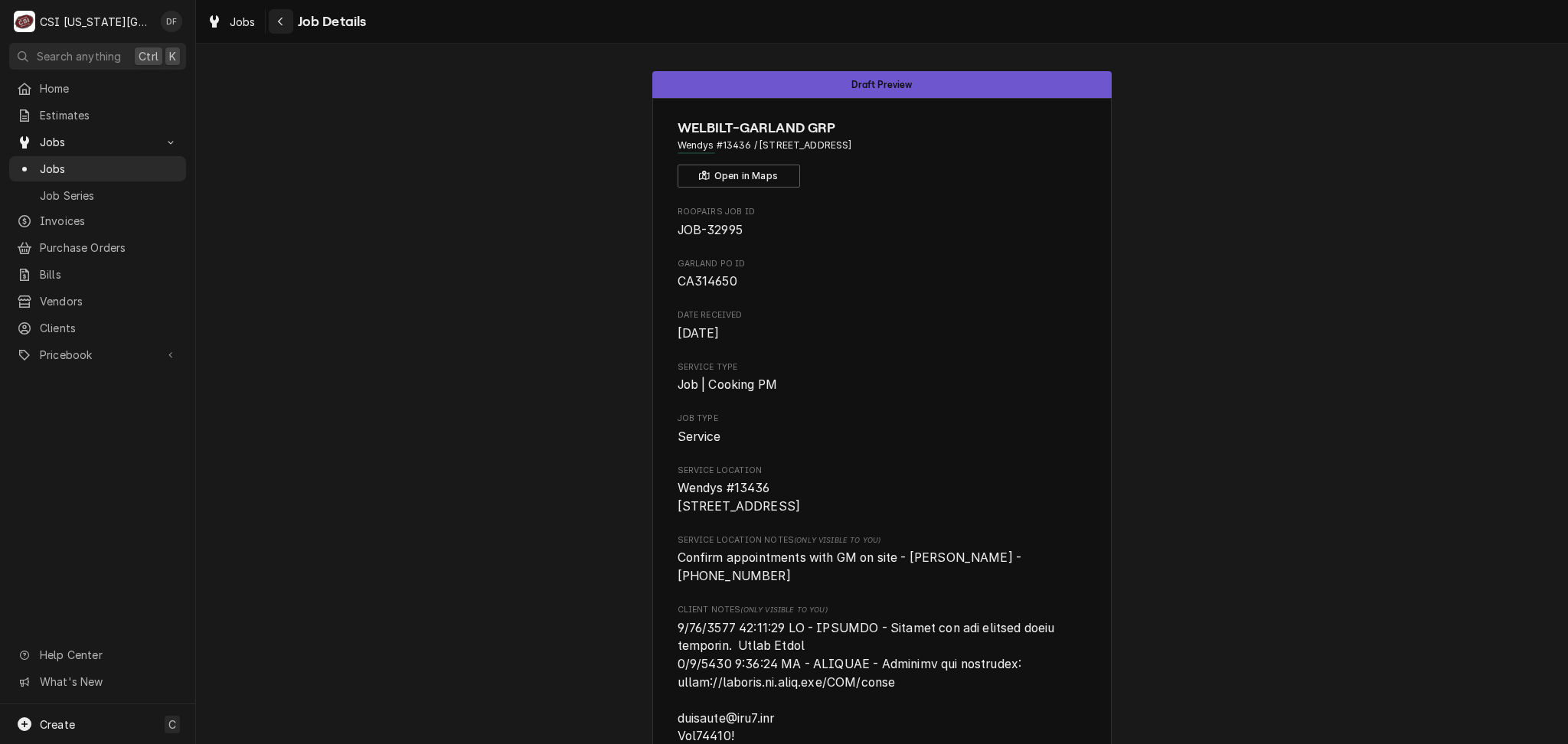
click at [277, 26] on icon "Navigate back" at bounding box center [280, 21] width 7 height 10
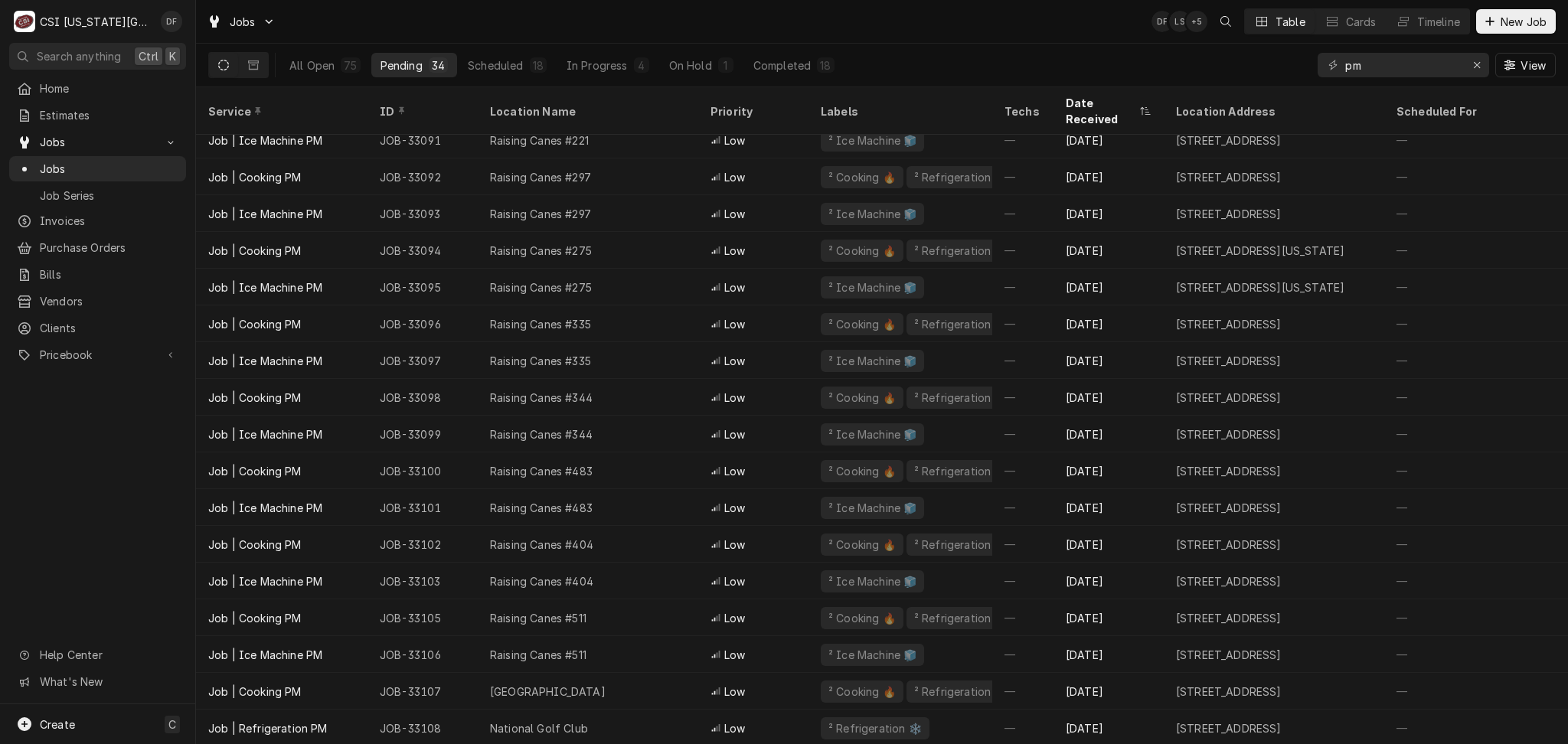
scroll to position [637, 0]
click at [1481, 61] on div "Erase input" at bounding box center [1477, 65] width 15 height 15
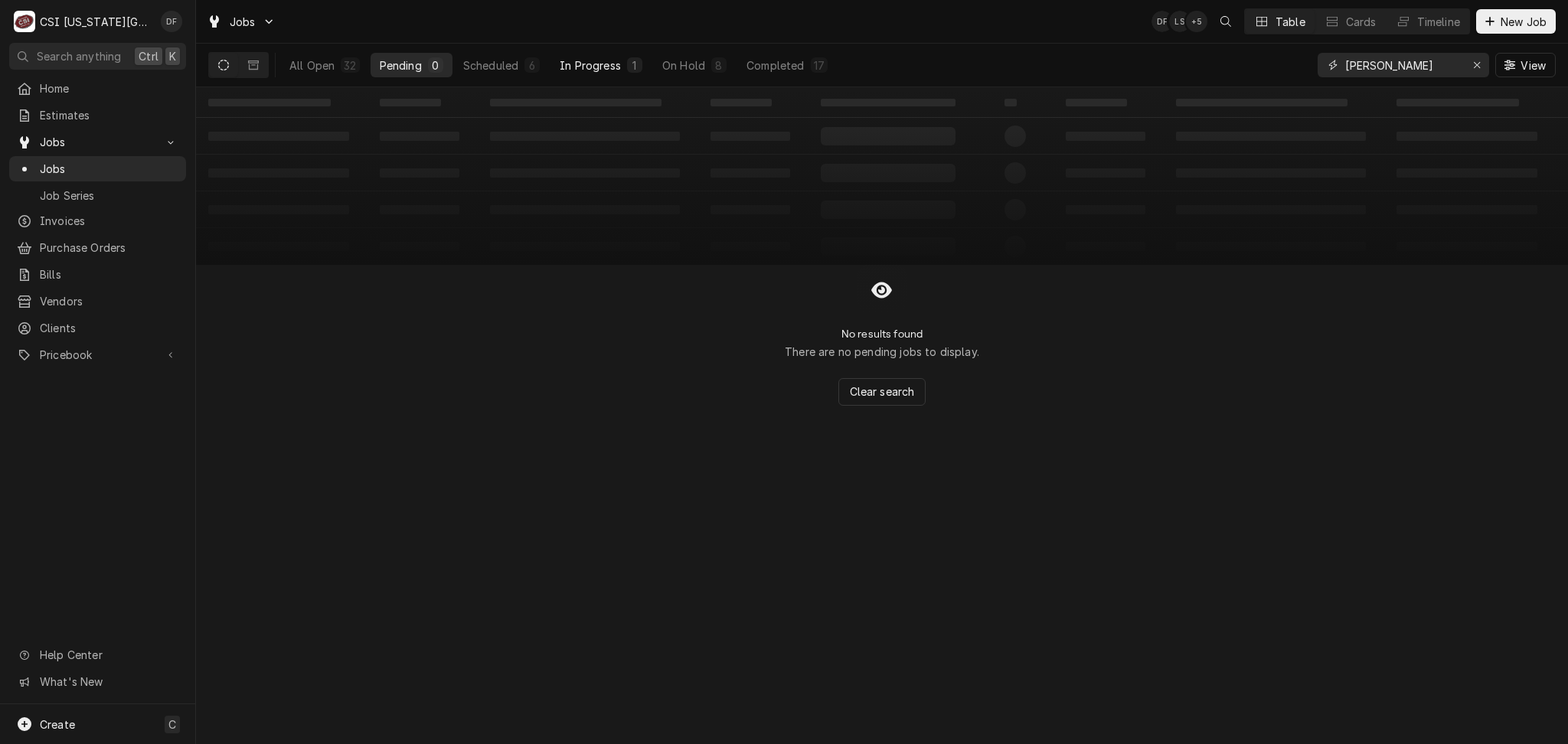
type input "marshall"
click at [615, 65] on div "In Progress" at bounding box center [591, 66] width 61 height 16
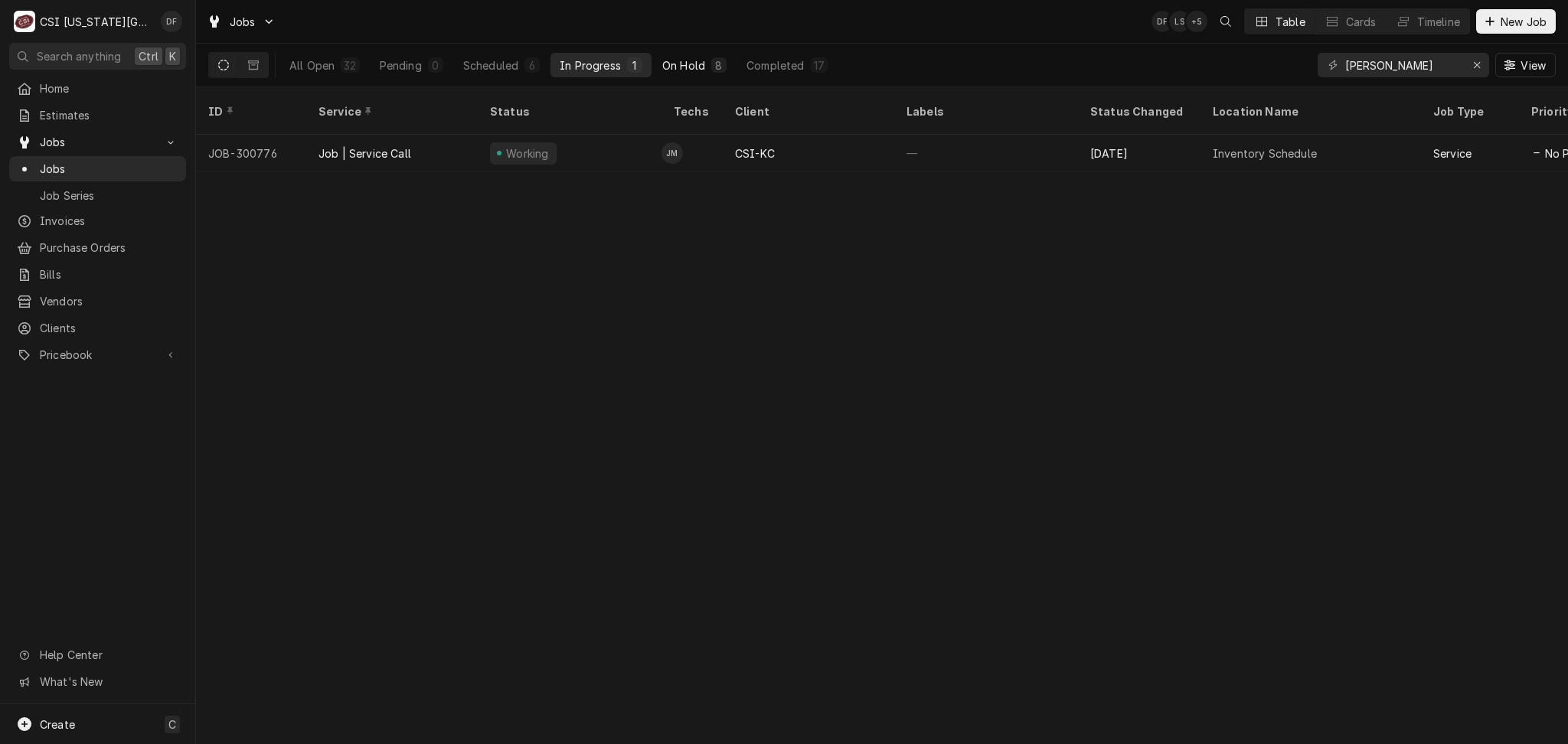
click at [703, 72] on div "On Hold" at bounding box center [684, 66] width 43 height 16
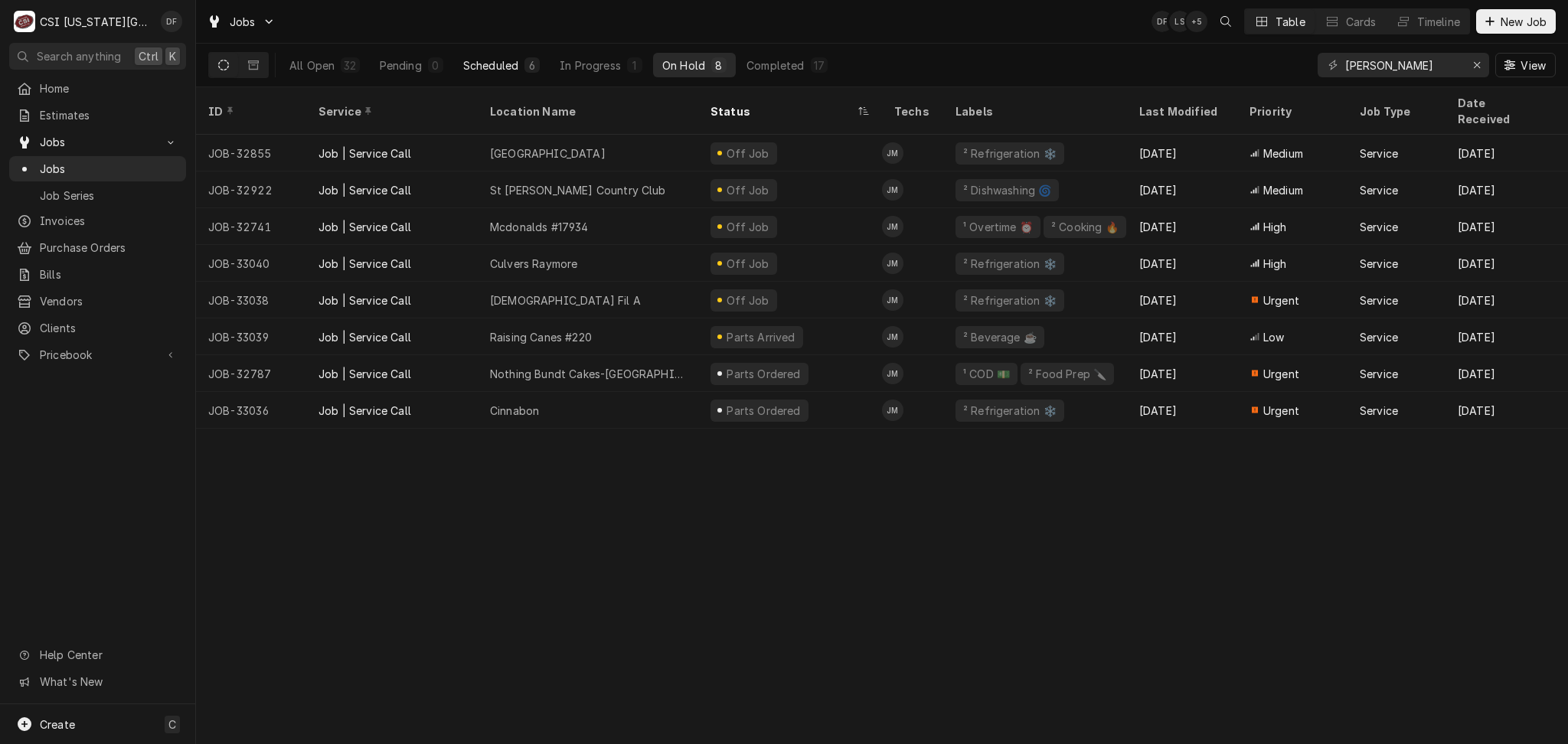
click at [478, 69] on div "Scheduled" at bounding box center [490, 66] width 55 height 16
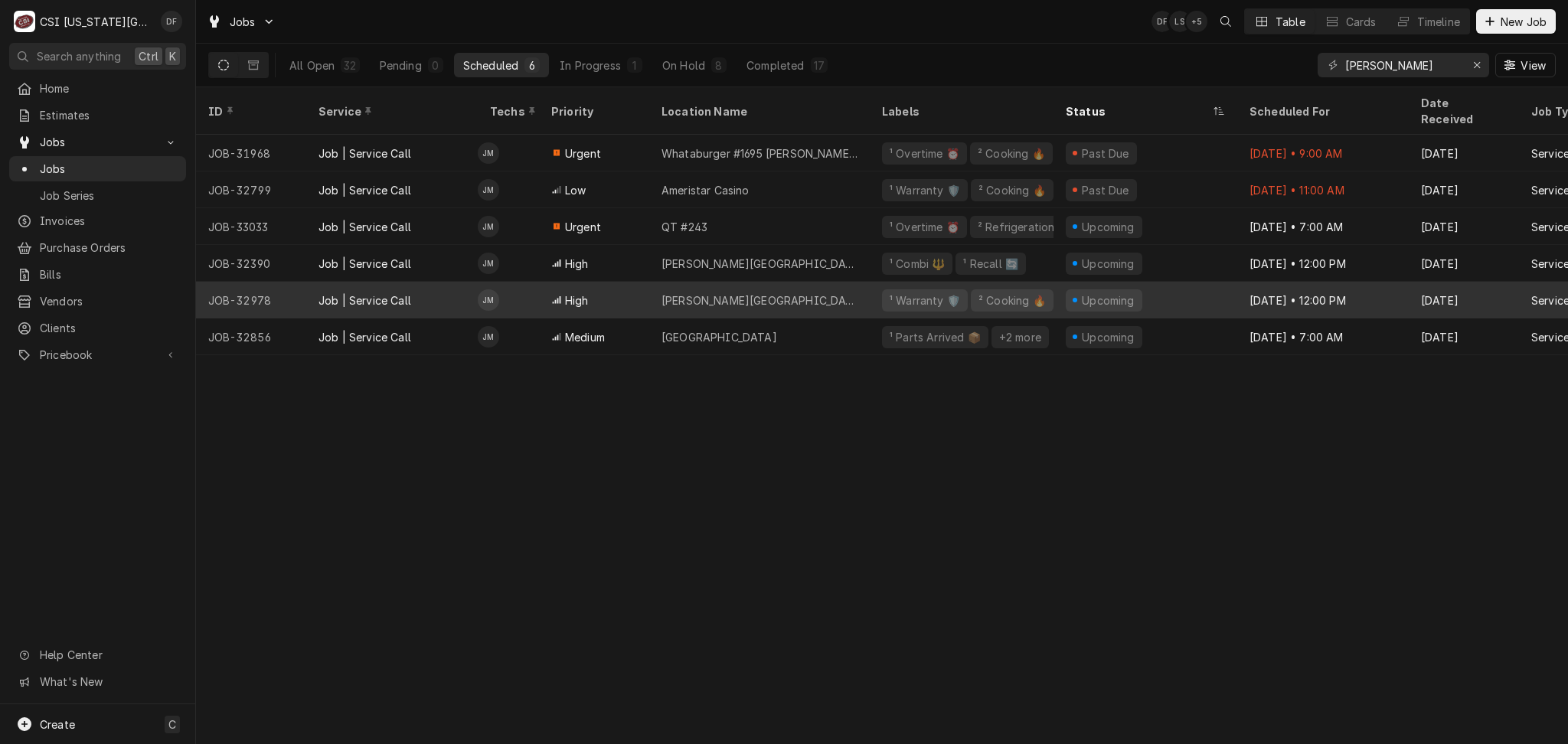
click at [1091, 292] on div "Upcoming" at bounding box center [1108, 300] width 57 height 16
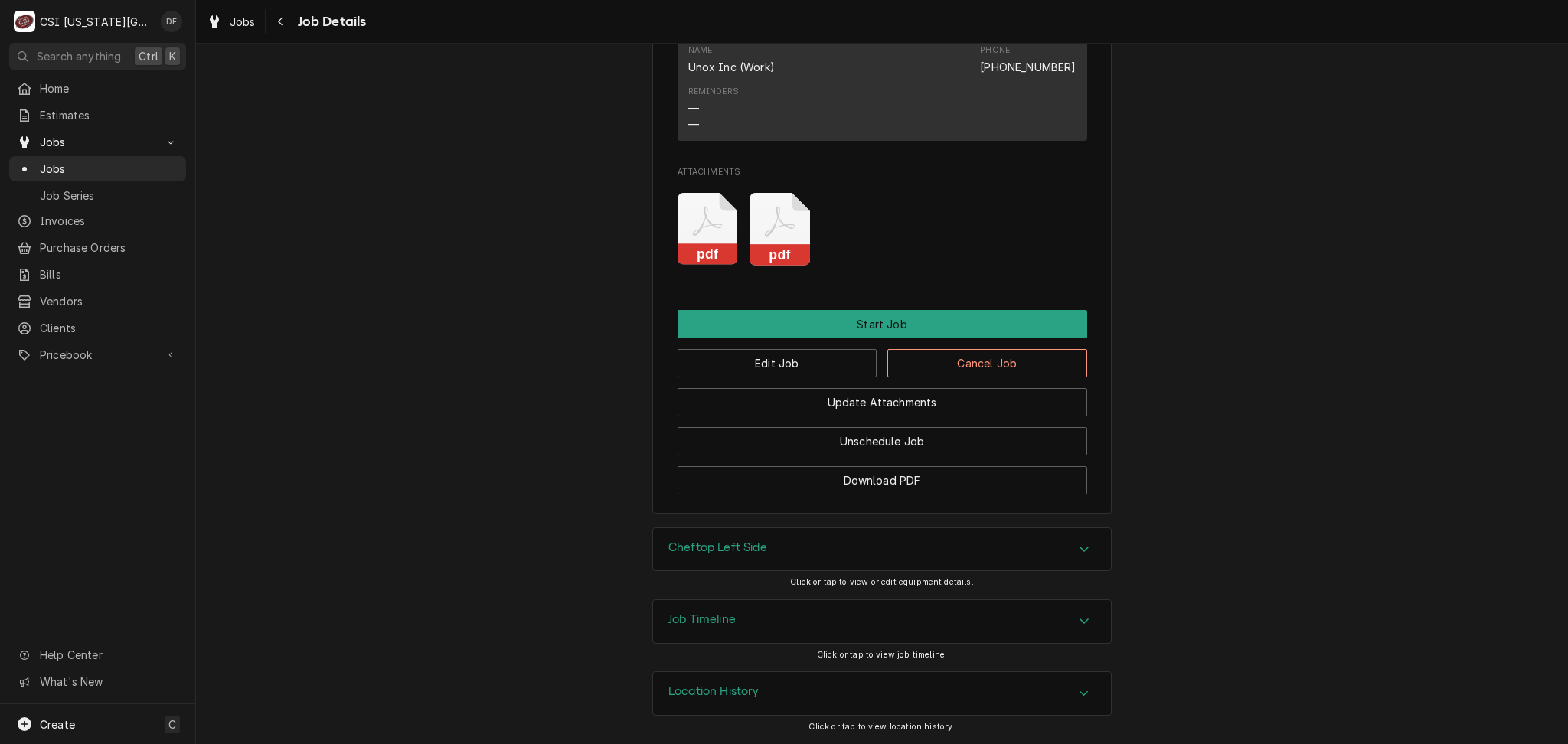
scroll to position [1193, 0]
click at [691, 566] on div "Cheftop Left Side" at bounding box center [882, 549] width 458 height 43
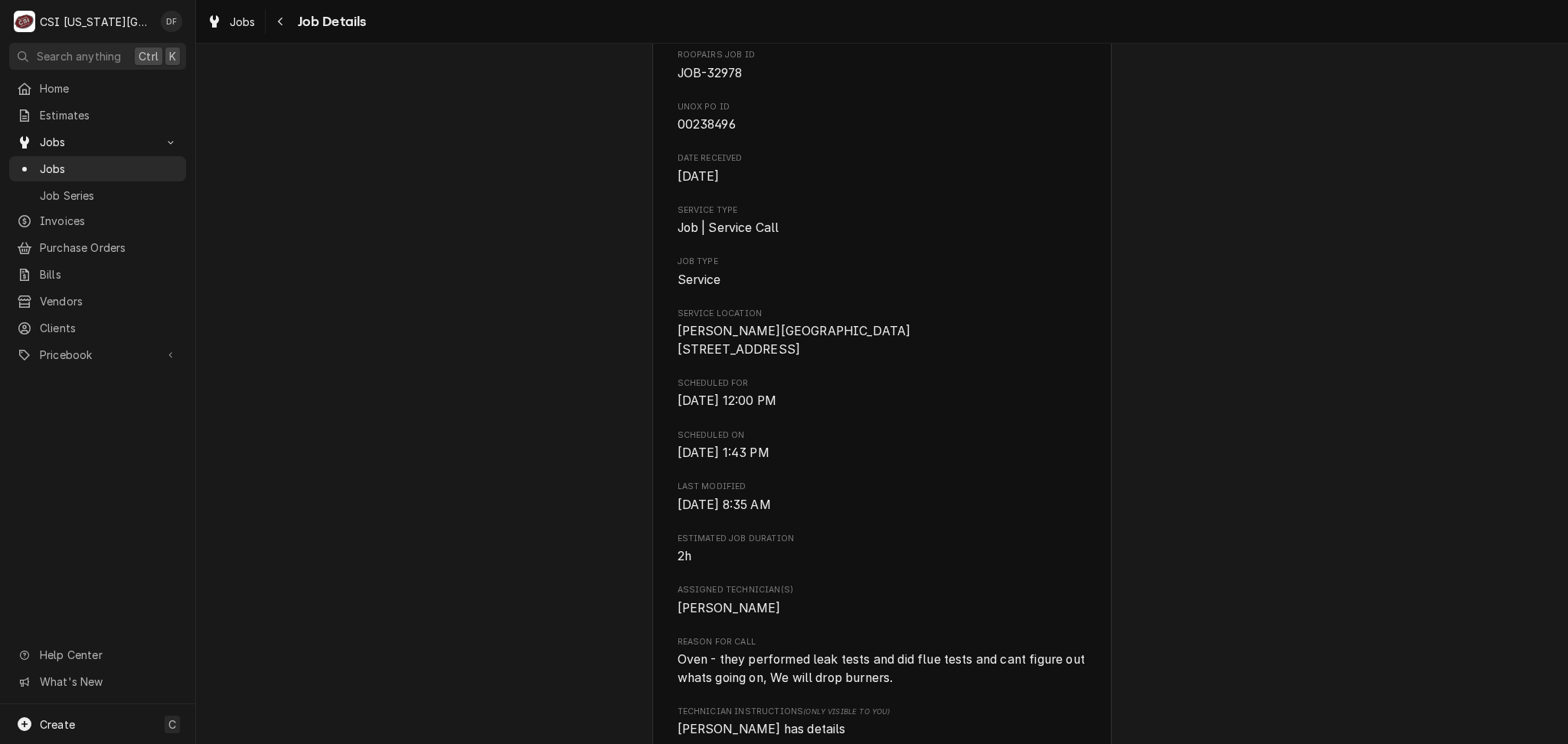
scroll to position [0, 0]
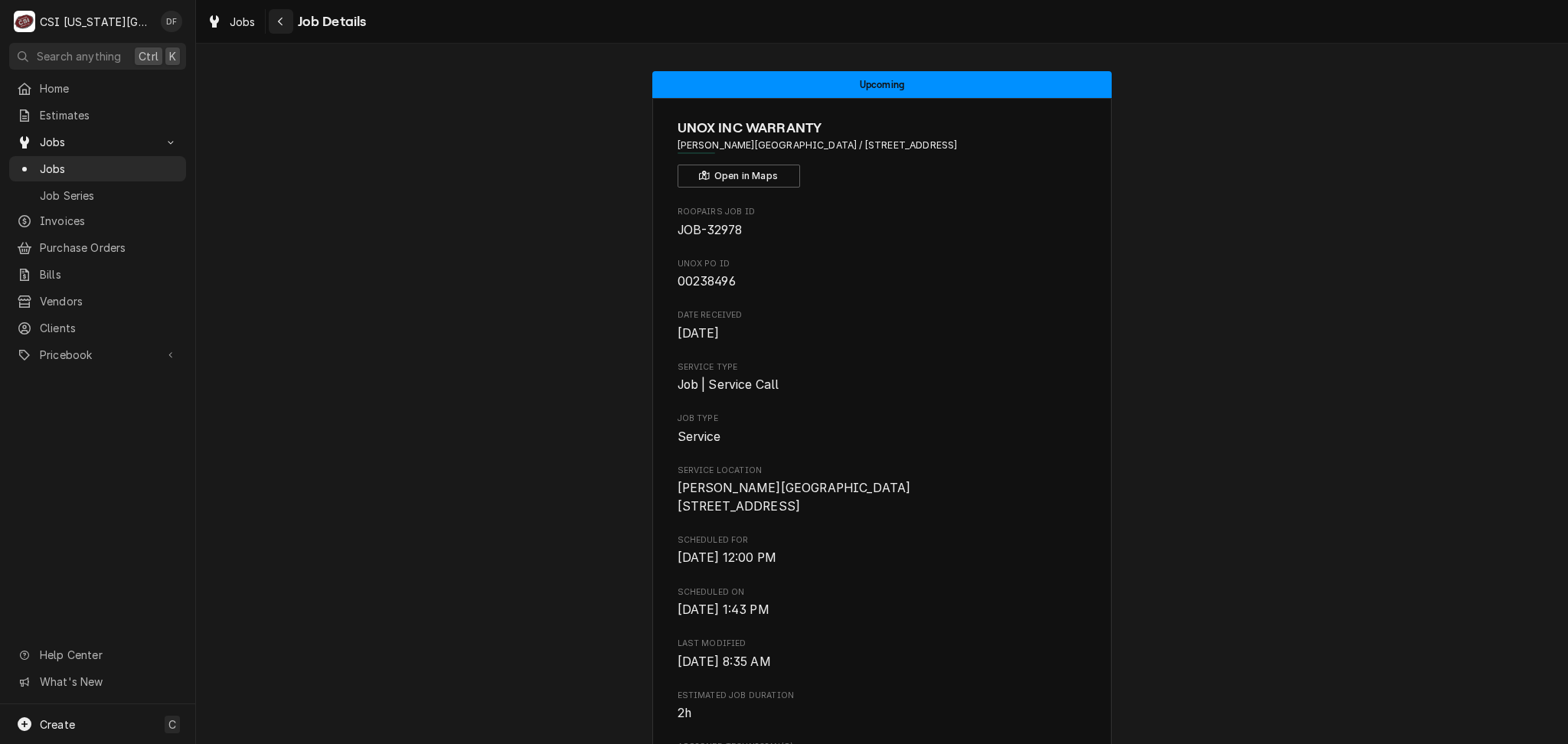
click at [284, 18] on div "Navigate back" at bounding box center [280, 21] width 15 height 15
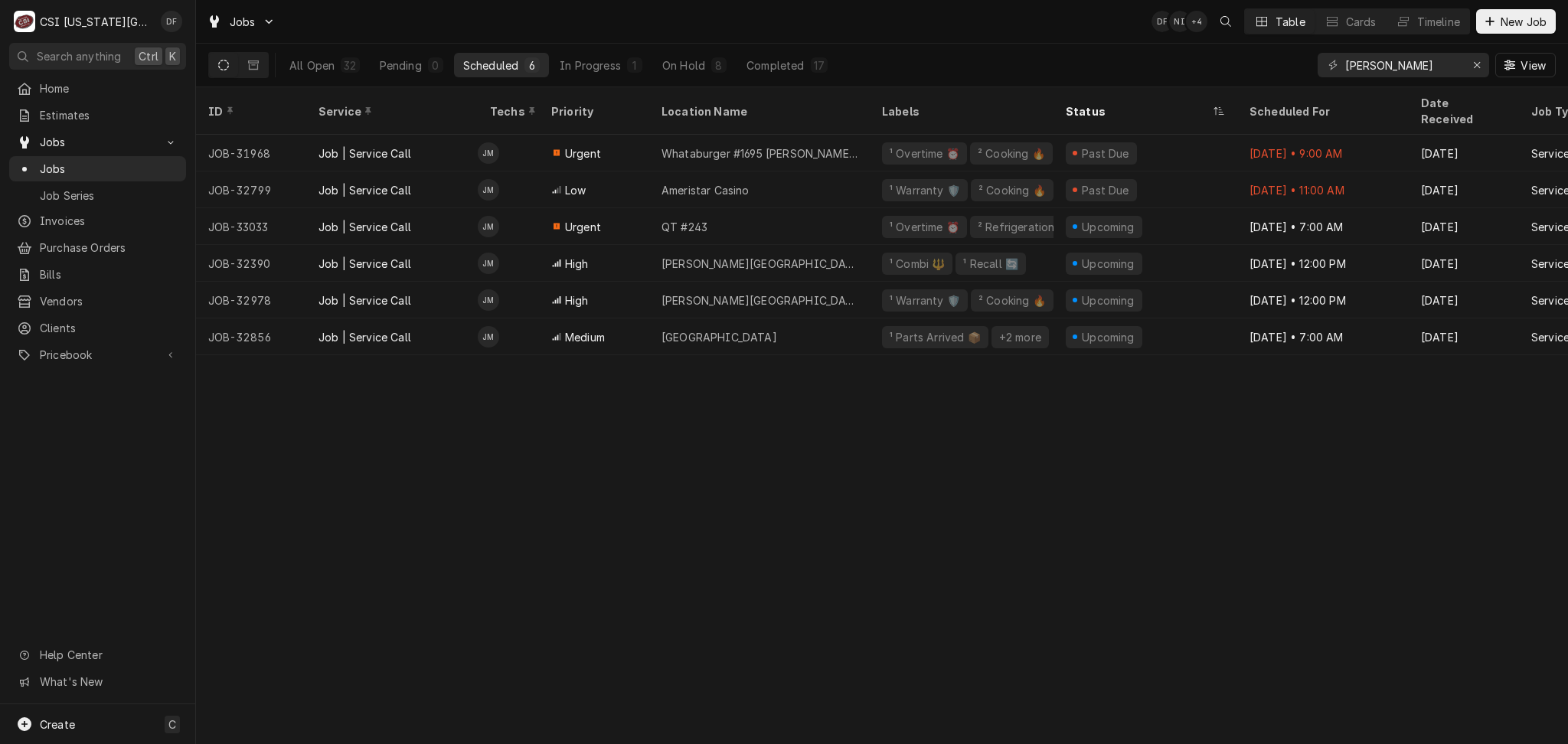
click at [901, 29] on div "Jobs DF NI + 4 Table Cards Timeline New Job" at bounding box center [882, 22] width 1373 height 43
click at [1477, 70] on icon "Erase input" at bounding box center [1477, 65] width 9 height 10
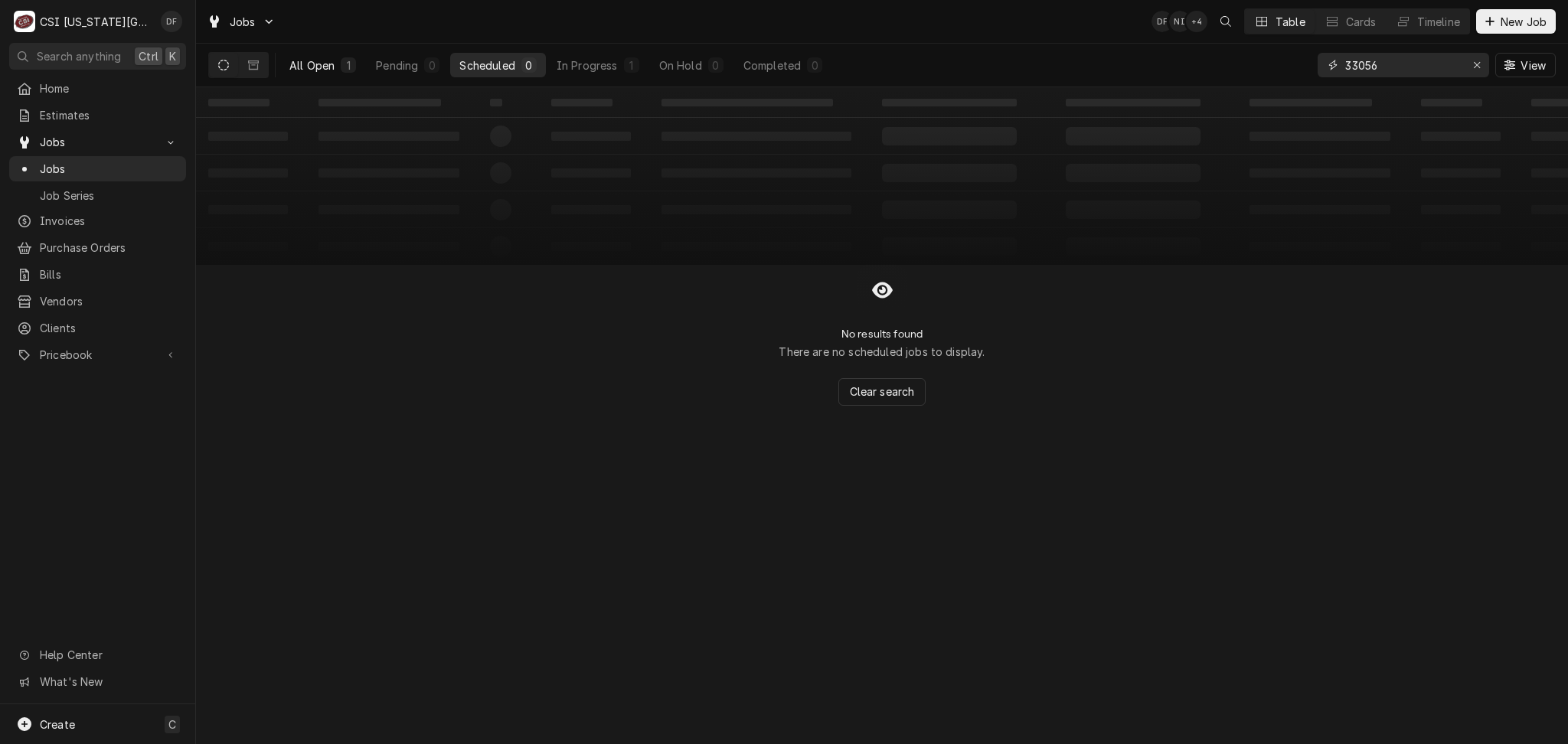
type input "33056"
click at [344, 65] on div "1" at bounding box center [348, 66] width 9 height 16
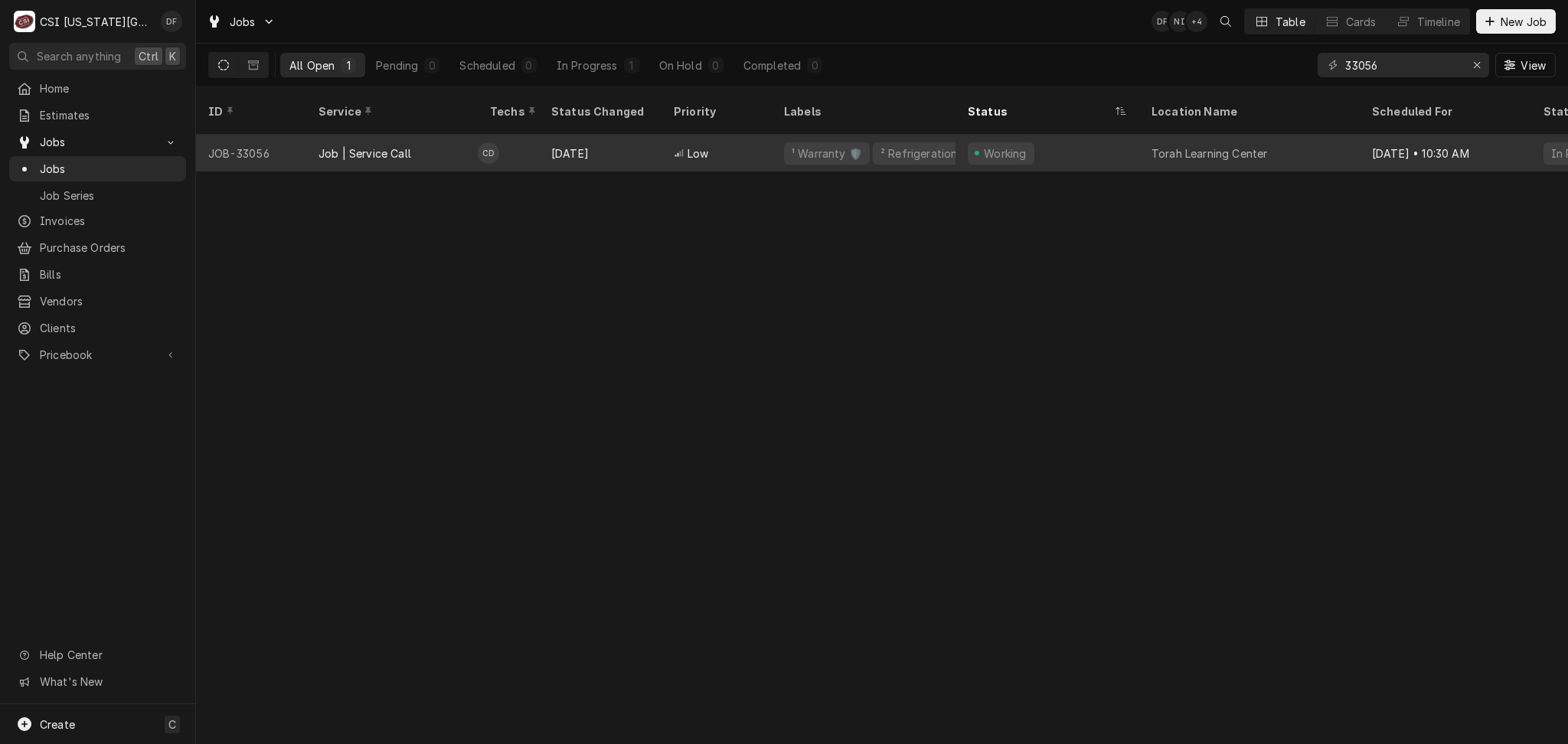
click at [879, 146] on div "² Refrigeration ❄️" at bounding box center [927, 154] width 96 height 16
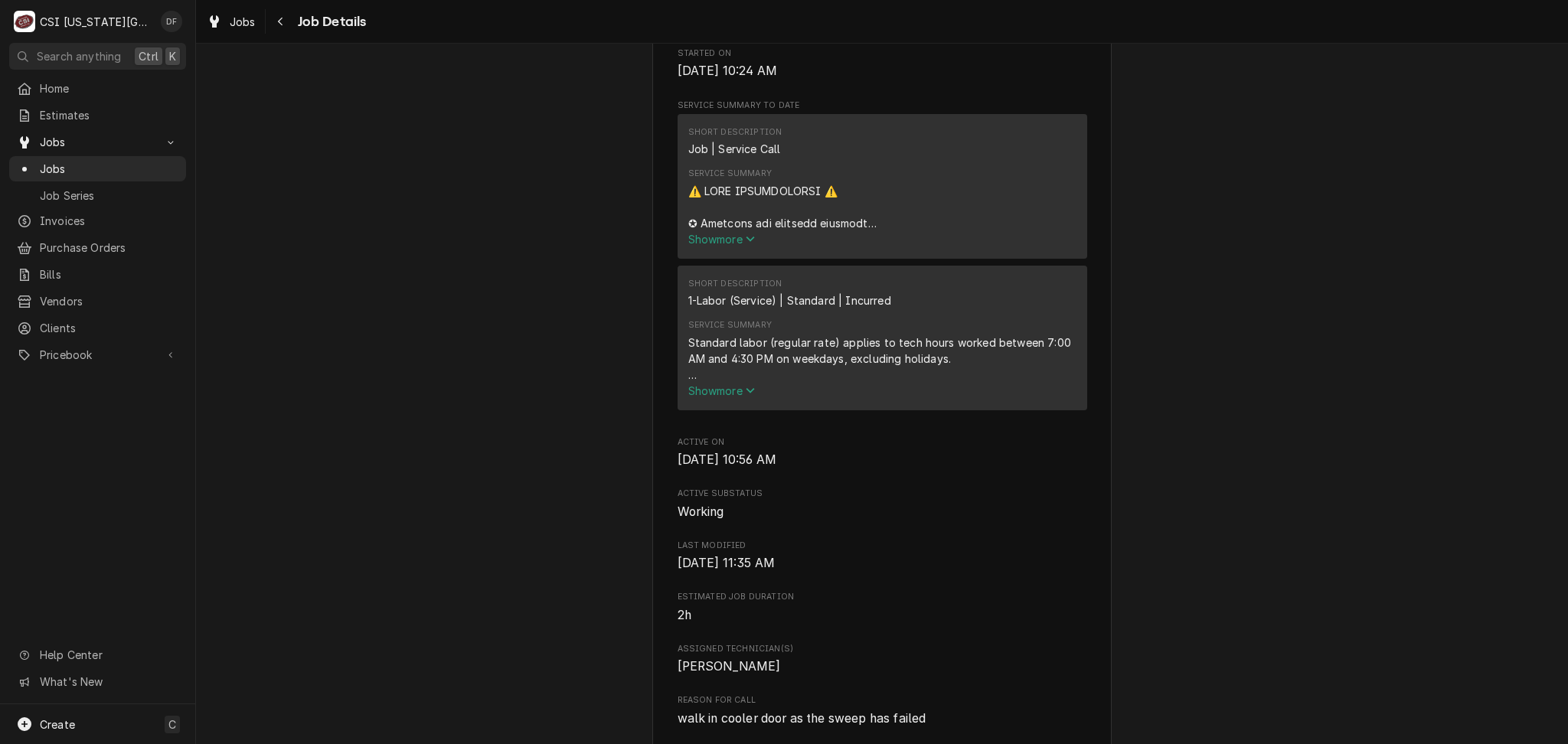
scroll to position [1225, 0]
click at [746, 235] on icon "Service Summary" at bounding box center [750, 237] width 9 height 10
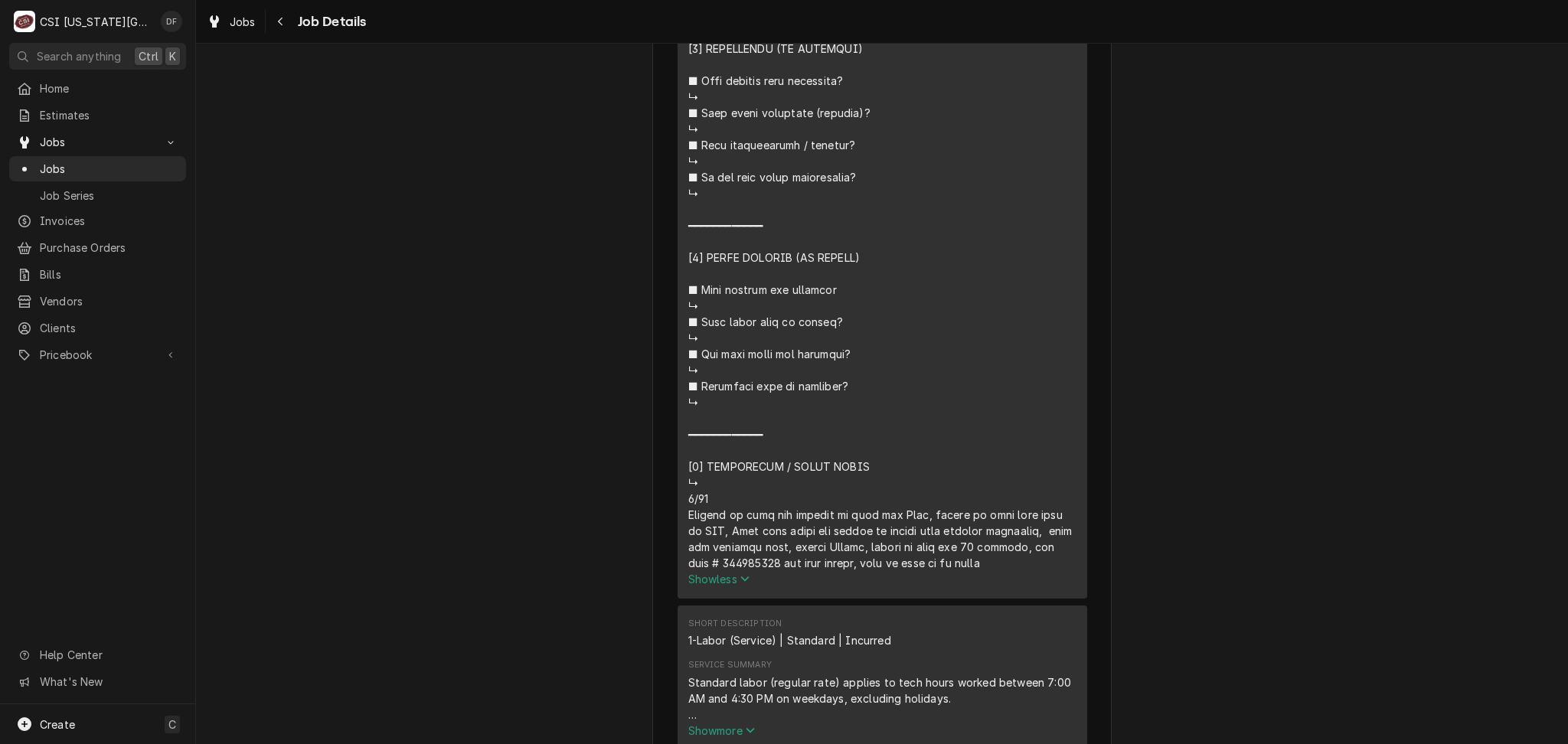
scroll to position [1530, 0]
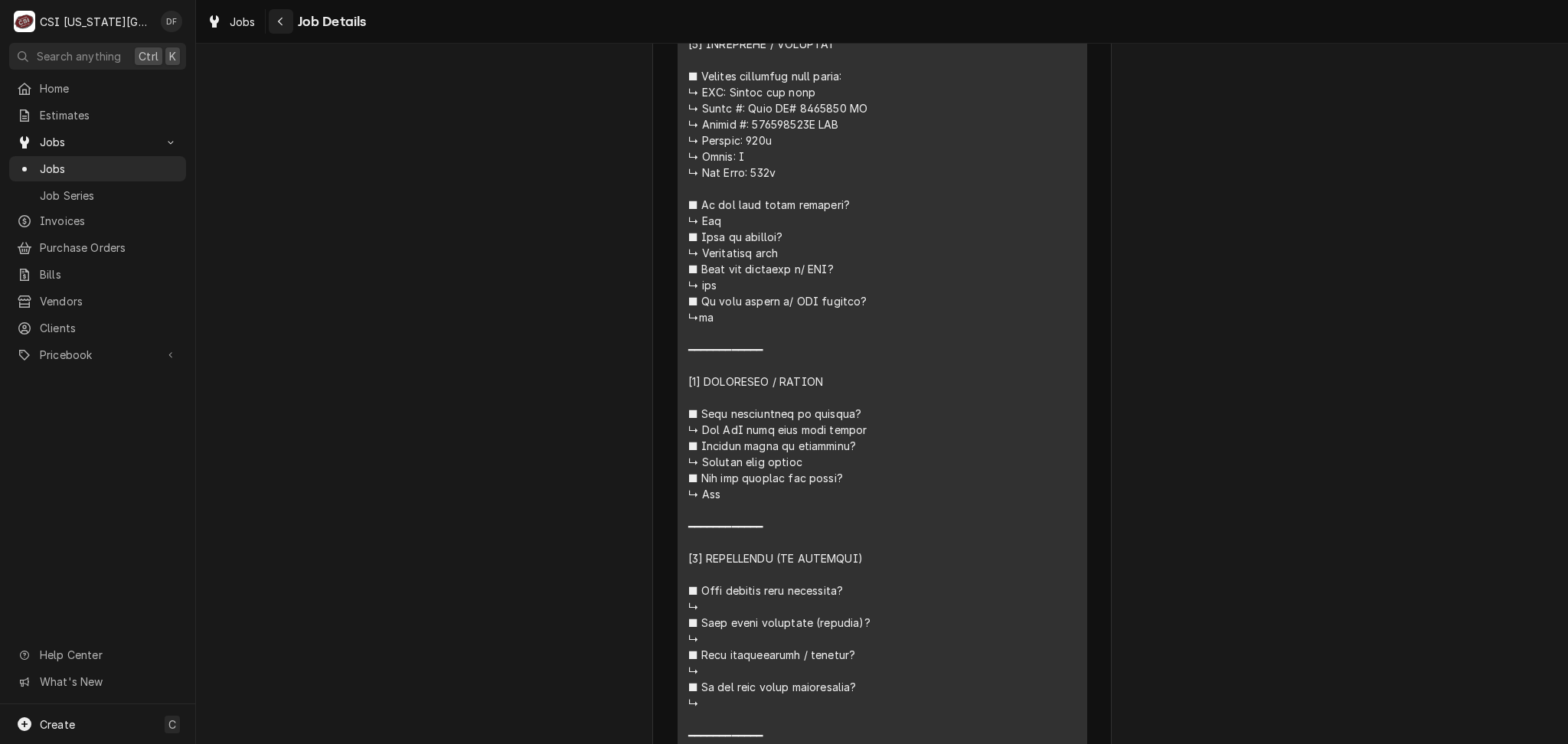
click at [280, 18] on icon "Navigate back" at bounding box center [280, 21] width 7 height 10
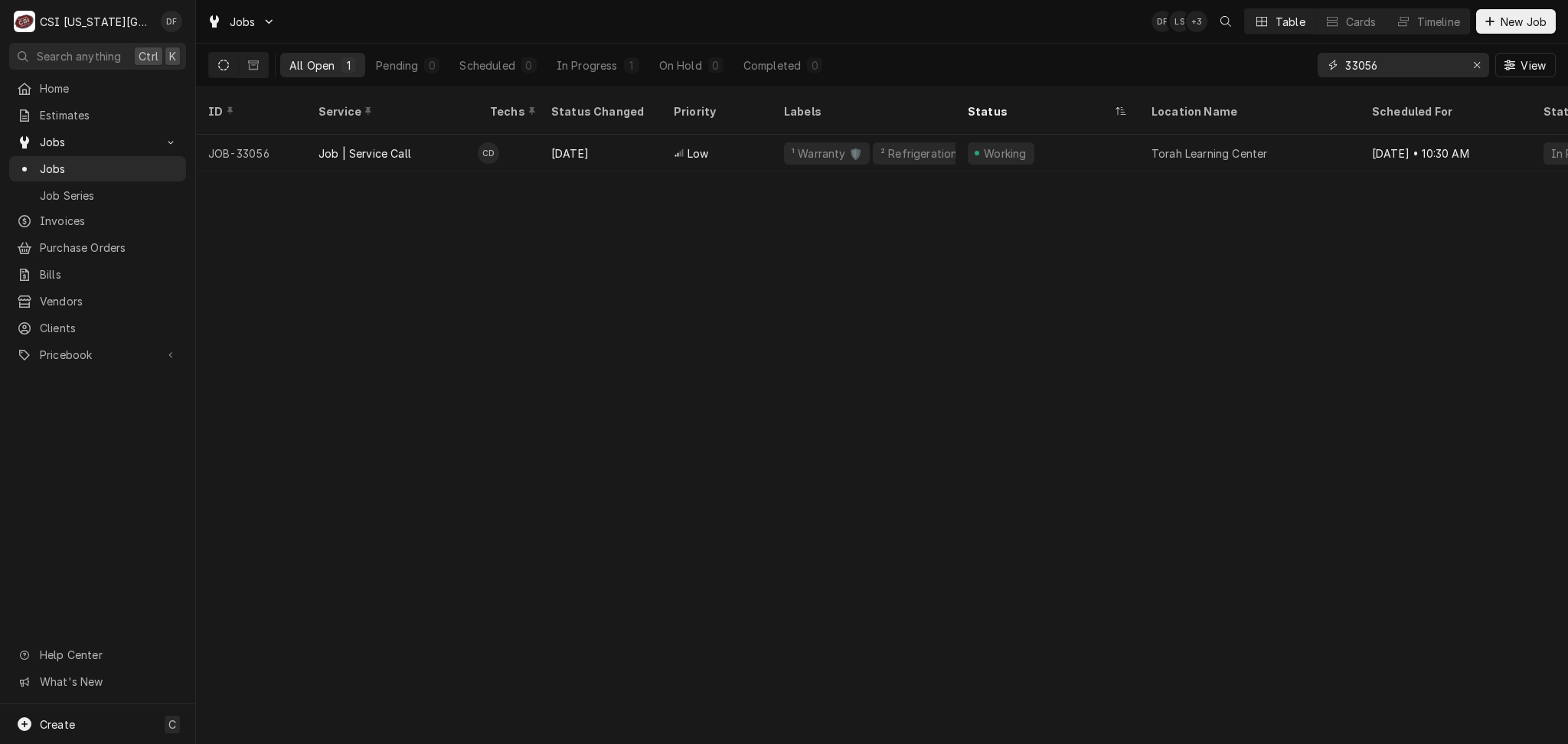
drag, startPoint x: 1386, startPoint y: 64, endPoint x: 1351, endPoint y: 62, distance: 35.1
click at [1351, 62] on input "33056" at bounding box center [1402, 65] width 115 height 25
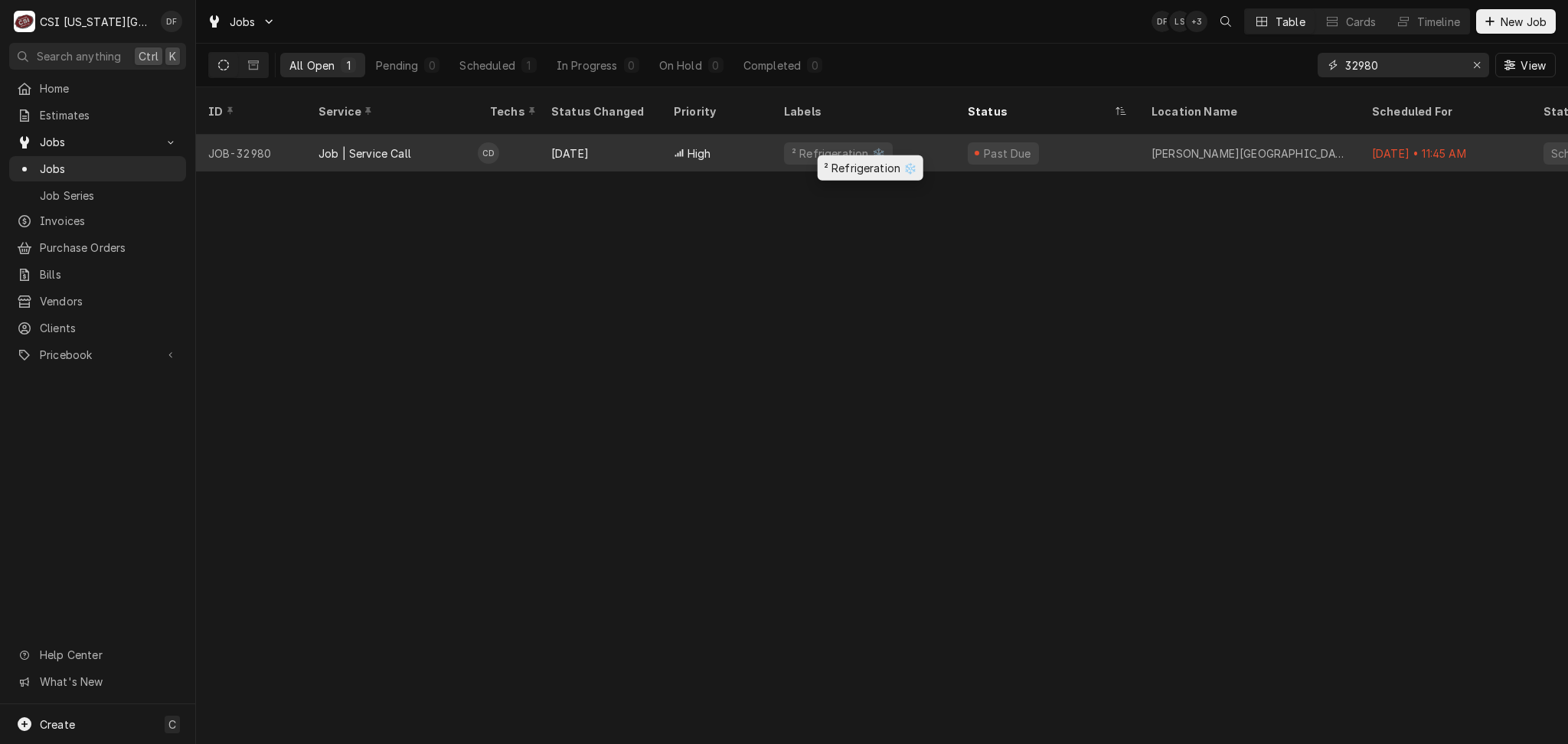
type input "32980"
click at [923, 135] on div "² Refrigeration ❄️" at bounding box center [863, 153] width 183 height 37
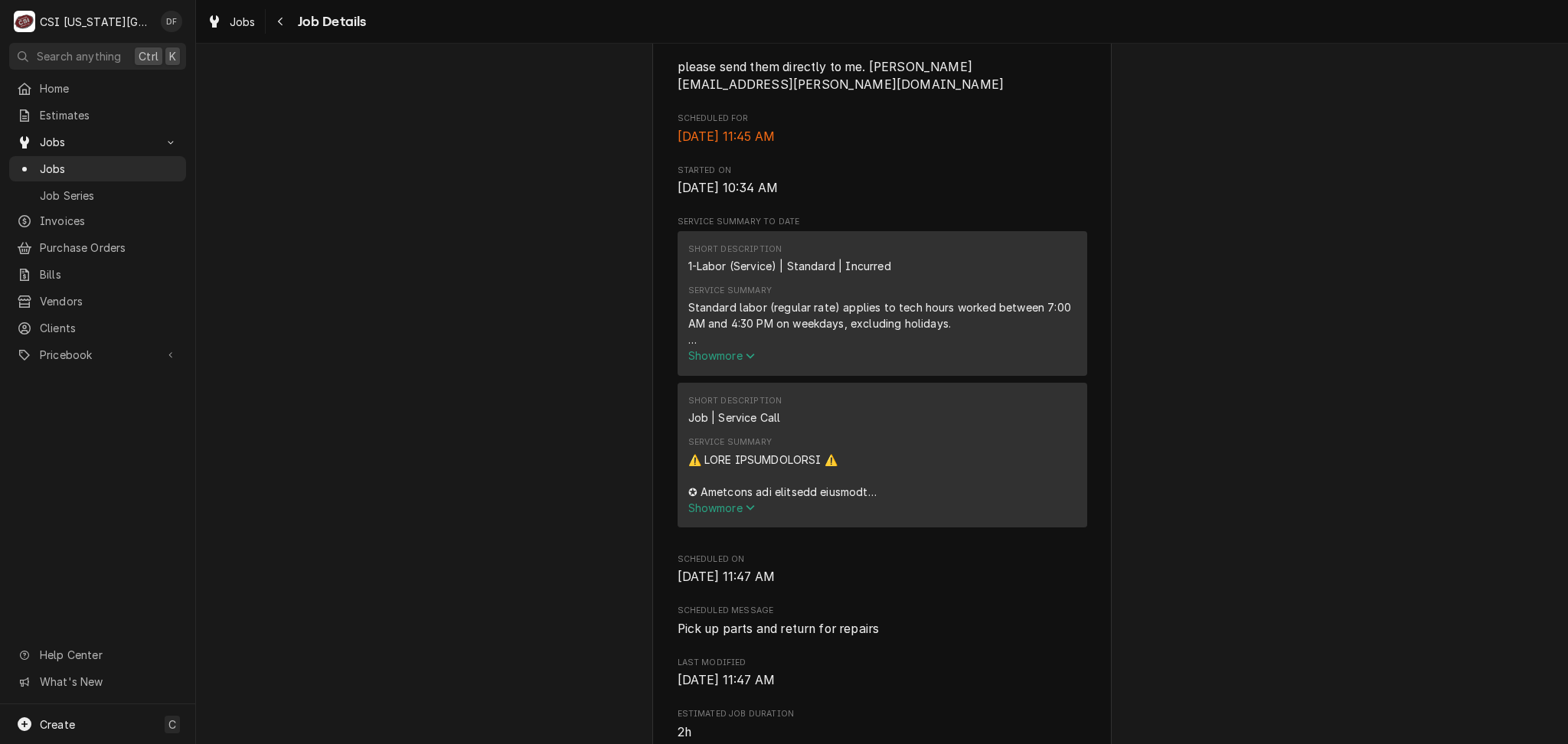
scroll to position [919, 0]
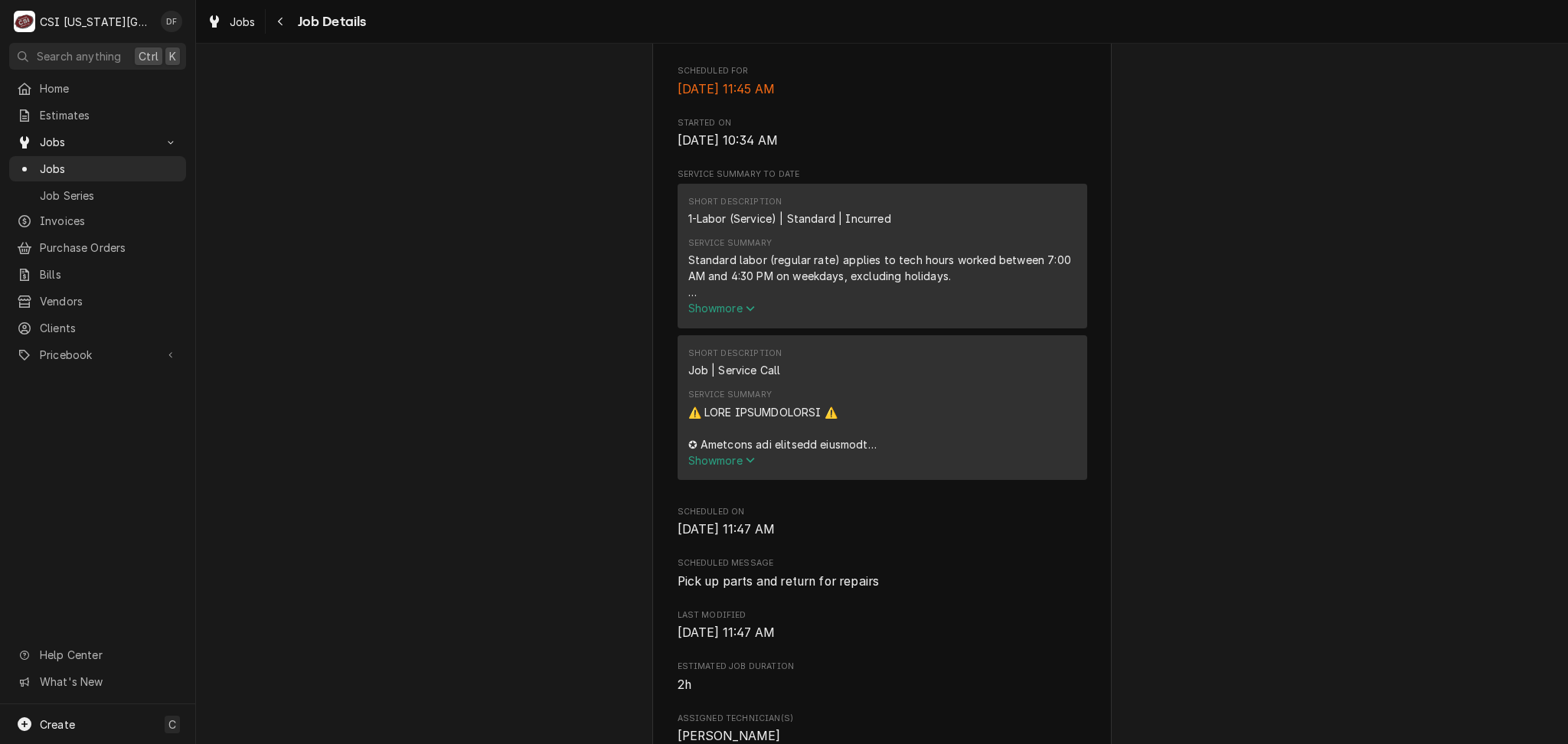
click at [713, 302] on span "Show more" at bounding box center [722, 308] width 67 height 13
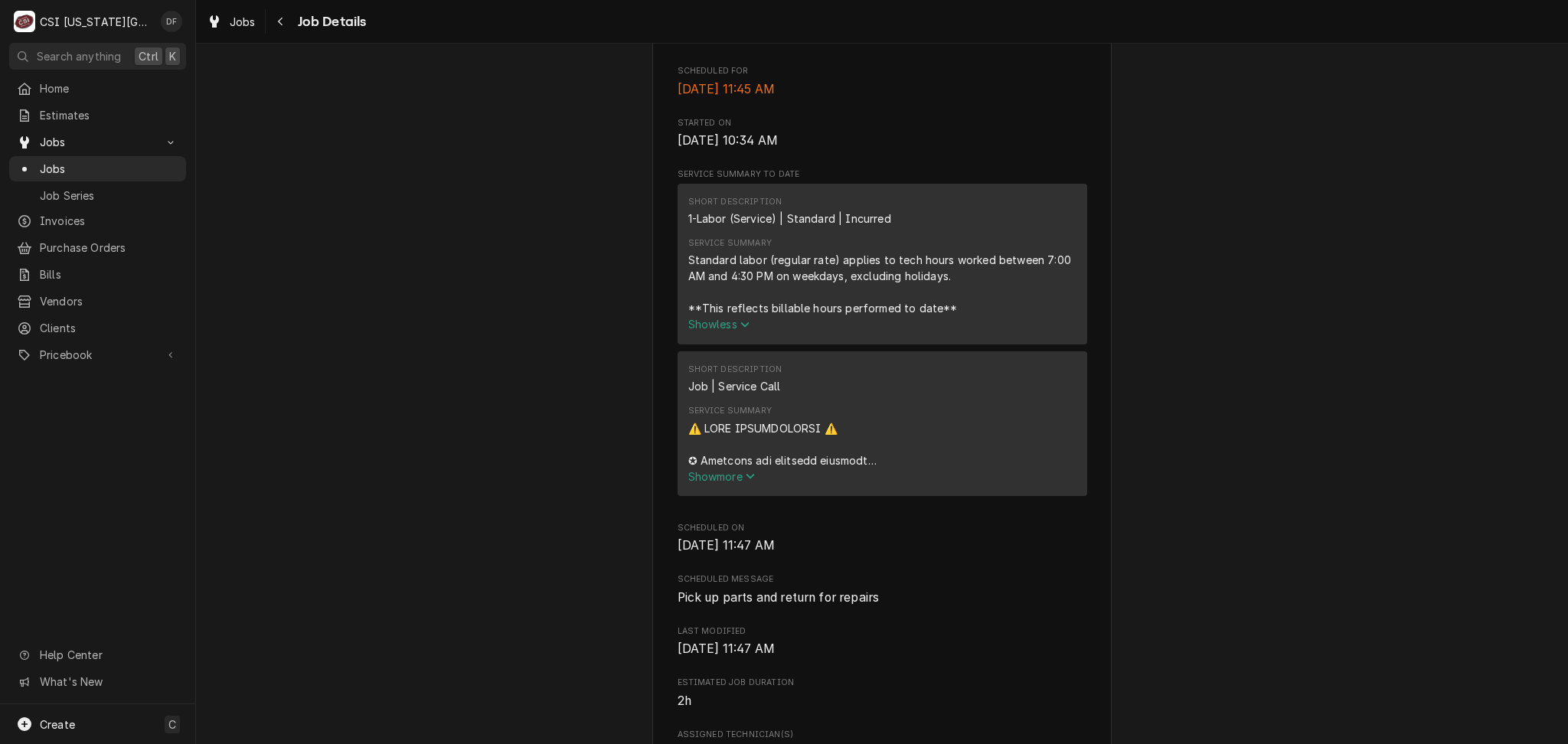
click at [720, 470] on span "Show more" at bounding box center [722, 477] width 67 height 13
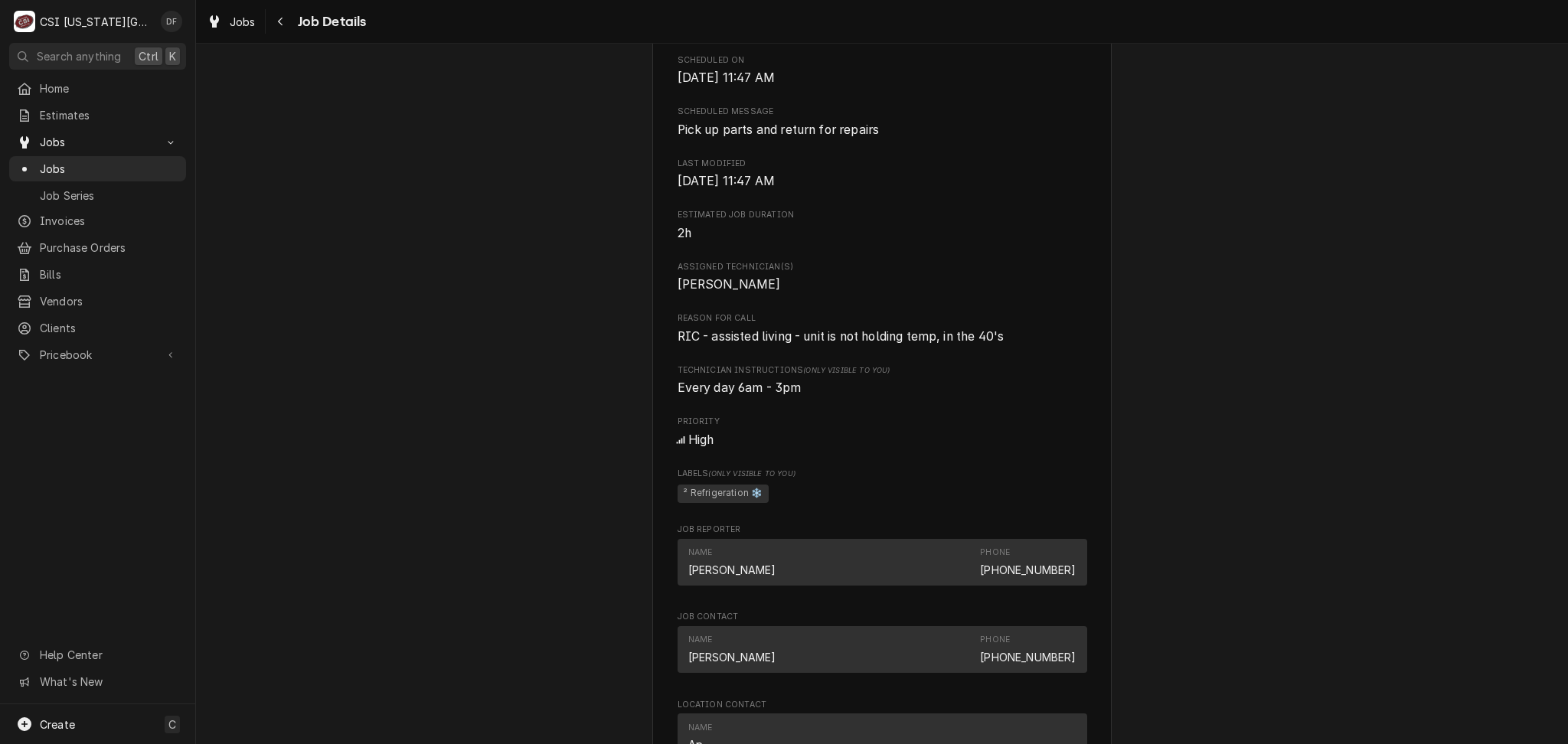
scroll to position [2959, 0]
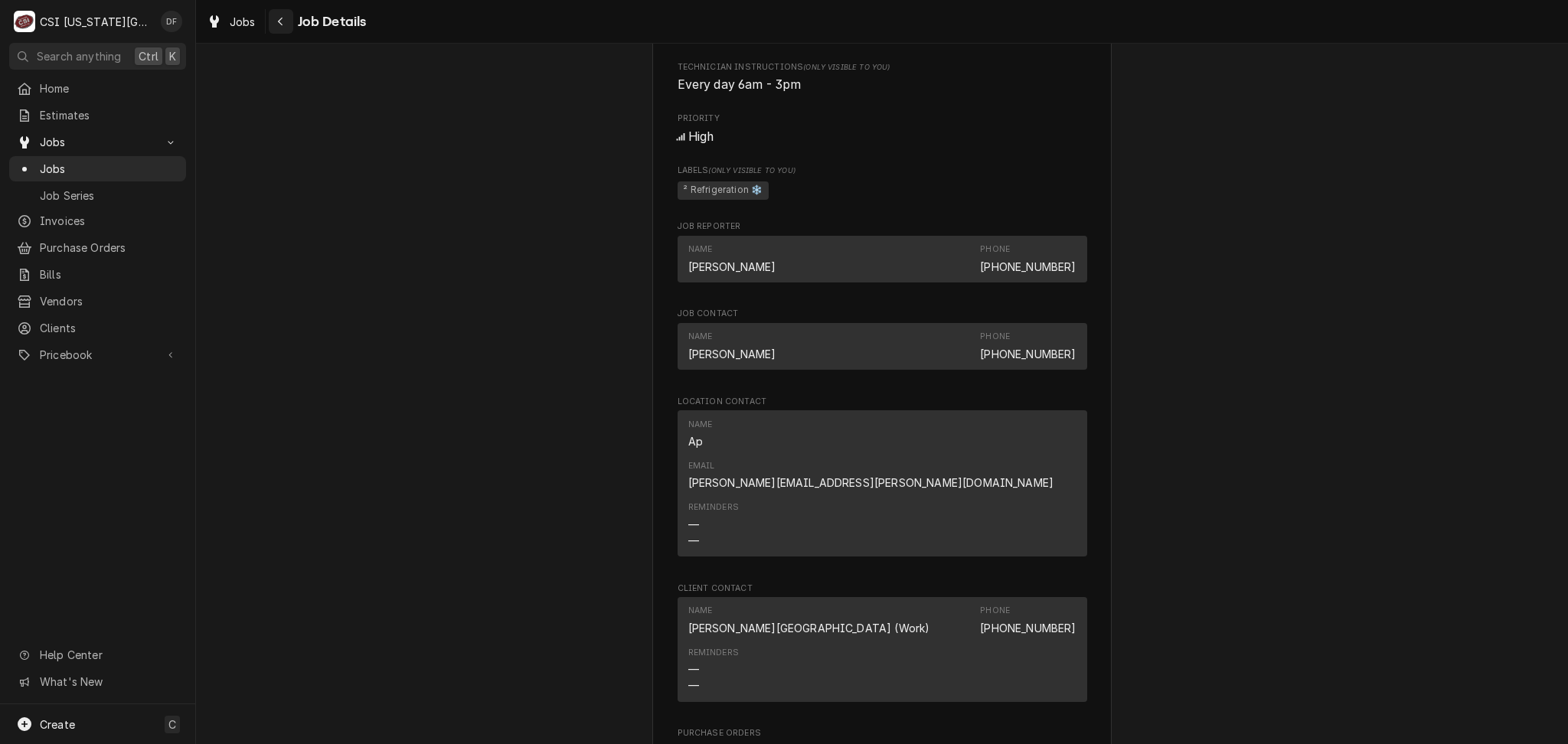
click at [283, 18] on icon "Navigate back" at bounding box center [280, 21] width 7 height 10
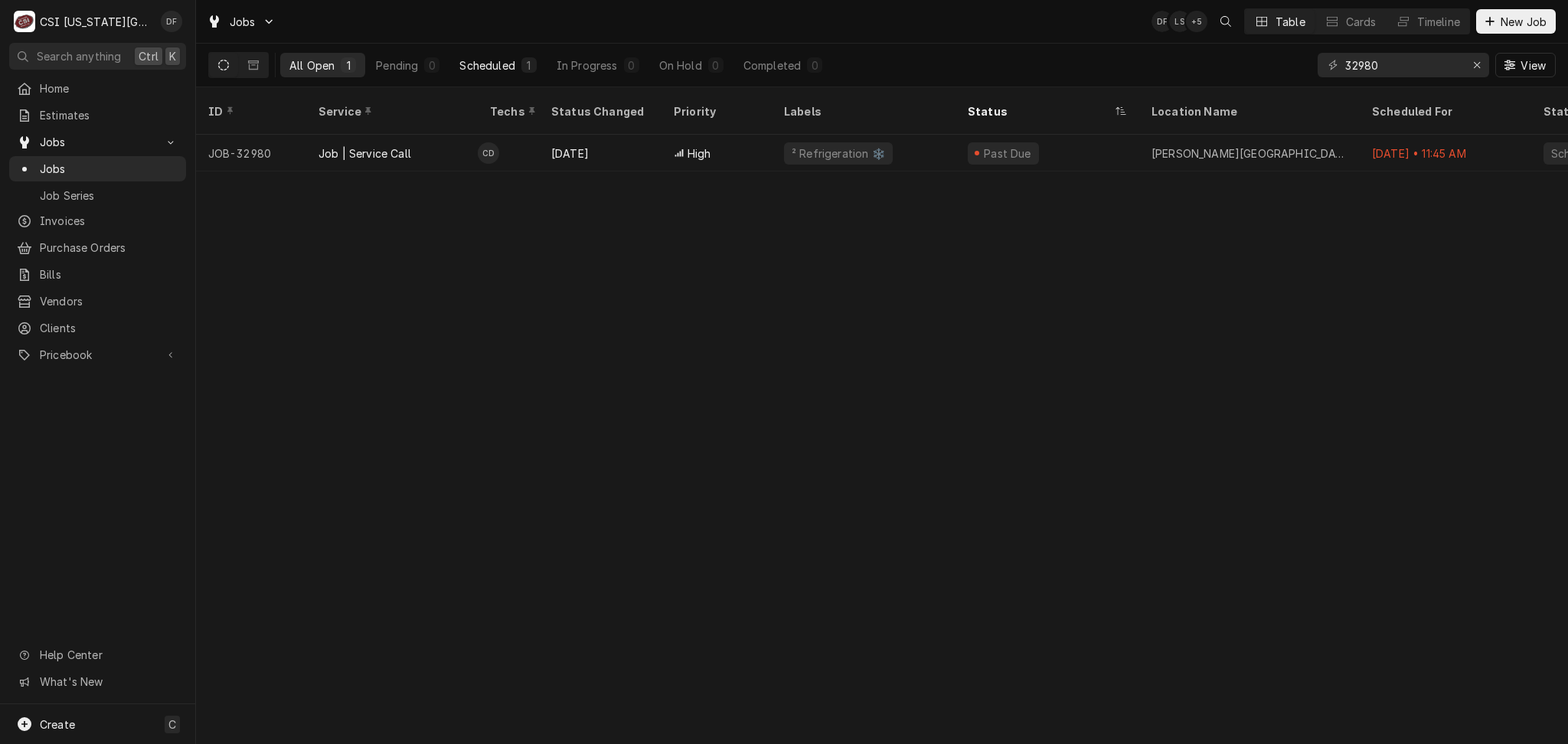
click at [507, 59] on div "Scheduled" at bounding box center [486, 66] width 55 height 16
